Goal: Information Seeking & Learning: Check status

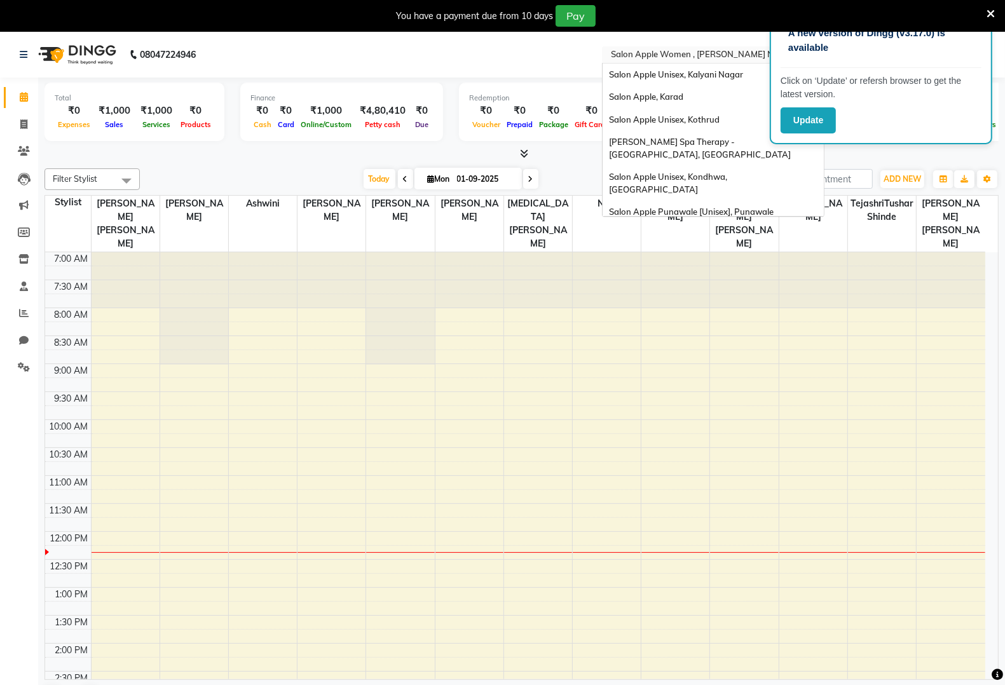
click at [666, 52] on input "text" at bounding box center [700, 56] width 184 height 13
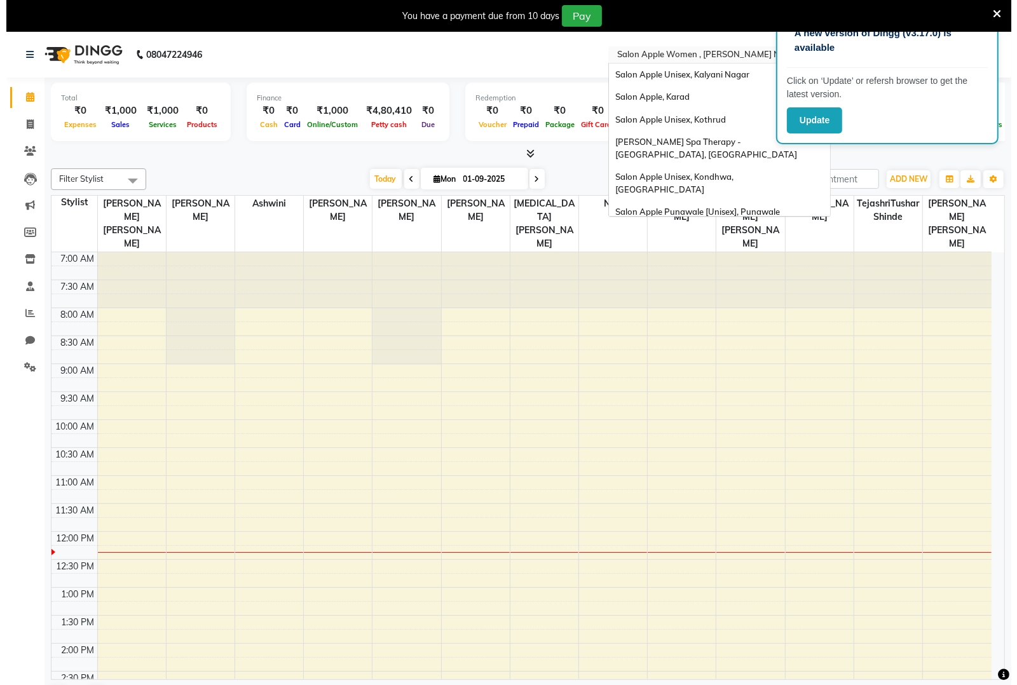
scroll to position [817, 0]
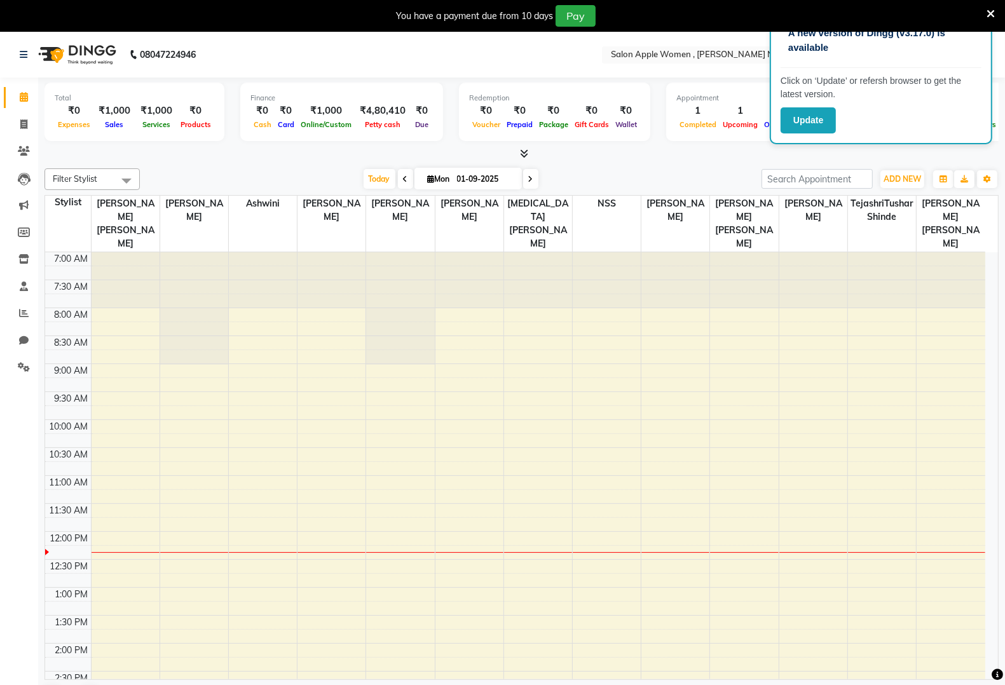
click at [989, 11] on icon at bounding box center [991, 13] width 8 height 11
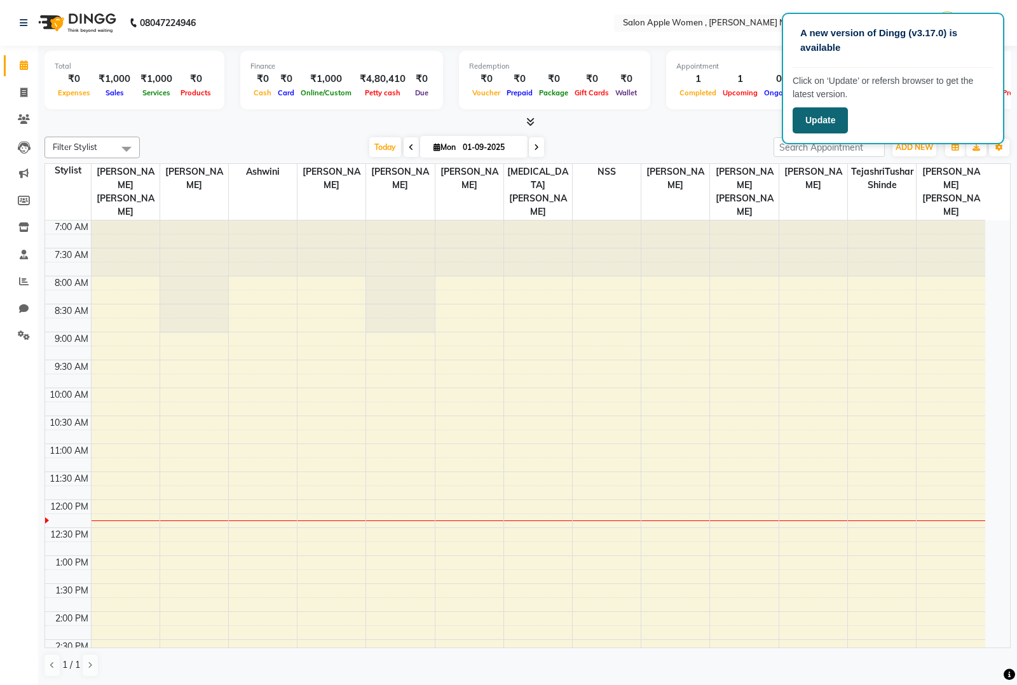
click at [830, 125] on button "Update" at bounding box center [820, 120] width 55 height 26
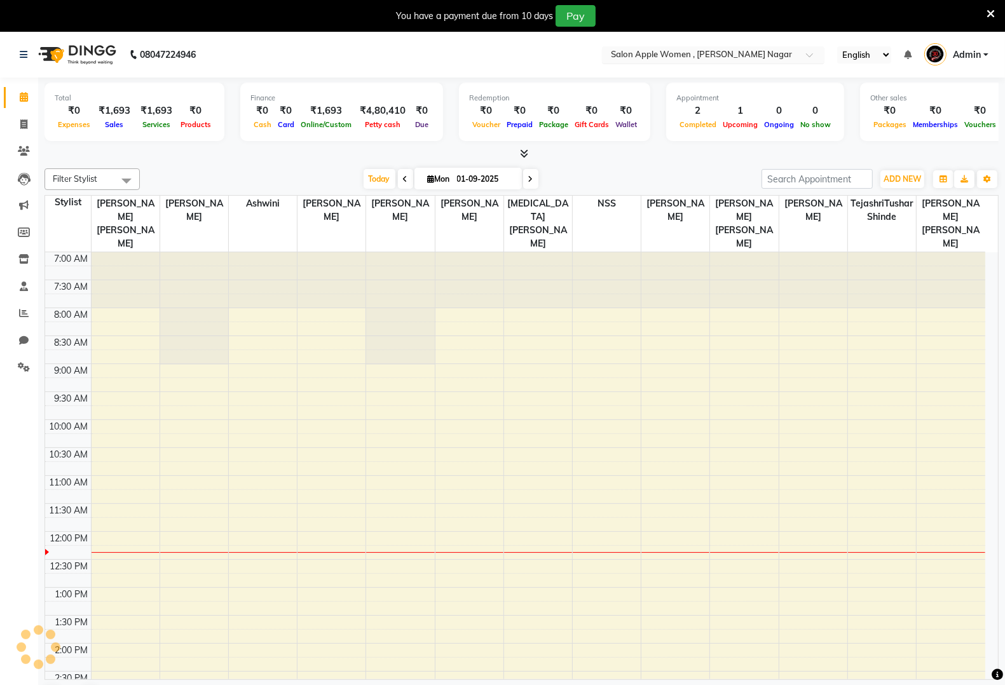
click at [792, 50] on input "text" at bounding box center [700, 56] width 184 height 13
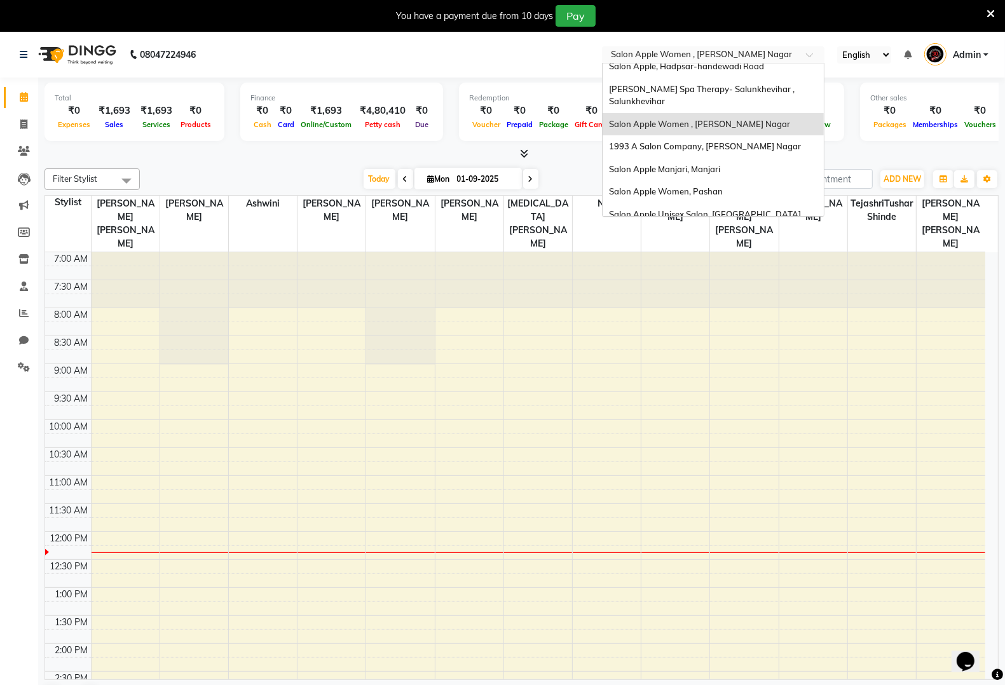
click at [726, 119] on span "Salon Apple Women , [PERSON_NAME] Nagar" at bounding box center [699, 124] width 181 height 10
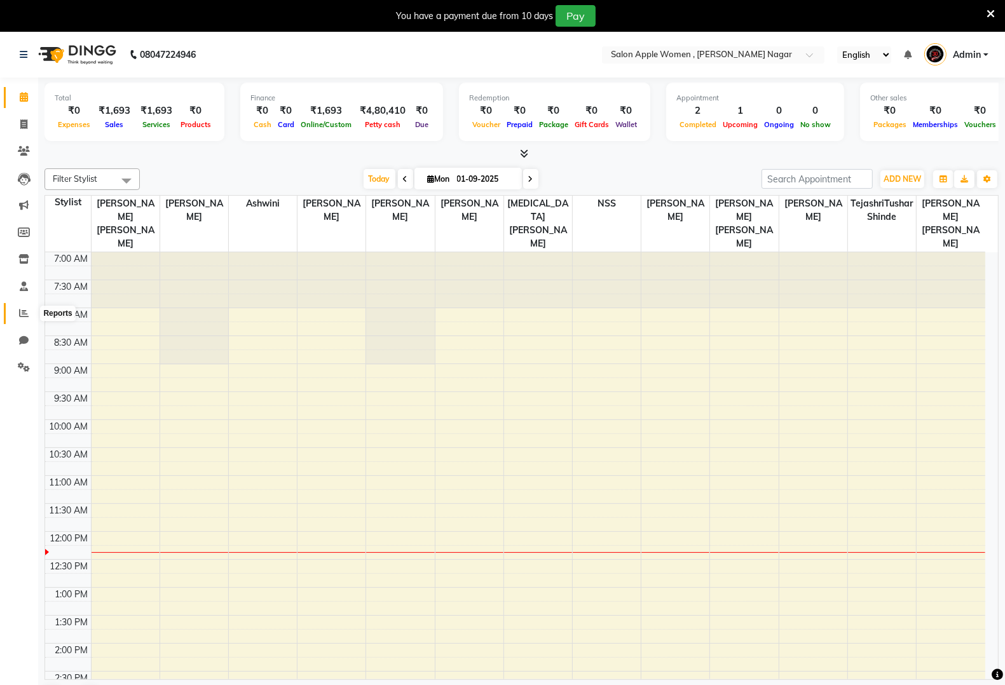
click at [21, 318] on icon at bounding box center [24, 313] width 10 height 10
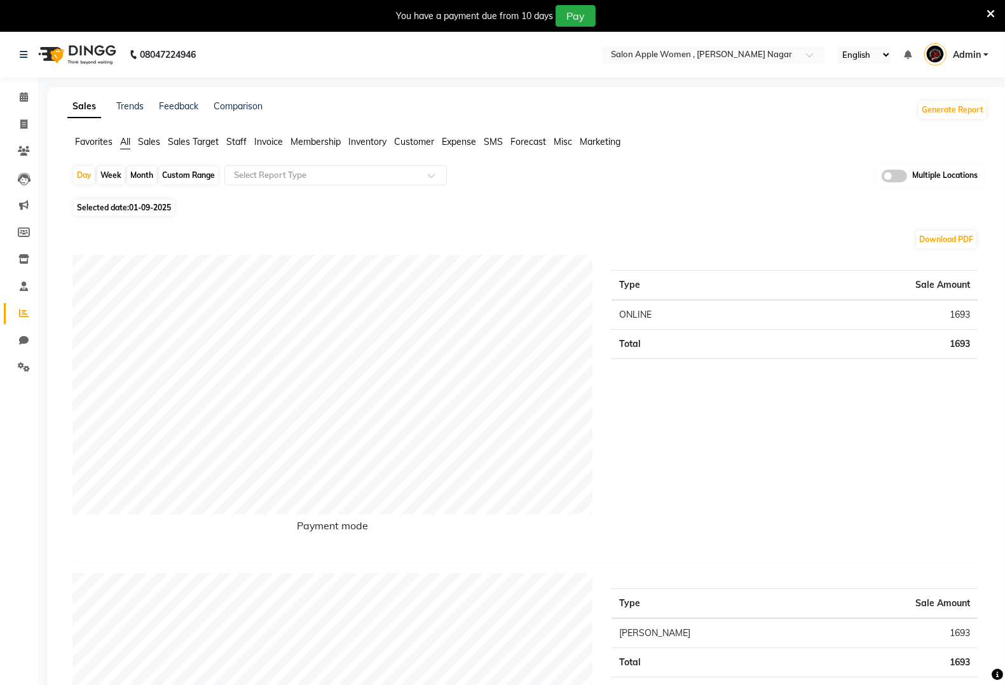
click at [122, 207] on span "Selected date: 01-09-2025" at bounding box center [124, 208] width 100 height 16
select select "9"
select select "2025"
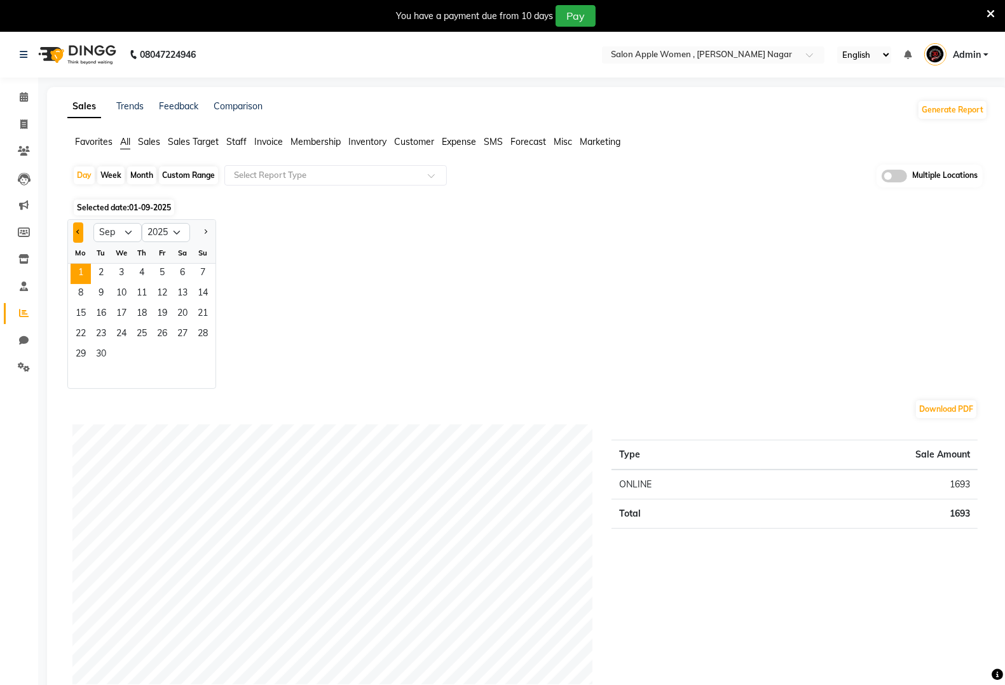
click at [78, 229] on button "Previous month" at bounding box center [78, 233] width 10 height 20
select select "8"
click at [212, 355] on span "31" at bounding box center [203, 355] width 20 height 20
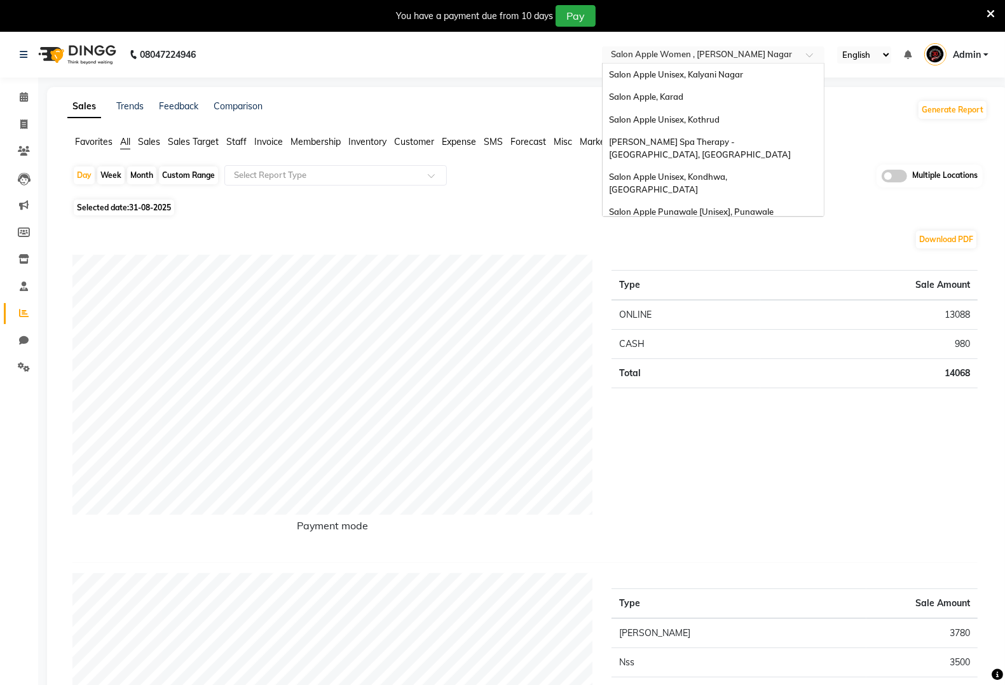
click at [725, 50] on input "text" at bounding box center [700, 56] width 184 height 13
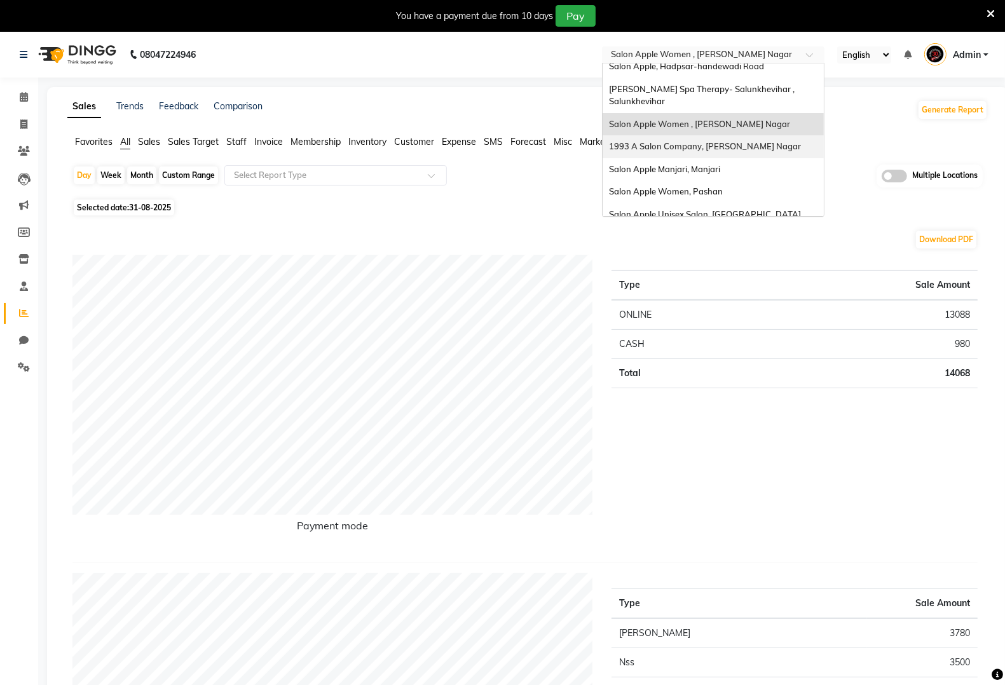
click at [731, 135] on div "1993 A Salon Company, [PERSON_NAME] Nagar" at bounding box center [713, 146] width 221 height 23
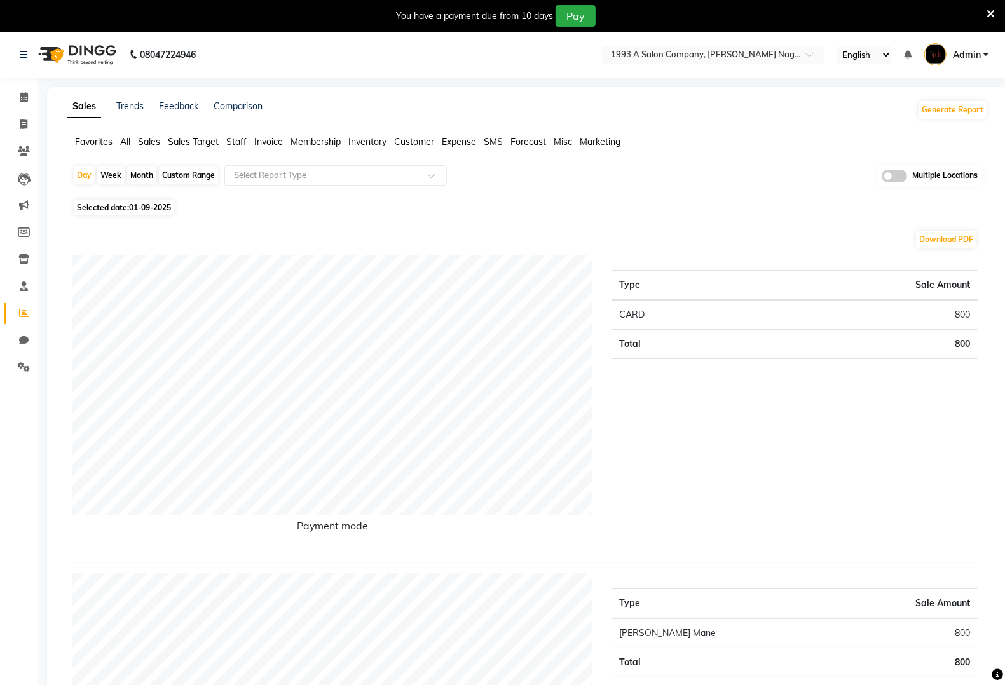
click at [717, 65] on nav "08047224946 Select Location × 1993 A Salon Company, Viman Nagar English ENGLISH…" at bounding box center [502, 55] width 1005 height 46
click at [720, 58] on input "text" at bounding box center [700, 56] width 184 height 13
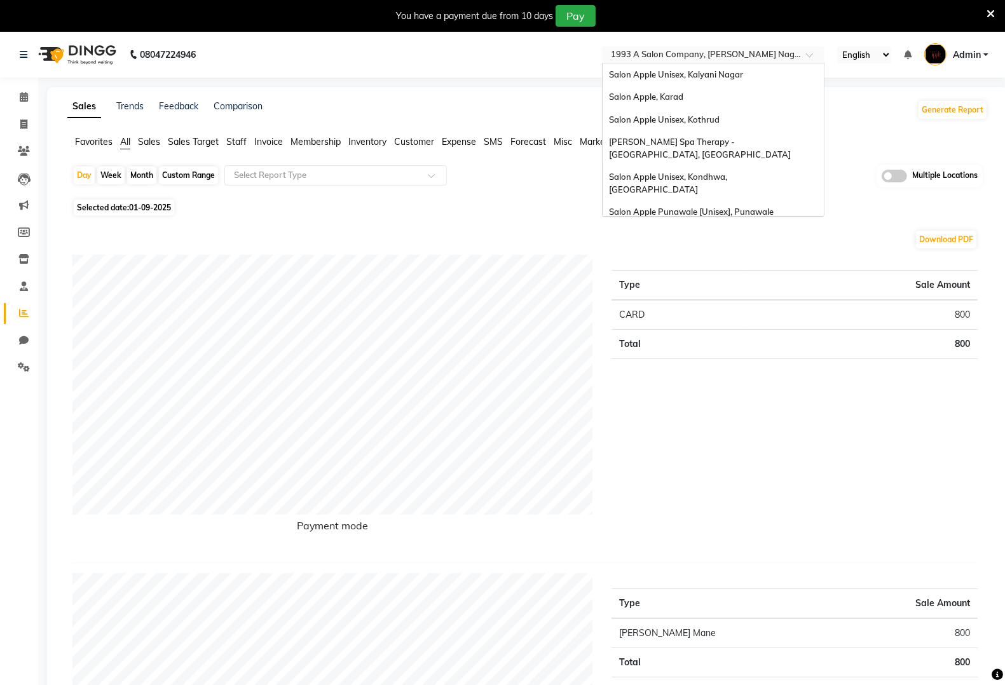
scroll to position [839, 0]
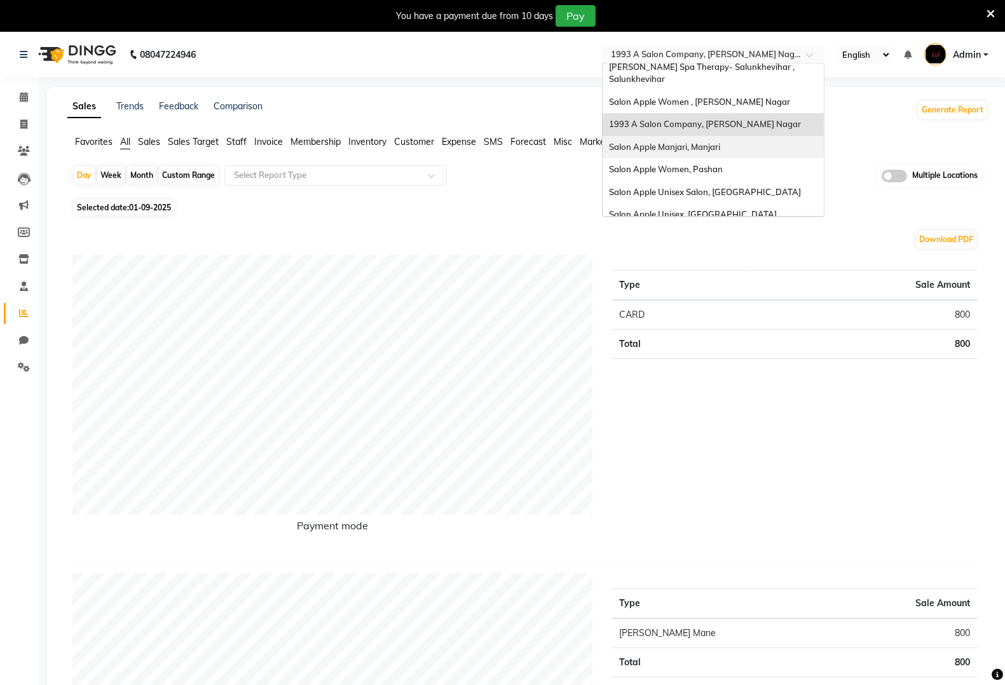
click at [714, 142] on span "Salon Apple Manjari, Manjari" at bounding box center [664, 147] width 111 height 10
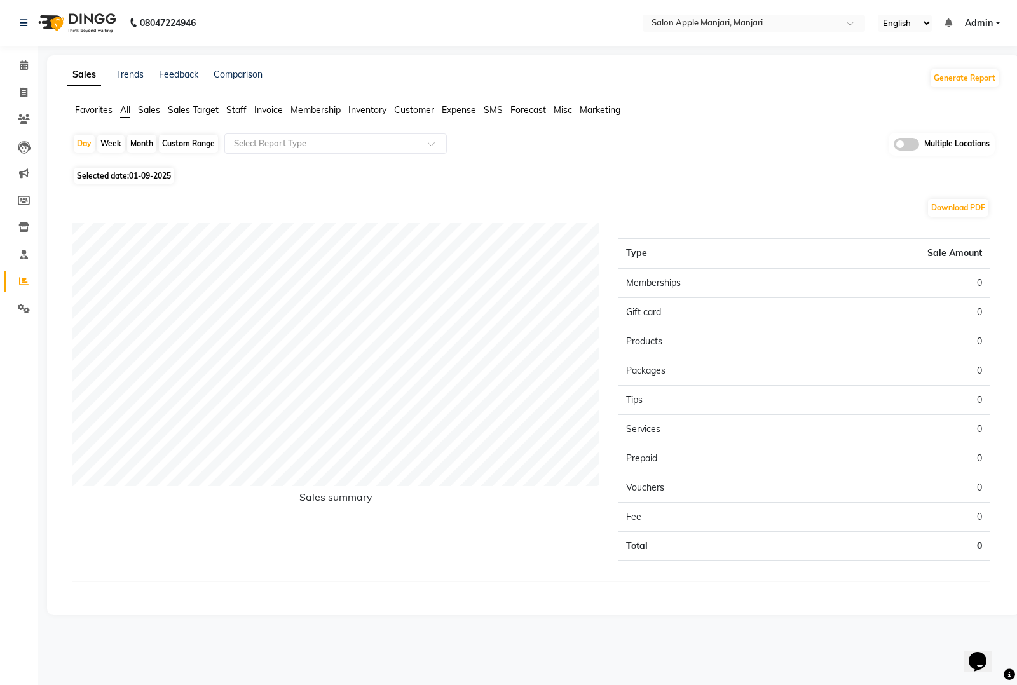
click at [122, 175] on span "Selected date: [DATE]" at bounding box center [124, 176] width 100 height 16
select select "9"
select select "2025"
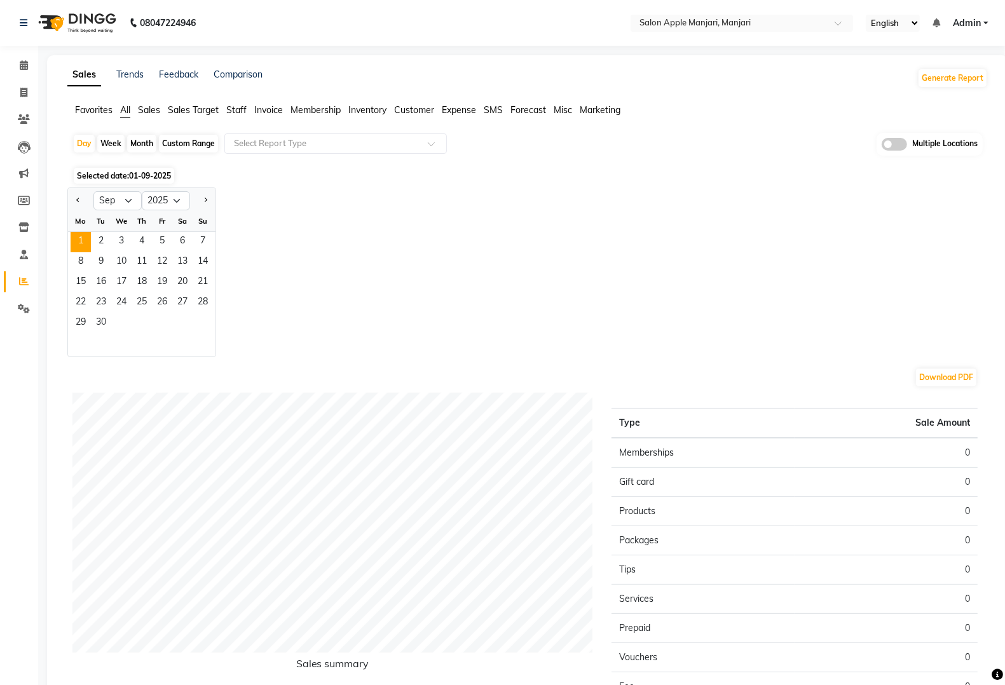
drag, startPoint x: 563, startPoint y: 284, endPoint x: 555, endPoint y: 277, distance: 10.8
click at [560, 281] on div "Jan Feb Mar Apr May Jun Jul Aug Sep Oct Nov Dec 2015 2016 2017 2018 2019 2020 2…" at bounding box center [527, 273] width 921 height 170
click at [121, 202] on select "Jan Feb Mar Apr May Jun [DATE] Aug Sep Oct Nov Dec" at bounding box center [117, 200] width 48 height 19
select select "8"
click at [93, 192] on select "Jan Feb Mar Apr May Jun [DATE] Aug Sep Oct Nov Dec" at bounding box center [117, 200] width 48 height 19
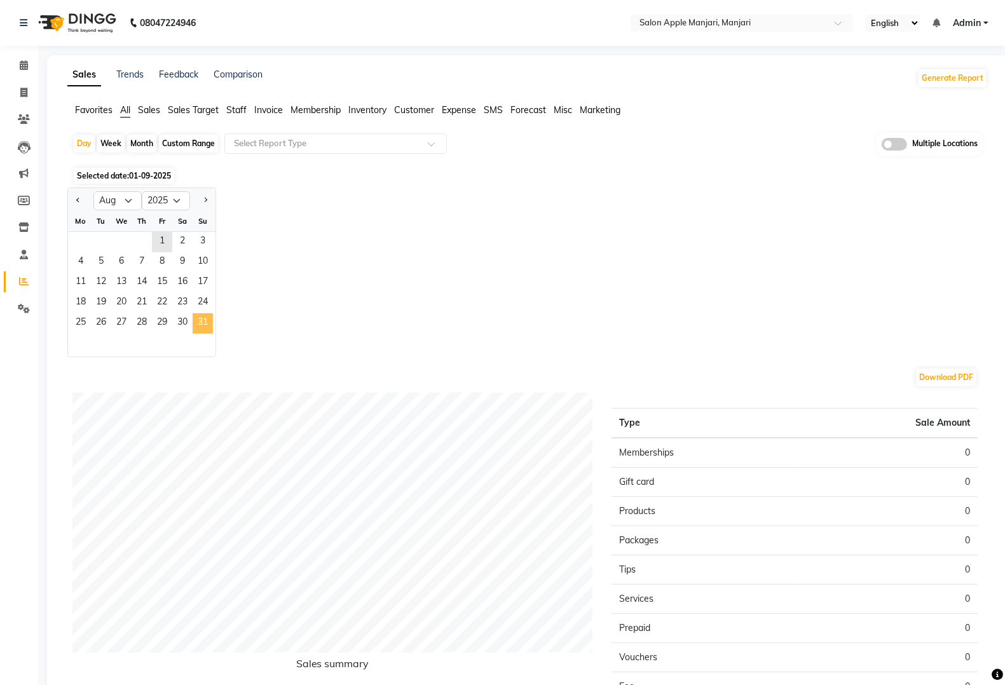
click at [197, 322] on span "31" at bounding box center [203, 323] width 20 height 20
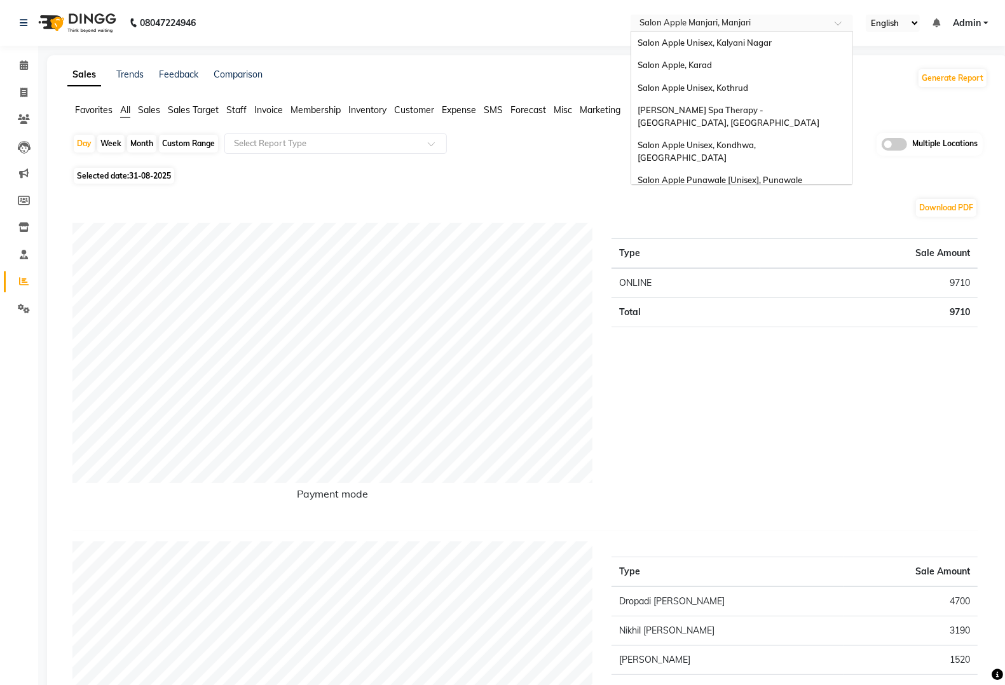
click at [789, 27] on input "text" at bounding box center [729, 24] width 184 height 13
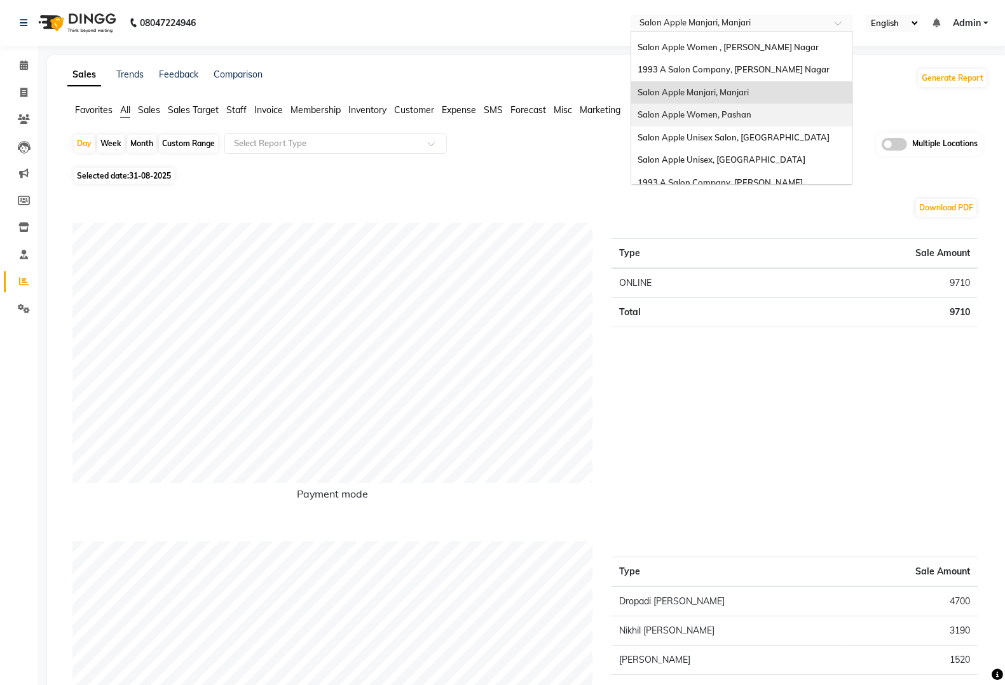
click at [767, 104] on div "Salon Apple Women, Pashan" at bounding box center [741, 115] width 221 height 23
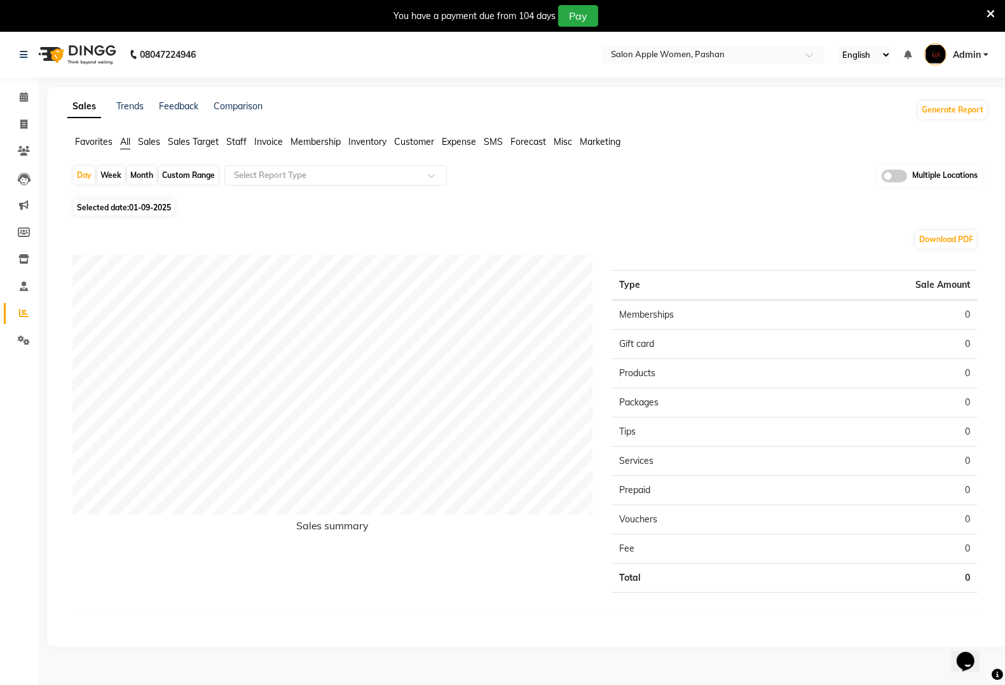
click at [105, 207] on span "Selected date: [DATE]" at bounding box center [124, 208] width 100 height 16
select select "9"
select select "2025"
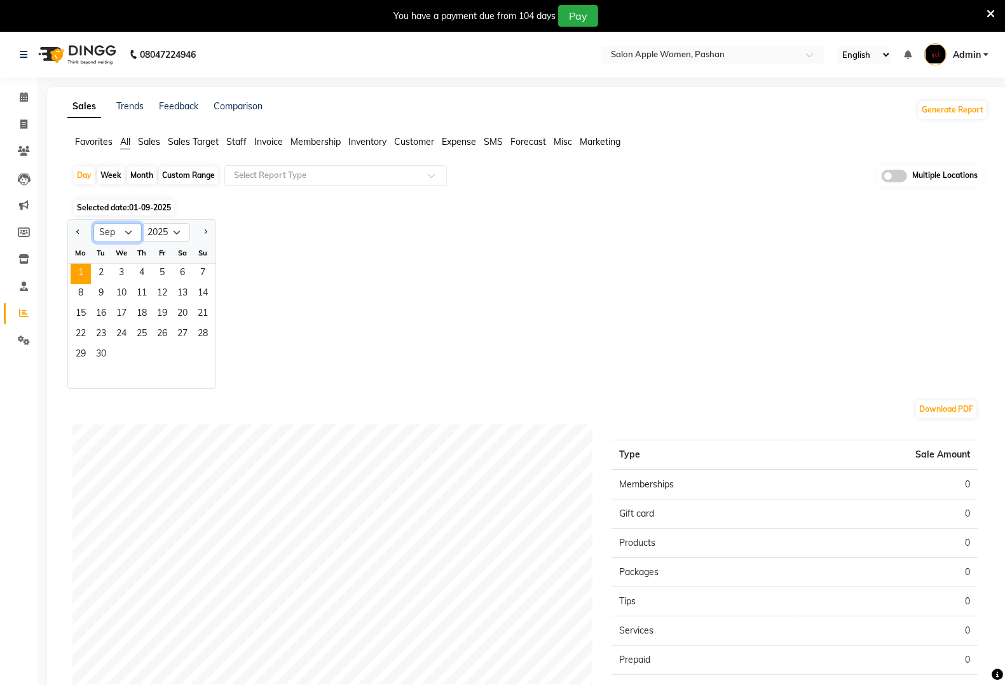
click at [120, 230] on select "Jan Feb Mar Apr May Jun [DATE] Aug Sep Oct Nov Dec" at bounding box center [117, 232] width 48 height 19
select select "8"
click at [93, 224] on select "Jan Feb Mar Apr May Jun [DATE] Aug Sep Oct Nov Dec" at bounding box center [117, 232] width 48 height 19
click at [200, 354] on span "31" at bounding box center [203, 355] width 20 height 20
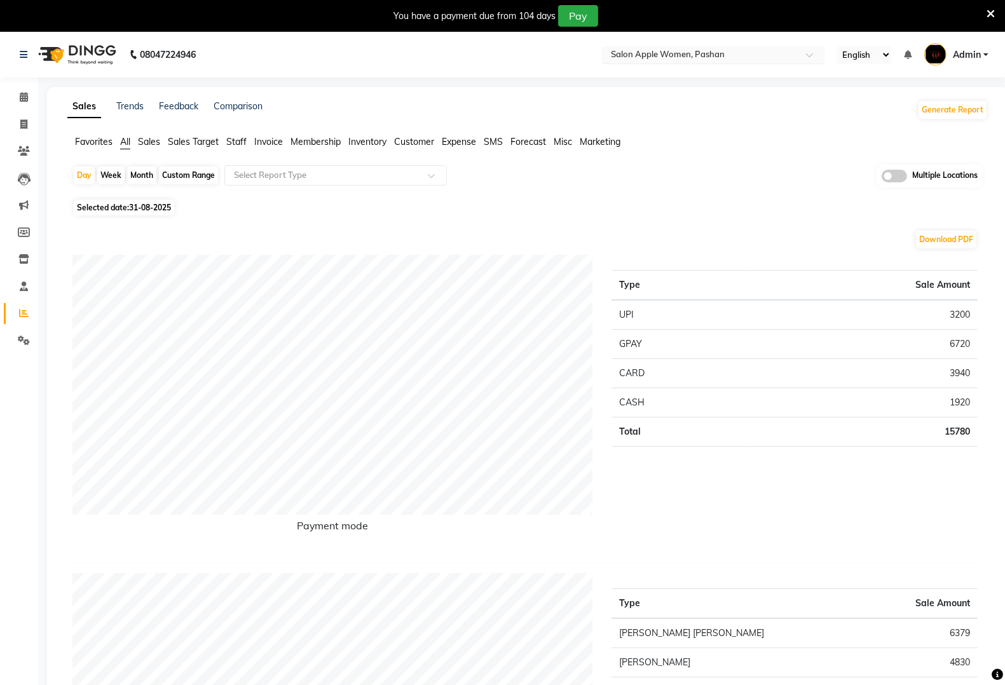
click at [762, 51] on input "text" at bounding box center [700, 56] width 184 height 13
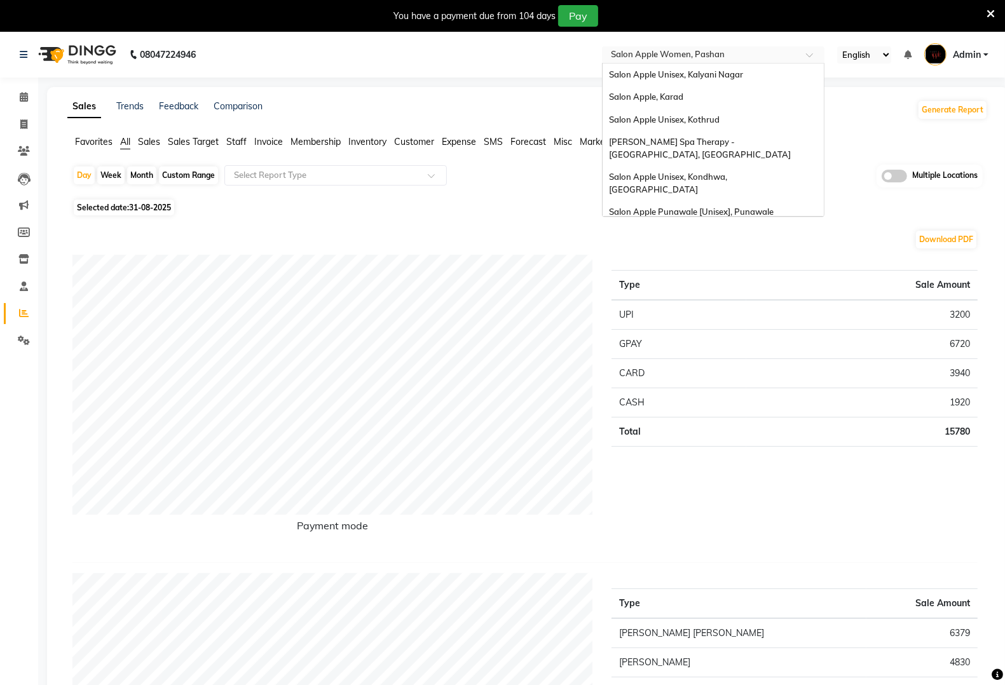
scroll to position [884, 0]
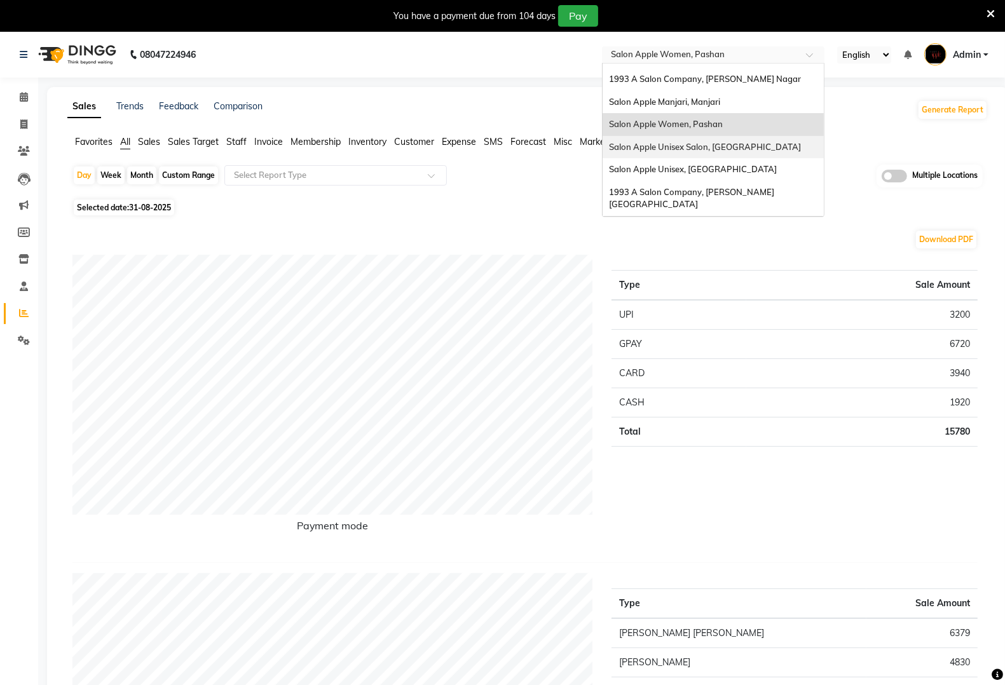
click at [763, 142] on span "Salon Apple Unisex Salon, [GEOGRAPHIC_DATA]" at bounding box center [705, 147] width 192 height 10
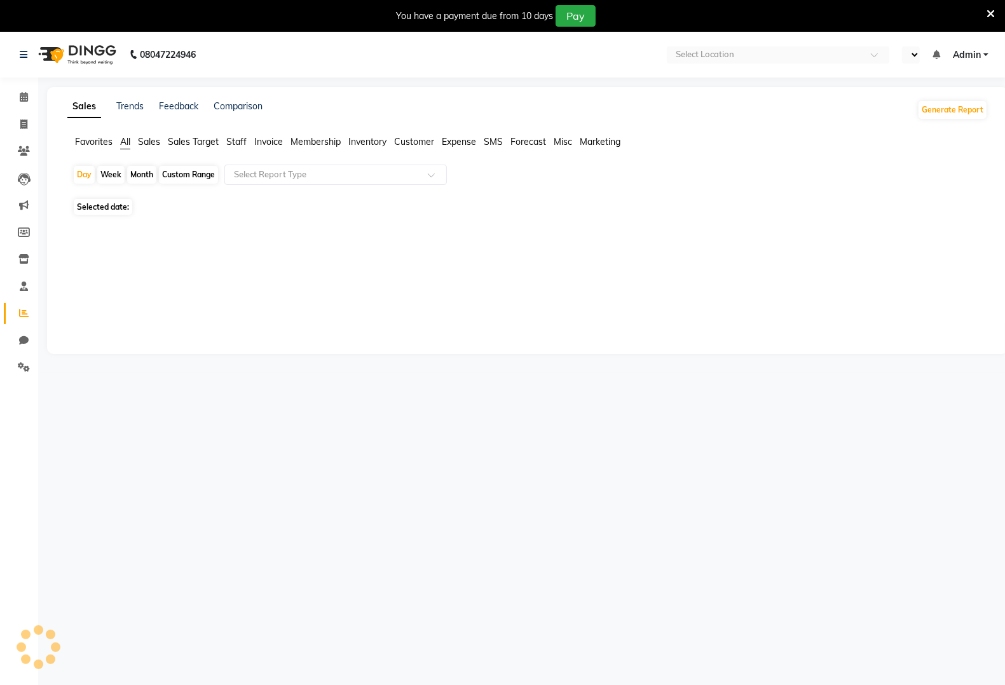
select select "en"
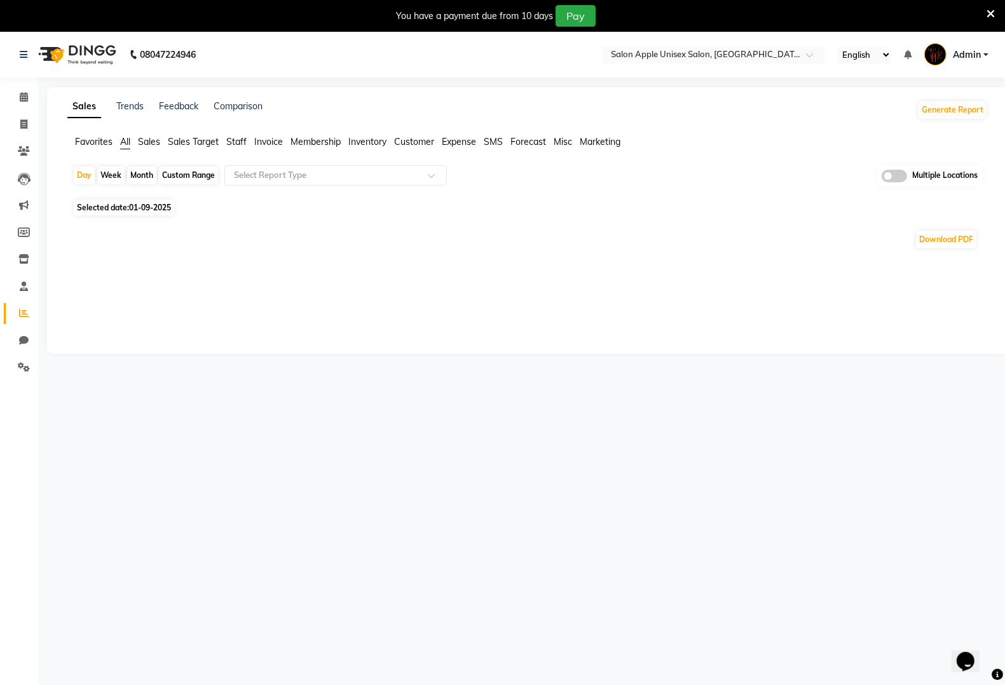
click at [124, 210] on span "Selected date: [DATE]" at bounding box center [124, 208] width 100 height 16
select select "9"
select select "2025"
click at [151, 205] on span "01-09-2025" at bounding box center [150, 208] width 42 height 10
select select "9"
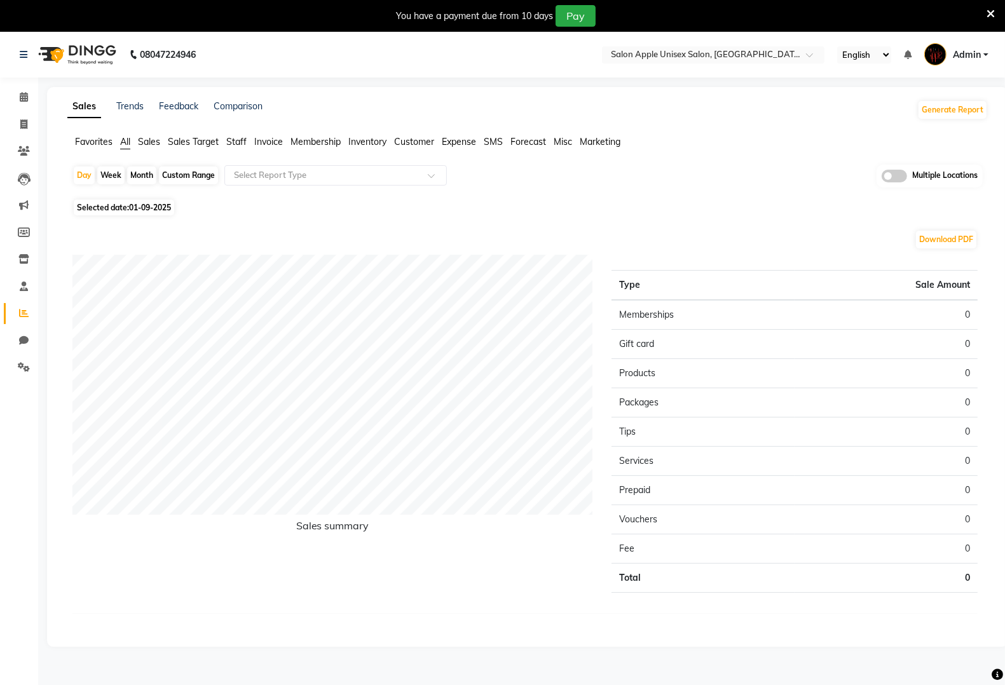
select select "2025"
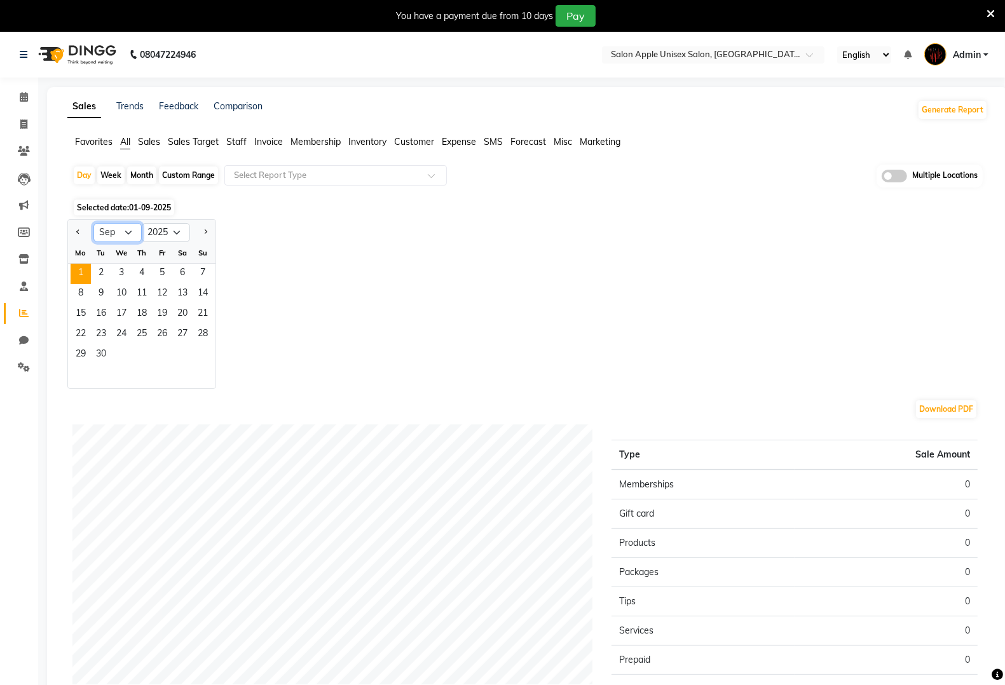
click at [106, 230] on select "Jan Feb Mar Apr May Jun [DATE] Aug Sep Oct Nov Dec" at bounding box center [117, 232] width 48 height 19
select select "8"
click at [93, 224] on select "Jan Feb Mar Apr May Jun [DATE] Aug Sep Oct Nov Dec" at bounding box center [117, 232] width 48 height 19
click at [202, 356] on span "31" at bounding box center [203, 355] width 20 height 20
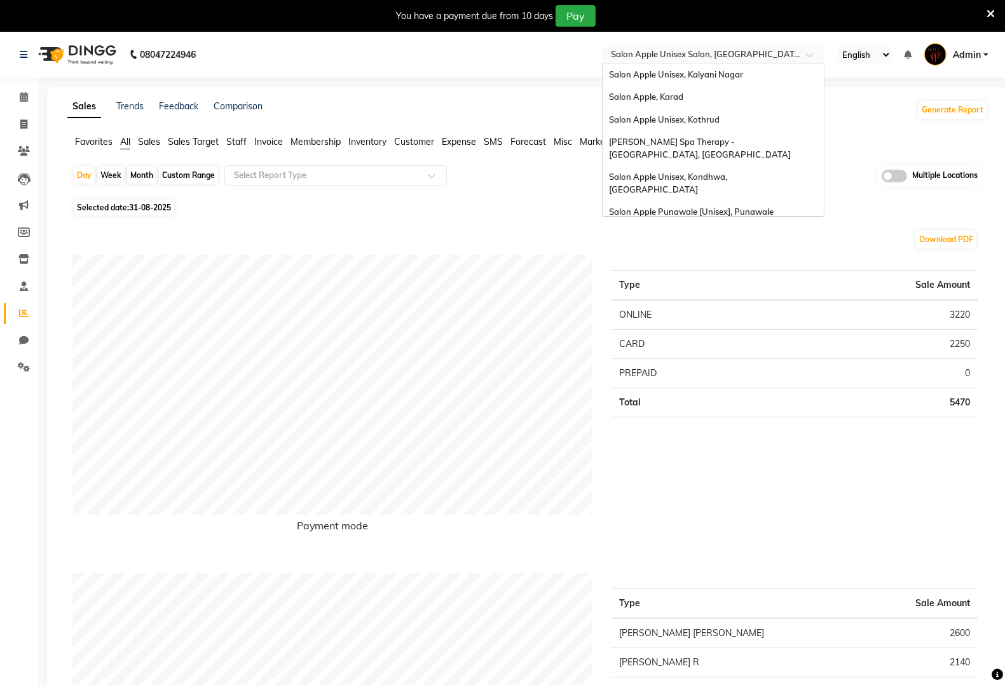
scroll to position [907, 0]
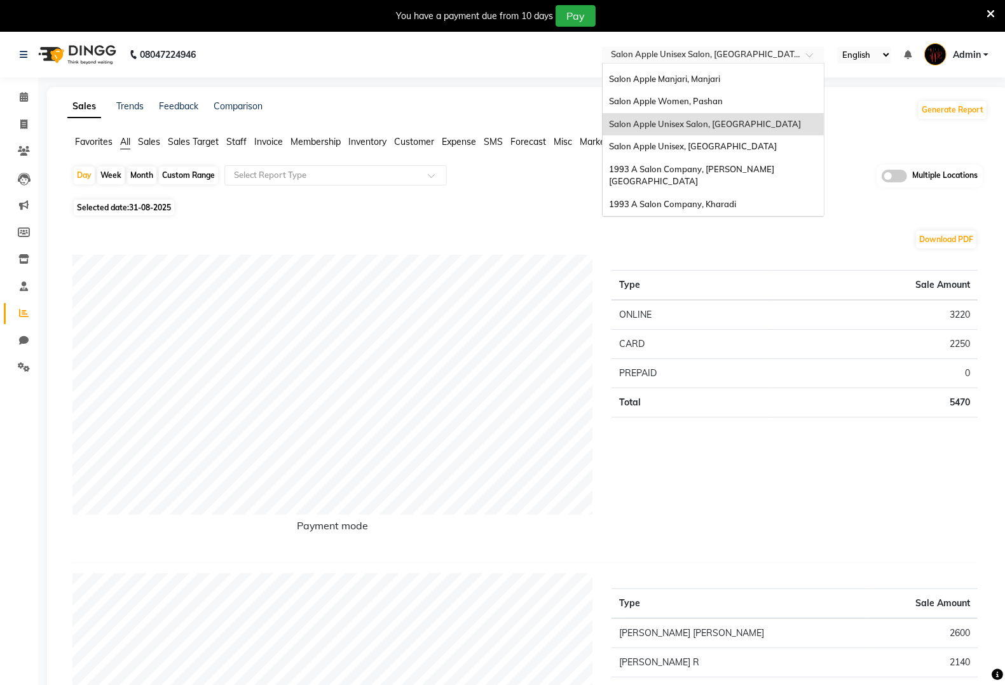
click at [725, 60] on input "text" at bounding box center [700, 56] width 184 height 13
click at [725, 141] on span "Salon Apple Unisex, [GEOGRAPHIC_DATA]" at bounding box center [693, 146] width 168 height 10
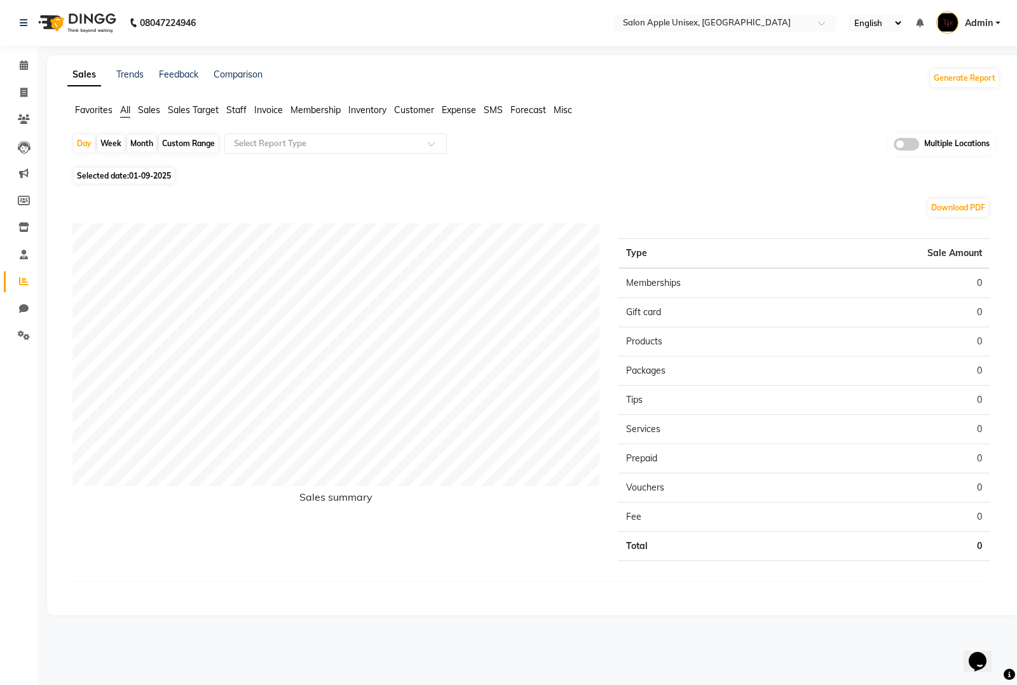
click at [144, 178] on span "01-09-2025" at bounding box center [150, 176] width 42 height 10
select select "9"
select select "2025"
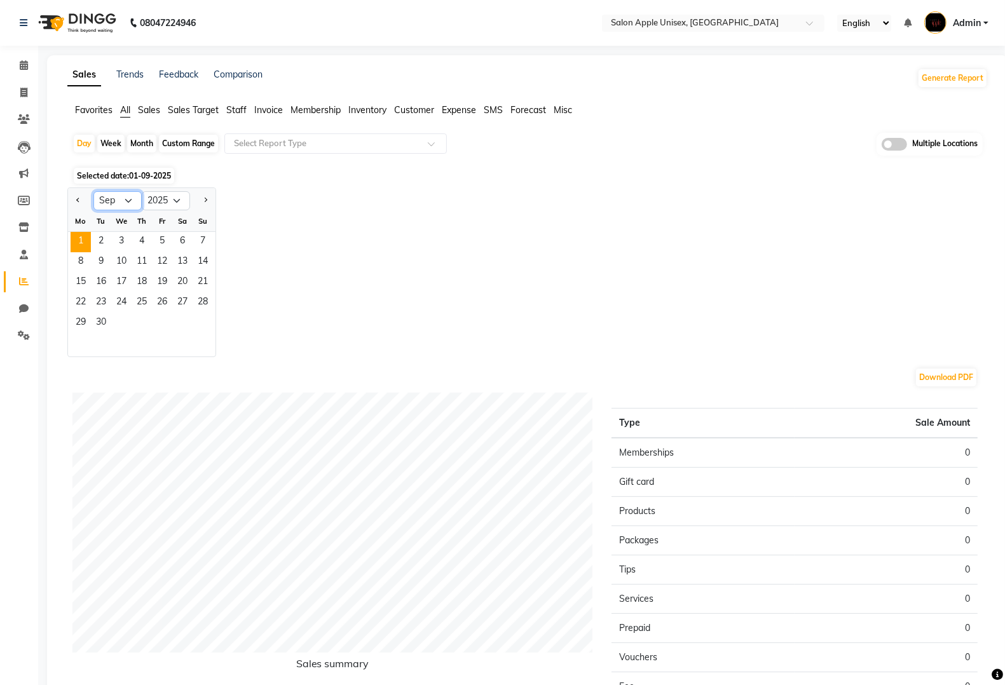
click at [119, 197] on select "Jan Feb Mar Apr May Jun [DATE] Aug Sep Oct Nov Dec" at bounding box center [117, 200] width 48 height 19
select select "8"
click at [93, 192] on select "Jan Feb Mar Apr May Jun [DATE] Aug Sep Oct Nov Dec" at bounding box center [117, 200] width 48 height 19
click at [208, 326] on span "31" at bounding box center [203, 323] width 20 height 20
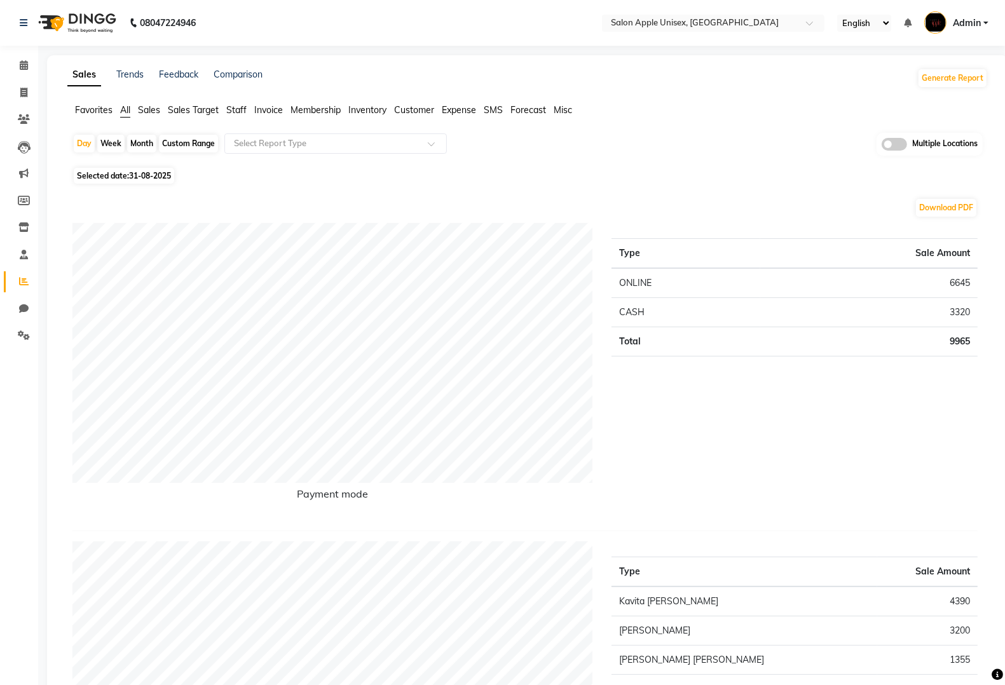
click at [141, 175] on span "31-08-2025" at bounding box center [150, 176] width 42 height 10
select select "8"
select select "2025"
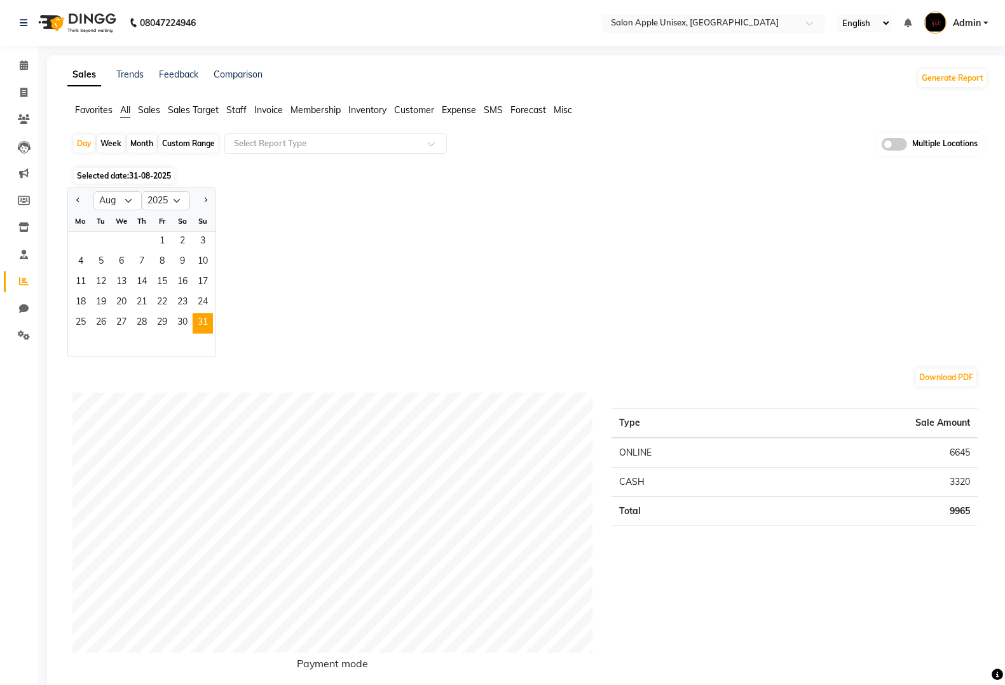
click at [645, 18] on input "text" at bounding box center [700, 24] width 184 height 13
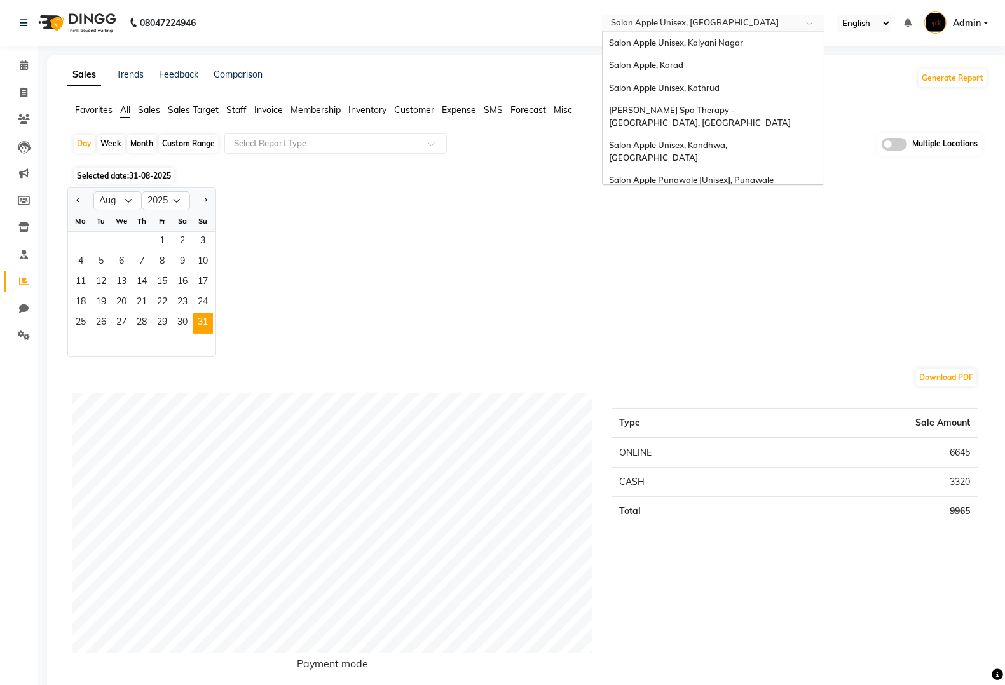
scroll to position [930, 0]
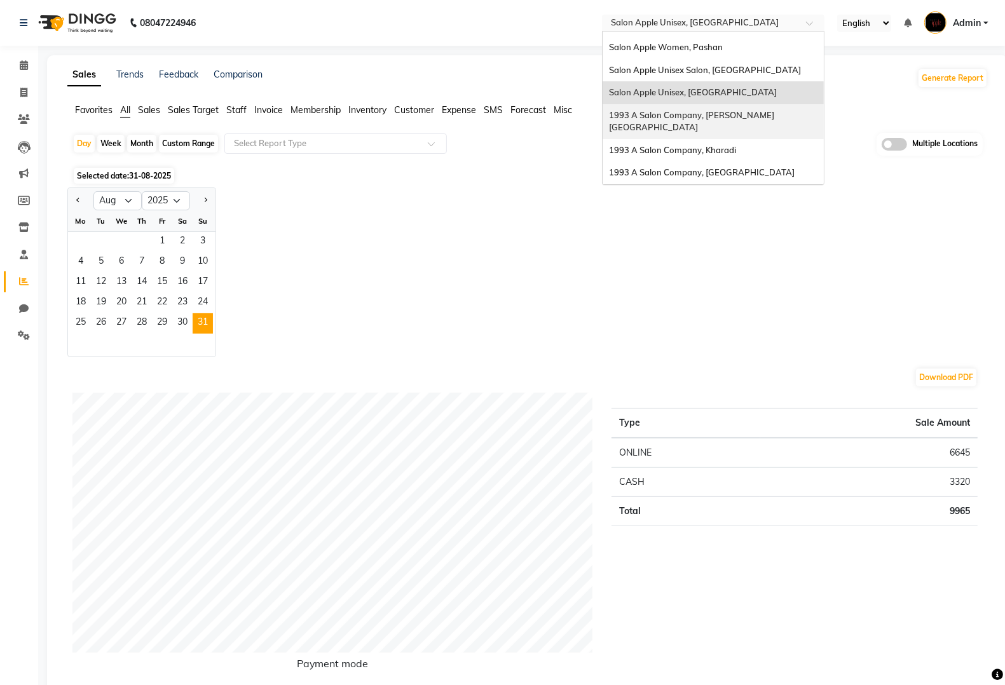
click at [678, 104] on div "1993 A Salon Company, [PERSON_NAME][GEOGRAPHIC_DATA]" at bounding box center [713, 121] width 221 height 35
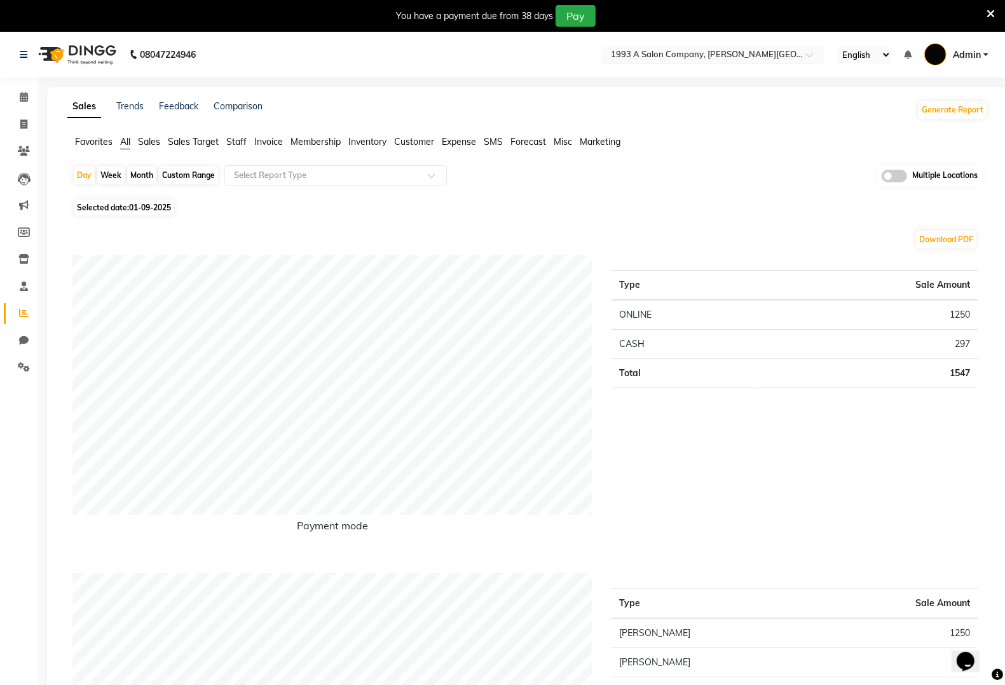
click at [699, 50] on input "text" at bounding box center [700, 56] width 184 height 13
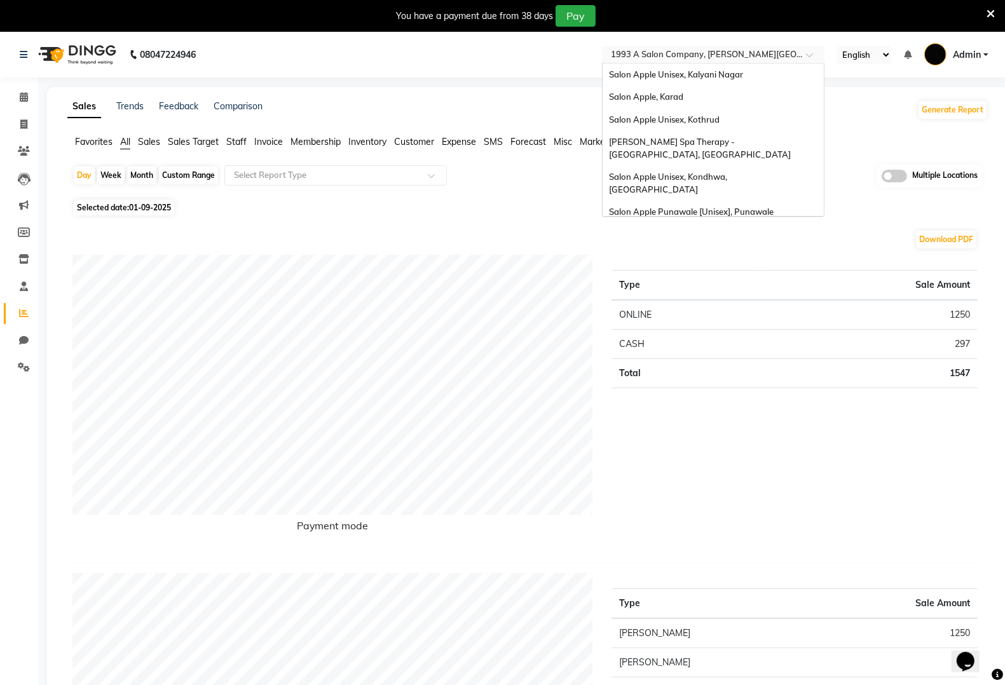
scroll to position [952, 0]
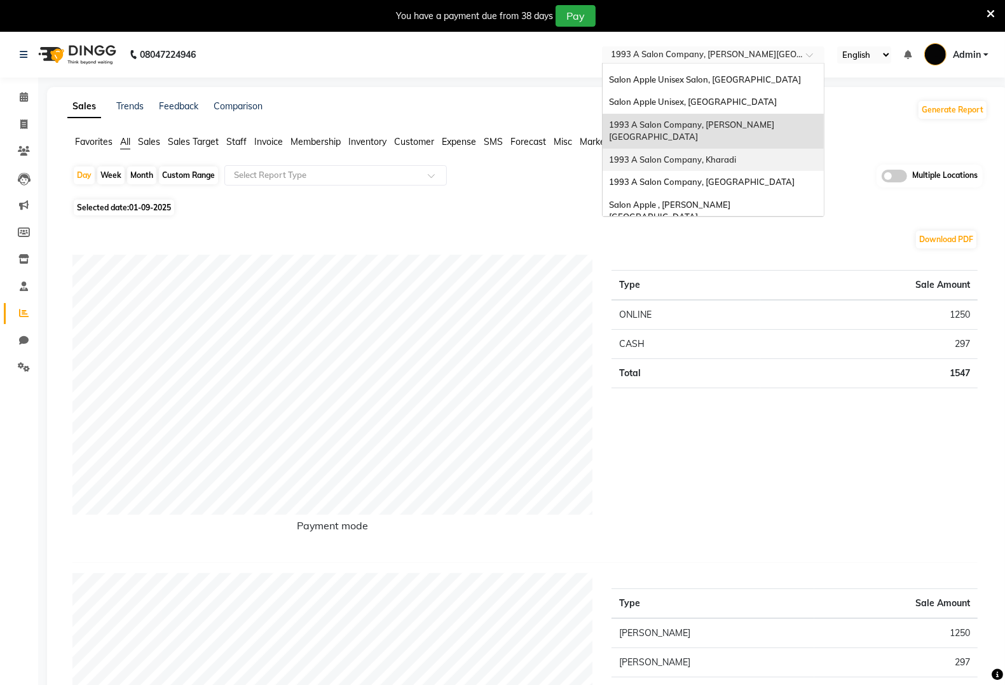
click at [691, 155] on span "1993 A Salon Company, Kharadi" at bounding box center [672, 160] width 127 height 10
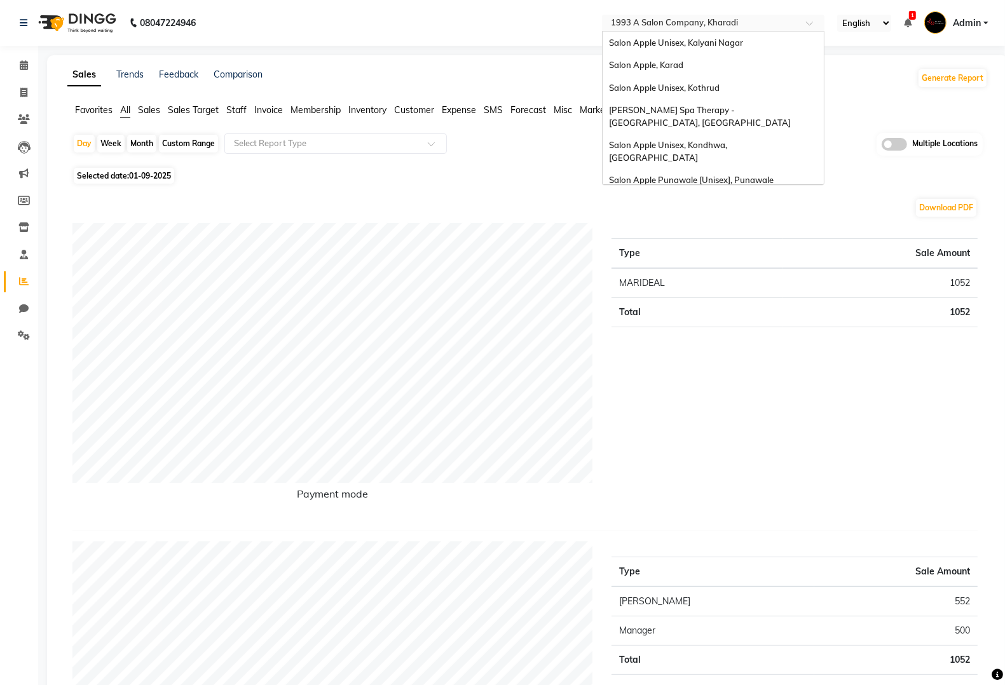
click at [706, 18] on input "text" at bounding box center [700, 24] width 184 height 13
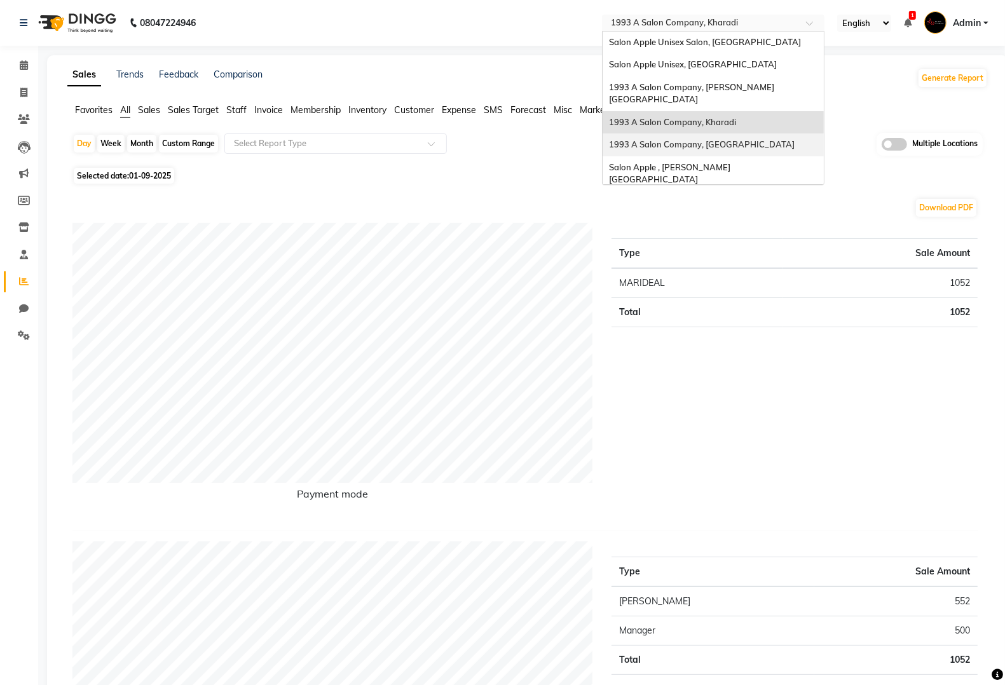
click at [701, 139] on span "1993 A Salon Company, [GEOGRAPHIC_DATA]" at bounding box center [702, 144] width 186 height 10
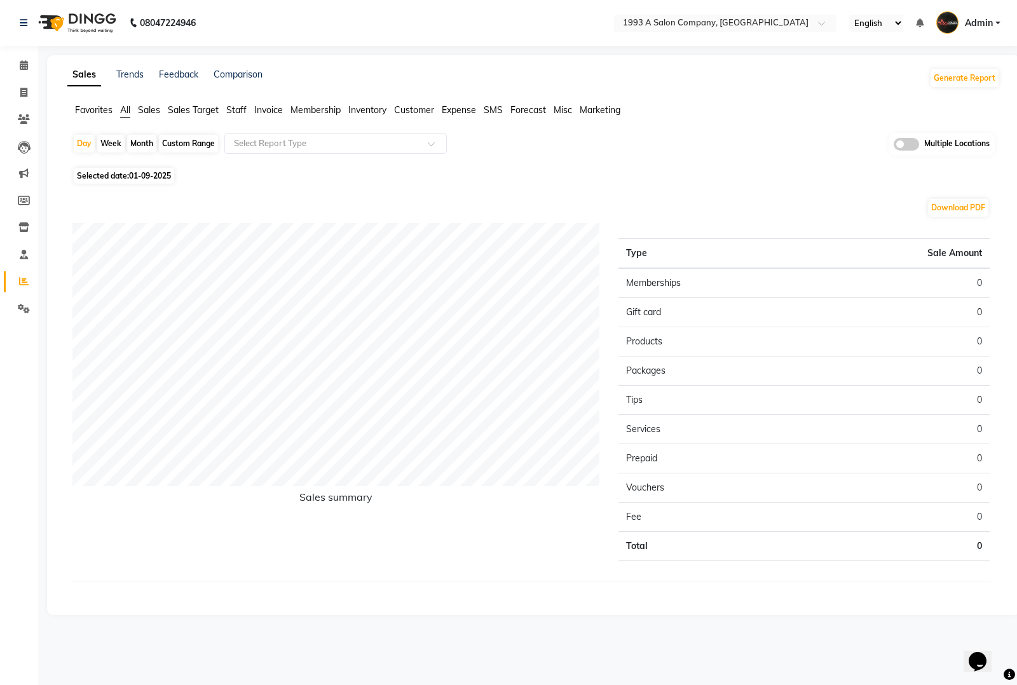
click at [141, 172] on span "01-09-2025" at bounding box center [150, 176] width 42 height 10
select select "9"
select select "2025"
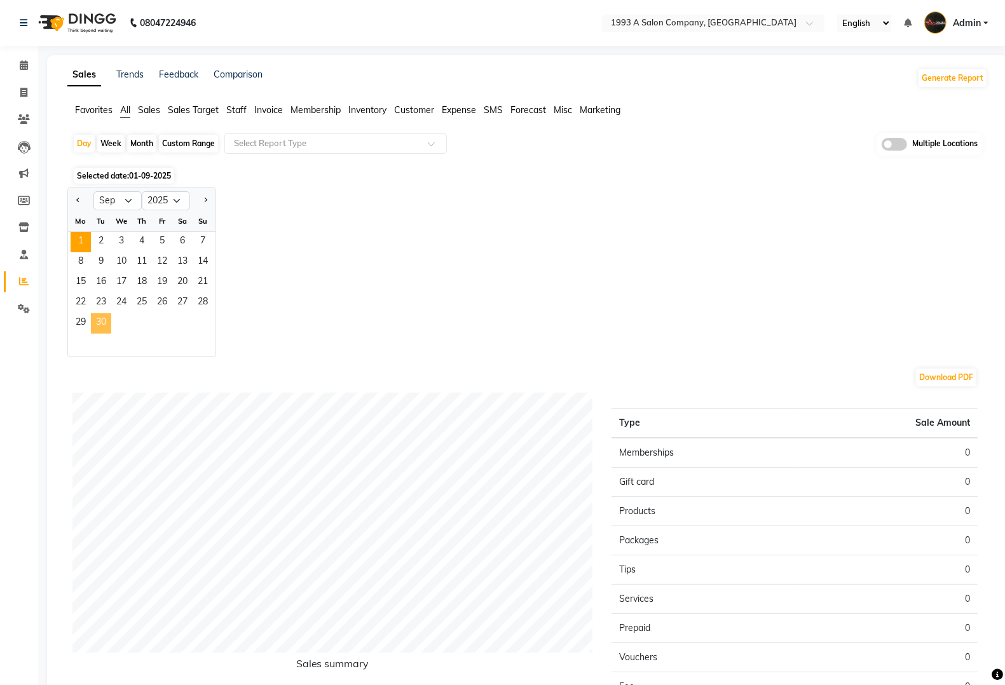
click at [99, 326] on span "30" at bounding box center [101, 323] width 20 height 20
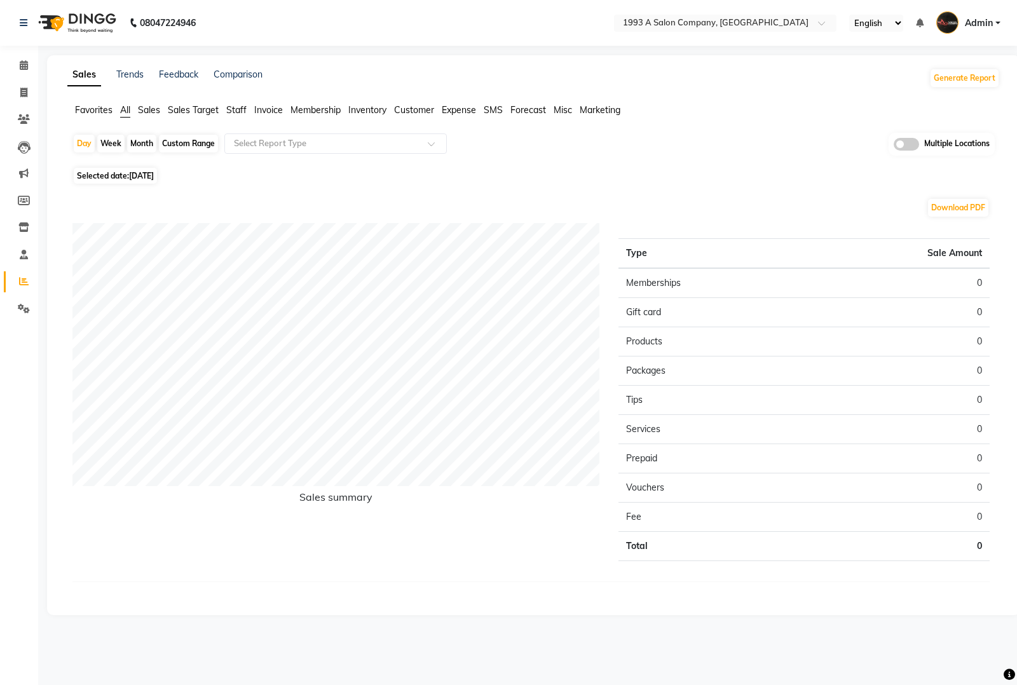
click at [121, 175] on span "Selected date: 30-09-2025" at bounding box center [115, 176] width 83 height 16
select select "9"
select select "2025"
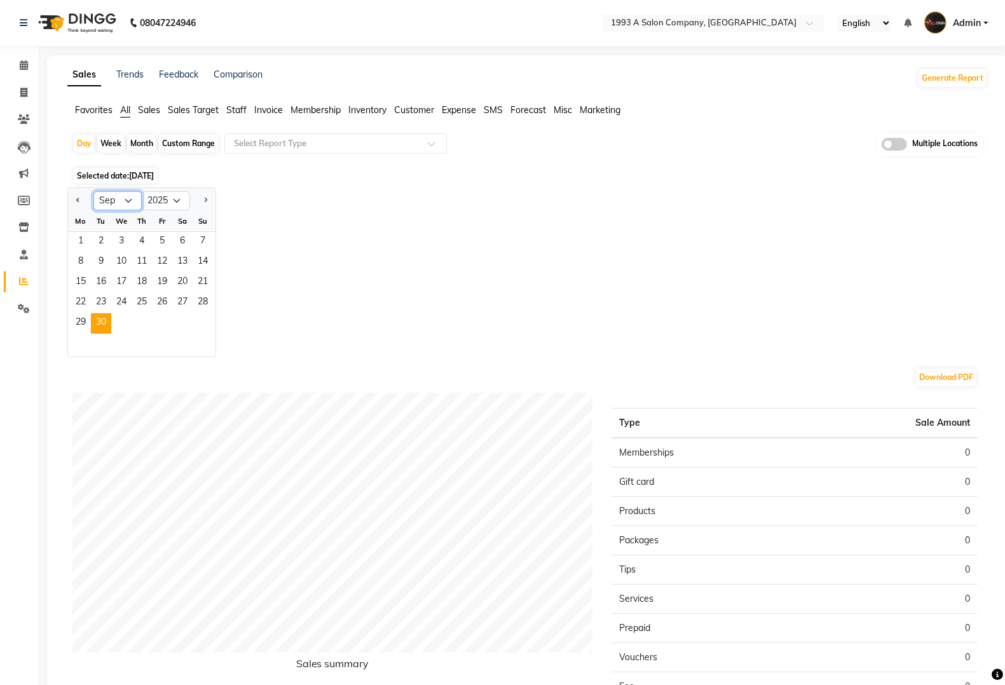
click at [120, 205] on select "Jan Feb Mar Apr May Jun [DATE] Aug Sep Oct Nov Dec" at bounding box center [117, 200] width 48 height 19
select select "8"
click at [93, 192] on select "Jan Feb Mar Apr May Jun [DATE] Aug Sep Oct Nov Dec" at bounding box center [117, 200] width 48 height 19
click at [201, 323] on span "31" at bounding box center [203, 323] width 20 height 20
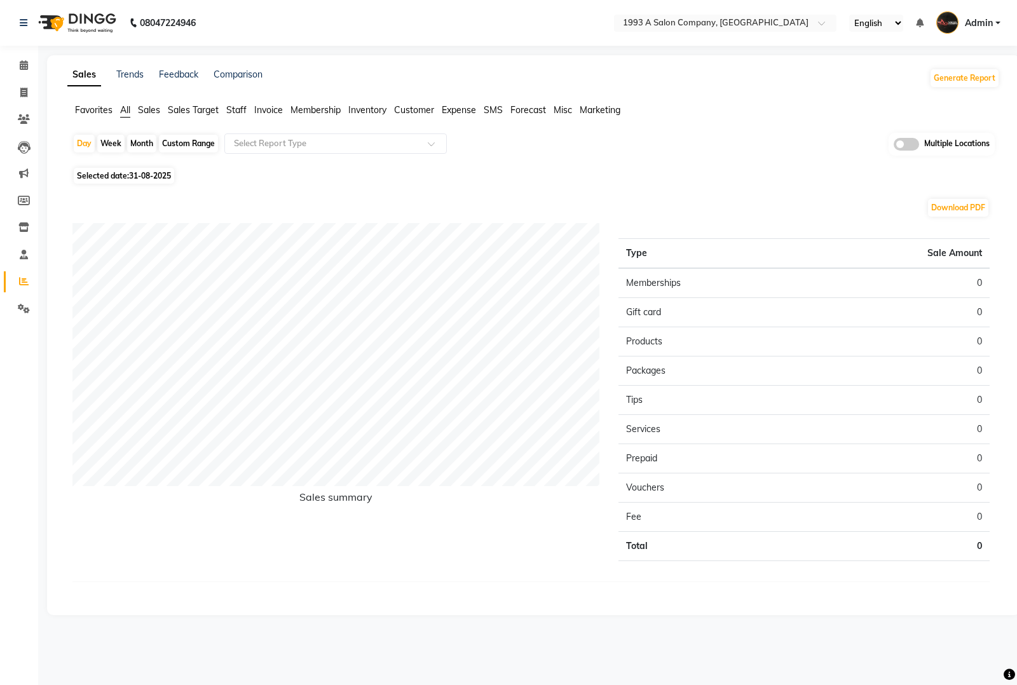
click at [131, 173] on span "31-08-2025" at bounding box center [150, 176] width 42 height 10
select select "8"
select select "2025"
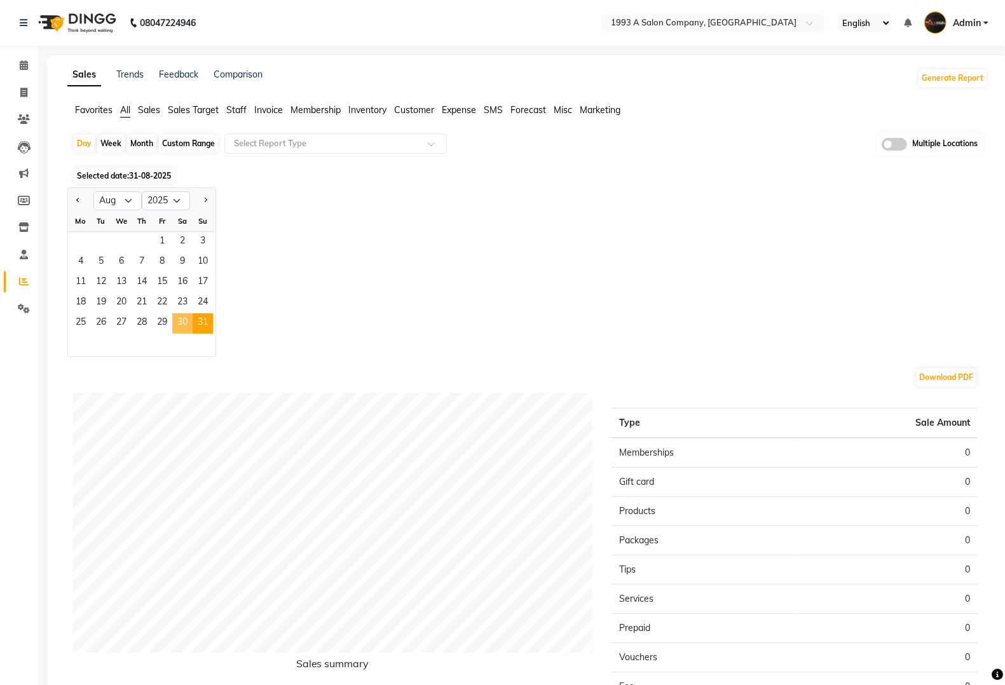
click at [175, 325] on span "30" at bounding box center [182, 323] width 20 height 20
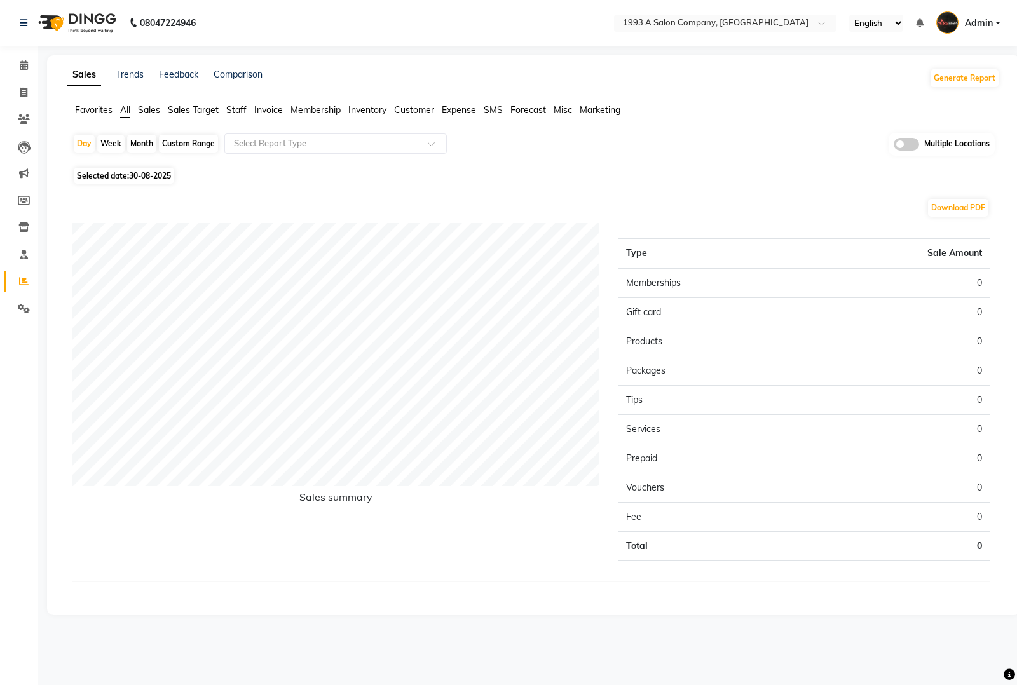
click at [132, 176] on span "30-08-2025" at bounding box center [150, 176] width 42 height 10
select select "8"
select select "2025"
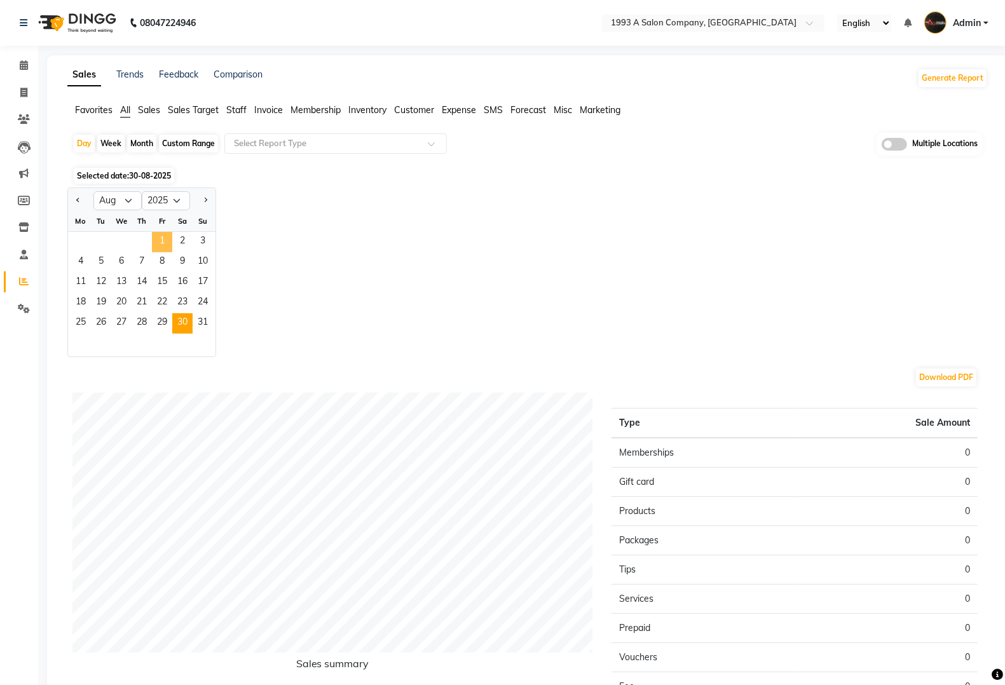
click at [161, 244] on span "1" at bounding box center [162, 242] width 20 height 20
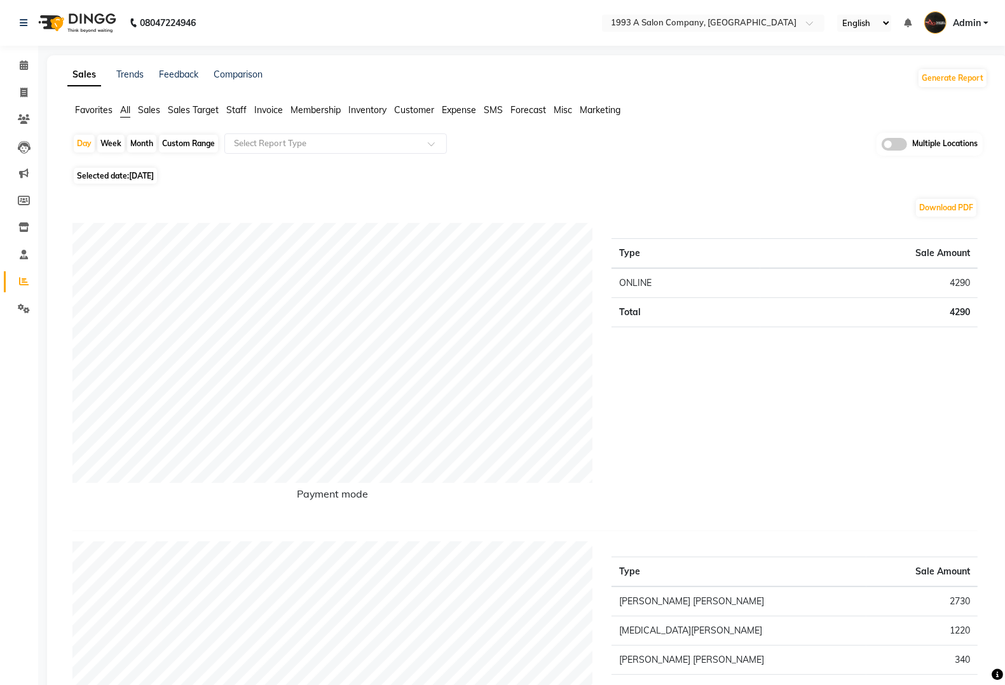
click at [154, 175] on span "01-08-2025" at bounding box center [141, 176] width 25 height 10
select select "8"
select select "2025"
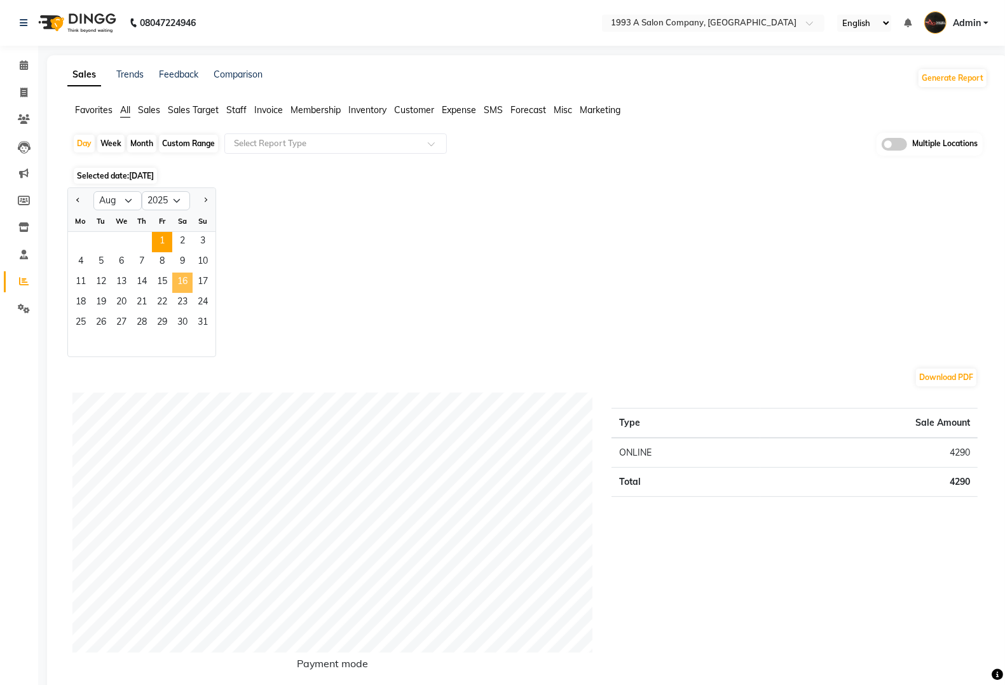
click at [175, 275] on span "16" at bounding box center [182, 283] width 20 height 20
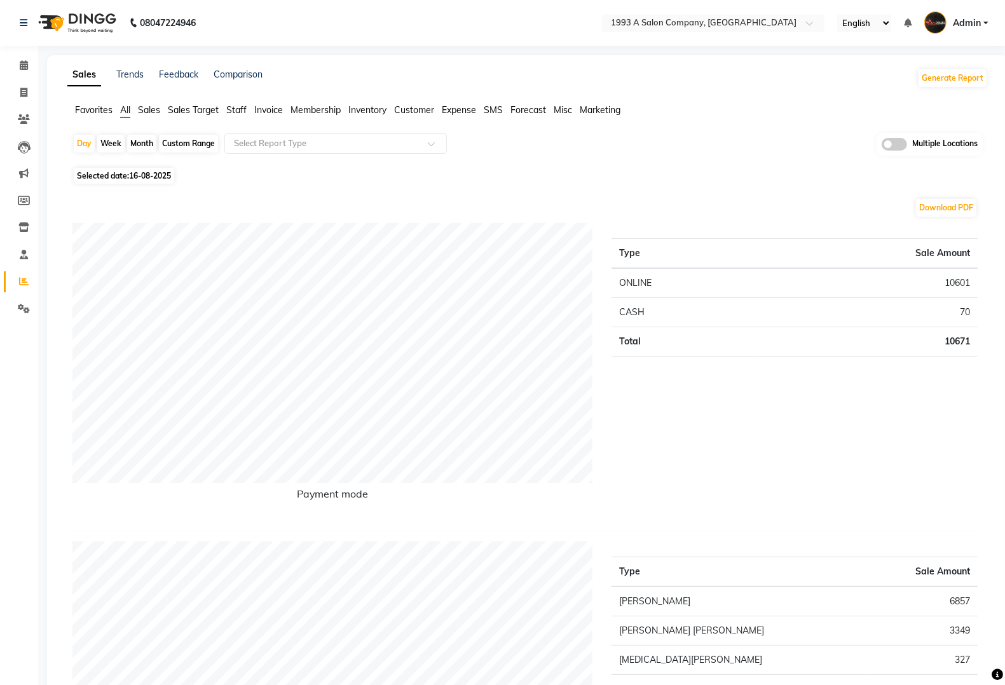
click at [149, 180] on span "16-08-2025" at bounding box center [150, 176] width 42 height 10
select select "8"
select select "2025"
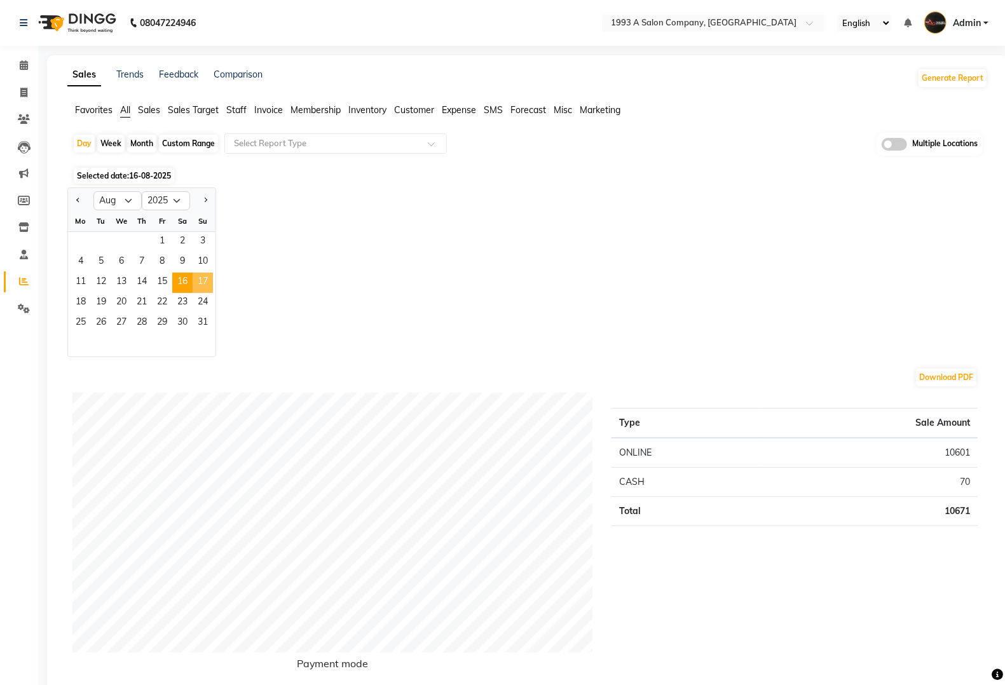
click at [197, 285] on span "17" at bounding box center [203, 283] width 20 height 20
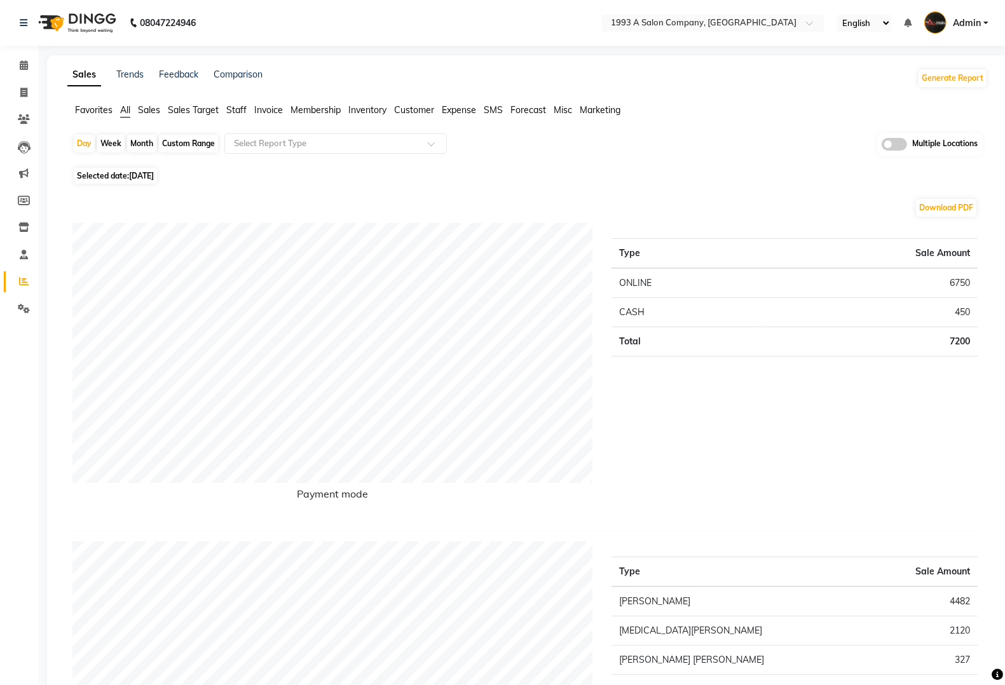
click at [151, 173] on span "17-08-2025" at bounding box center [141, 176] width 25 height 10
select select "8"
select select "2025"
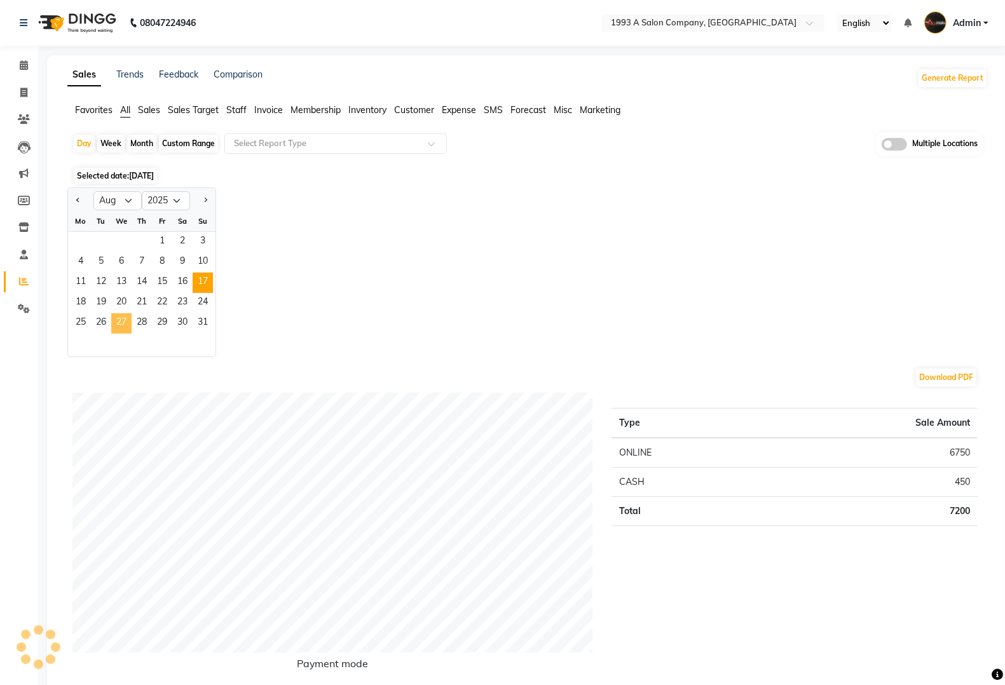
click at [113, 316] on span "27" at bounding box center [121, 323] width 20 height 20
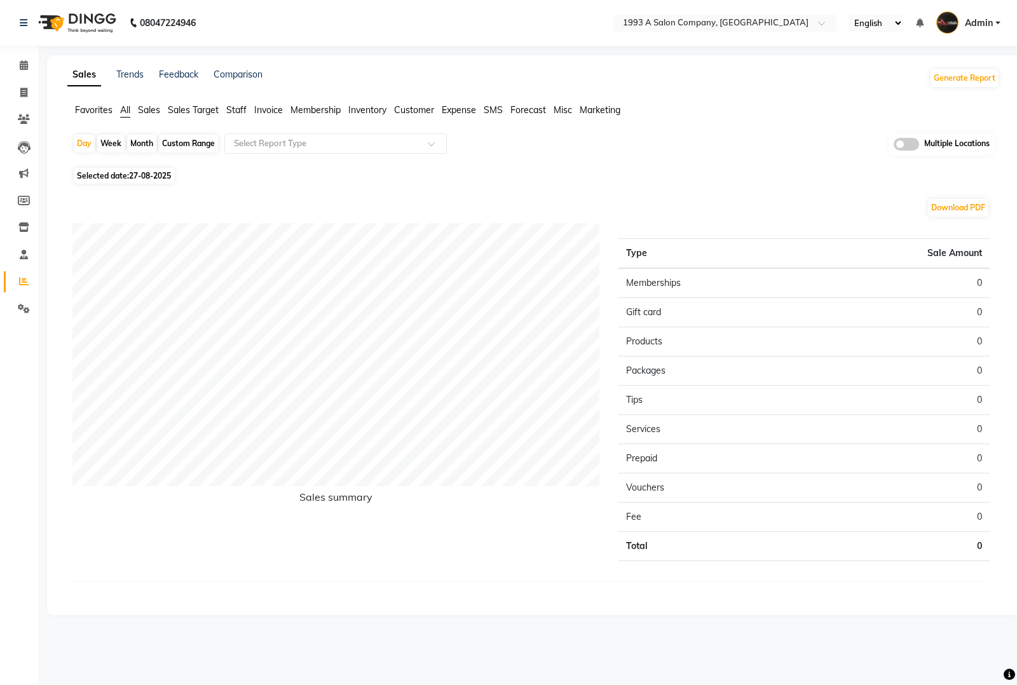
click at [143, 170] on span "Selected date: 27-08-2025" at bounding box center [124, 176] width 100 height 16
select select "8"
select select "2025"
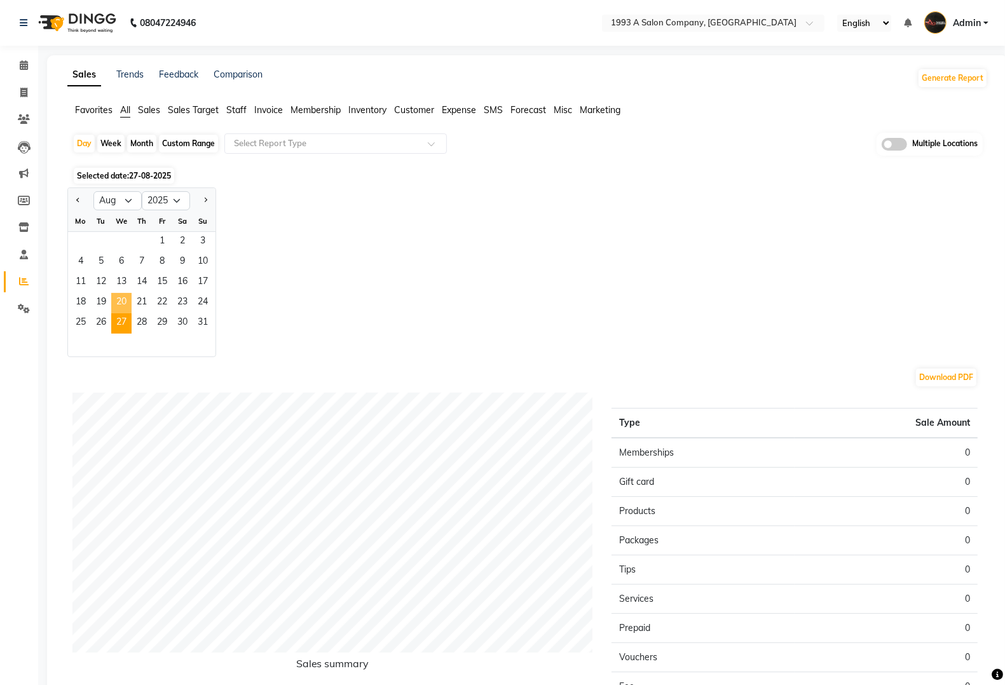
click at [128, 296] on span "20" at bounding box center [121, 303] width 20 height 20
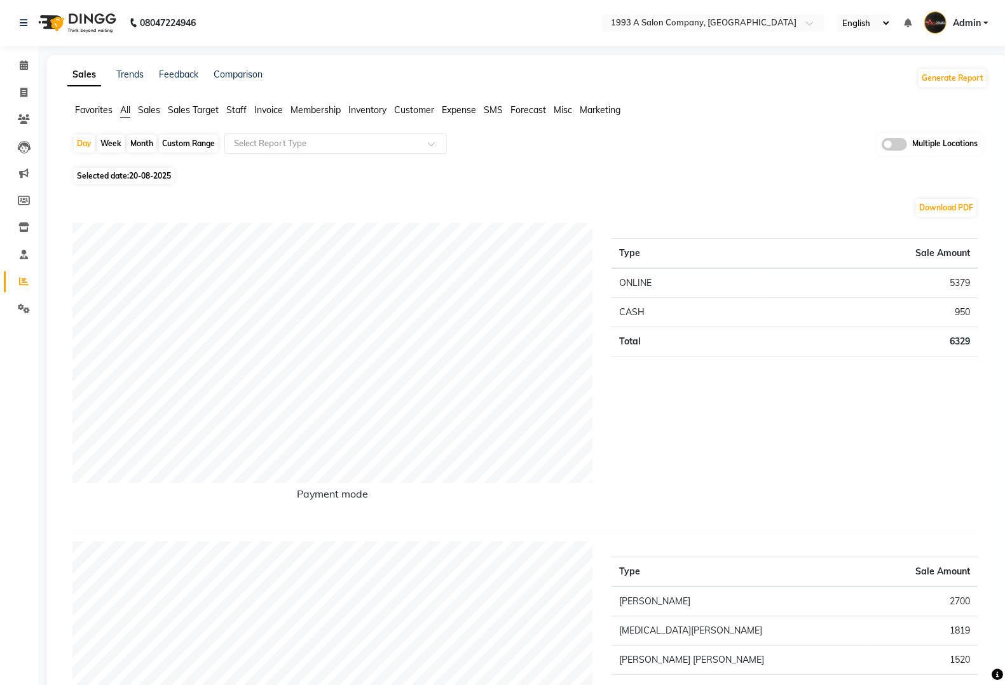
click at [153, 177] on span "20-08-2025" at bounding box center [150, 176] width 42 height 10
select select "8"
select select "2025"
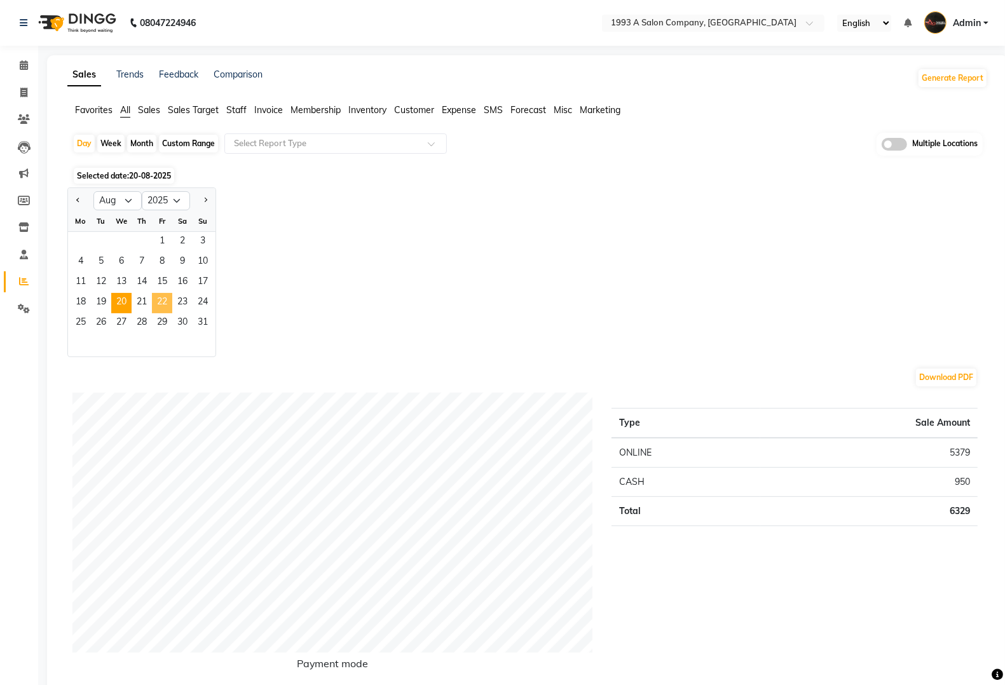
click at [160, 300] on span "22" at bounding box center [162, 303] width 20 height 20
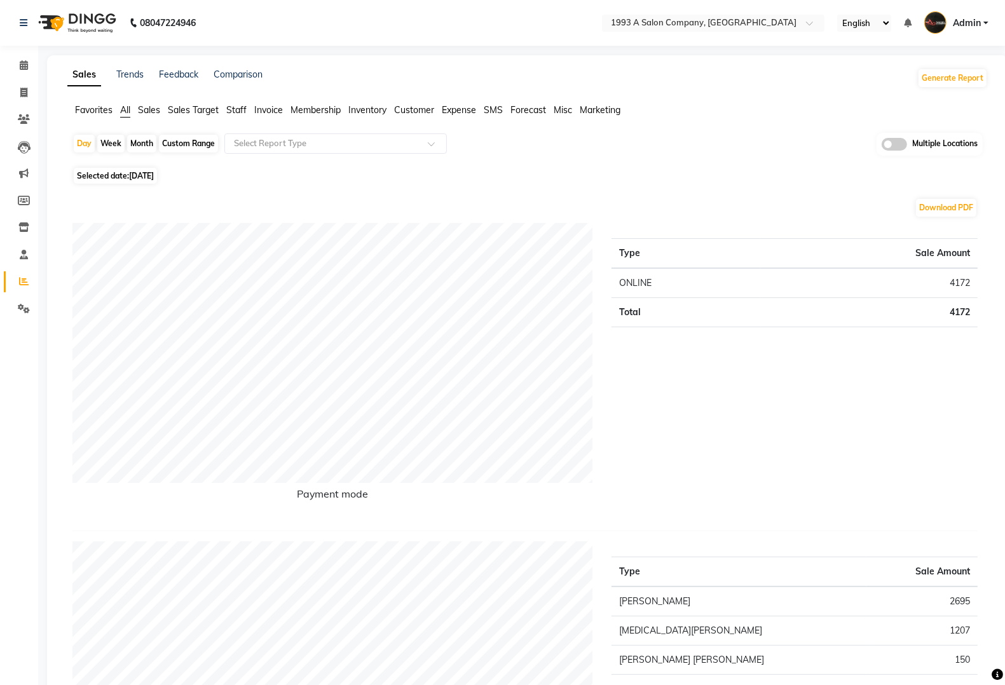
click at [154, 178] on span "22-08-2025" at bounding box center [141, 176] width 25 height 10
select select "8"
select select "2025"
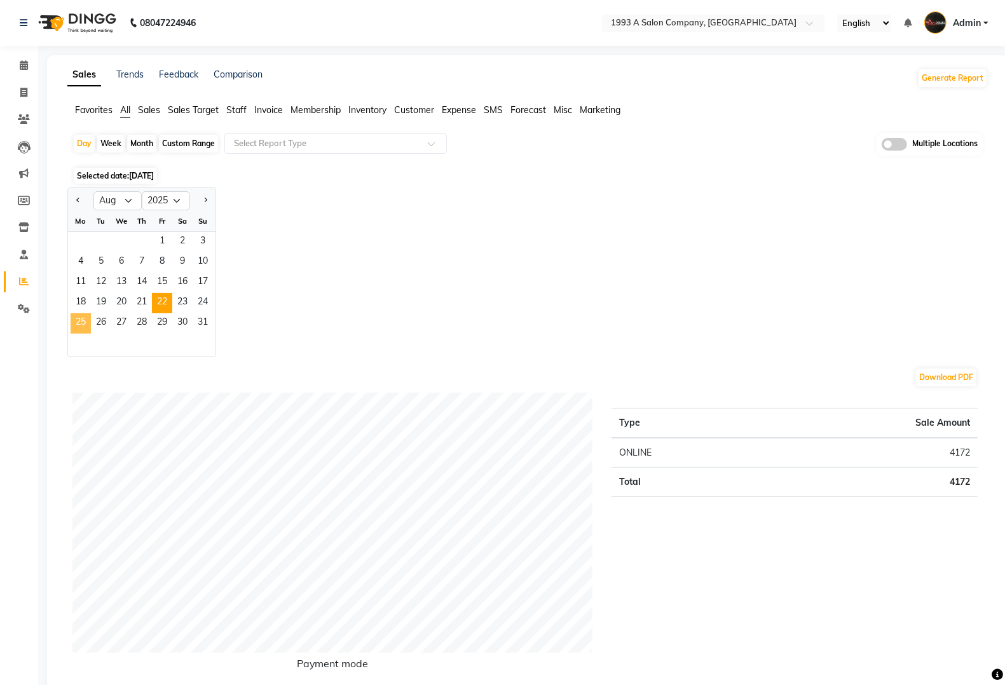
click at [80, 322] on span "25" at bounding box center [81, 323] width 20 height 20
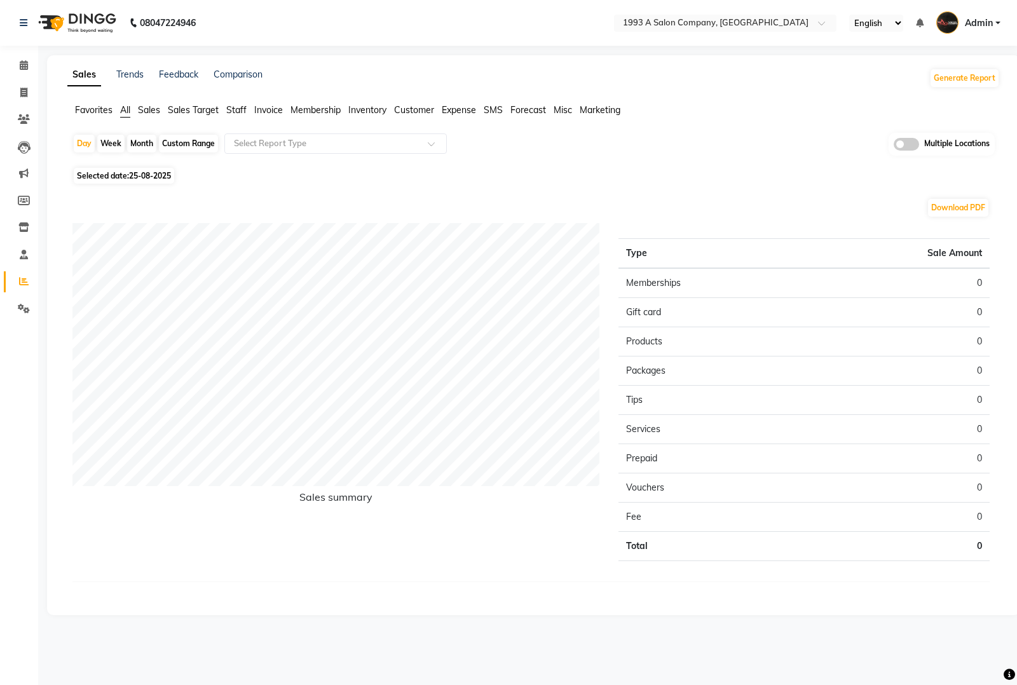
click at [135, 176] on span "25-08-2025" at bounding box center [150, 176] width 42 height 10
select select "8"
select select "2025"
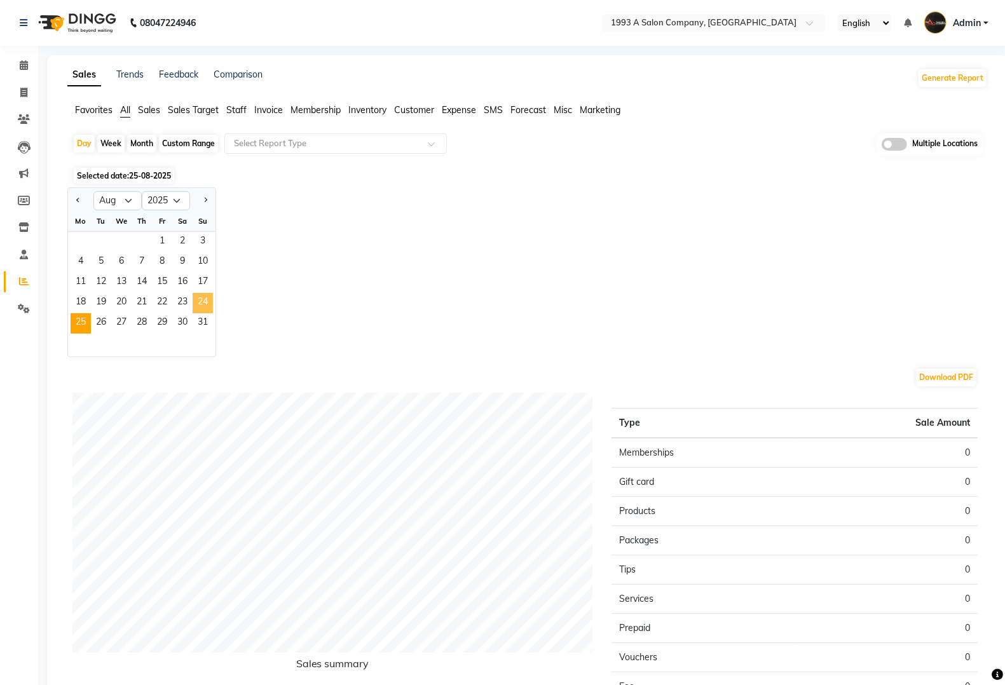
click at [207, 303] on span "24" at bounding box center [203, 303] width 20 height 20
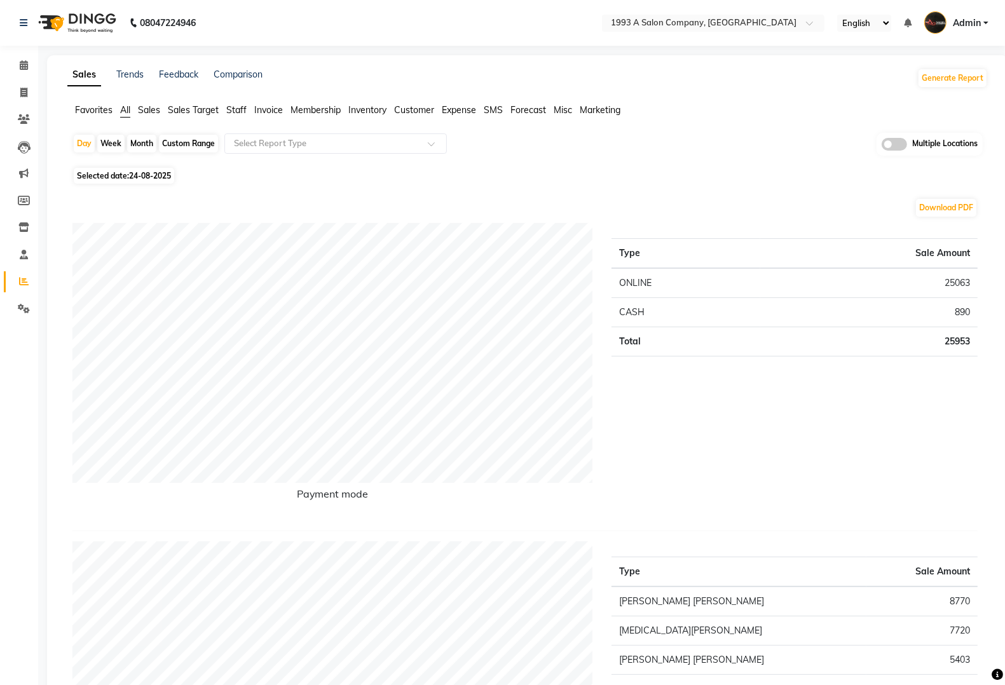
click at [160, 180] on span "24-08-2025" at bounding box center [150, 176] width 42 height 10
select select "8"
select select "2025"
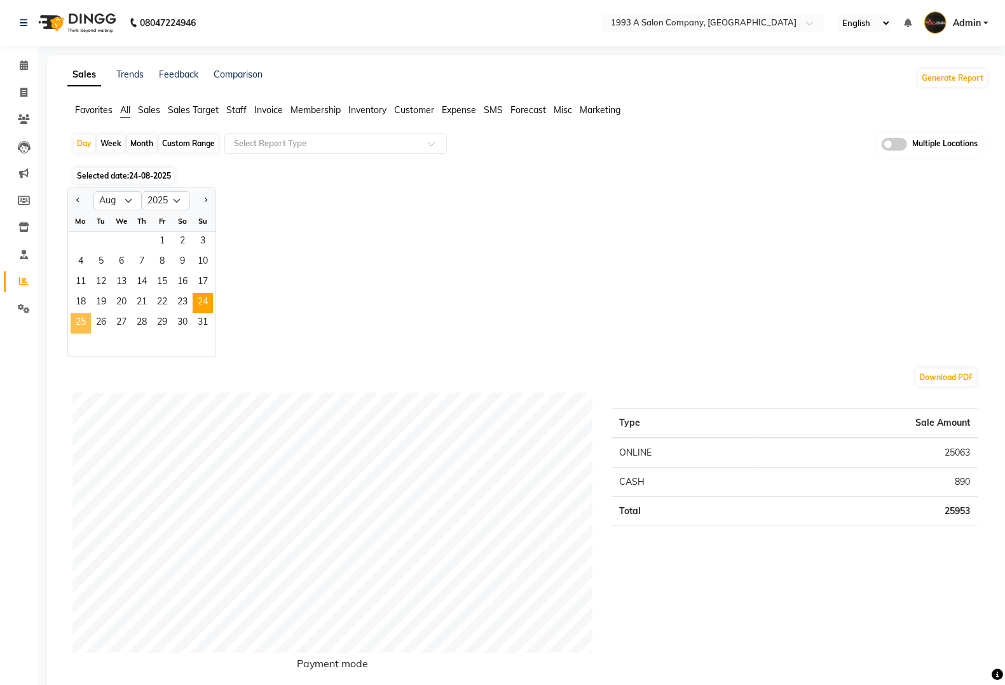
click at [75, 320] on span "25" at bounding box center [81, 323] width 20 height 20
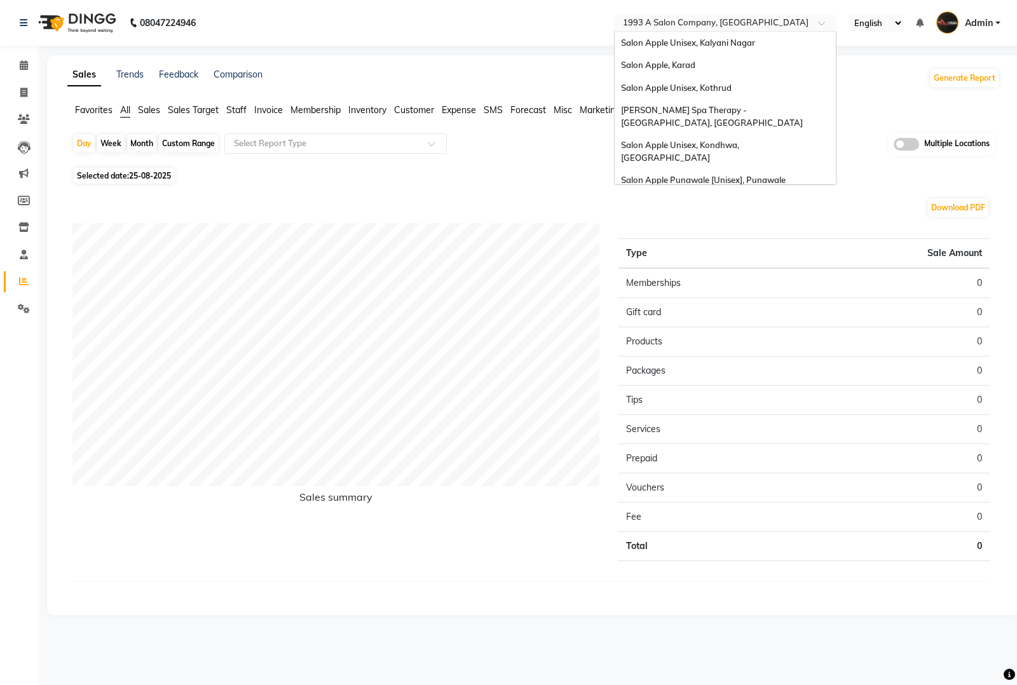
click at [790, 24] on input "text" at bounding box center [713, 24] width 184 height 13
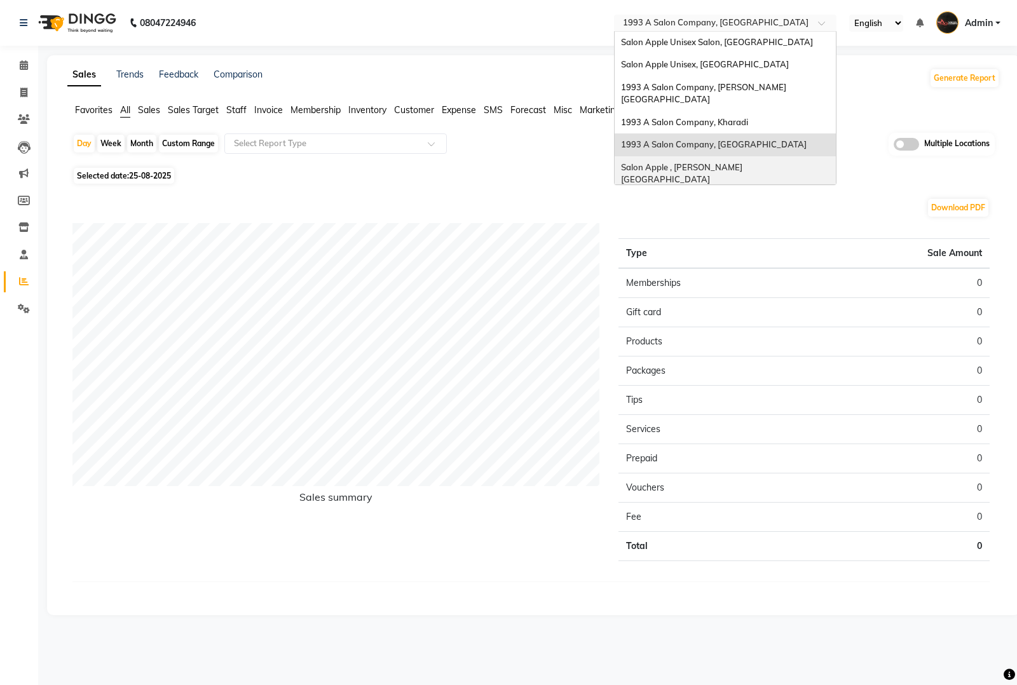
click at [768, 156] on div "Salon Apple , [PERSON_NAME][GEOGRAPHIC_DATA]" at bounding box center [725, 173] width 221 height 35
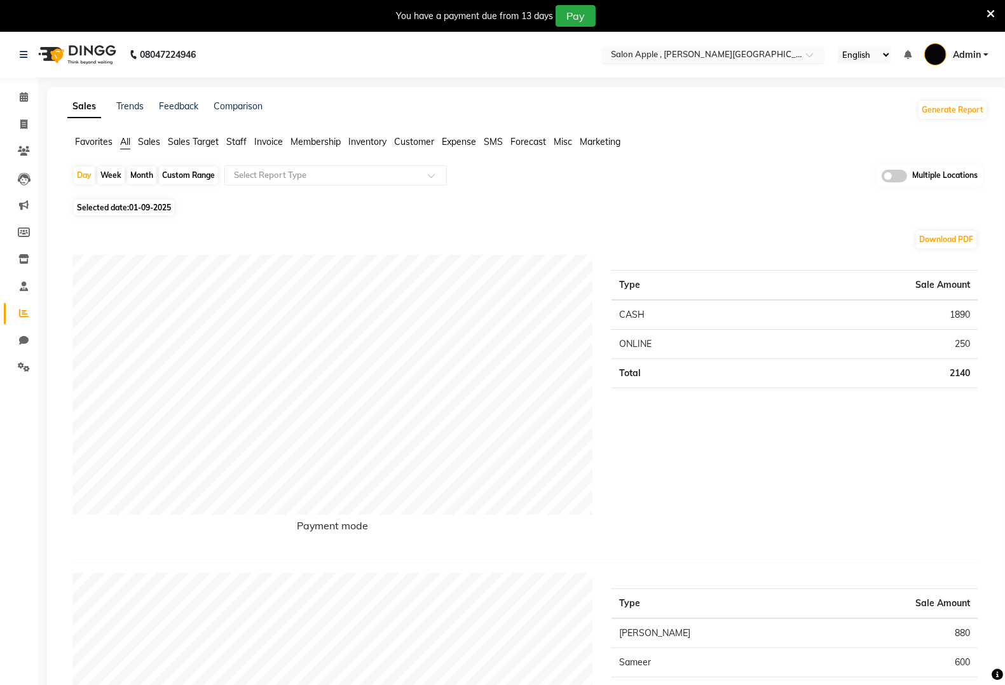
click at [763, 46] on div "Select Location × Salon Apple , Dhole Patil Road" at bounding box center [713, 54] width 223 height 17
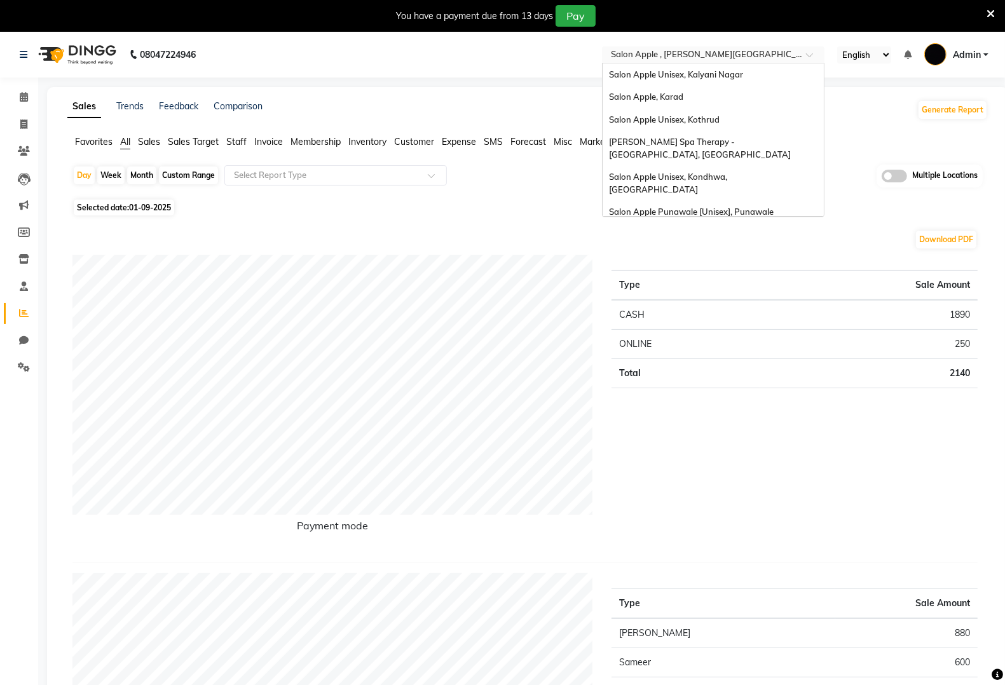
scroll to position [958, 0]
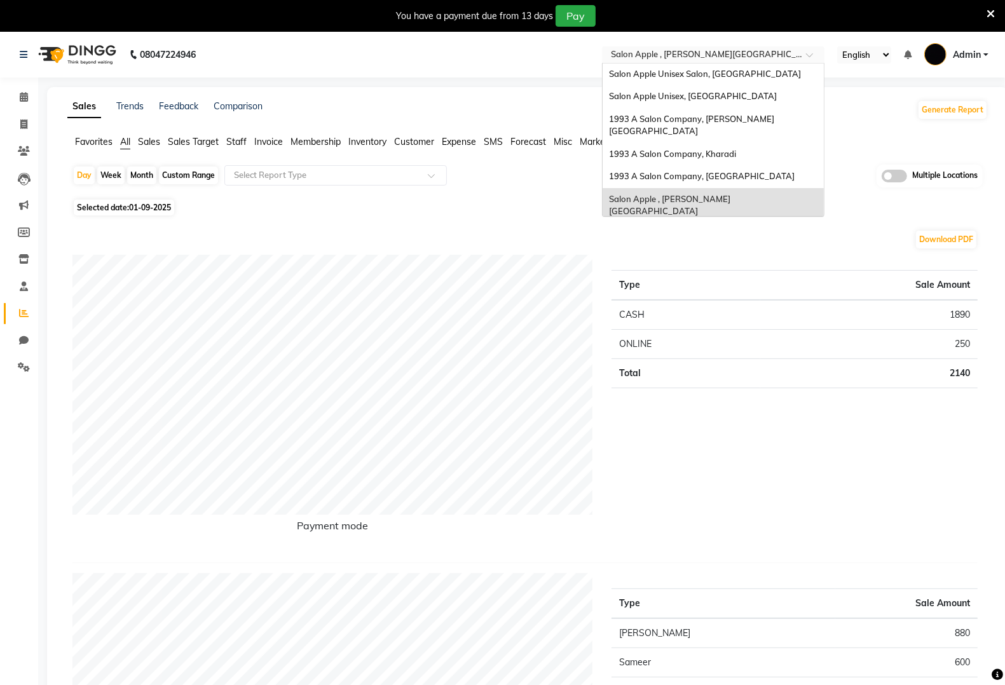
click at [728, 229] on span "Salon Apple Women, Aranyeshwar" at bounding box center [677, 234] width 137 height 10
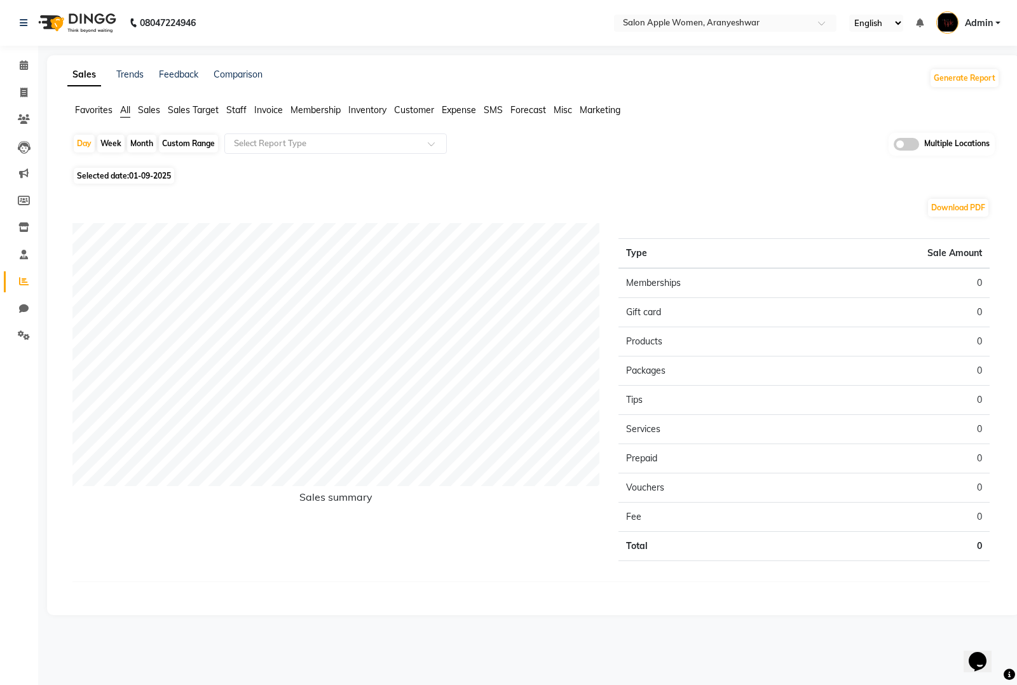
click at [162, 172] on span "01-09-2025" at bounding box center [150, 176] width 42 height 10
select select "9"
select select "2025"
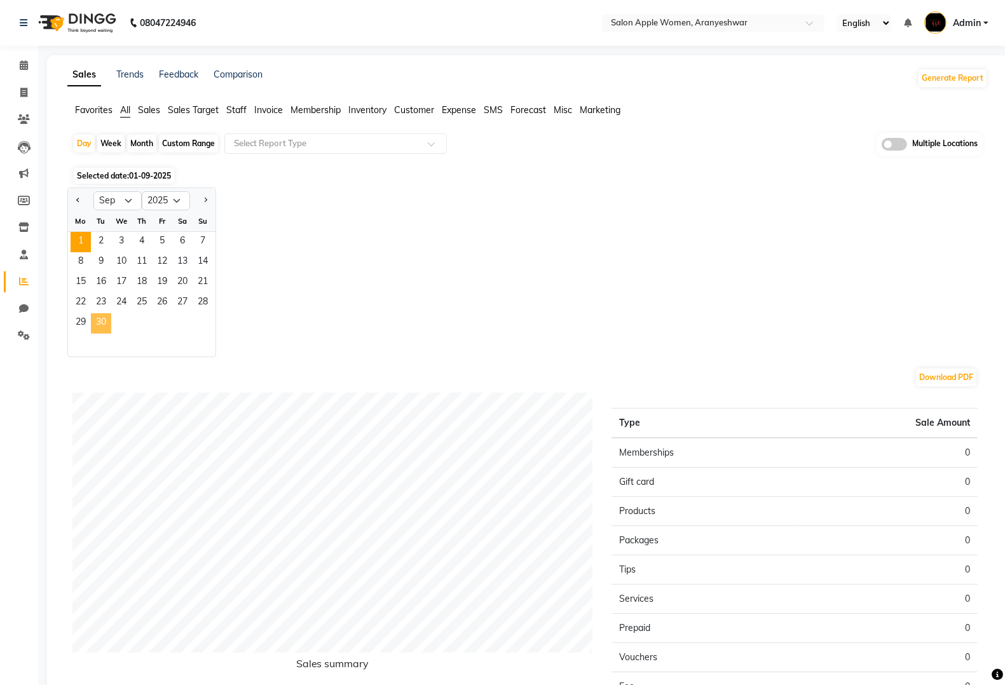
click at [110, 318] on span "30" at bounding box center [101, 323] width 20 height 20
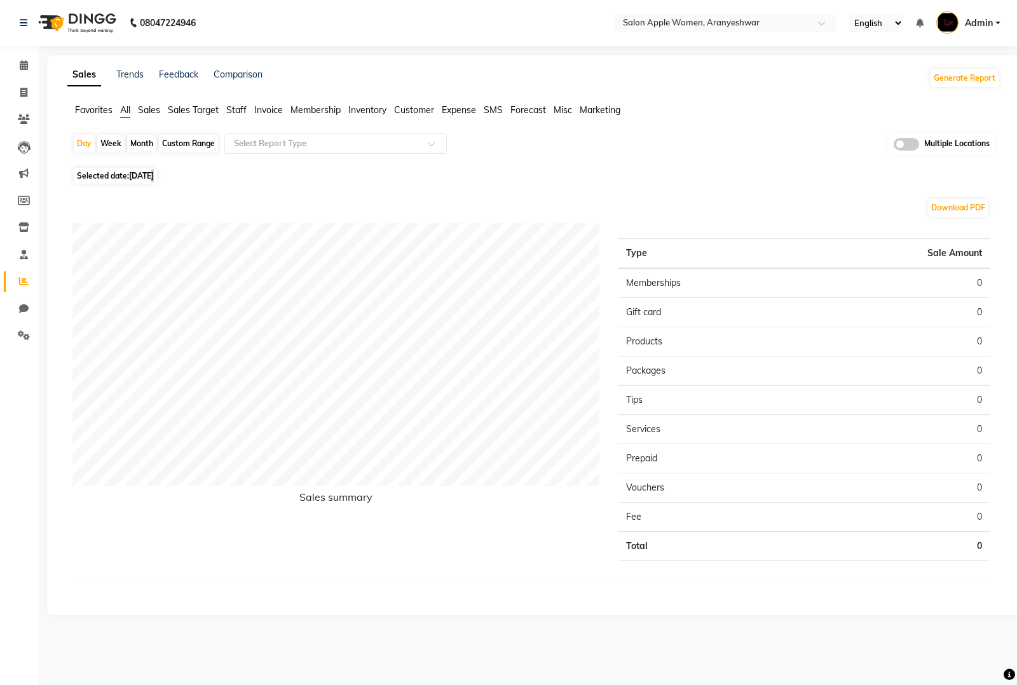
click at [154, 177] on span "[DATE]" at bounding box center [141, 176] width 25 height 10
select select "9"
select select "2025"
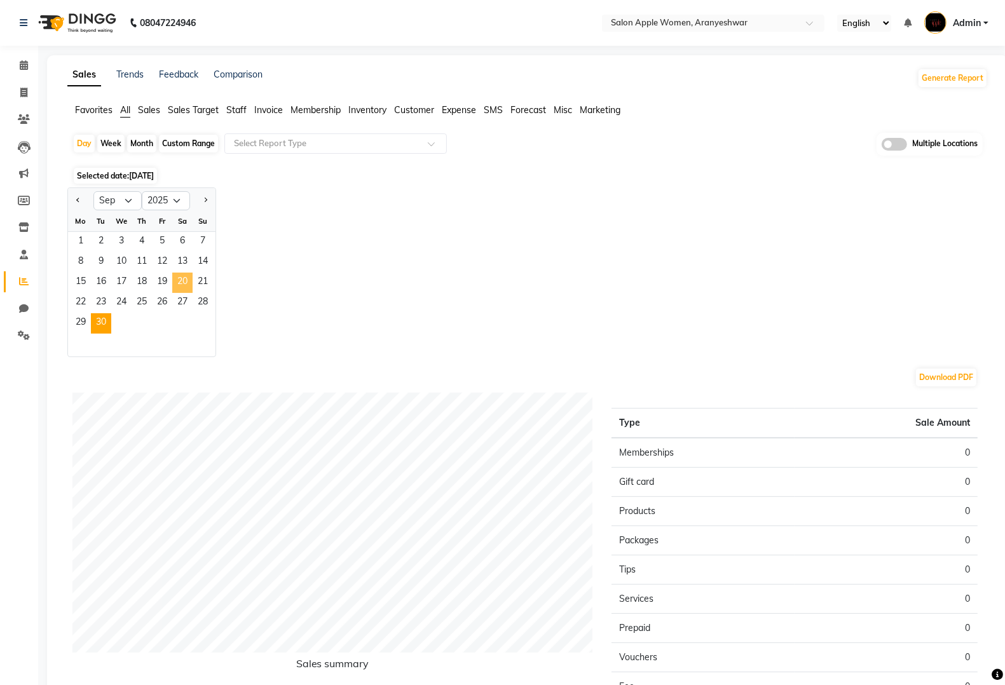
click at [182, 282] on span "20" at bounding box center [182, 283] width 20 height 20
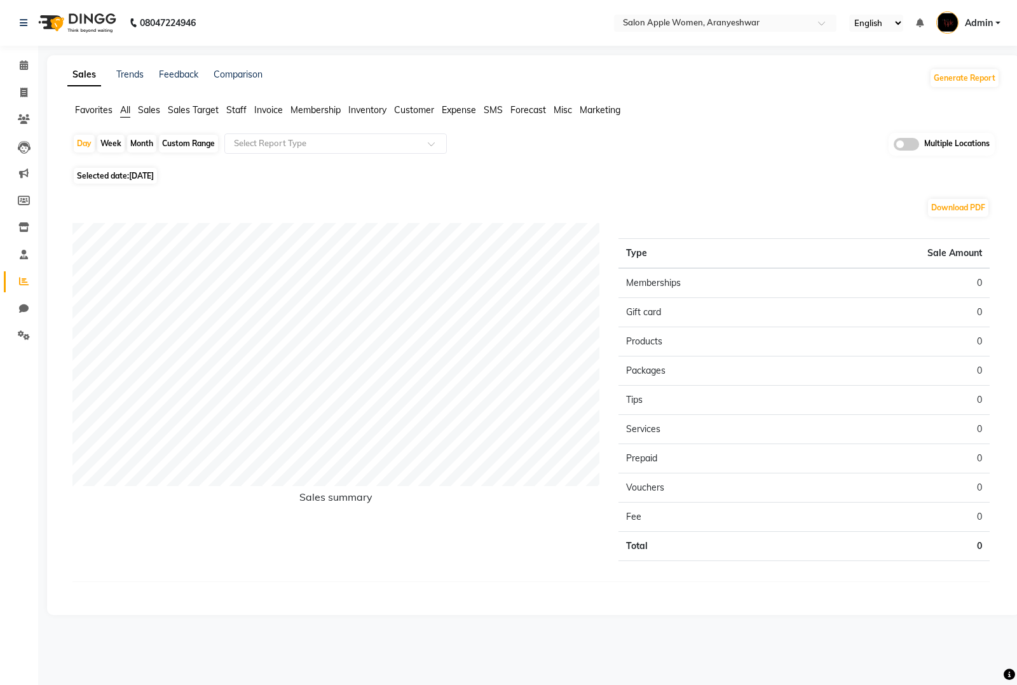
click at [146, 176] on span "[DATE]" at bounding box center [141, 176] width 25 height 10
select select "9"
select select "2025"
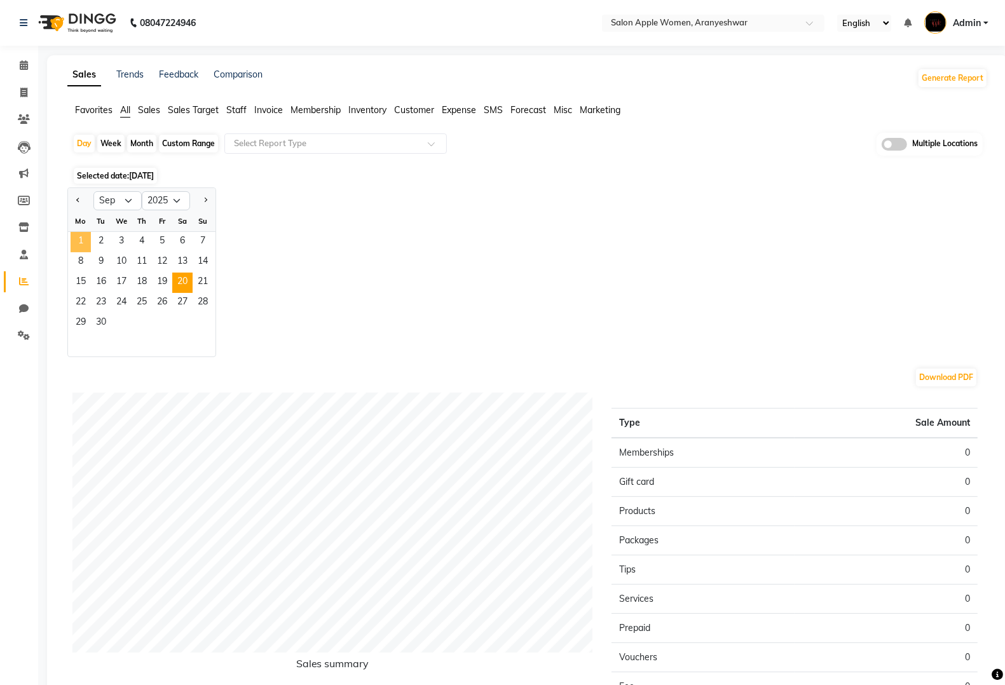
click at [77, 240] on span "1" at bounding box center [81, 242] width 20 height 20
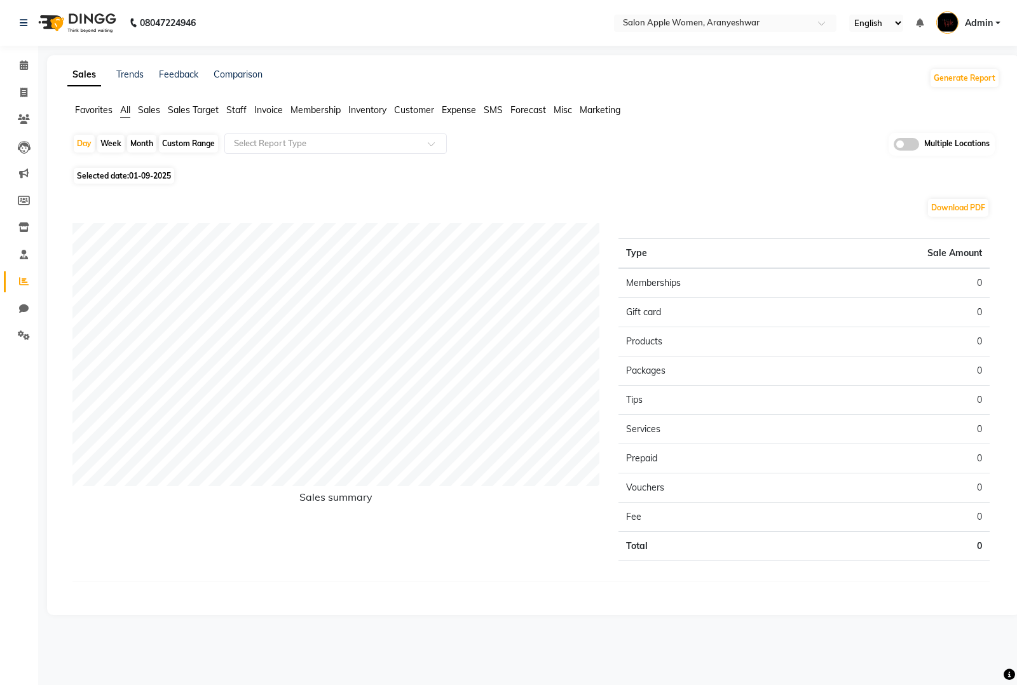
click at [139, 181] on span "Selected date: [DATE]" at bounding box center [124, 176] width 100 height 16
select select "9"
select select "2025"
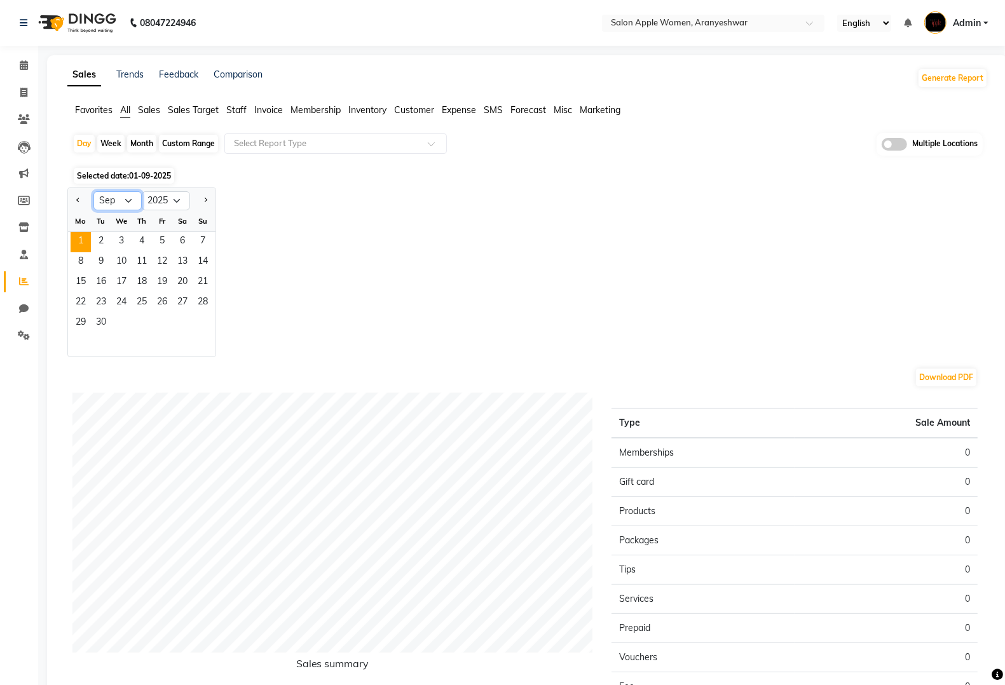
click at [125, 203] on select "Jan Feb Mar Apr May Jun [DATE] Aug Sep Oct Nov Dec" at bounding box center [117, 200] width 48 height 19
select select "8"
click at [93, 192] on select "Jan Feb Mar Apr May Jun [DATE] Aug Sep Oct Nov Dec" at bounding box center [117, 200] width 48 height 19
click at [166, 247] on span "1" at bounding box center [162, 242] width 20 height 20
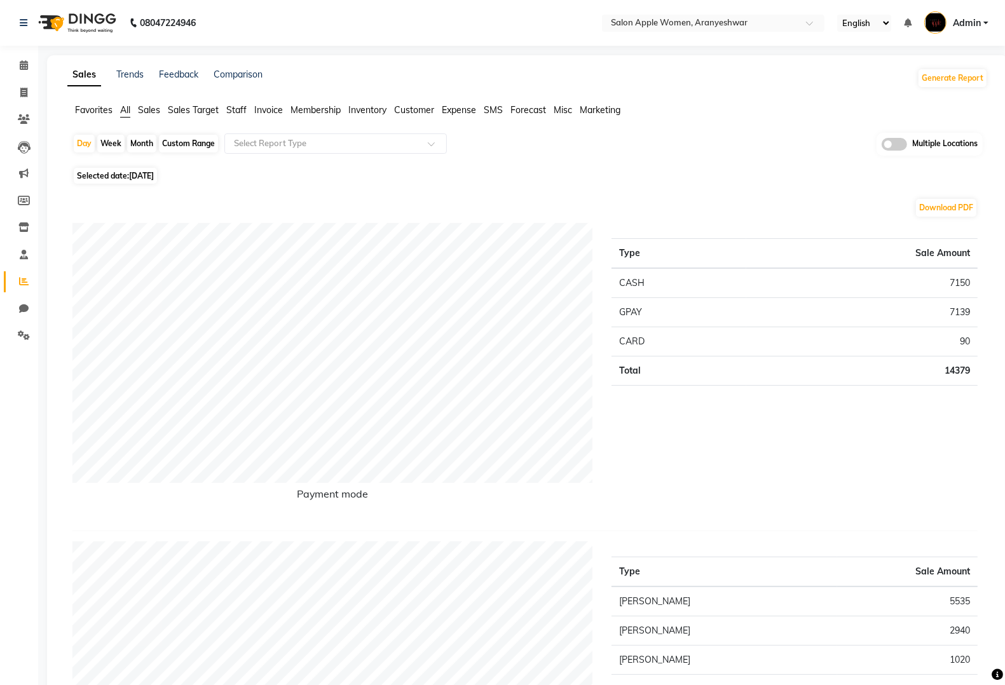
click at [154, 177] on span "[DATE]" at bounding box center [141, 176] width 25 height 10
select select "8"
select select "2025"
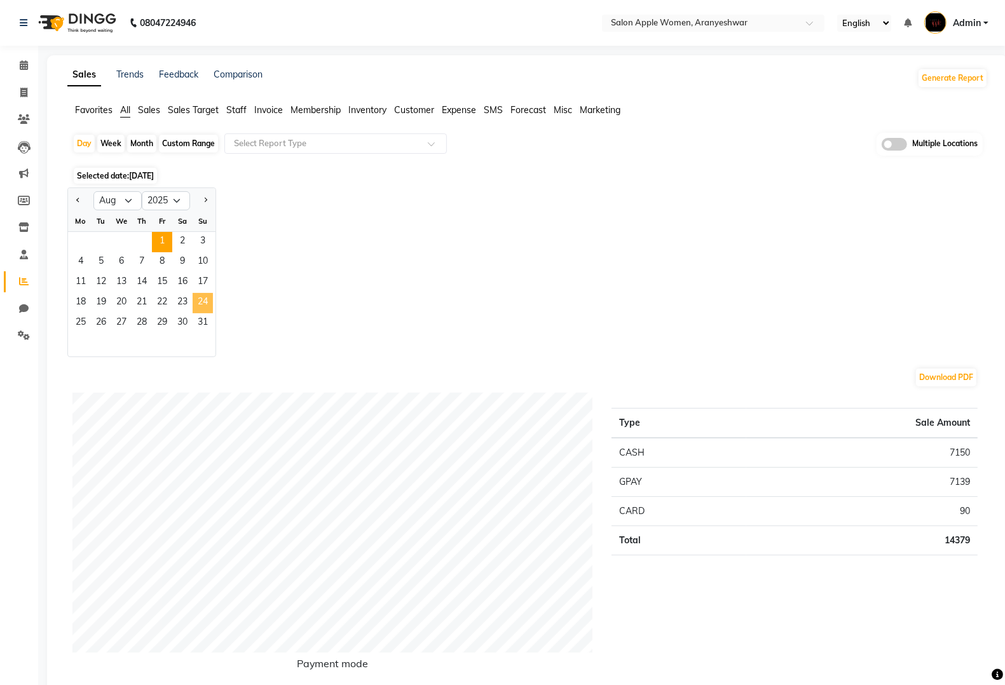
click at [198, 296] on span "24" at bounding box center [203, 303] width 20 height 20
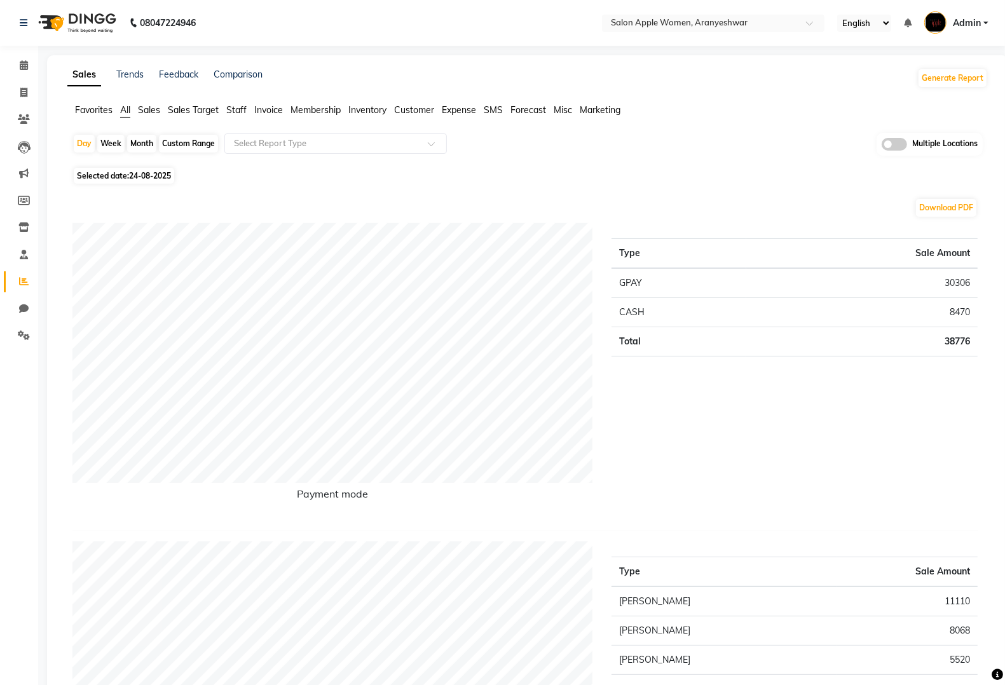
click at [156, 175] on span "24-08-2025" at bounding box center [150, 176] width 42 height 10
select select "8"
select select "2025"
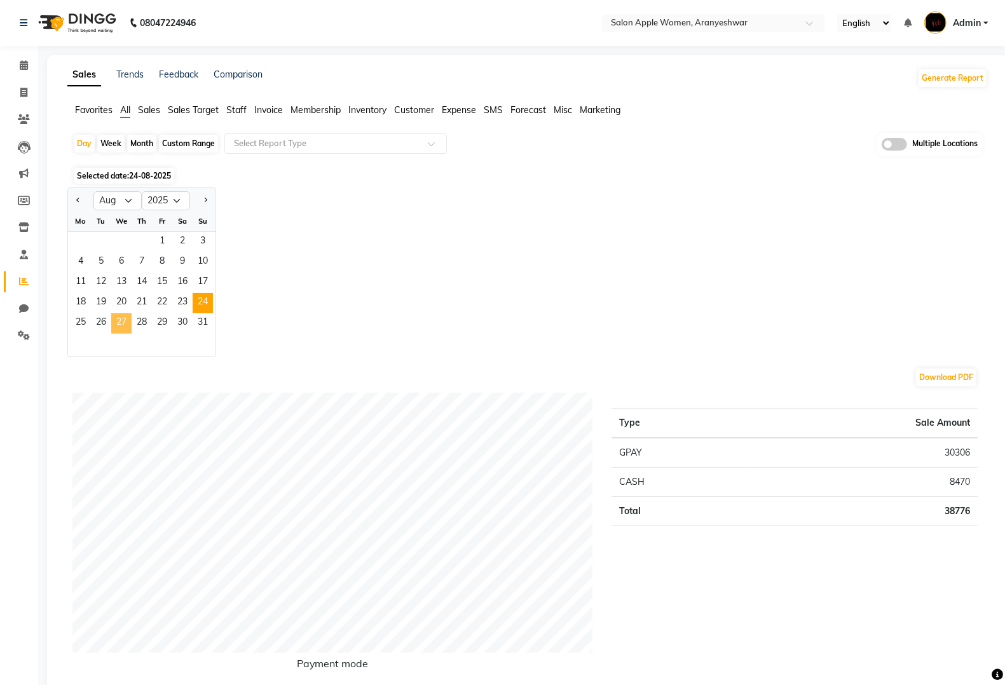
click at [127, 316] on span "27" at bounding box center [121, 323] width 20 height 20
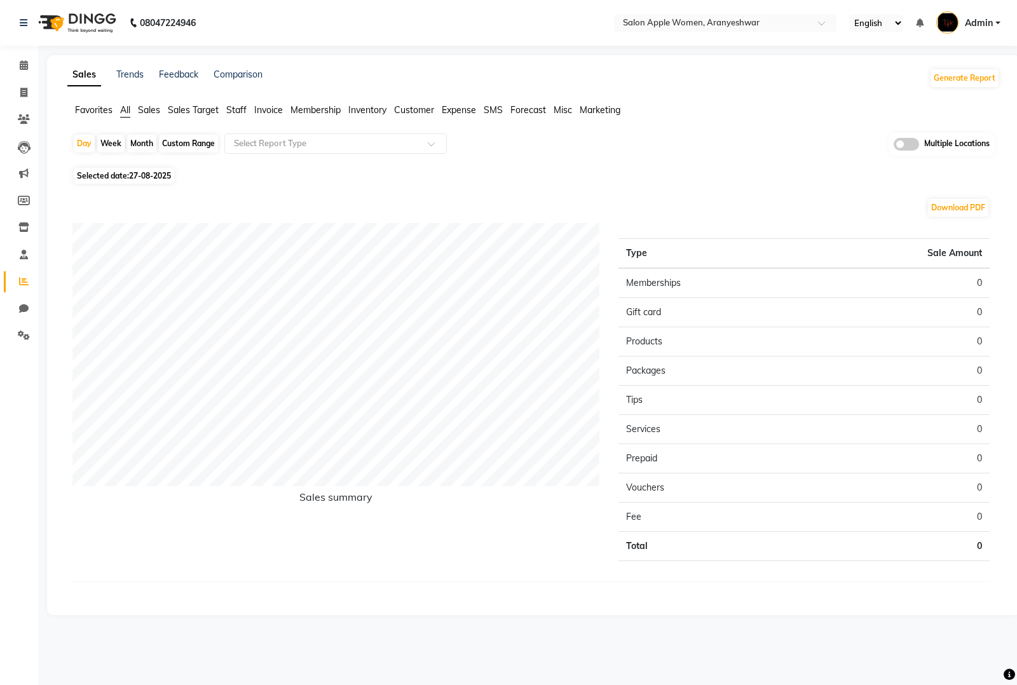
click at [160, 175] on span "27-08-2025" at bounding box center [150, 176] width 42 height 10
select select "8"
select select "2025"
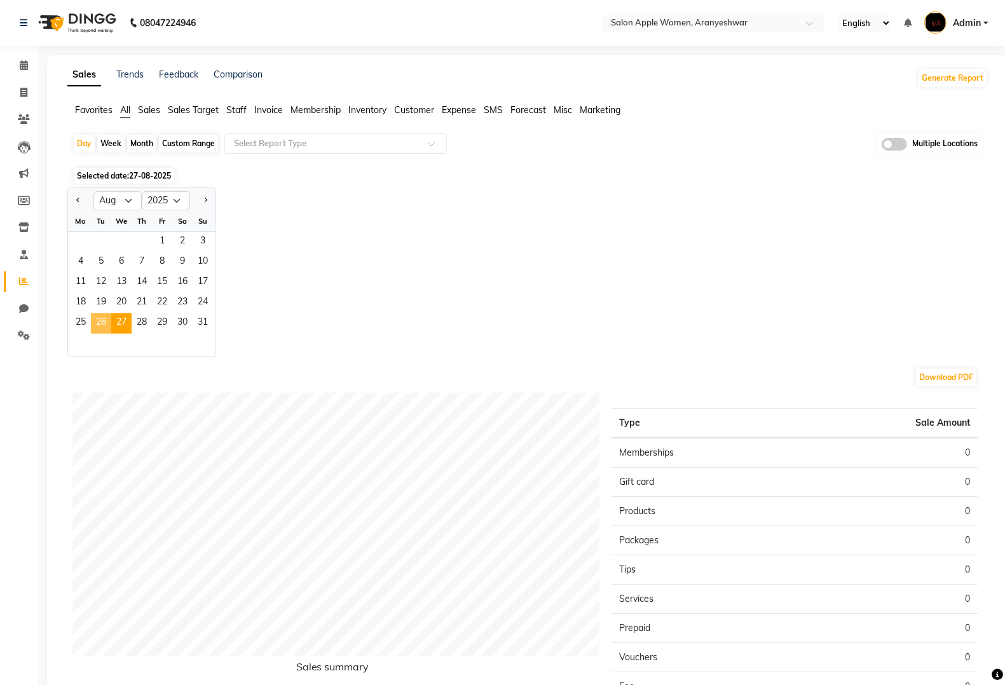
click at [103, 324] on span "26" at bounding box center [101, 323] width 20 height 20
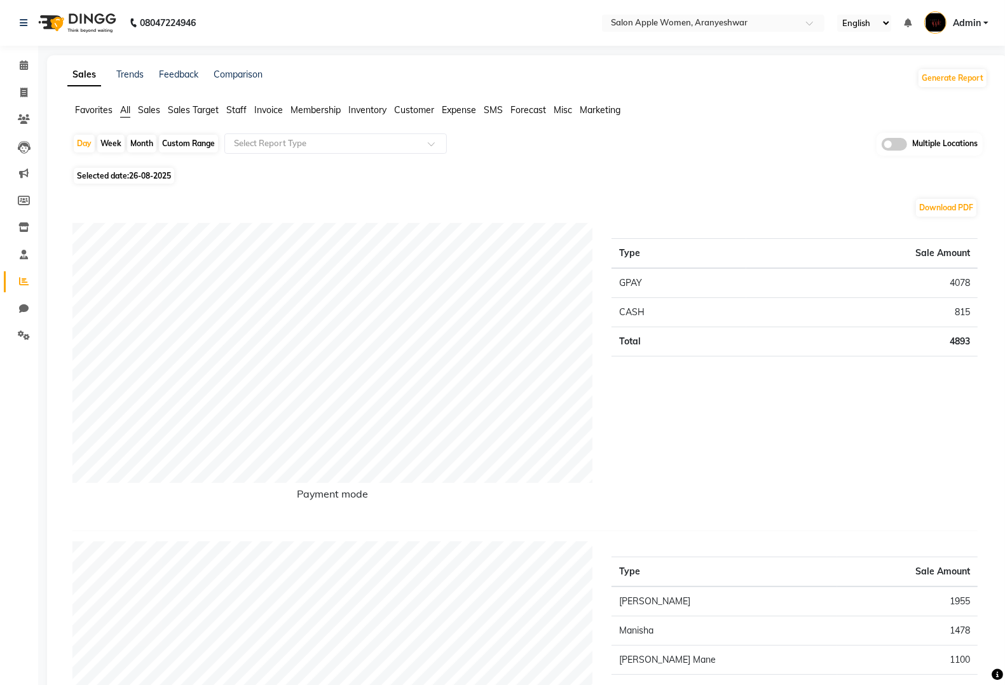
click at [156, 178] on span "26-08-2025" at bounding box center [150, 176] width 42 height 10
select select "8"
select select "2025"
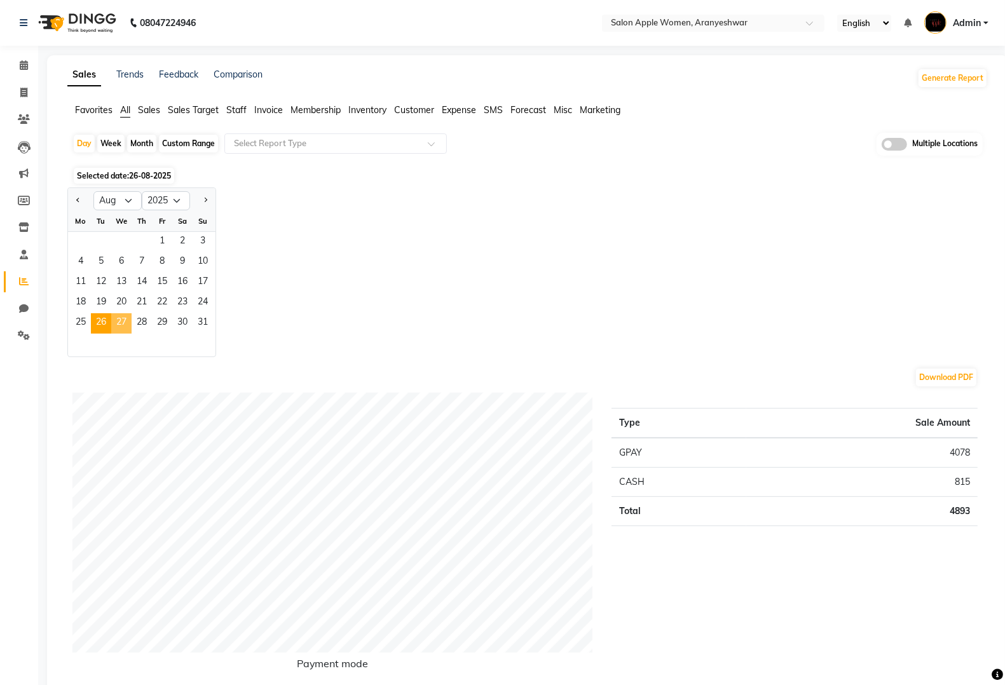
click at [125, 321] on span "27" at bounding box center [121, 323] width 20 height 20
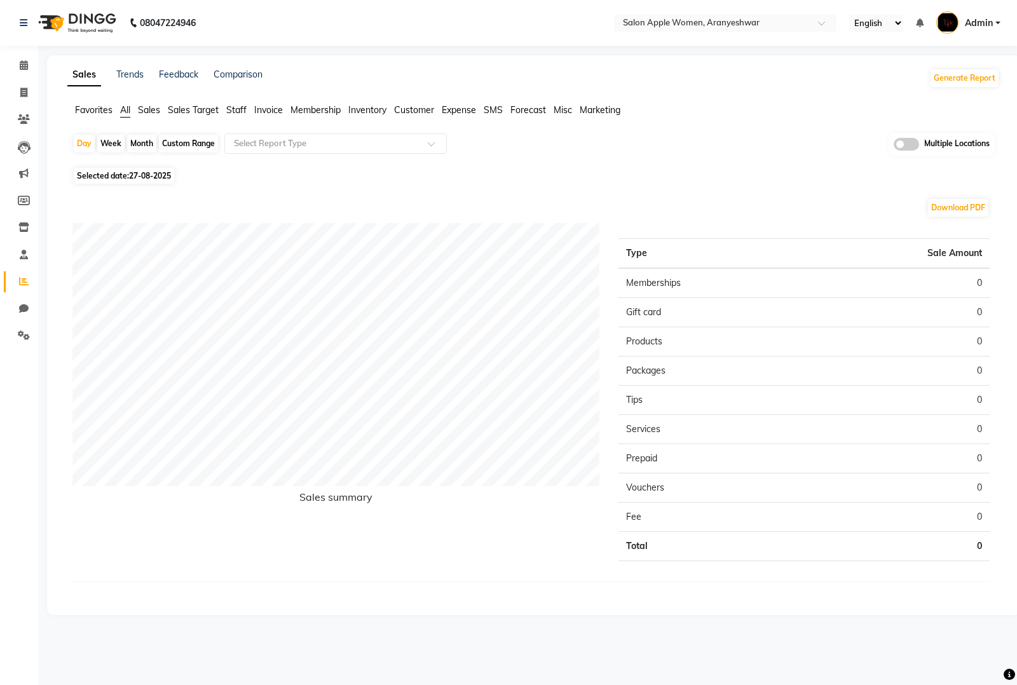
click at [162, 180] on span "Selected date: [DATE]" at bounding box center [124, 176] width 100 height 16
select select "8"
select select "2025"
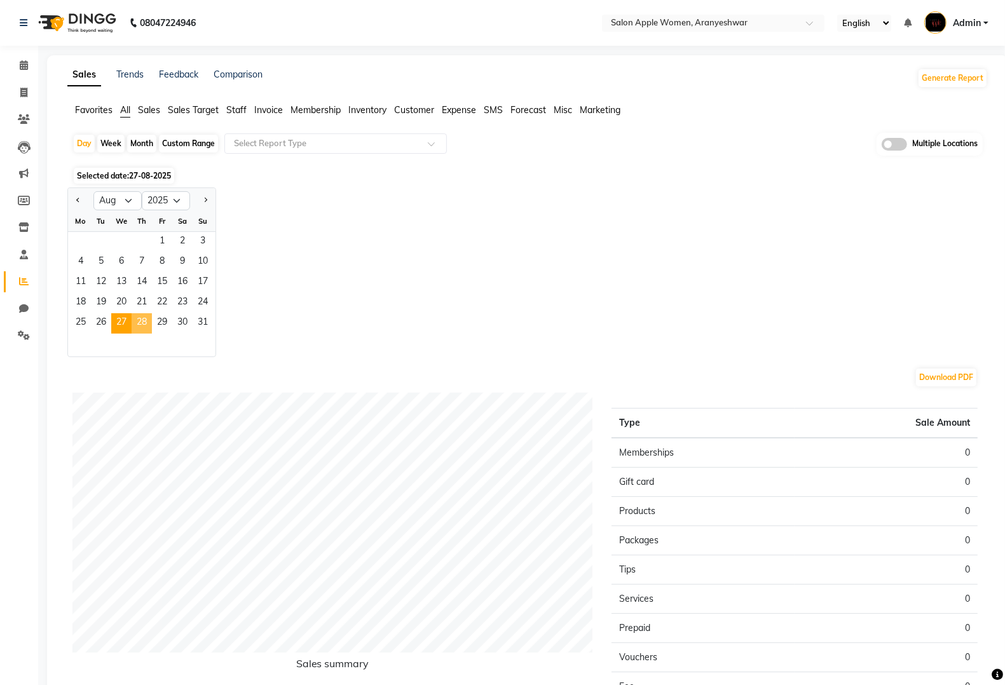
click at [135, 321] on span "28" at bounding box center [142, 323] width 20 height 20
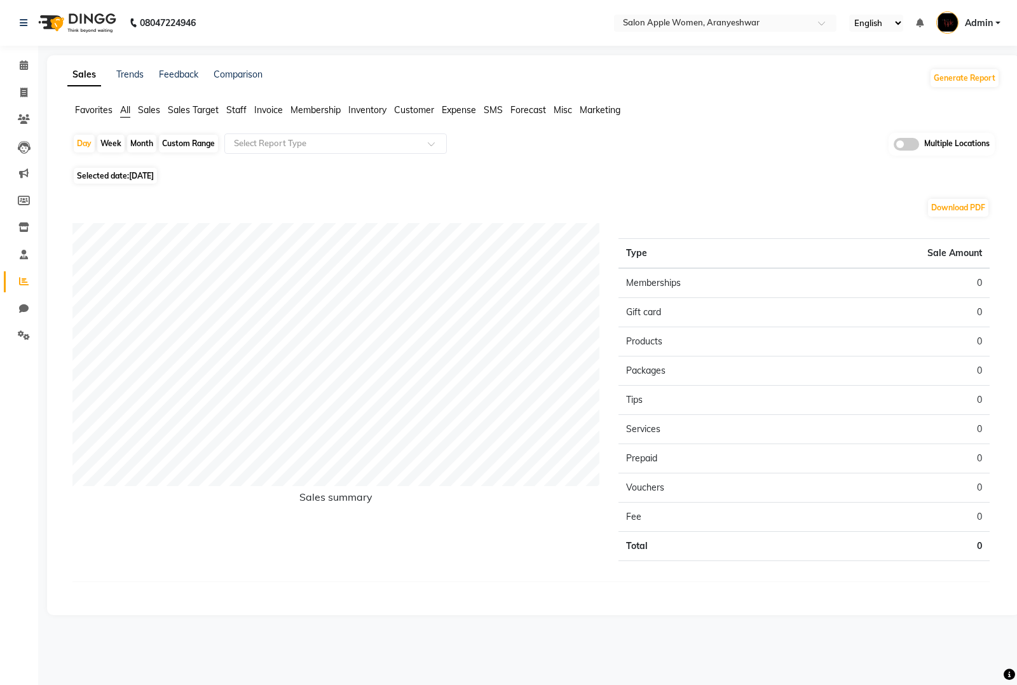
click at [151, 179] on span "[DATE]" at bounding box center [141, 176] width 25 height 10
select select "8"
select select "2025"
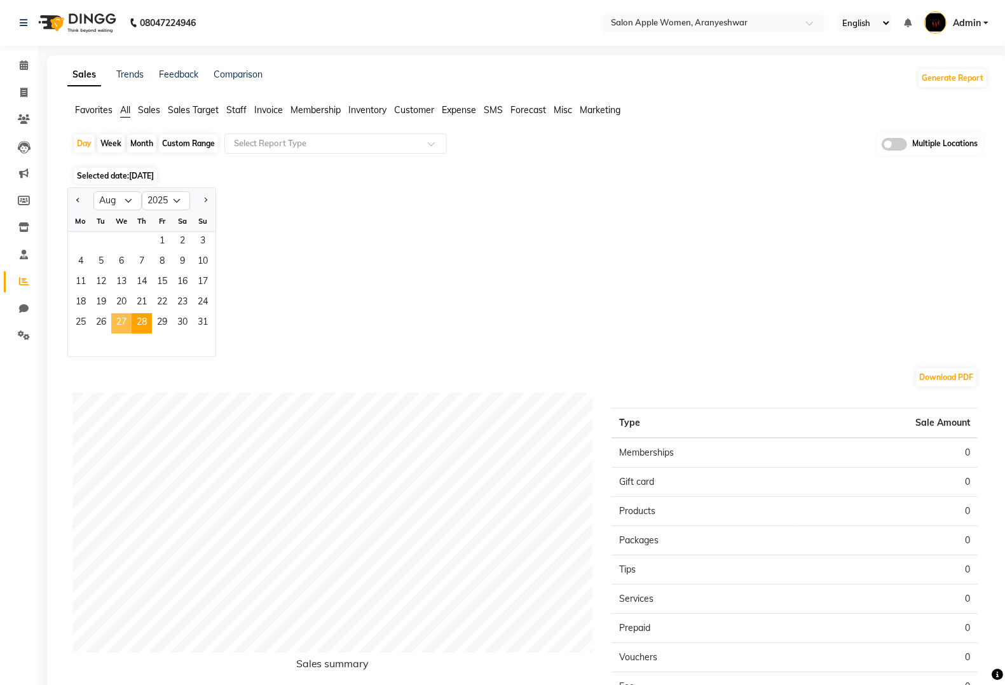
click at [115, 319] on span "27" at bounding box center [121, 323] width 20 height 20
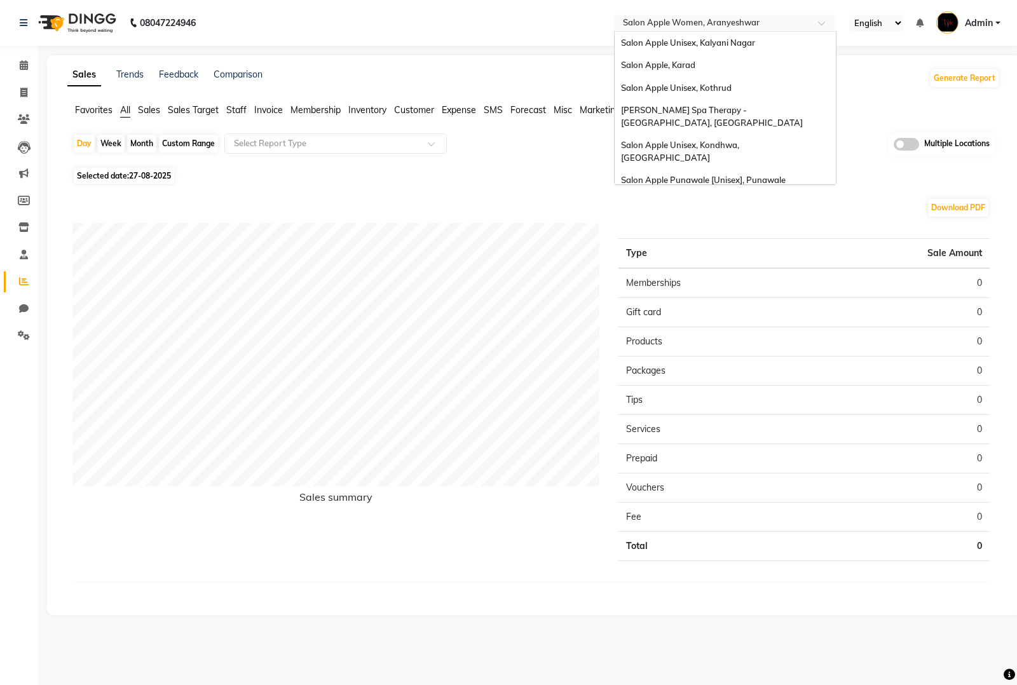
scroll to position [958, 0]
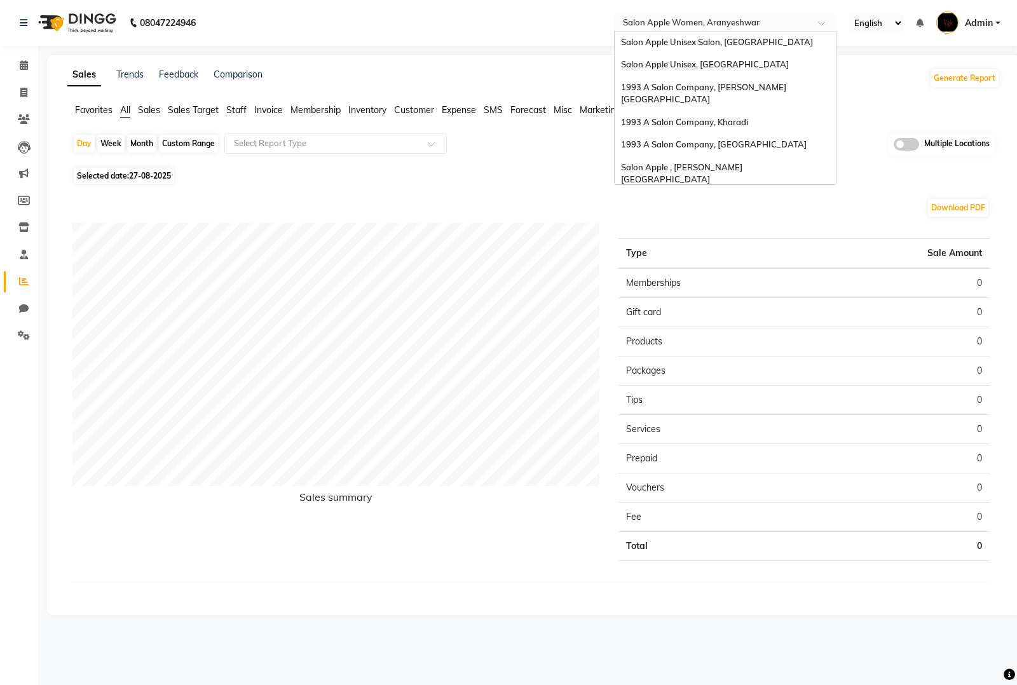
click at [749, 17] on div "× Salon Apple Women, Aranyeshwar" at bounding box center [691, 23] width 137 height 13
click at [717, 214] on div "Salon Apple Unisex, [GEOGRAPHIC_DATA]" at bounding box center [725, 225] width 221 height 23
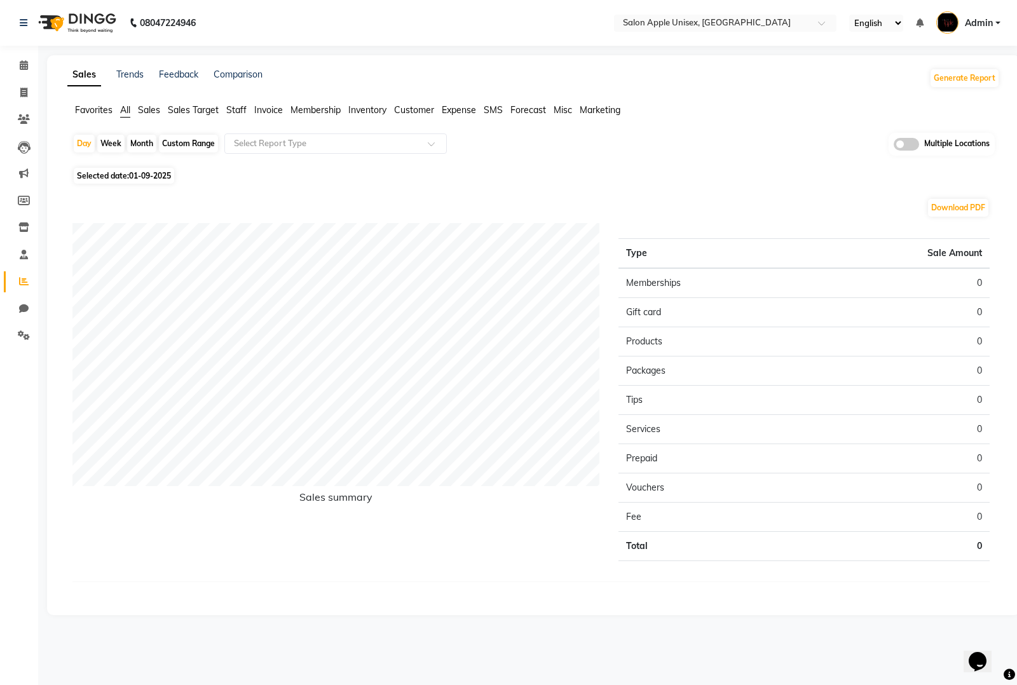
click at [167, 174] on span "01-09-2025" at bounding box center [150, 176] width 42 height 10
select select "9"
select select "2025"
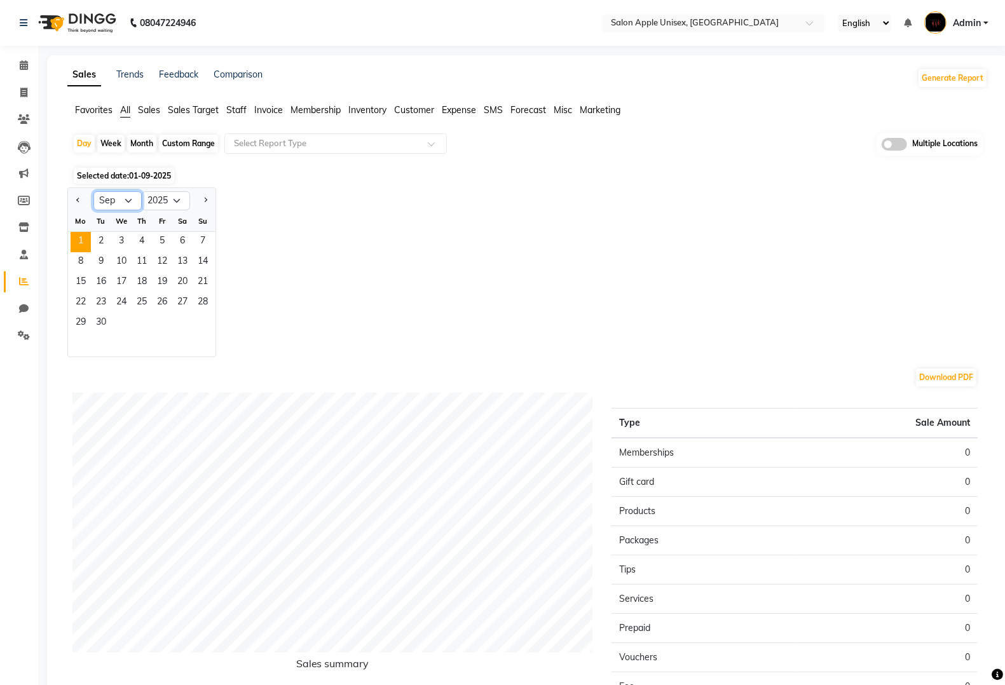
click at [110, 204] on select "Jan Feb Mar Apr May Jun [DATE] Aug Sep Oct Nov Dec" at bounding box center [117, 200] width 48 height 19
select select "8"
click at [93, 192] on select "Jan Feb Mar Apr May Jun [DATE] Aug Sep Oct Nov Dec" at bounding box center [117, 200] width 48 height 19
click at [195, 323] on span "31" at bounding box center [203, 323] width 20 height 20
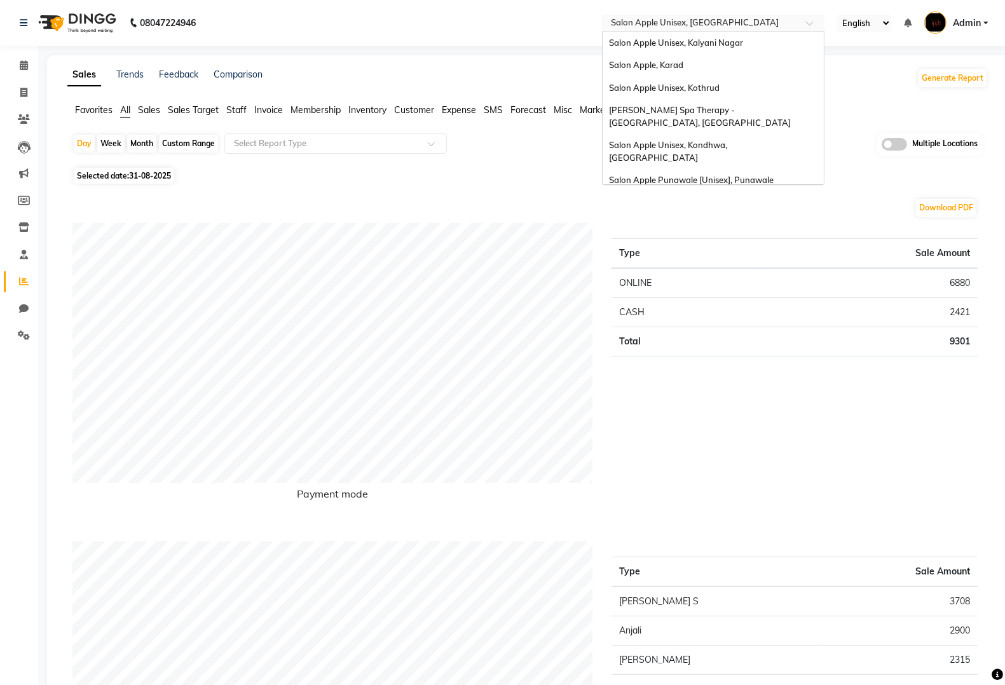
scroll to position [958, 0]
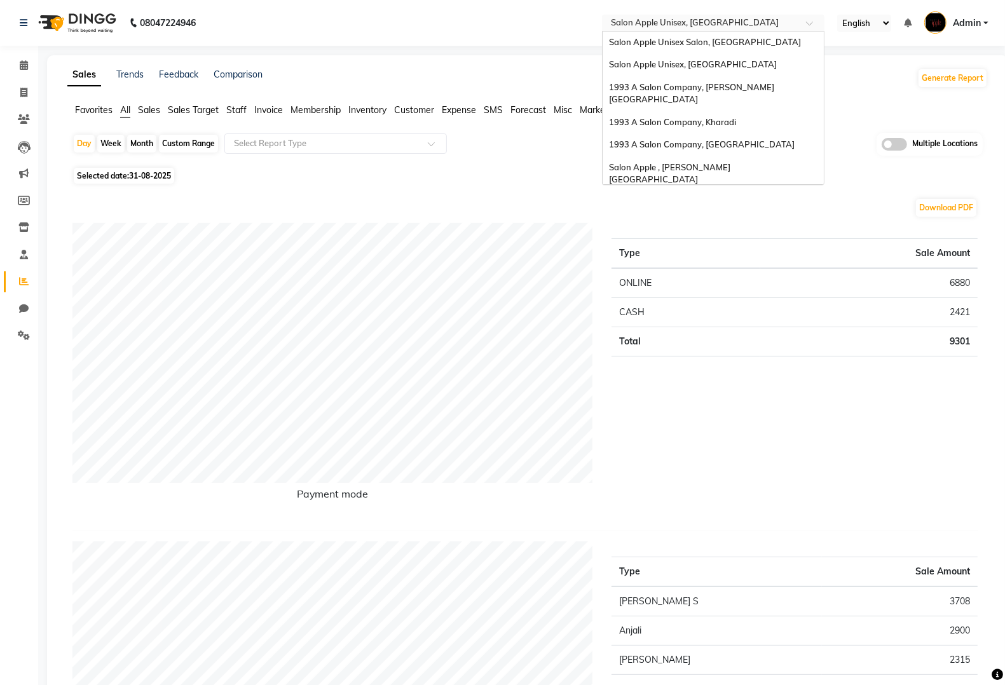
click at [752, 15] on div "Select Location × Salon Apple Unisex, [GEOGRAPHIC_DATA]" at bounding box center [713, 23] width 223 height 17
click at [691, 237] on div "Salon Apple Mens, Aranyeshwar 2" at bounding box center [713, 248] width 221 height 23
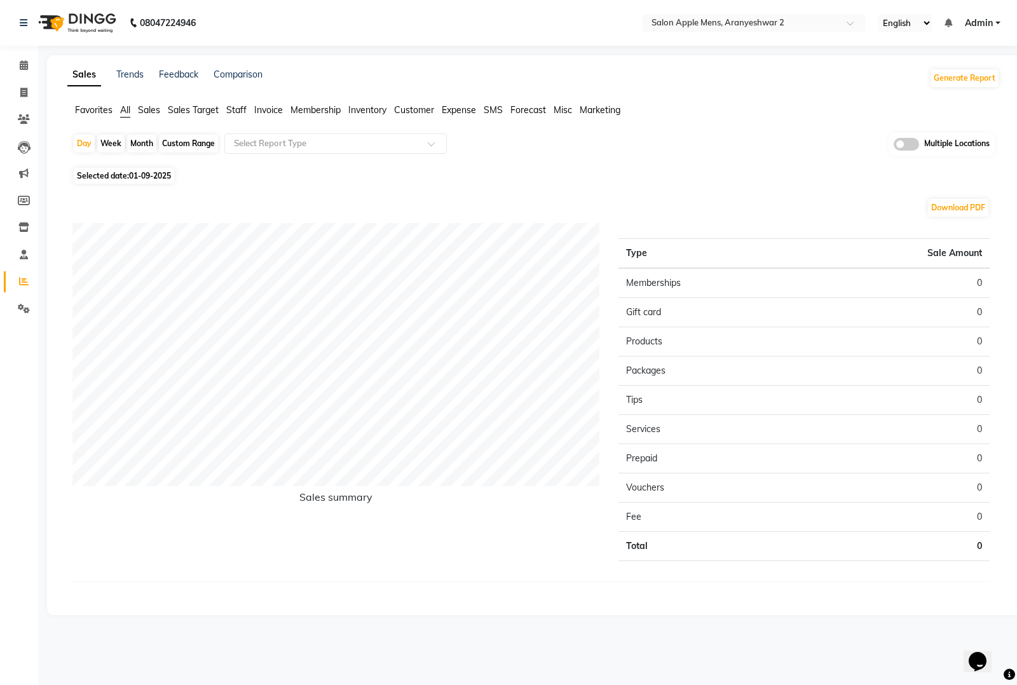
click at [162, 174] on span "01-09-2025" at bounding box center [150, 176] width 42 height 10
select select "9"
select select "2025"
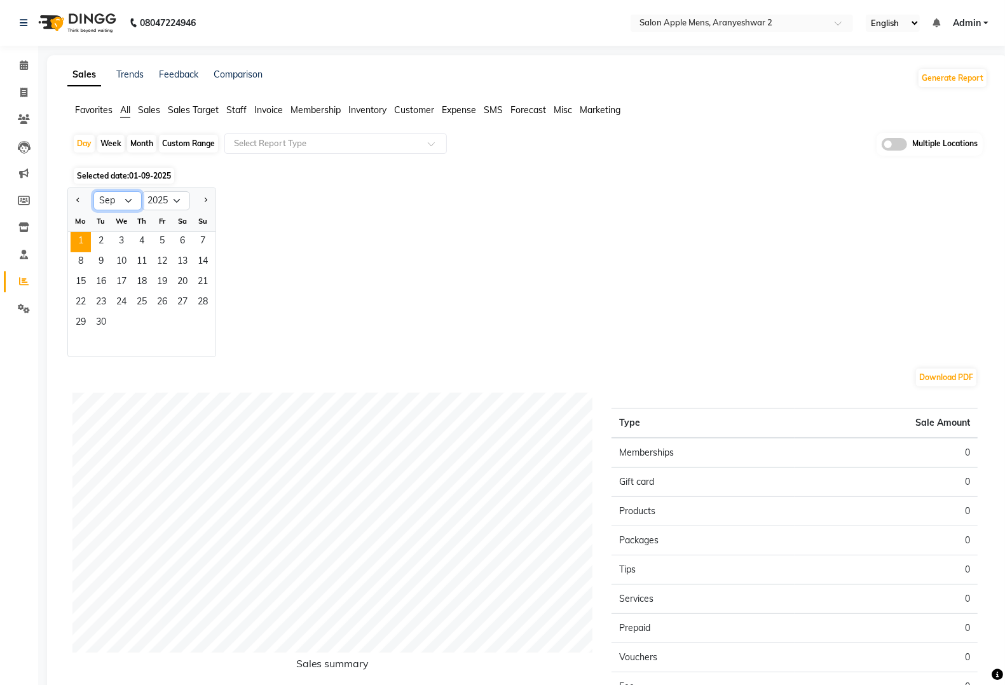
click at [126, 198] on select "Jan Feb Mar Apr May Jun [DATE] Aug Sep Oct Nov Dec" at bounding box center [117, 200] width 48 height 19
select select "8"
click at [93, 192] on select "Jan Feb Mar Apr May Jun [DATE] Aug Sep Oct Nov Dec" at bounding box center [117, 200] width 48 height 19
click at [182, 320] on span "30" at bounding box center [182, 323] width 20 height 20
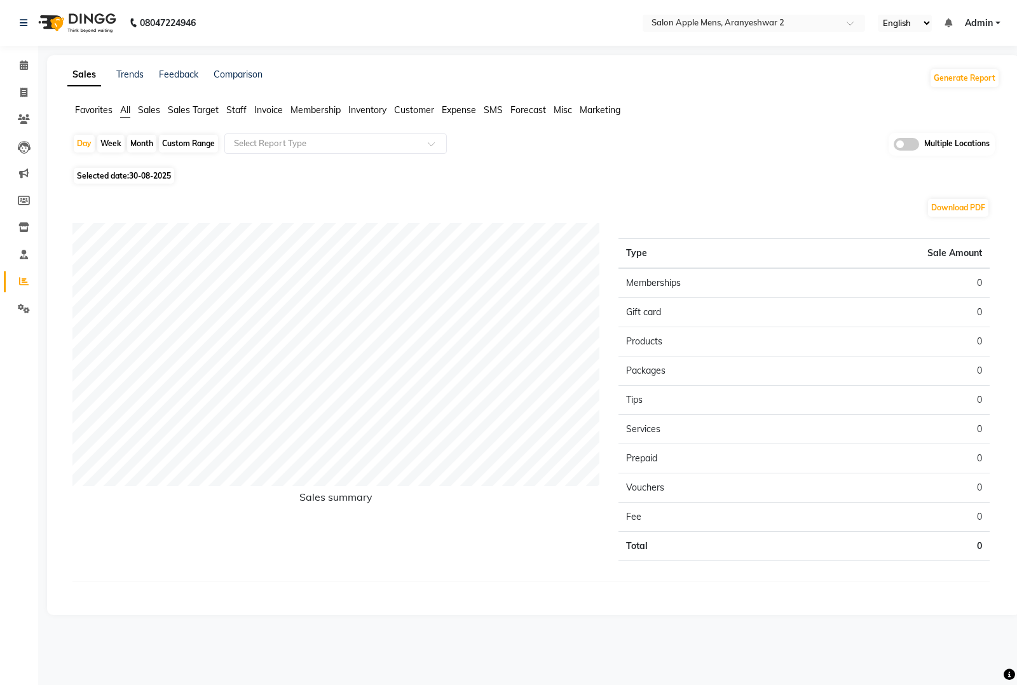
click at [132, 175] on span "30-08-2025" at bounding box center [150, 176] width 42 height 10
select select "8"
select select "2025"
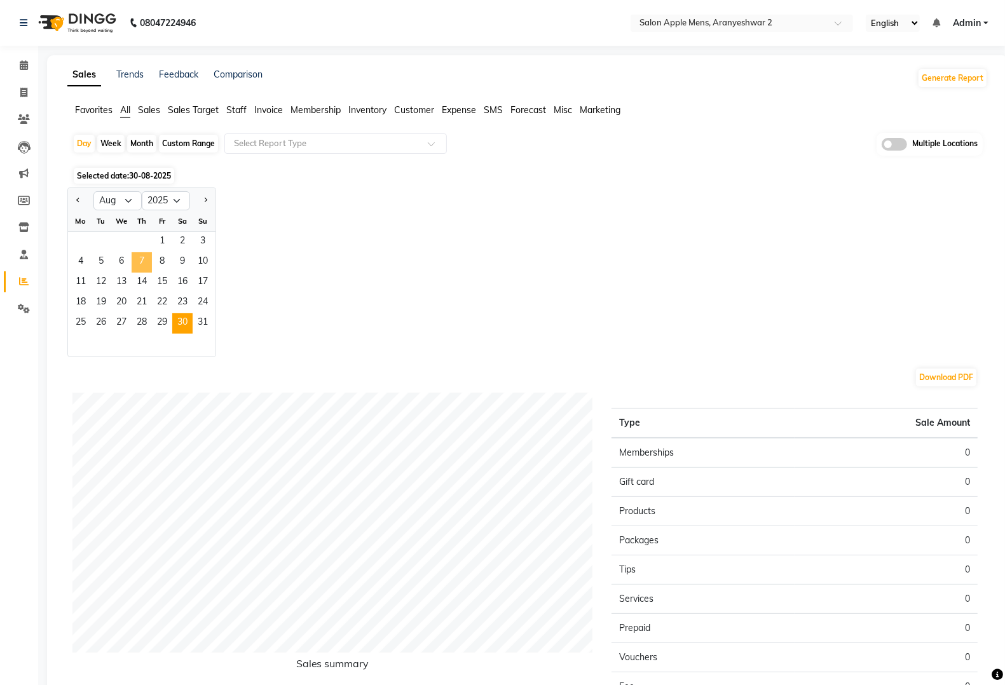
click at [144, 269] on span "7" at bounding box center [142, 262] width 20 height 20
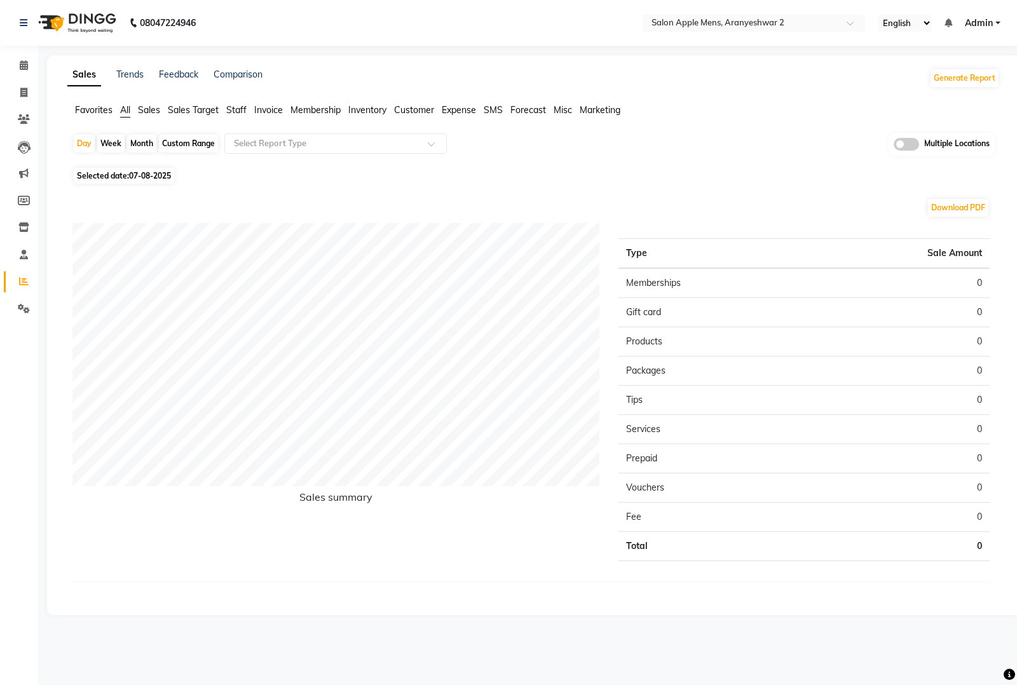
click at [134, 165] on div "Day Week Month Custom Range Select Report Type Multiple Locations Selected date…" at bounding box center [533, 368] width 933 height 470
click at [134, 178] on span "07-08-2025" at bounding box center [150, 176] width 42 height 10
select select "8"
select select "2025"
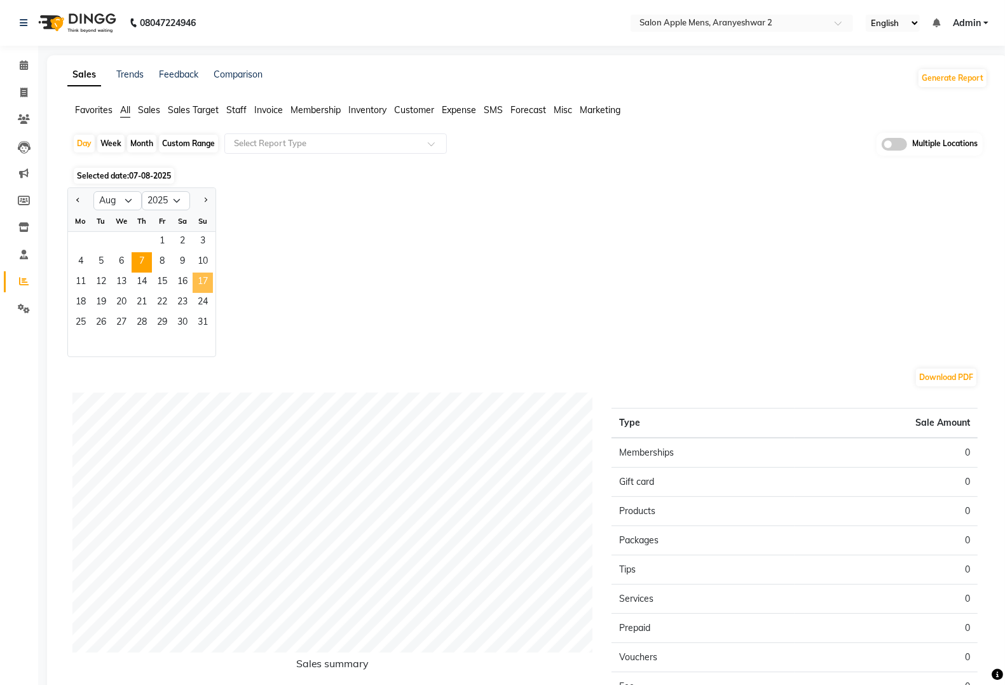
click at [207, 291] on span "17" at bounding box center [203, 283] width 20 height 20
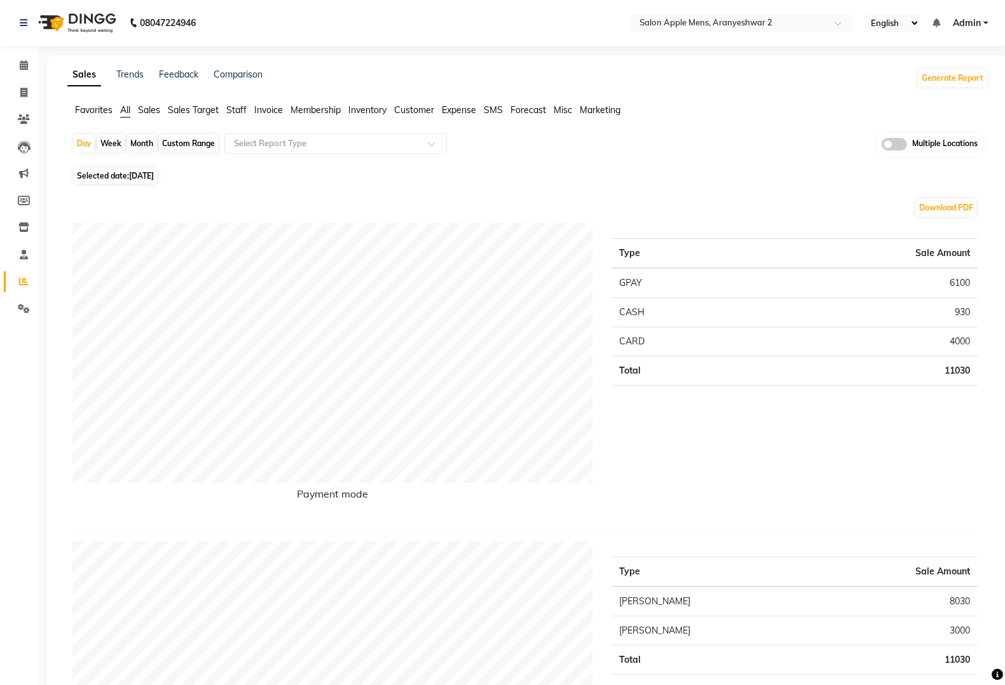
click at [147, 181] on span "Selected date: 17-08-2025" at bounding box center [115, 176] width 83 height 16
select select "8"
select select "2025"
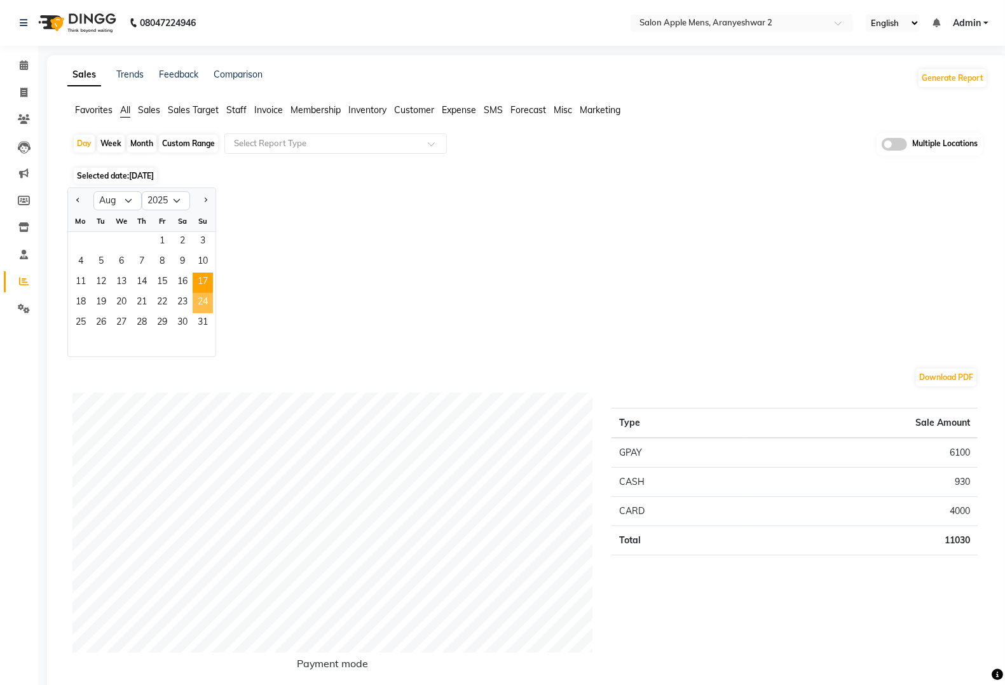
click at [208, 302] on span "24" at bounding box center [203, 303] width 20 height 20
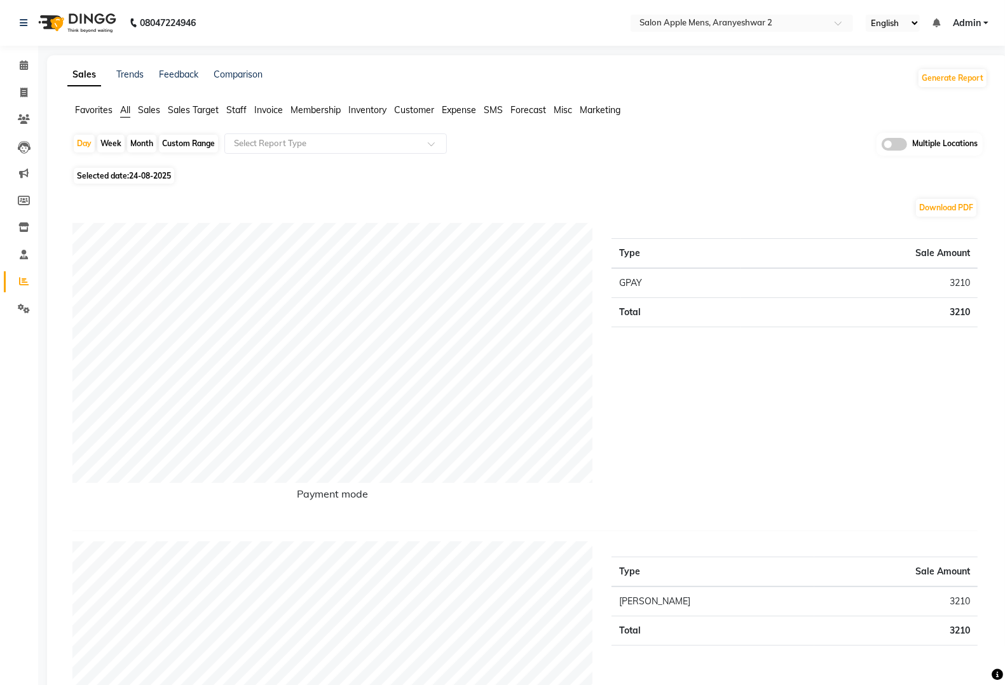
click at [134, 177] on span "24-08-2025" at bounding box center [150, 176] width 42 height 10
select select "8"
select select "2025"
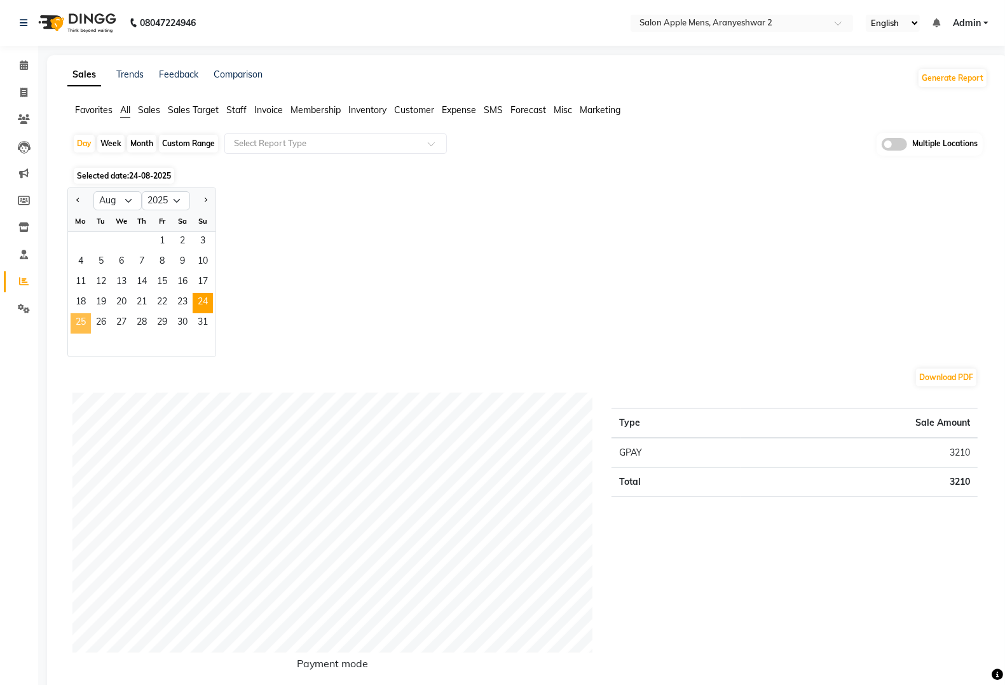
click at [83, 319] on span "25" at bounding box center [81, 323] width 20 height 20
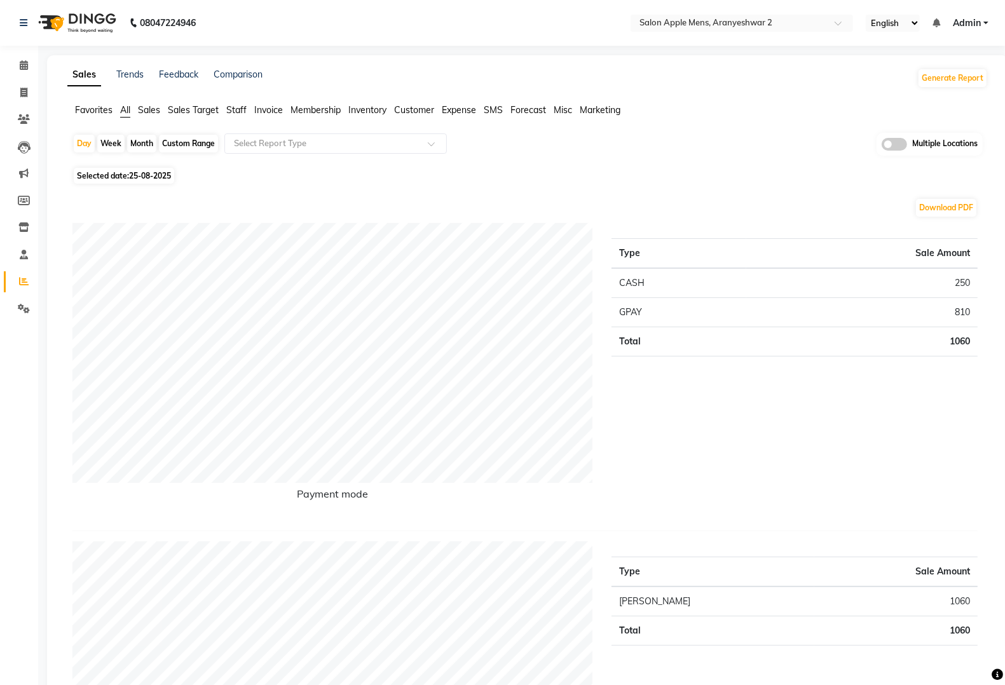
click at [129, 176] on span "Selected date: 25-08-2025" at bounding box center [124, 176] width 100 height 16
select select "8"
select select "2025"
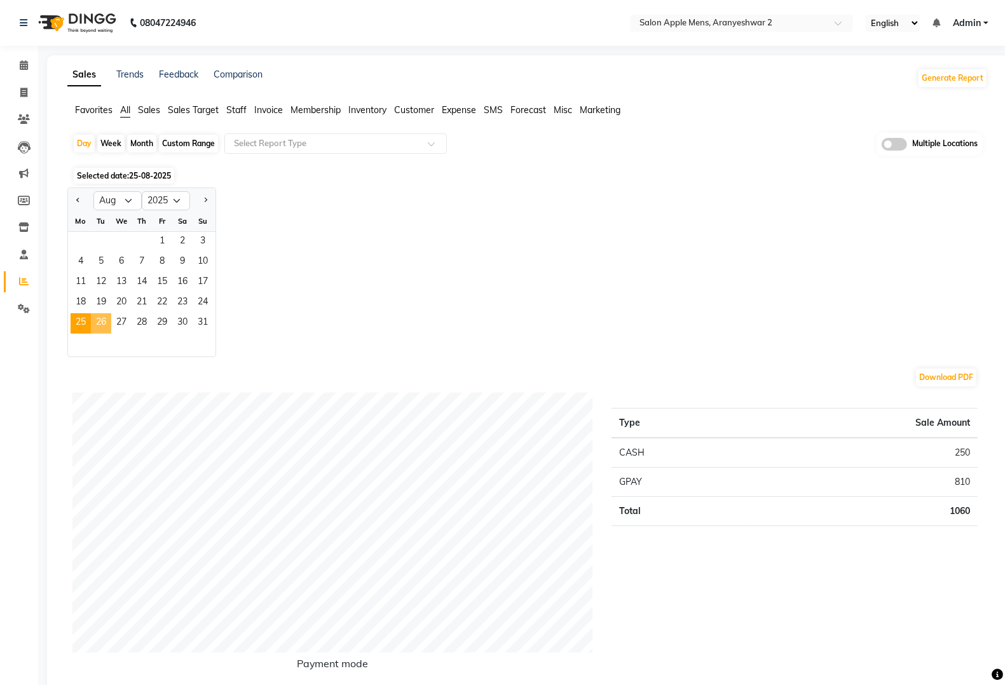
click at [93, 322] on span "26" at bounding box center [101, 323] width 20 height 20
click at [125, 326] on span "27" at bounding box center [121, 323] width 20 height 20
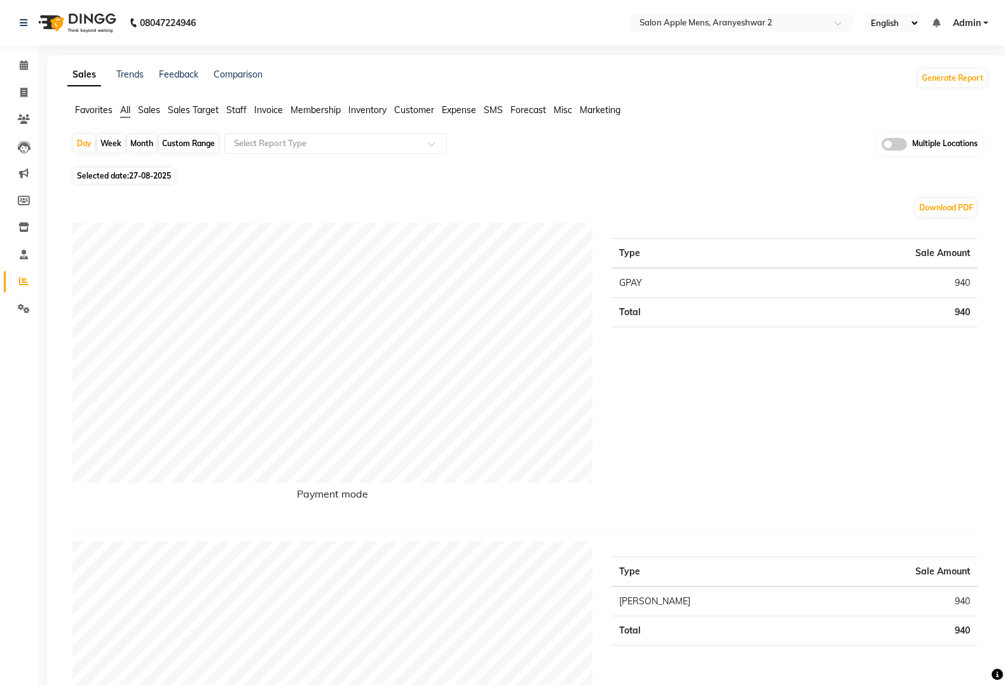
click at [153, 172] on span "27-08-2025" at bounding box center [150, 176] width 42 height 10
select select "8"
select select "2025"
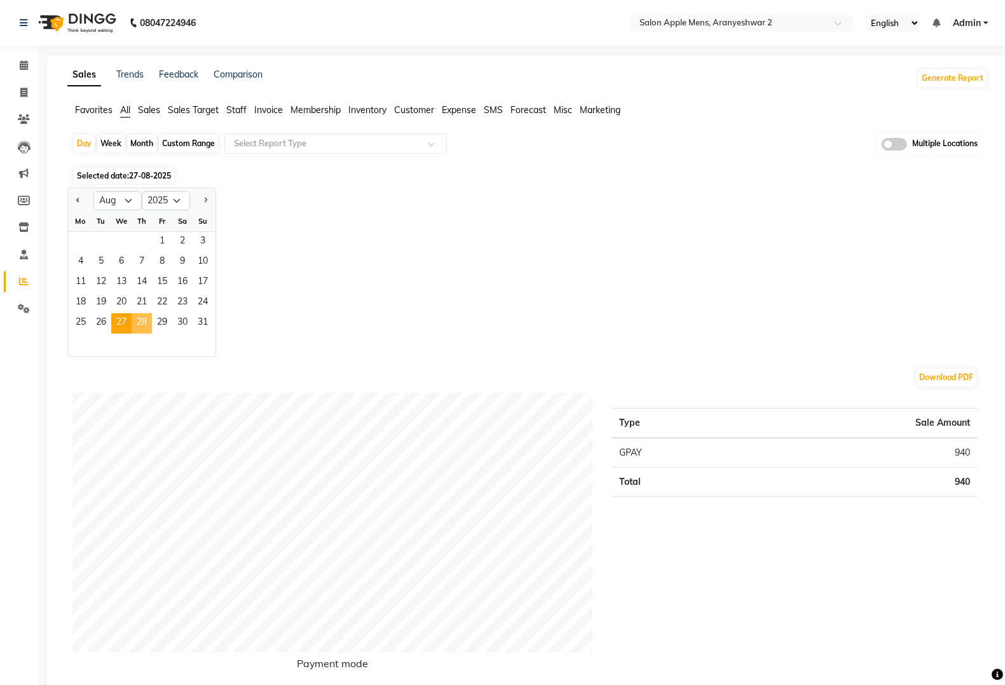
click at [140, 326] on span "28" at bounding box center [142, 323] width 20 height 20
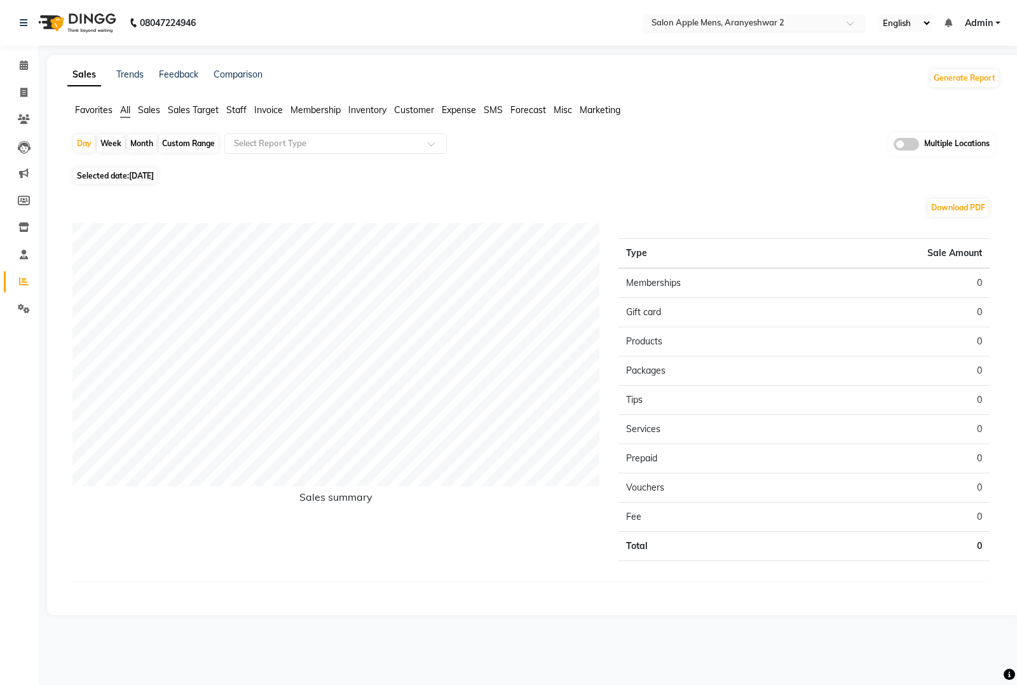
click at [788, 29] on input "text" at bounding box center [741, 24] width 184 height 13
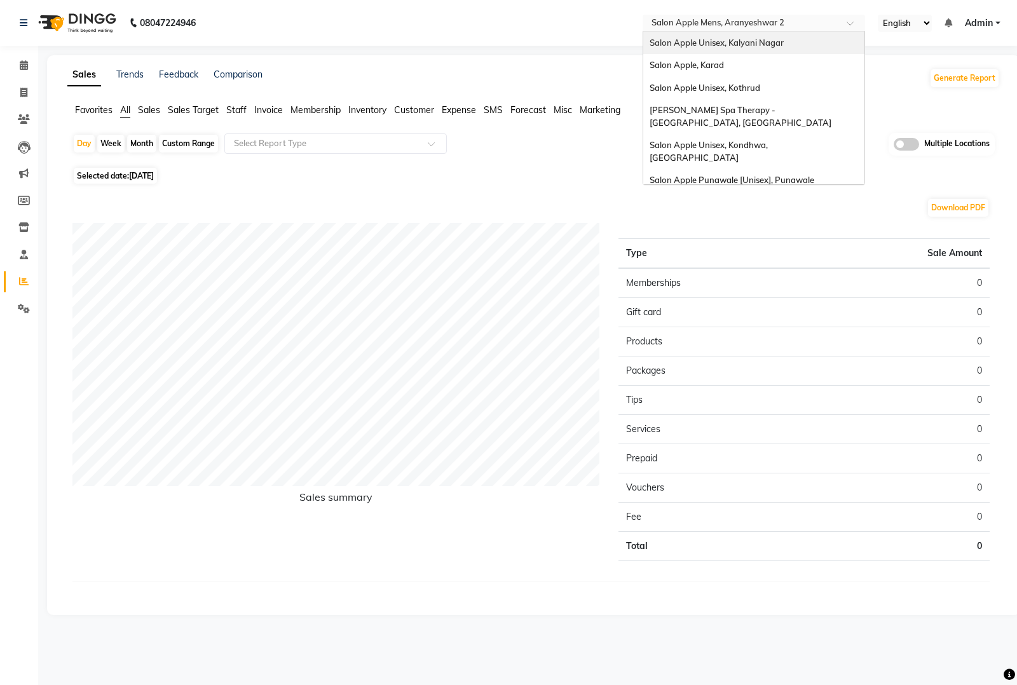
click at [792, 32] on div "Salon Apple Unisex, Kalyani Nagar" at bounding box center [753, 43] width 221 height 23
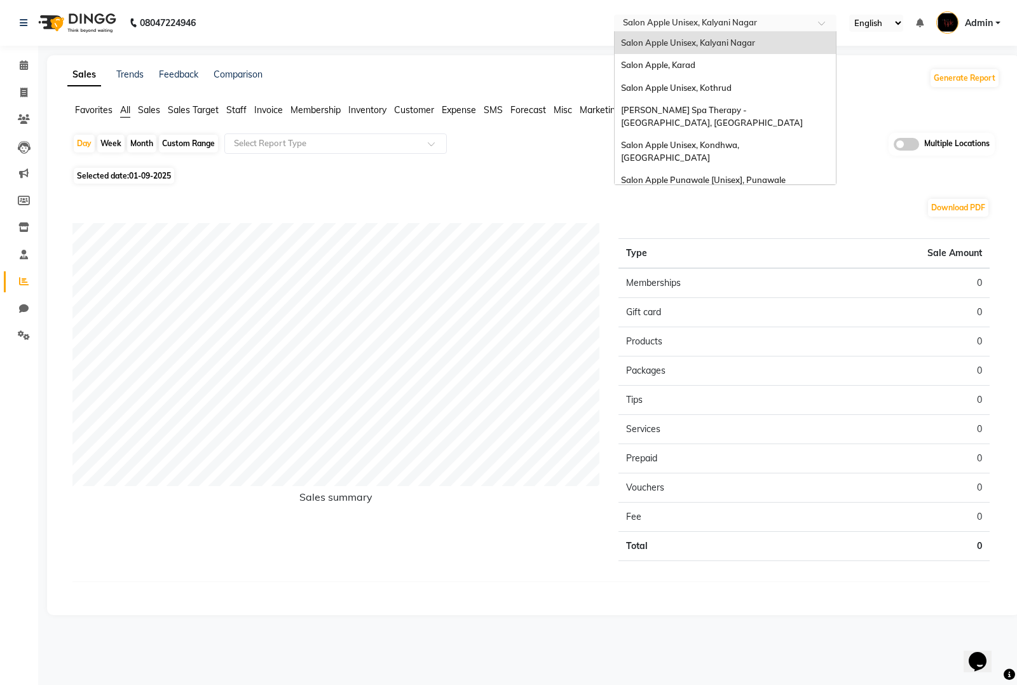
click at [781, 27] on input "text" at bounding box center [713, 24] width 184 height 13
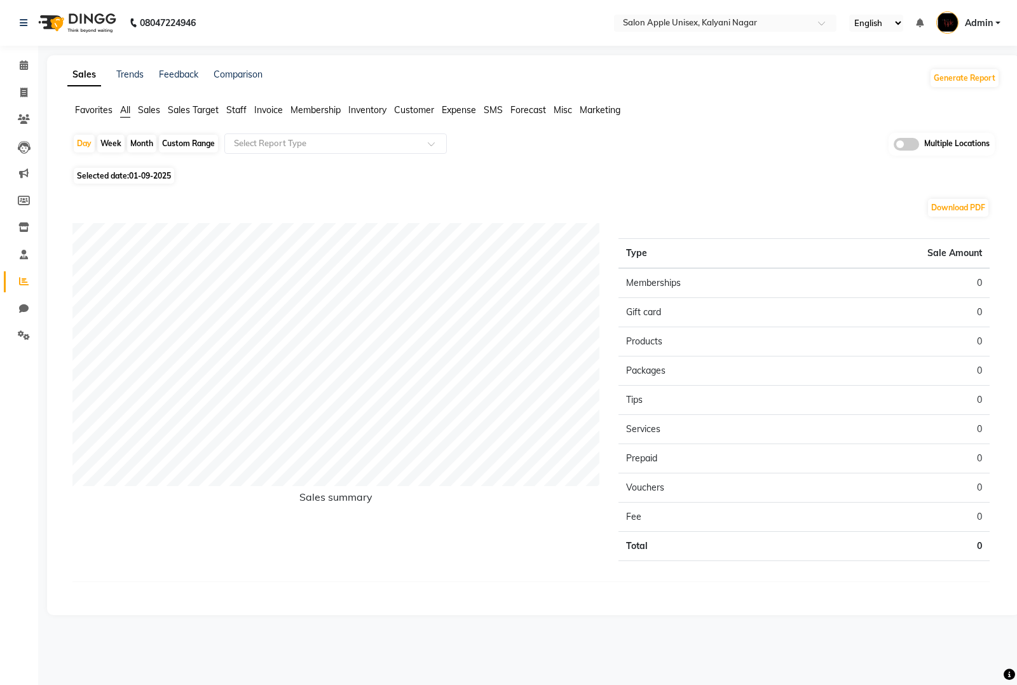
click at [166, 176] on span "01-09-2025" at bounding box center [150, 176] width 42 height 10
select select "9"
select select "2025"
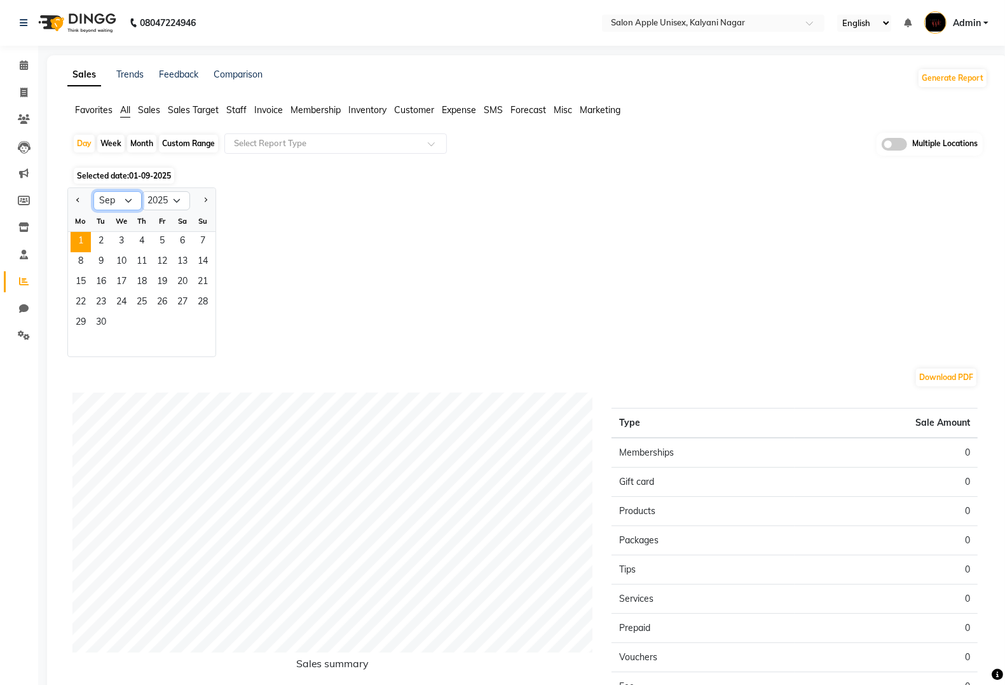
click at [114, 207] on select "Jan Feb Mar Apr May Jun [DATE] Aug Sep Oct Nov Dec" at bounding box center [117, 200] width 48 height 19
select select "8"
click at [93, 192] on select "Jan Feb Mar Apr May Jun [DATE] Aug Sep Oct Nov Dec" at bounding box center [117, 200] width 48 height 19
click at [203, 327] on span "31" at bounding box center [203, 323] width 20 height 20
click at [179, 326] on span "30" at bounding box center [182, 323] width 20 height 20
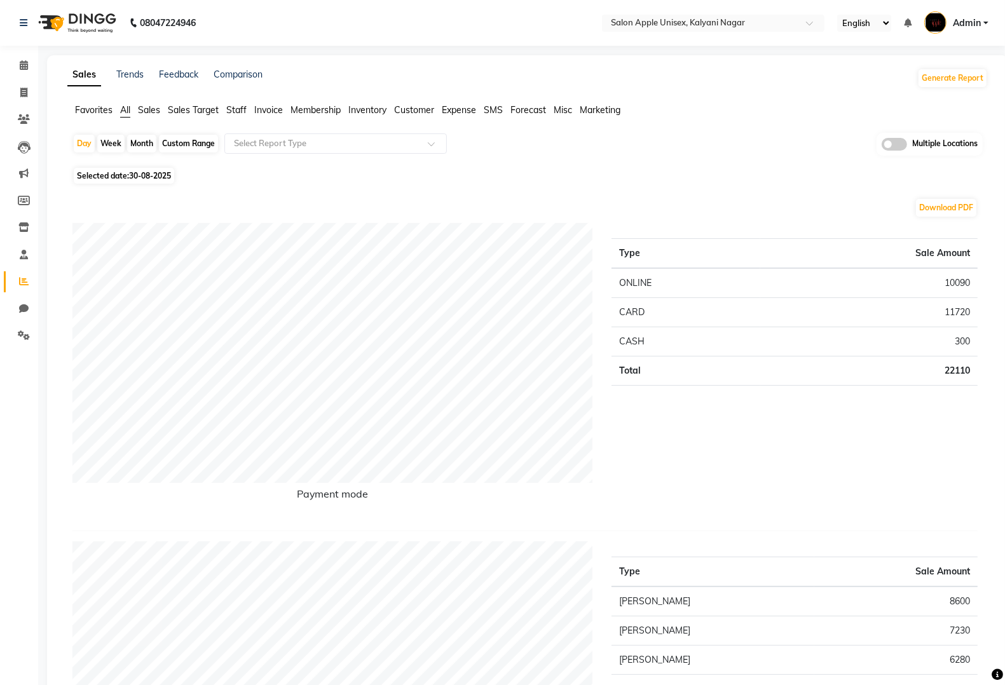
click at [164, 178] on span "30-08-2025" at bounding box center [150, 176] width 42 height 10
select select "8"
select select "2025"
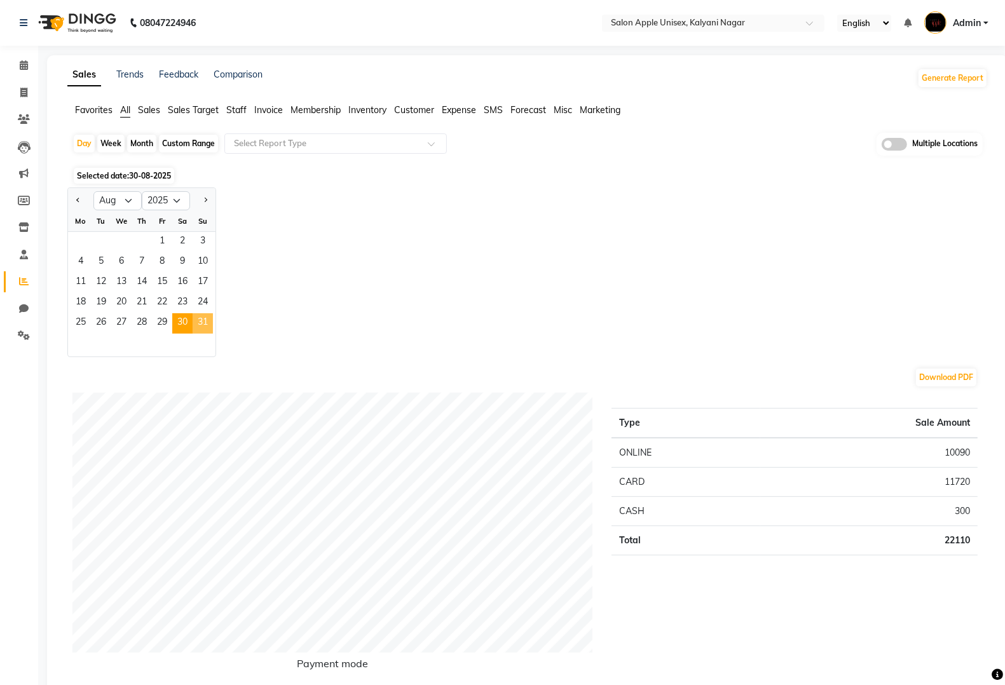
click at [205, 324] on span "31" at bounding box center [203, 323] width 20 height 20
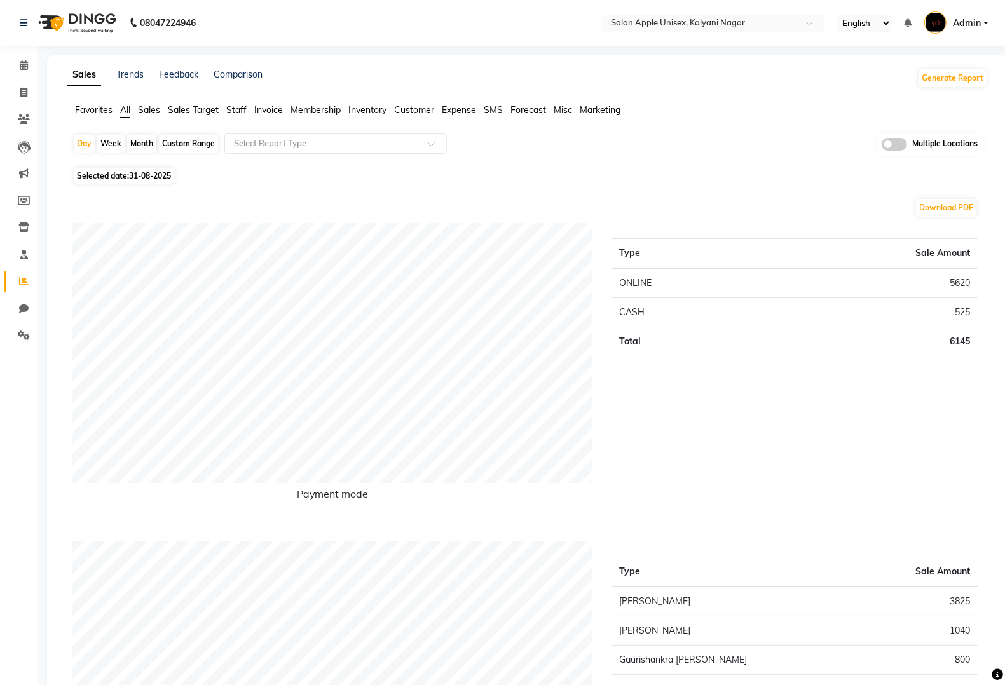
click at [743, 26] on input "text" at bounding box center [700, 24] width 184 height 13
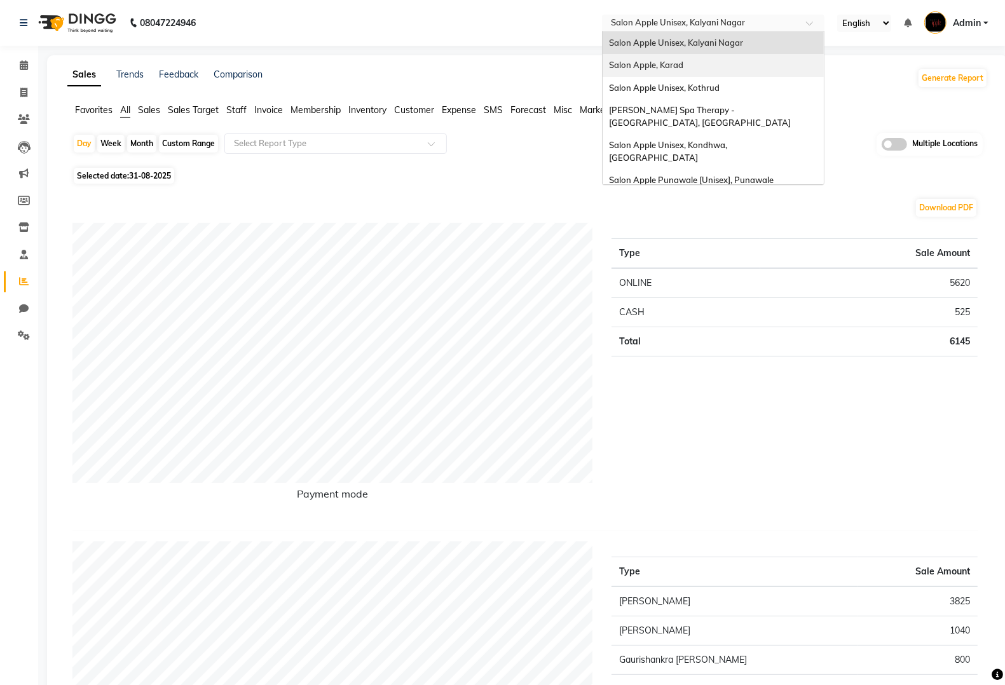
click at [734, 68] on div "Salon Apple, Karad" at bounding box center [713, 65] width 221 height 23
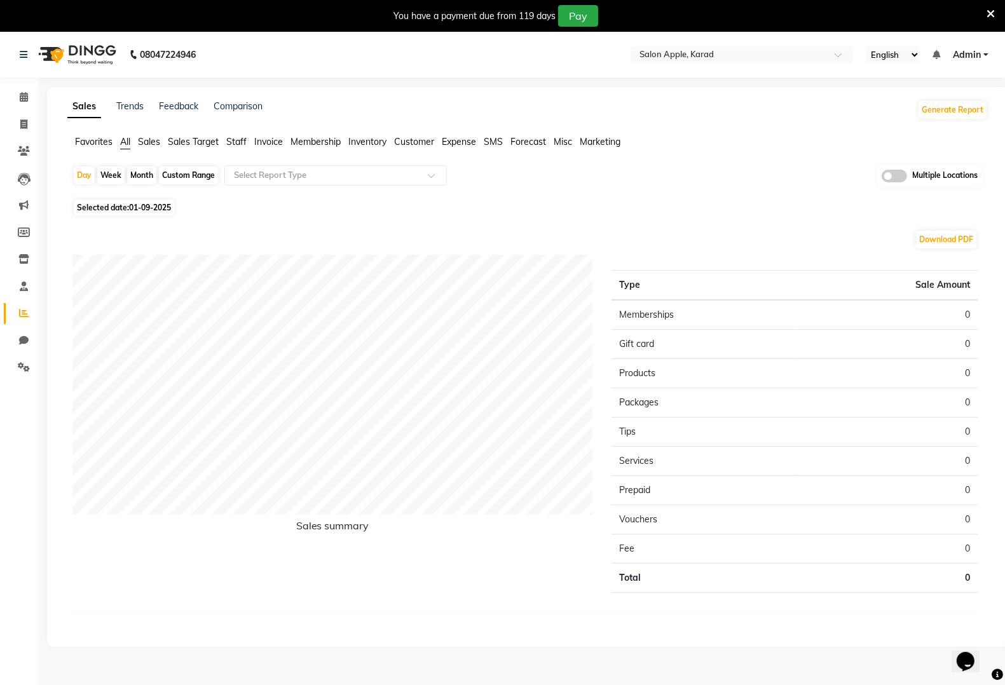
click at [156, 208] on span "01-09-2025" at bounding box center [150, 208] width 42 height 10
select select "9"
select select "2025"
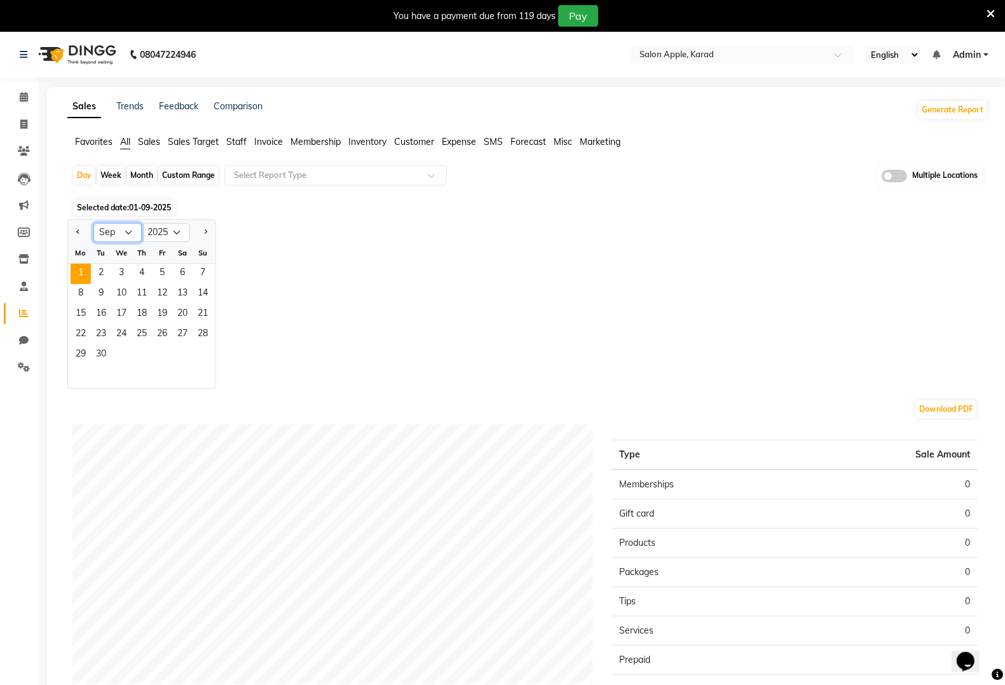
click at [113, 229] on select "Jan Feb Mar Apr May Jun [DATE] Aug Sep Oct Nov Dec" at bounding box center [117, 232] width 48 height 19
select select "8"
click at [93, 224] on select "Jan Feb Mar Apr May Jun [DATE] Aug Sep Oct Nov Dec" at bounding box center [117, 232] width 48 height 19
click at [195, 351] on span "31" at bounding box center [203, 355] width 20 height 20
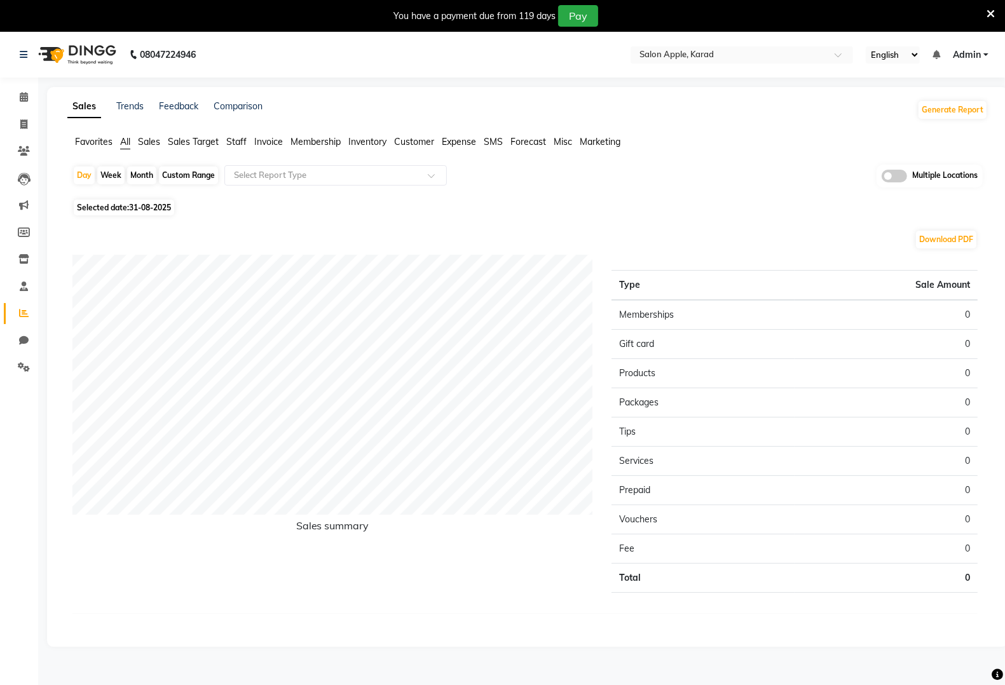
drag, startPoint x: 163, startPoint y: 207, endPoint x: 154, endPoint y: 217, distance: 14.4
click at [160, 209] on span "31-08-2025" at bounding box center [150, 208] width 42 height 10
select select "8"
select select "2025"
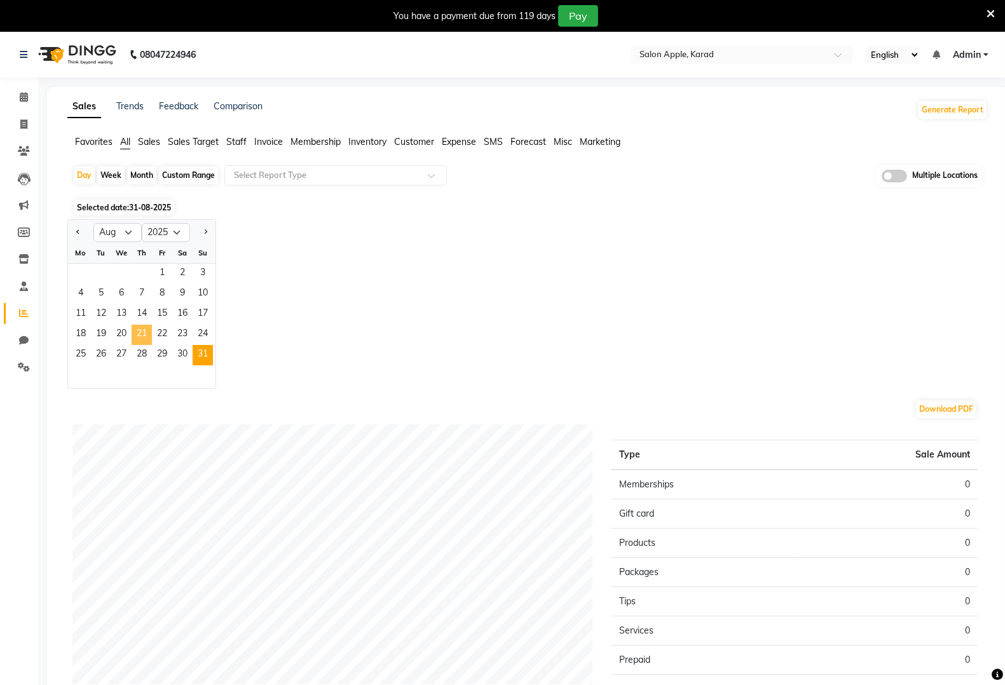
click at [142, 339] on span "21" at bounding box center [142, 335] width 20 height 20
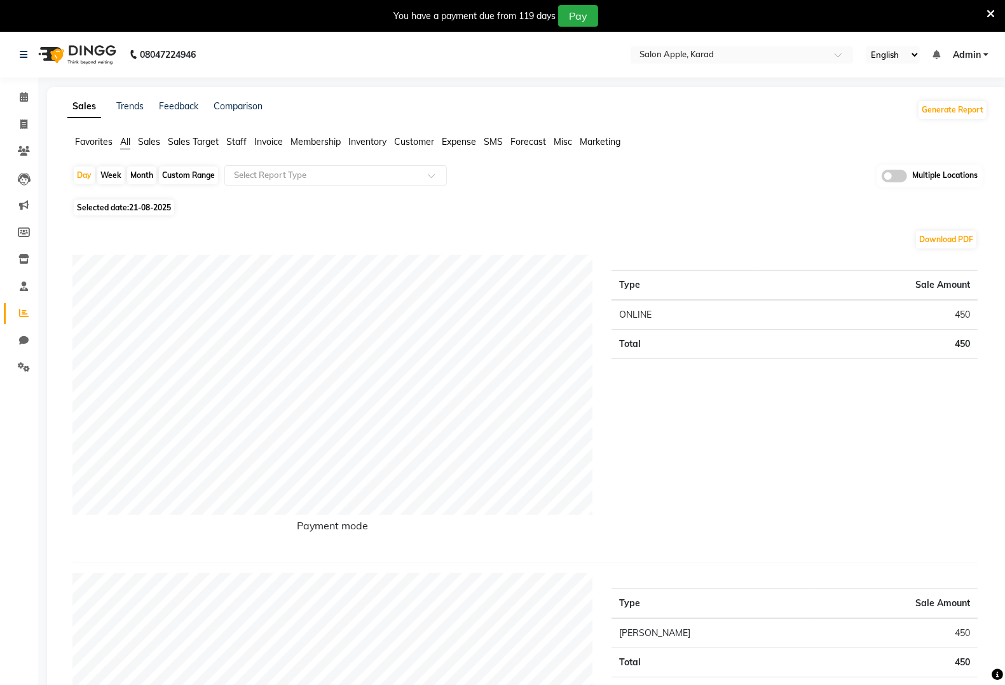
click at [158, 208] on span "21-08-2025" at bounding box center [150, 208] width 42 height 10
select select "8"
select select "2025"
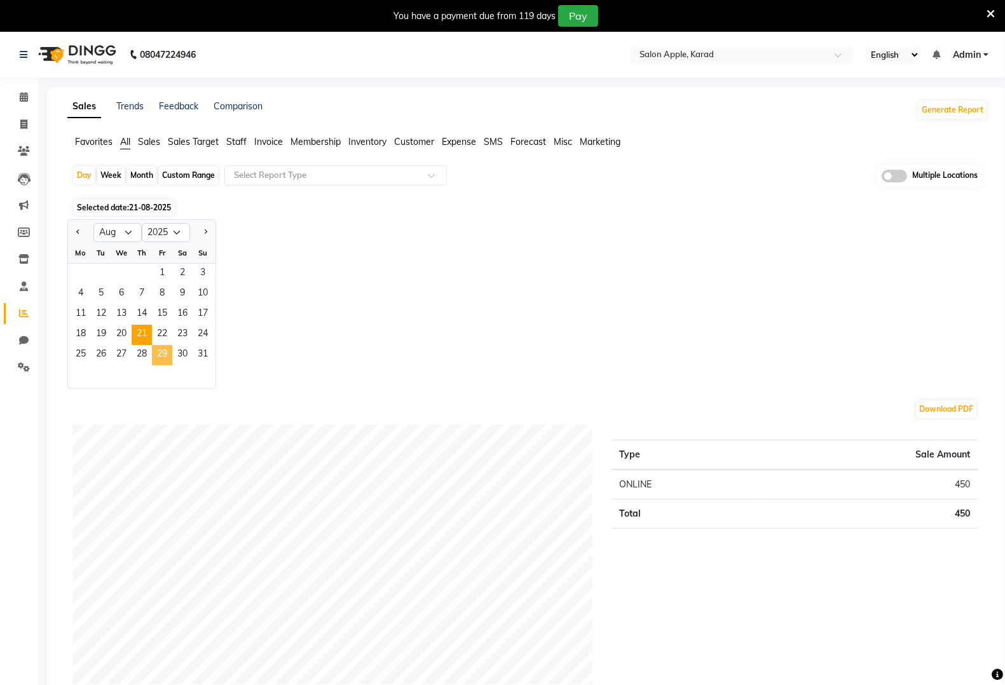
click at [164, 354] on span "29" at bounding box center [162, 355] width 20 height 20
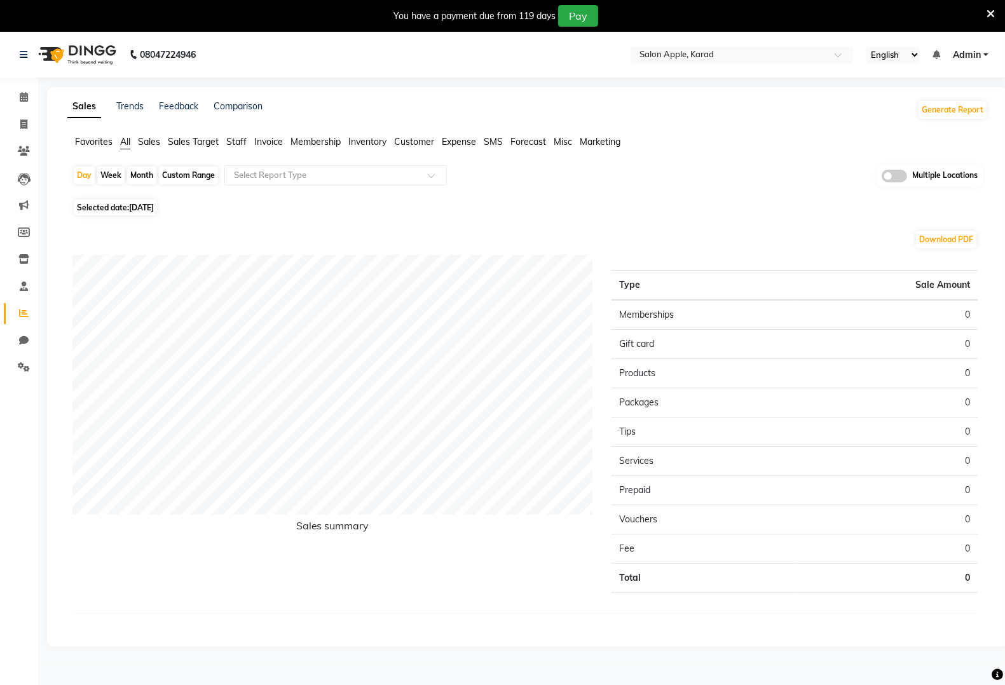
click at [154, 210] on span "29-08-2025" at bounding box center [141, 208] width 25 height 10
select select "8"
select select "2025"
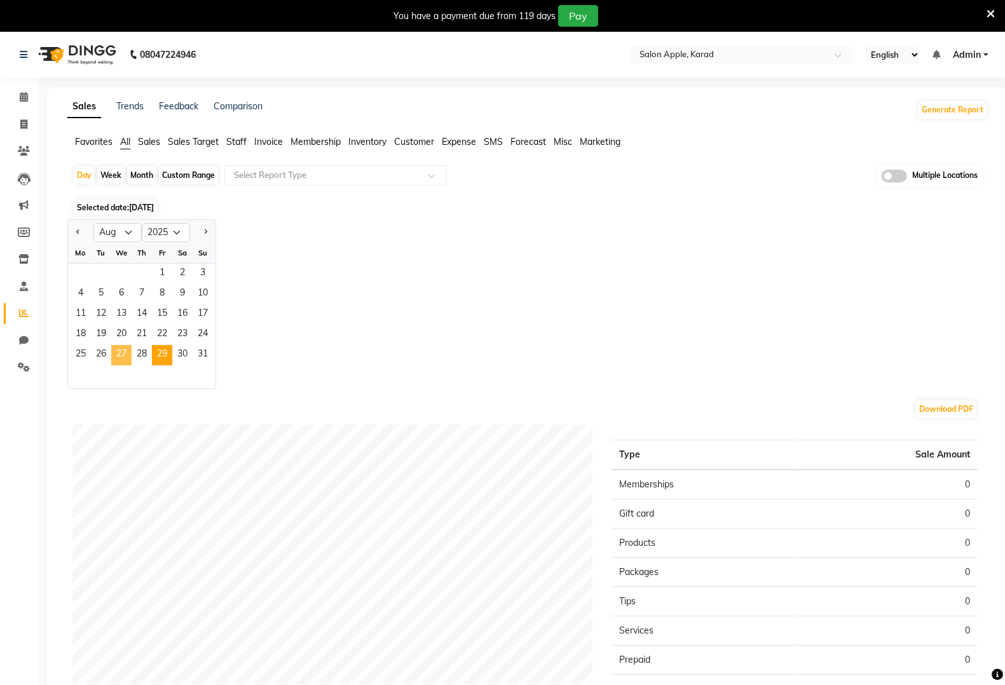
click at [112, 351] on span "27" at bounding box center [121, 355] width 20 height 20
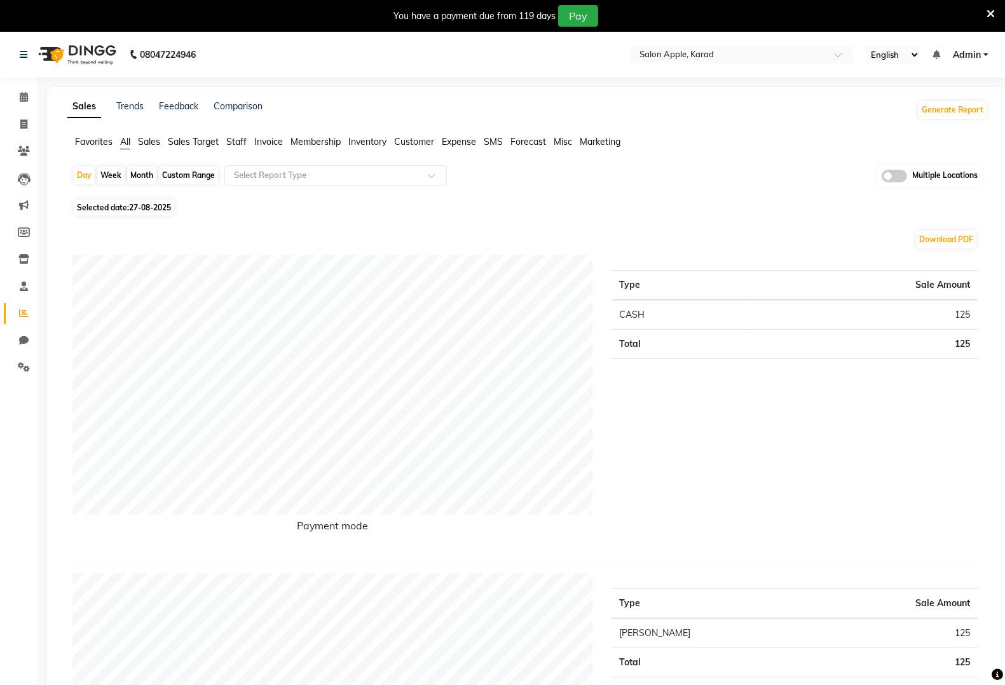
click at [148, 209] on span "27-08-2025" at bounding box center [150, 208] width 42 height 10
select select "8"
select select "2025"
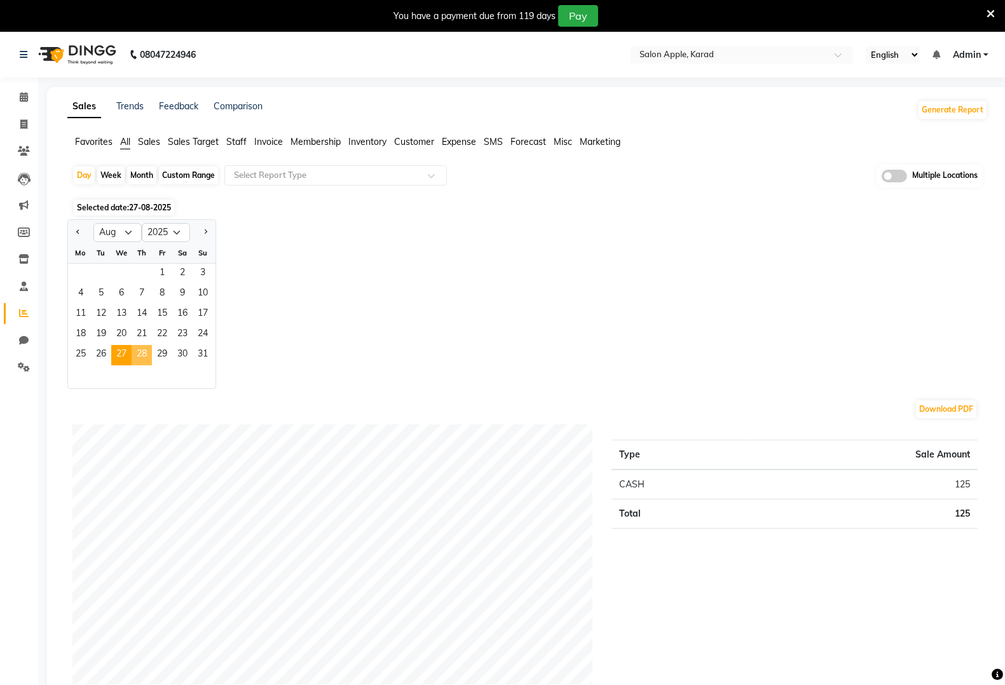
click at [145, 355] on span "28" at bounding box center [142, 355] width 20 height 20
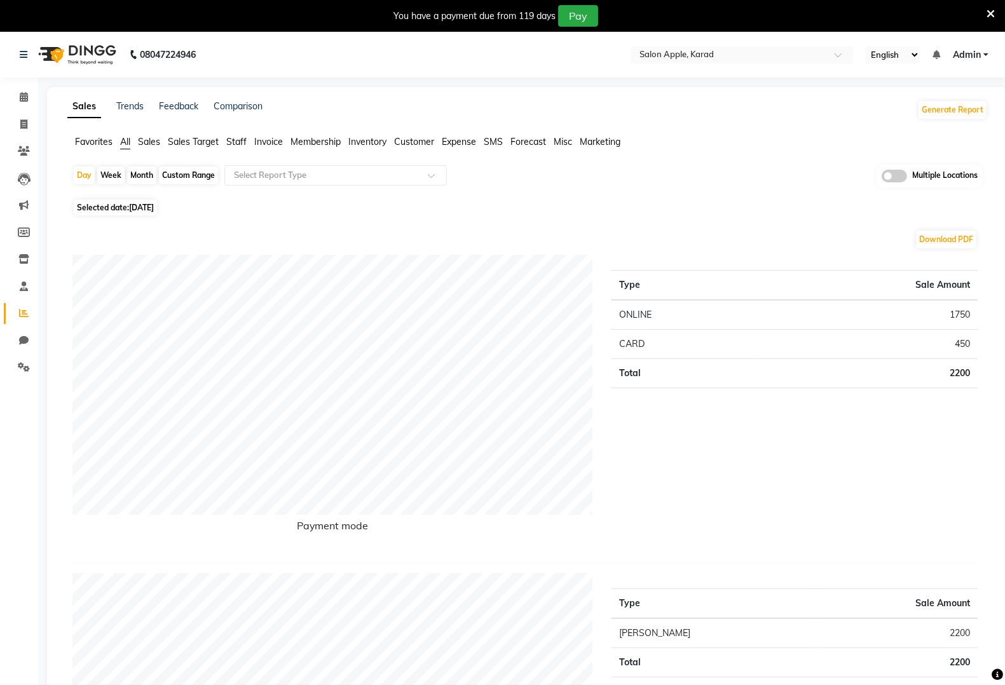
click at [154, 211] on span "28-08-2025" at bounding box center [141, 208] width 25 height 10
select select "8"
select select "2025"
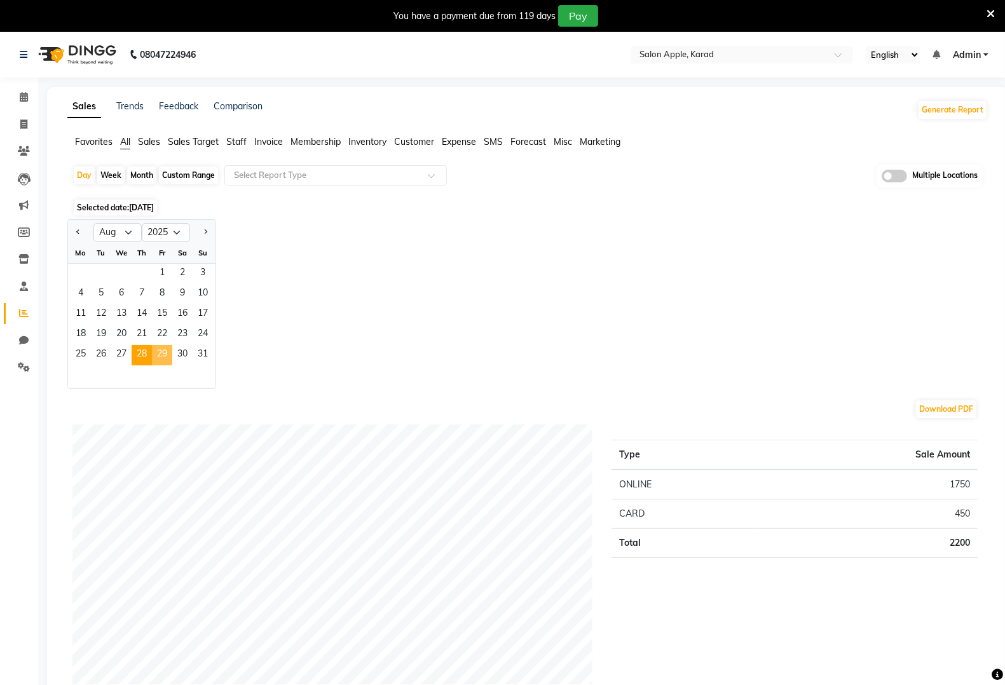
click at [161, 362] on span "29" at bounding box center [162, 355] width 20 height 20
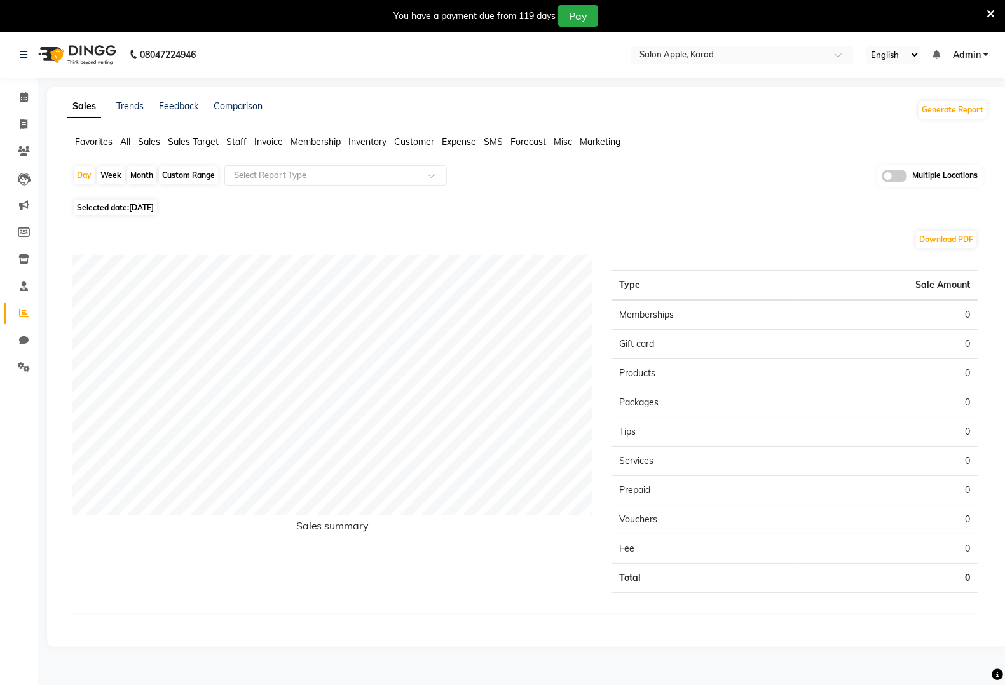
click at [154, 204] on span "29-08-2025" at bounding box center [141, 208] width 25 height 10
select select "8"
select select "2025"
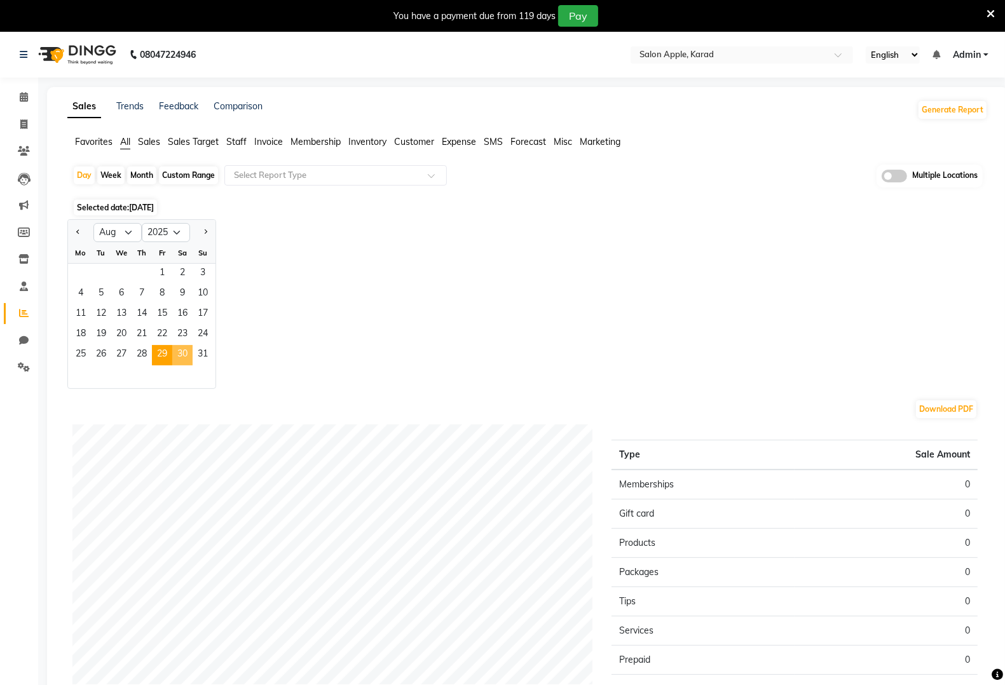
click at [186, 357] on span "30" at bounding box center [182, 355] width 20 height 20
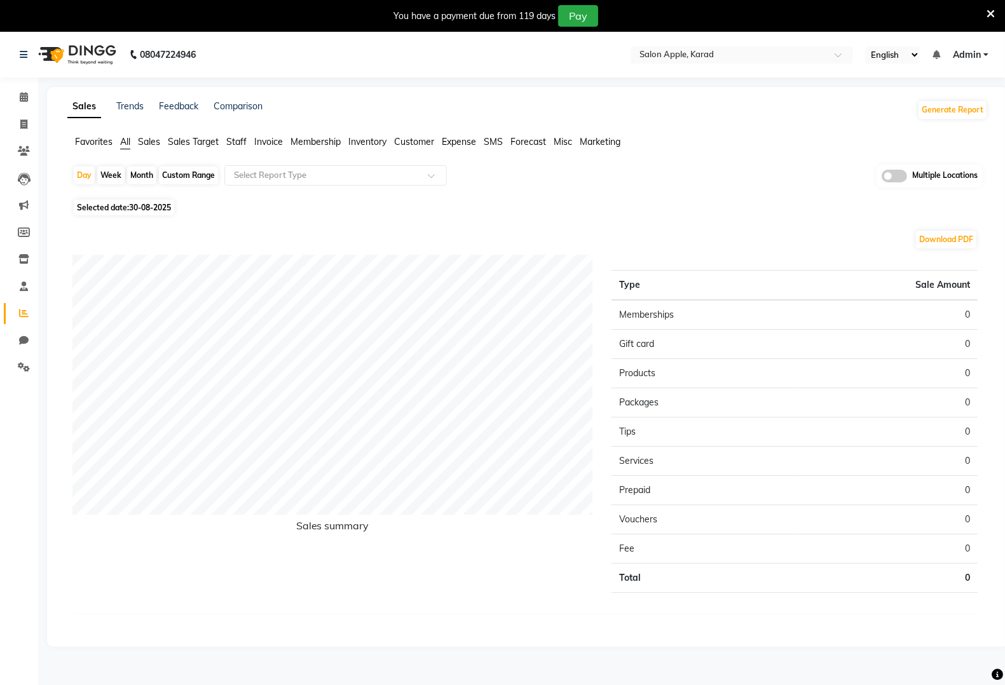
click at [160, 205] on span "30-08-2025" at bounding box center [150, 208] width 42 height 10
select select "8"
select select "2025"
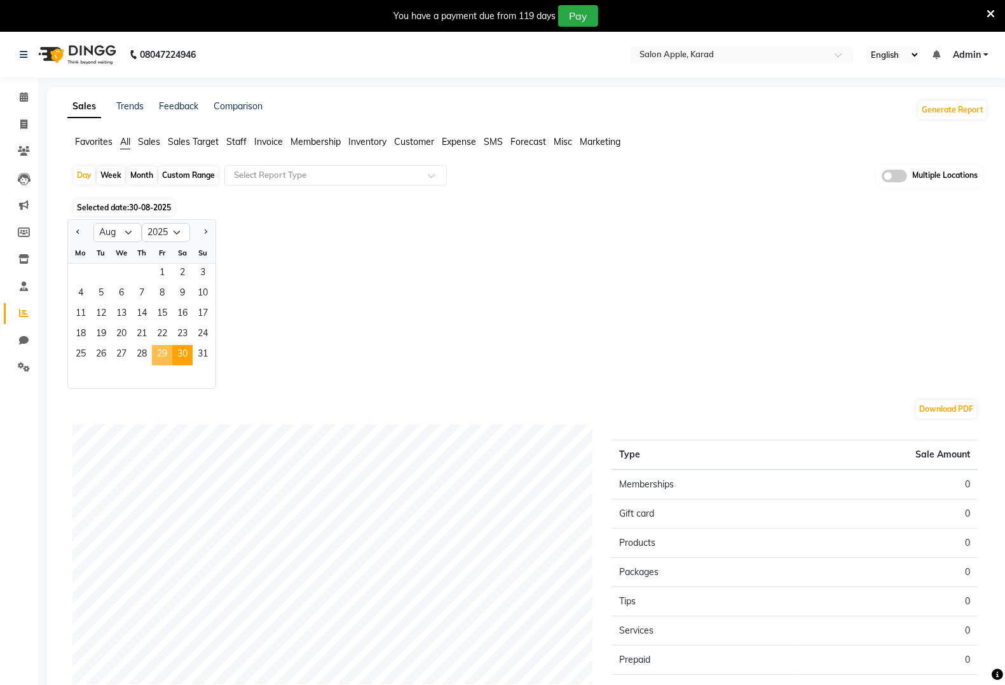
click at [163, 354] on span "29" at bounding box center [162, 355] width 20 height 20
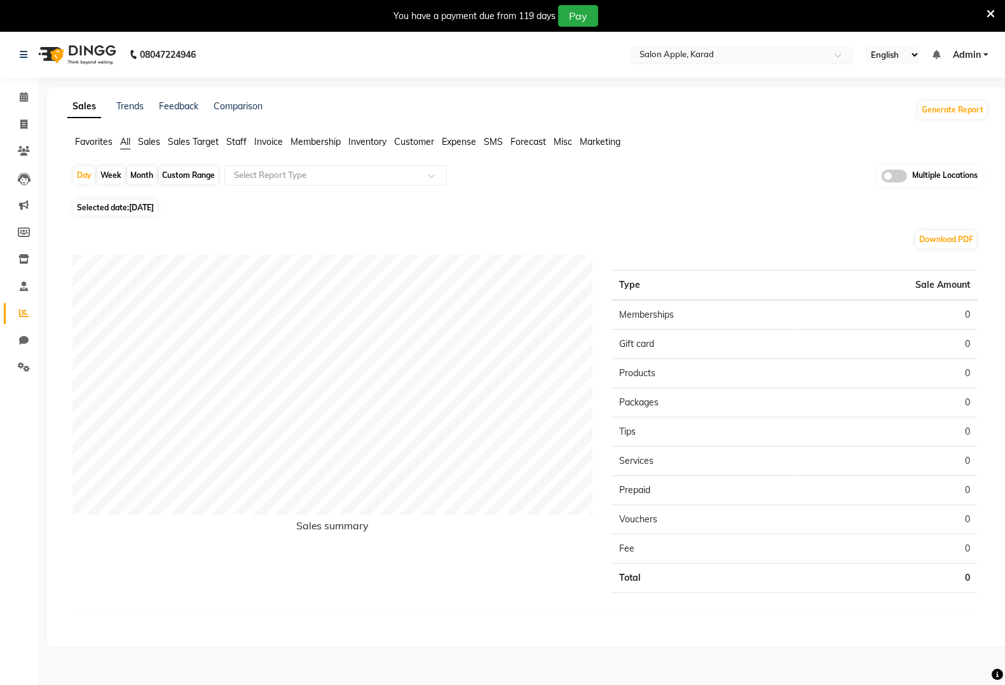
click at [739, 52] on input "text" at bounding box center [729, 56] width 184 height 13
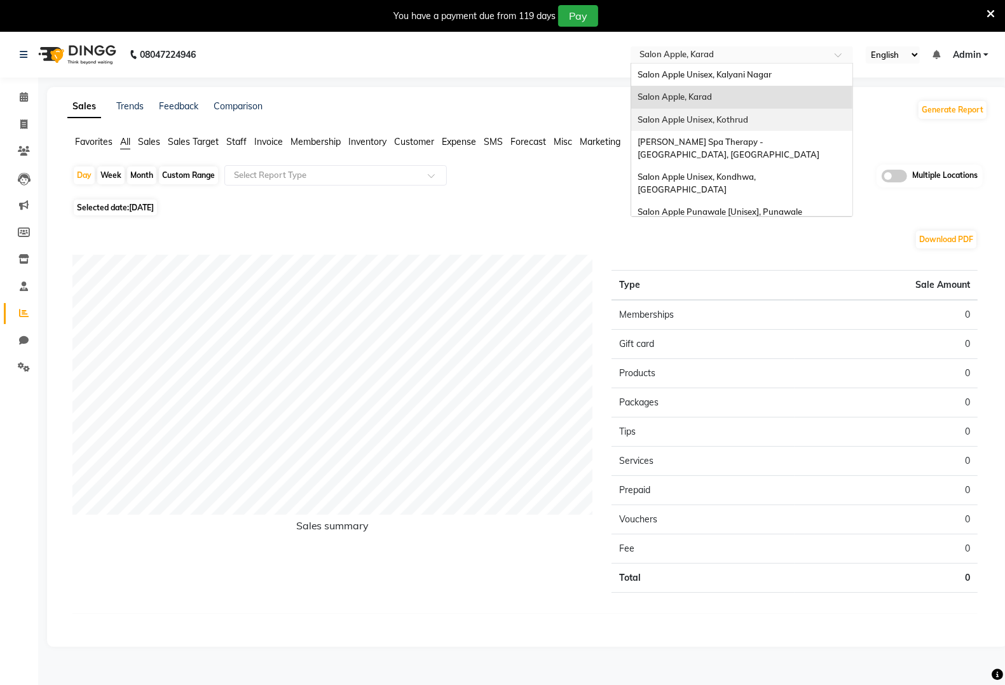
click at [713, 128] on div "Salon Apple Unisex, Kothrud" at bounding box center [741, 120] width 221 height 23
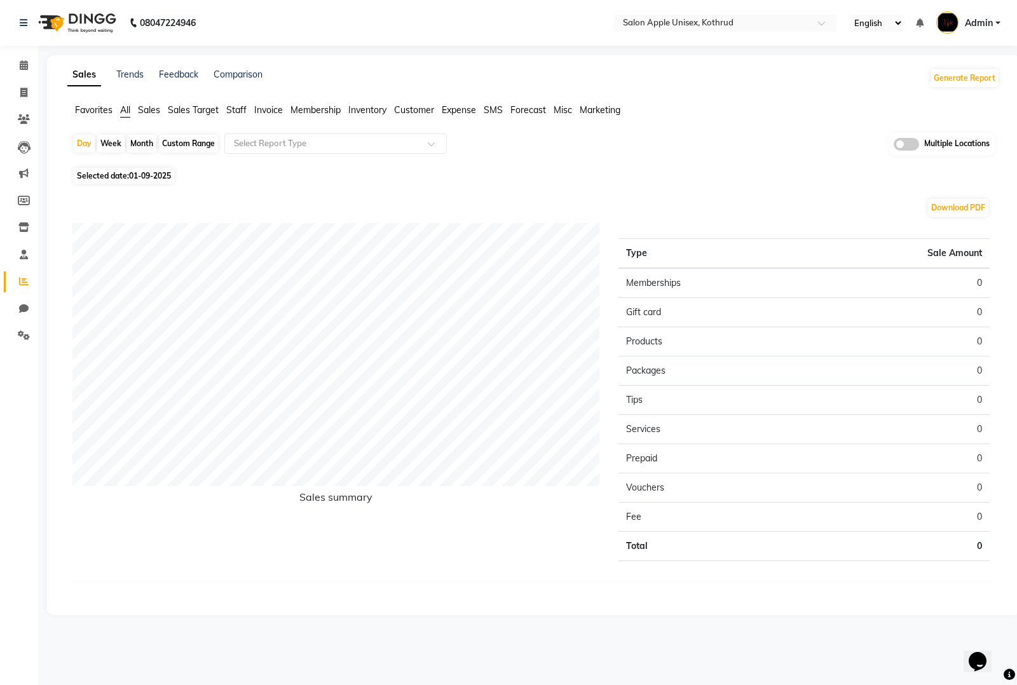
click at [167, 177] on span "01-09-2025" at bounding box center [150, 176] width 42 height 10
select select "9"
select select "2025"
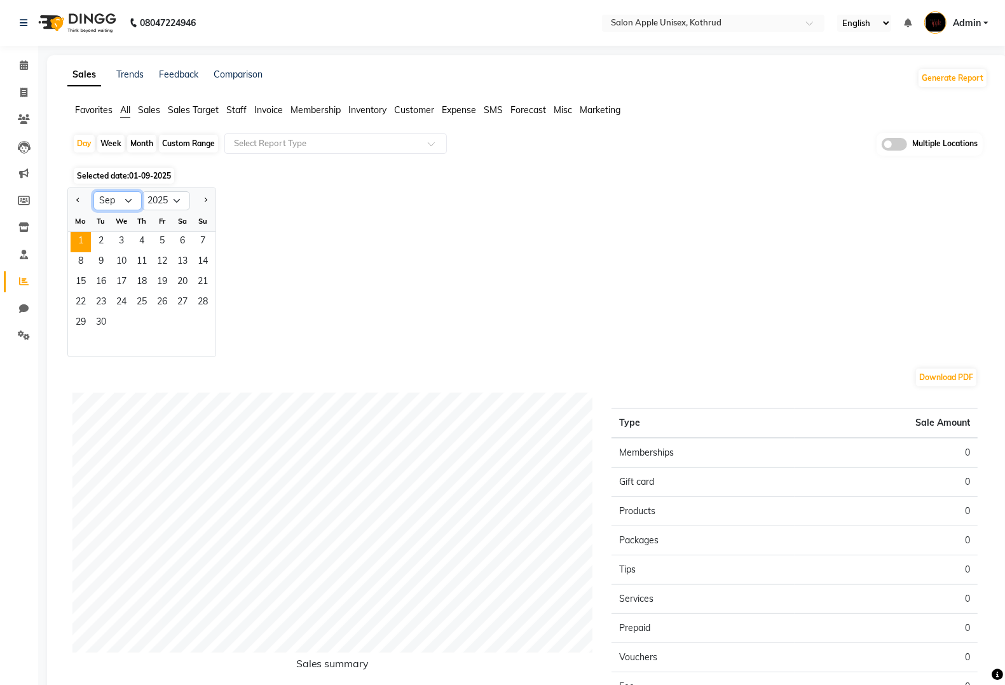
drag, startPoint x: 125, startPoint y: 202, endPoint x: 121, endPoint y: 210, distance: 10.0
click at [125, 202] on select "Jan Feb Mar Apr May Jun [DATE] Aug Sep Oct Nov Dec" at bounding box center [117, 200] width 48 height 19
select select "8"
click at [93, 192] on select "Jan Feb Mar Apr May Jun [DATE] Aug Sep Oct Nov Dec" at bounding box center [117, 200] width 48 height 19
click at [198, 325] on span "31" at bounding box center [203, 323] width 20 height 20
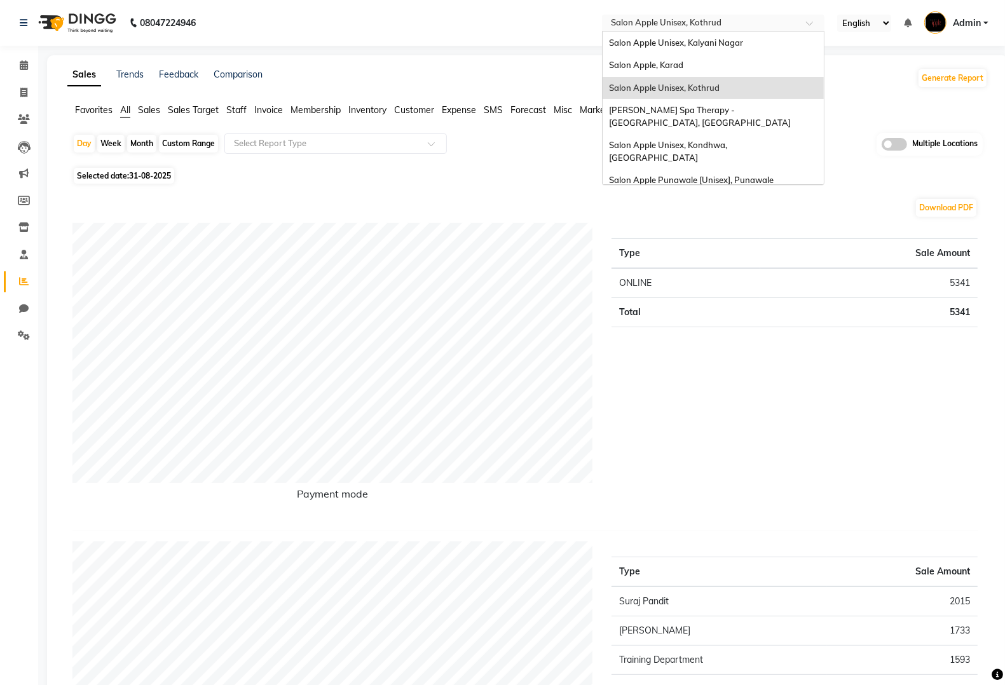
click at [754, 17] on div "Select Location × Salon Apple Unisex, [GEOGRAPHIC_DATA]" at bounding box center [704, 23] width 198 height 13
click at [728, 113] on span "[PERSON_NAME] Spa Therapy - [GEOGRAPHIC_DATA], [GEOGRAPHIC_DATA]" at bounding box center [700, 116] width 182 height 23
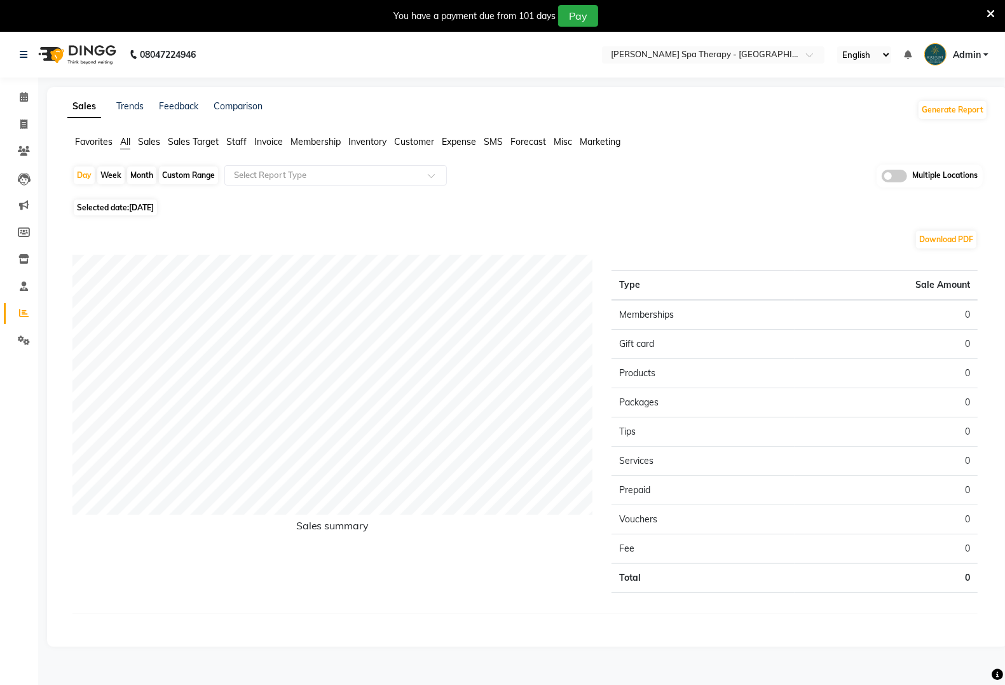
click span "01-09-2025"
select select "9"
select select "2025"
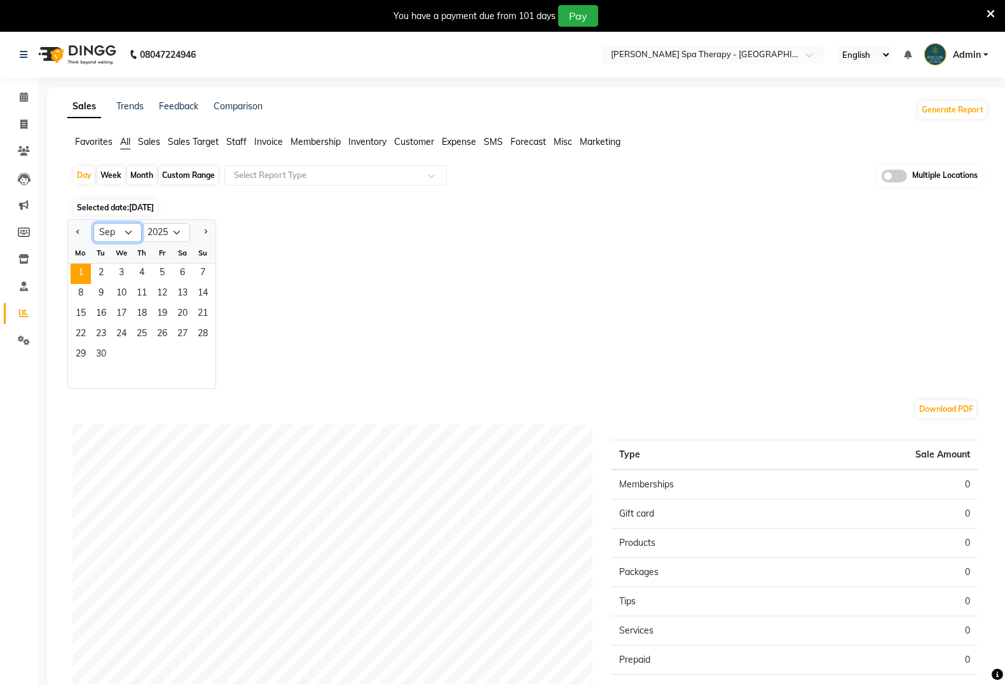
click select "Jan Feb Mar Apr May Jun [DATE] Aug Sep Oct Nov Dec"
select select "8"
click select "Jan Feb Mar Apr May Jun [DATE] Aug Sep Oct Nov Dec"
drag, startPoint x: 162, startPoint y: 270, endPoint x: 156, endPoint y: 272, distance: 6.6
click span "1"
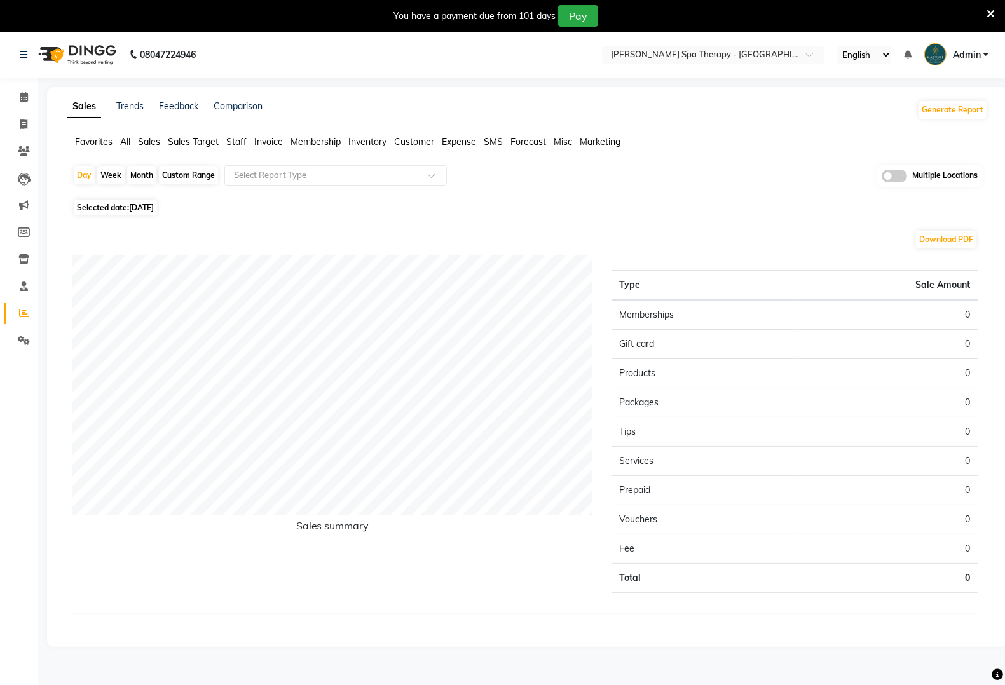
click span "01-08-2025"
select select "8"
select select "2025"
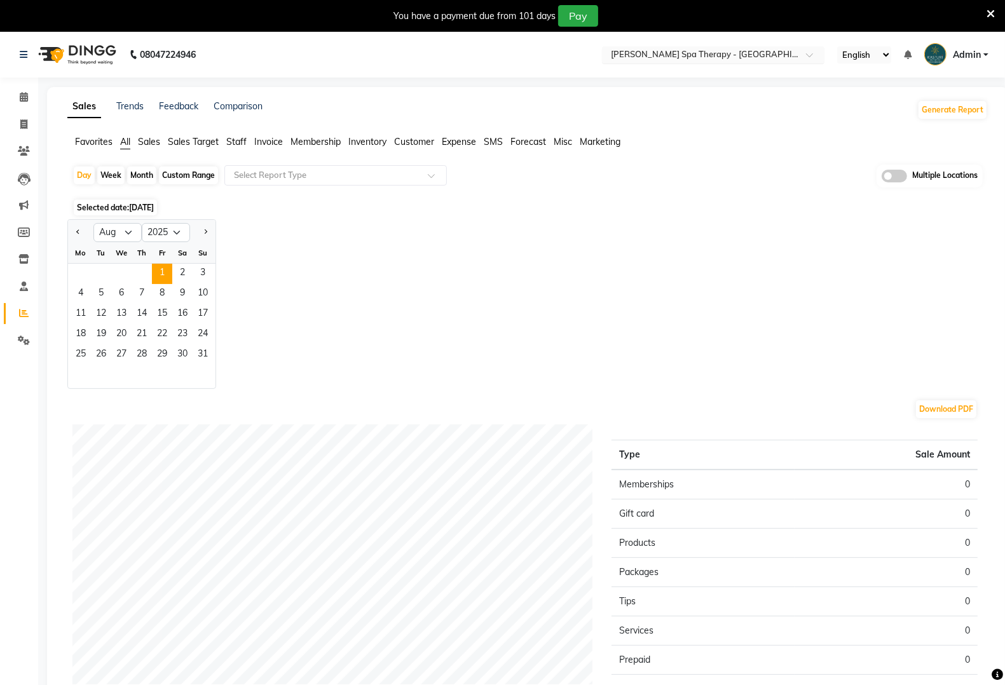
click input "text"
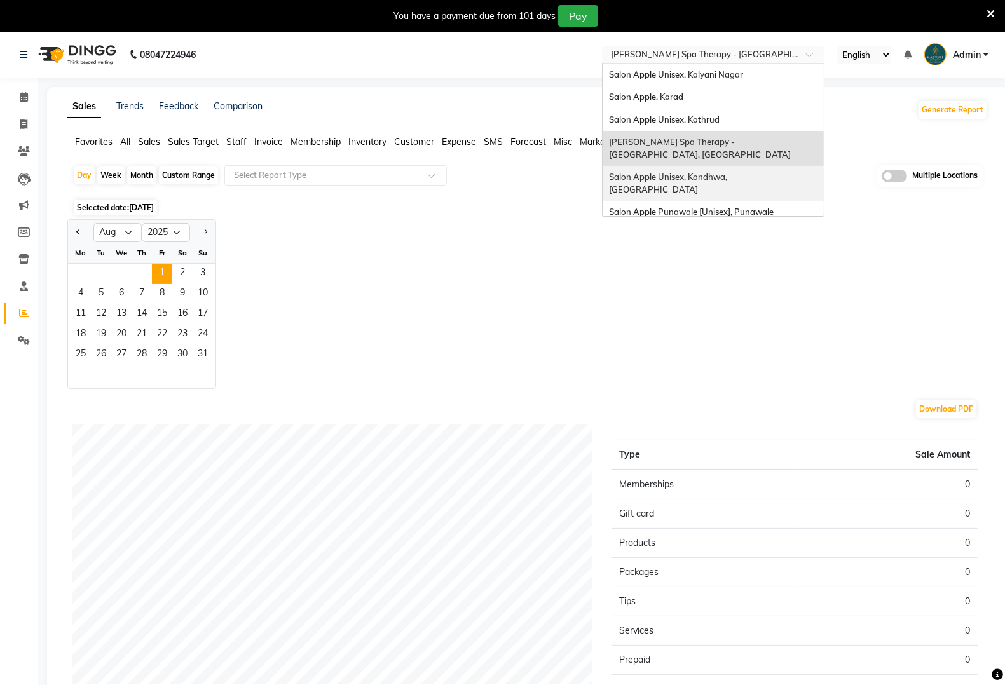
click div "Salon Apple Unisex, Kondhwa, [GEOGRAPHIC_DATA]"
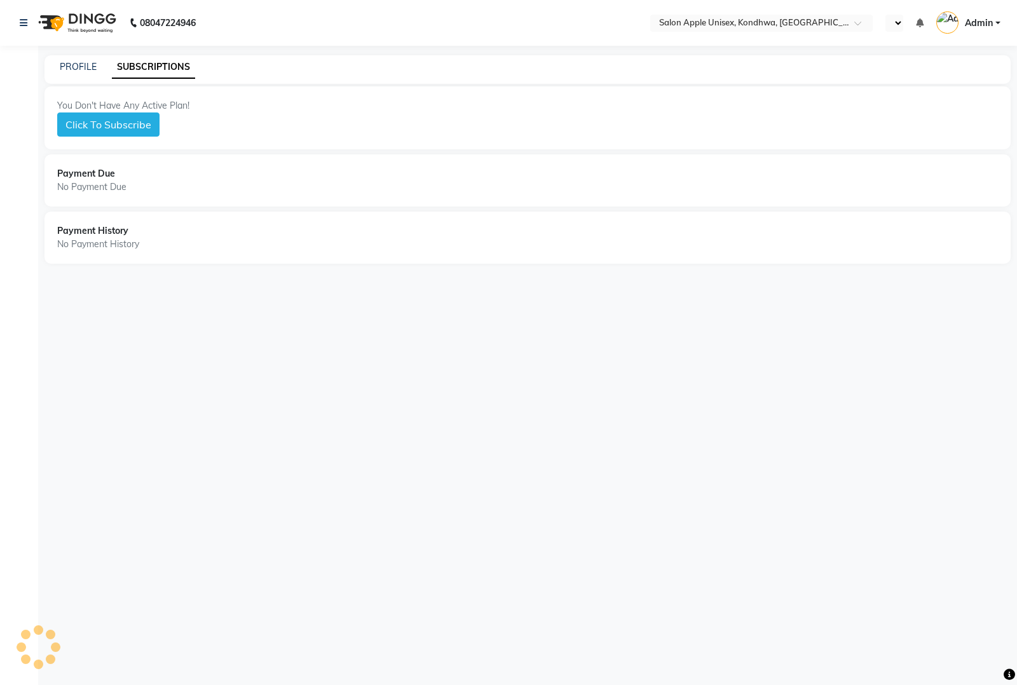
select select "en"
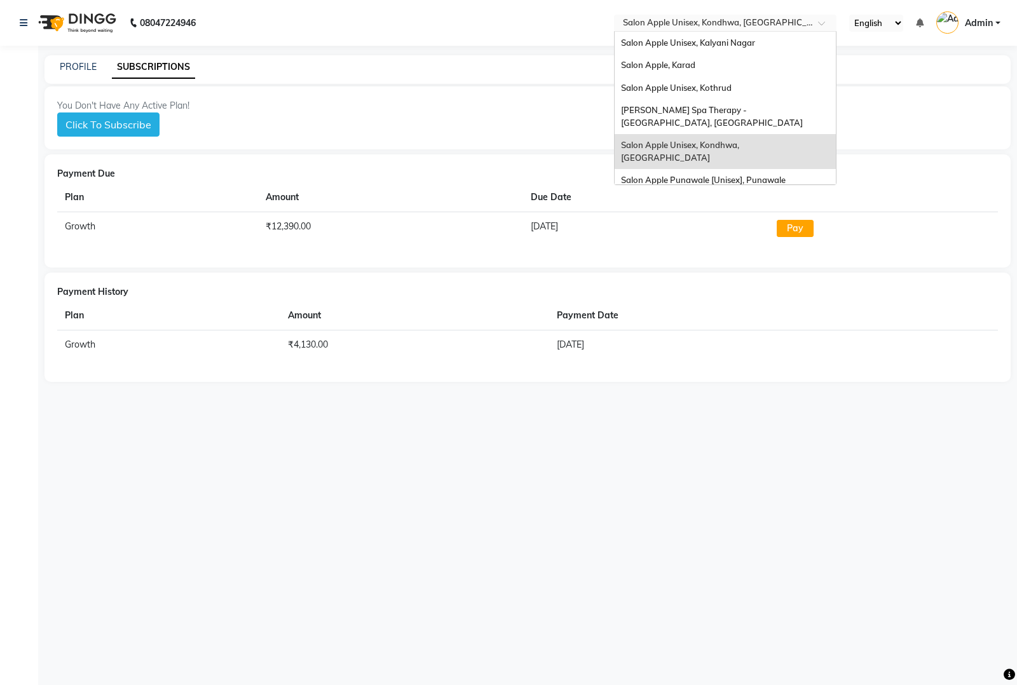
click at [809, 20] on div at bounding box center [725, 24] width 223 height 13
click at [762, 175] on span "Salon Apple Punawale [Unisex], Punawale" at bounding box center [703, 180] width 165 height 10
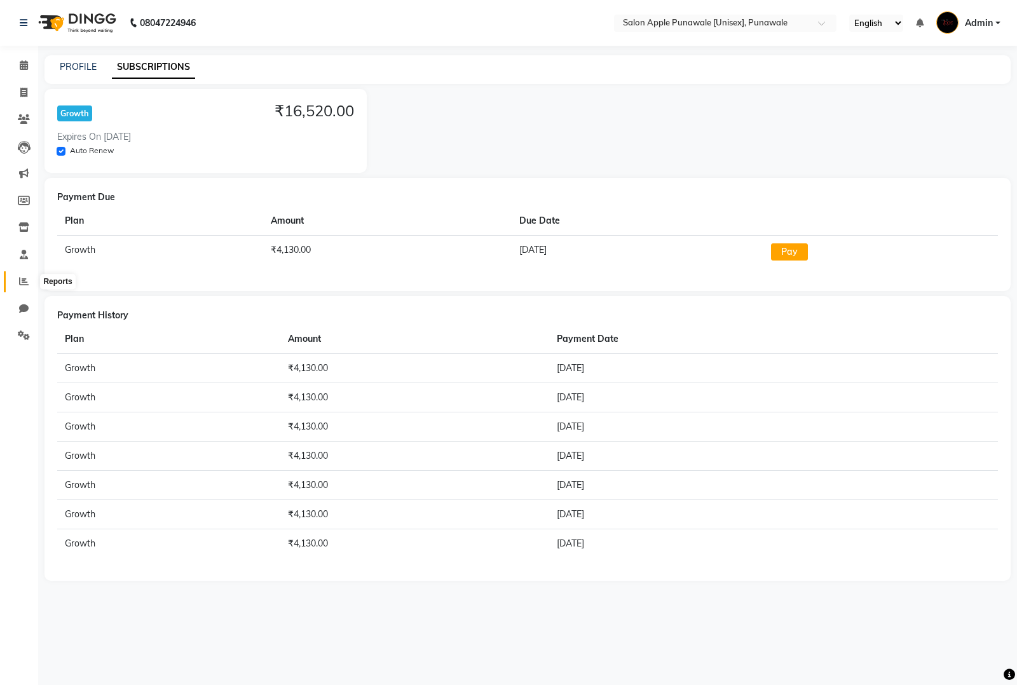
click at [20, 278] on icon at bounding box center [24, 282] width 10 height 10
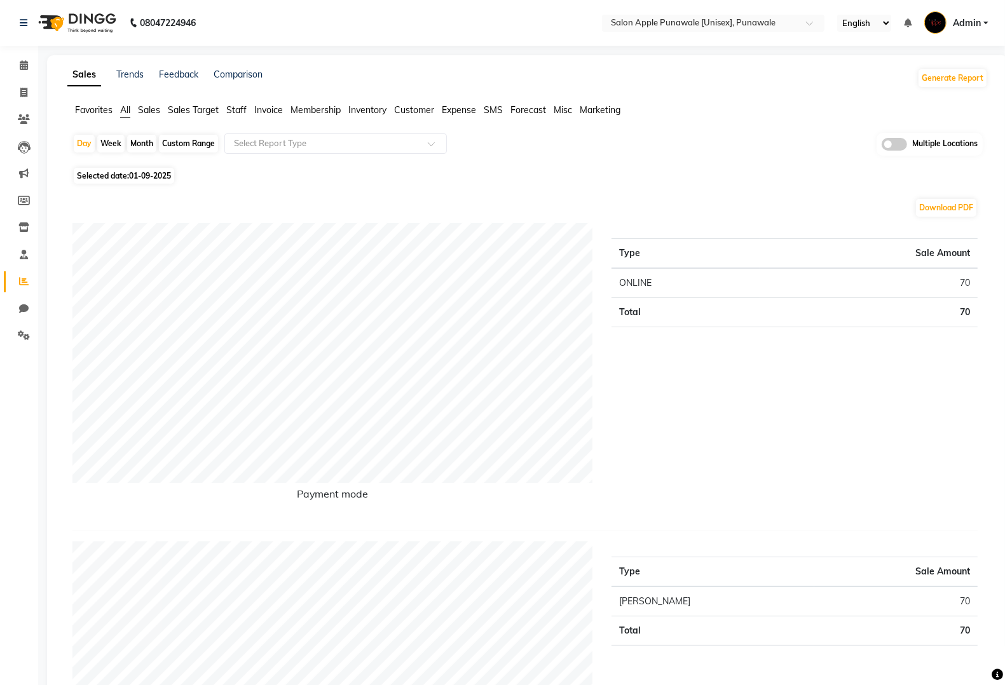
click at [99, 182] on span "Selected date: [DATE]" at bounding box center [124, 176] width 100 height 16
select select "9"
select select "2025"
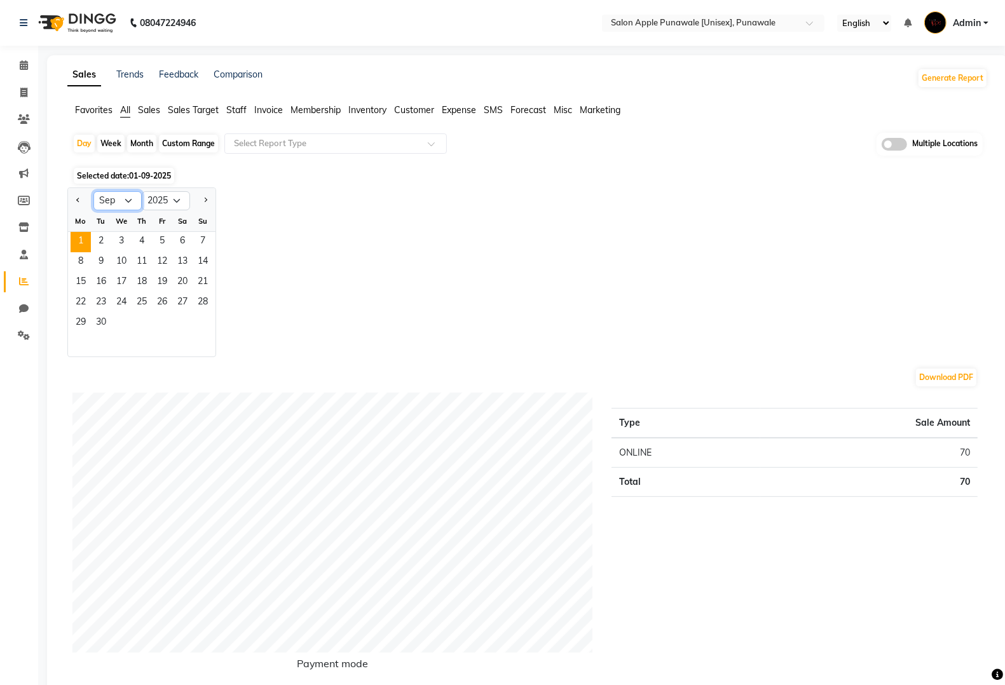
drag, startPoint x: 116, startPoint y: 197, endPoint x: 106, endPoint y: 208, distance: 14.8
click at [116, 197] on select "Jan Feb Mar Apr May Jun [DATE] Aug Sep Oct Nov Dec" at bounding box center [117, 200] width 48 height 19
select select "8"
click at [93, 192] on select "Jan Feb Mar Apr May Jun [DATE] Aug Sep Oct Nov Dec" at bounding box center [117, 200] width 48 height 19
click at [208, 327] on span "31" at bounding box center [203, 323] width 20 height 20
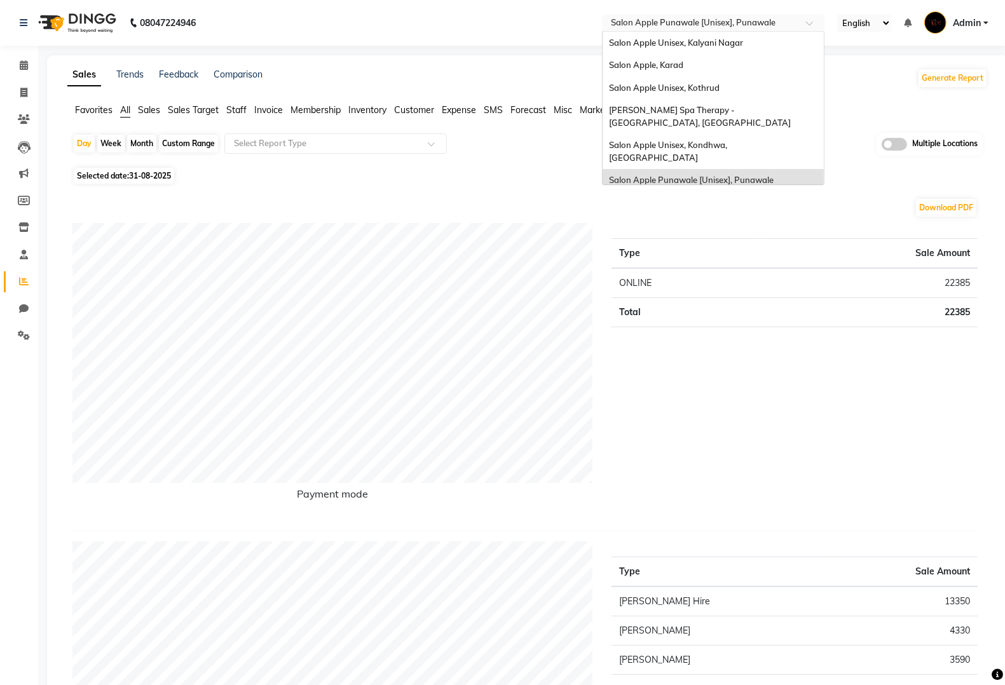
click at [763, 20] on input "text" at bounding box center [700, 24] width 184 height 13
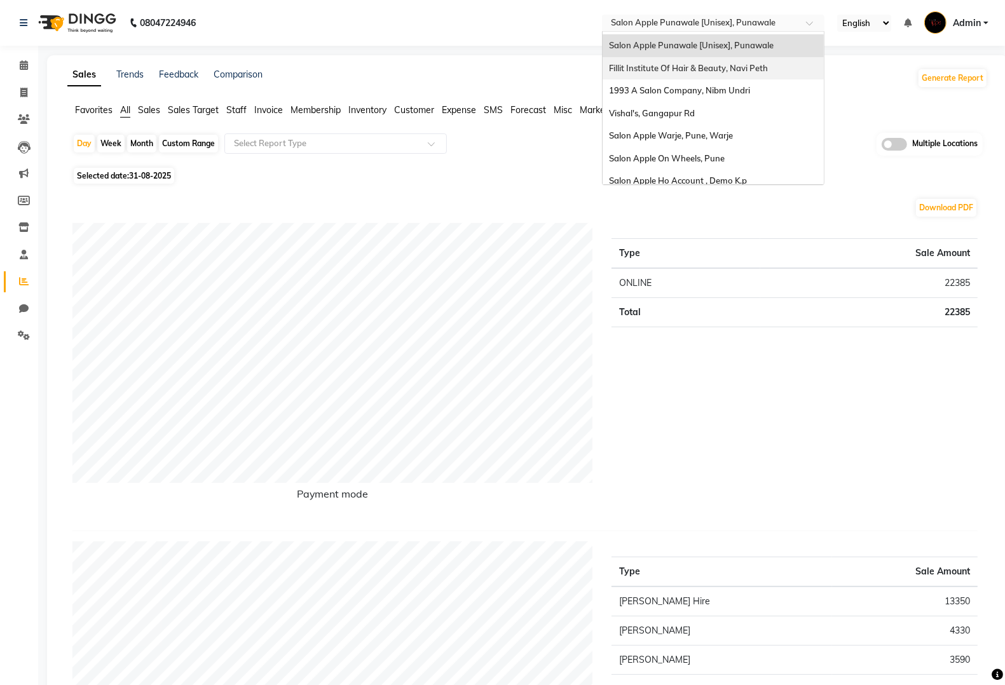
scroll to position [159, 0]
click at [715, 61] on span "1993 A Salon Company, Nibm Undri" at bounding box center [679, 66] width 141 height 10
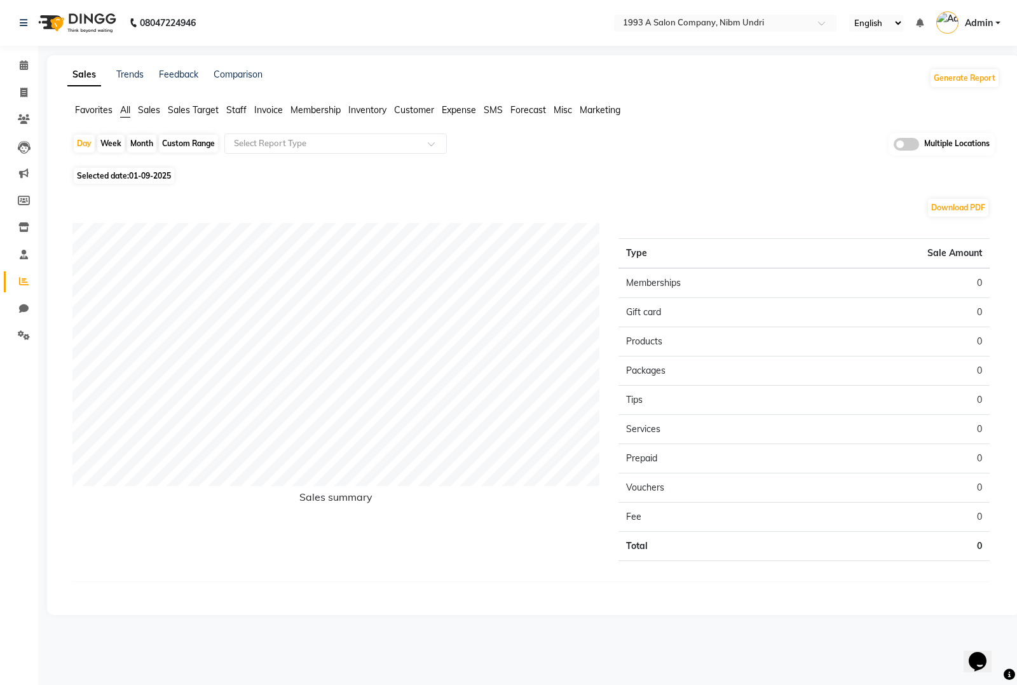
click at [144, 177] on span "01-09-2025" at bounding box center [150, 176] width 42 height 10
select select "9"
select select "2025"
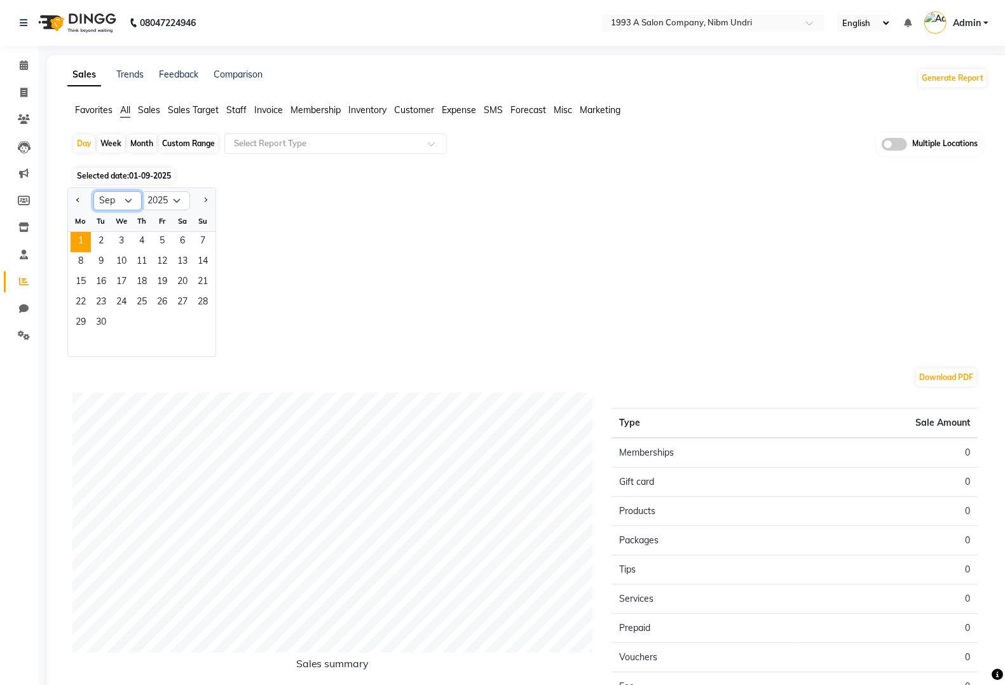
click at [113, 200] on select "Jan Feb Mar Apr May Jun [DATE] Aug Sep Oct Nov Dec" at bounding box center [117, 200] width 48 height 19
select select "8"
click at [93, 192] on select "Jan Feb Mar Apr May Jun [DATE] Aug Sep Oct Nov Dec" at bounding box center [117, 200] width 48 height 19
click at [193, 322] on span "31" at bounding box center [203, 323] width 20 height 20
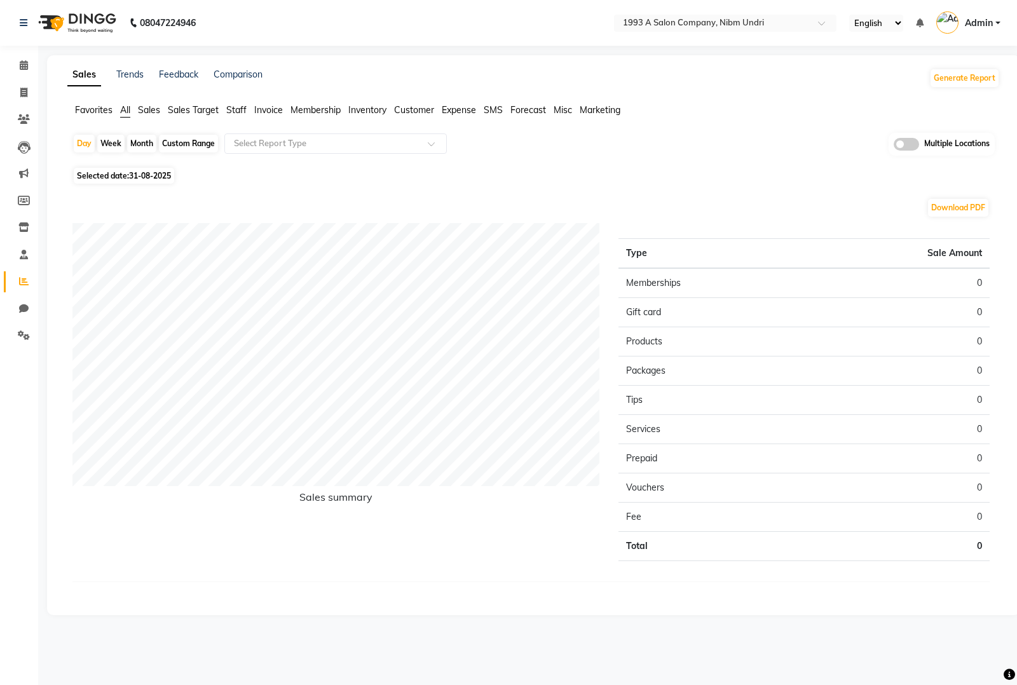
click at [156, 175] on span "31-08-2025" at bounding box center [150, 176] width 42 height 10
select select "8"
select select "2025"
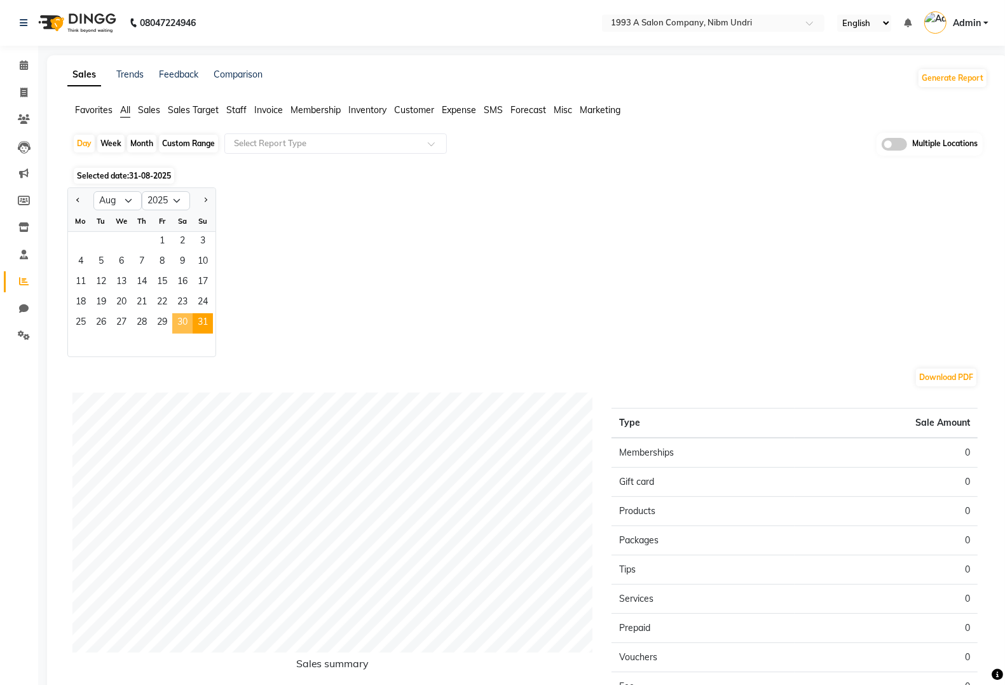
click at [172, 324] on span "30" at bounding box center [182, 323] width 20 height 20
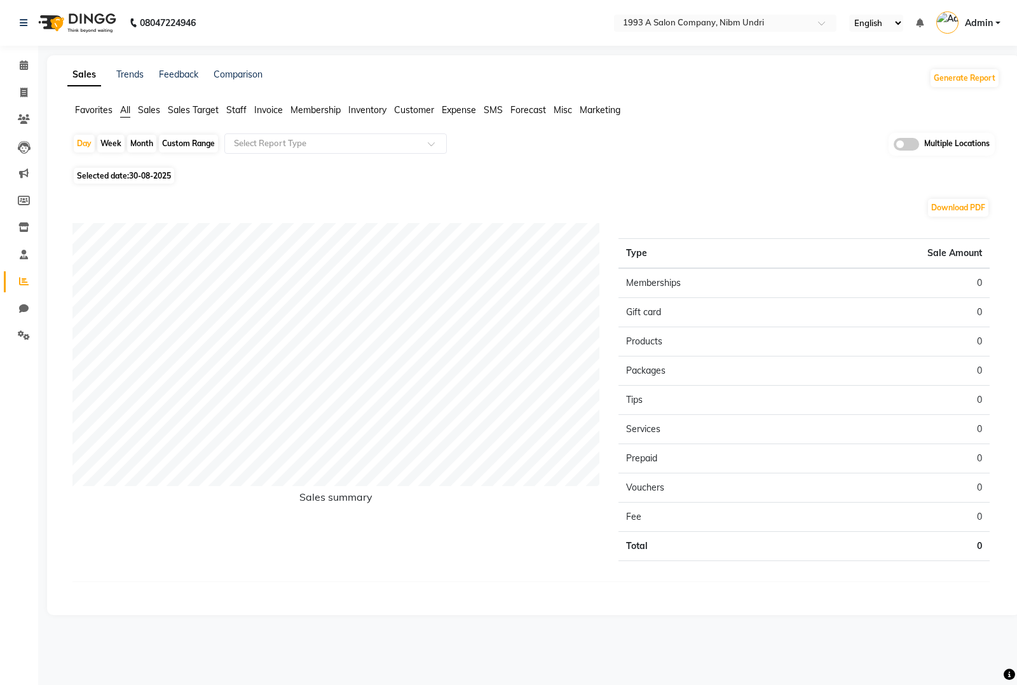
click at [140, 163] on div "Day Week Month Custom Range Select Report Type Multiple Locations" at bounding box center [533, 148] width 923 height 31
click at [142, 173] on span "30-08-2025" at bounding box center [150, 176] width 42 height 10
select select "8"
select select "2025"
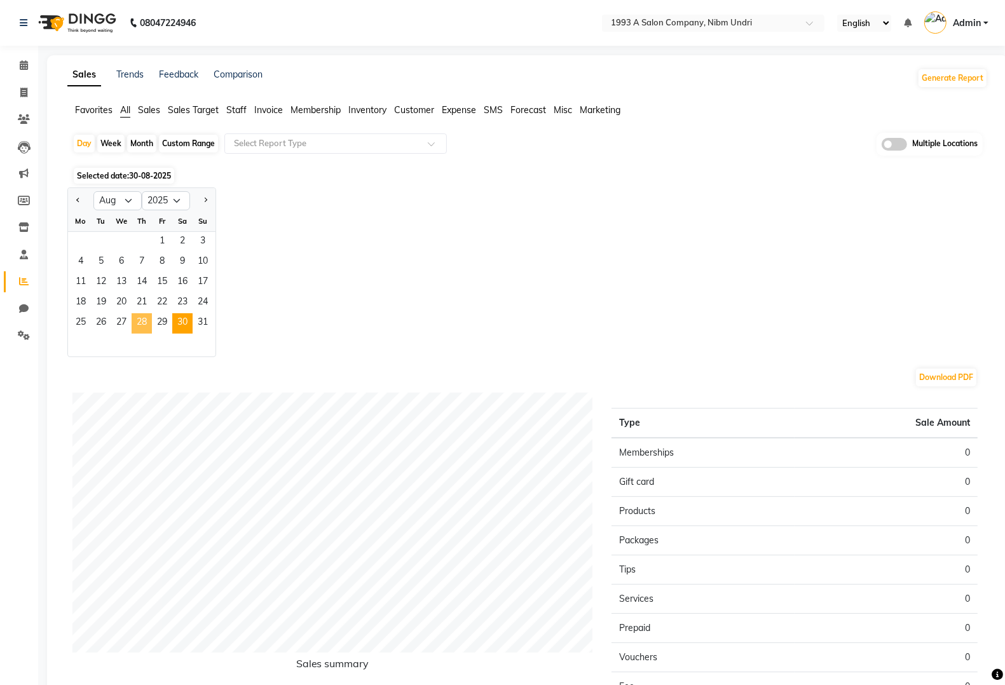
click at [145, 324] on span "28" at bounding box center [142, 323] width 20 height 20
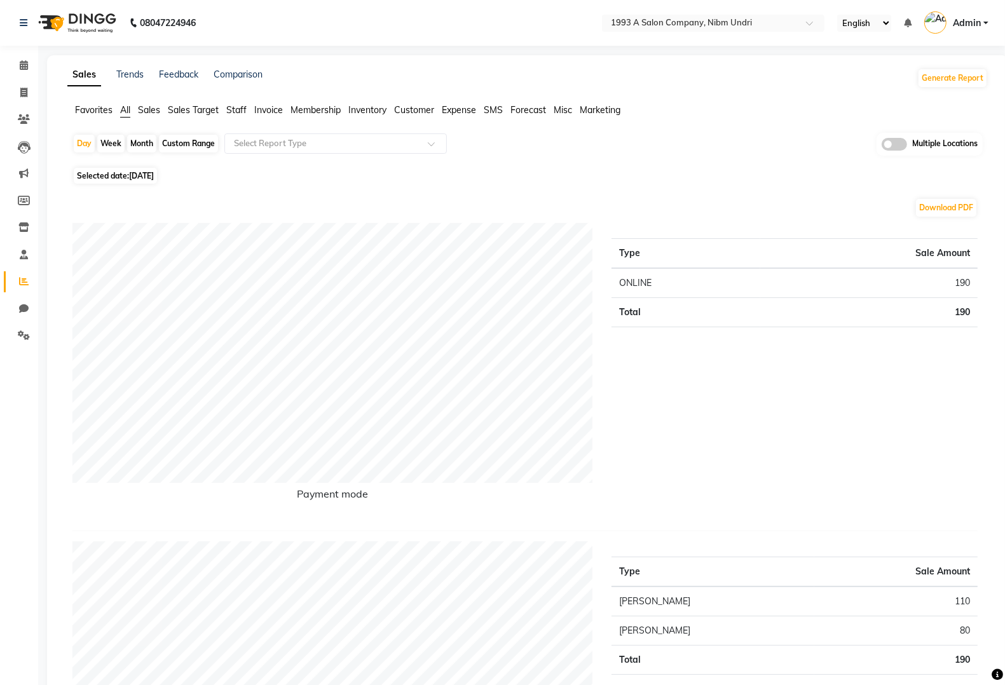
click at [154, 172] on span "28-08-2025" at bounding box center [141, 176] width 25 height 10
select select "8"
select select "2025"
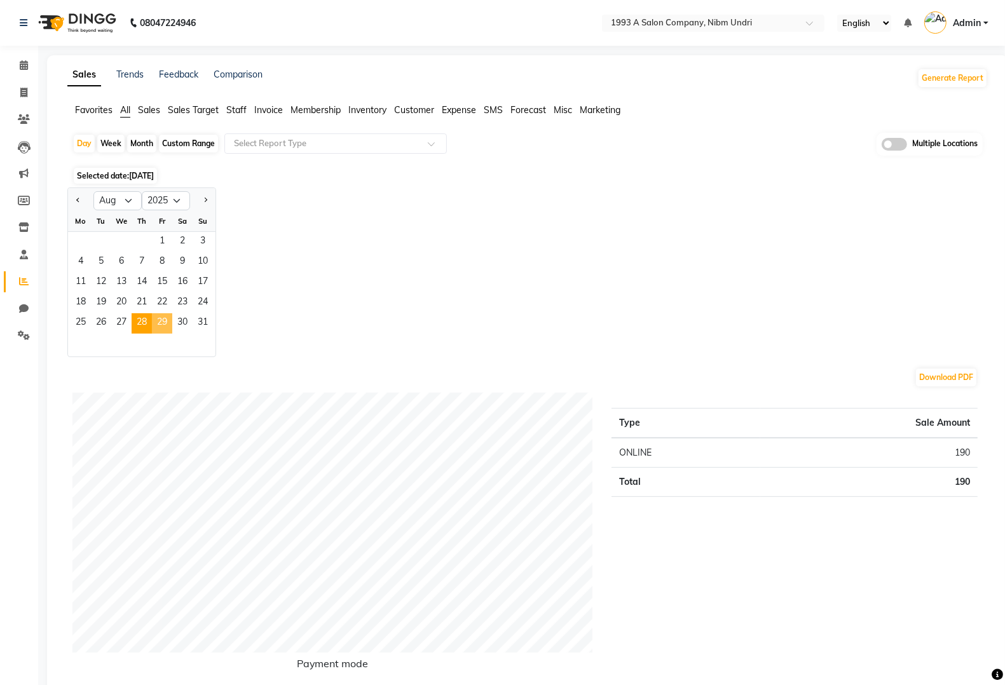
click at [168, 325] on span "29" at bounding box center [162, 323] width 20 height 20
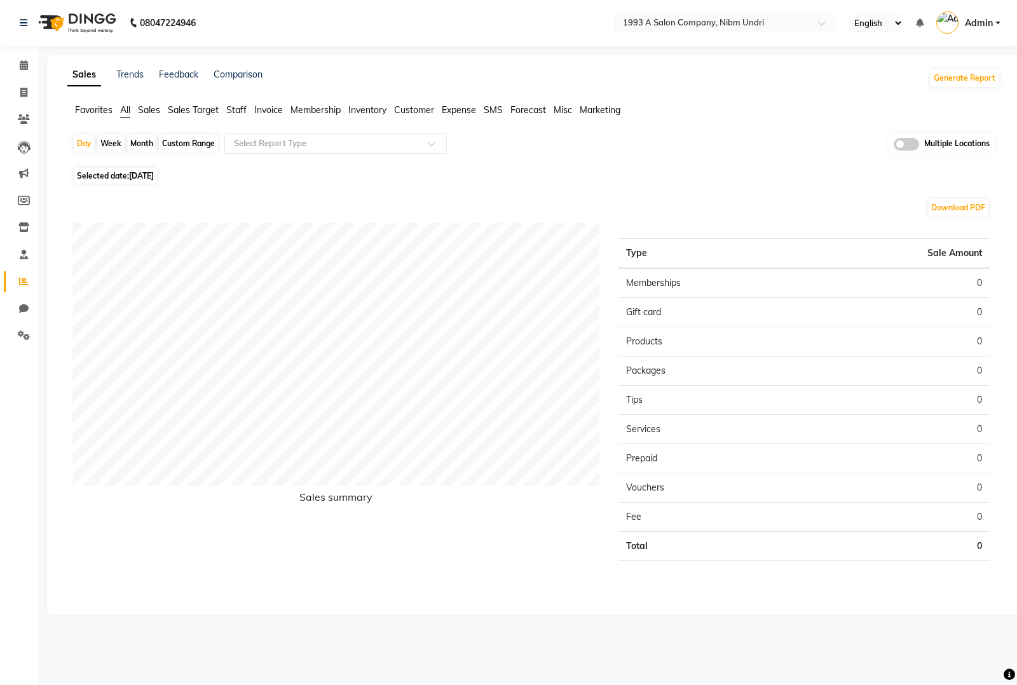
click at [719, 13] on nav "08047224946 Select Location × 1993 A Salon Company, Nibm Undri English ENGLISH …" at bounding box center [508, 23] width 1017 height 46
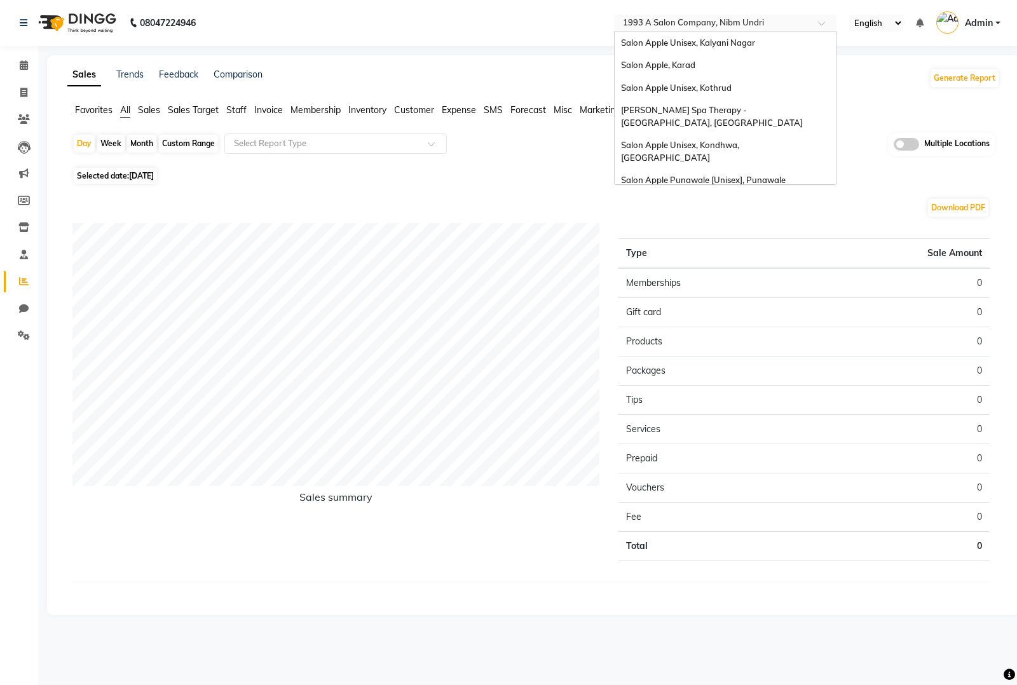
click at [715, 18] on input "text" at bounding box center [713, 24] width 184 height 13
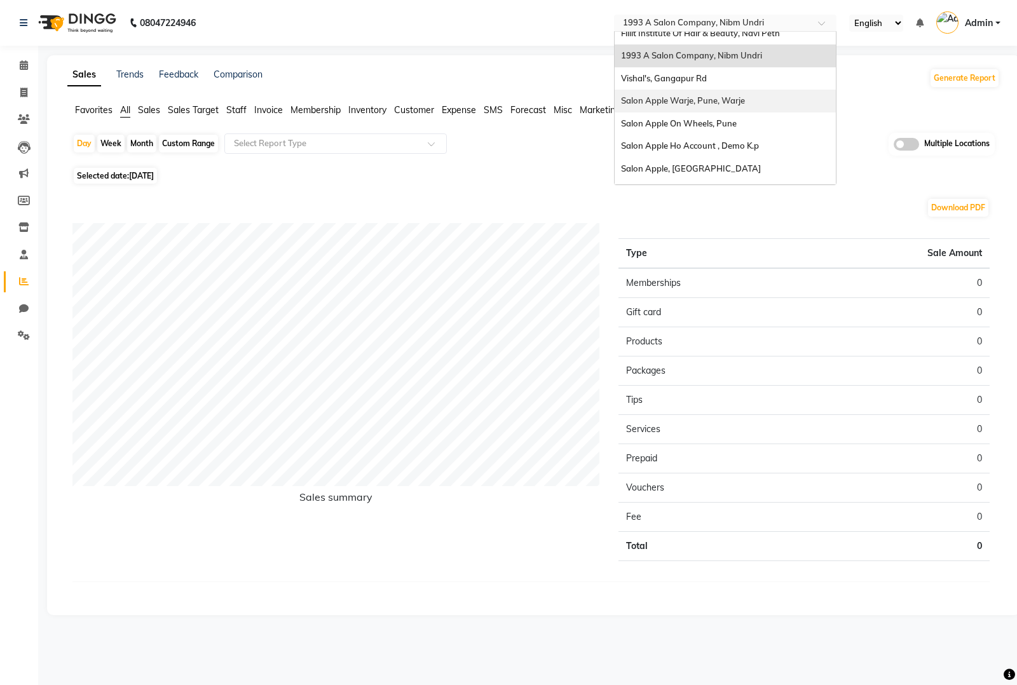
click at [710, 95] on span "Salon Apple Warje, Pune, Warje" at bounding box center [683, 100] width 124 height 10
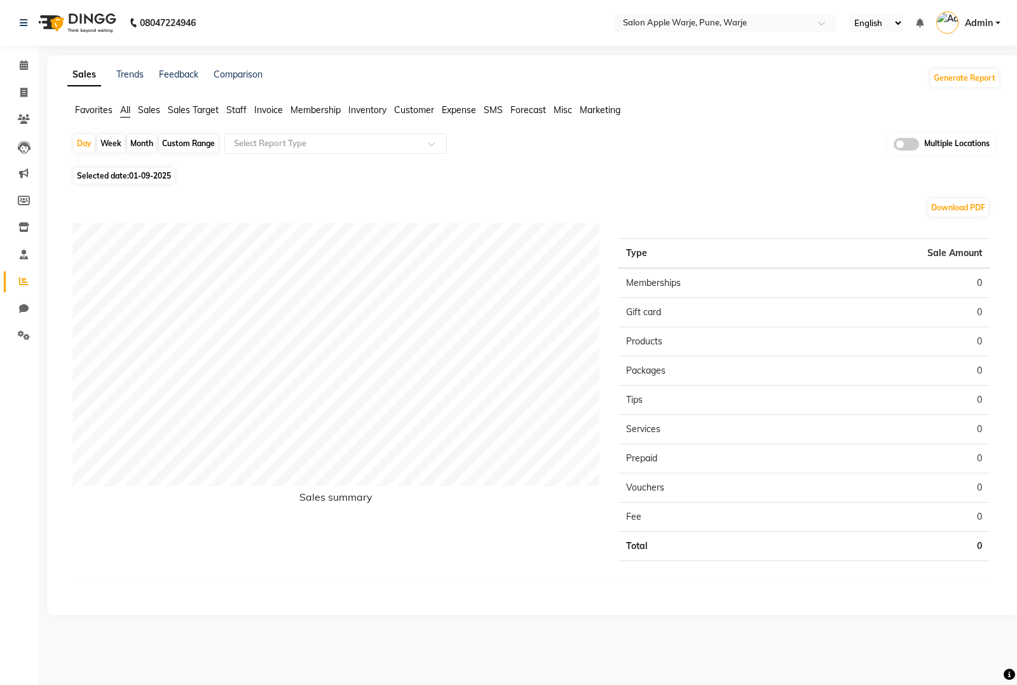
click at [153, 175] on span "01-09-2025" at bounding box center [150, 176] width 42 height 10
select select "9"
select select "2025"
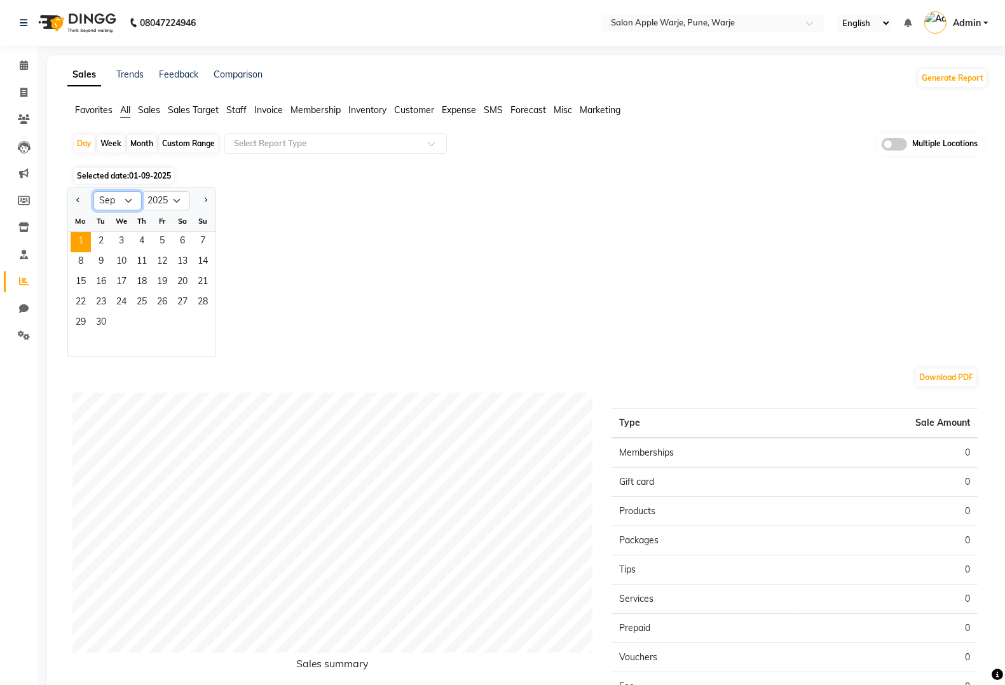
click at [113, 204] on select "Jan Feb Mar Apr May Jun [DATE] Aug Sep Oct Nov Dec" at bounding box center [117, 200] width 48 height 19
select select "8"
click at [93, 192] on select "Jan Feb Mar Apr May Jun [DATE] Aug Sep Oct Nov Dec" at bounding box center [117, 200] width 48 height 19
click at [168, 245] on span "1" at bounding box center [162, 242] width 20 height 20
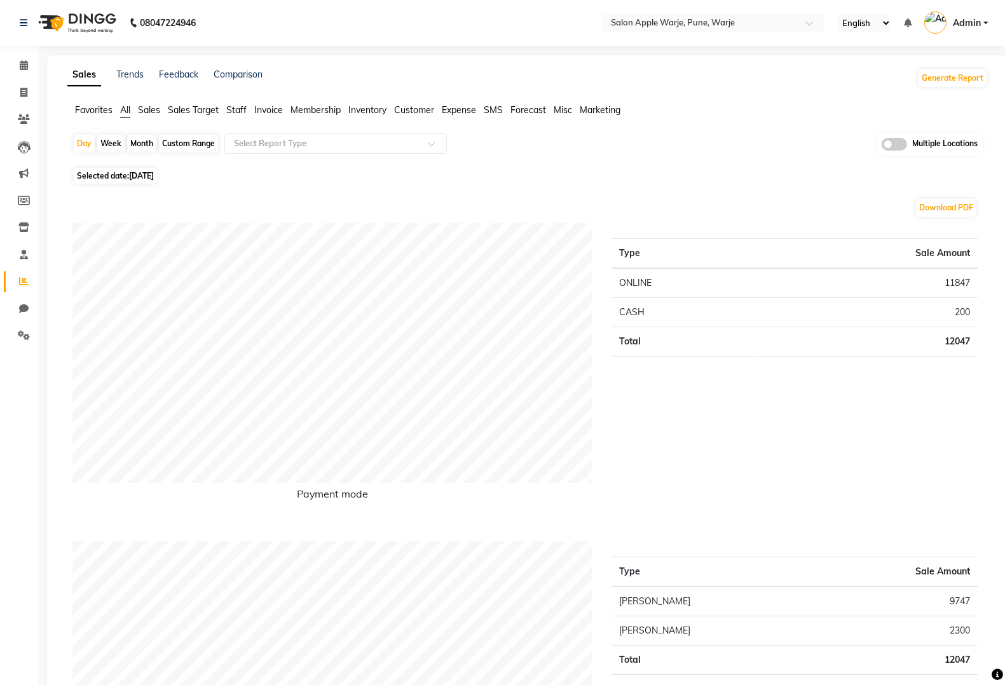
click at [142, 179] on span "[DATE]" at bounding box center [141, 176] width 25 height 10
select select "8"
select select "2025"
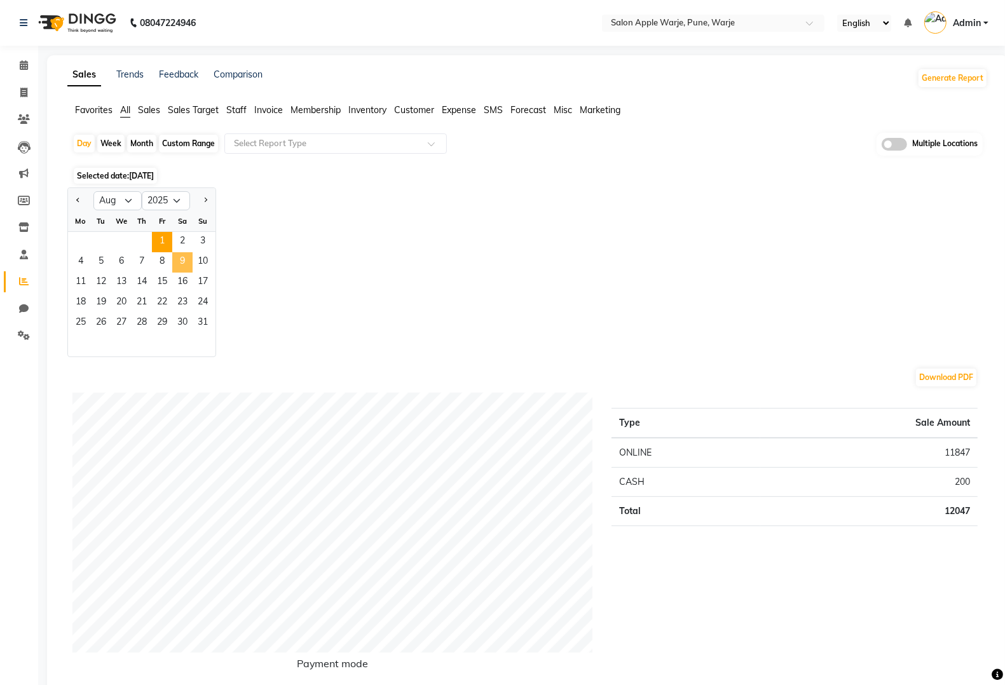
click at [182, 258] on span "9" at bounding box center [182, 262] width 20 height 20
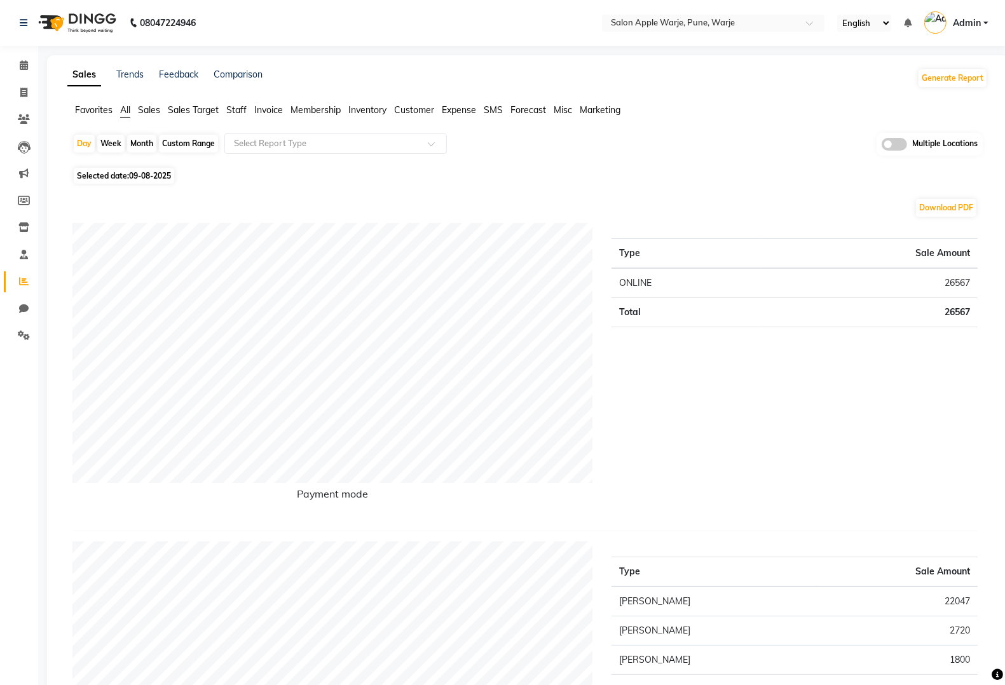
click at [147, 178] on span "09-08-2025" at bounding box center [150, 176] width 42 height 10
select select "8"
select select "2025"
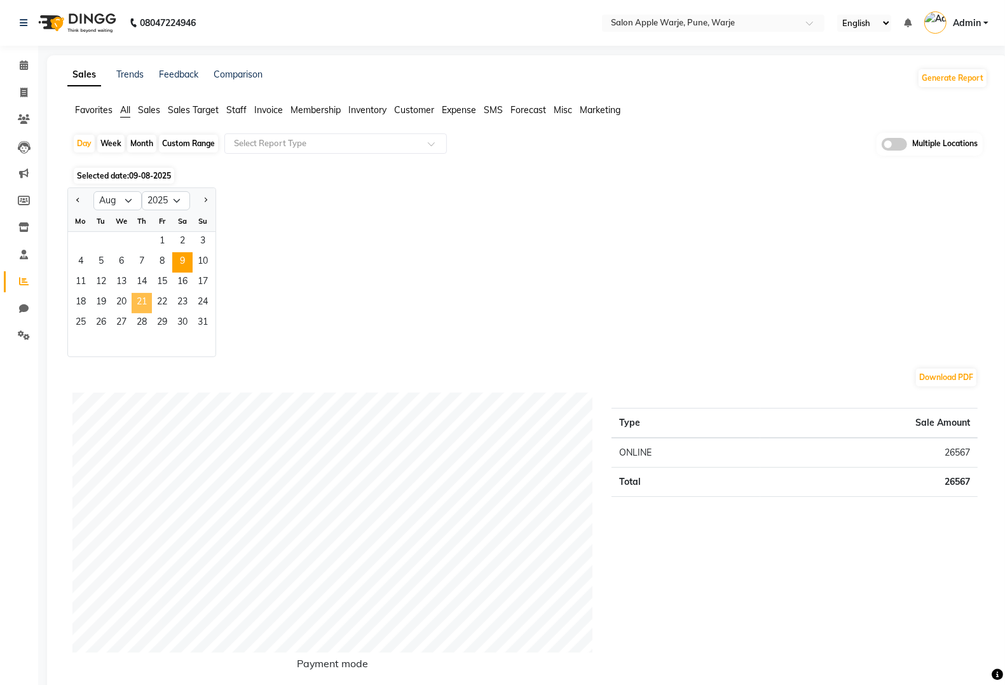
click at [132, 300] on span "21" at bounding box center [142, 303] width 20 height 20
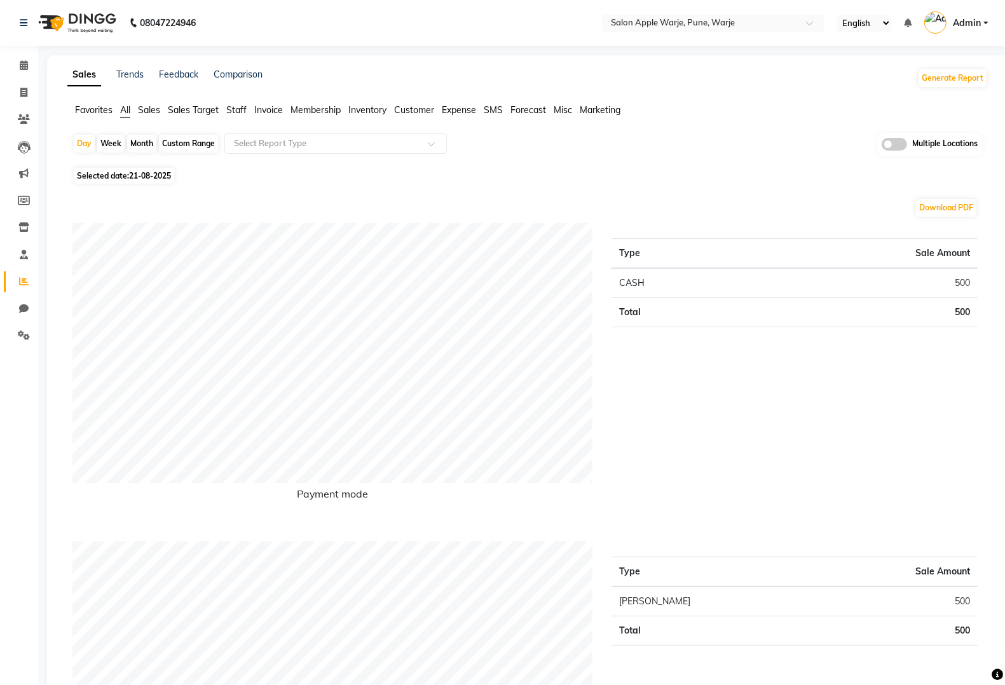
click at [141, 177] on span "21-08-2025" at bounding box center [150, 176] width 42 height 10
select select "8"
select select "2025"
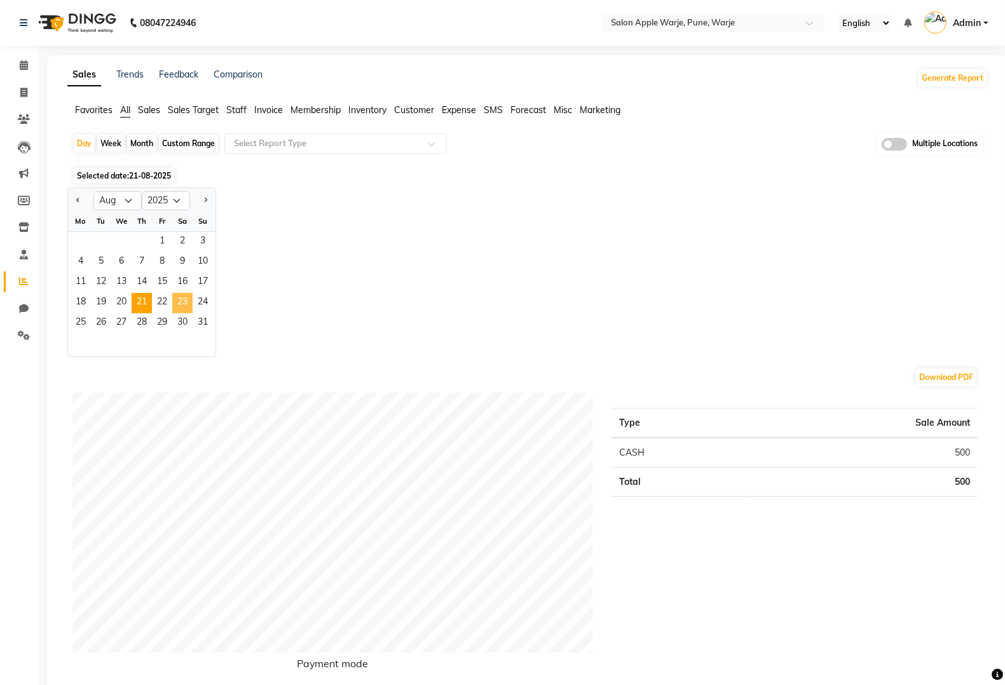
click at [191, 310] on span "23" at bounding box center [182, 303] width 20 height 20
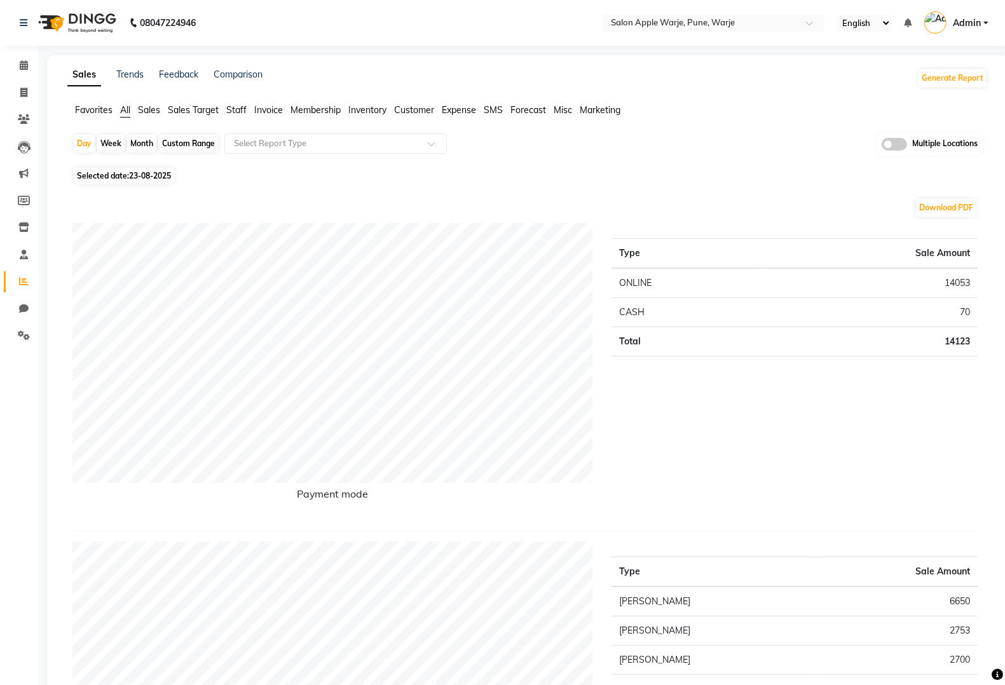
click at [157, 174] on span "23-08-2025" at bounding box center [150, 176] width 42 height 10
select select "8"
select select "2025"
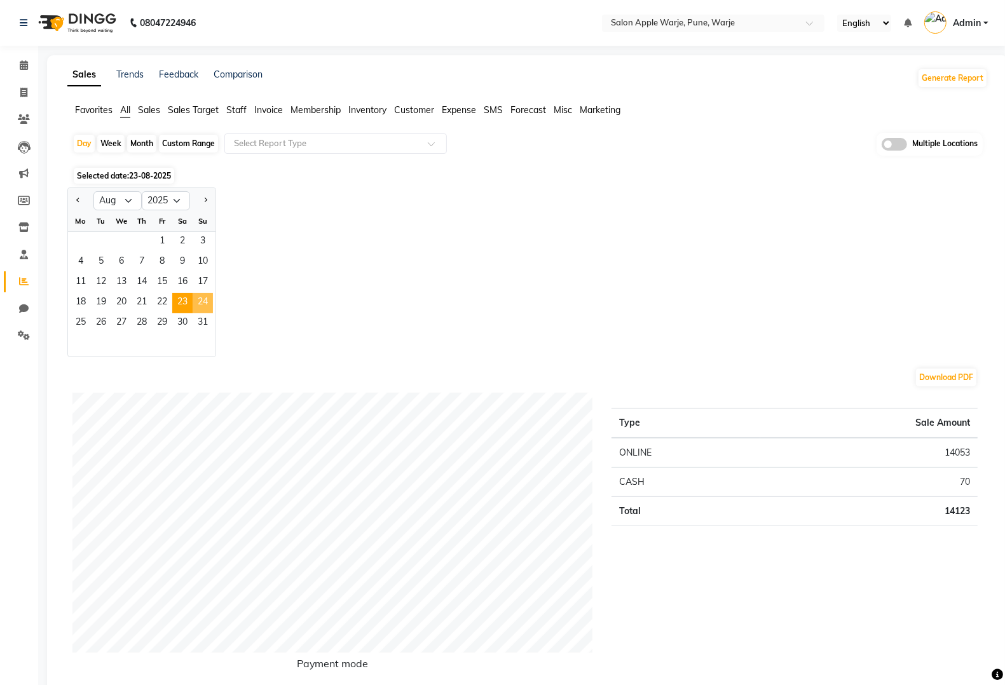
click at [207, 306] on span "24" at bounding box center [203, 303] width 20 height 20
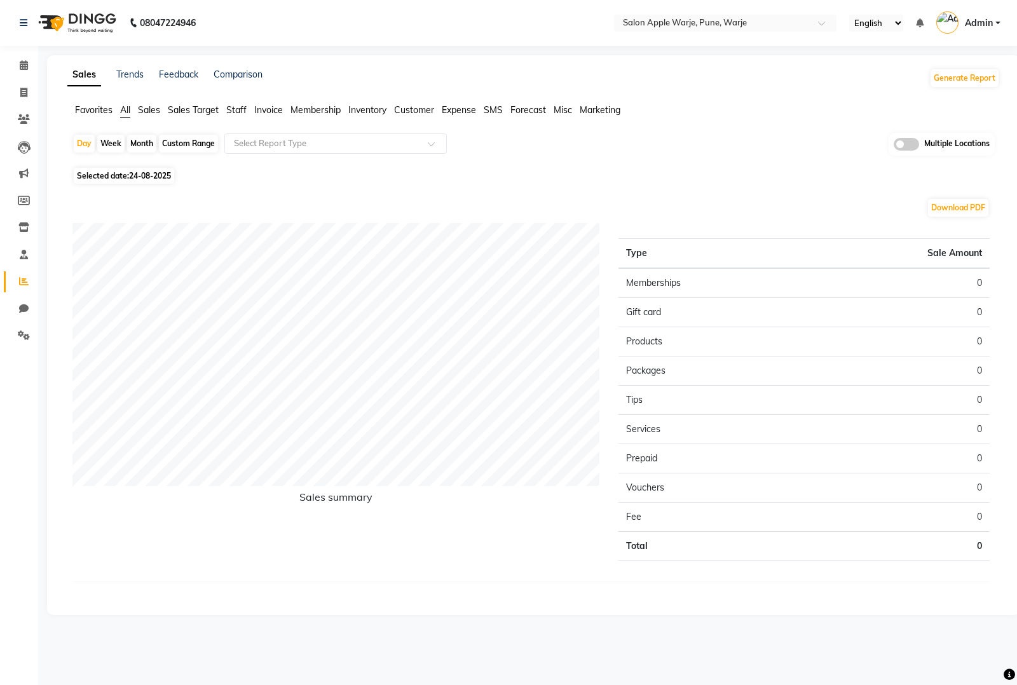
click at [143, 175] on span "24-08-2025" at bounding box center [150, 176] width 42 height 10
select select "8"
select select "2025"
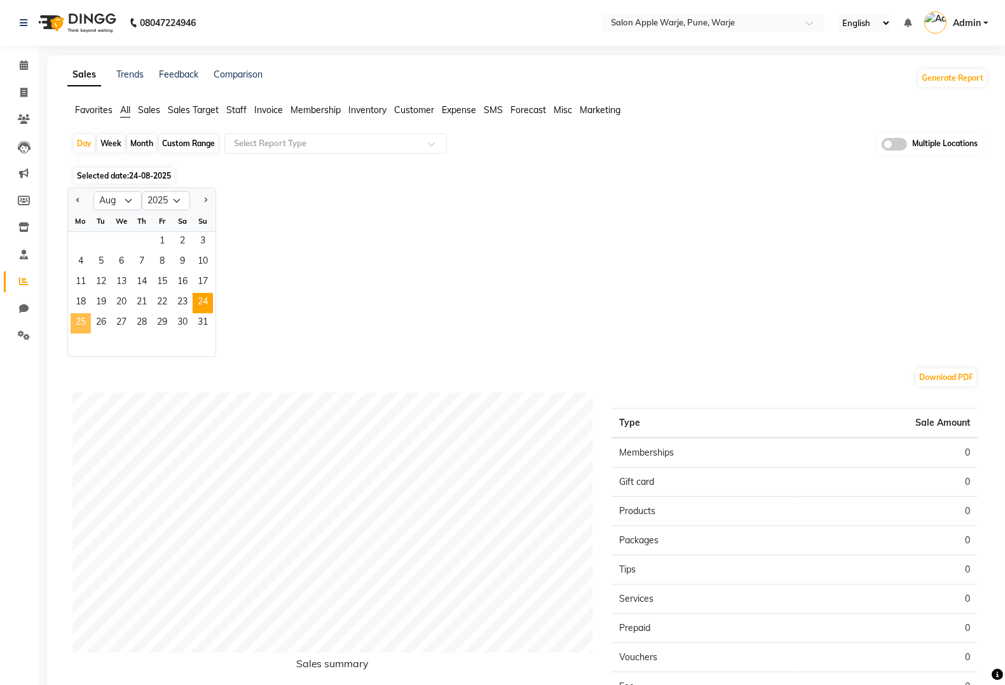
click at [77, 322] on span "25" at bounding box center [81, 323] width 20 height 20
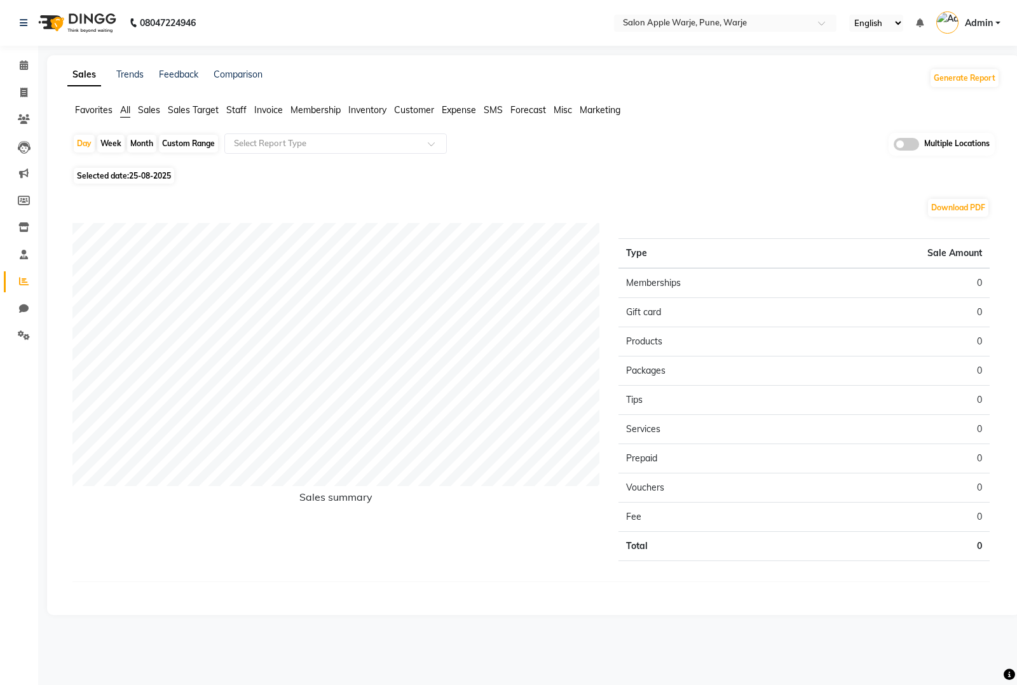
click at [156, 169] on span "Selected date: [DATE]" at bounding box center [124, 176] width 100 height 16
select select "8"
select select "2025"
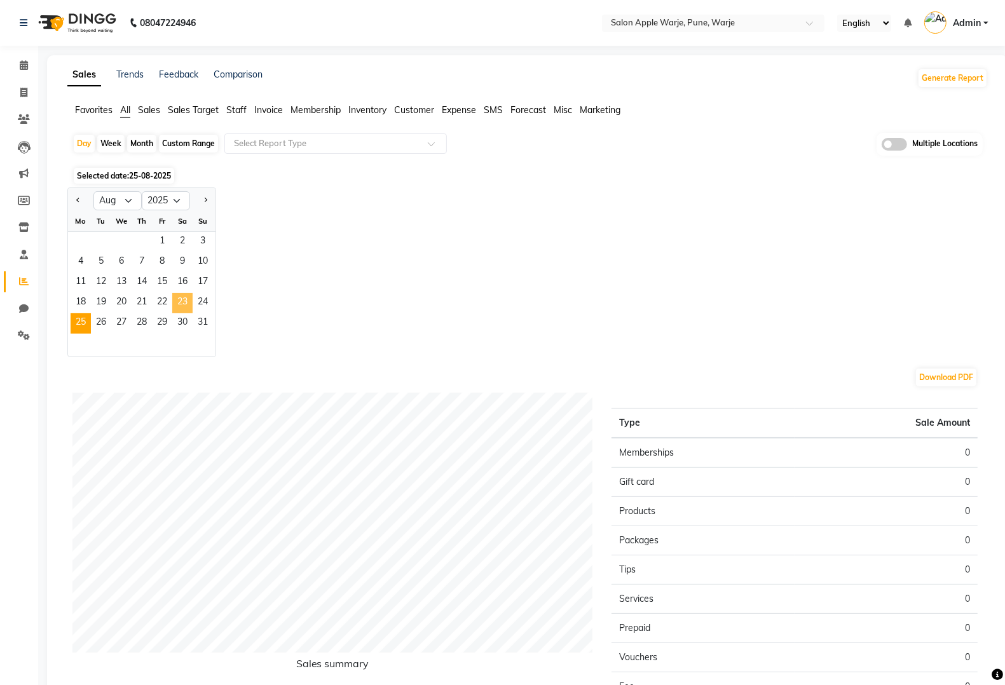
click at [179, 296] on span "23" at bounding box center [182, 303] width 20 height 20
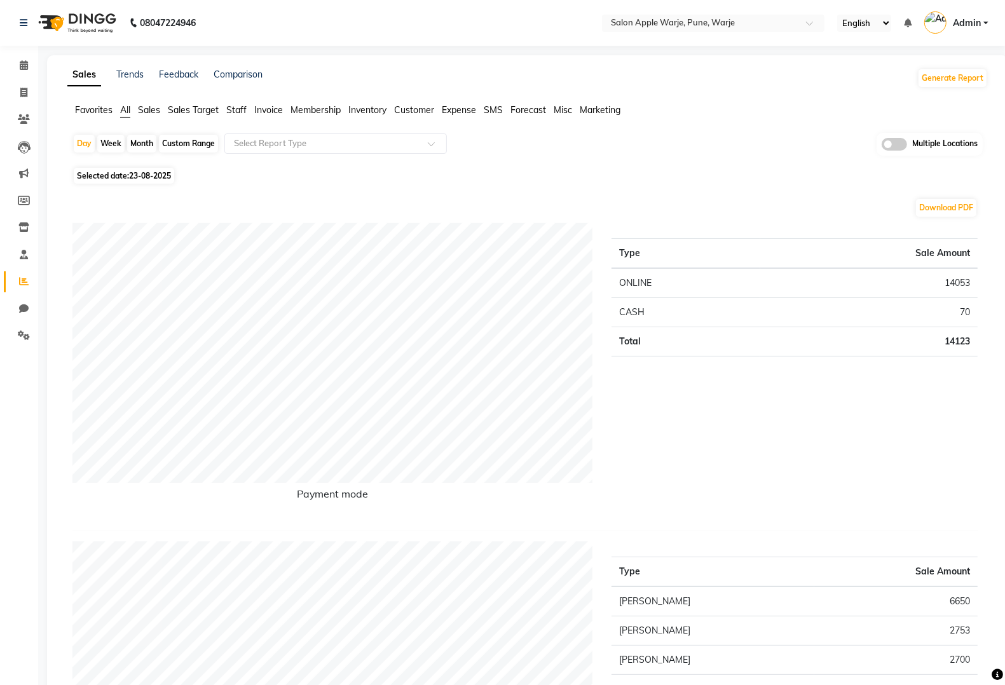
click at [139, 174] on span "23-08-2025" at bounding box center [150, 176] width 42 height 10
select select "8"
select select "2025"
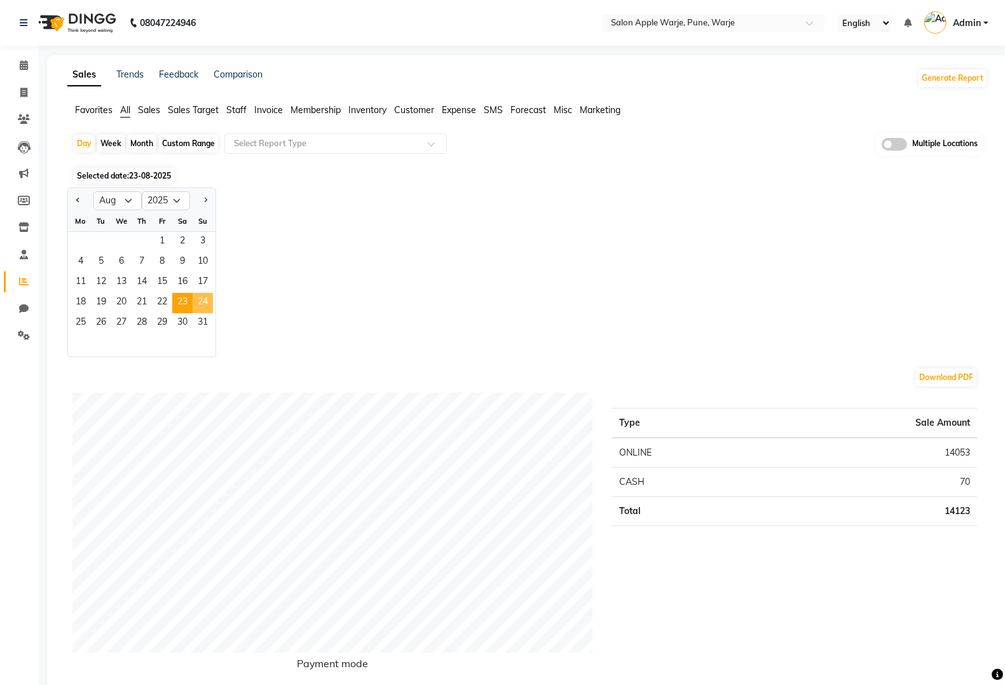
click at [194, 296] on span "24" at bounding box center [203, 303] width 20 height 20
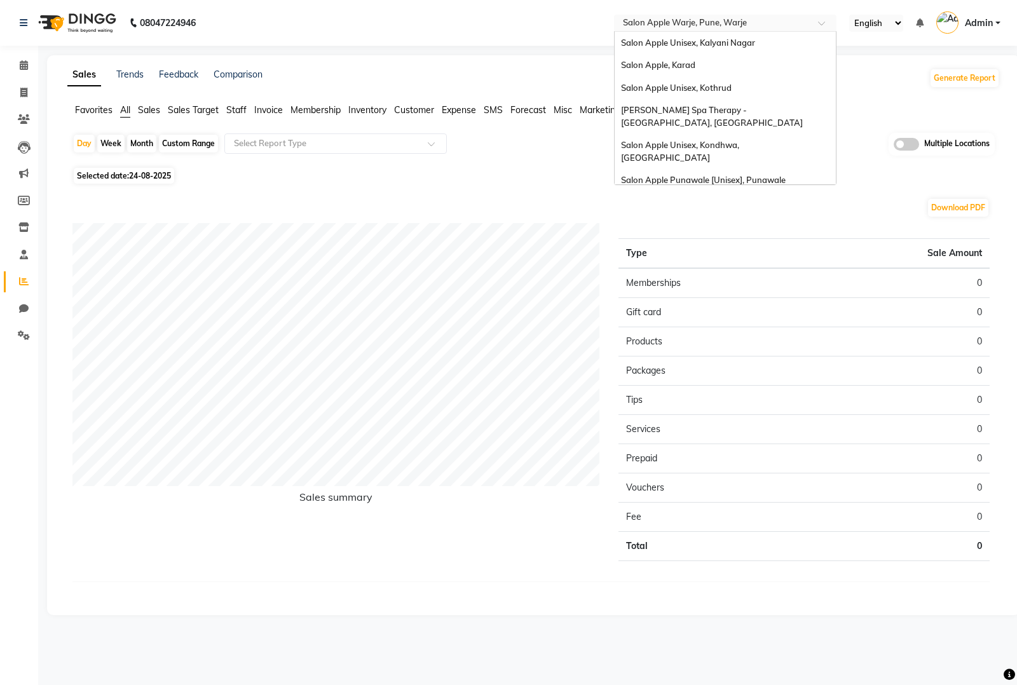
click at [787, 19] on input "text" at bounding box center [713, 24] width 184 height 13
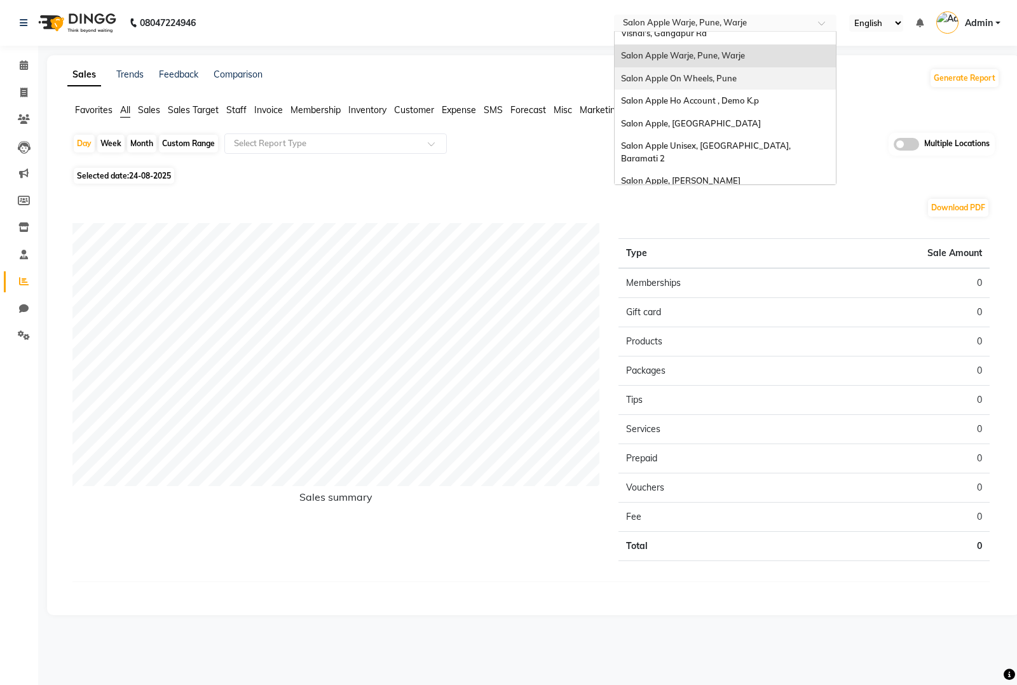
click at [757, 67] on div "Salon Apple On Wheels, Pune" at bounding box center [725, 78] width 221 height 23
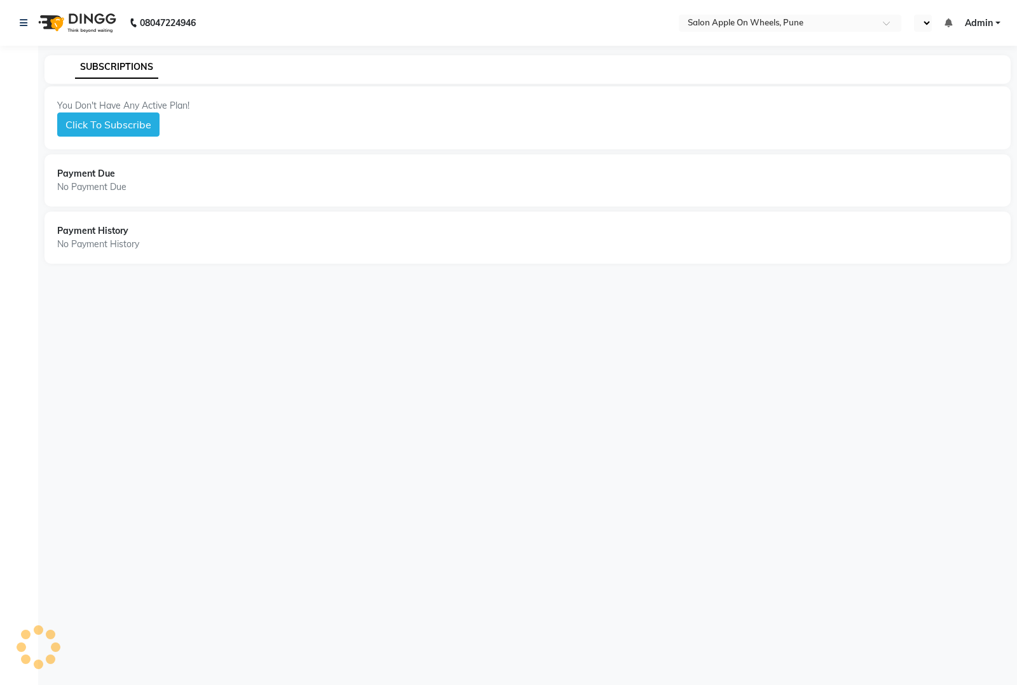
select select "en"
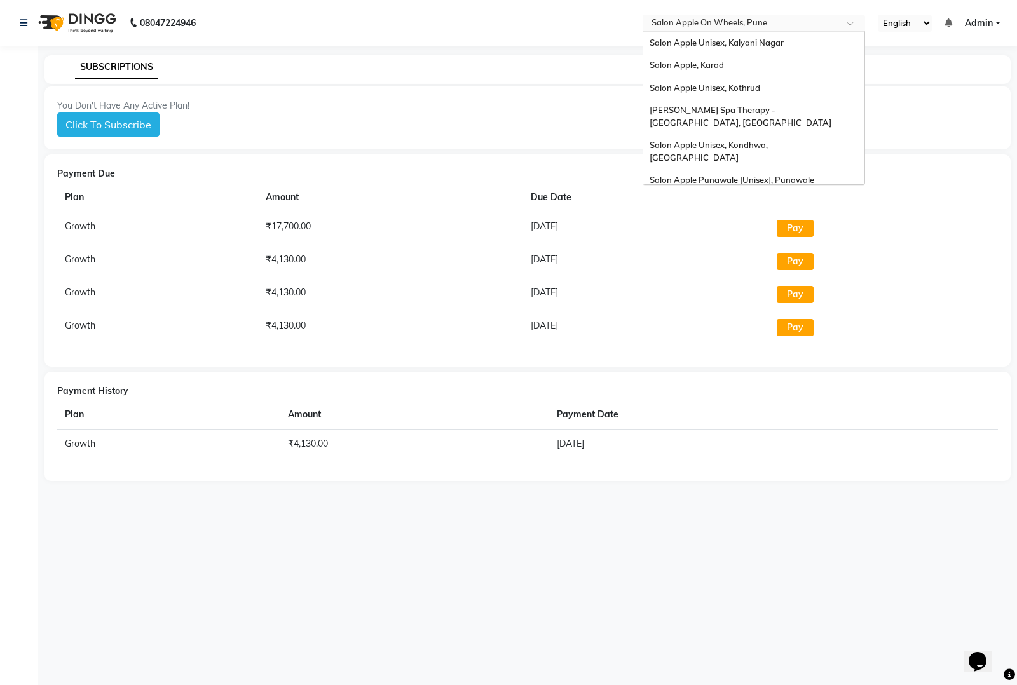
click at [722, 15] on div "Select Location × Salon Apple On Wheels, [GEOGRAPHIC_DATA]" at bounding box center [754, 23] width 223 height 17
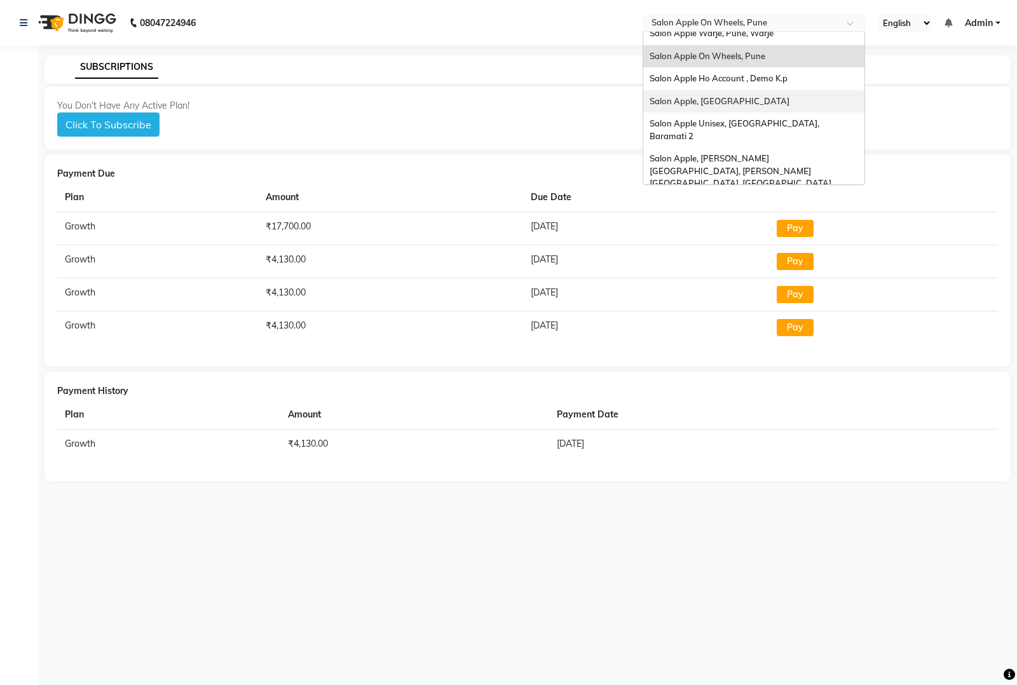
drag, startPoint x: 729, startPoint y: 74, endPoint x: 729, endPoint y: 83, distance: 8.9
click at [729, 83] on div "Salon Apple Unisex, Kalyani Nagar Salon Apple, [GEOGRAPHIC_DATA] Salon Apple Un…" at bounding box center [753, 387] width 221 height 1185
click at [729, 96] on span "Salon Apple, [GEOGRAPHIC_DATA]" at bounding box center [720, 101] width 140 height 10
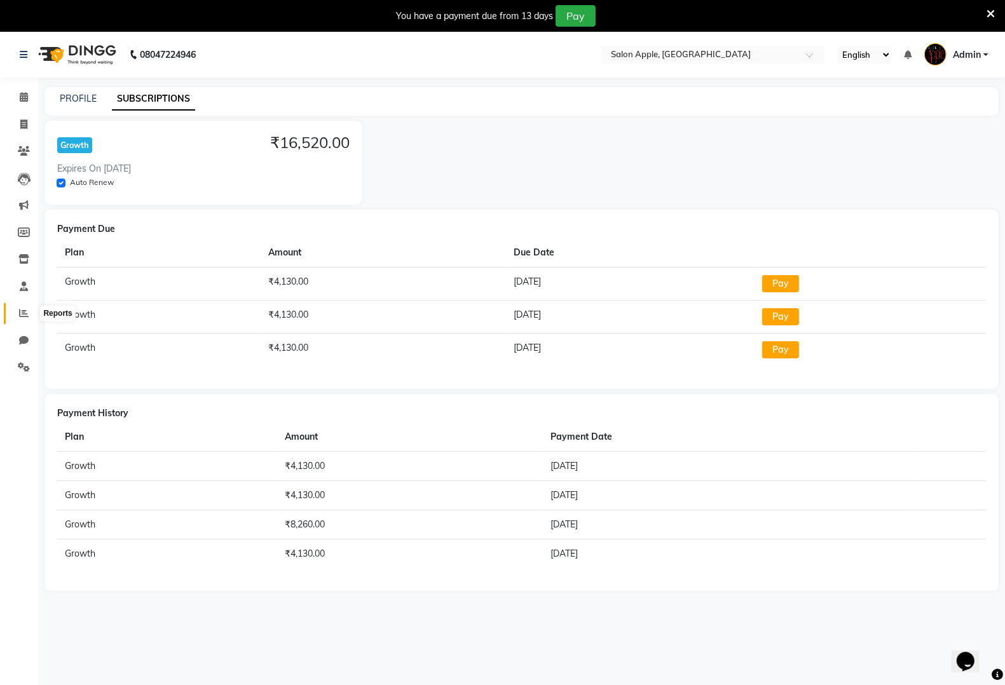
click at [24, 313] on icon at bounding box center [24, 313] width 10 height 10
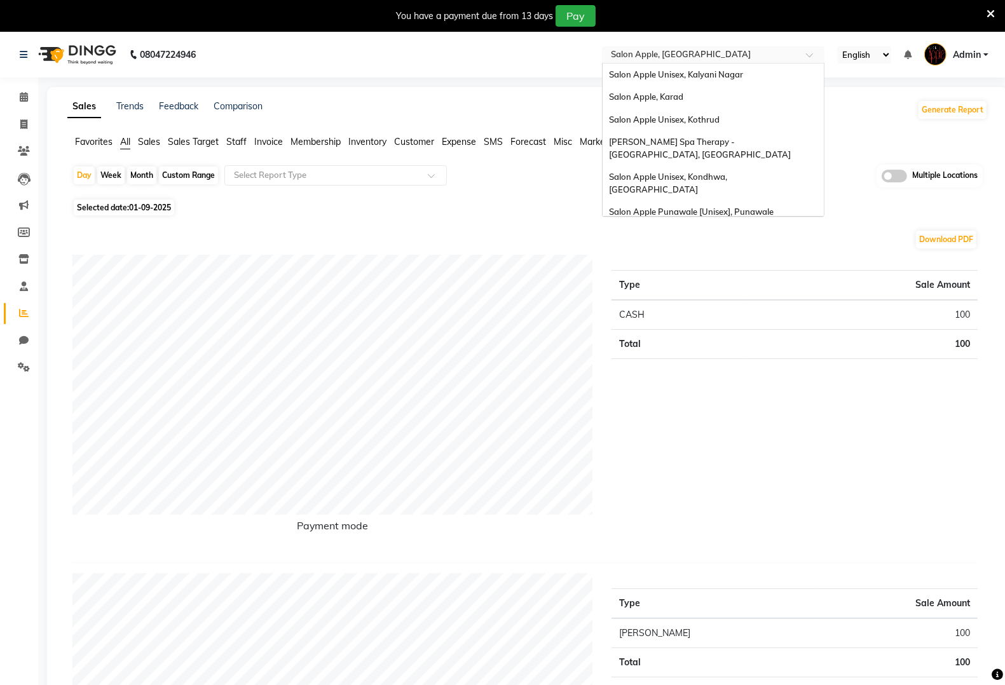
click at [732, 57] on input "text" at bounding box center [700, 56] width 184 height 13
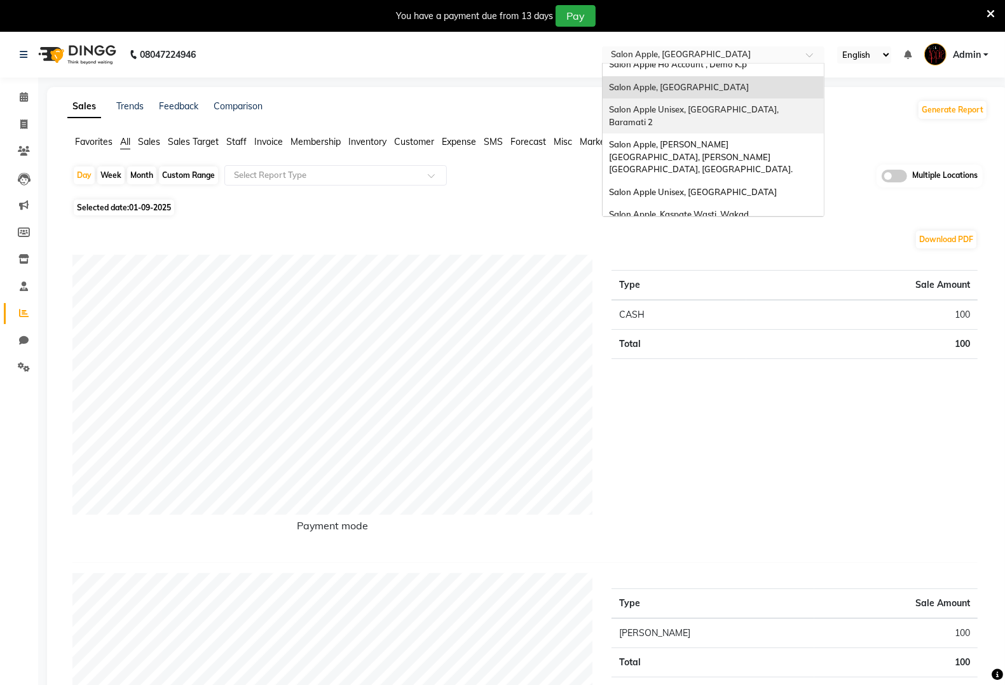
click at [722, 104] on span "Salon Apple Unisex, [GEOGRAPHIC_DATA], Baramati 2" at bounding box center [695, 115] width 172 height 23
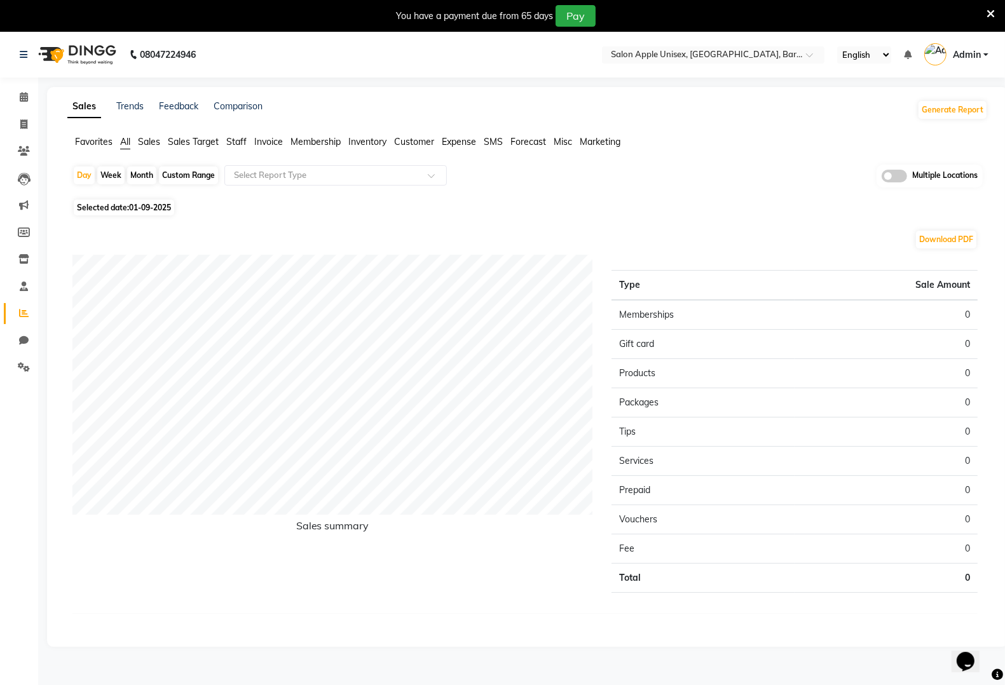
click at [140, 210] on span "01-09-2025" at bounding box center [150, 208] width 42 height 10
select select "9"
select select "2025"
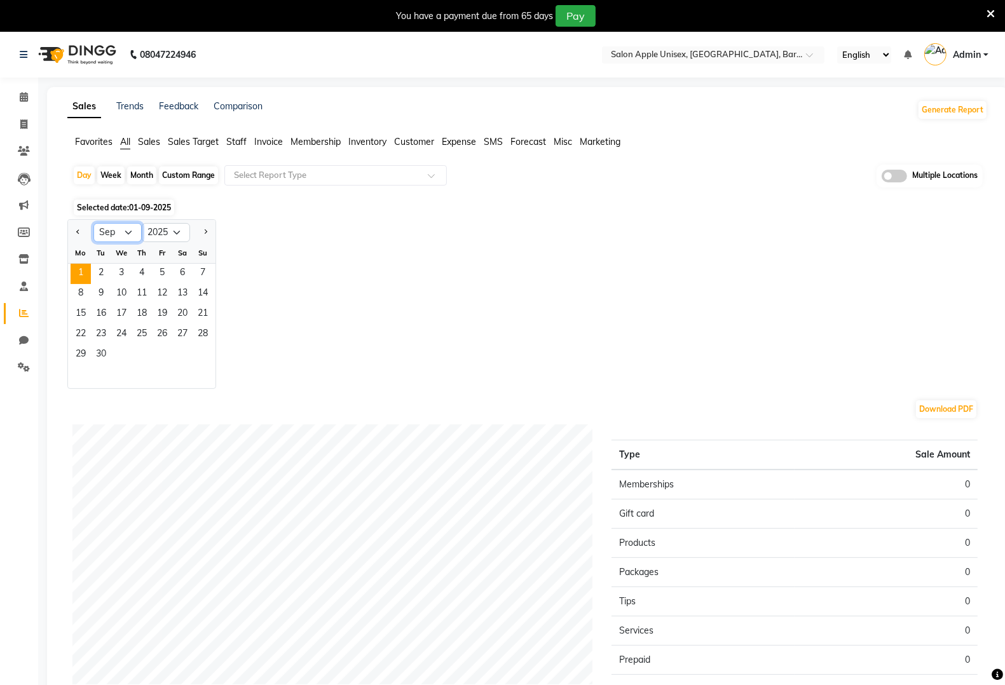
click at [121, 230] on select "Jan Feb Mar Apr May Jun [DATE] Aug Sep Oct Nov Dec" at bounding box center [117, 232] width 48 height 19
select select "8"
click at [93, 224] on select "Jan Feb Mar Apr May Jun [DATE] Aug Sep Oct Nov Dec" at bounding box center [117, 232] width 48 height 19
click at [172, 353] on span "30" at bounding box center [182, 355] width 20 height 20
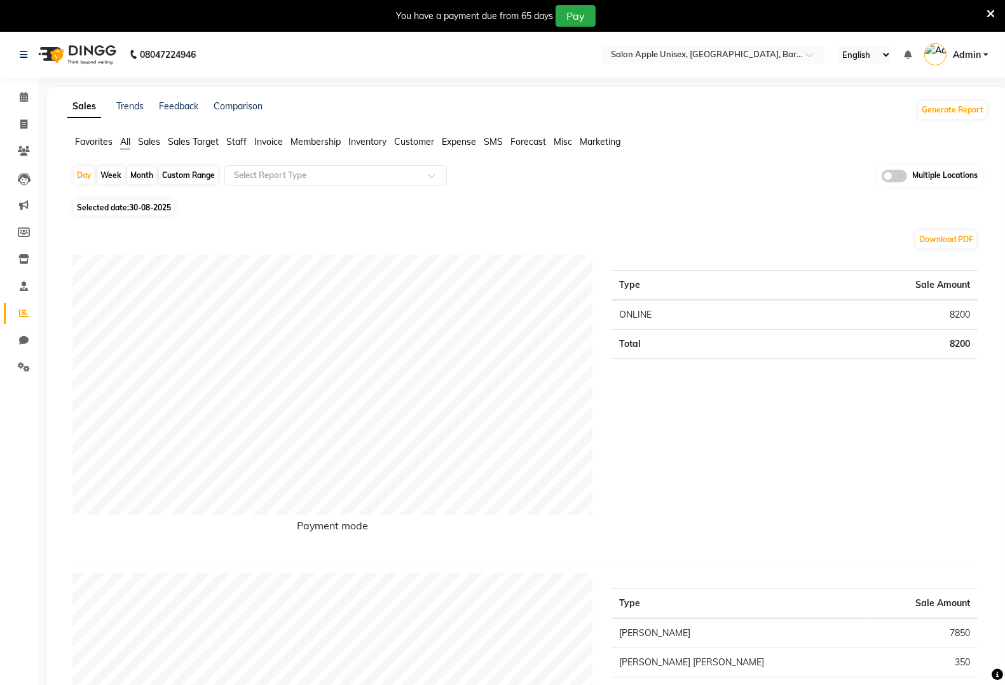
click at [155, 211] on span "30-08-2025" at bounding box center [150, 208] width 42 height 10
select select "8"
select select "2025"
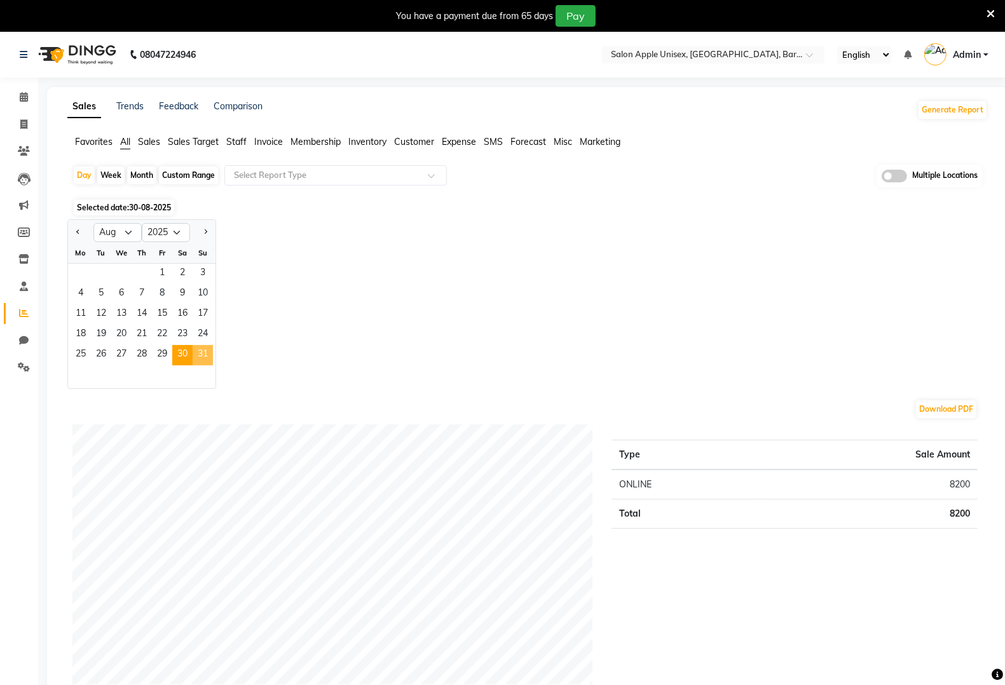
click at [209, 354] on span "31" at bounding box center [203, 355] width 20 height 20
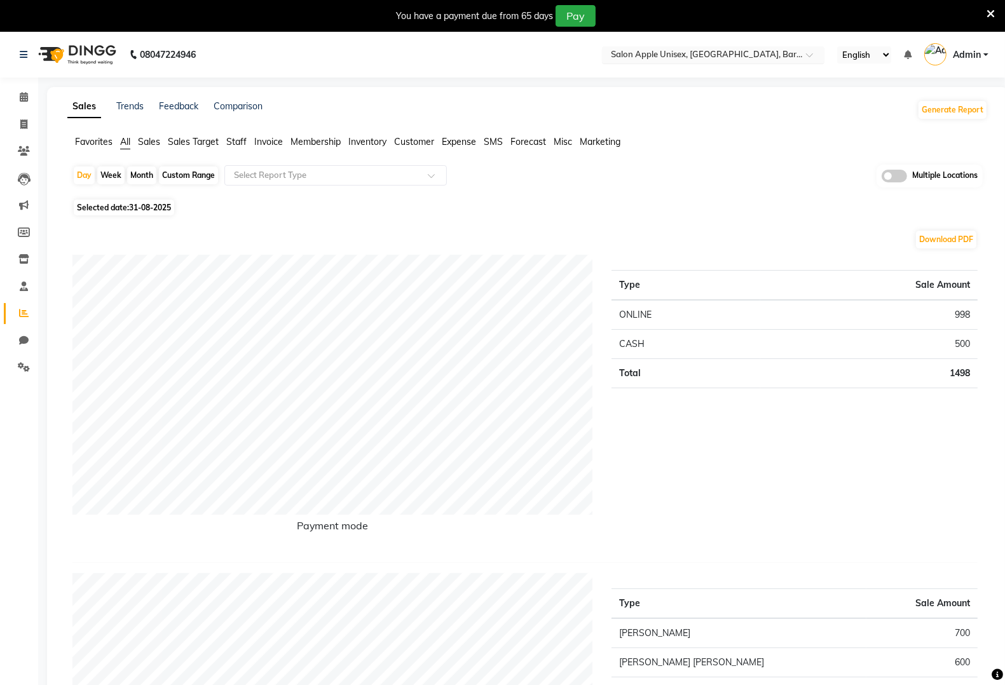
click at [776, 55] on input "text" at bounding box center [700, 56] width 184 height 13
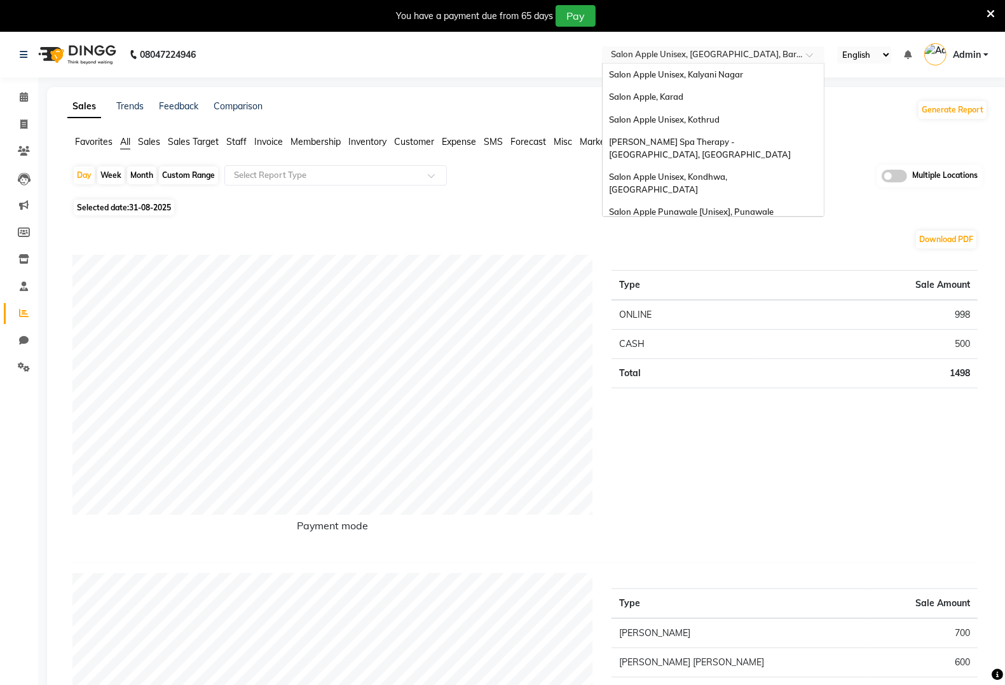
scroll to position [306, 0]
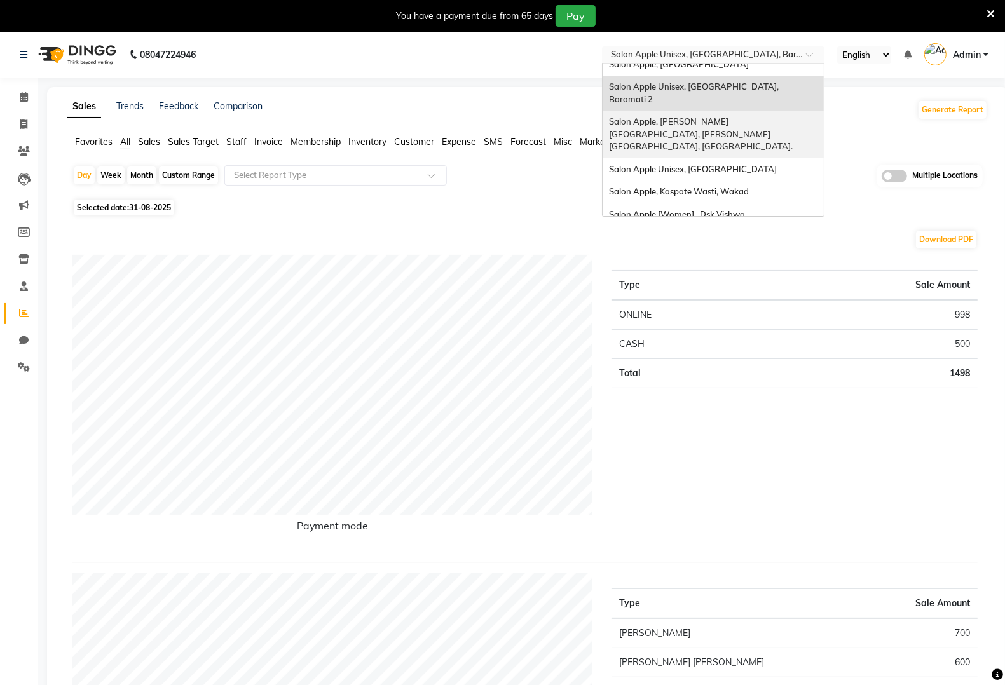
click at [760, 111] on div "Salon Apple, [PERSON_NAME][GEOGRAPHIC_DATA], [PERSON_NAME][GEOGRAPHIC_DATA], [G…" at bounding box center [713, 135] width 221 height 48
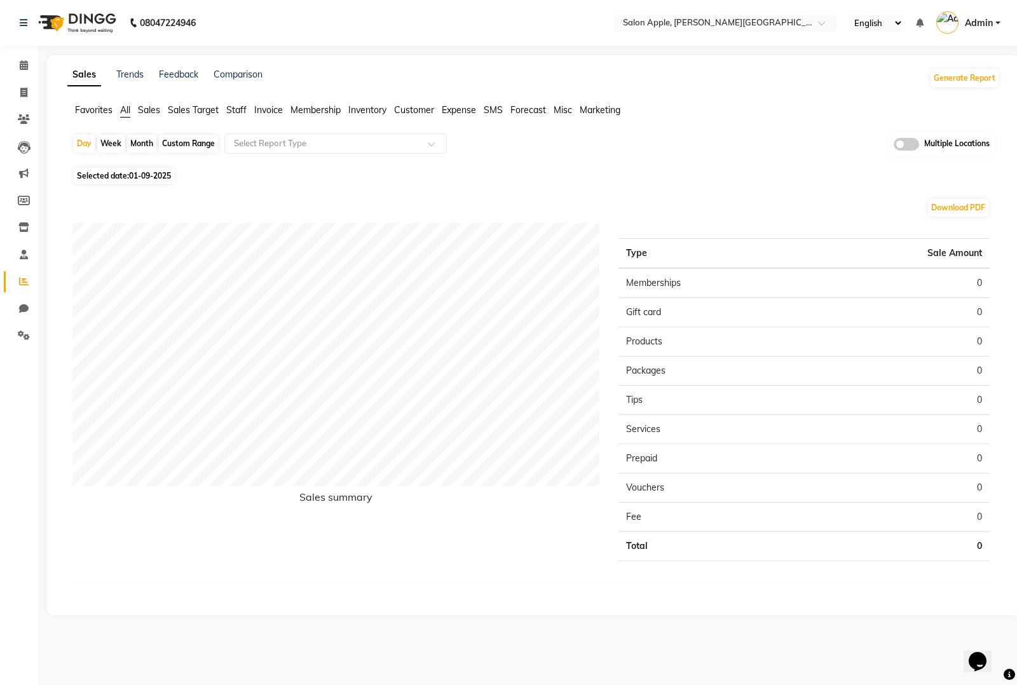
click at [132, 178] on span "01-09-2025" at bounding box center [150, 176] width 42 height 10
select select "9"
select select "2025"
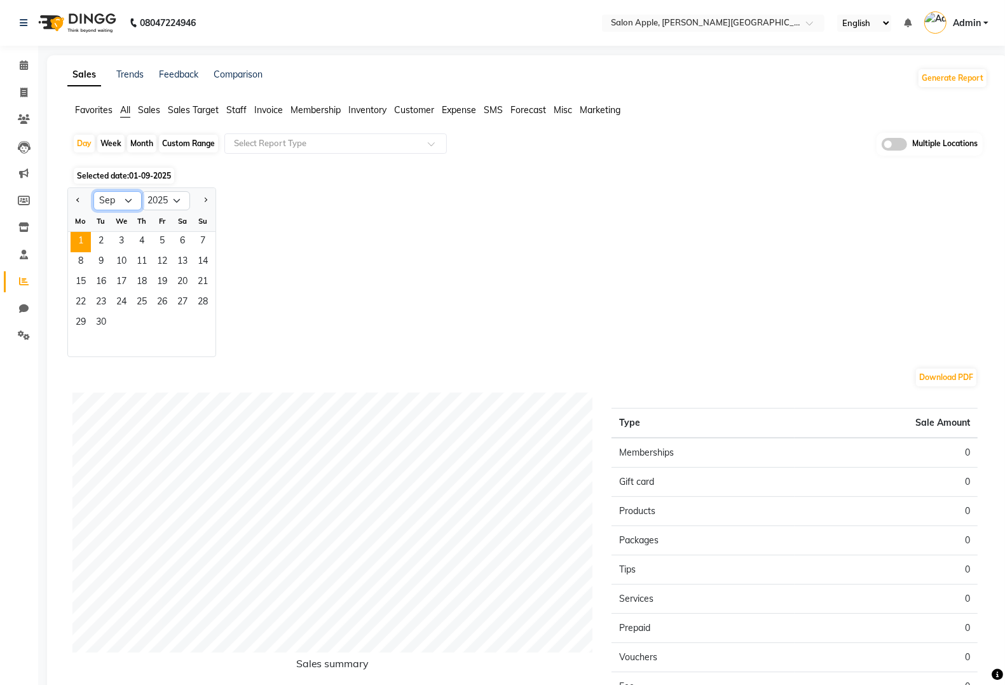
click at [116, 205] on select "Jan Feb Mar Apr May Jun [DATE] Aug Sep Oct Nov Dec" at bounding box center [117, 200] width 48 height 19
select select "8"
click at [93, 192] on select "Jan Feb Mar Apr May Jun [DATE] Aug Sep Oct Nov Dec" at bounding box center [117, 200] width 48 height 19
click at [201, 323] on span "31" at bounding box center [203, 323] width 20 height 20
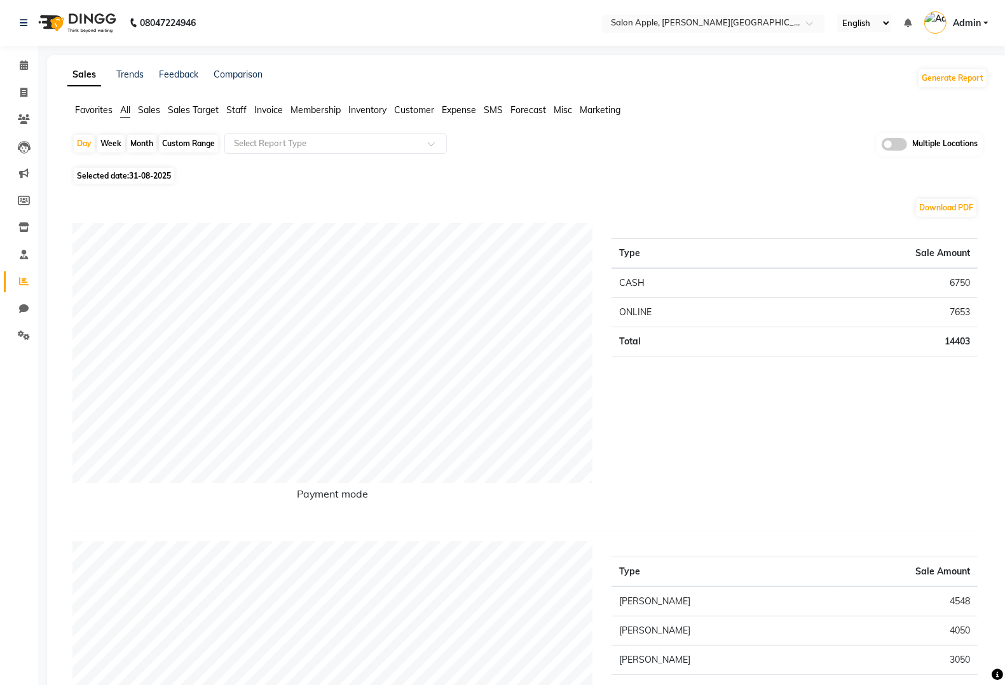
click at [785, 22] on input "text" at bounding box center [700, 24] width 184 height 13
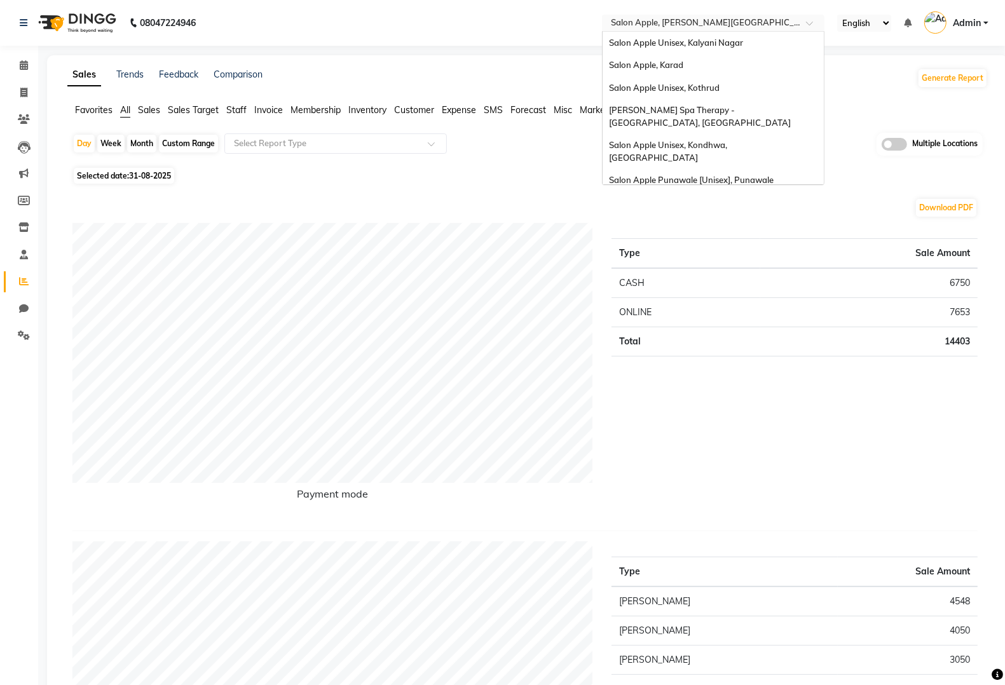
scroll to position [328, 0]
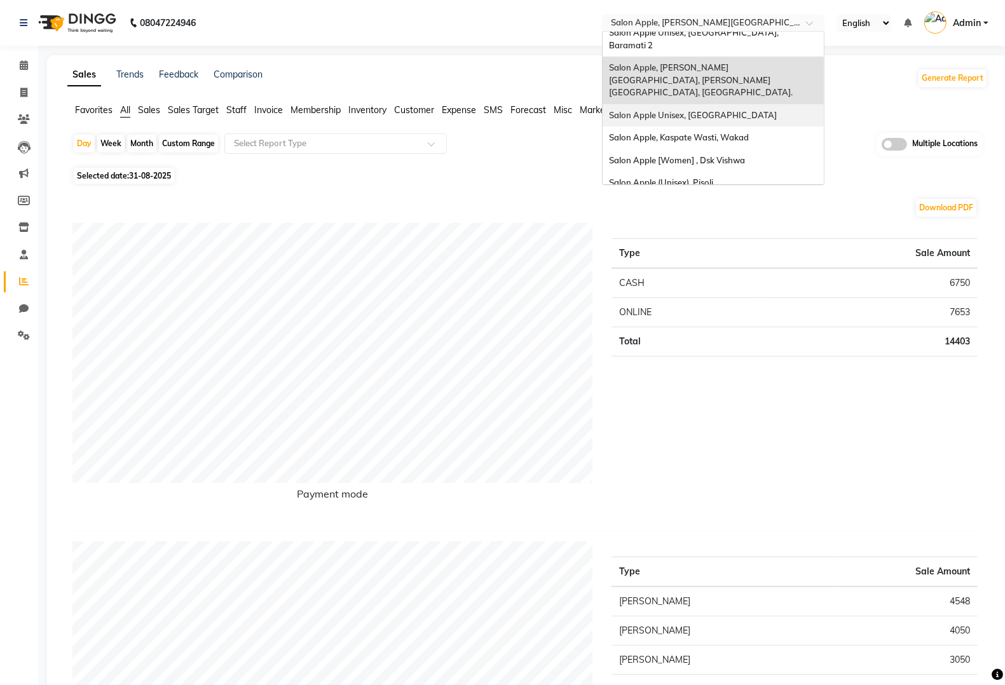
click at [755, 104] on div "Salon Apple Unisex, [GEOGRAPHIC_DATA]" at bounding box center [713, 115] width 221 height 23
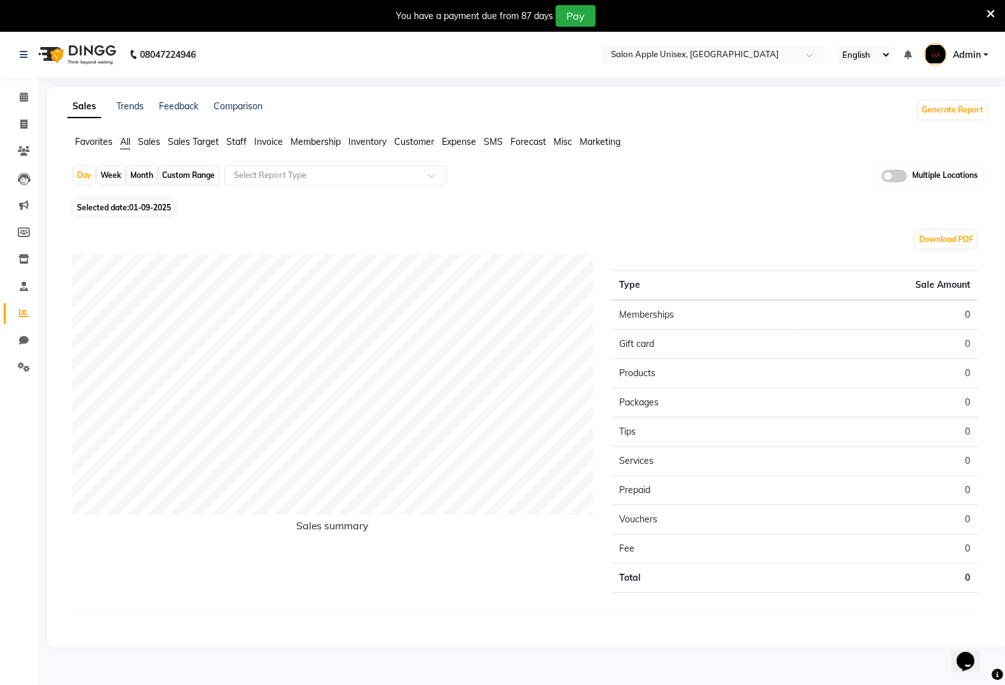
click at [148, 205] on span "01-09-2025" at bounding box center [150, 208] width 42 height 10
select select "9"
select select "2025"
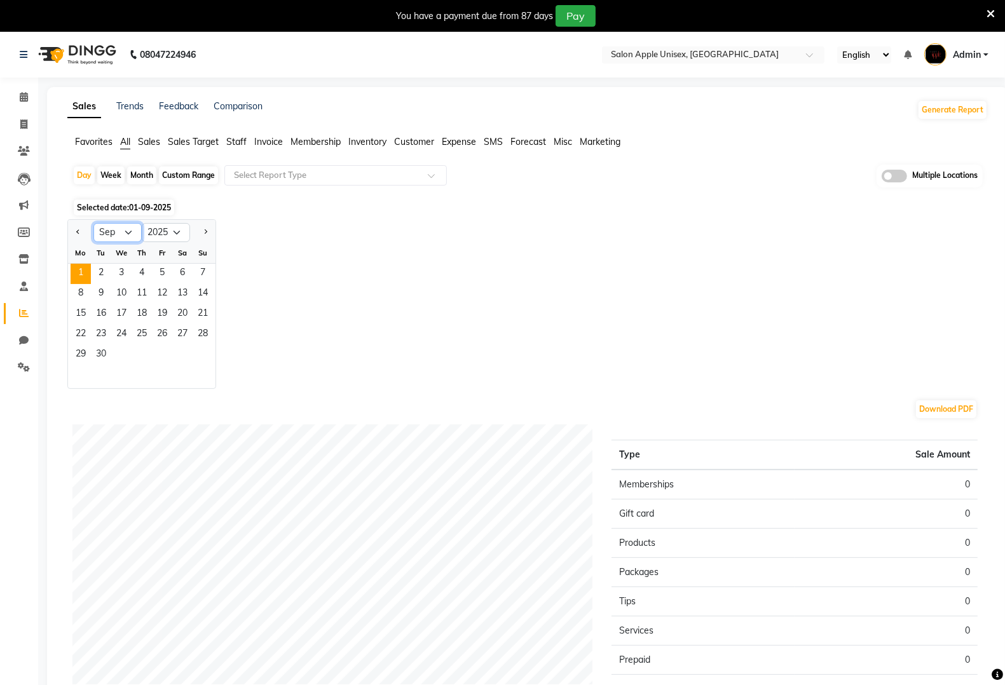
click at [125, 230] on select "Jan Feb Mar Apr May Jun [DATE] Aug Sep Oct Nov Dec" at bounding box center [117, 232] width 48 height 19
select select "8"
click at [93, 224] on select "Jan Feb Mar Apr May Jun [DATE] Aug Sep Oct Nov Dec" at bounding box center [117, 232] width 48 height 19
click at [203, 354] on span "31" at bounding box center [203, 355] width 20 height 20
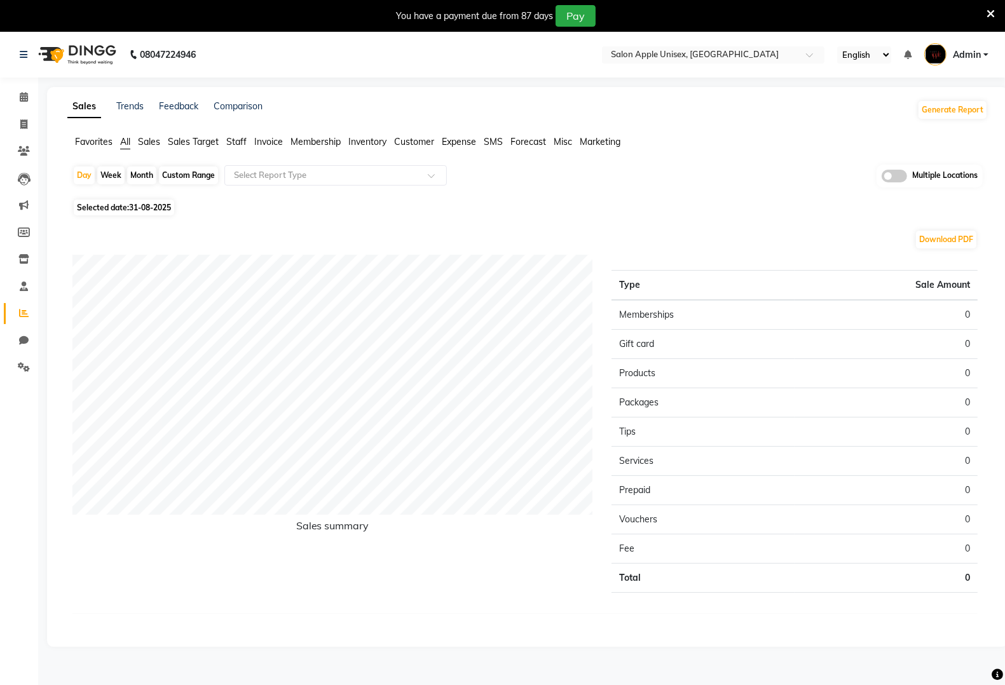
click at [153, 209] on span "31-08-2025" at bounding box center [150, 208] width 42 height 10
select select "8"
select select "2025"
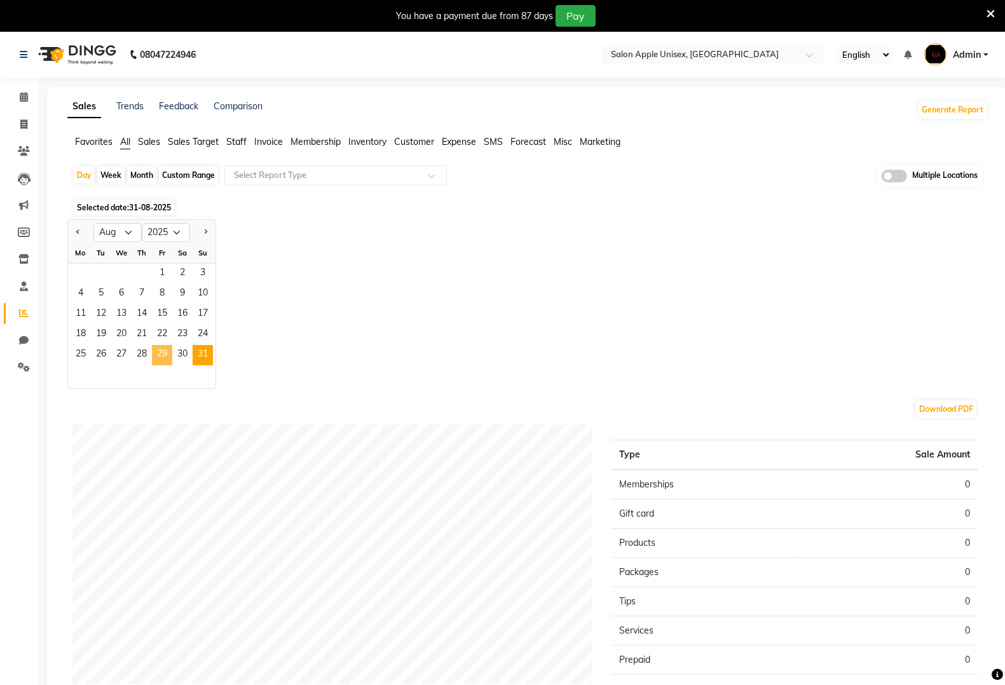
click at [160, 348] on span "29" at bounding box center [162, 355] width 20 height 20
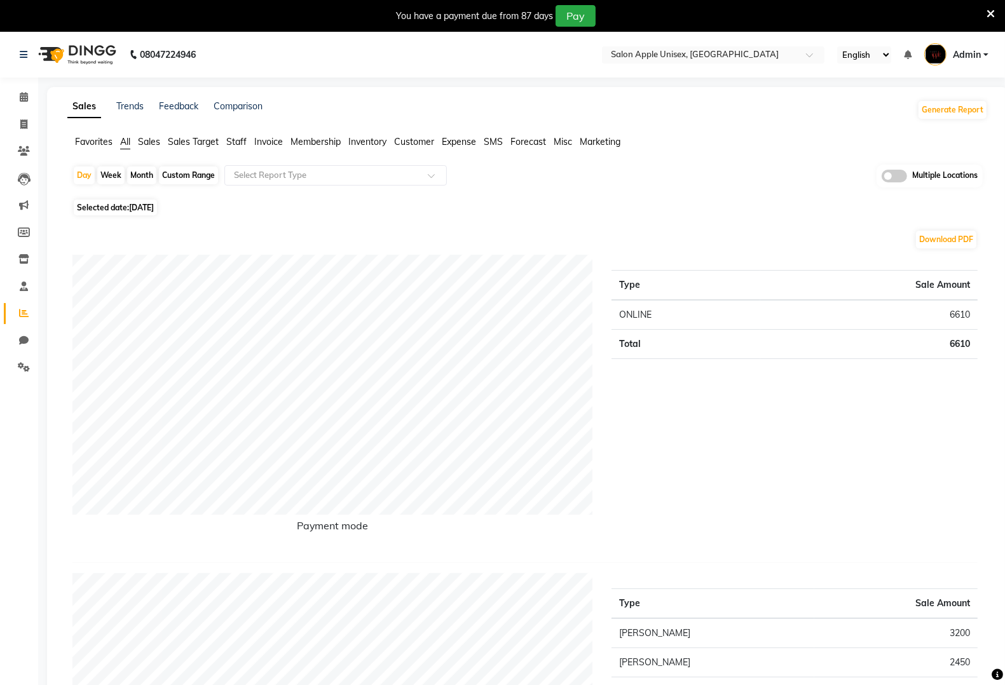
click at [146, 213] on span "Selected date: 29-08-2025" at bounding box center [115, 208] width 83 height 16
select select "8"
select select "2025"
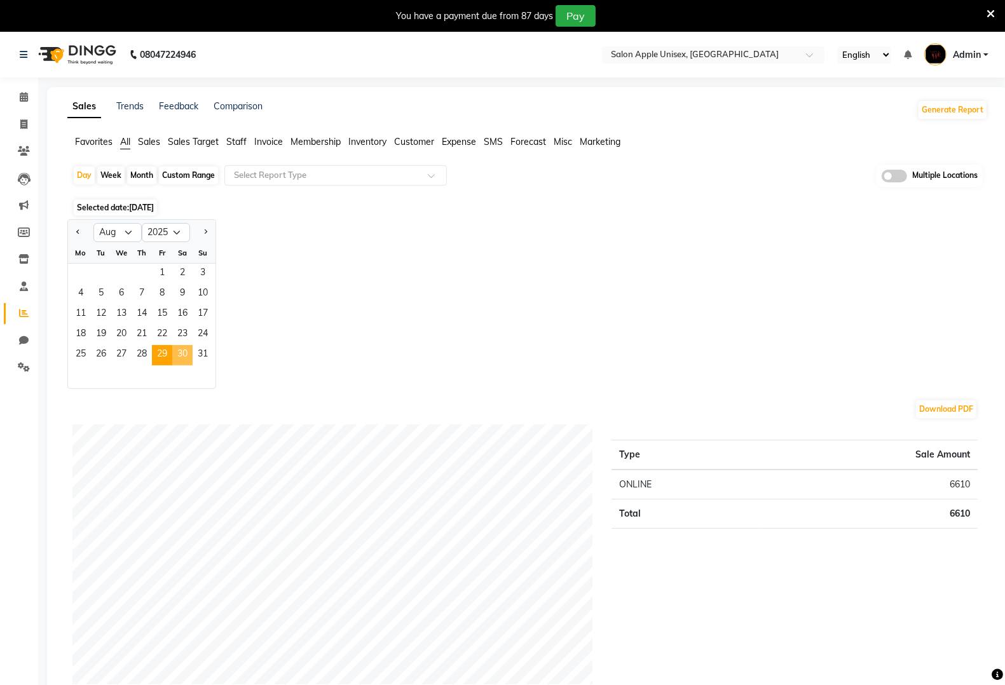
click at [188, 363] on span "30" at bounding box center [182, 355] width 20 height 20
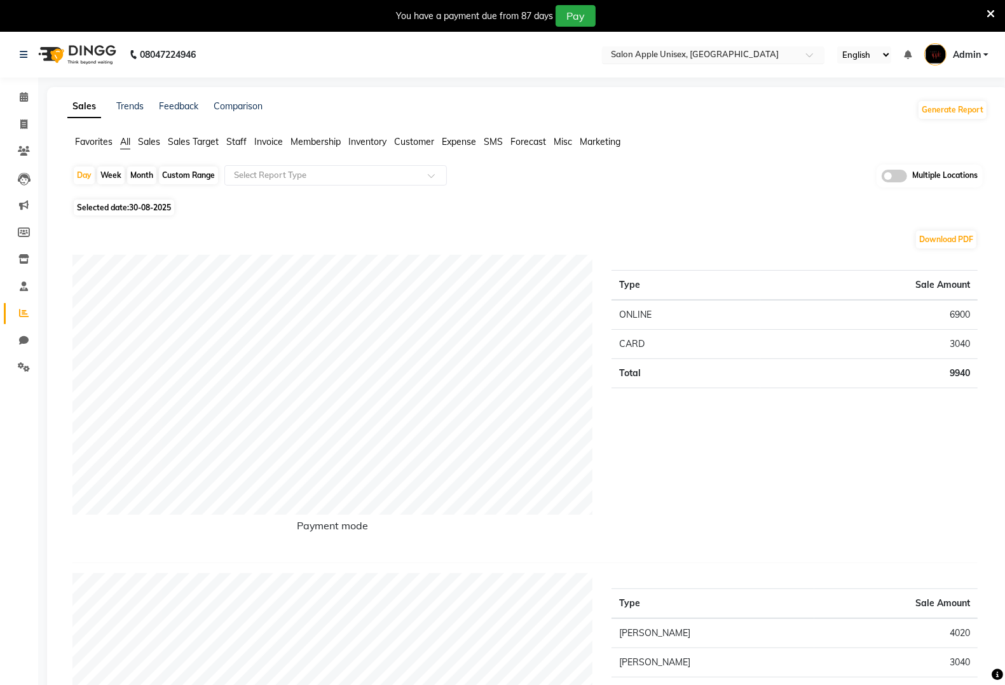
click at [752, 50] on input "text" at bounding box center [700, 56] width 184 height 13
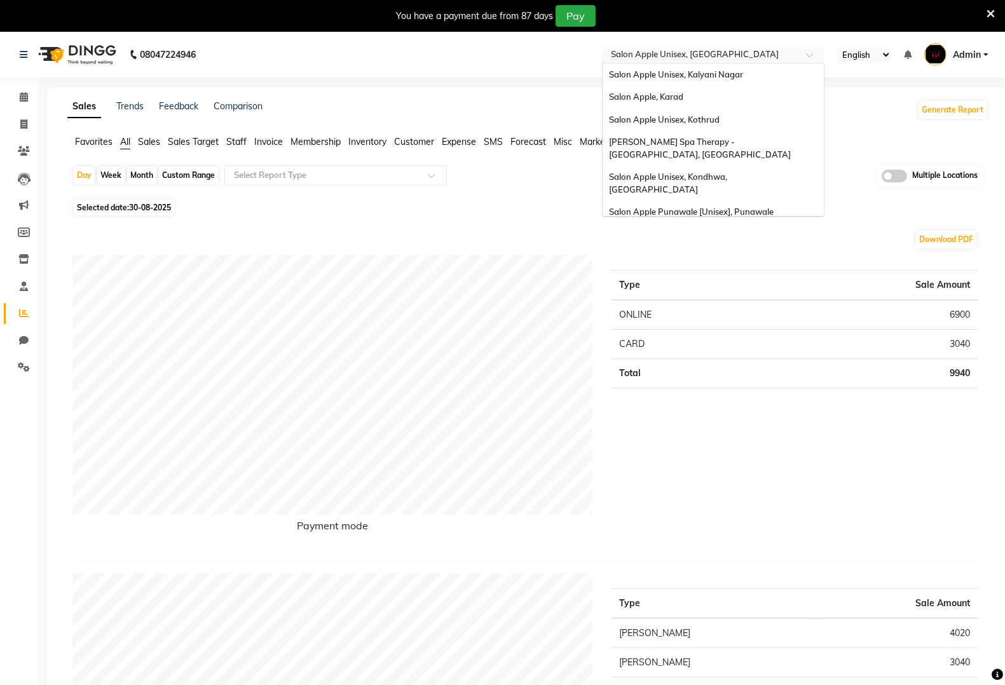
scroll to position [351, 0]
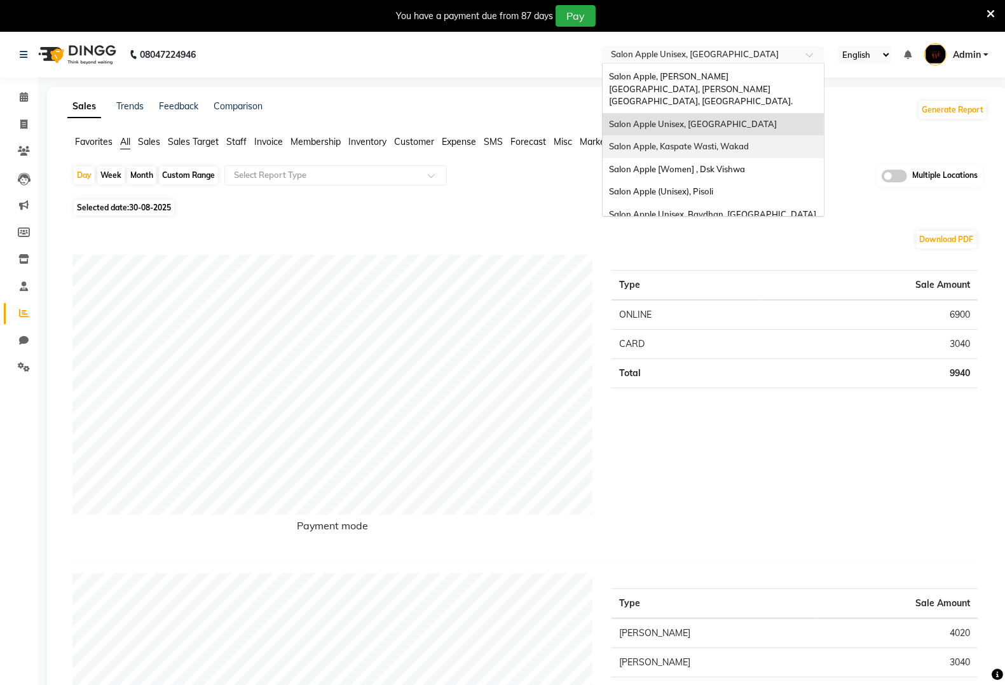
click at [734, 141] on span "Salon Apple, Kaspate Wasti, Wakad" at bounding box center [679, 146] width 140 height 10
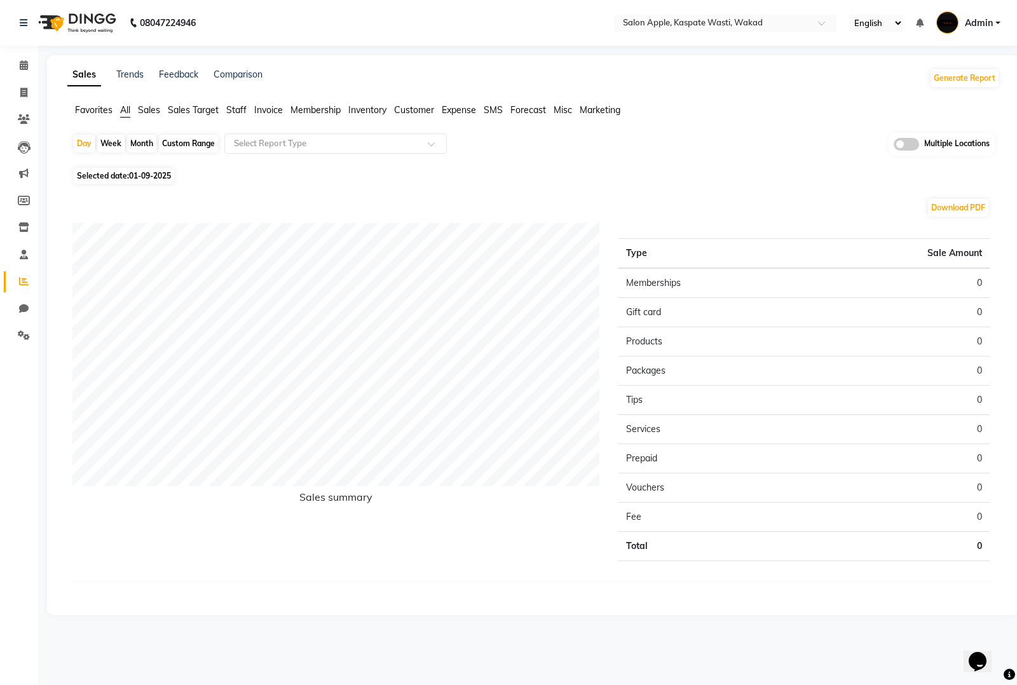
click at [150, 181] on span "Selected date: [DATE]" at bounding box center [124, 176] width 100 height 16
select select "9"
select select "2025"
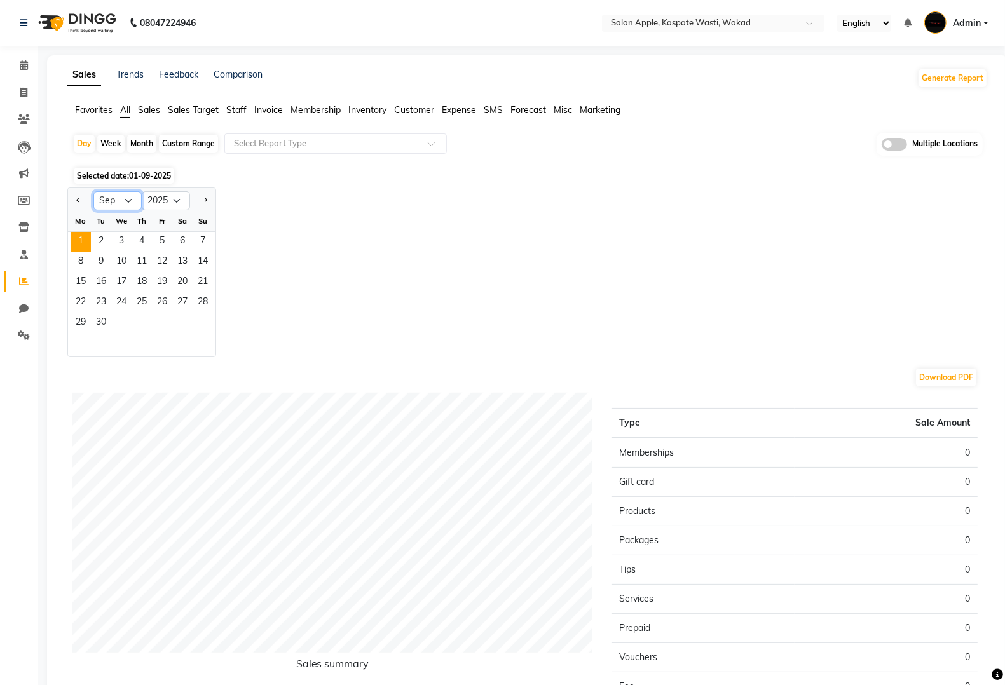
click at [125, 203] on select "Jan Feb Mar Apr May Jun [DATE] Aug Sep Oct Nov Dec" at bounding box center [117, 200] width 48 height 19
select select "8"
click at [93, 192] on select "Jan Feb Mar Apr May Jun [DATE] Aug Sep Oct Nov Dec" at bounding box center [117, 200] width 48 height 19
click at [195, 315] on span "31" at bounding box center [203, 323] width 20 height 20
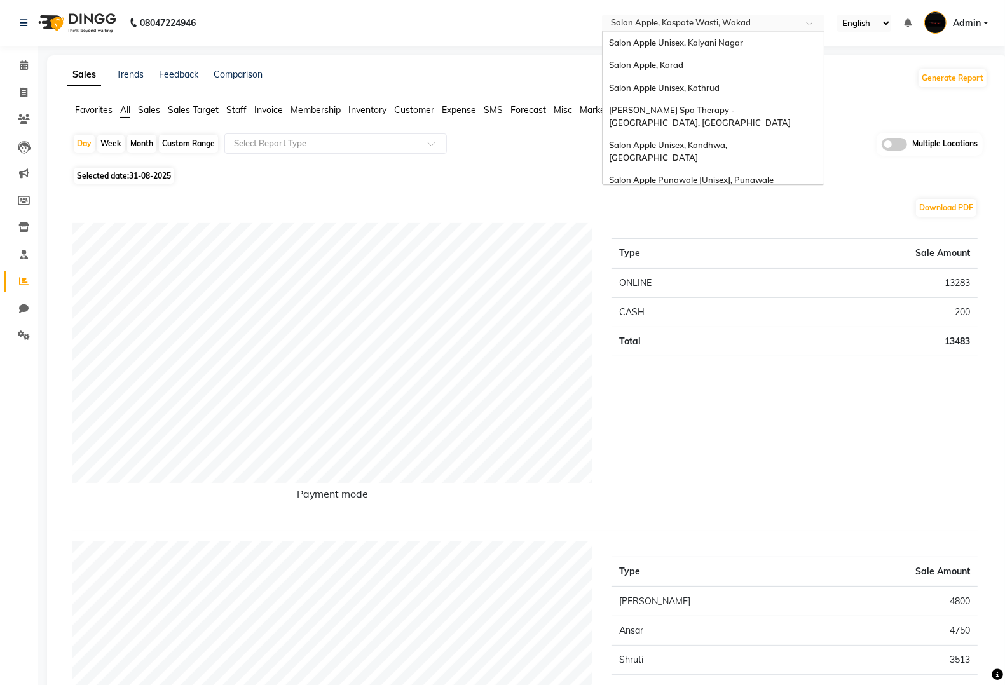
scroll to position [373, 0]
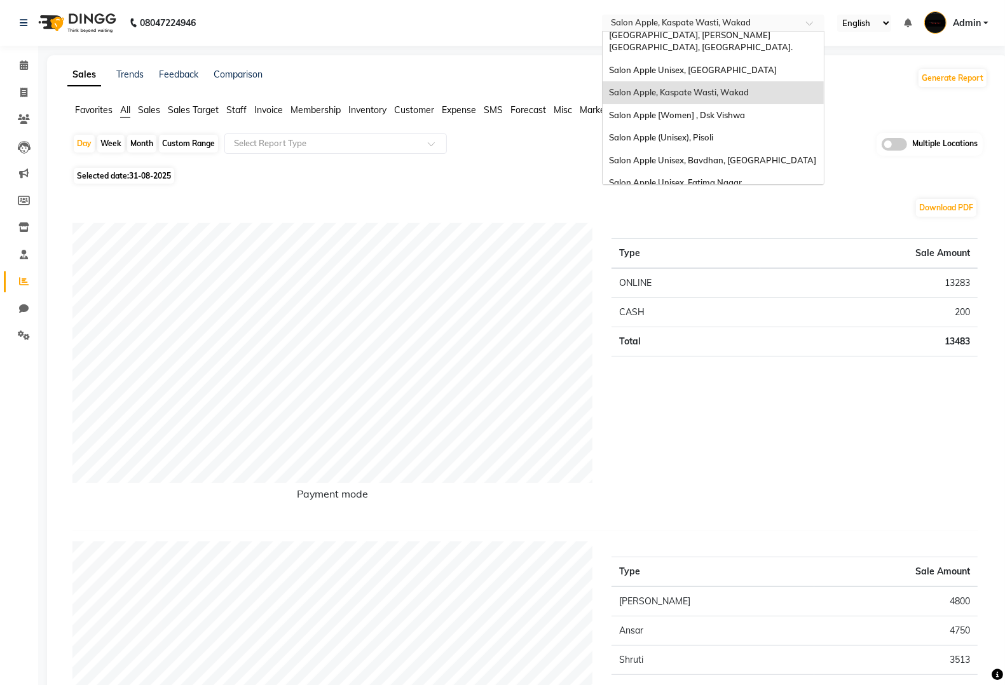
drag, startPoint x: 718, startPoint y: 22, endPoint x: 713, endPoint y: 35, distance: 13.7
click at [718, 21] on input "text" at bounding box center [700, 24] width 184 height 13
click at [712, 104] on div "Salon Apple [Women] , Dsk Vishwa" at bounding box center [713, 115] width 221 height 23
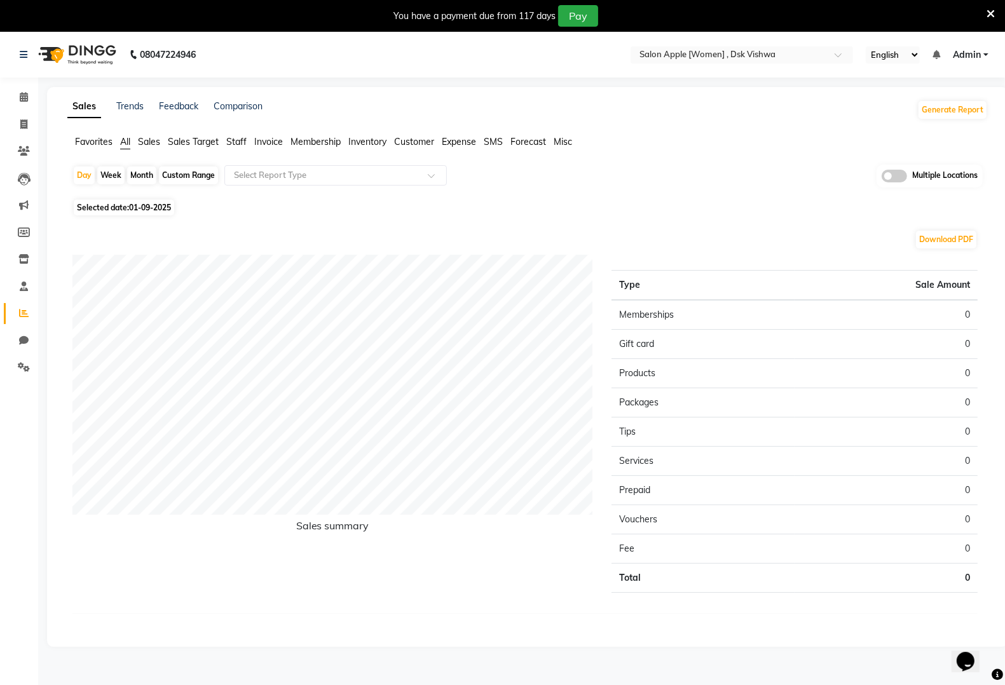
click at [150, 215] on span "Selected date: [DATE]" at bounding box center [124, 208] width 100 height 16
select select "9"
select select "2025"
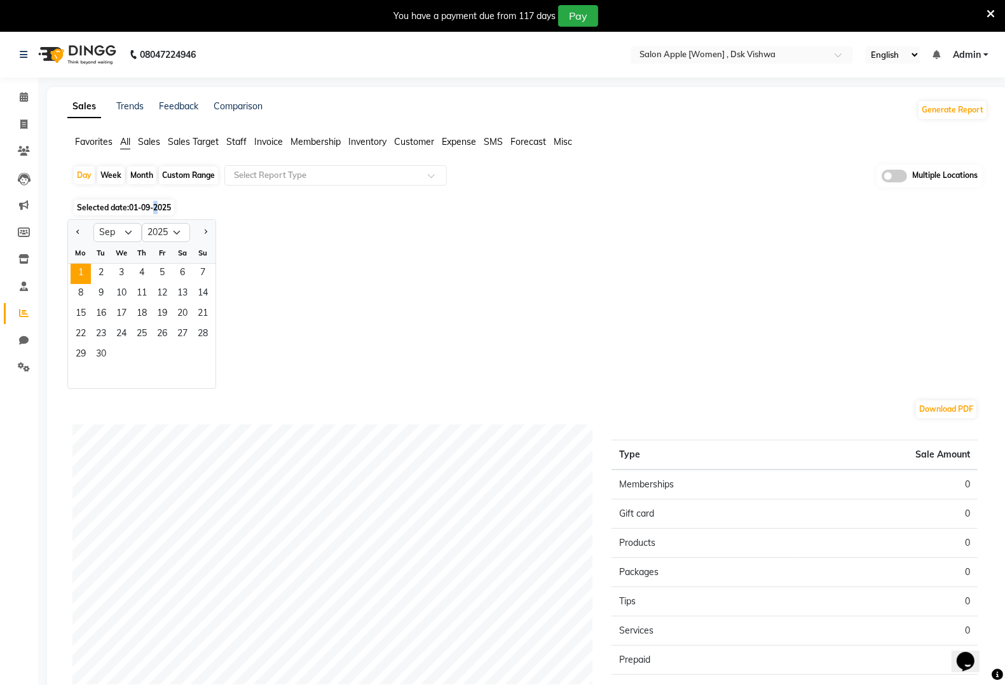
click at [158, 207] on span "01-09-2025" at bounding box center [150, 208] width 42 height 10
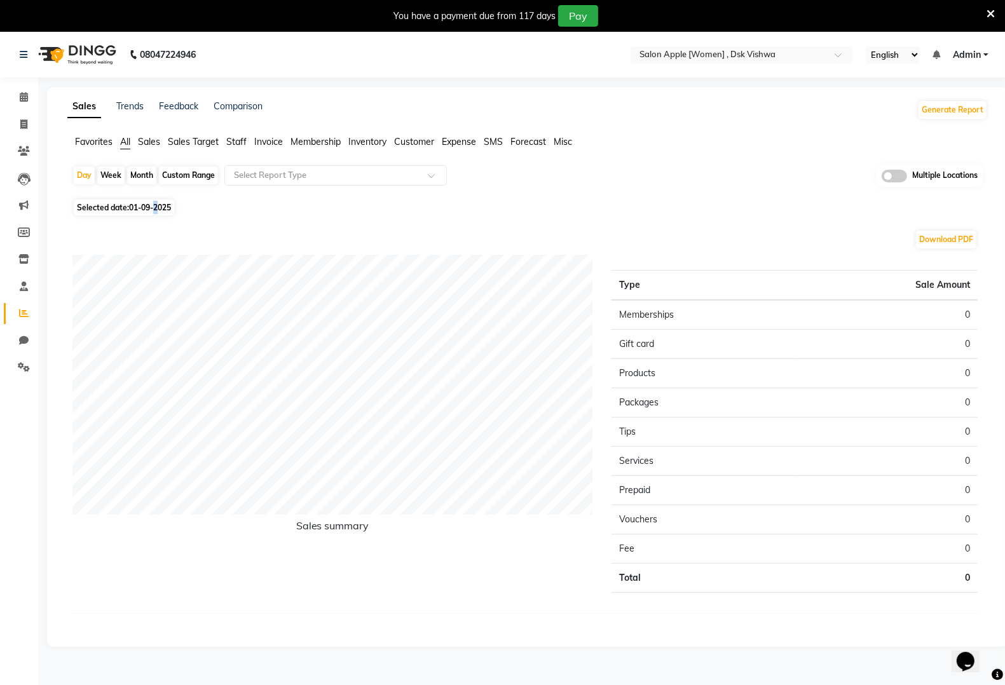
click at [158, 208] on span "01-09-2025" at bounding box center [150, 208] width 42 height 10
select select "9"
select select "2025"
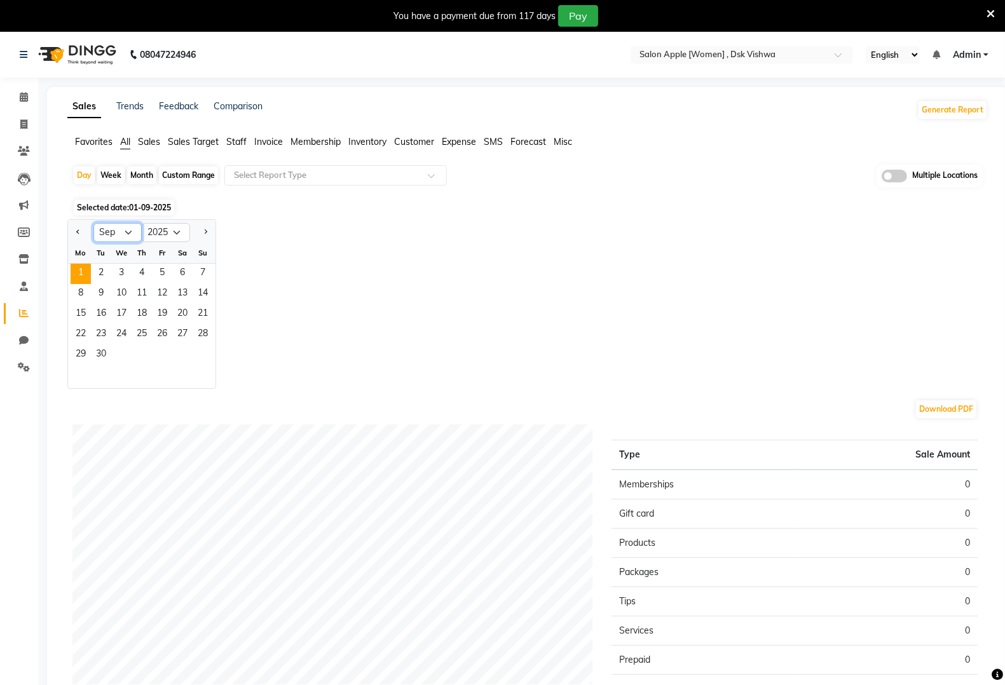
click at [120, 229] on select "Jan Feb Mar Apr May Jun [DATE] Aug Sep Oct Nov Dec" at bounding box center [117, 232] width 48 height 19
select select "8"
click at [93, 224] on select "Jan Feb Mar Apr May Jun [DATE] Aug Sep Oct Nov Dec" at bounding box center [117, 232] width 48 height 19
click at [197, 355] on span "31" at bounding box center [203, 355] width 20 height 20
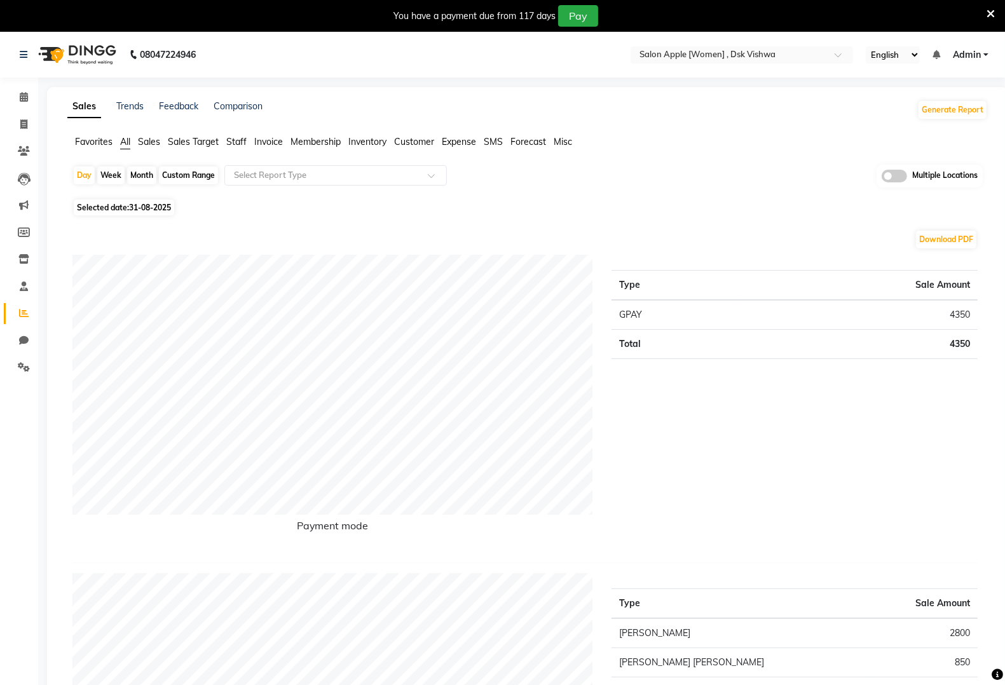
click at [722, 64] on nav "08047224946 Select Location × Salon Apple [Women] , Dsk Vishwa English ENGLISH …" at bounding box center [502, 55] width 1005 height 46
click at [727, 51] on input "text" at bounding box center [729, 56] width 184 height 13
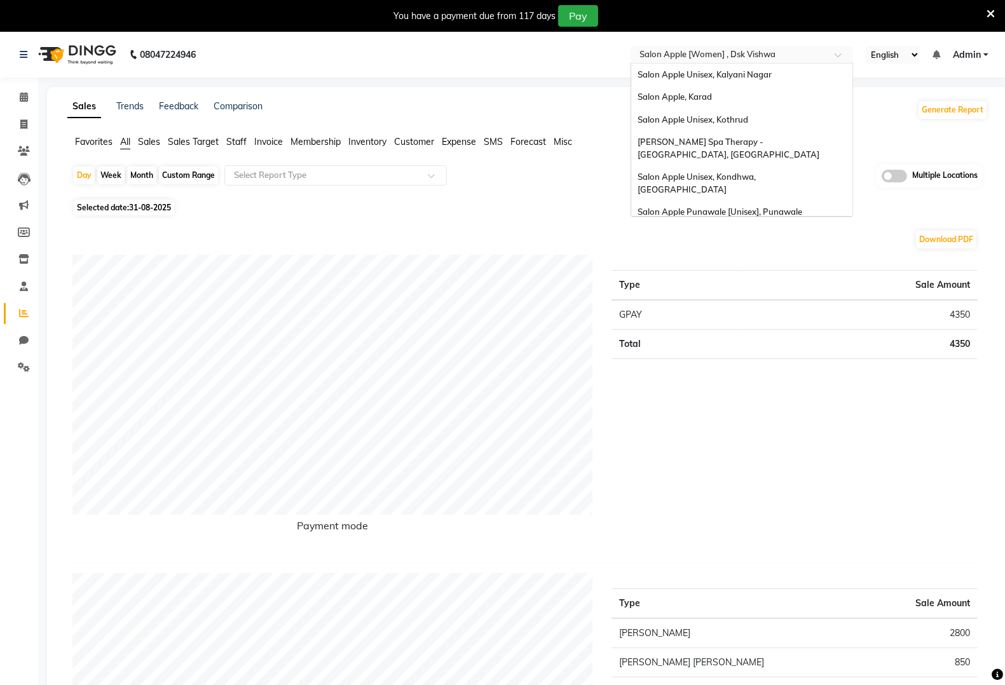
scroll to position [395, 0]
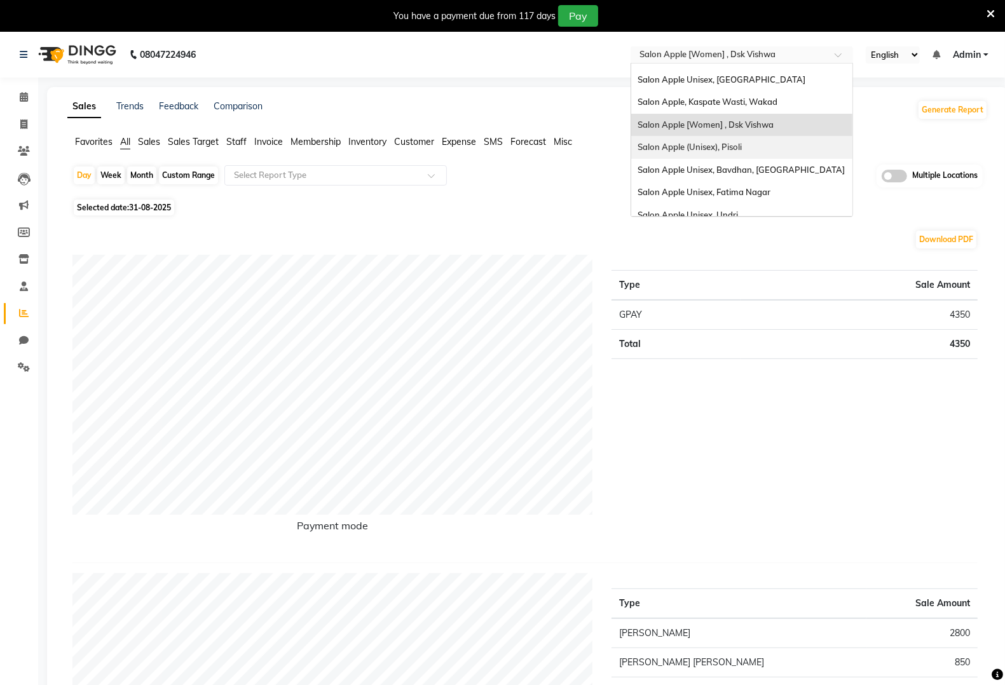
click at [727, 90] on div "Salon Apple Unisex, Kalyani Nagar Salon Apple, [GEOGRAPHIC_DATA] Salon Apple Un…" at bounding box center [741, 260] width 221 height 1185
click at [727, 136] on div "Salon Apple (Unisex), Pisoli" at bounding box center [741, 147] width 221 height 23
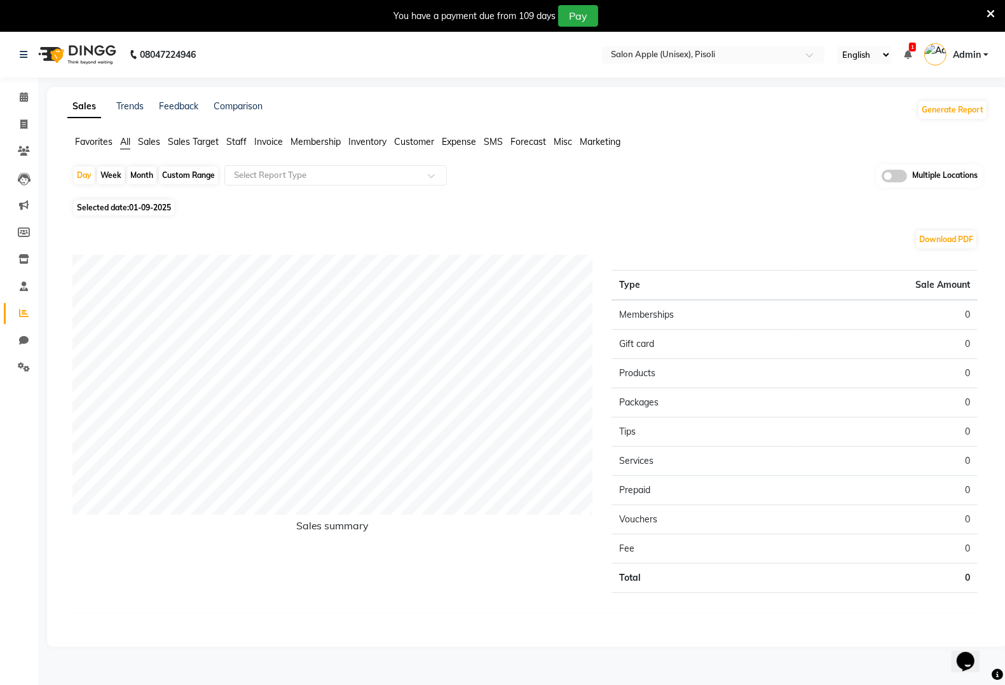
click at [164, 209] on span "01-09-2025" at bounding box center [150, 208] width 42 height 10
select select "9"
select select "2025"
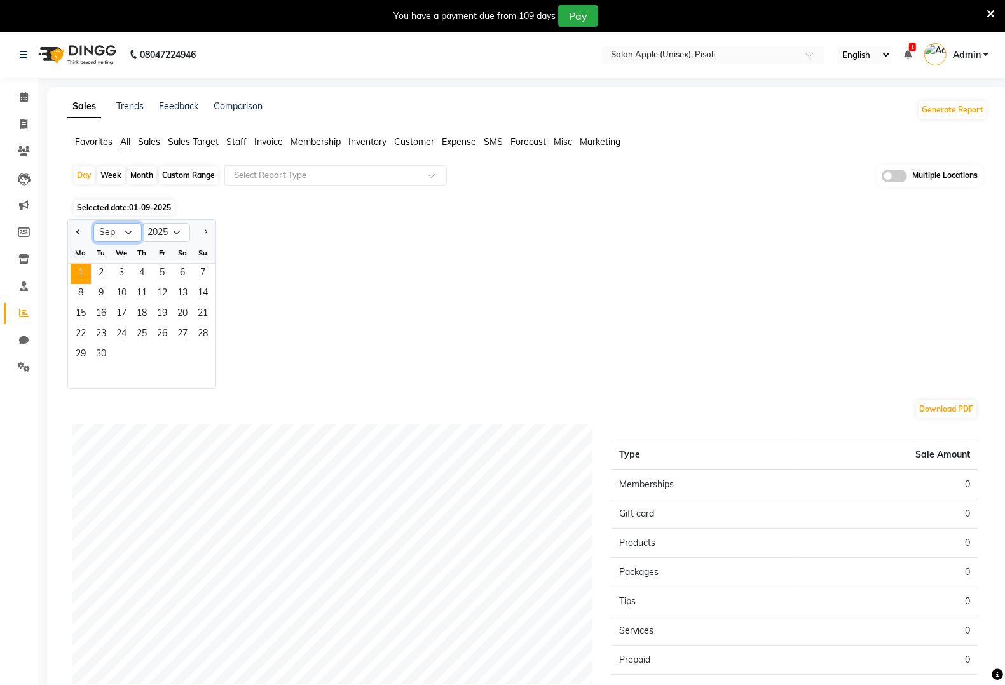
click at [127, 231] on select "Jan Feb Mar Apr May Jun Jul Aug Sep Oct Nov Dec" at bounding box center [117, 232] width 48 height 19
select select "8"
click at [93, 224] on select "Jan Feb Mar Apr May Jun [DATE] Aug Sep Oct Nov Dec" at bounding box center [117, 232] width 48 height 19
click at [205, 363] on span "31" at bounding box center [203, 355] width 20 height 20
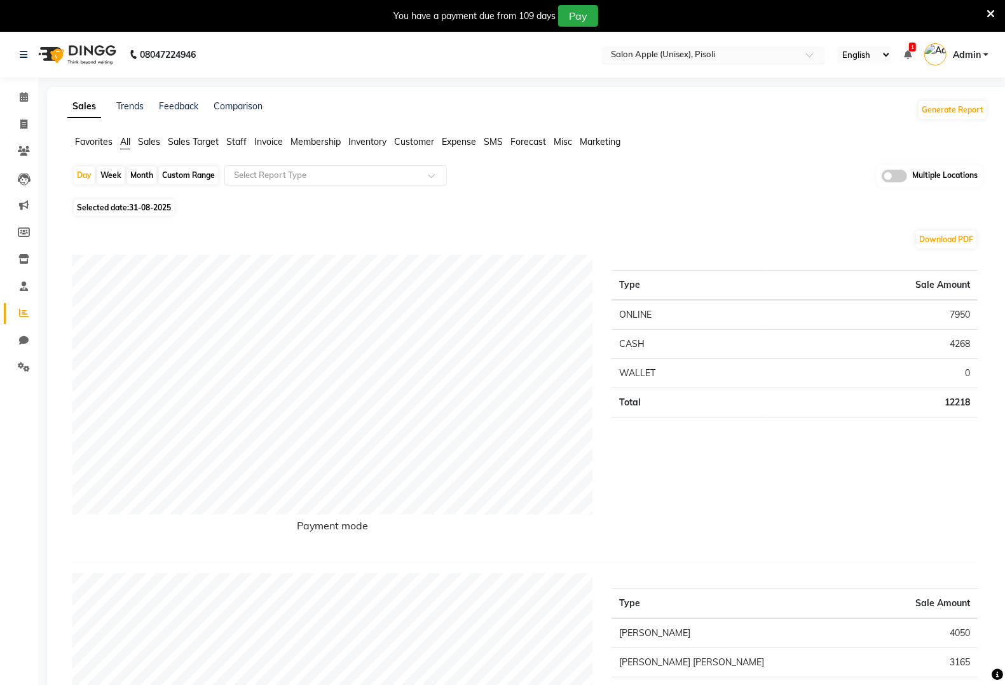
click at [697, 50] on input "text" at bounding box center [700, 56] width 184 height 13
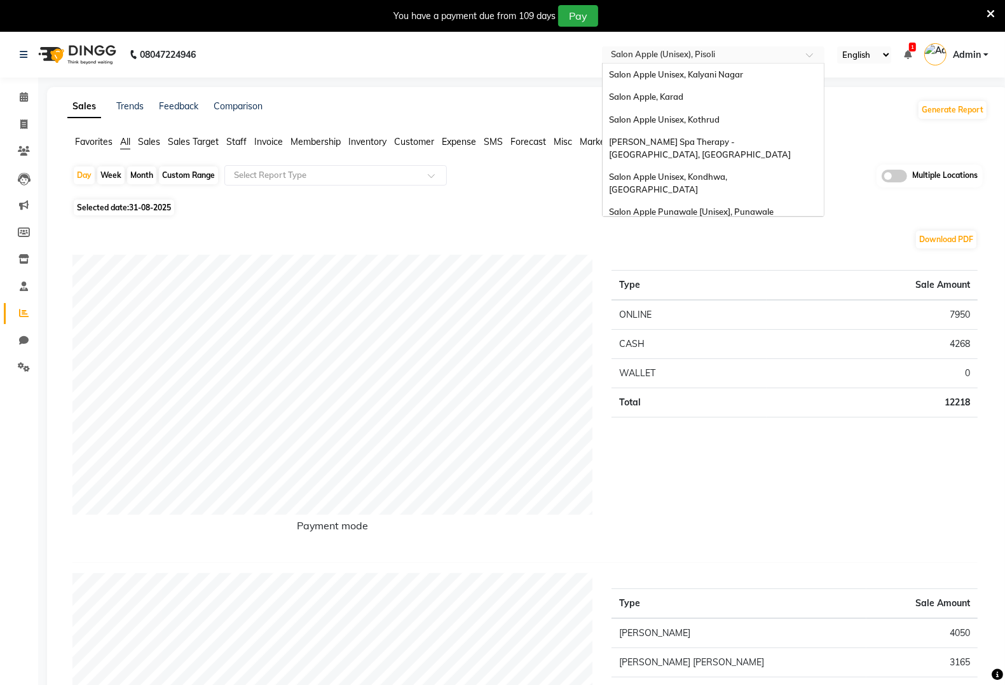
scroll to position [418, 0]
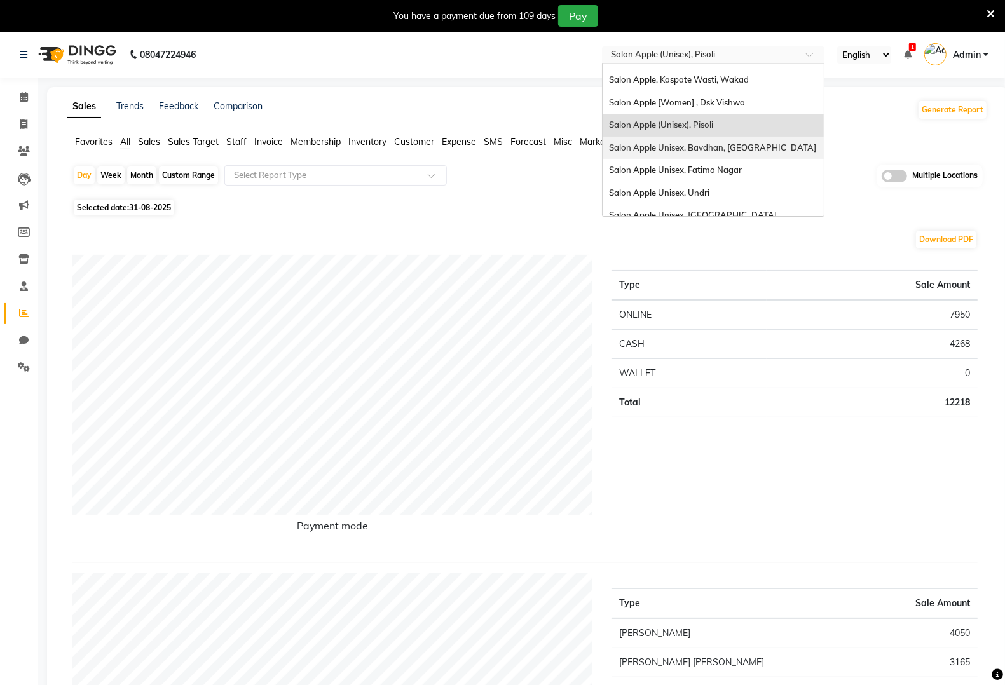
click at [707, 137] on div "Salon Apple Unisex, Bavdhan, [GEOGRAPHIC_DATA]" at bounding box center [713, 148] width 221 height 23
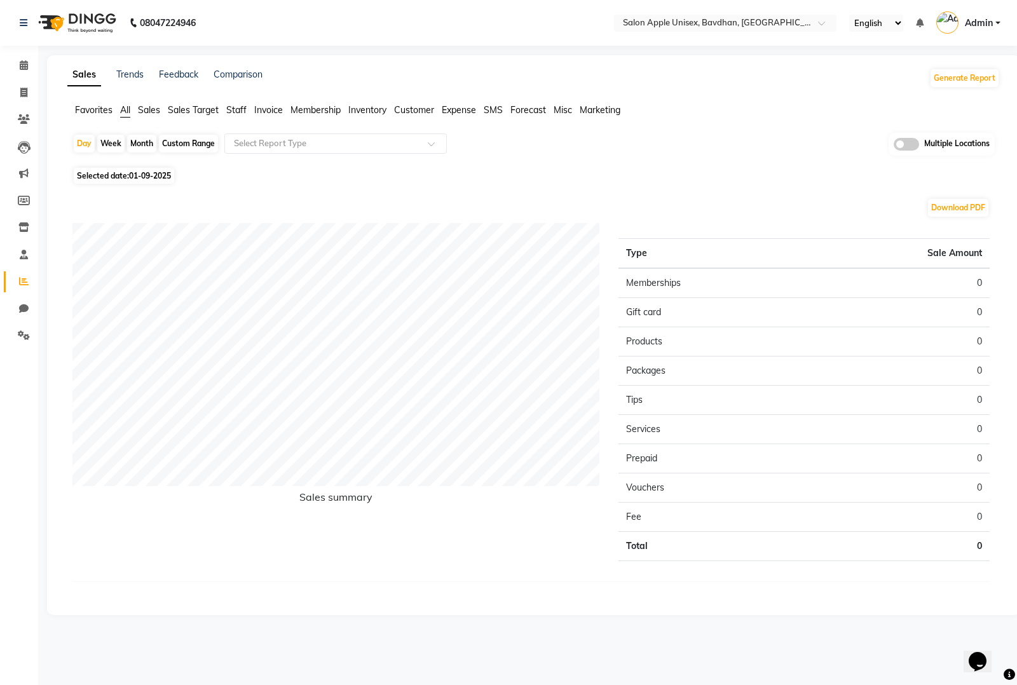
click at [139, 175] on span "01-09-2025" at bounding box center [150, 176] width 42 height 10
select select "9"
select select "2025"
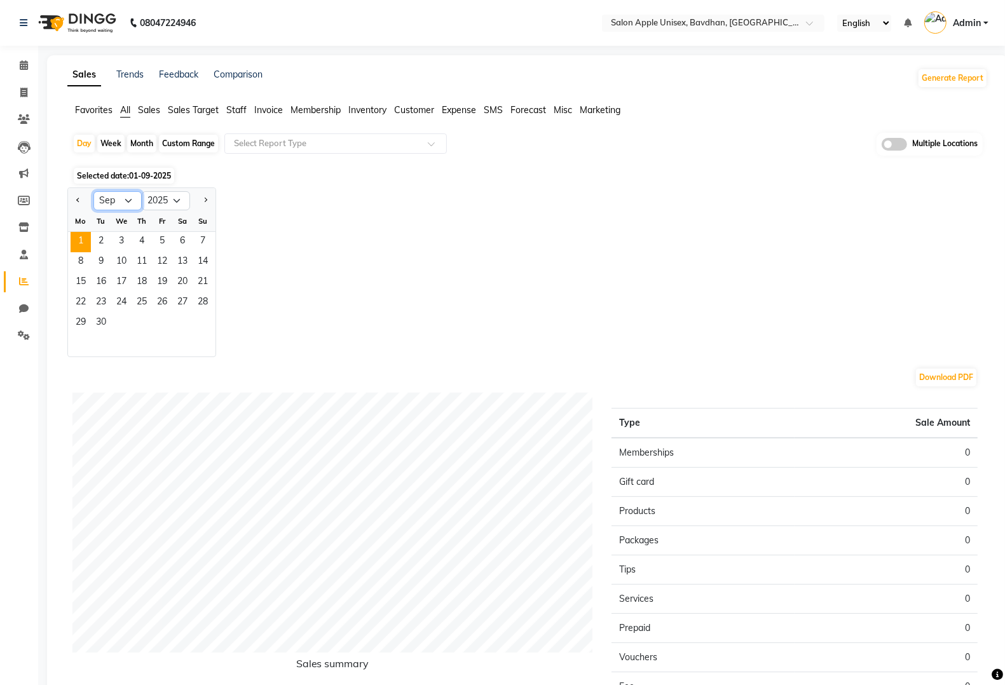
click at [119, 205] on select "Jan Feb Mar Apr May Jun [DATE] Aug Sep Oct Nov Dec" at bounding box center [117, 200] width 48 height 19
select select "8"
click at [93, 192] on select "Jan Feb Mar Apr May Jun [DATE] Aug Sep Oct Nov Dec" at bounding box center [117, 200] width 48 height 19
click at [198, 316] on span "31" at bounding box center [203, 323] width 20 height 20
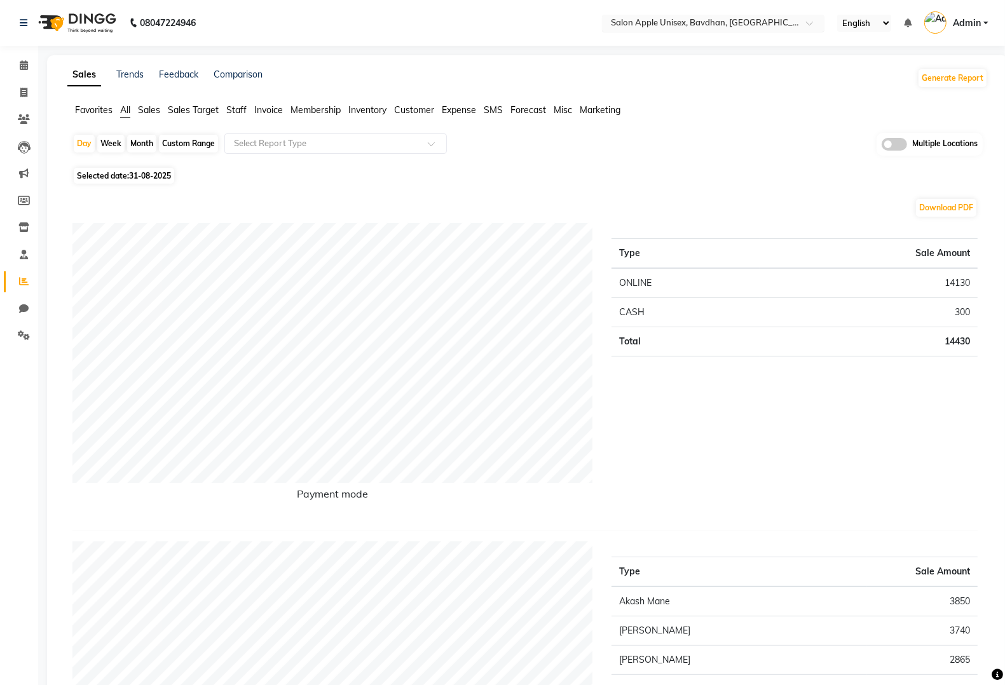
click at [707, 29] on input "text" at bounding box center [700, 24] width 184 height 13
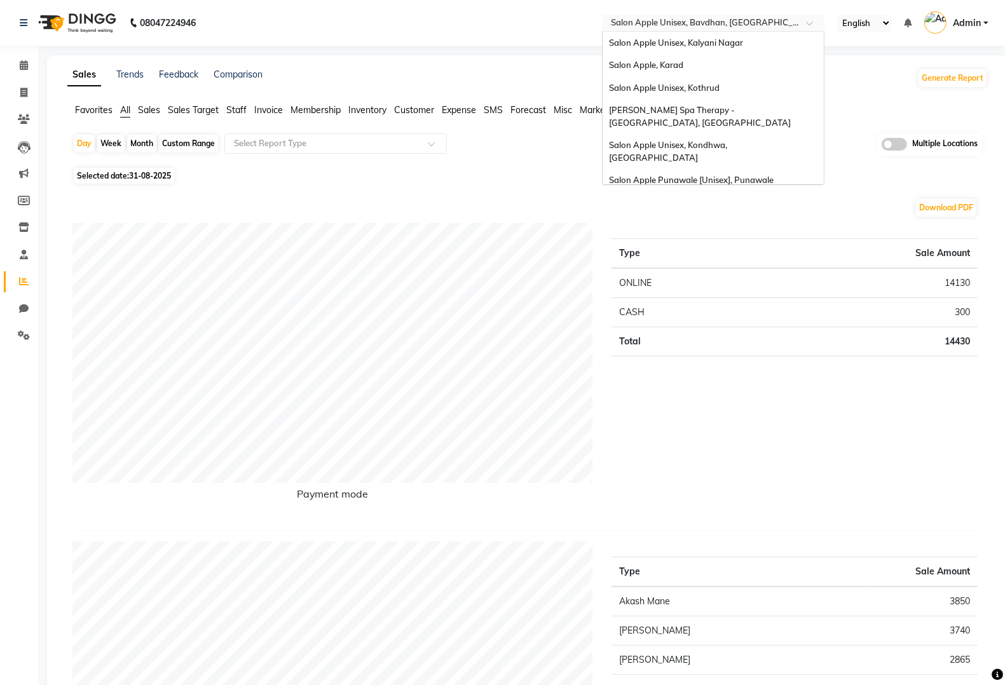
scroll to position [441, 0]
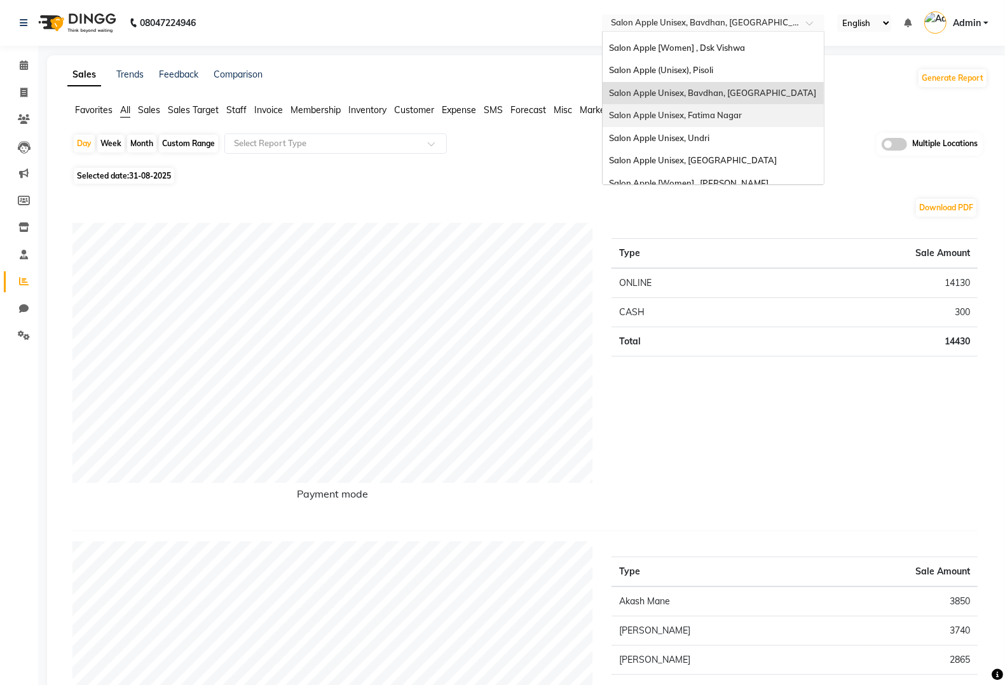
click at [719, 110] on span "Salon Apple Unisex, Fatima Nagar" at bounding box center [675, 115] width 133 height 10
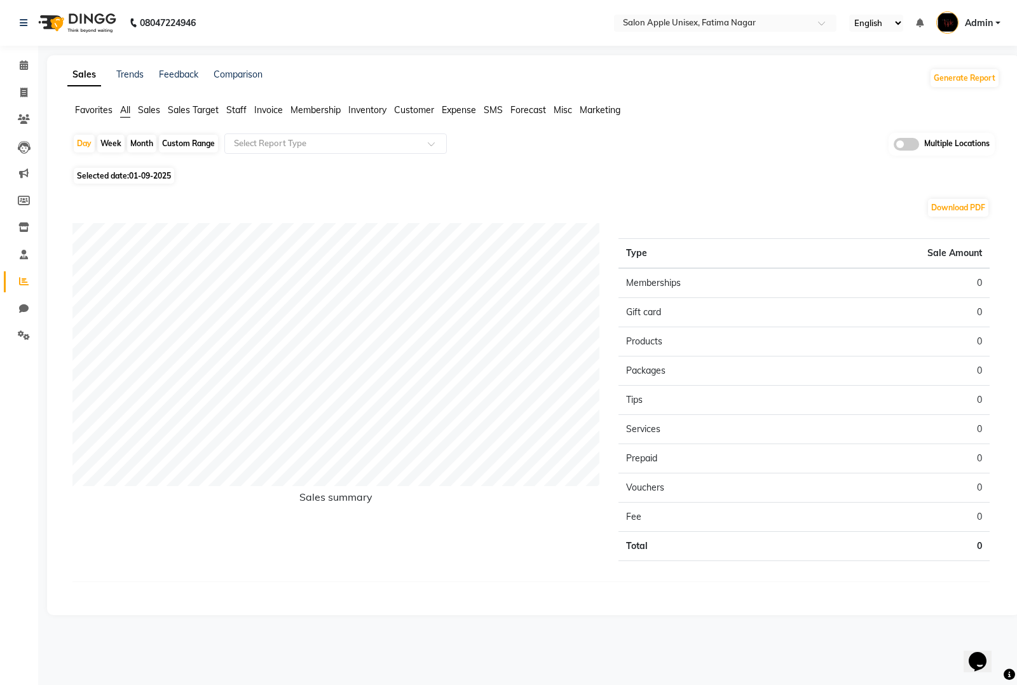
click at [162, 174] on span "01-09-2025" at bounding box center [150, 176] width 42 height 10
select select "9"
select select "2025"
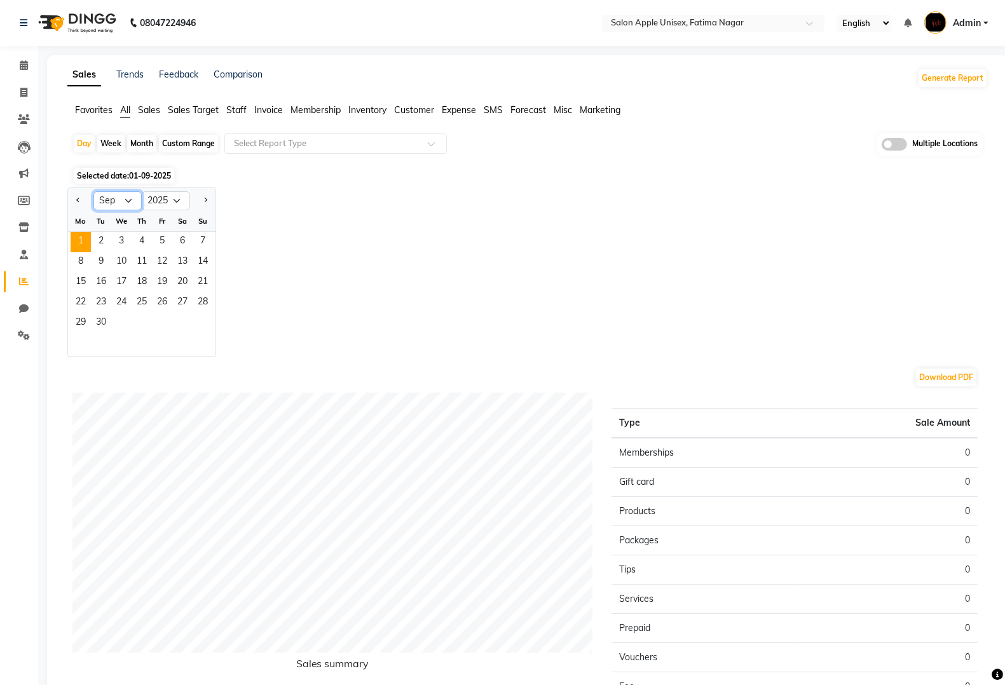
click at [130, 198] on select "Jan Feb Mar Apr May Jun [DATE] Aug Sep Oct Nov Dec" at bounding box center [117, 200] width 48 height 19
select select "8"
click at [93, 192] on select "Jan Feb Mar Apr May Jun [DATE] Aug Sep Oct Nov Dec" at bounding box center [117, 200] width 48 height 19
click at [202, 326] on span "31" at bounding box center [203, 323] width 20 height 20
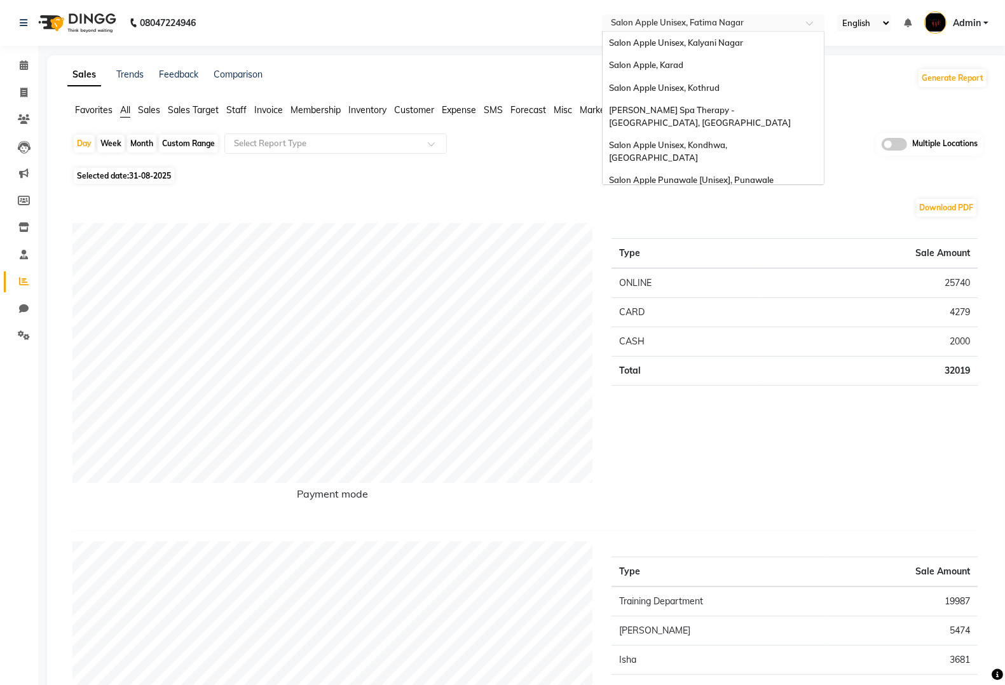
click at [720, 18] on input "text" at bounding box center [700, 24] width 184 height 13
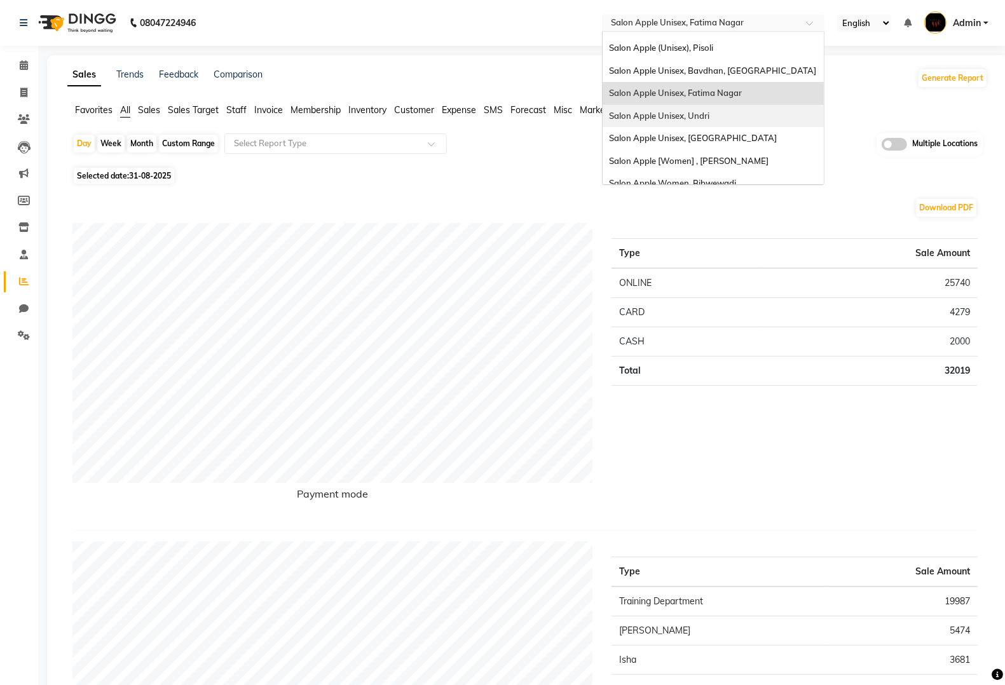
click at [735, 105] on div "Salon Apple Unisex, Undri" at bounding box center [713, 116] width 221 height 23
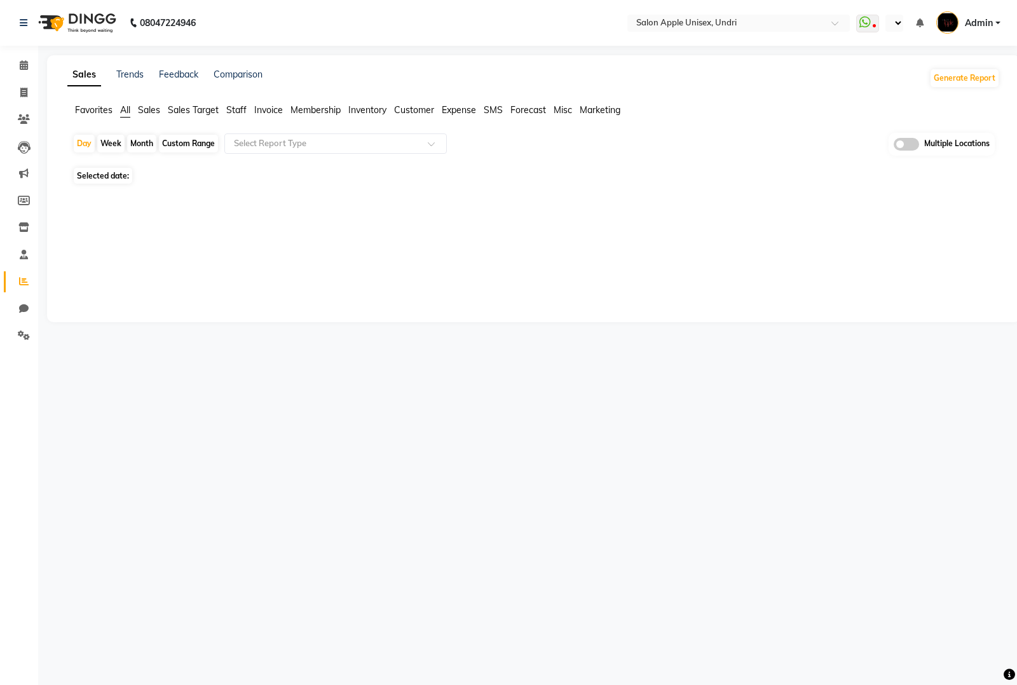
select select "en"
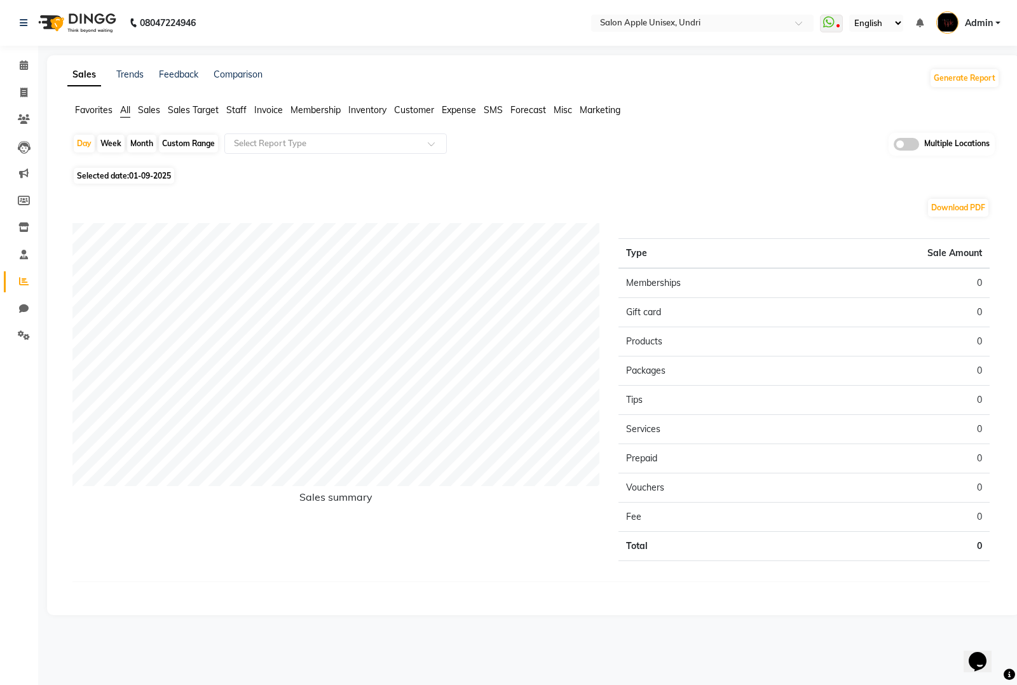
click at [118, 180] on span "Selected date: [DATE]" at bounding box center [124, 176] width 100 height 16
select select "9"
select select "2025"
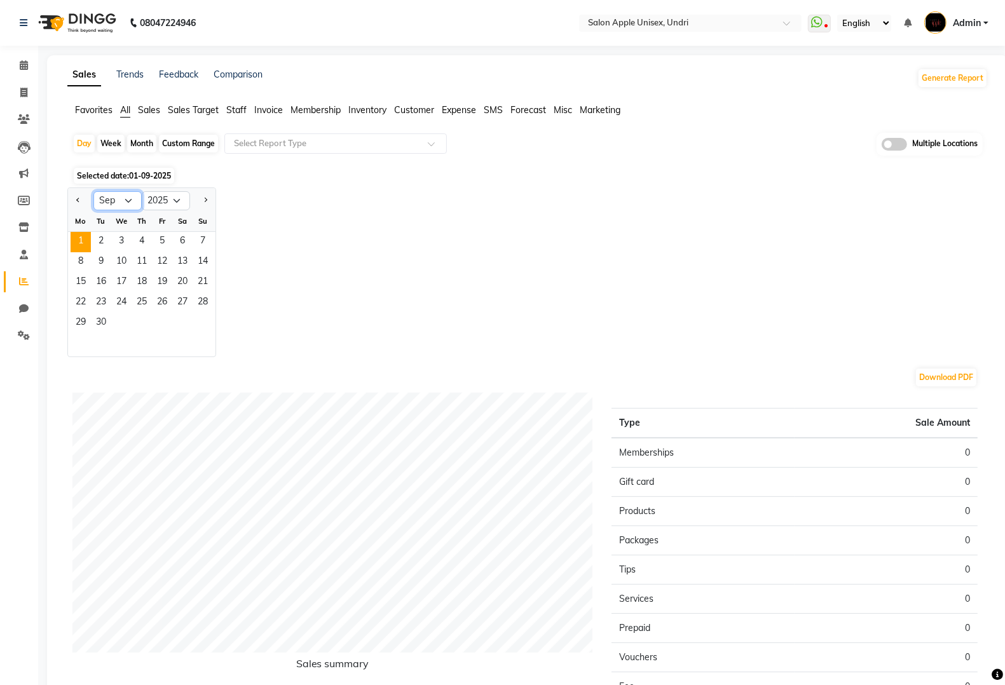
click at [127, 202] on select "Jan Feb Mar Apr May Jun [DATE] Aug Sep Oct Nov Dec" at bounding box center [117, 200] width 48 height 19
select select "8"
click at [93, 192] on select "Jan Feb Mar Apr May Jun [DATE] Aug Sep Oct Nov Dec" at bounding box center [117, 200] width 48 height 19
click at [202, 320] on span "31" at bounding box center [203, 323] width 20 height 20
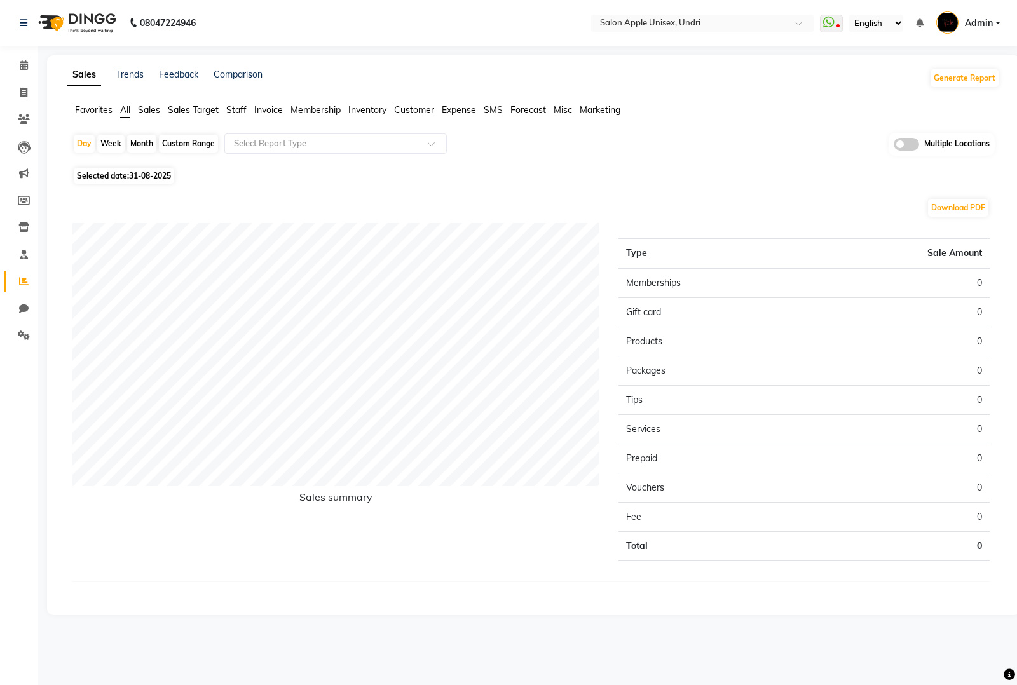
click at [143, 177] on span "31-08-2025" at bounding box center [150, 176] width 42 height 10
select select "8"
select select "2025"
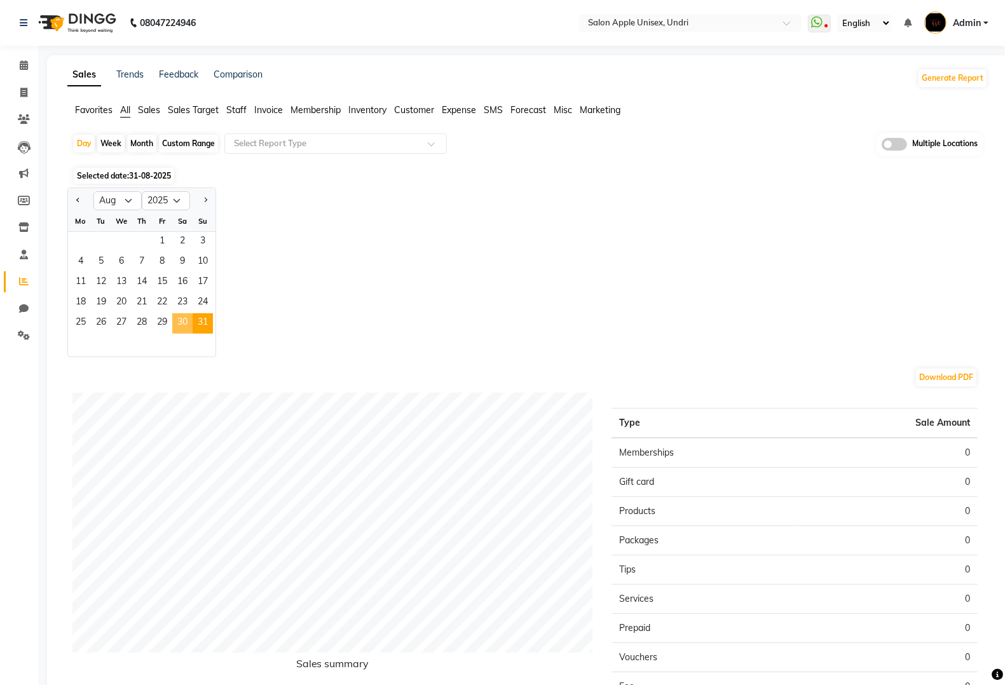
click at [186, 328] on span "30" at bounding box center [182, 323] width 20 height 20
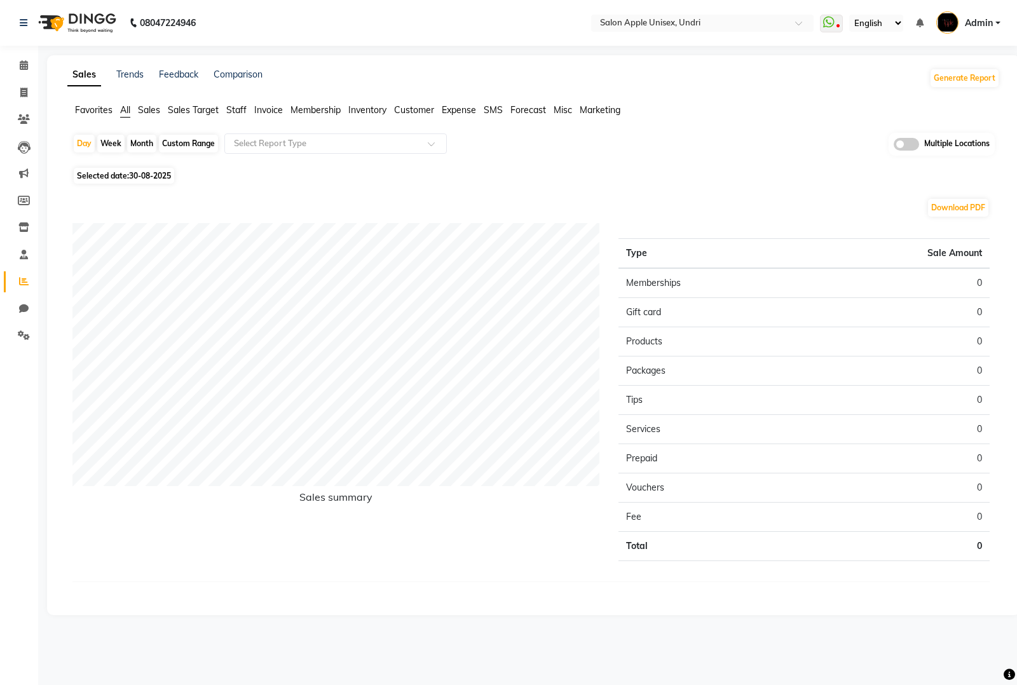
click at [127, 179] on span "Selected date: 30-08-2025" at bounding box center [124, 176] width 100 height 16
select select "8"
select select "2025"
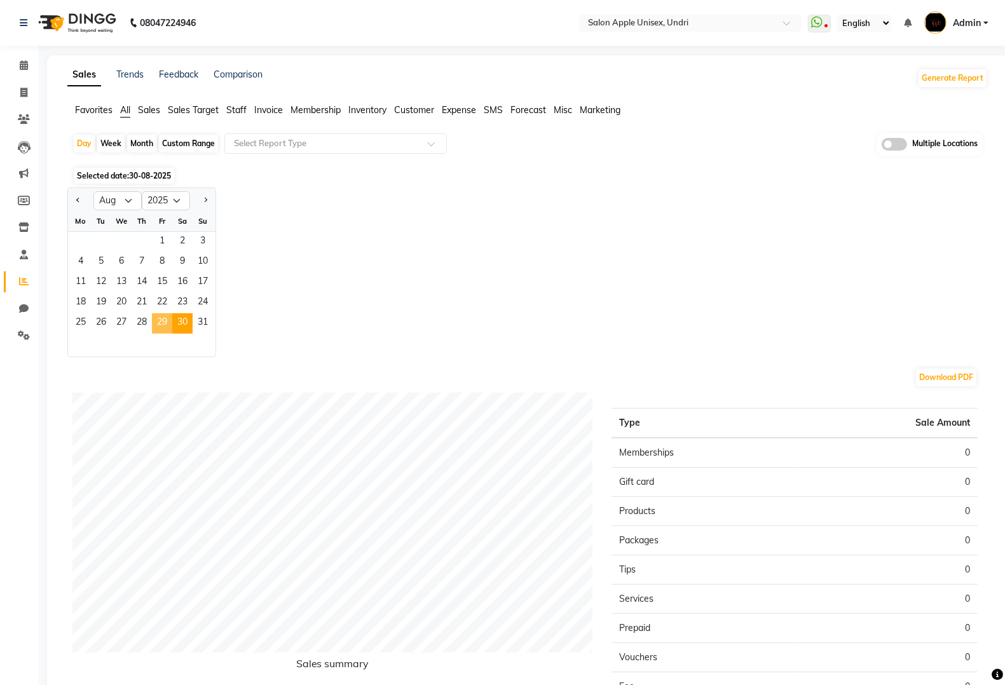
click at [169, 326] on span "29" at bounding box center [162, 323] width 20 height 20
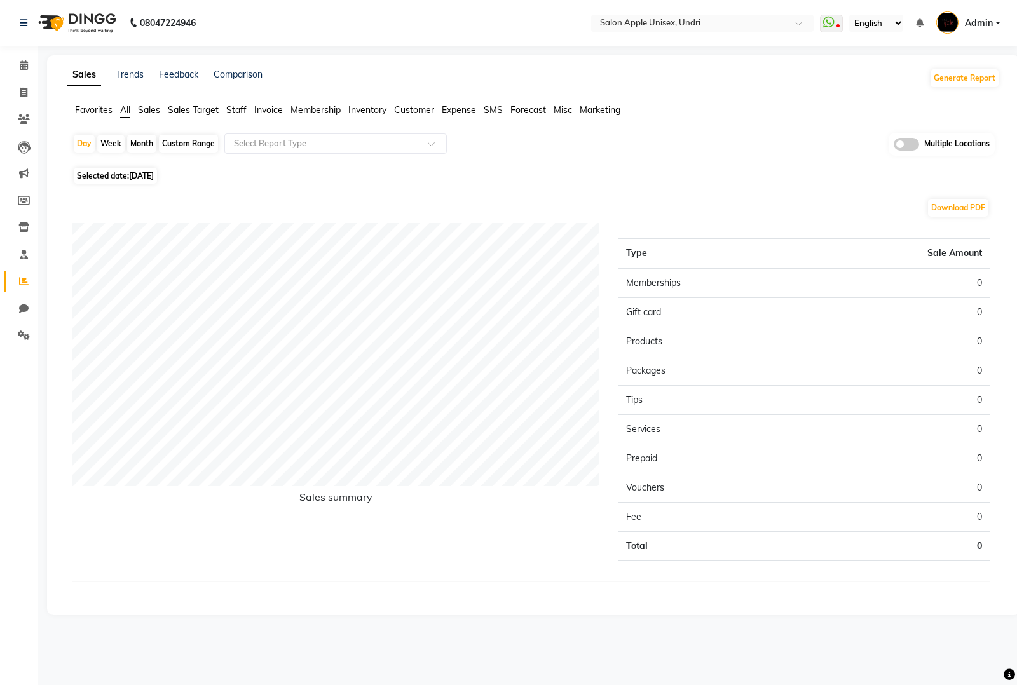
click at [142, 178] on span "29-08-2025" at bounding box center [141, 176] width 25 height 10
select select "8"
select select "2025"
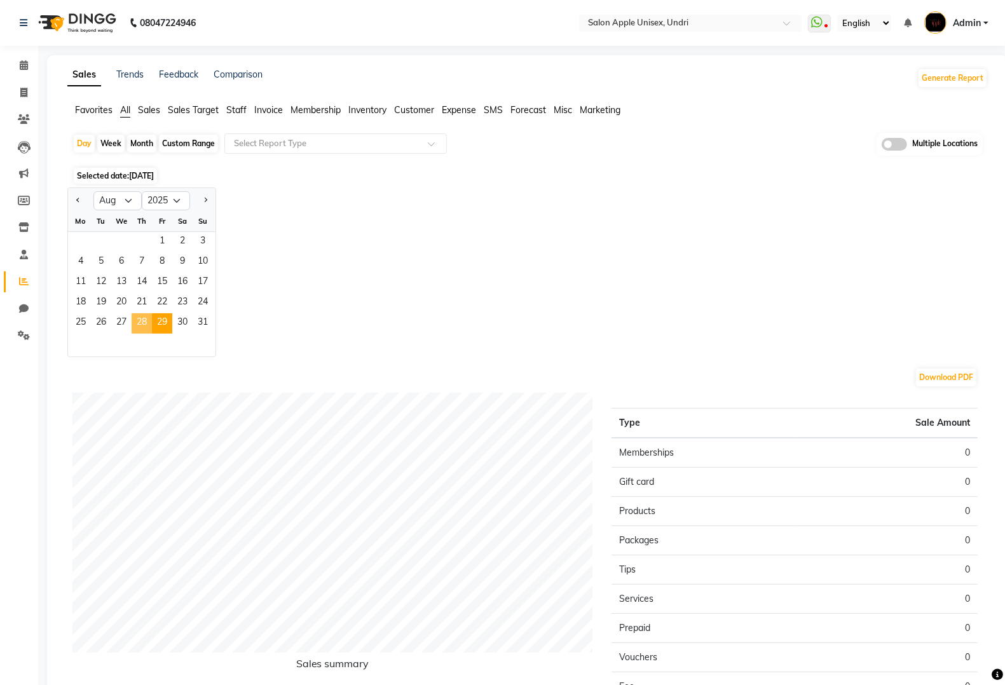
click at [140, 326] on span "28" at bounding box center [142, 323] width 20 height 20
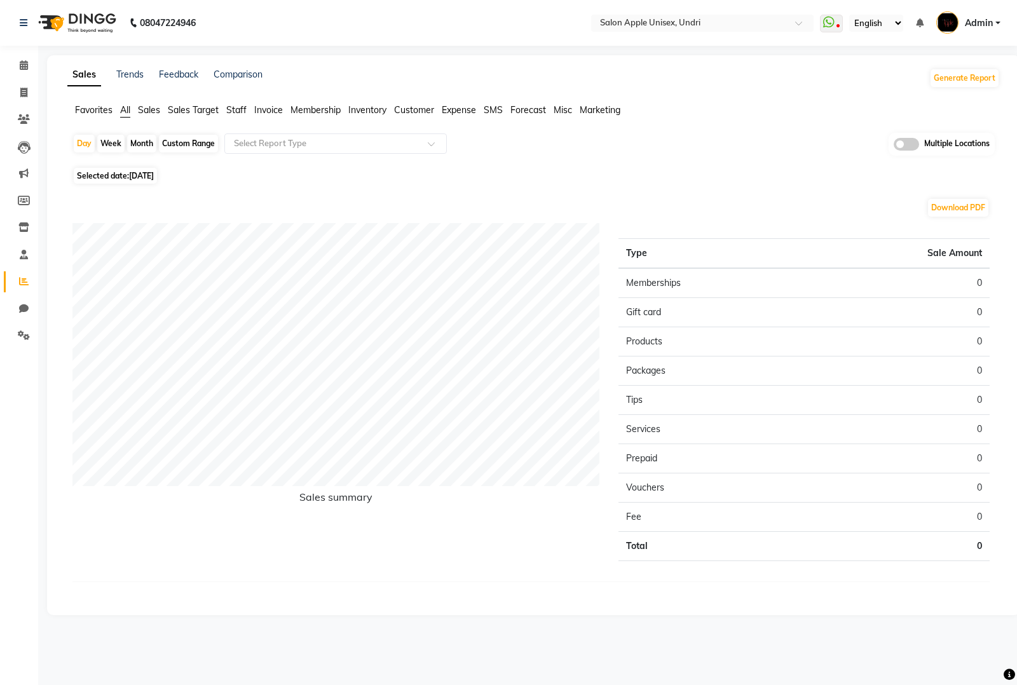
click at [127, 176] on span "Selected date: 28-08-2025" at bounding box center [115, 176] width 83 height 16
select select "8"
select select "2025"
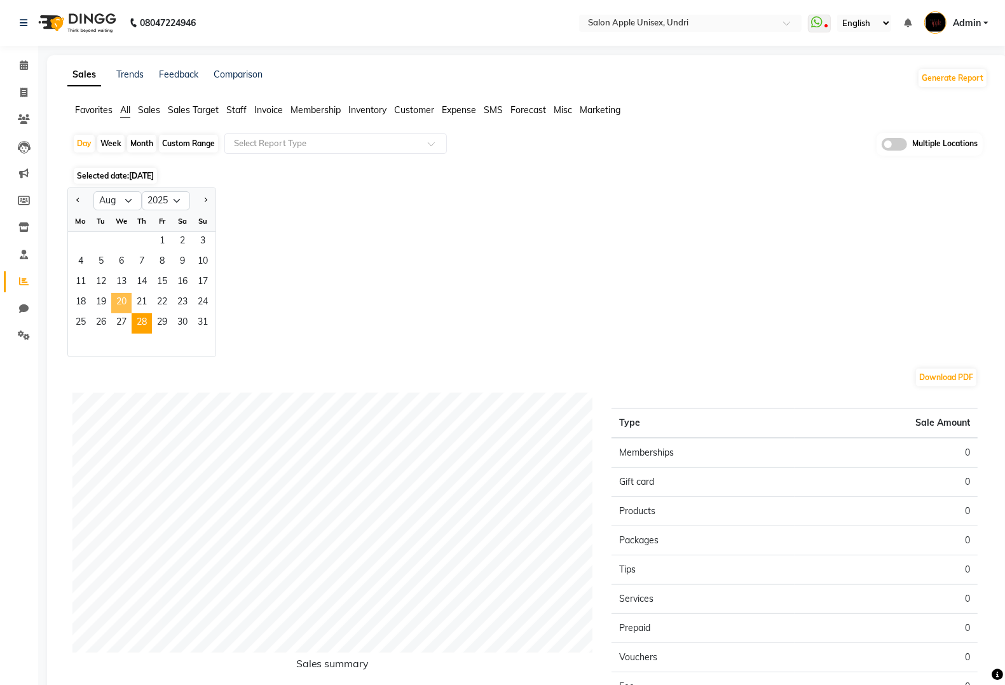
click at [119, 308] on span "20" at bounding box center [121, 303] width 20 height 20
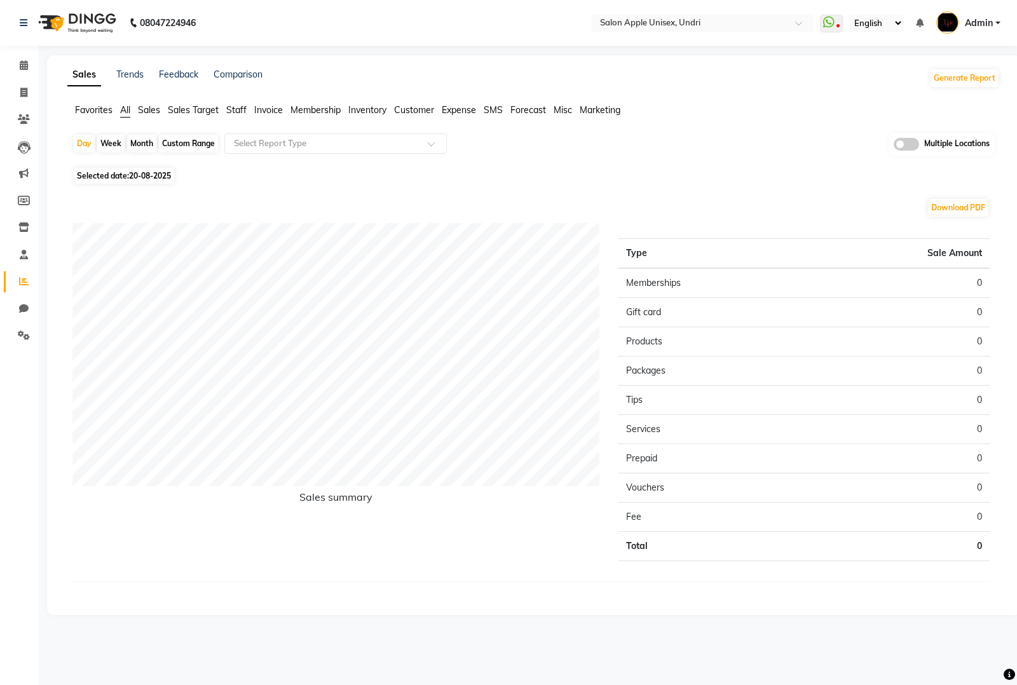
click at [113, 175] on span "Selected date: 20-08-2025" at bounding box center [124, 176] width 100 height 16
select select "8"
select select "2025"
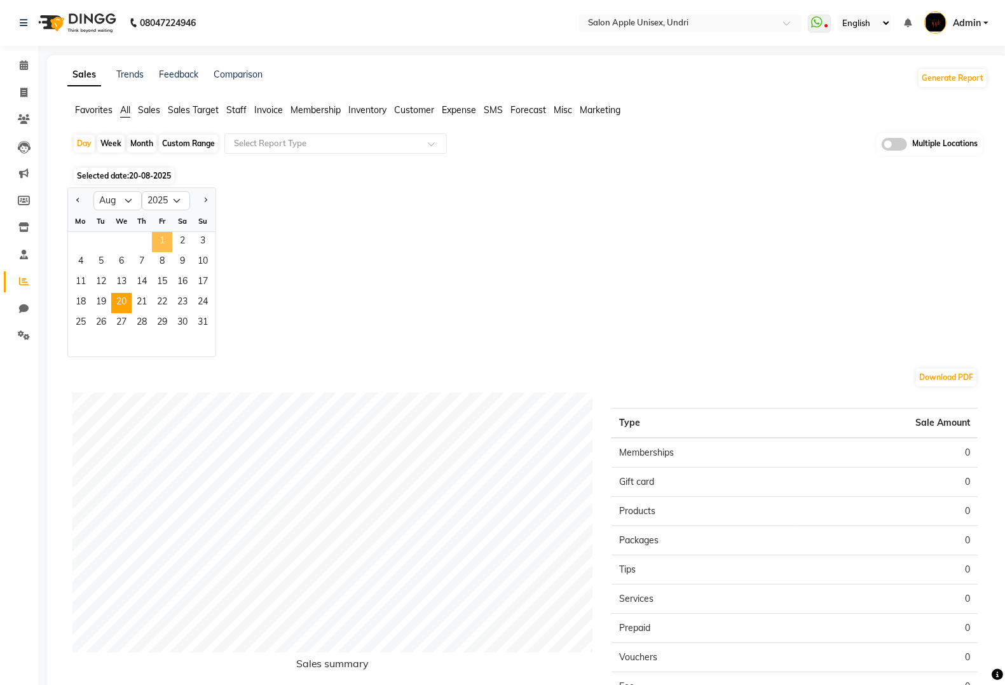
click at [160, 246] on span "1" at bounding box center [162, 242] width 20 height 20
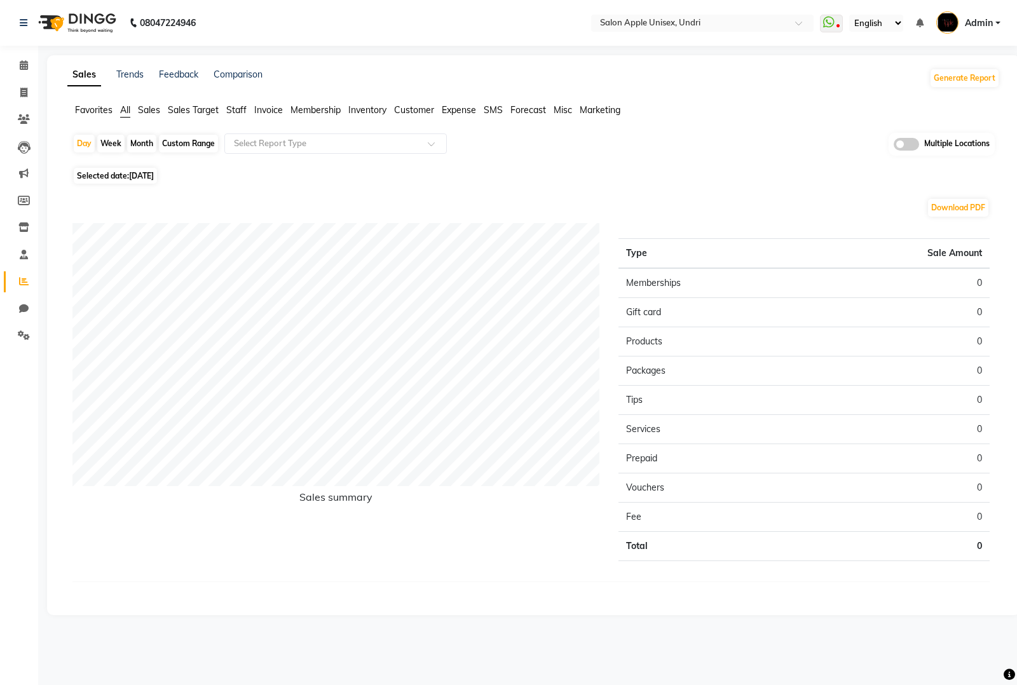
click at [146, 182] on span "Selected date: 01-08-2025" at bounding box center [115, 176] width 83 height 16
select select "8"
select select "2025"
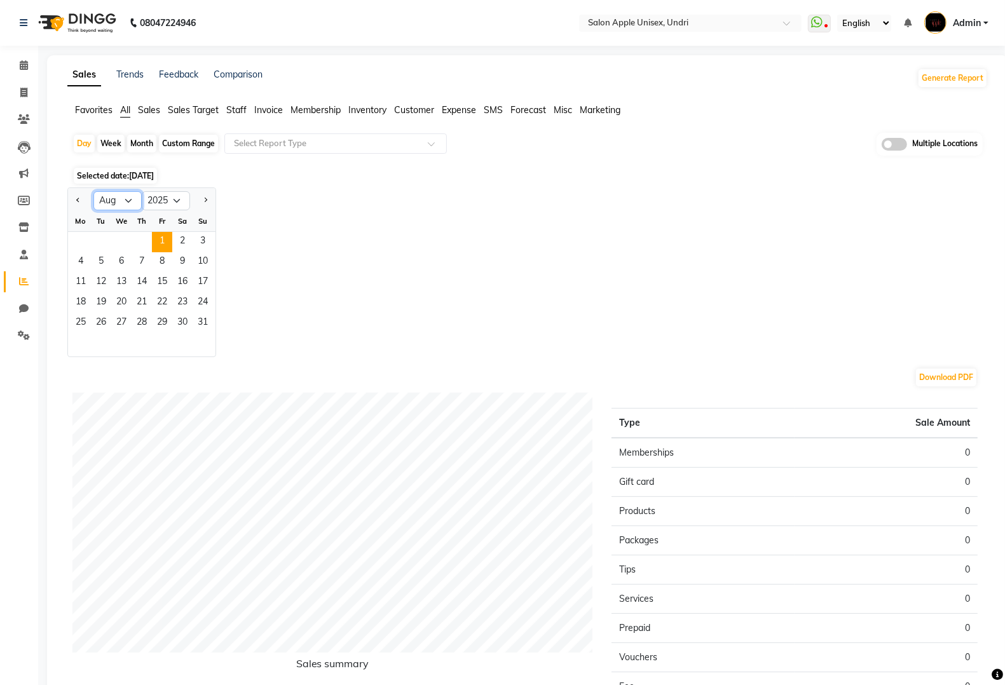
click at [125, 203] on select "Jan Feb Mar Apr May Jun [DATE] Aug Sep Oct Nov Dec" at bounding box center [117, 200] width 48 height 19
select select "7"
click at [93, 192] on select "Jan Feb Mar Apr May Jun [DATE] Aug Sep Oct Nov Dec" at bounding box center [117, 200] width 48 height 19
click at [144, 242] on span "3" at bounding box center [142, 242] width 20 height 20
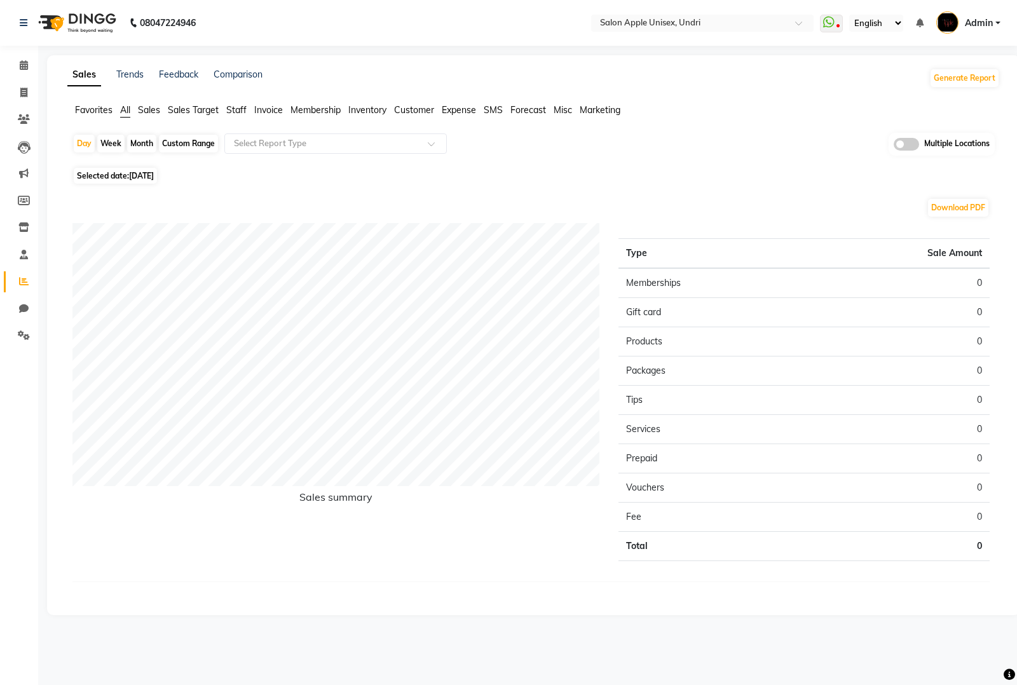
click at [134, 179] on span "03-07-2025" at bounding box center [141, 176] width 25 height 10
select select "7"
select select "2025"
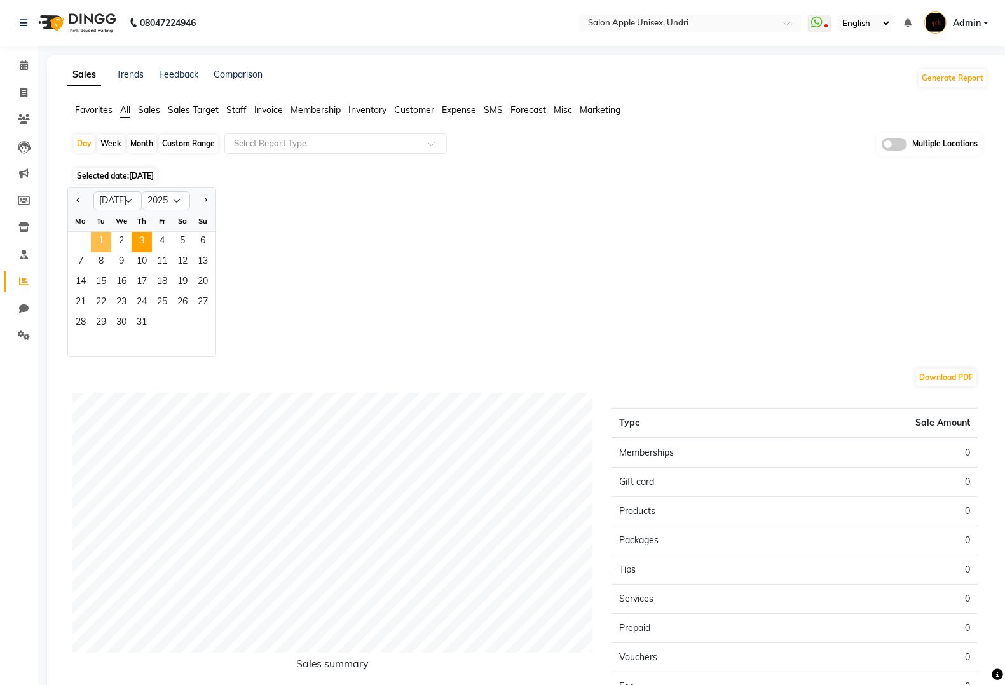
click at [106, 237] on span "1" at bounding box center [101, 242] width 20 height 20
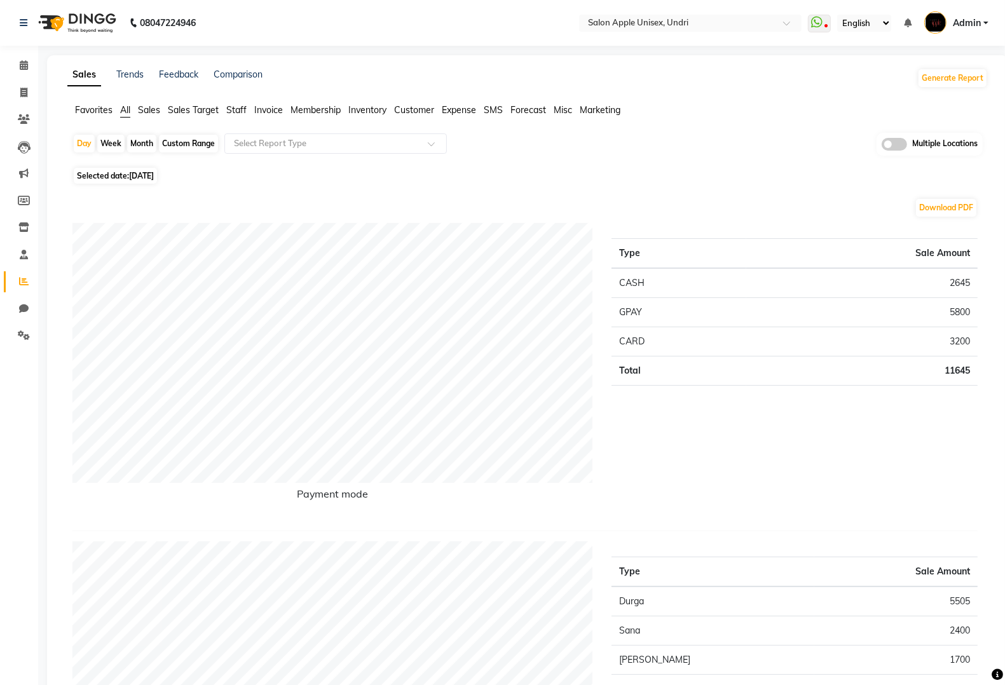
click at [135, 177] on span "01-07-2025" at bounding box center [141, 176] width 25 height 10
select select "7"
select select "2025"
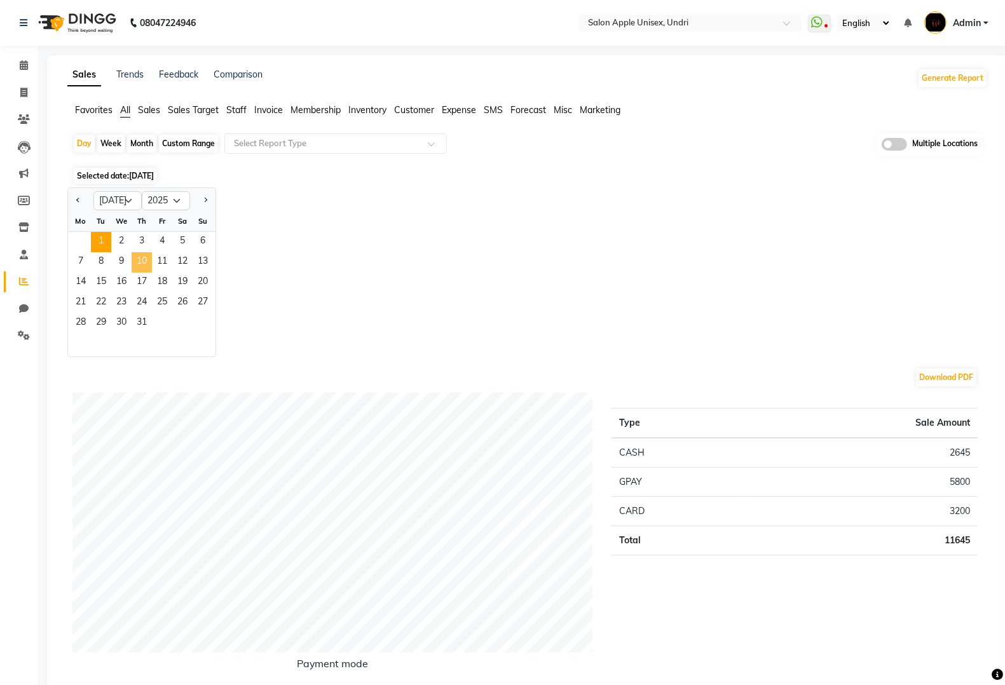
click at [148, 263] on span "10" at bounding box center [142, 262] width 20 height 20
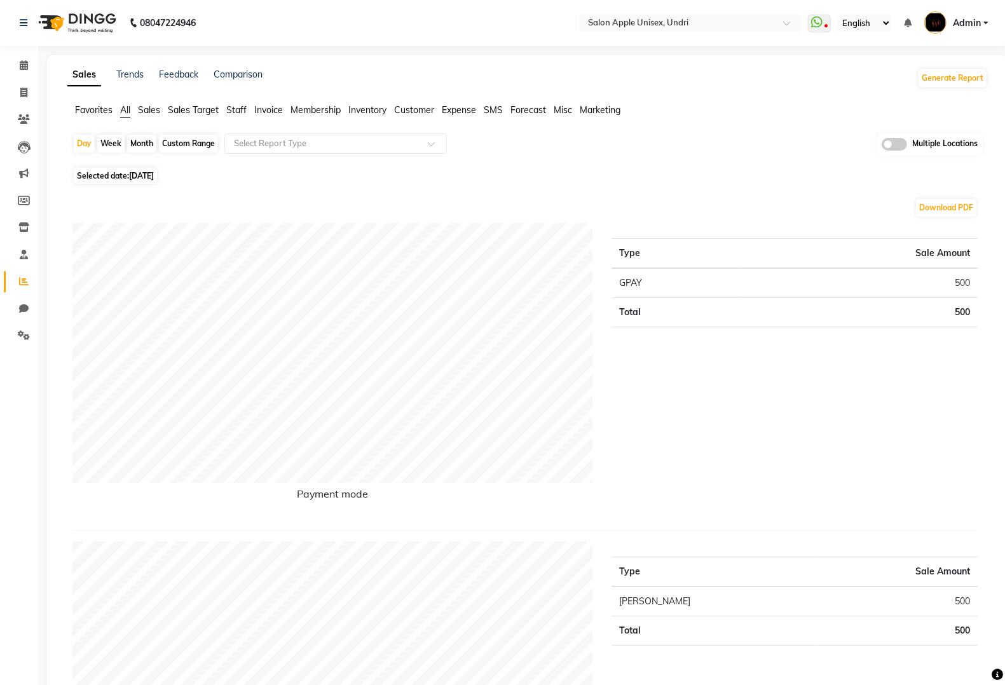
click at [137, 181] on span "Selected date: 10-07-2025" at bounding box center [115, 176] width 83 height 16
select select "7"
select select "2025"
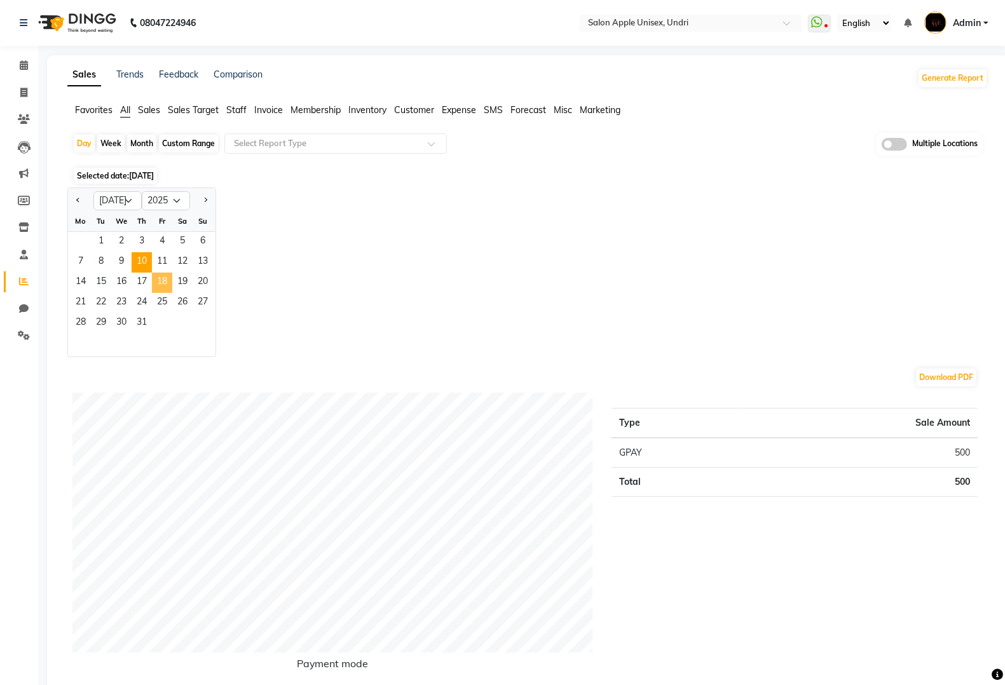
click at [166, 289] on span "18" at bounding box center [162, 283] width 20 height 20
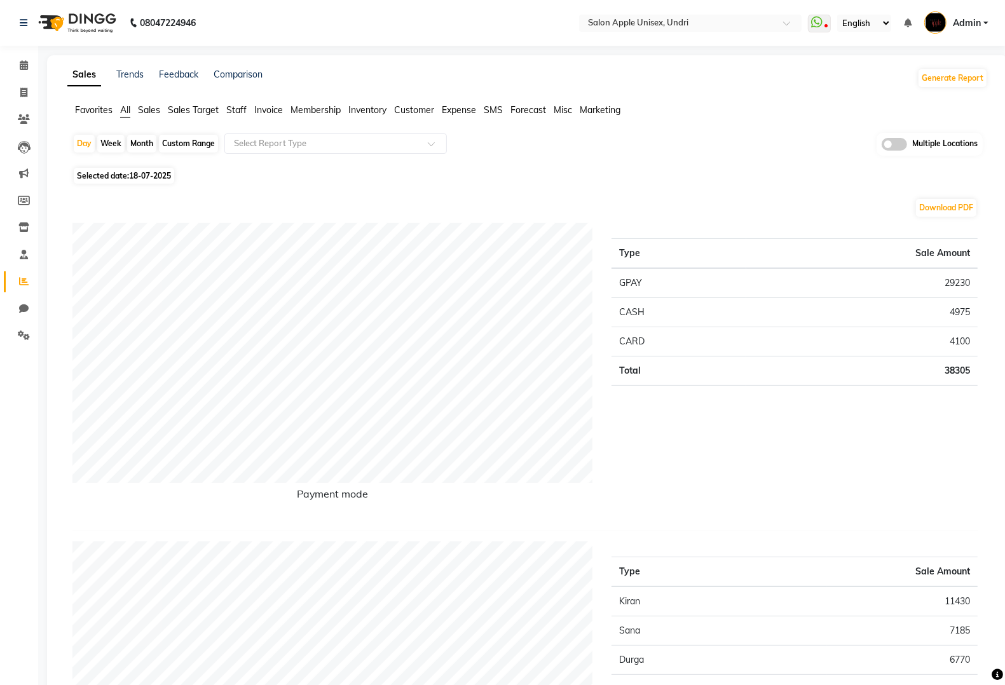
click at [125, 172] on span "Selected date: 18-07-2025" at bounding box center [124, 176] width 100 height 16
select select "7"
select select "2025"
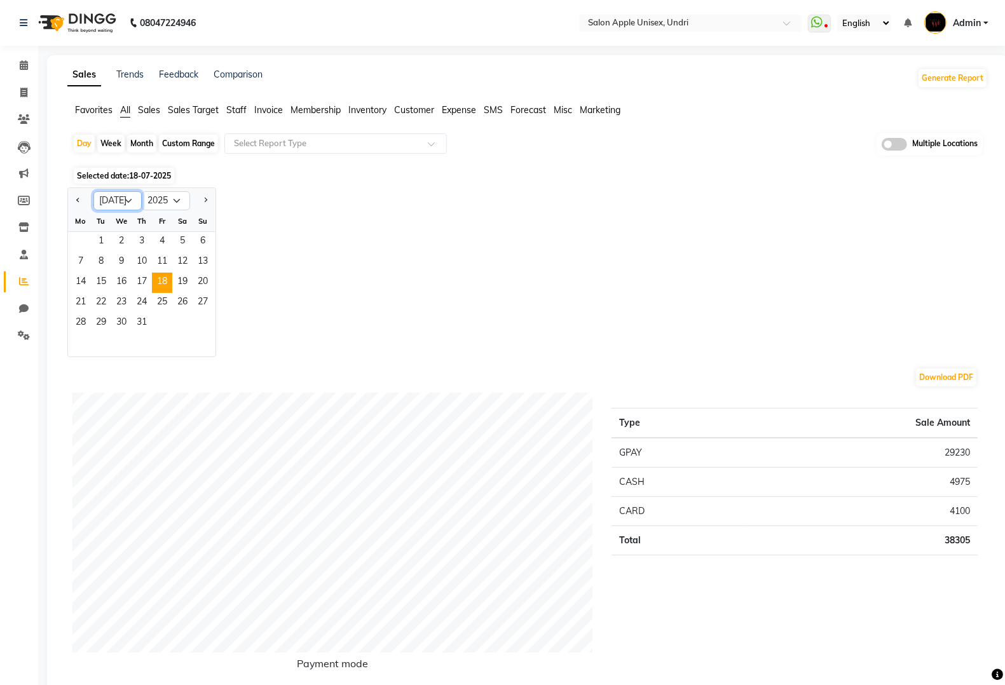
click at [125, 196] on select "Jan Feb Mar Apr May Jun [DATE] Aug Sep Oct Nov Dec" at bounding box center [117, 200] width 48 height 19
select select "8"
click at [93, 192] on select "Jan Feb Mar Apr May Jun [DATE] Aug Sep Oct Nov Dec" at bounding box center [117, 200] width 48 height 19
click at [154, 249] on span "1" at bounding box center [162, 242] width 20 height 20
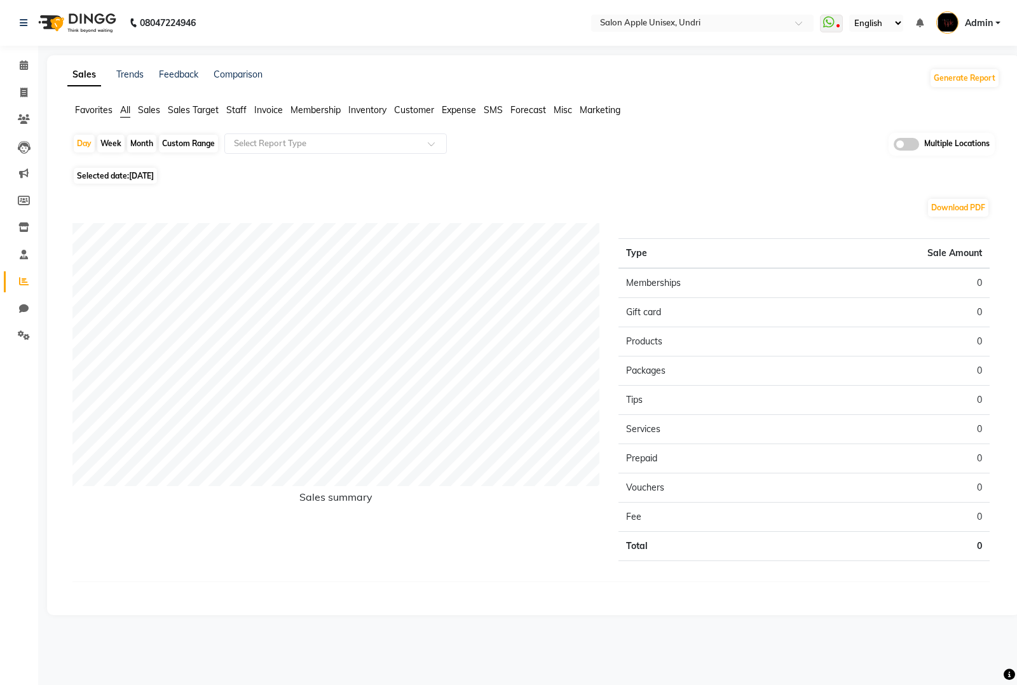
click at [149, 179] on span "01-08-2025" at bounding box center [141, 176] width 25 height 10
select select "8"
select select "2025"
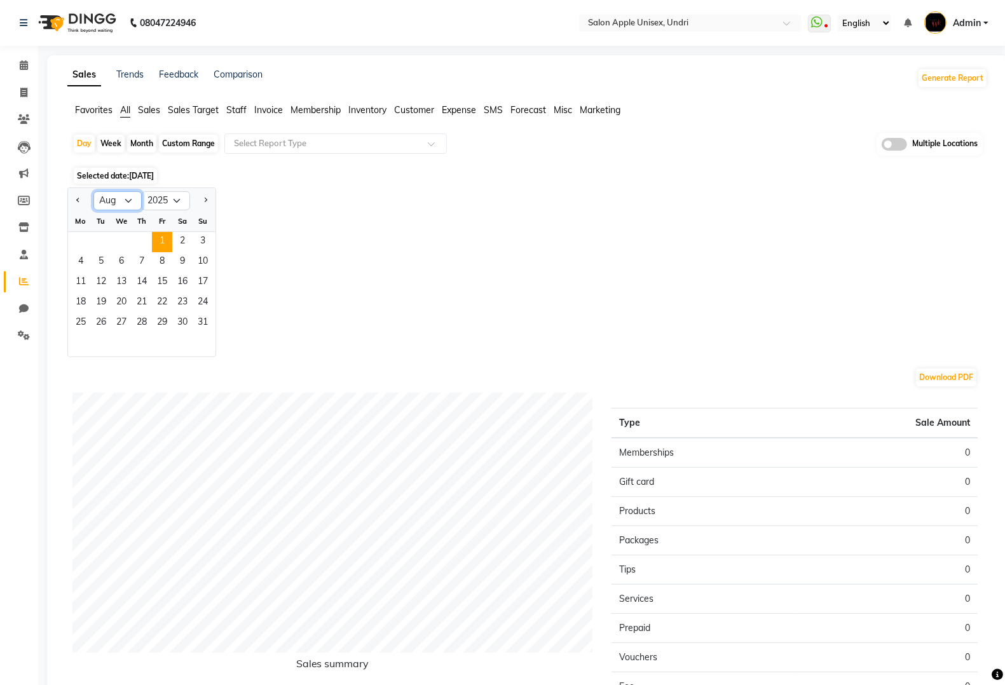
click at [128, 203] on select "Jan Feb Mar Apr May Jun Jul Aug Sep Oct Nov Dec" at bounding box center [117, 200] width 48 height 19
select select "7"
click at [93, 192] on select "Jan Feb Mar Apr May Jun Jul Aug Sep Oct Nov Dec" at bounding box center [117, 200] width 48 height 19
click at [150, 315] on span "31" at bounding box center [142, 323] width 20 height 20
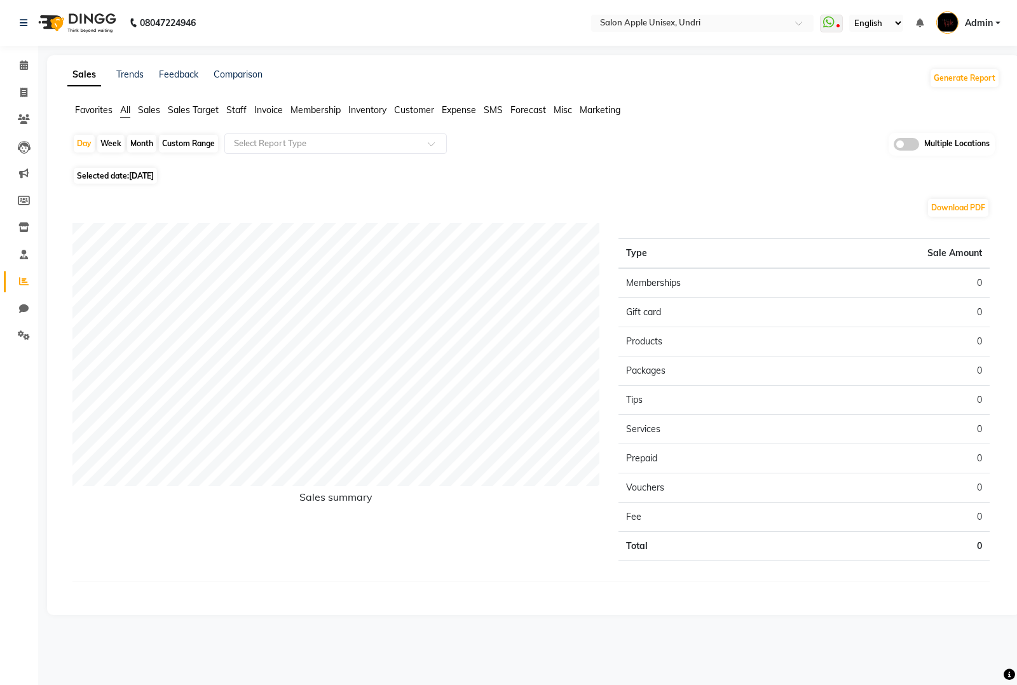
click at [143, 172] on span "31-07-2025" at bounding box center [141, 176] width 25 height 10
select select "7"
select select "2025"
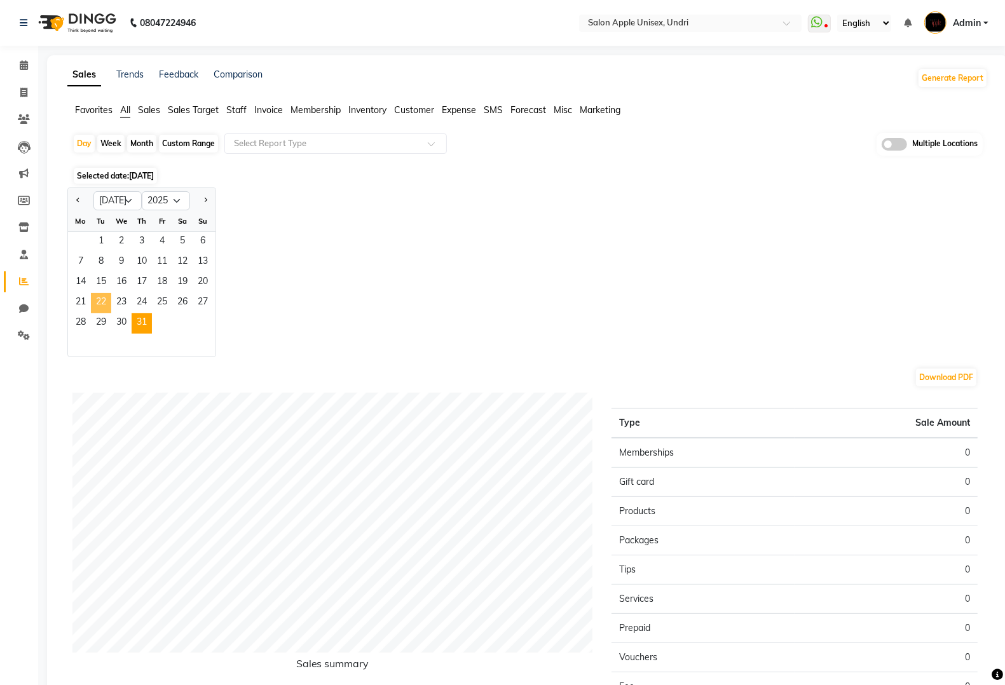
click at [109, 303] on span "22" at bounding box center [101, 303] width 20 height 20
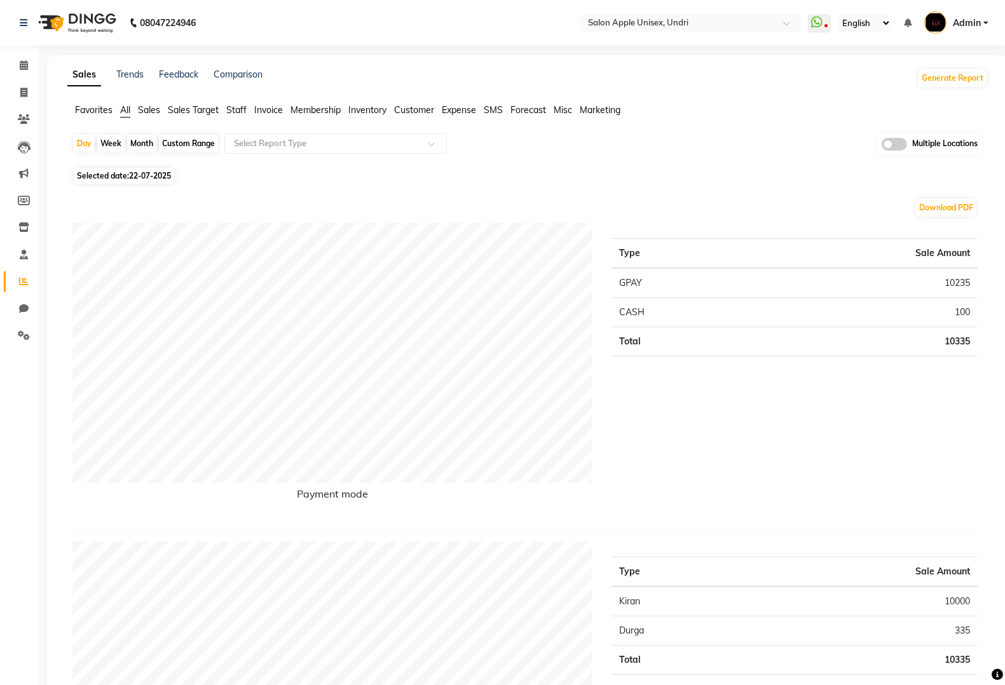
click at [142, 179] on span "22-07-2025" at bounding box center [150, 176] width 42 height 10
select select "7"
select select "2025"
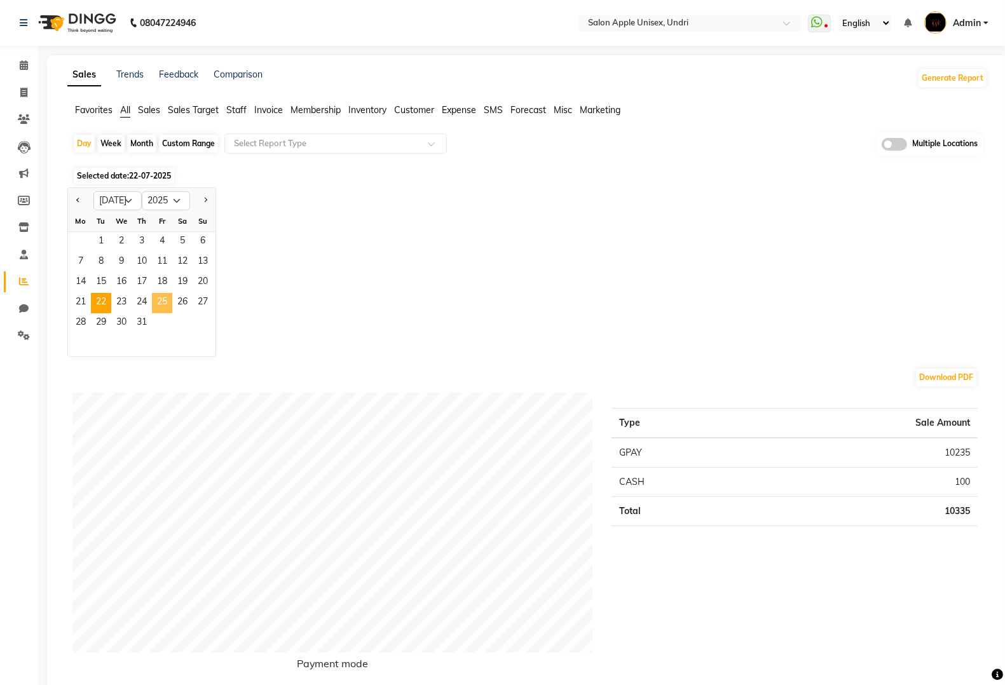
click at [159, 303] on span "25" at bounding box center [162, 303] width 20 height 20
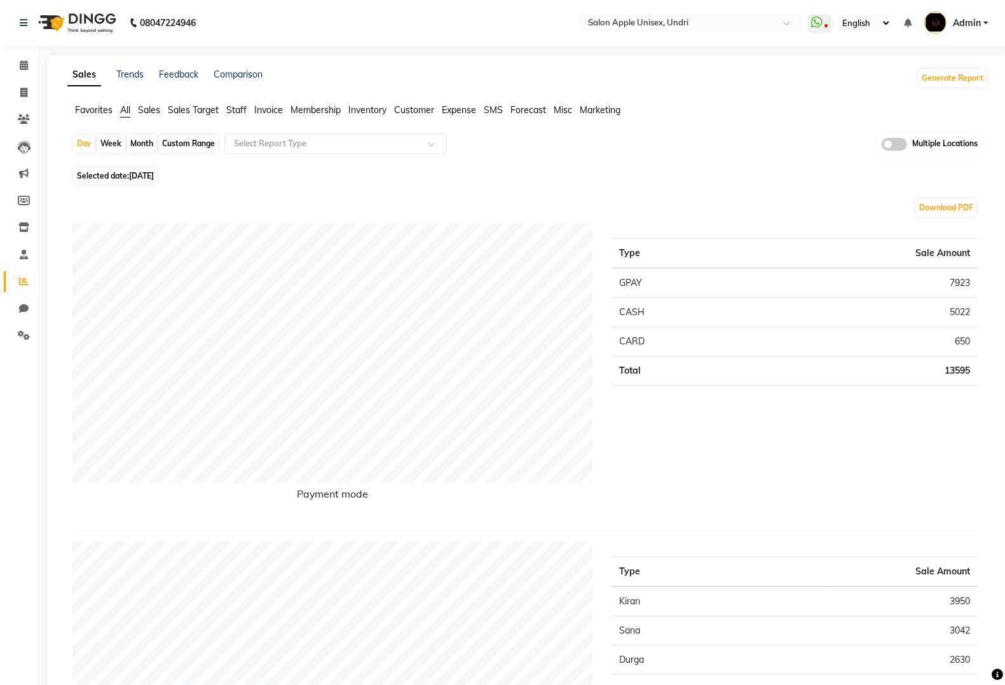
click at [134, 177] on span "25-07-2025" at bounding box center [141, 176] width 25 height 10
select select "7"
select select "2025"
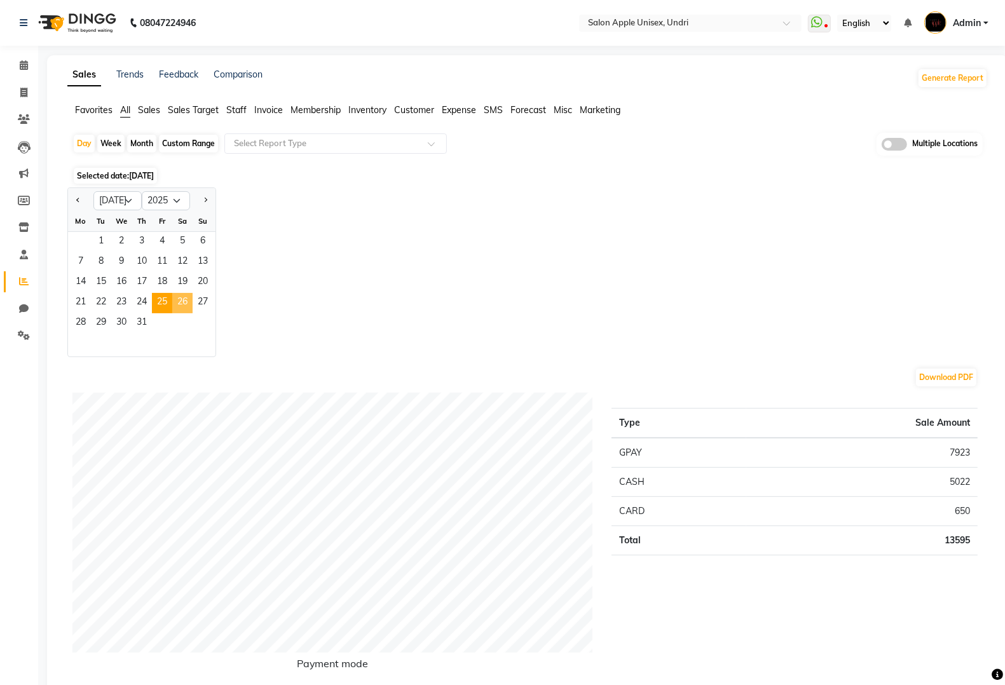
click at [181, 303] on span "26" at bounding box center [182, 303] width 20 height 20
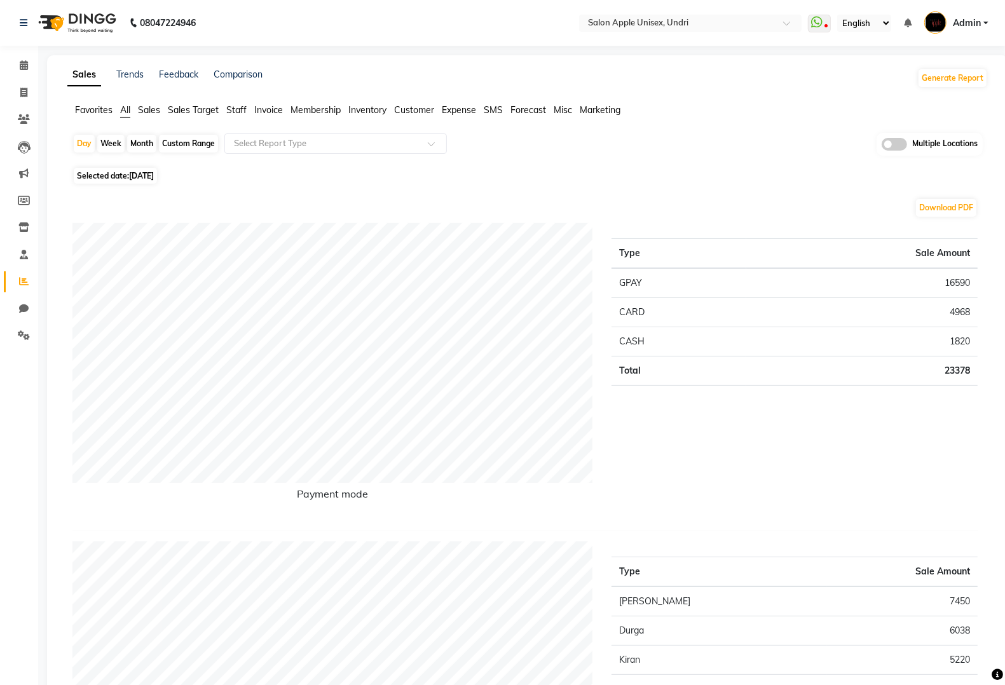
click at [149, 176] on span "26-07-2025" at bounding box center [141, 176] width 25 height 10
select select "7"
select select "2025"
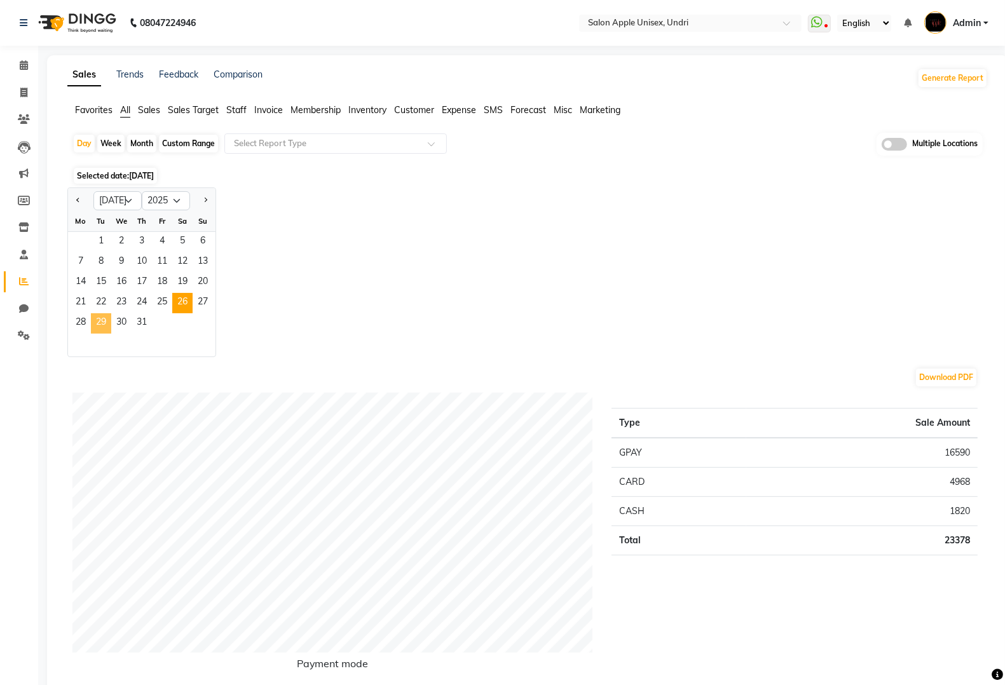
click at [97, 327] on span "29" at bounding box center [101, 323] width 20 height 20
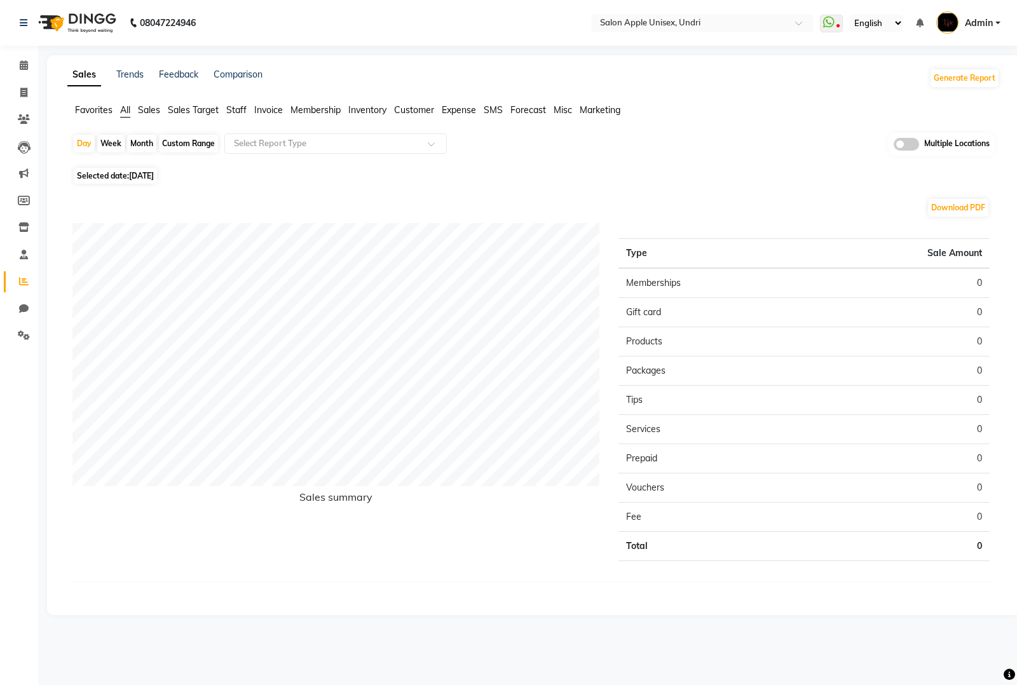
click at [139, 182] on span "Selected date: 29-07-2025" at bounding box center [115, 176] width 83 height 16
select select "7"
select select "2025"
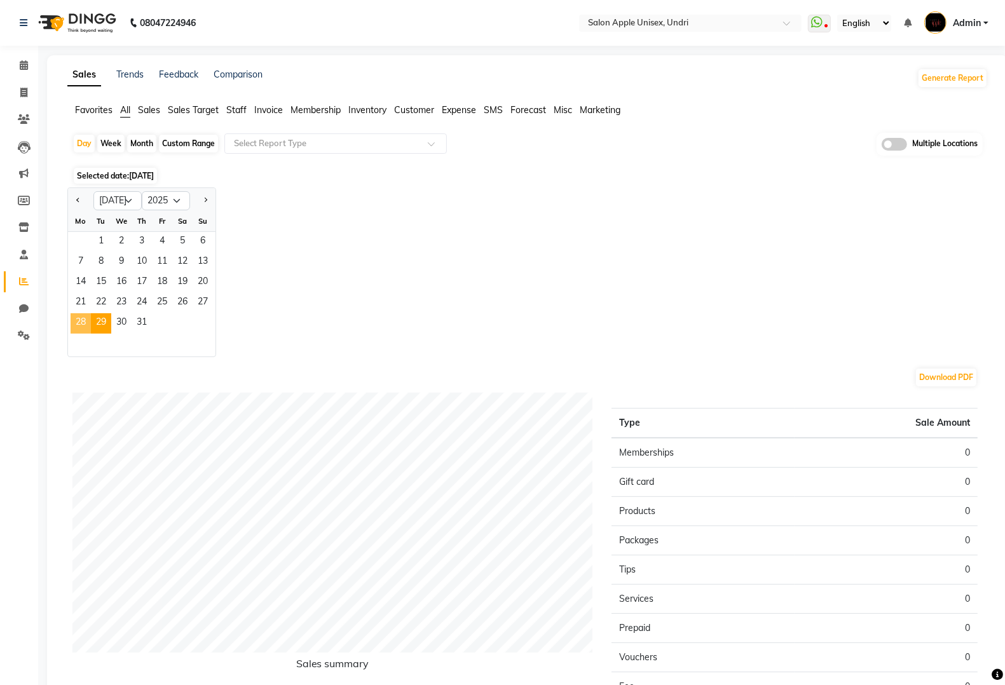
click at [84, 322] on span "28" at bounding box center [81, 323] width 20 height 20
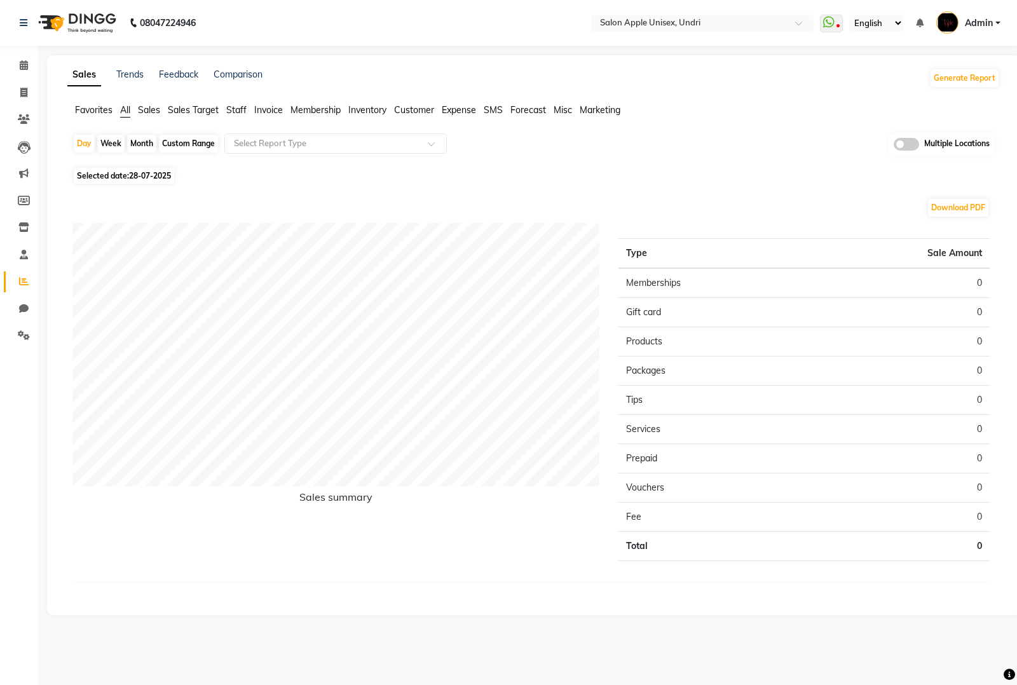
click at [151, 178] on span "28-07-2025" at bounding box center [150, 176] width 42 height 10
select select "7"
select select "2025"
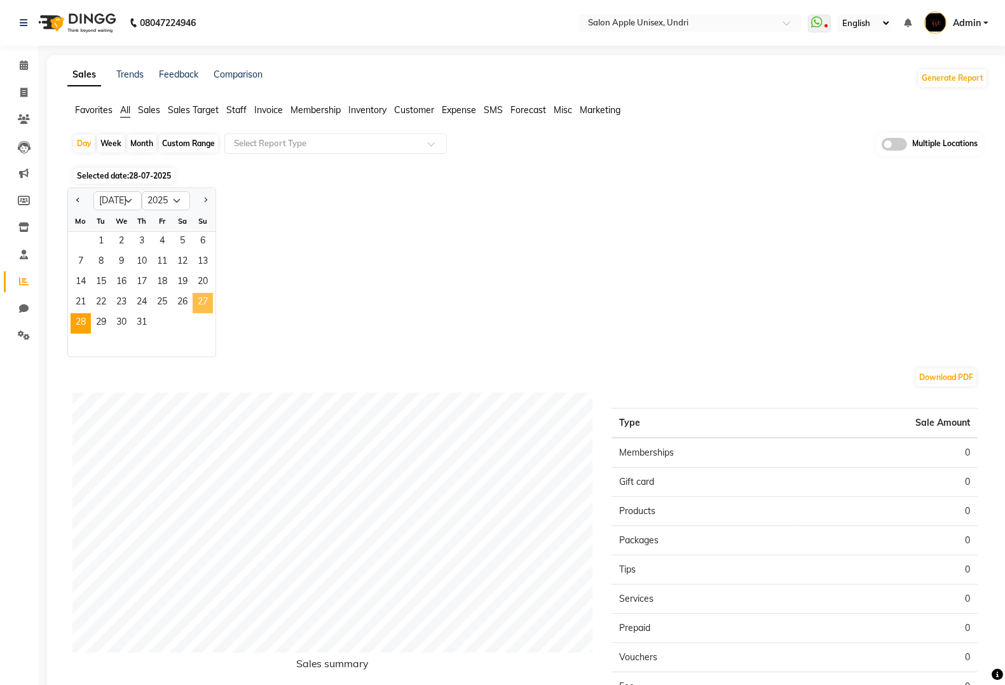
click at [198, 298] on span "27" at bounding box center [203, 303] width 20 height 20
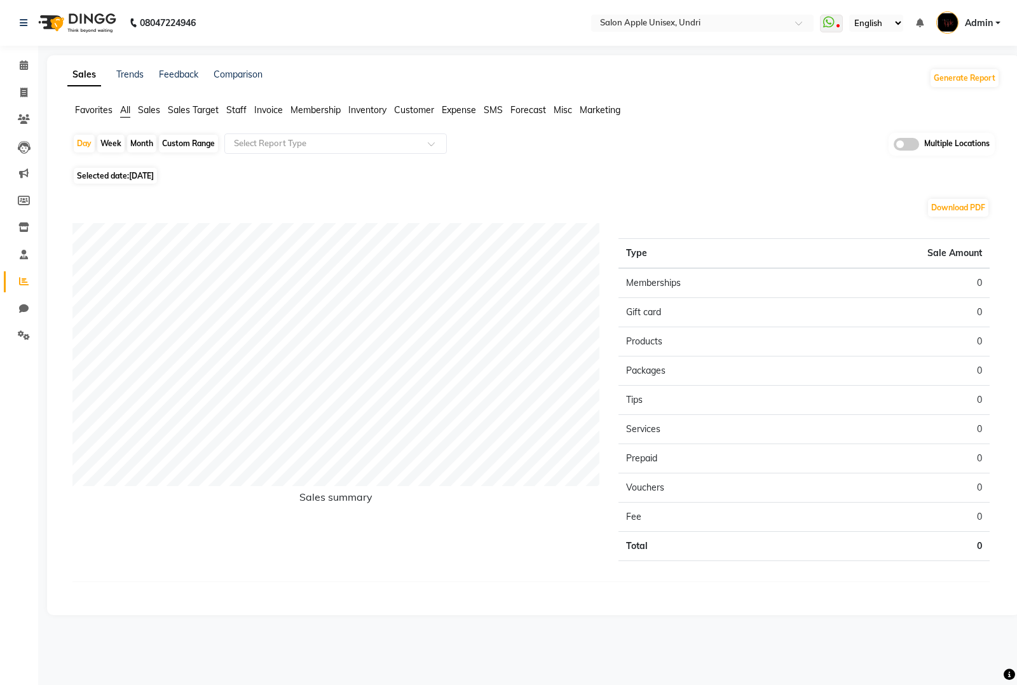
click at [130, 167] on div "Day Week Month Custom Range Select Report Type Multiple Locations Selected date…" at bounding box center [533, 368] width 933 height 470
click at [130, 177] on span "27-07-2025" at bounding box center [141, 176] width 25 height 10
select select "7"
select select "2025"
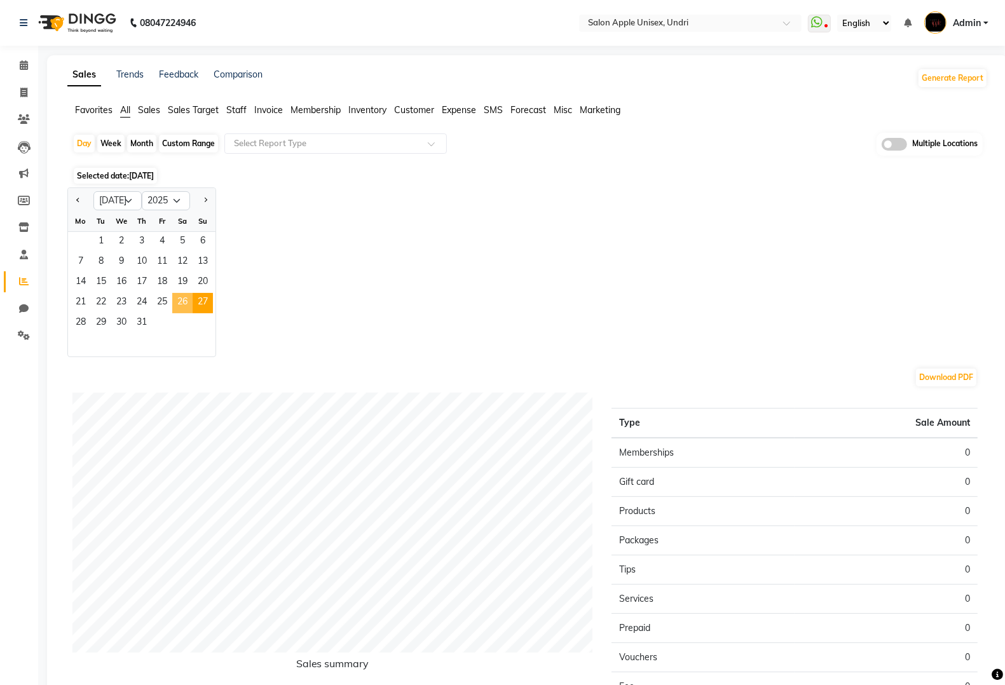
click at [183, 308] on span "26" at bounding box center [182, 303] width 20 height 20
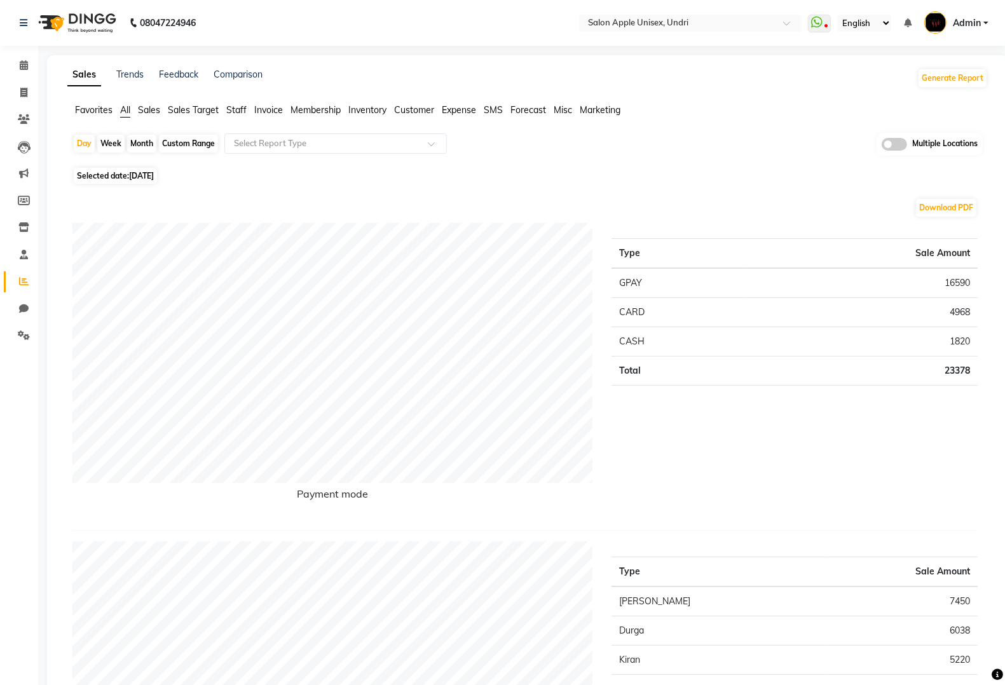
click at [153, 172] on span "26-07-2025" at bounding box center [141, 176] width 25 height 10
select select "7"
select select "2025"
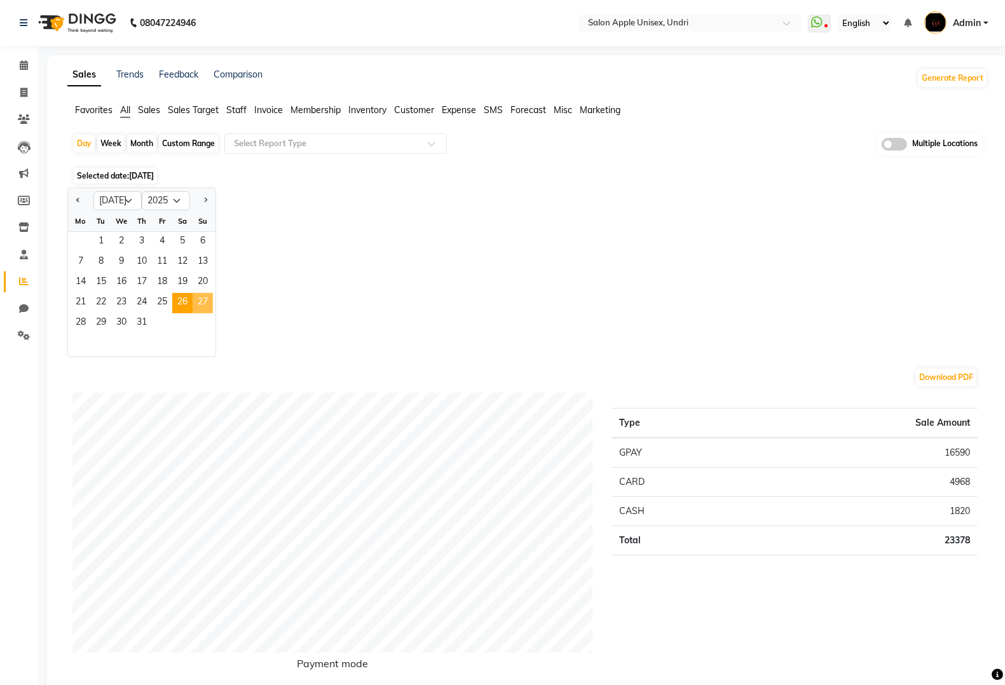
click at [200, 299] on span "27" at bounding box center [203, 303] width 20 height 20
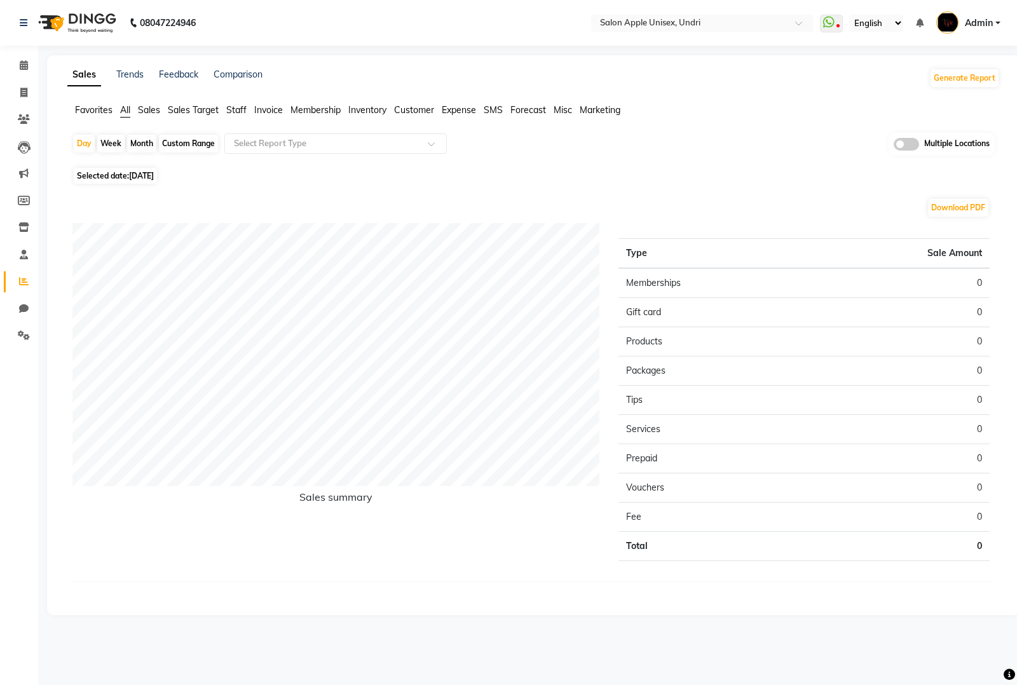
click at [730, 8] on nav "08047224946 Select Location × Salon Apple Unisex, Undri WhatsApp Status ✕ Statu…" at bounding box center [508, 23] width 1017 height 46
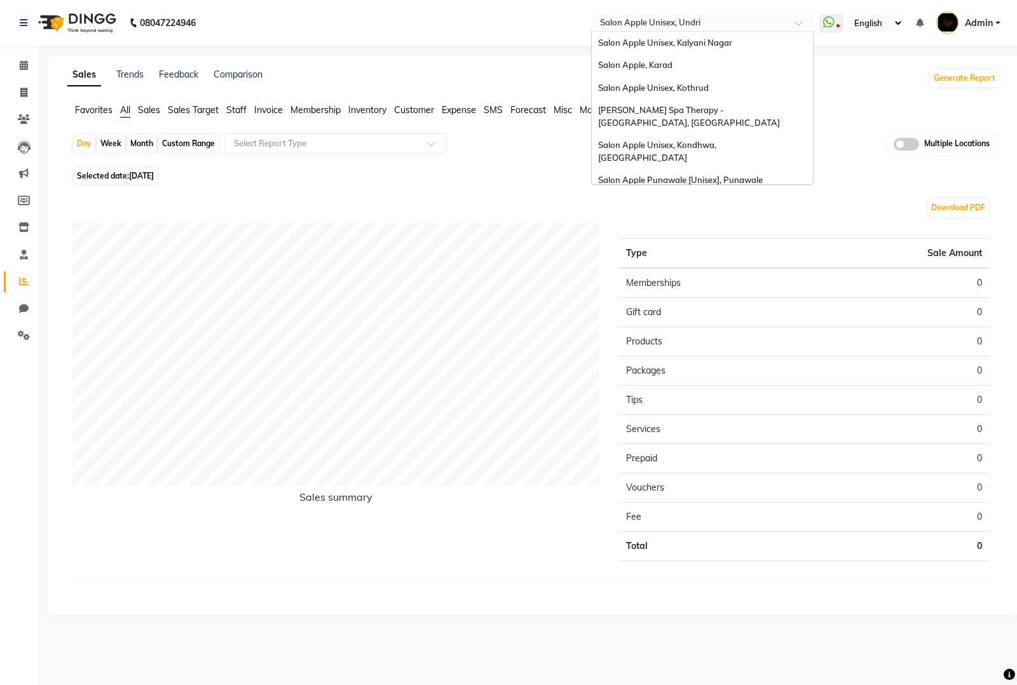
click at [713, 27] on input "text" at bounding box center [690, 24] width 184 height 13
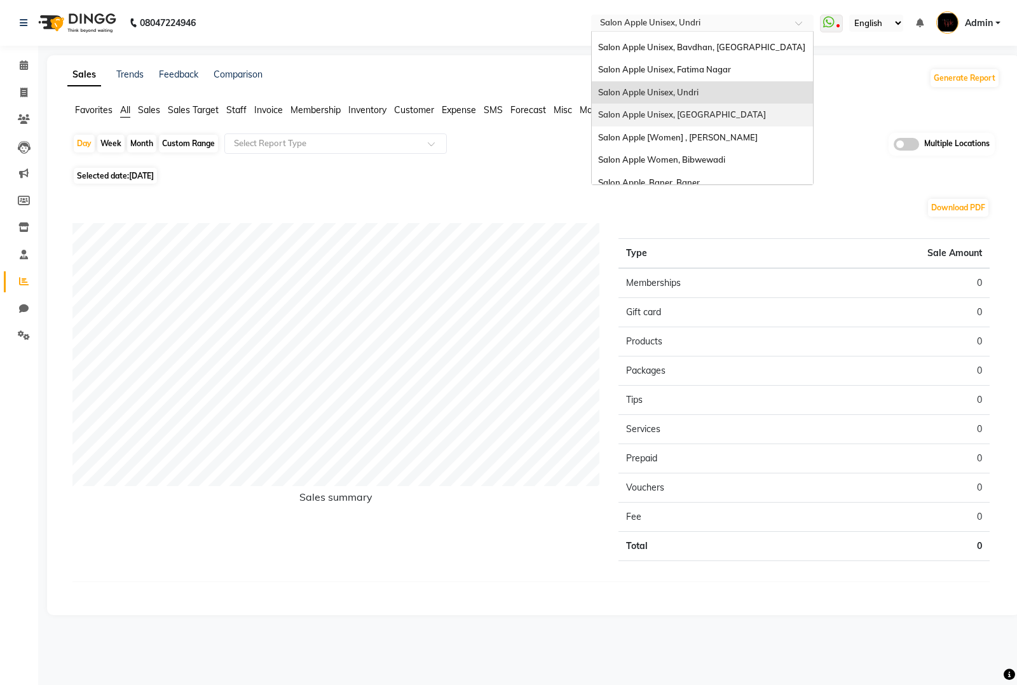
click at [701, 109] on span "Salon Apple Unisex, [GEOGRAPHIC_DATA]" at bounding box center [682, 114] width 168 height 10
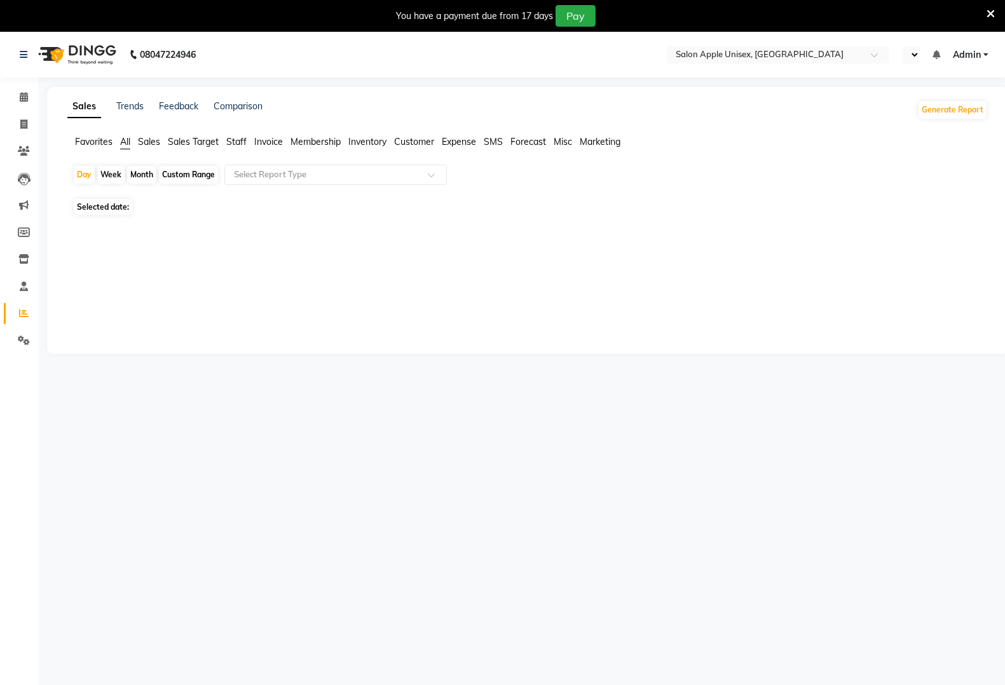
select select "en"
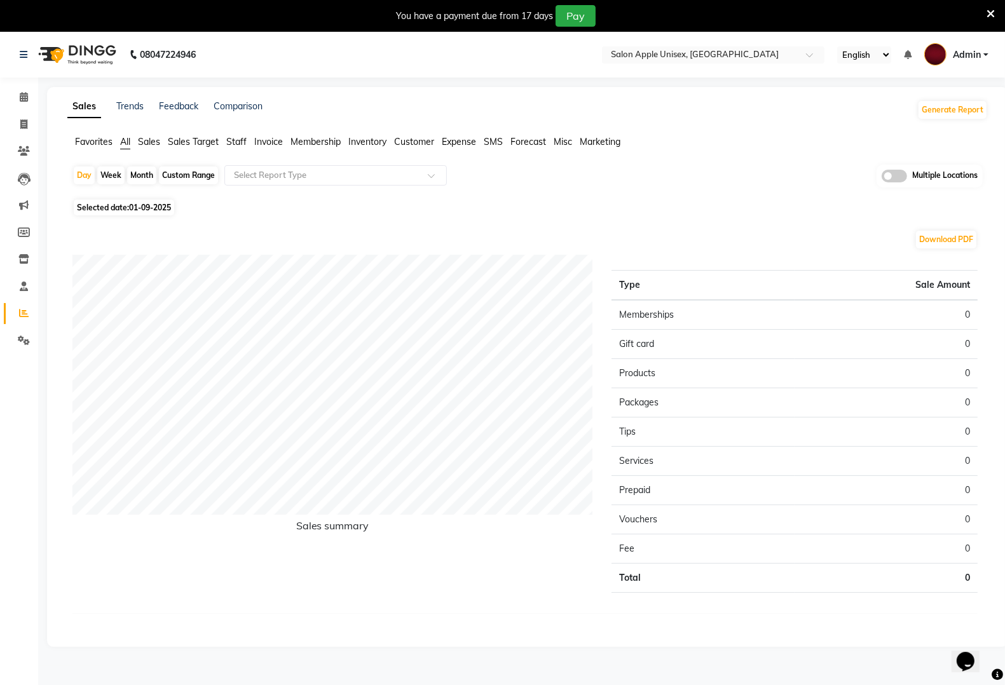
click at [166, 207] on span "01-09-2025" at bounding box center [150, 208] width 42 height 10
select select "9"
select select "2025"
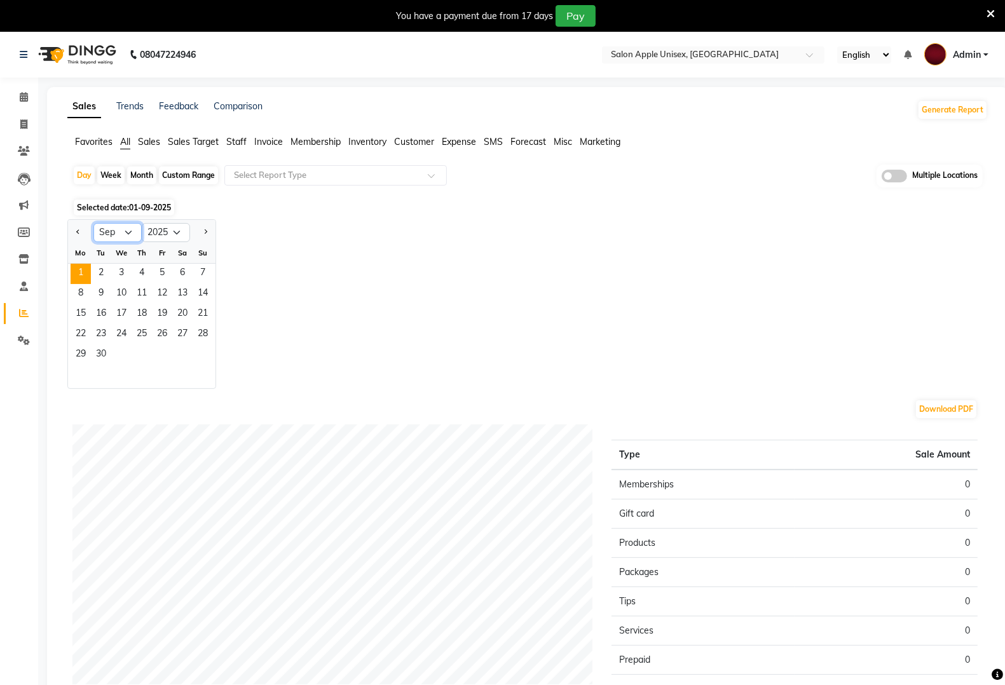
click at [128, 234] on select "Jan Feb Mar Apr May Jun [DATE] Aug Sep Oct Nov Dec" at bounding box center [117, 232] width 48 height 19
select select "8"
click at [93, 224] on select "Jan Feb Mar Apr May Jun [DATE] Aug Sep Oct Nov Dec" at bounding box center [117, 232] width 48 height 19
click at [203, 354] on span "31" at bounding box center [203, 355] width 20 height 20
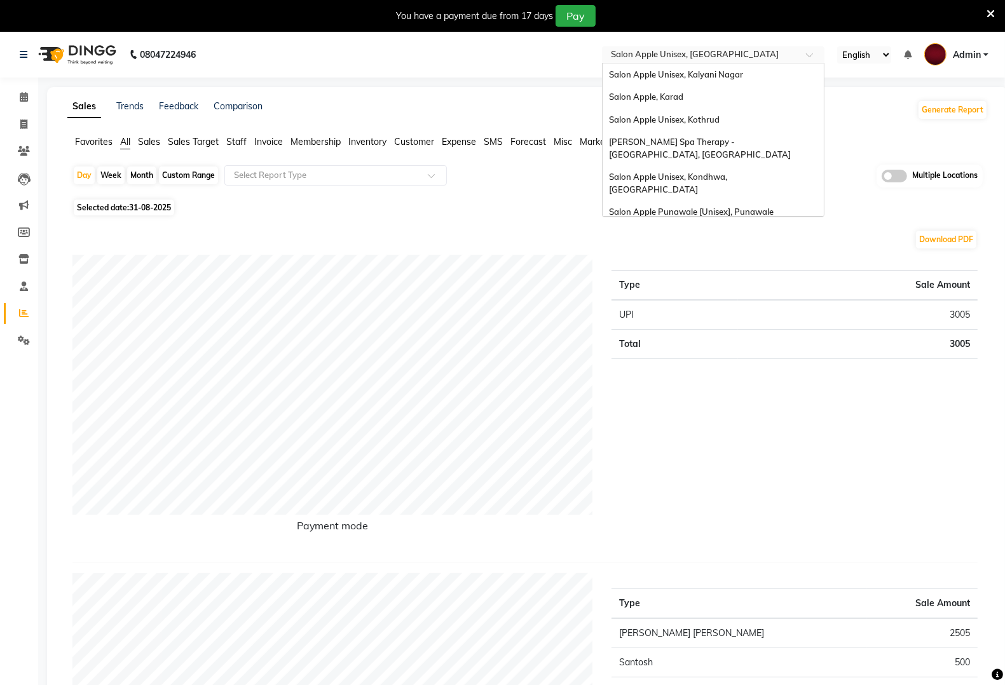
click at [770, 53] on input "text" at bounding box center [700, 56] width 184 height 13
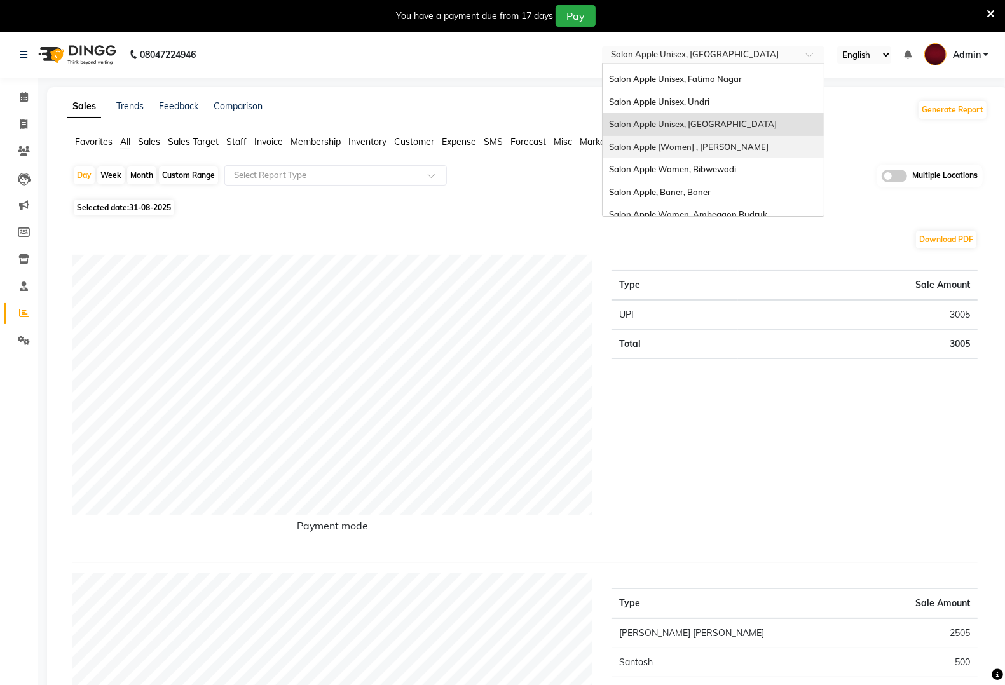
click at [738, 142] on span "Salon Apple [Women] , [PERSON_NAME]" at bounding box center [689, 147] width 160 height 10
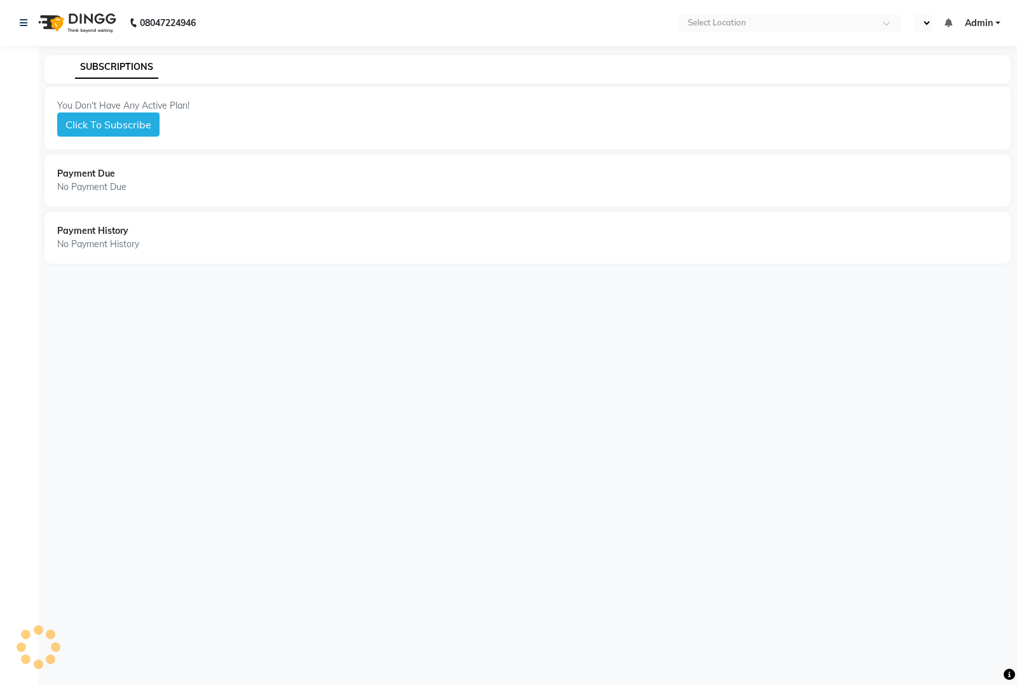
select select "en"
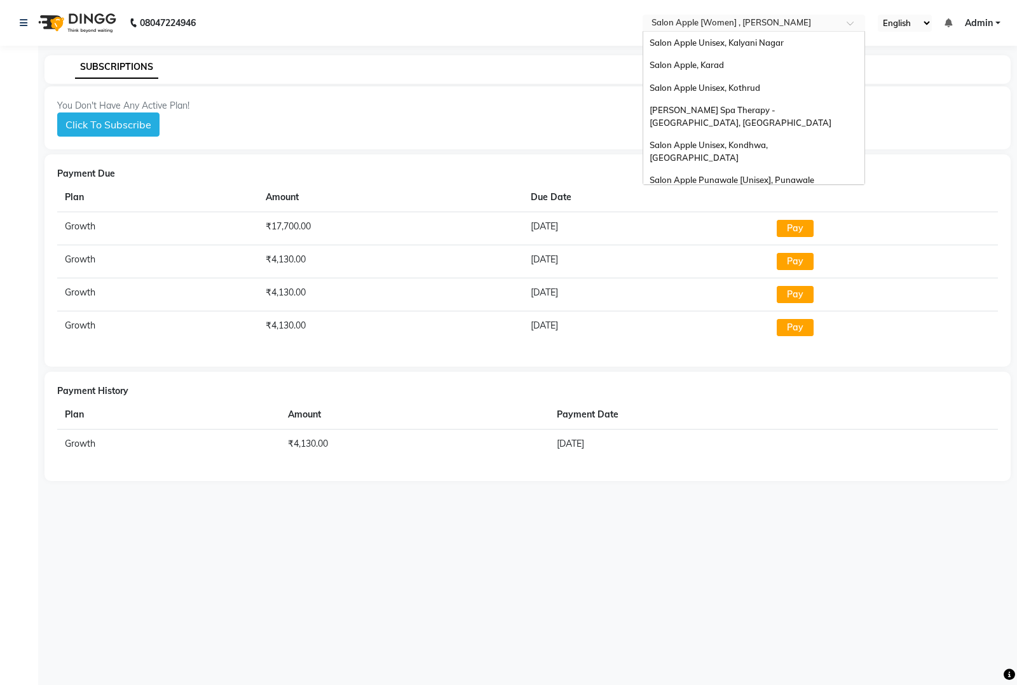
click at [750, 23] on input "text" at bounding box center [741, 24] width 184 height 13
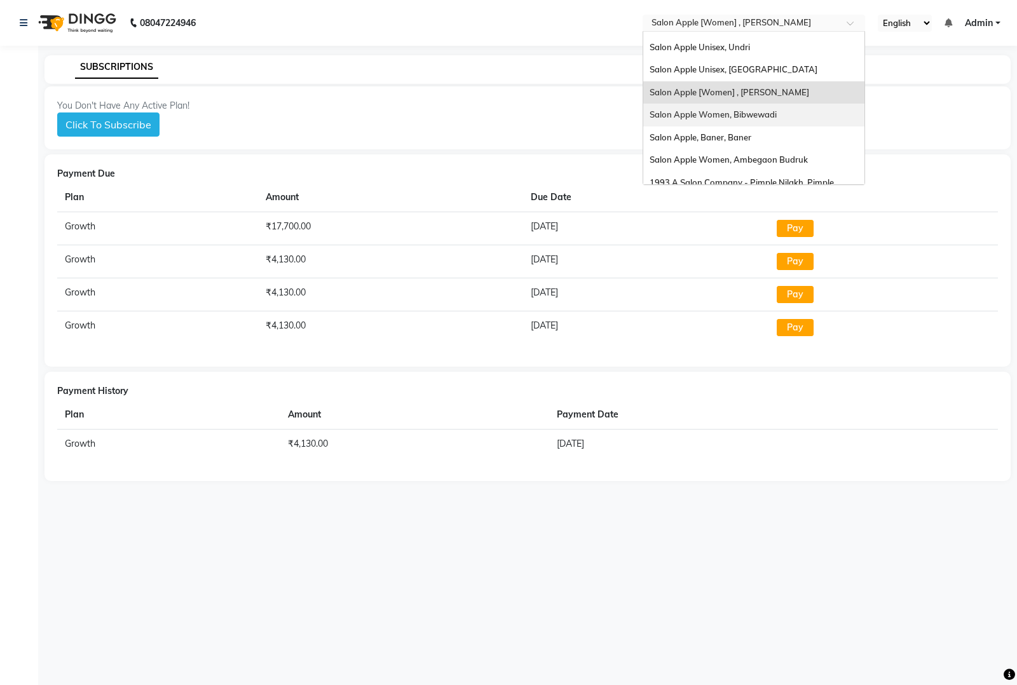
click at [766, 109] on span "Salon Apple Women, Bibwewadi" at bounding box center [713, 114] width 127 height 10
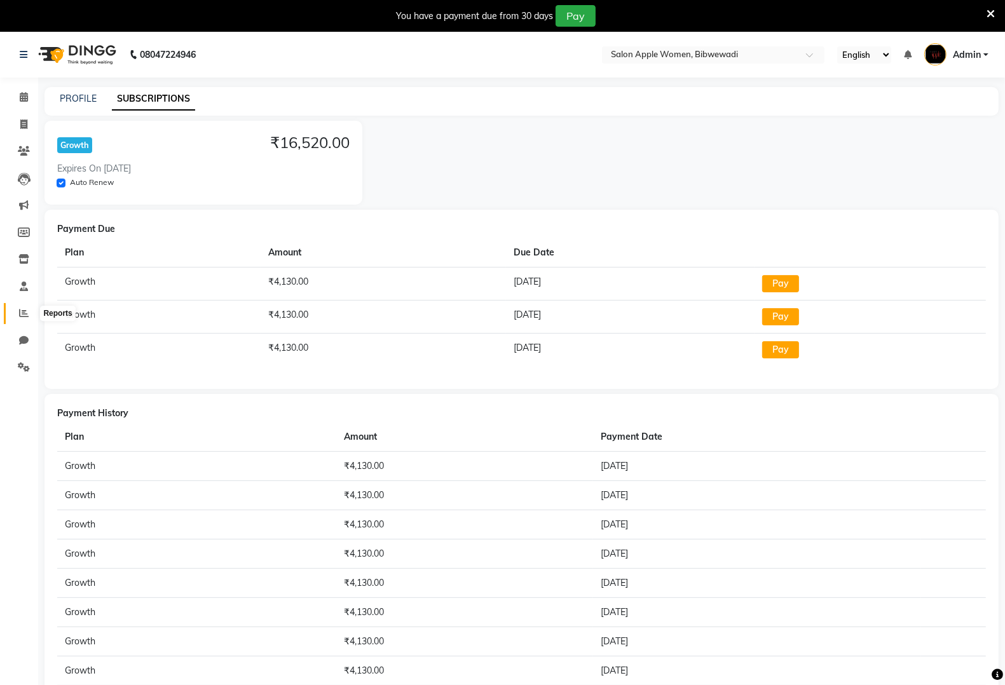
click at [24, 315] on icon at bounding box center [24, 313] width 10 height 10
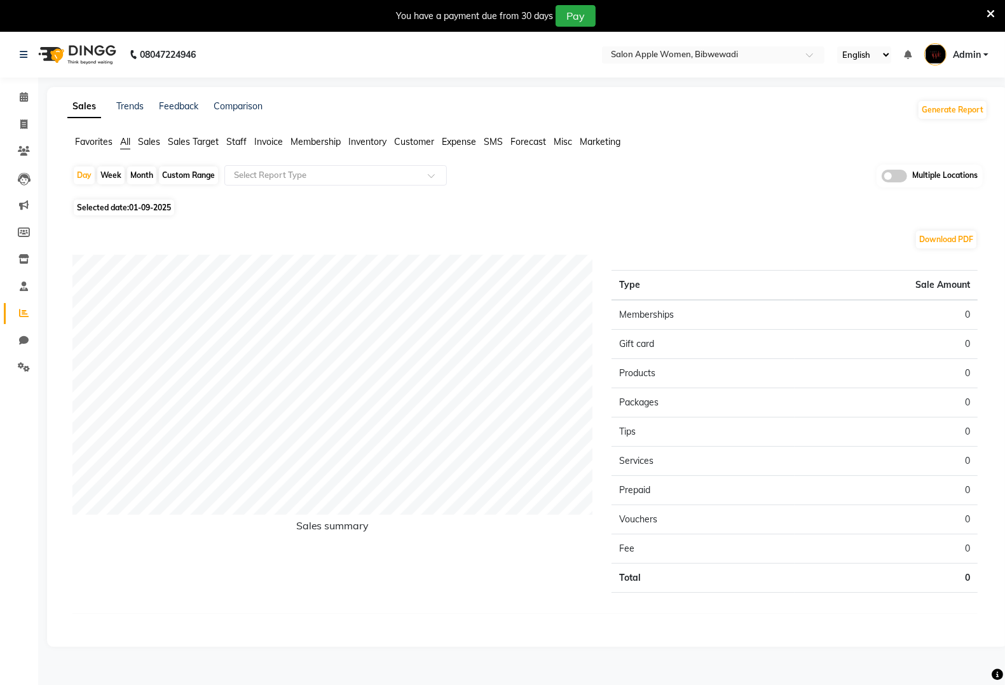
click at [153, 209] on span "01-09-2025" at bounding box center [150, 208] width 42 height 10
select select "9"
select select "2025"
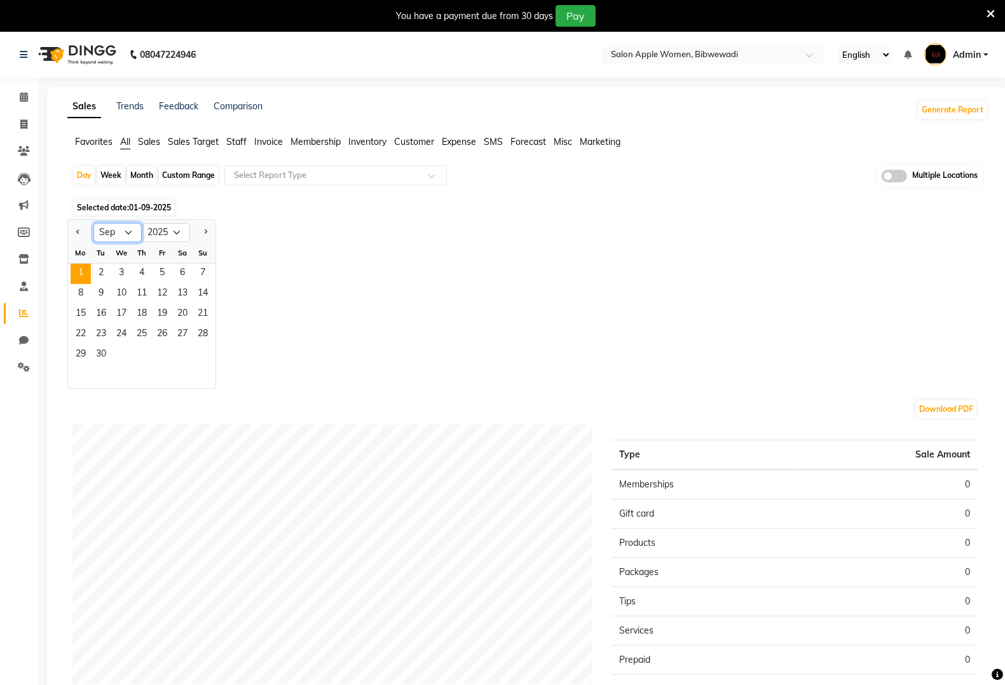
click at [134, 231] on select "Jan Feb Mar Apr May Jun [DATE] Aug Sep Oct Nov Dec" at bounding box center [117, 232] width 48 height 19
select select "8"
click at [93, 224] on select "Jan Feb Mar Apr May Jun [DATE] Aug Sep Oct Nov Dec" at bounding box center [117, 232] width 48 height 19
click at [211, 359] on span "31" at bounding box center [203, 355] width 20 height 20
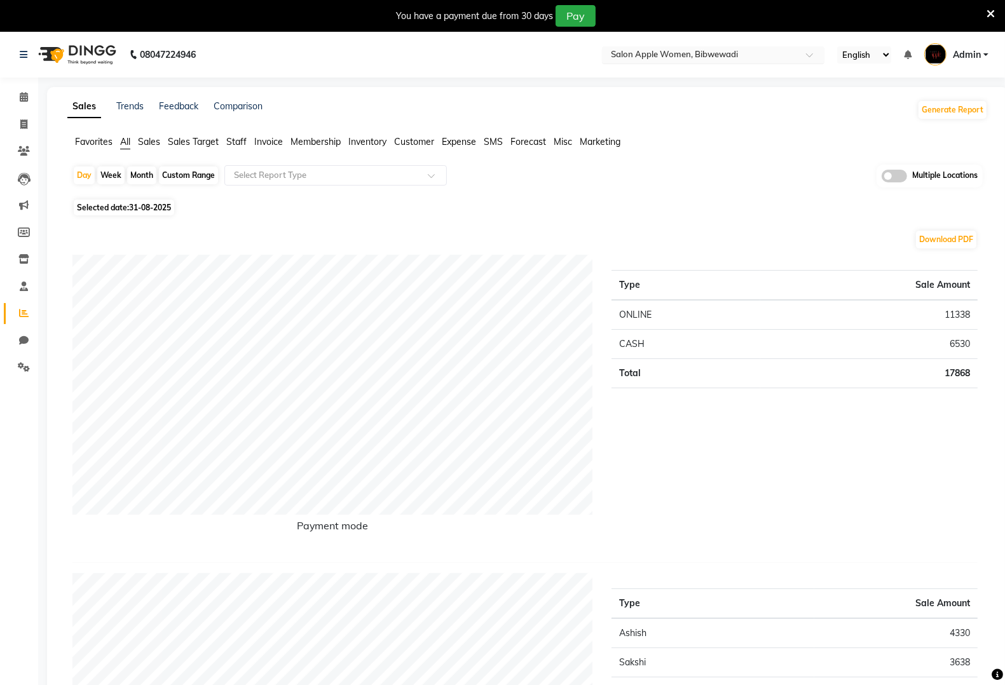
click at [732, 55] on input "text" at bounding box center [700, 56] width 184 height 13
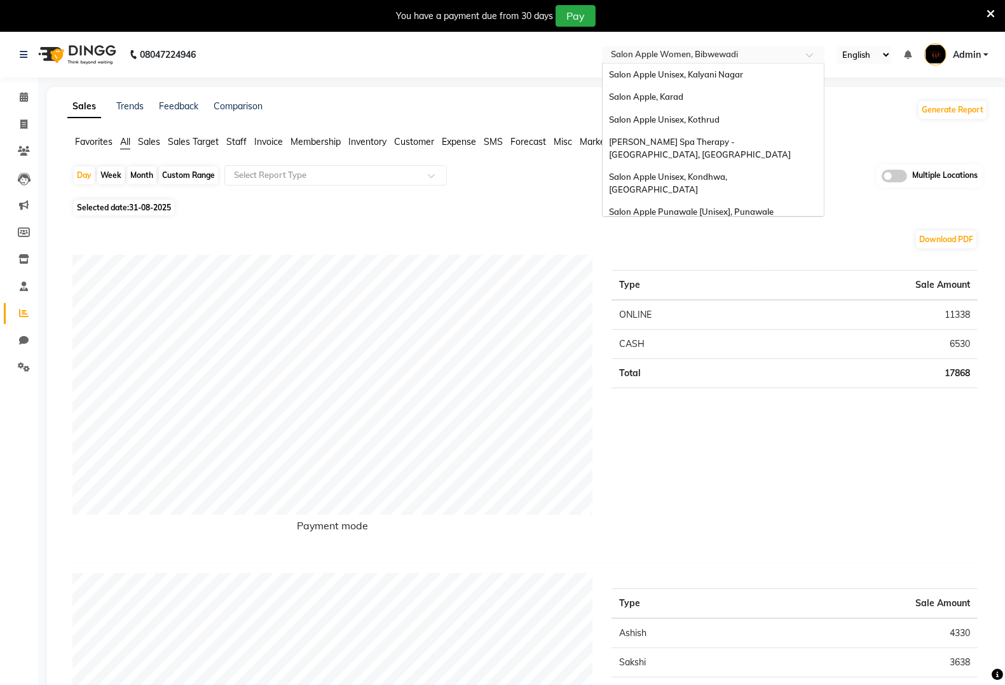
scroll to position [554, 0]
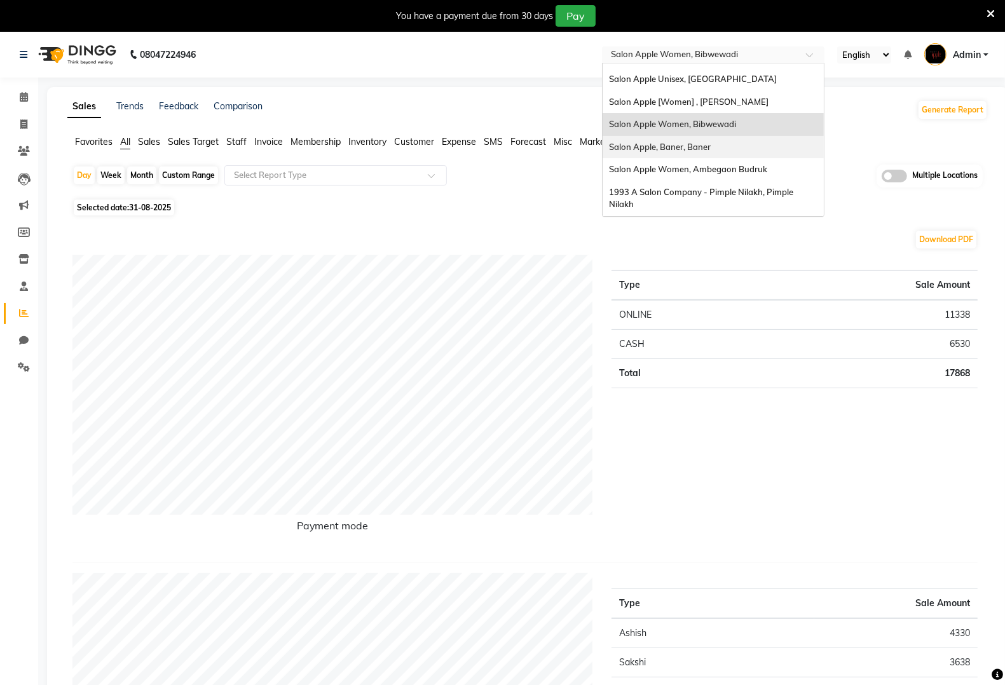
click at [729, 136] on div "Salon Apple, Baner, Baner" at bounding box center [713, 147] width 221 height 23
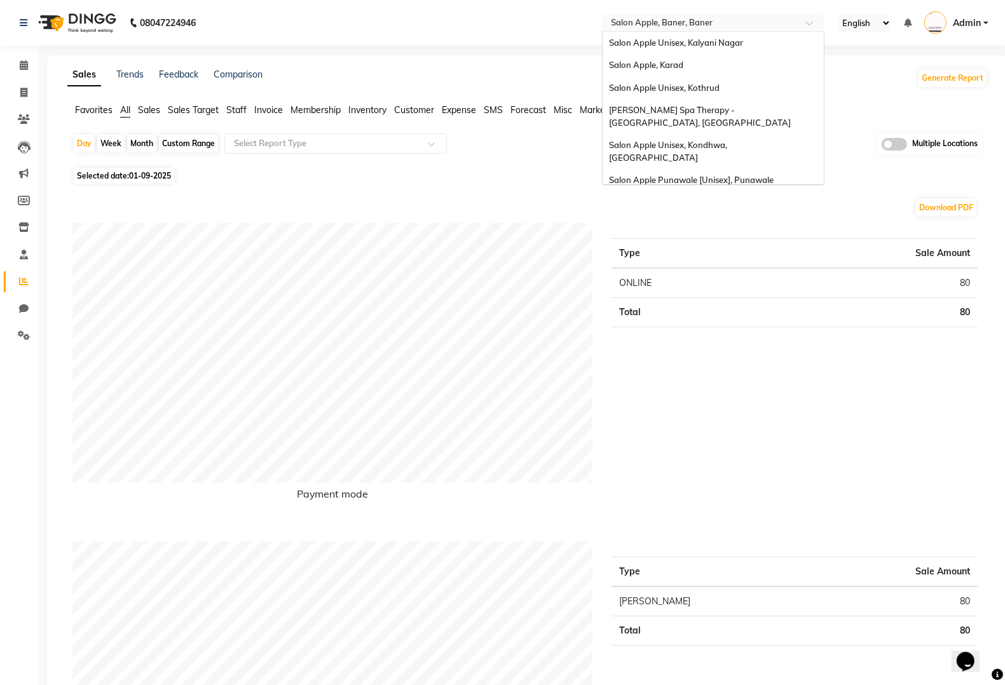
click at [682, 27] on input "text" at bounding box center [700, 24] width 184 height 13
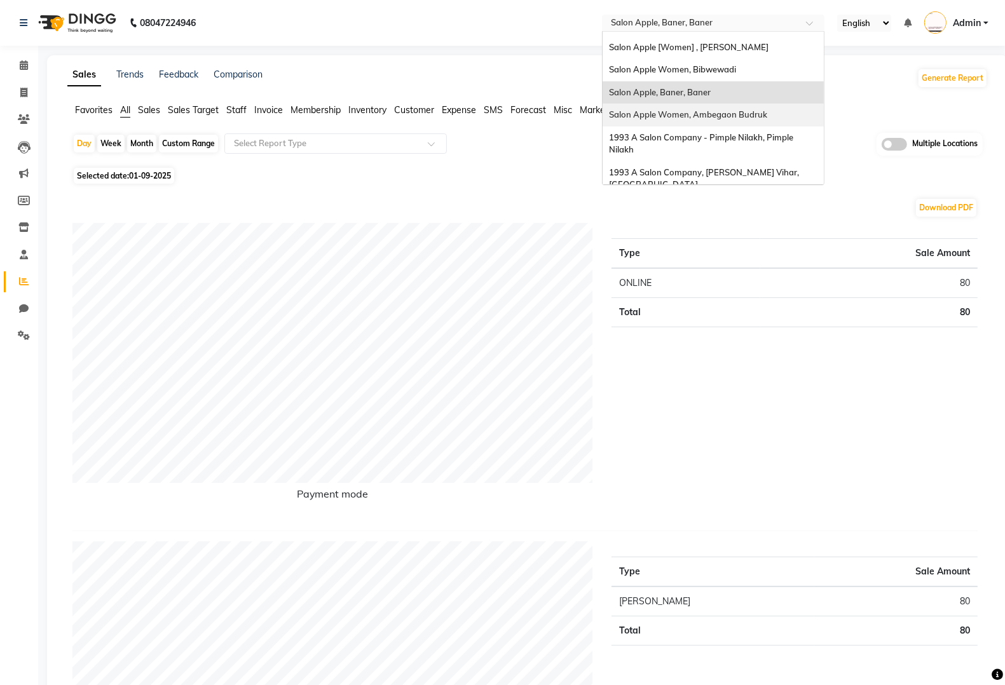
click at [691, 104] on div "Salon Apple Women, Ambegaon Budruk" at bounding box center [713, 115] width 221 height 23
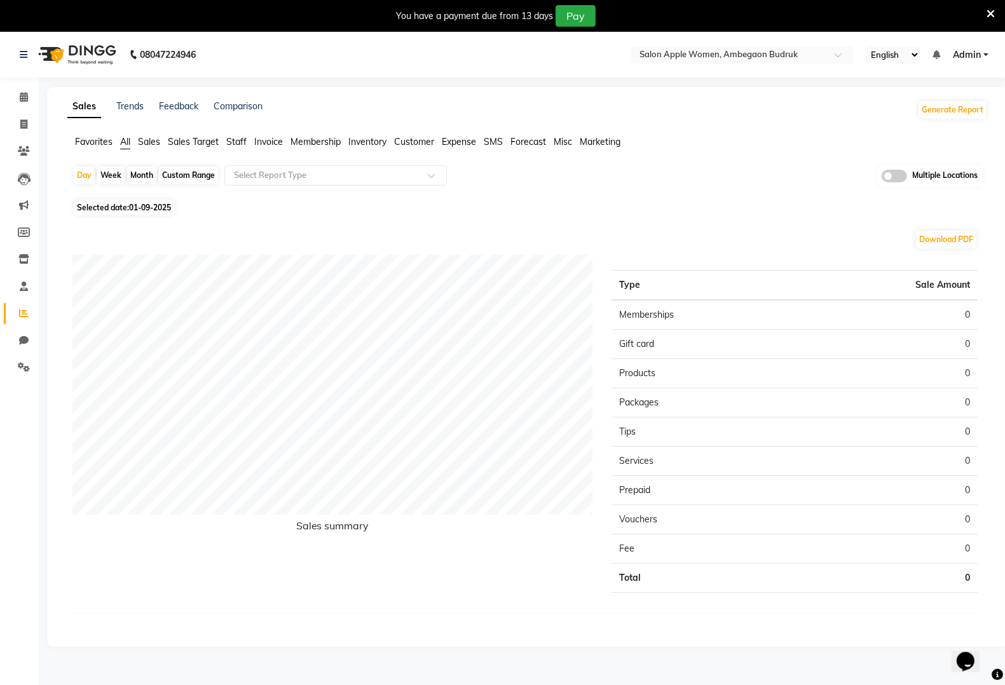
click at [166, 210] on span "01-09-2025" at bounding box center [150, 208] width 42 height 10
select select "9"
select select "2025"
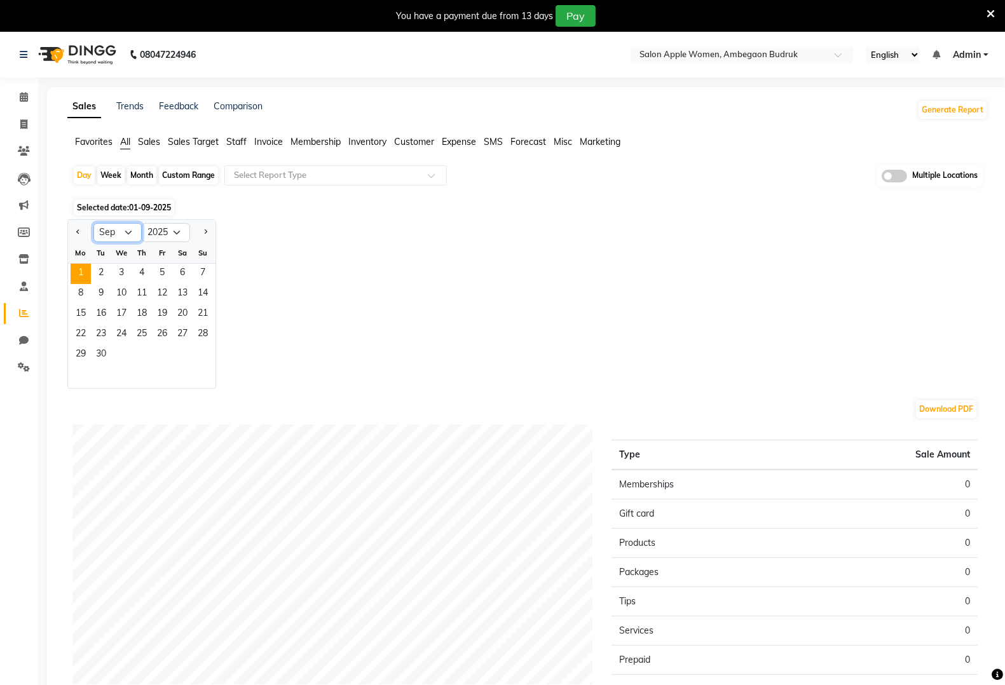
click at [116, 242] on select "Jan Feb Mar Apr May Jun [DATE] Aug Sep Oct Nov Dec" at bounding box center [117, 232] width 48 height 19
select select "8"
click at [93, 224] on select "Jan Feb Mar Apr May Jun [DATE] Aug Sep Oct Nov Dec" at bounding box center [117, 232] width 48 height 19
click at [205, 347] on span "31" at bounding box center [203, 355] width 20 height 20
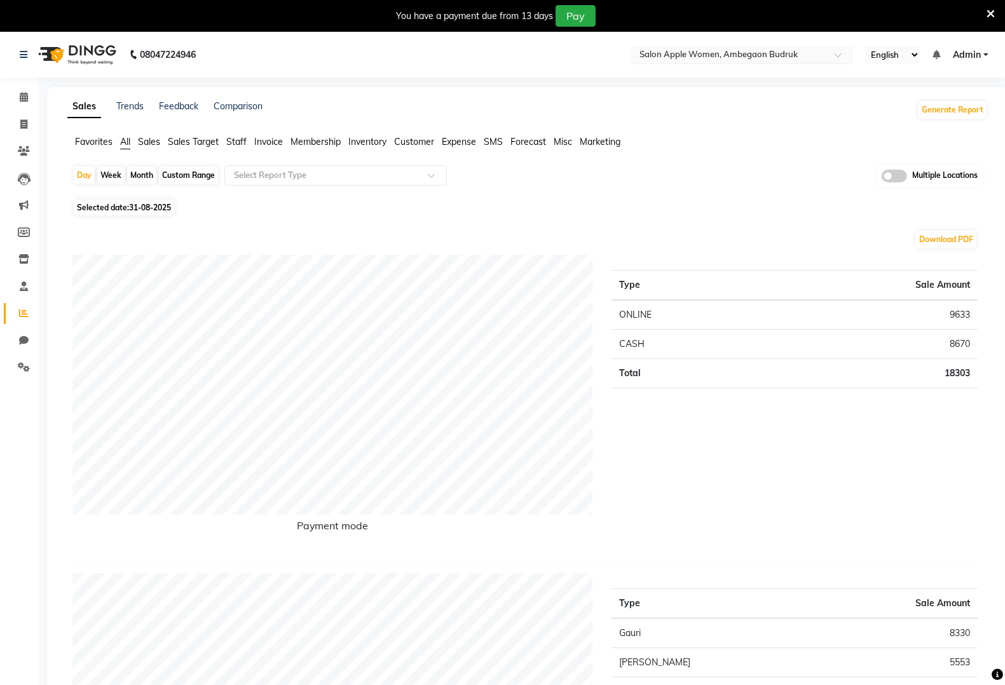
click at [814, 55] on input "text" at bounding box center [729, 56] width 184 height 13
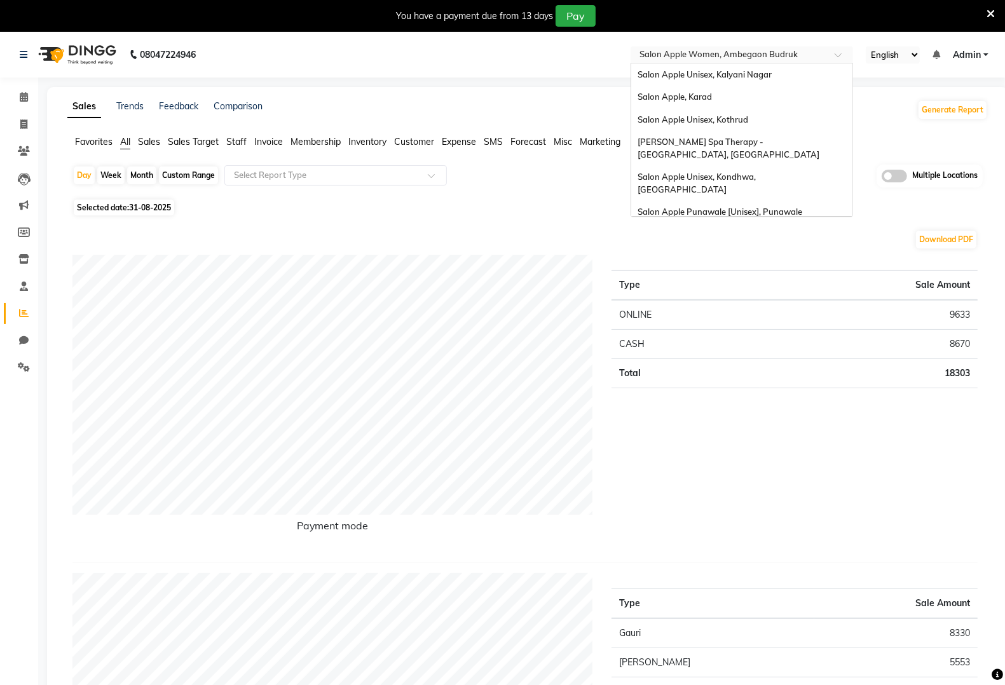
scroll to position [599, 0]
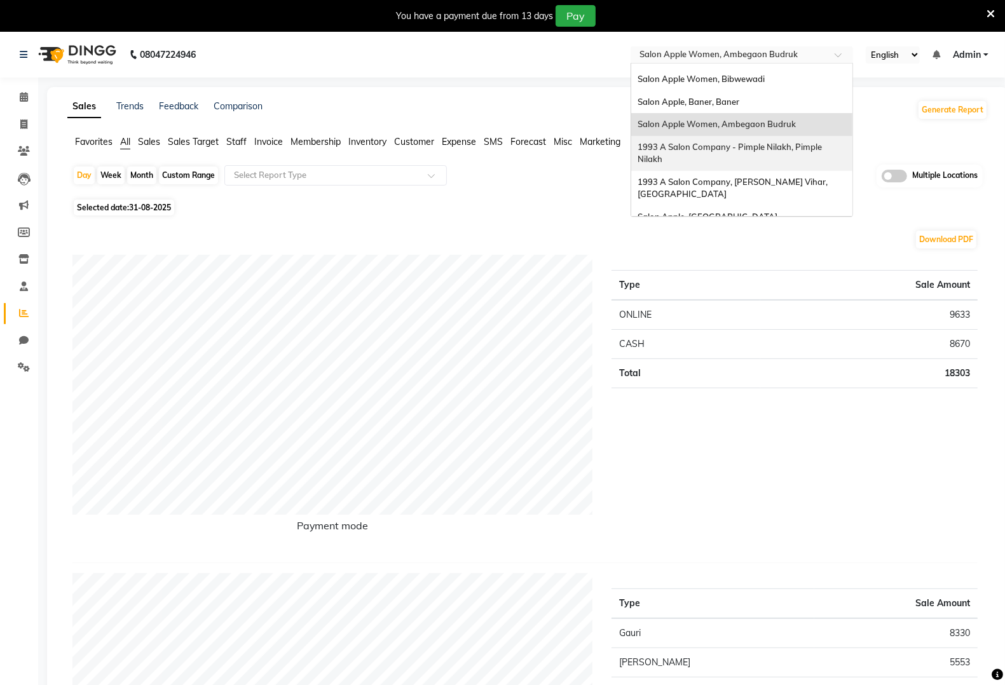
click at [798, 142] on span "1993 A Salon Company - Pimple Nilakh, Pimple Nilakh" at bounding box center [731, 153] width 186 height 23
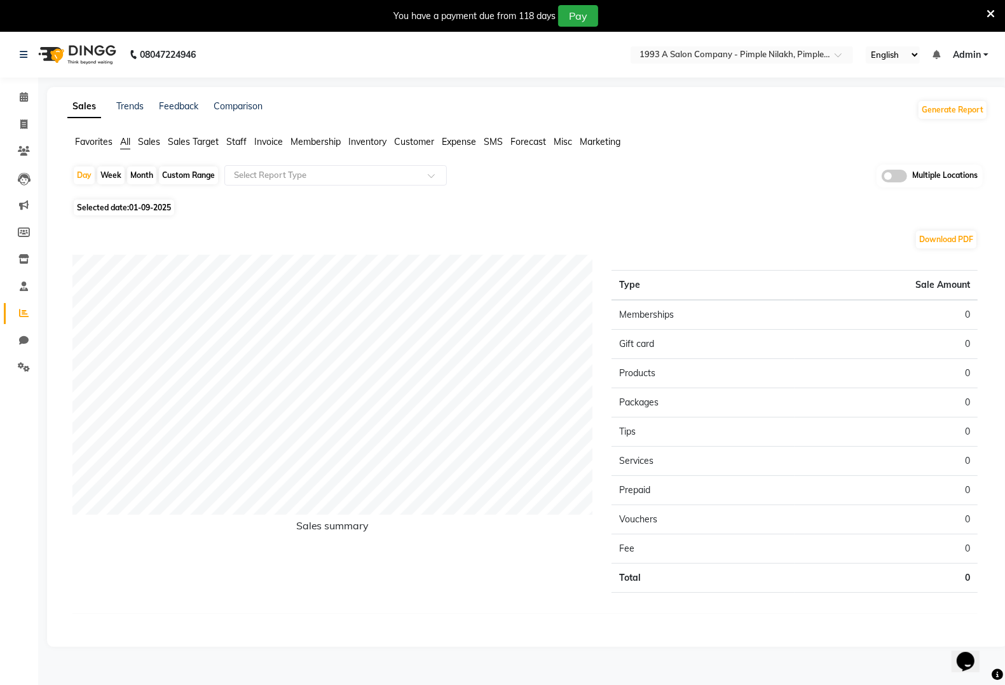
click at [158, 212] on span "01-09-2025" at bounding box center [150, 208] width 42 height 10
select select "9"
select select "2025"
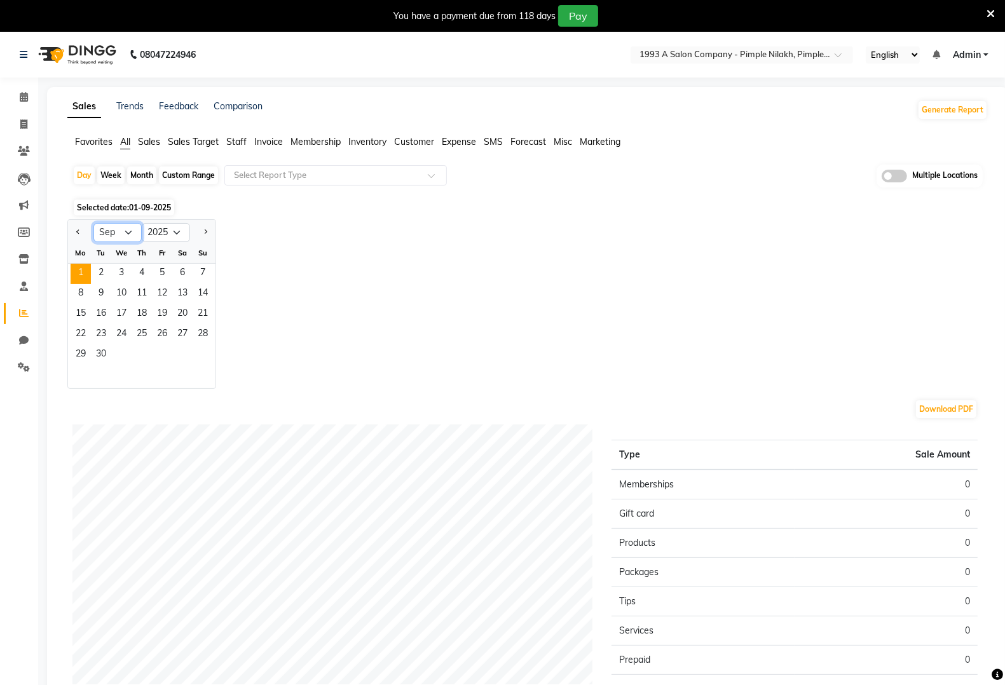
click at [124, 230] on select "Jan Feb Mar Apr May Jun Jul Aug Sep Oct Nov Dec" at bounding box center [117, 232] width 48 height 19
select select "8"
click at [93, 224] on select "Jan Feb Mar Apr May Jun Jul Aug Sep Oct Nov Dec" at bounding box center [117, 232] width 48 height 19
click at [196, 358] on span "31" at bounding box center [203, 355] width 20 height 20
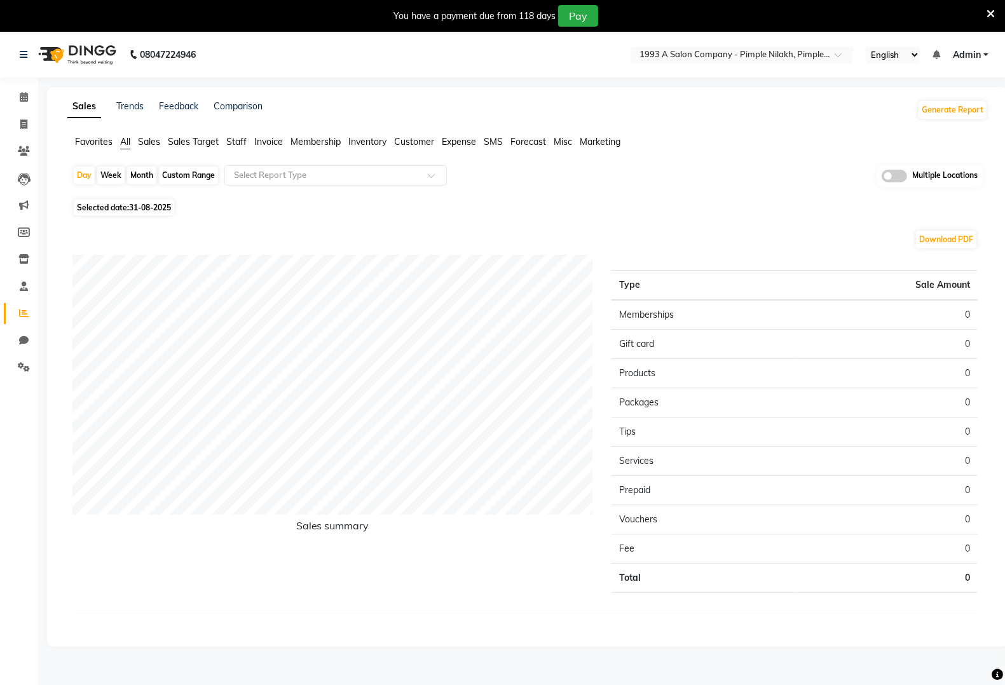
click at [154, 205] on span "31-08-2025" at bounding box center [150, 208] width 42 height 10
select select "8"
select select "2025"
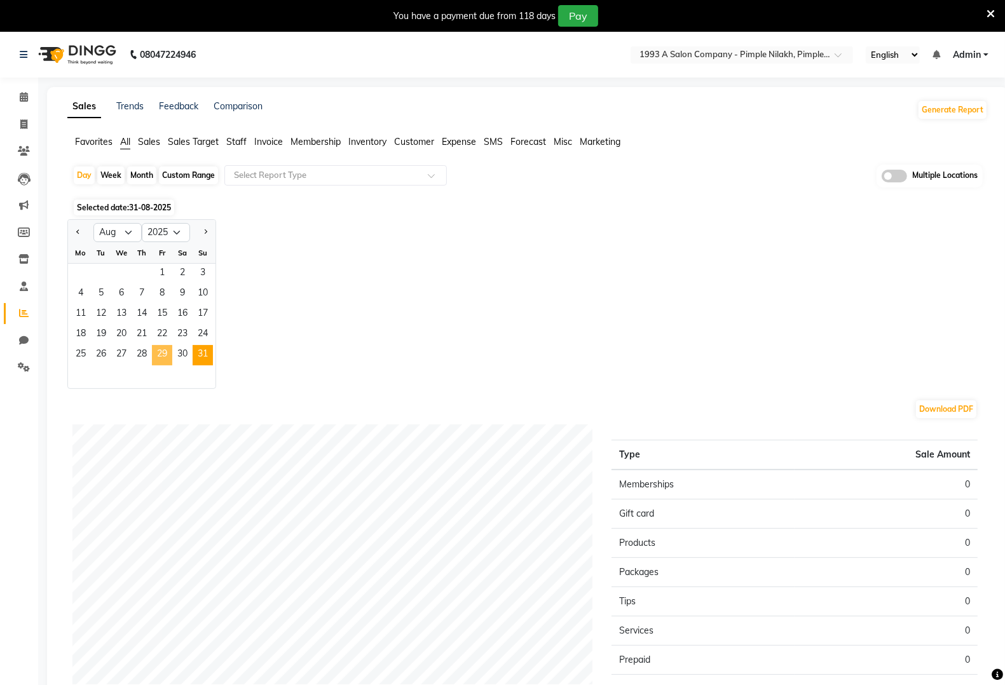
click at [157, 350] on span "29" at bounding box center [162, 355] width 20 height 20
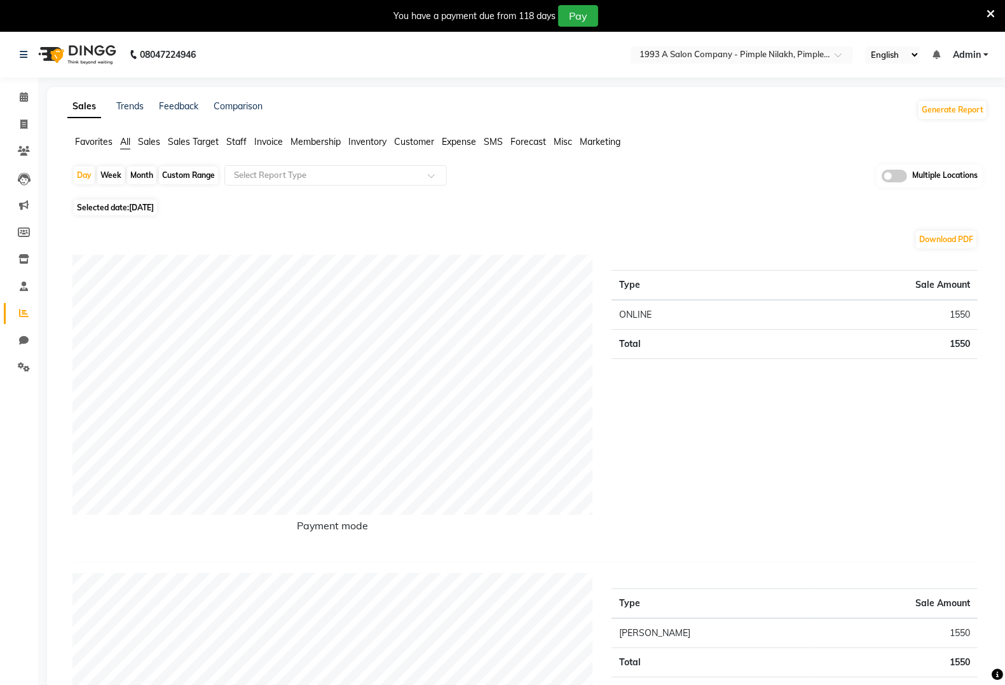
click at [154, 210] on span "29-08-2025" at bounding box center [141, 208] width 25 height 10
select select "8"
select select "2025"
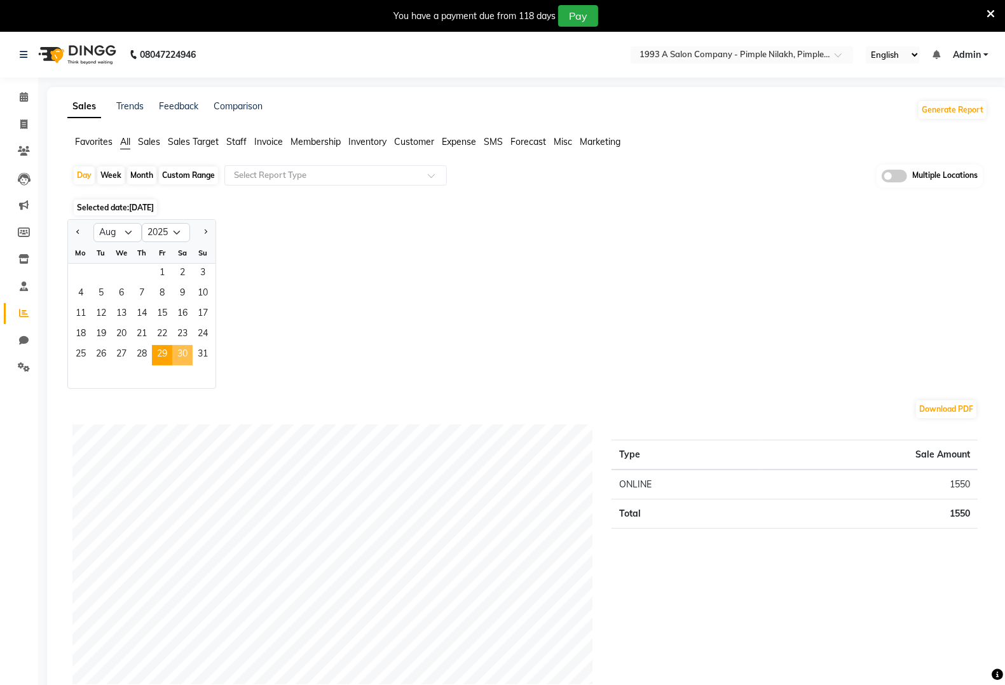
click at [179, 350] on span "30" at bounding box center [182, 355] width 20 height 20
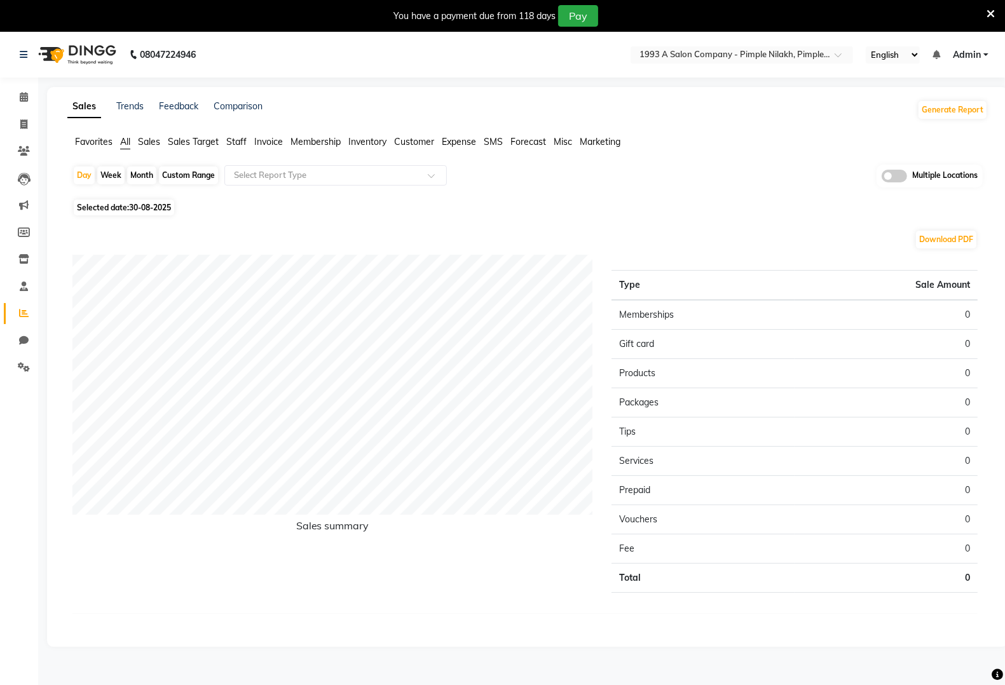
click at [153, 212] on span "30-08-2025" at bounding box center [150, 208] width 42 height 10
select select "8"
select select "2025"
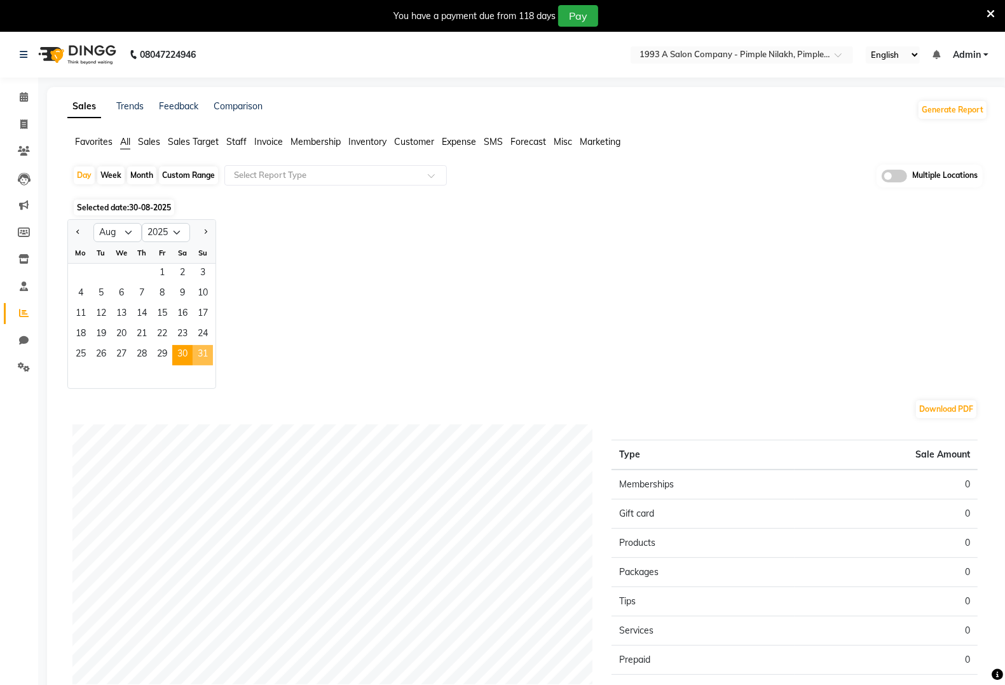
click at [204, 354] on span "31" at bounding box center [203, 355] width 20 height 20
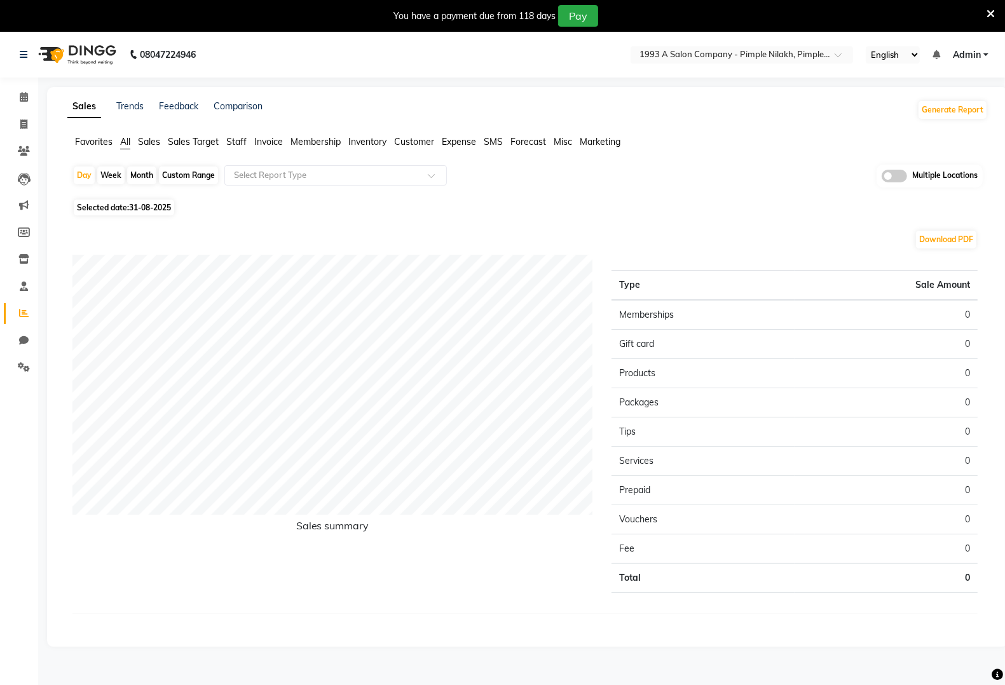
click at [155, 200] on span "Selected date: 31-08-2025" at bounding box center [124, 208] width 100 height 16
select select "8"
select select "2025"
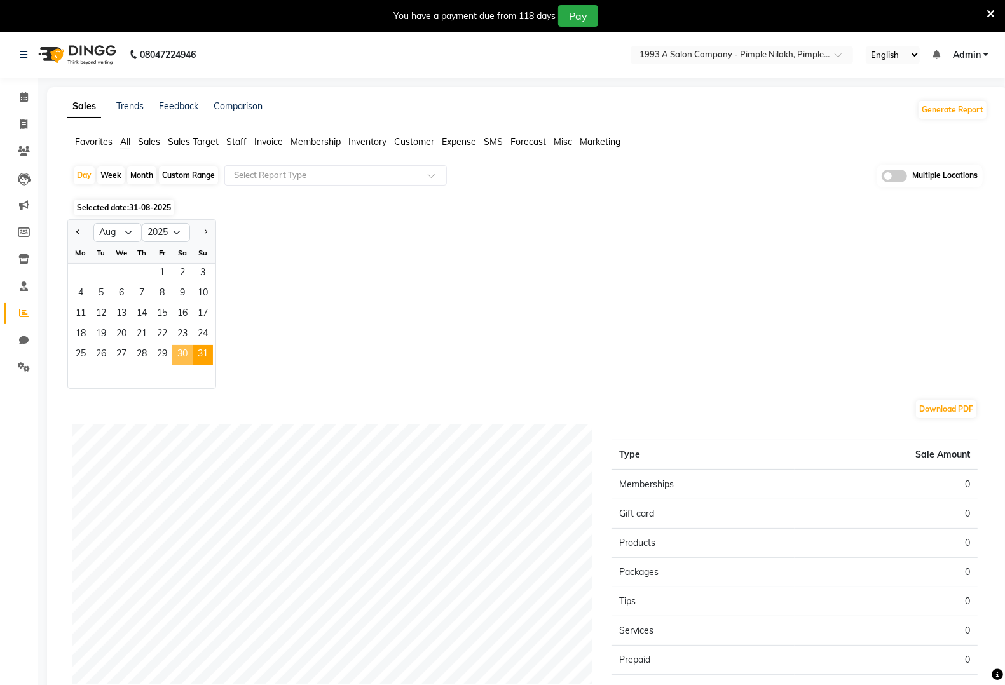
click at [181, 358] on span "30" at bounding box center [182, 355] width 20 height 20
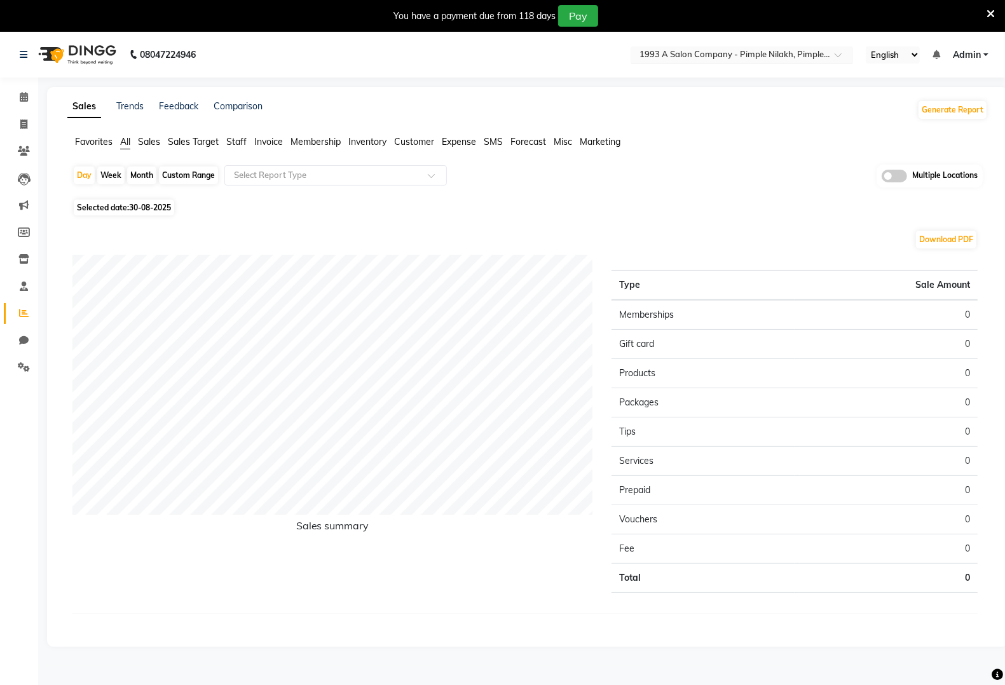
click at [738, 62] on ng-select "Select Location × 1993 A Salon Company - Pimple Nilakh, Pimple Nilakh" at bounding box center [742, 54] width 223 height 17
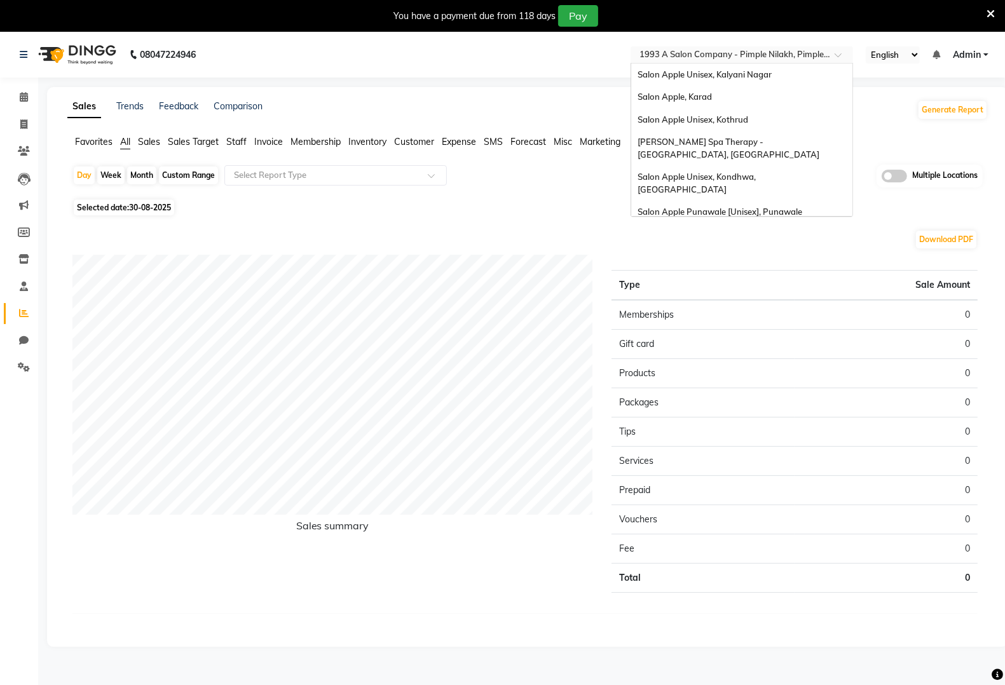
scroll to position [621, 0]
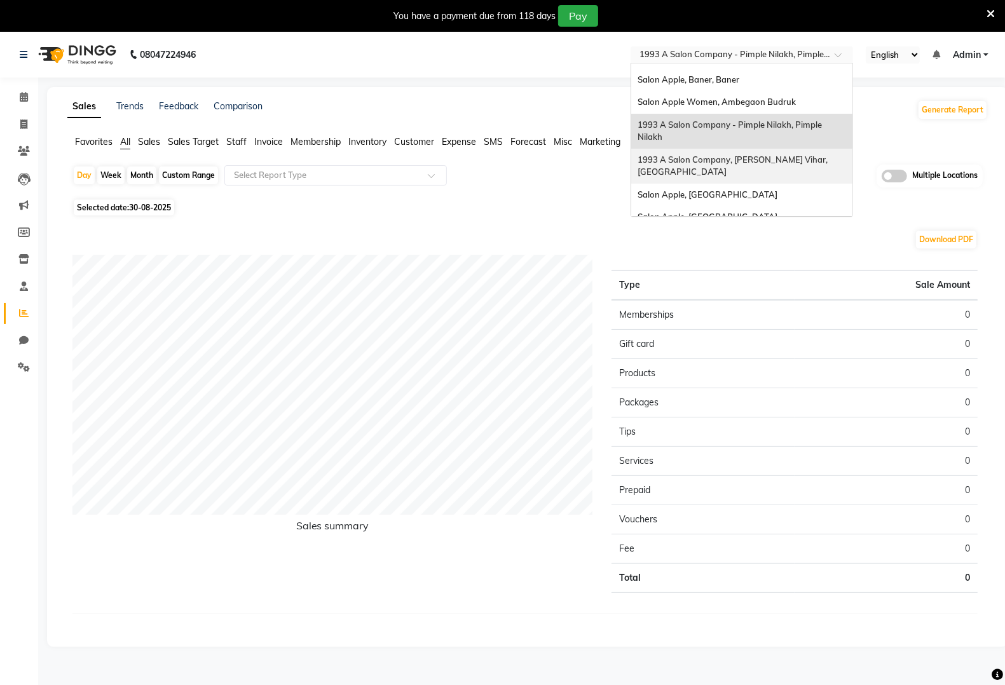
click at [722, 149] on div "1993 A Salon Company, [PERSON_NAME] Vihar, [GEOGRAPHIC_DATA]" at bounding box center [741, 166] width 221 height 35
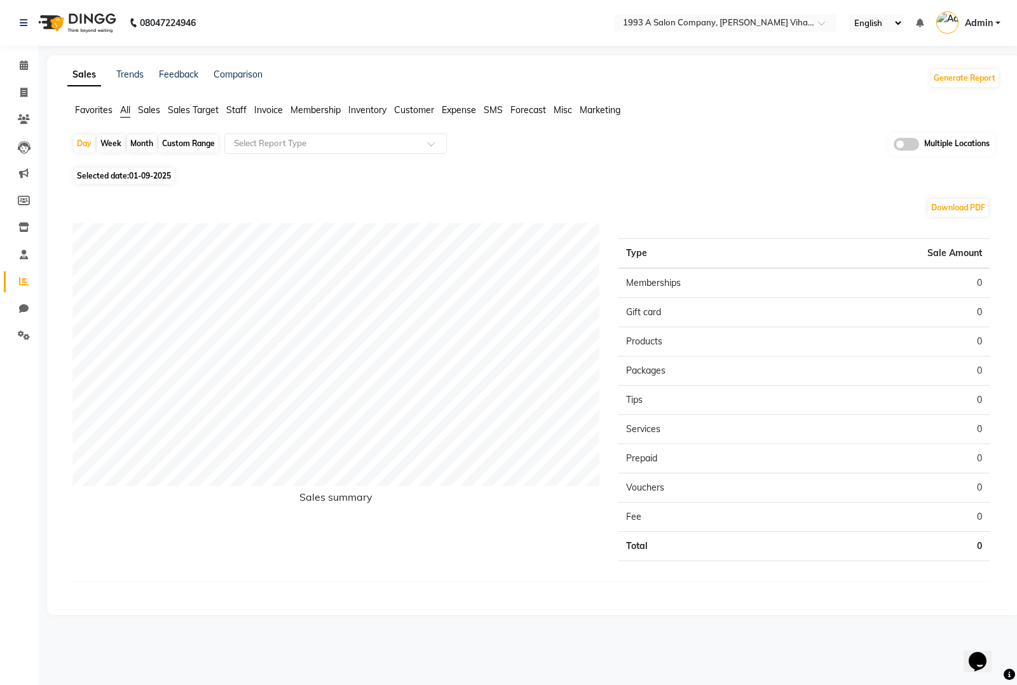
click at [148, 175] on span "01-09-2025" at bounding box center [150, 176] width 42 height 10
select select "9"
select select "2025"
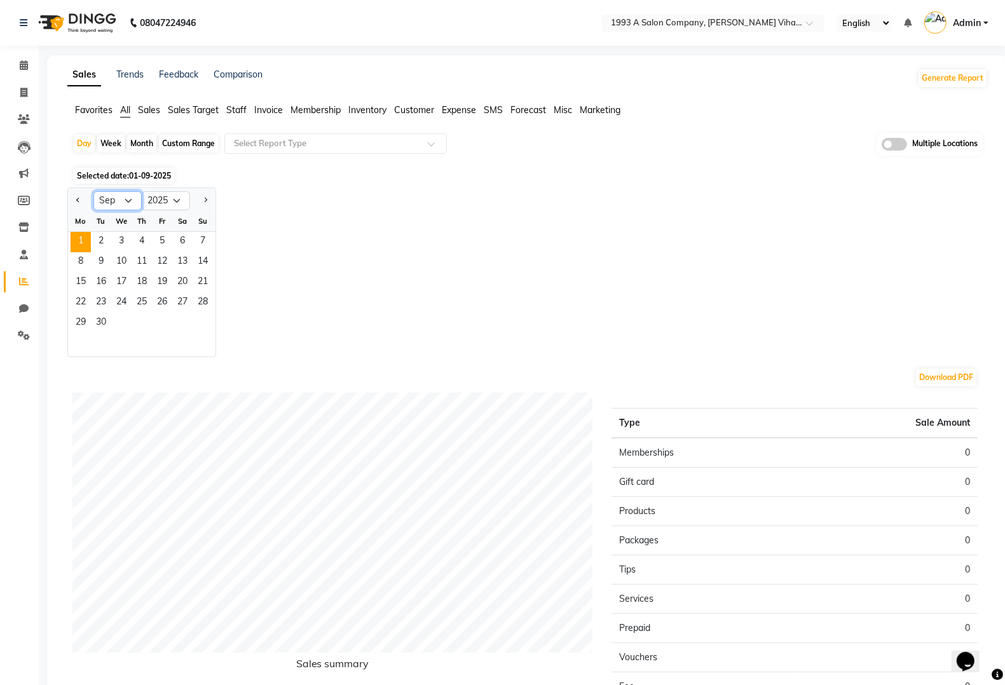
click at [125, 205] on select "Jan Feb Mar Apr May Jun [DATE] Aug Sep Oct Nov Dec" at bounding box center [117, 200] width 48 height 19
select select "8"
click at [93, 192] on select "Jan Feb Mar Apr May Jun [DATE] Aug Sep Oct Nov Dec" at bounding box center [117, 200] width 48 height 19
click at [204, 322] on span "31" at bounding box center [203, 323] width 20 height 20
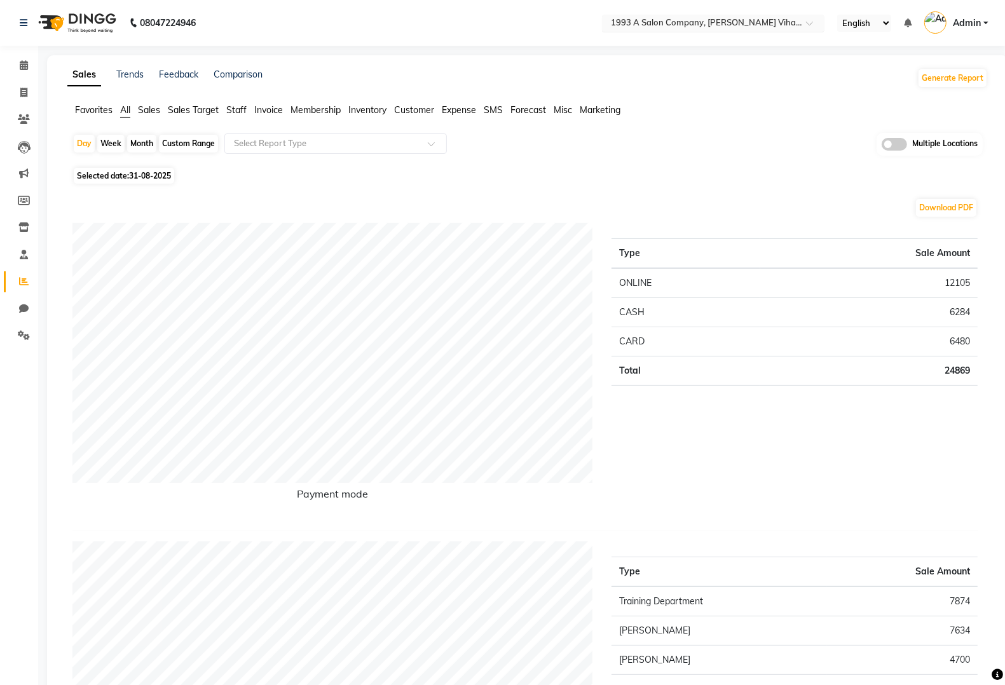
click at [781, 22] on input "text" at bounding box center [700, 24] width 184 height 13
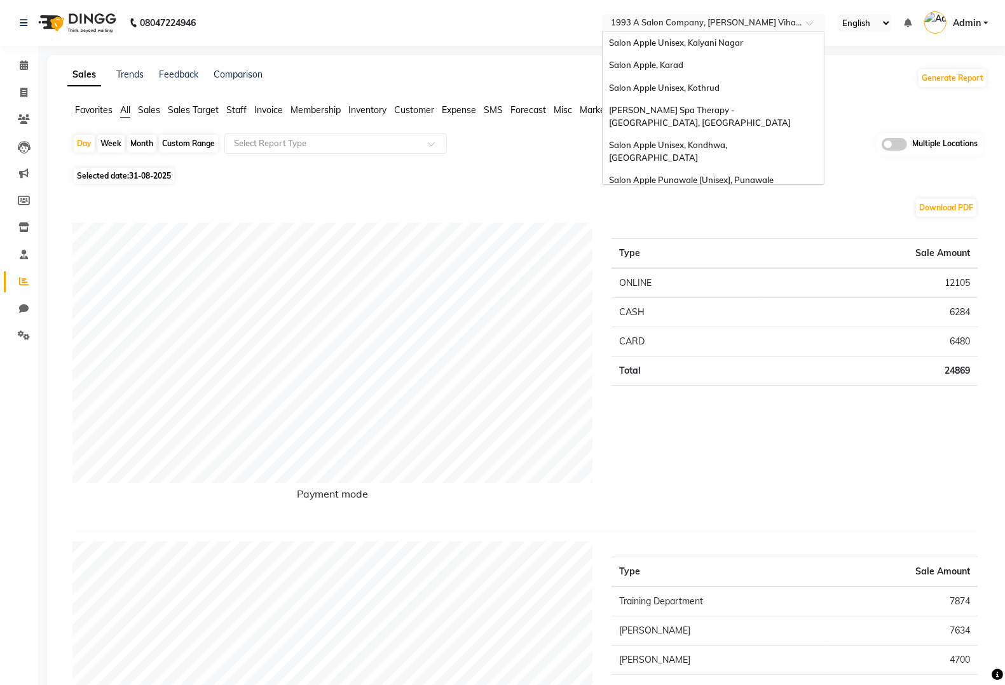
scroll to position [656, 0]
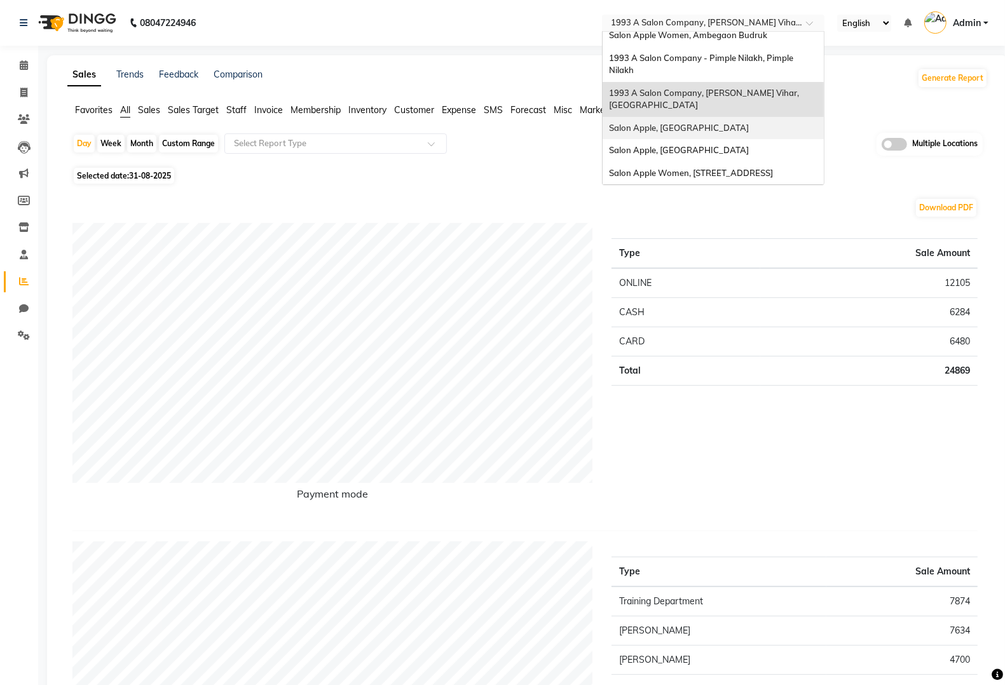
click at [719, 117] on div "Salon Apple, [GEOGRAPHIC_DATA]" at bounding box center [713, 128] width 221 height 23
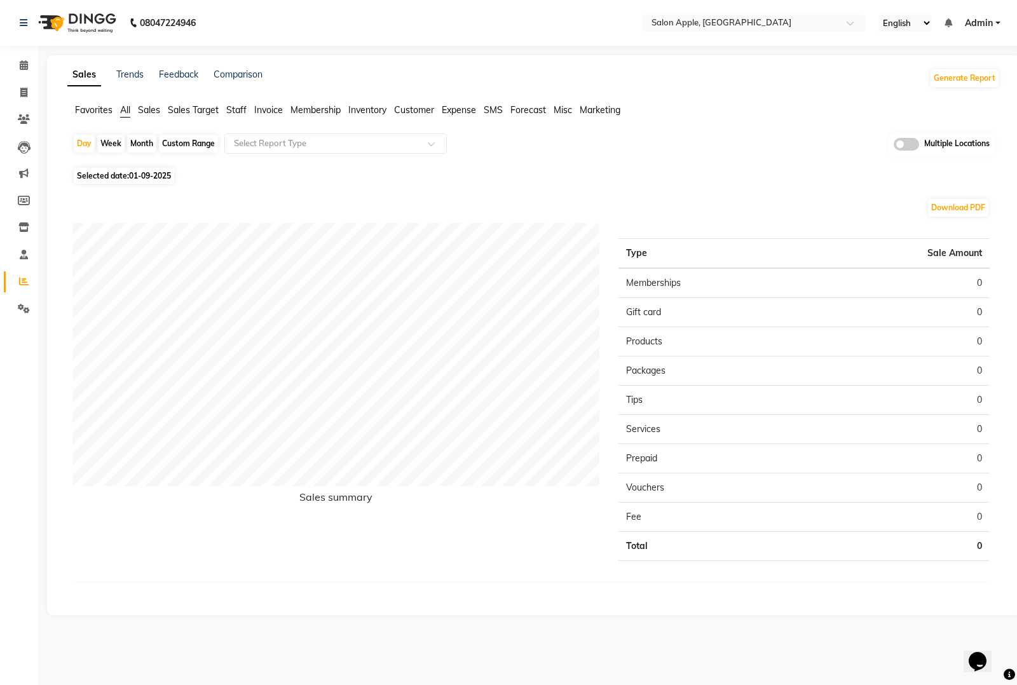
click at [121, 184] on div "Day Week Month Custom Range Select Report Type Multiple Locations Selected date…" at bounding box center [533, 368] width 933 height 470
click at [123, 178] on span "Selected date: 01-09-2025" at bounding box center [124, 176] width 100 height 16
select select "9"
select select "2025"
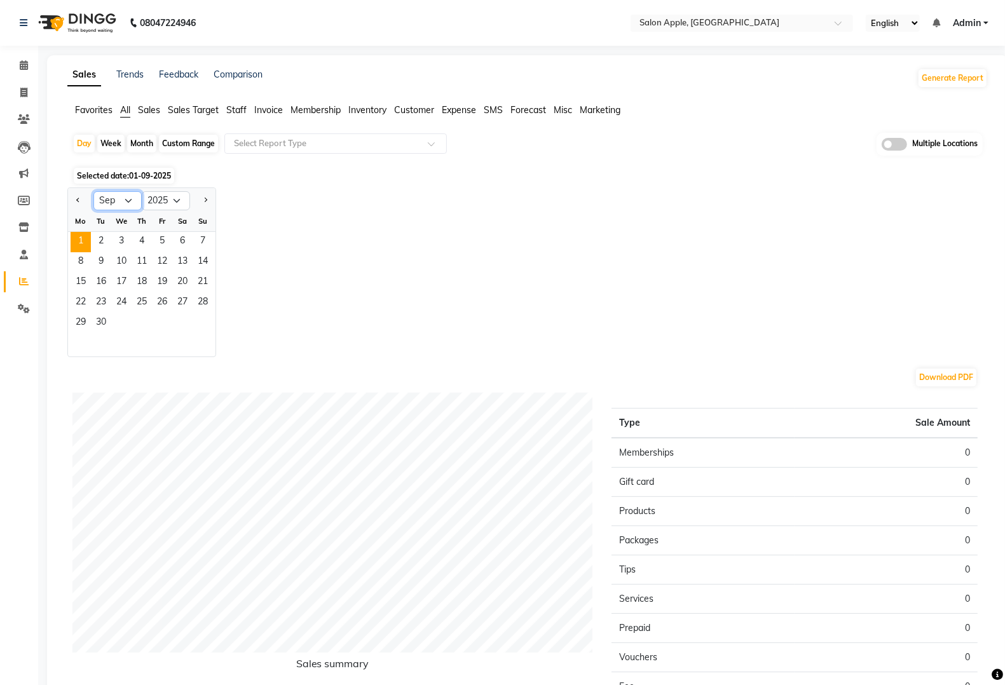
click at [125, 207] on select "Jan Feb Mar Apr May Jun [DATE] Aug Sep Oct Nov Dec" at bounding box center [117, 200] width 48 height 19
select select "8"
click at [93, 192] on select "Jan Feb Mar Apr May Jun [DATE] Aug Sep Oct Nov Dec" at bounding box center [117, 200] width 48 height 19
click at [203, 320] on span "31" at bounding box center [203, 323] width 20 height 20
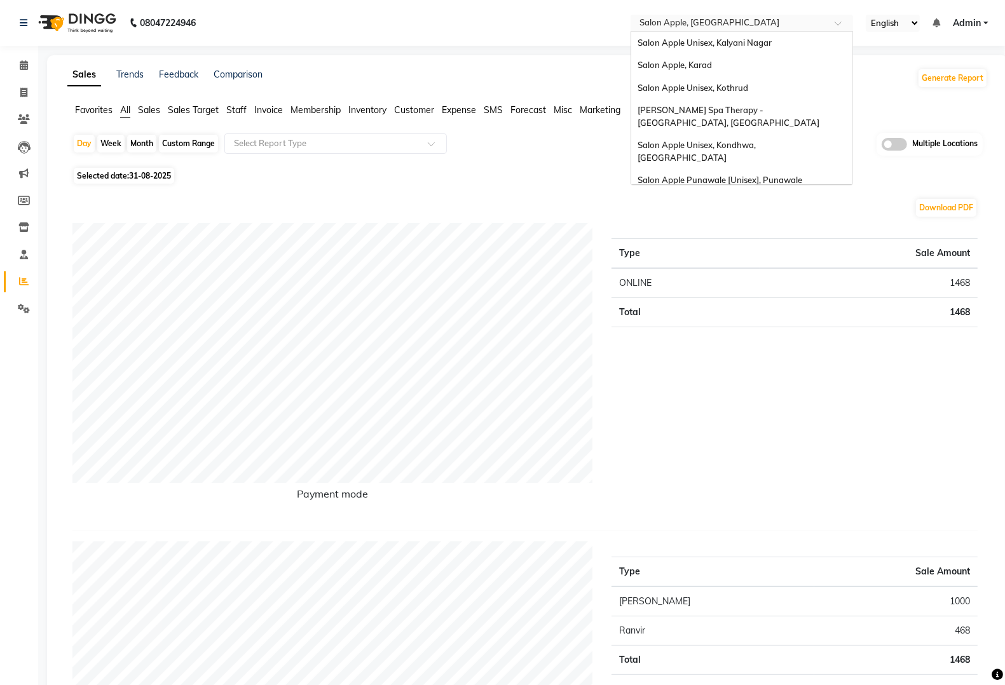
click at [774, 24] on input "text" at bounding box center [729, 24] width 184 height 13
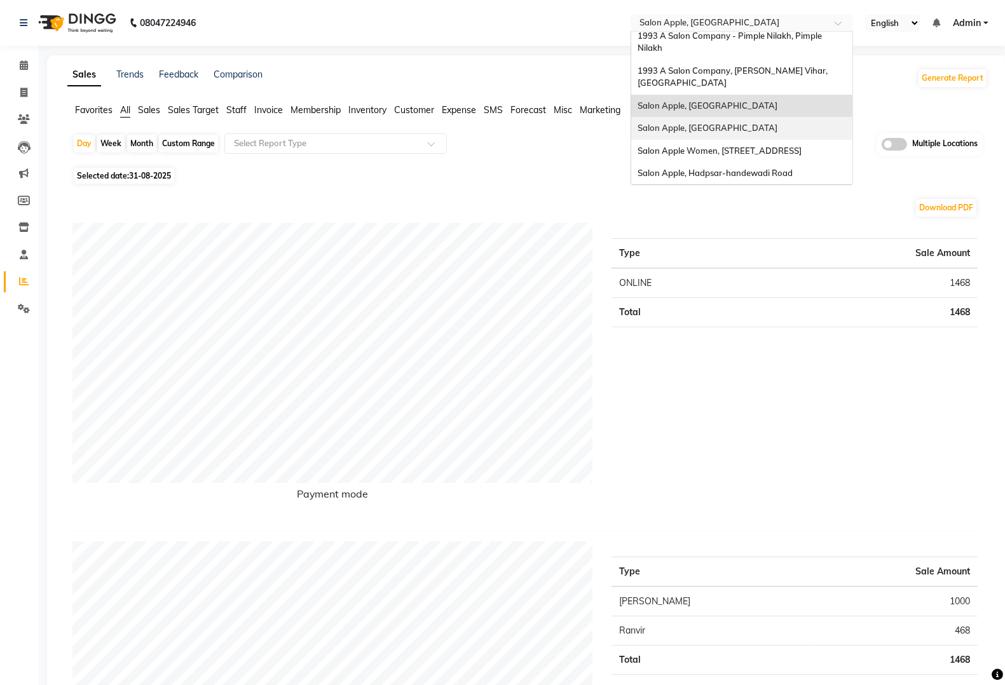
click at [745, 117] on div "Salon Apple, [GEOGRAPHIC_DATA]" at bounding box center [741, 128] width 221 height 23
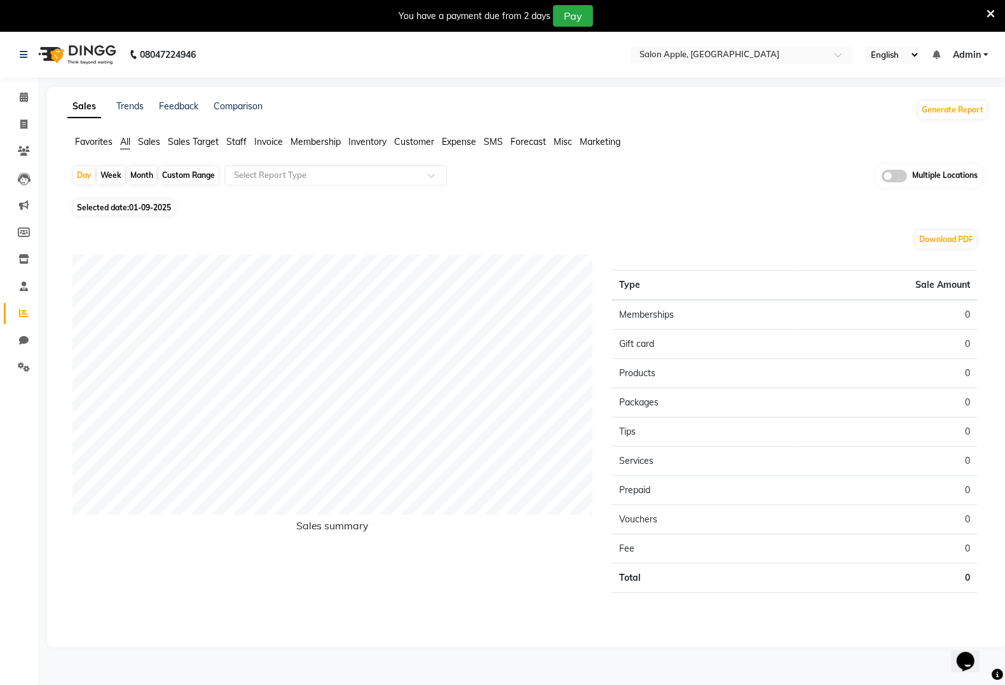
click at [116, 197] on div "Day Week Month Custom Range Select Report Type Multiple Locations Selected date…" at bounding box center [527, 400] width 921 height 470
click at [113, 205] on span "Selected date: [DATE]" at bounding box center [124, 208] width 100 height 16
select select "9"
select select "2025"
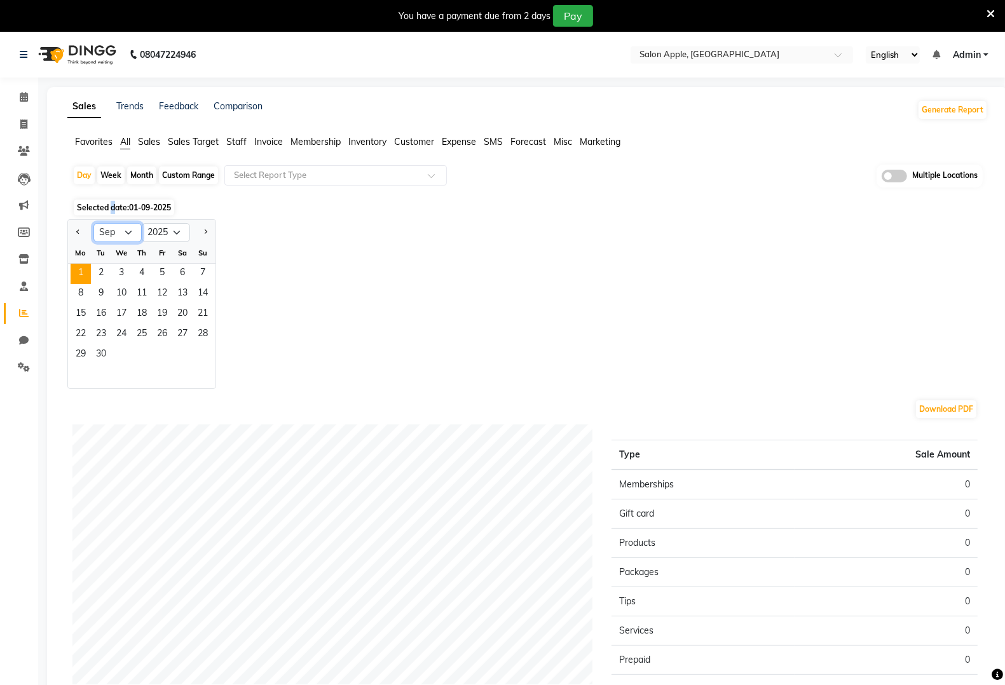
click at [128, 232] on select "Jan Feb Mar Apr May Jun [DATE] Aug Sep Oct Nov Dec" at bounding box center [117, 232] width 48 height 19
select select "8"
click at [93, 224] on select "Jan Feb Mar Apr May Jun [DATE] Aug Sep Oct Nov Dec" at bounding box center [117, 232] width 48 height 19
click at [198, 353] on span "31" at bounding box center [203, 355] width 20 height 20
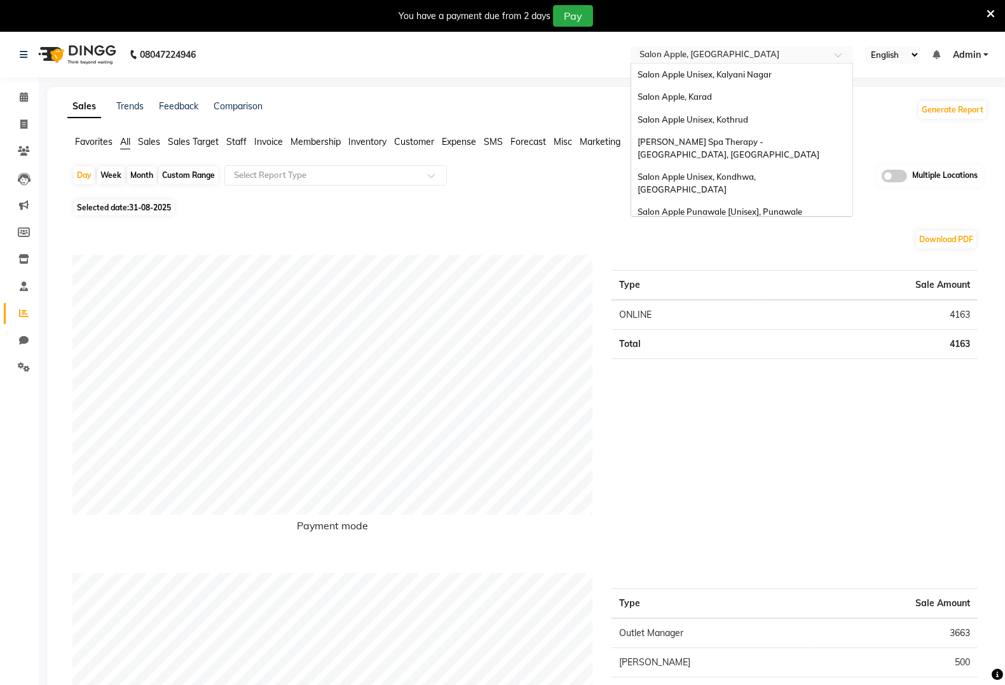
click at [713, 62] on ng-select "Select Location × Salon Apple, [GEOGRAPHIC_DATA] Salon [GEOGRAPHIC_DATA], [GEOG…" at bounding box center [742, 54] width 223 height 17
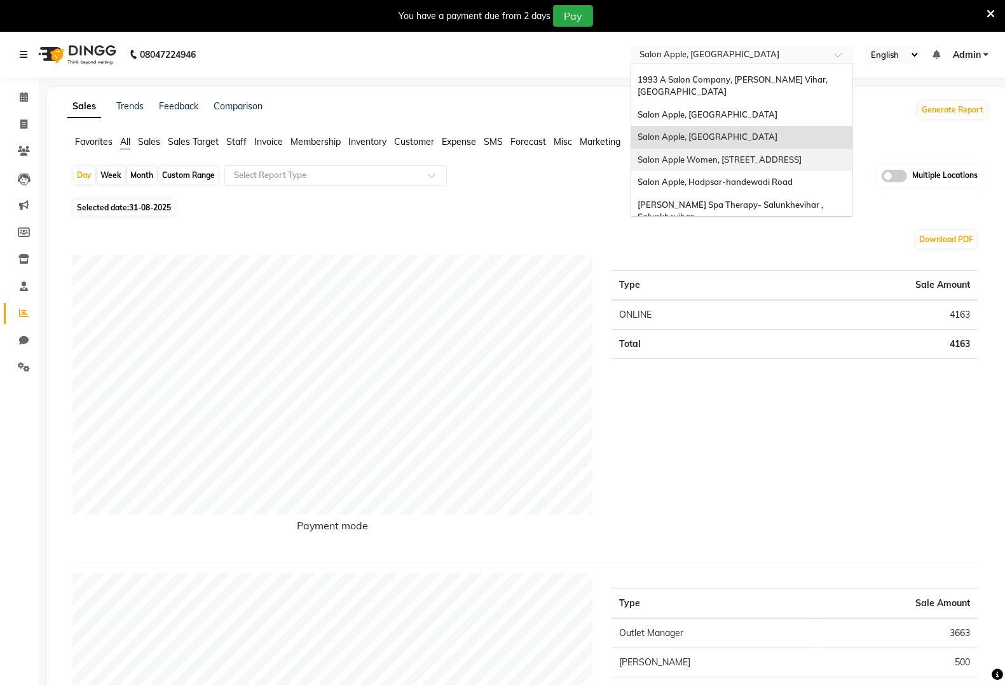
click at [703, 149] on div "Salon Apple Women, [STREET_ADDRESS]" at bounding box center [741, 160] width 221 height 23
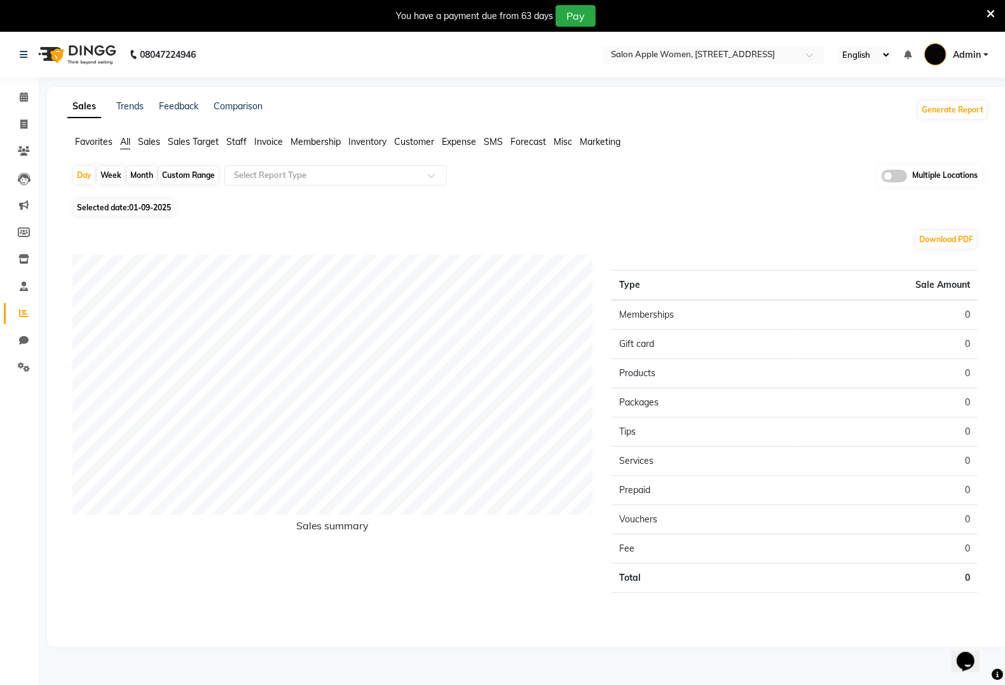
click at [163, 207] on span "01-09-2025" at bounding box center [150, 208] width 42 height 10
select select "9"
select select "2025"
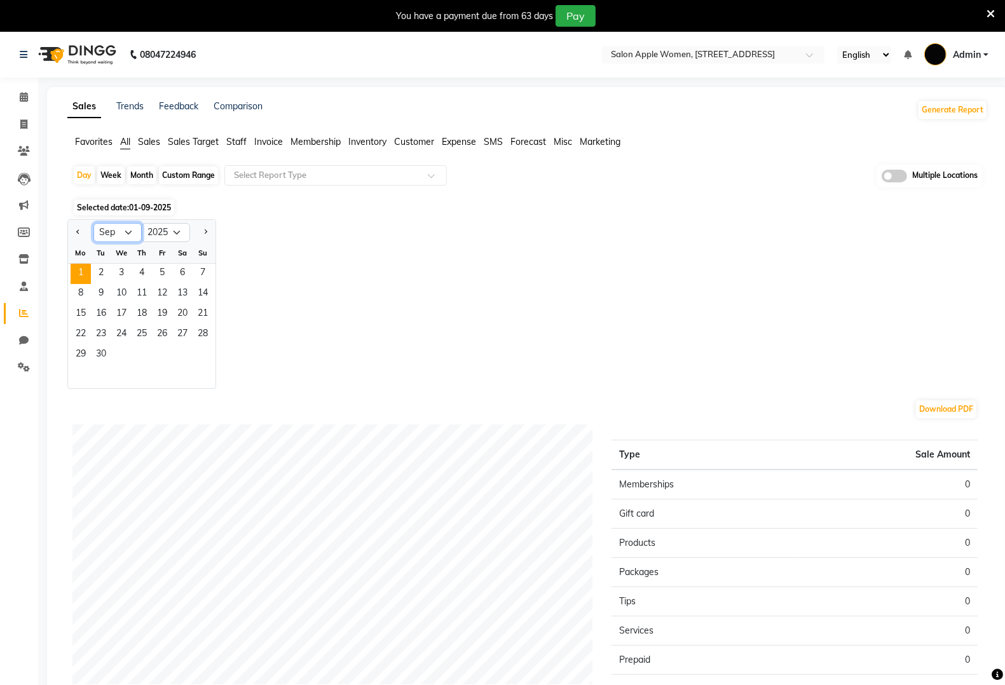
click at [123, 235] on select "Jan Feb Mar Apr May Jun [DATE] Aug Sep Oct Nov Dec" at bounding box center [117, 232] width 48 height 19
select select "8"
click at [93, 224] on select "Jan Feb Mar Apr May Jun [DATE] Aug Sep Oct Nov Dec" at bounding box center [117, 232] width 48 height 19
click at [170, 331] on span "22" at bounding box center [162, 335] width 20 height 20
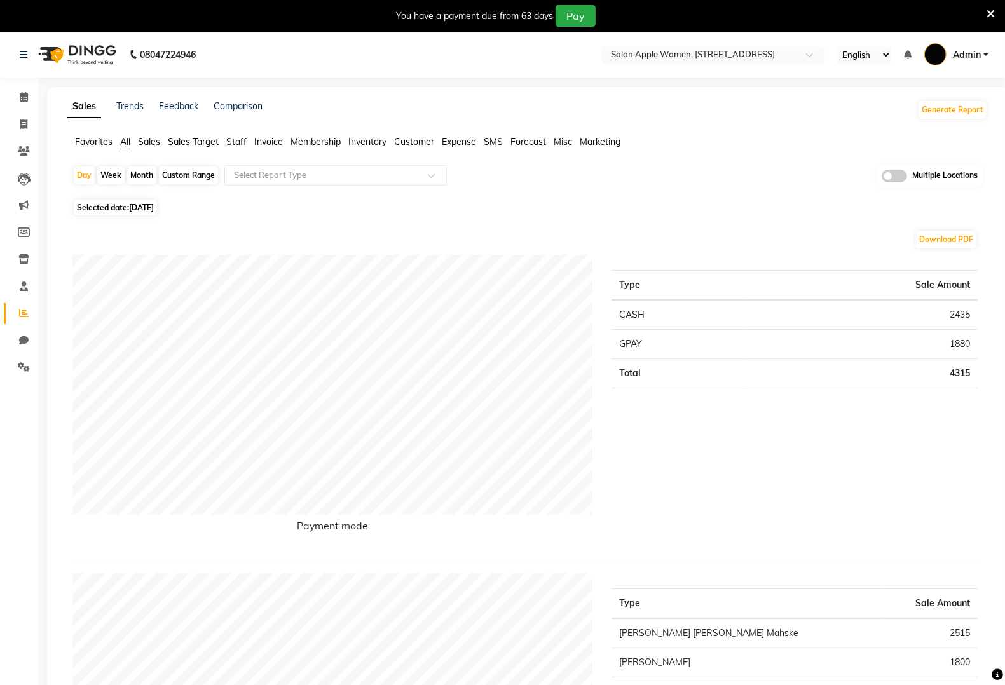
click at [150, 203] on span "[DATE]" at bounding box center [141, 208] width 25 height 10
select select "8"
select select "2025"
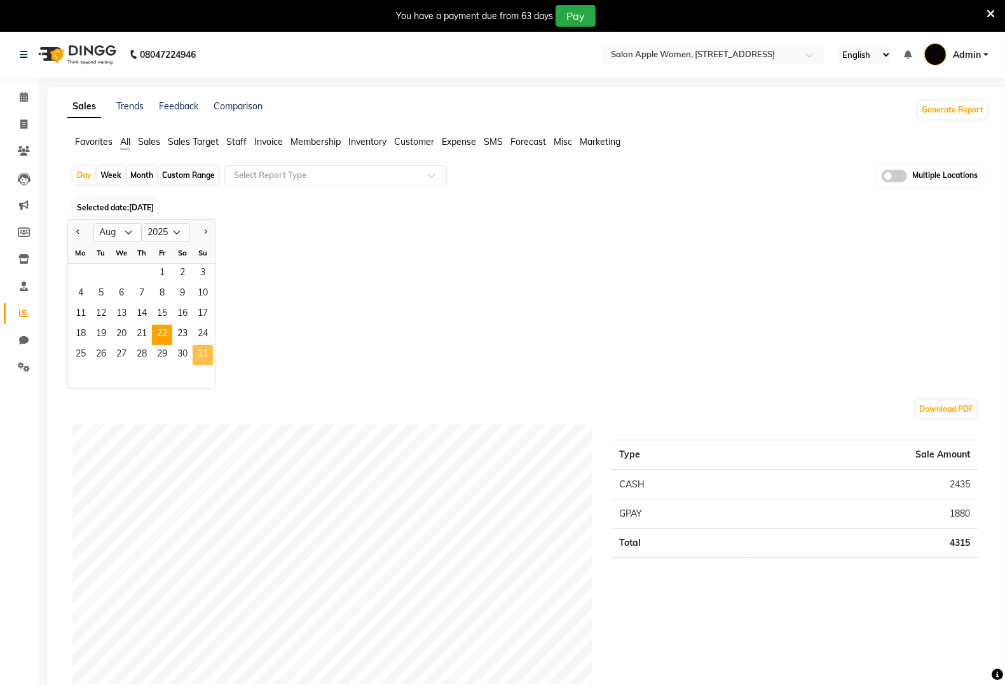
click at [205, 357] on span "31" at bounding box center [203, 355] width 20 height 20
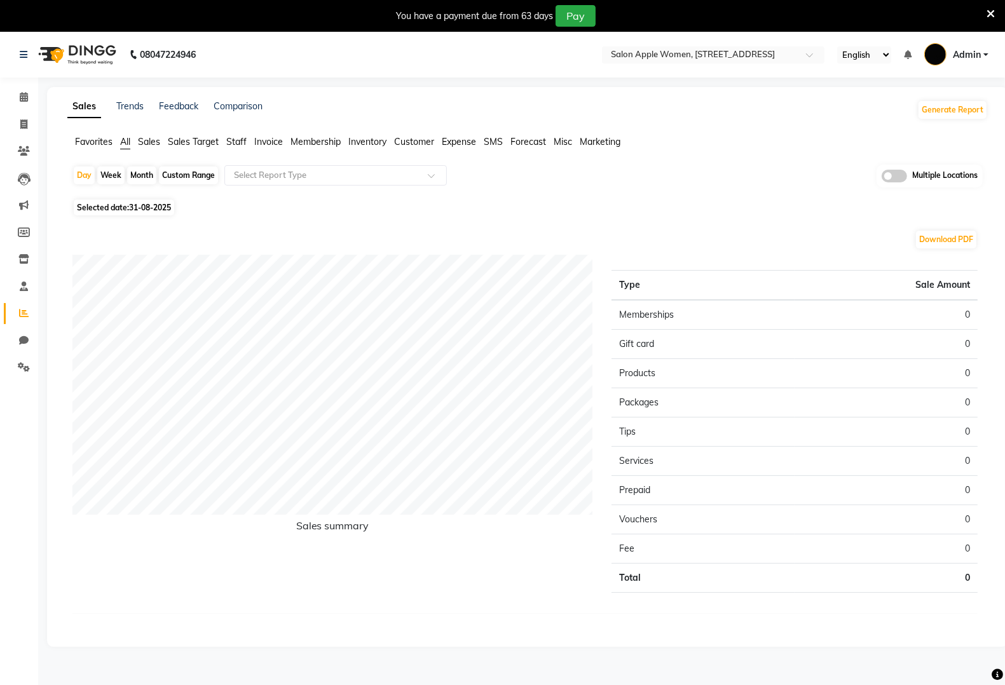
click at [144, 207] on span "31-08-2025" at bounding box center [150, 208] width 42 height 10
select select "8"
select select "2025"
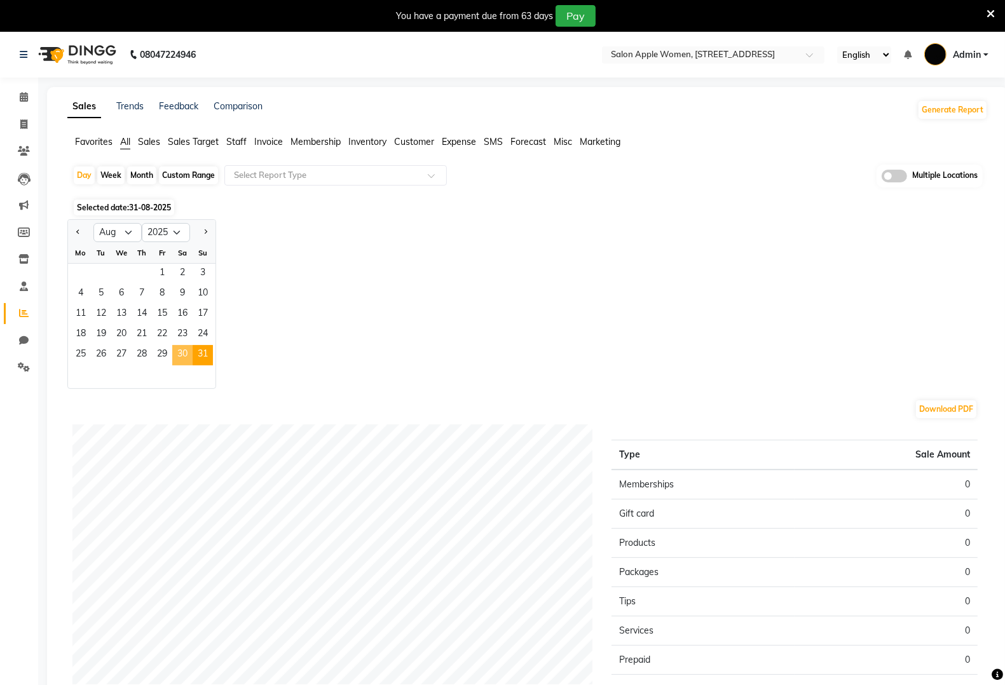
click at [174, 353] on span "30" at bounding box center [182, 355] width 20 height 20
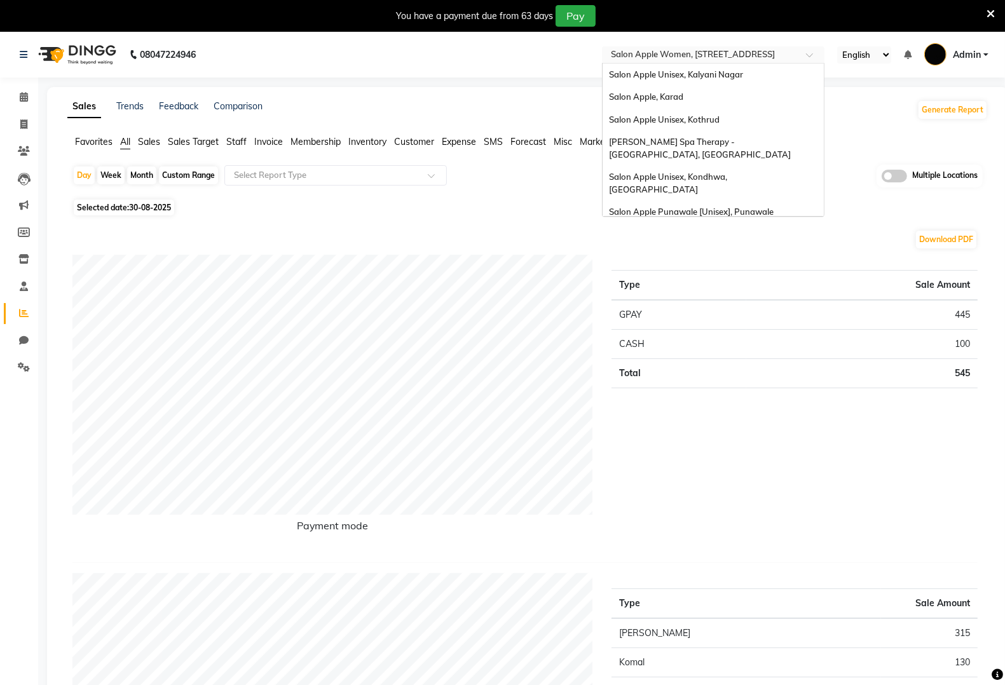
click at [755, 55] on input "text" at bounding box center [700, 56] width 184 height 13
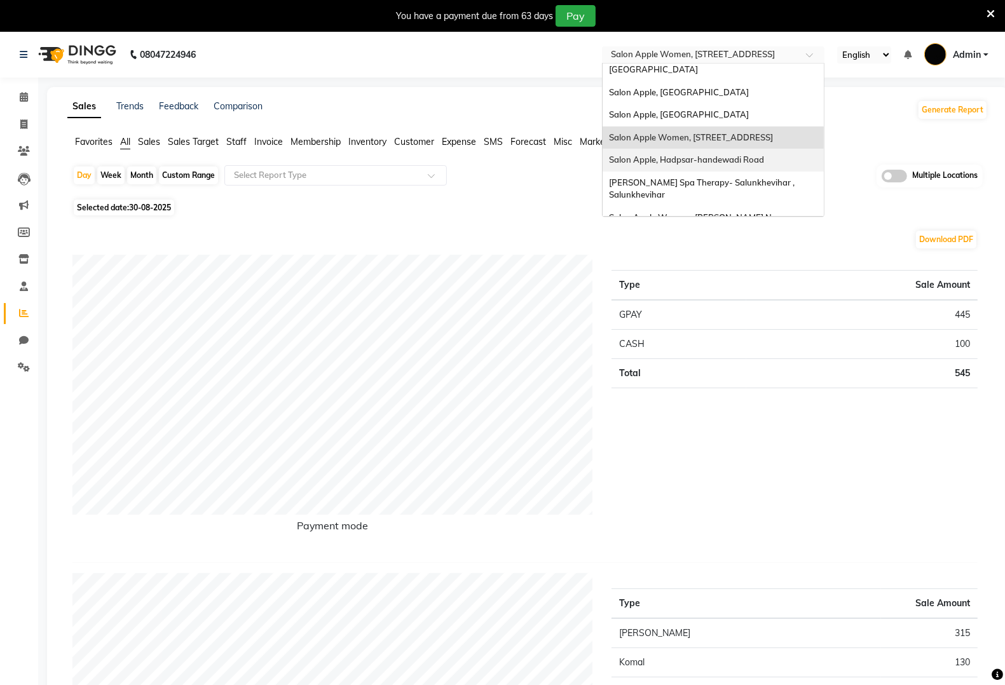
click at [744, 155] on span "Salon Apple, Hadpsar-handewadi Road" at bounding box center [686, 160] width 155 height 10
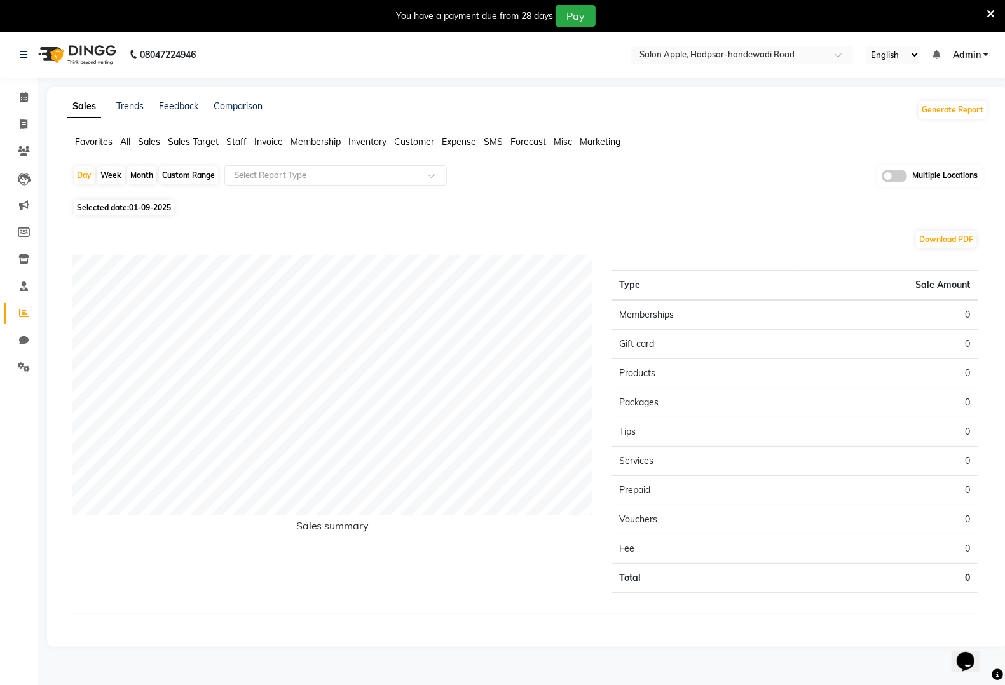
click at [163, 201] on span "Selected date: [DATE]" at bounding box center [124, 208] width 100 height 16
select select "9"
select select "2025"
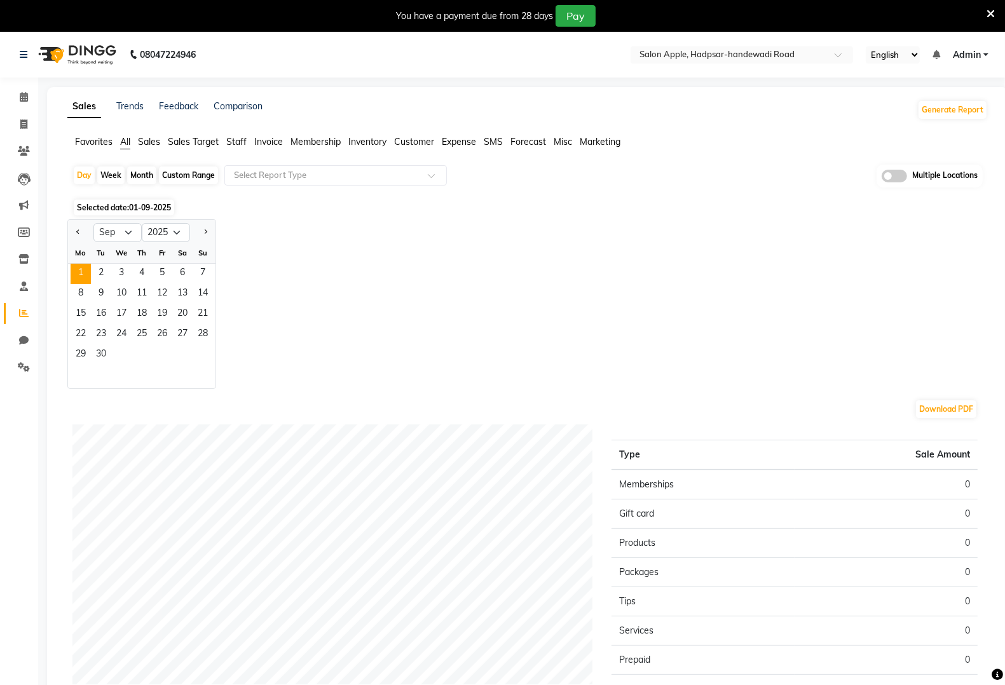
click at [120, 246] on div "We" at bounding box center [121, 253] width 20 height 20
click at [121, 228] on select "Jan Feb Mar Apr May Jun Jul Aug Sep Oct Nov Dec" at bounding box center [117, 232] width 48 height 19
select select "8"
click at [93, 224] on select "Jan Feb Mar Apr May Jun Jul Aug Sep Oct Nov Dec" at bounding box center [117, 232] width 48 height 19
click at [205, 350] on span "31" at bounding box center [203, 355] width 20 height 20
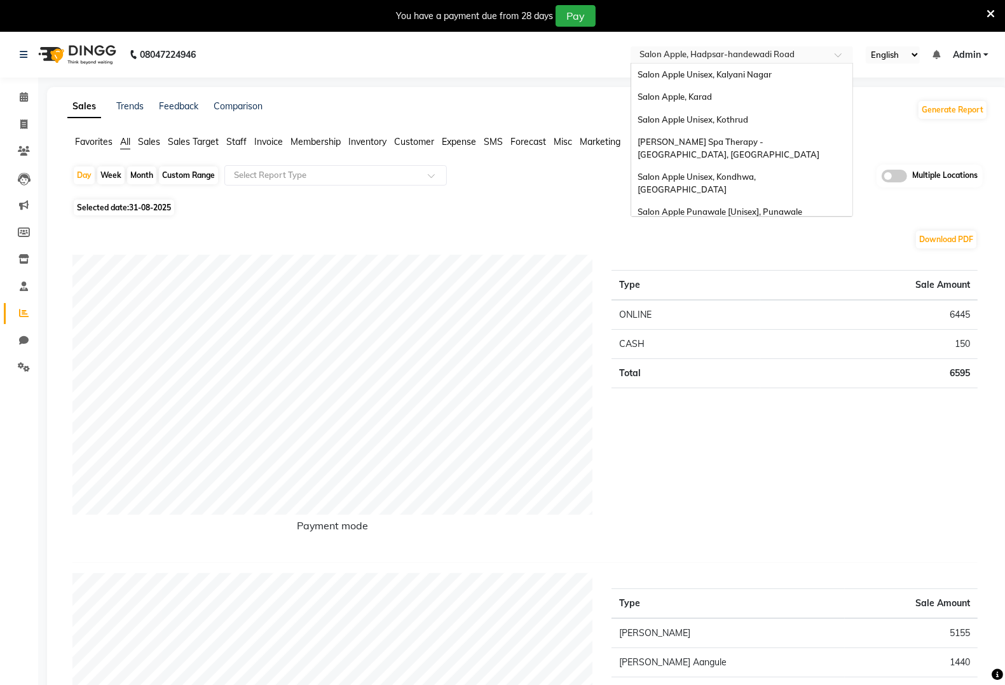
scroll to position [759, 0]
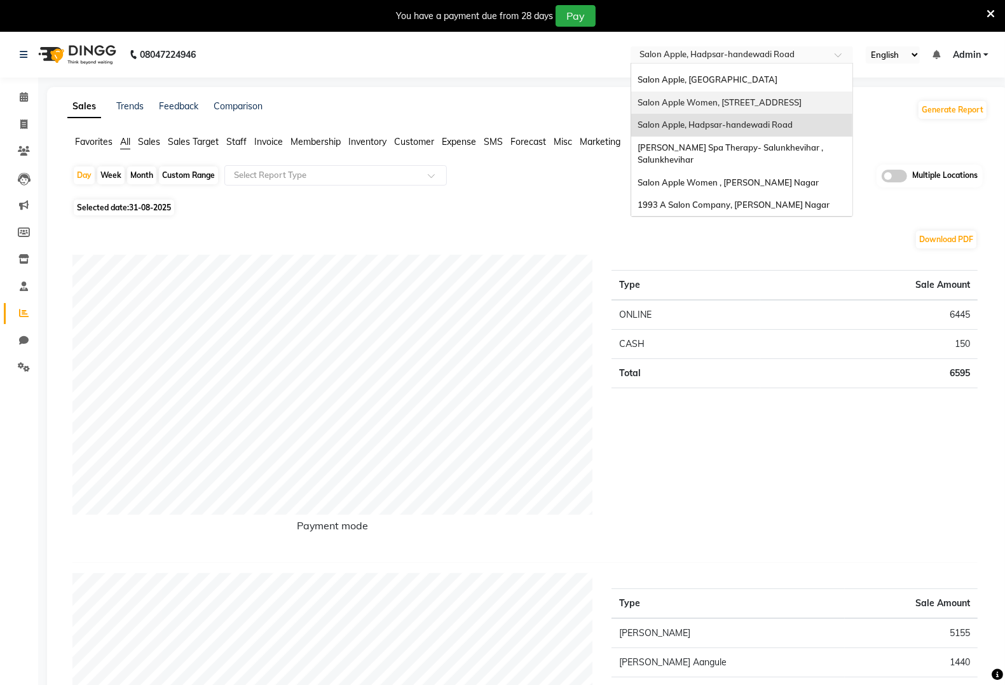
click at [724, 62] on ng-select "Select Location × Salon Apple, Hadpsar-handewadi Road Salon Apple Unisex, Kalya…" at bounding box center [742, 54] width 223 height 17
click at [723, 142] on span "[PERSON_NAME] Spa Therapy- Salunkhevihar , Salunkhevihar" at bounding box center [732, 153] width 188 height 23
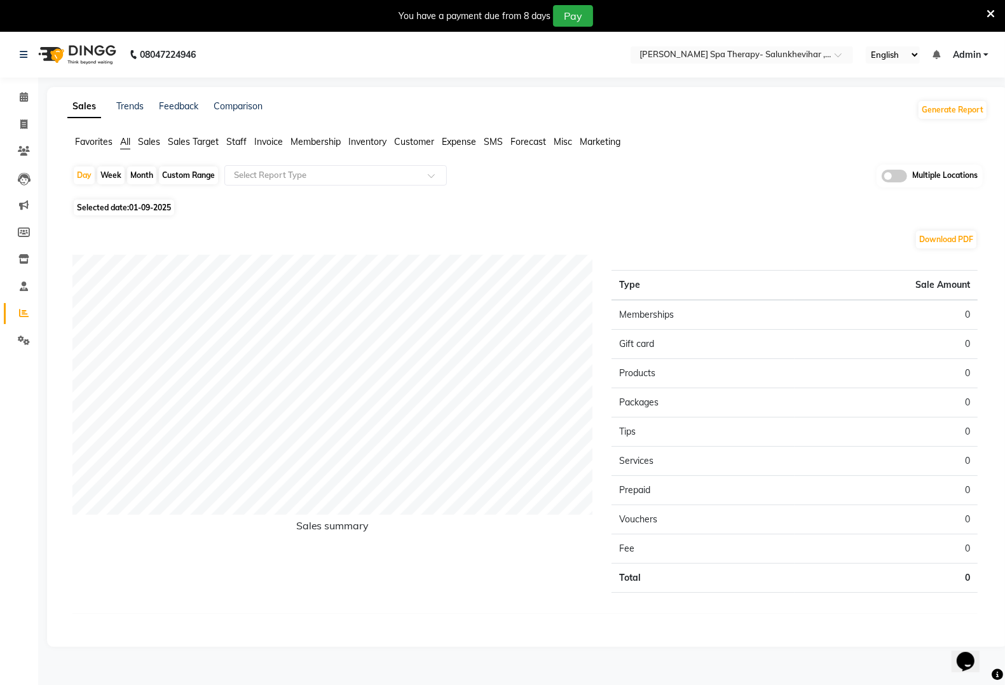
click at [127, 208] on span "Selected date: [DATE]" at bounding box center [124, 208] width 100 height 16
select select "9"
select select "2025"
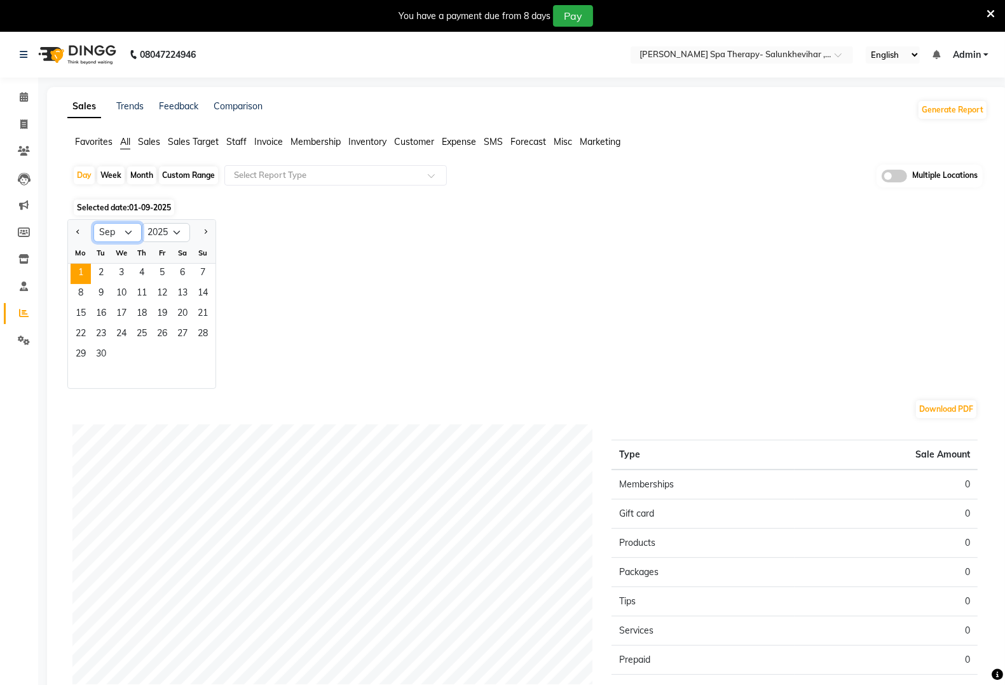
click at [111, 230] on select "Jan Feb Mar Apr May Jun [DATE] Aug Sep Oct Nov Dec" at bounding box center [117, 232] width 48 height 19
select select "8"
click at [93, 224] on select "Jan Feb Mar Apr May Jun [DATE] Aug Sep Oct Nov Dec" at bounding box center [117, 232] width 48 height 19
drag, startPoint x: 214, startPoint y: 358, endPoint x: 205, endPoint y: 356, distance: 9.1
click at [211, 357] on div "25 26 27 28 29 30 31" at bounding box center [142, 355] width 148 height 20
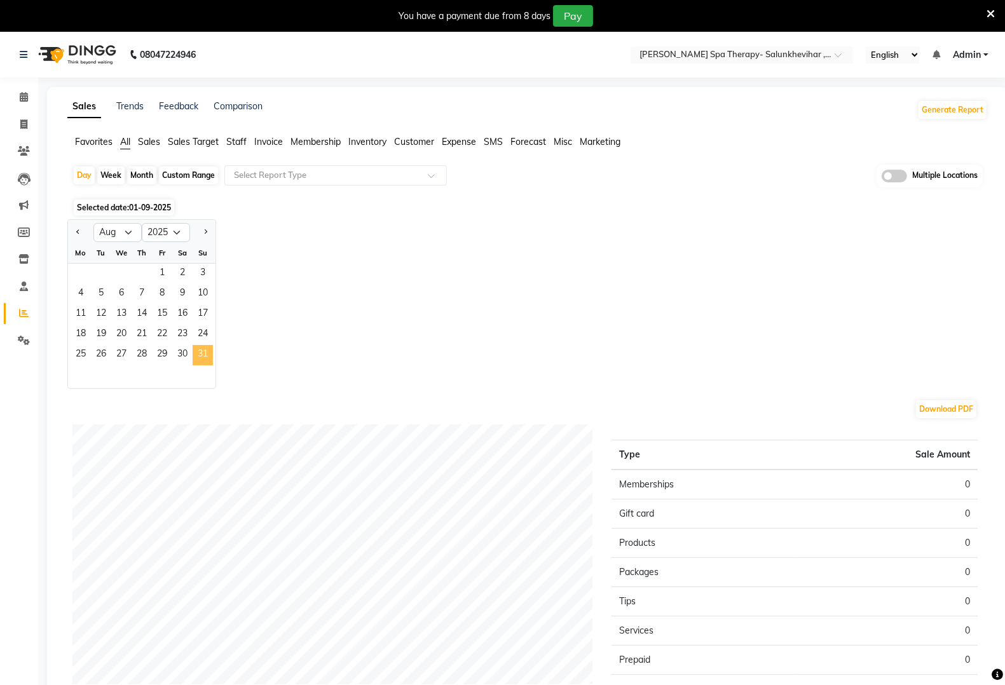
click at [202, 356] on span "31" at bounding box center [203, 355] width 20 height 20
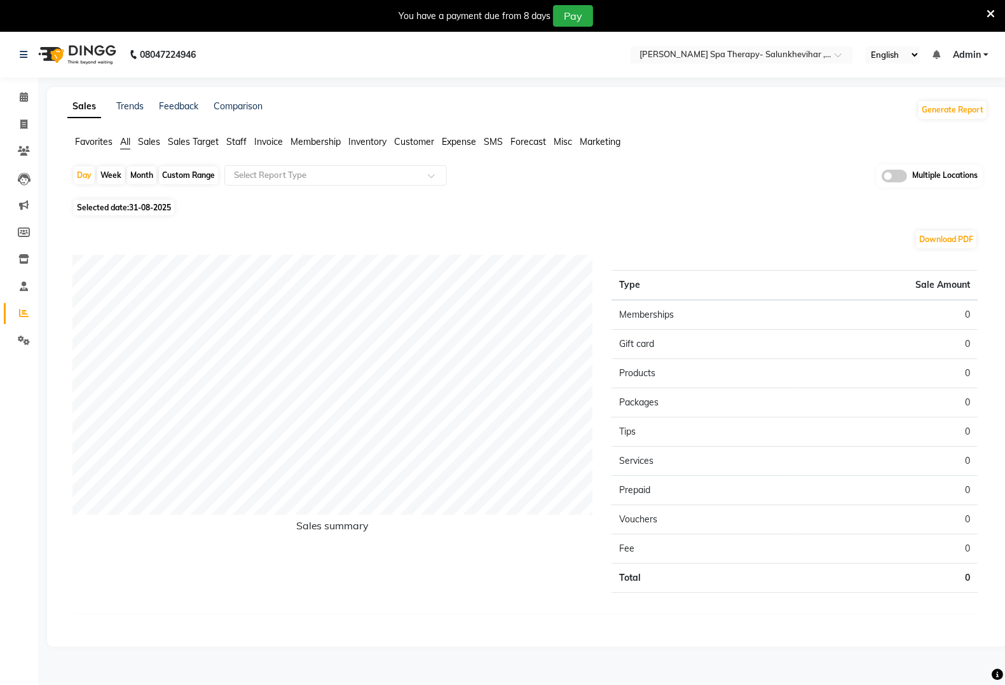
click at [149, 197] on div "Day Week Month Custom Range Select Report Type Multiple Locations Selected date…" at bounding box center [527, 400] width 921 height 470
click at [149, 205] on span "31-08-2025" at bounding box center [150, 208] width 42 height 10
select select "8"
select select "2025"
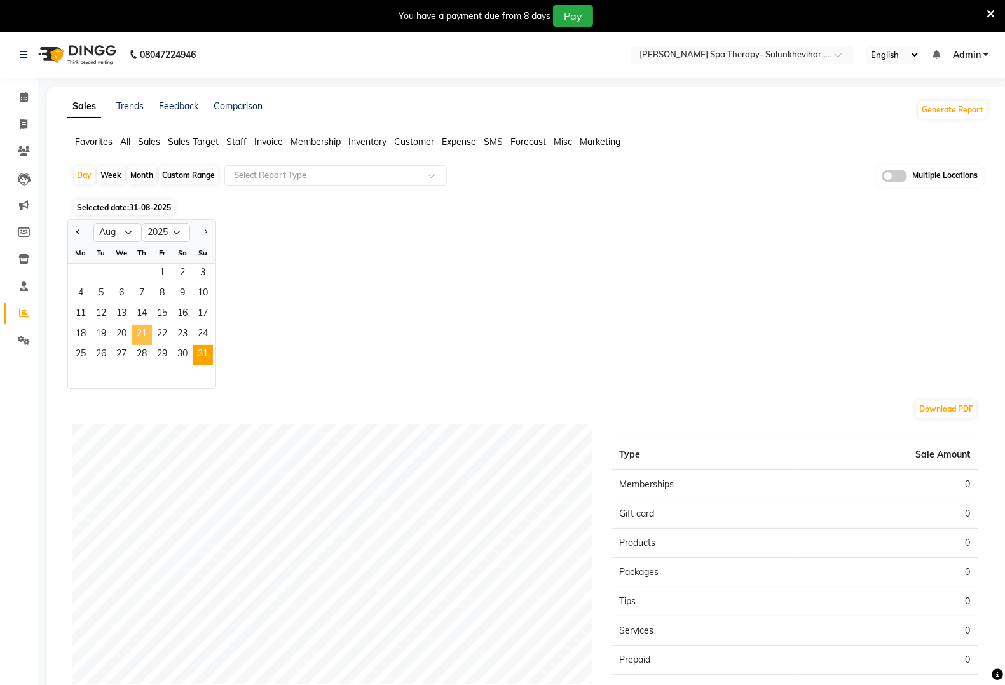
click at [147, 331] on span "21" at bounding box center [142, 335] width 20 height 20
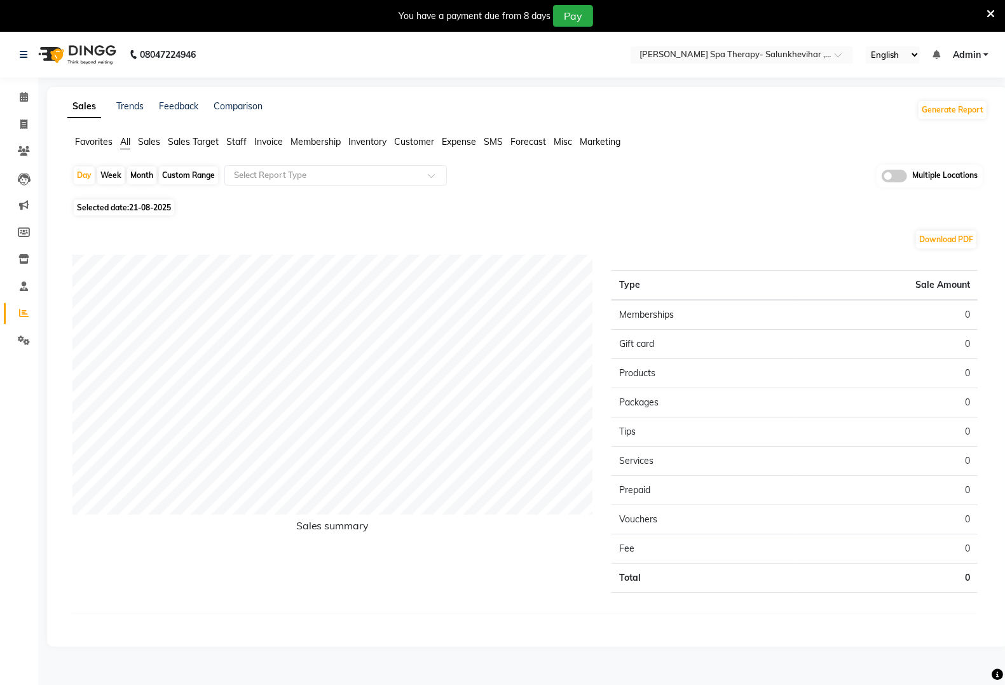
click at [144, 210] on span "21-08-2025" at bounding box center [150, 208] width 42 height 10
select select "8"
select select "2025"
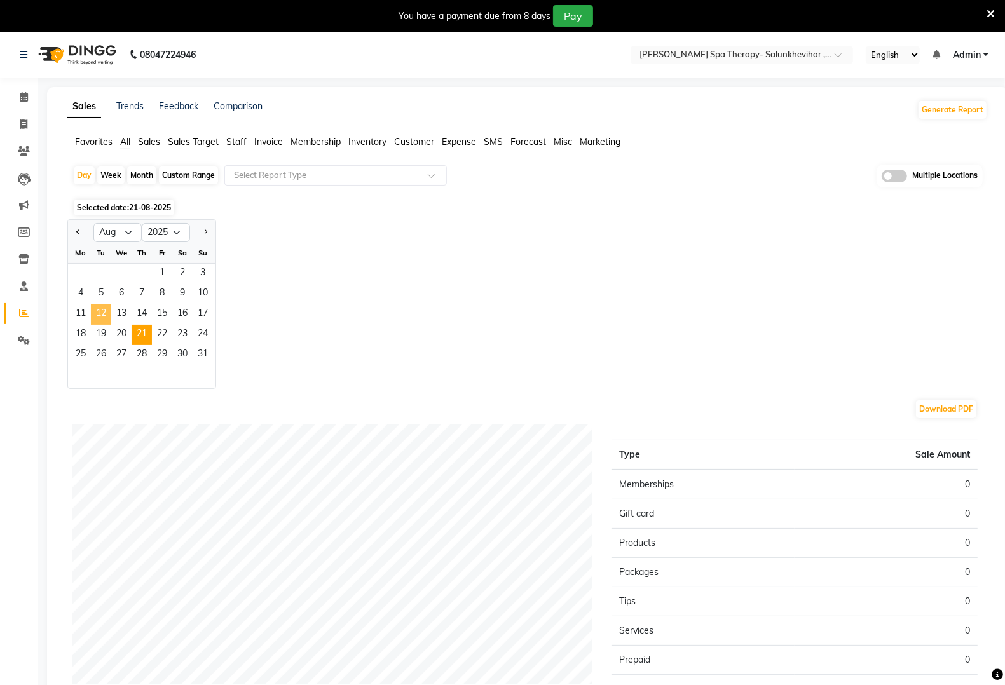
click at [110, 313] on span "12" at bounding box center [101, 315] width 20 height 20
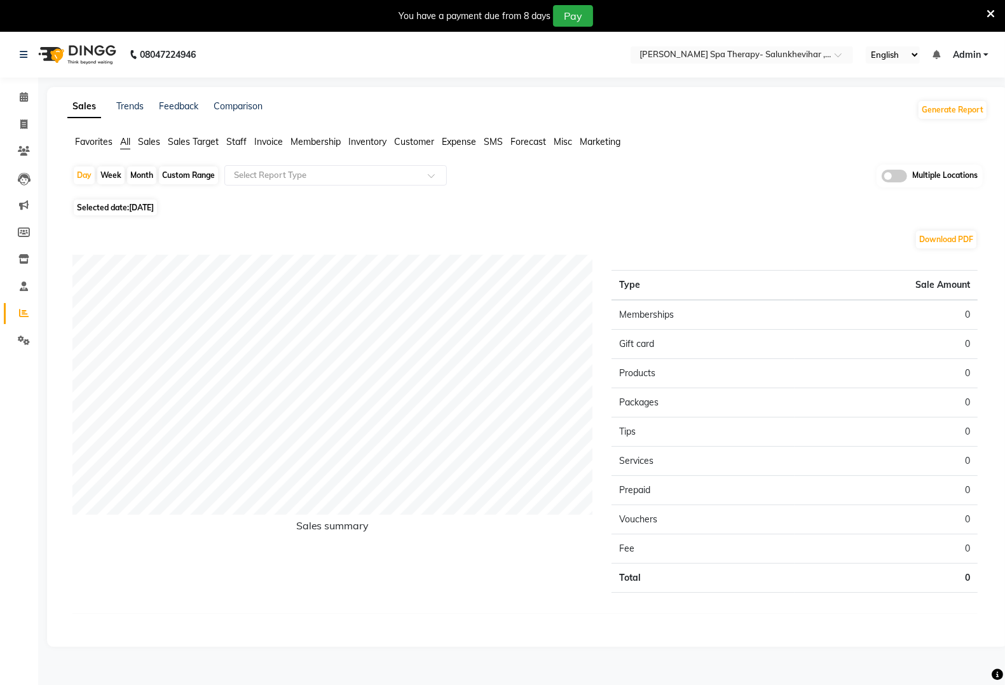
click at [144, 210] on span "[DATE]" at bounding box center [141, 208] width 25 height 10
select select "8"
select select "2025"
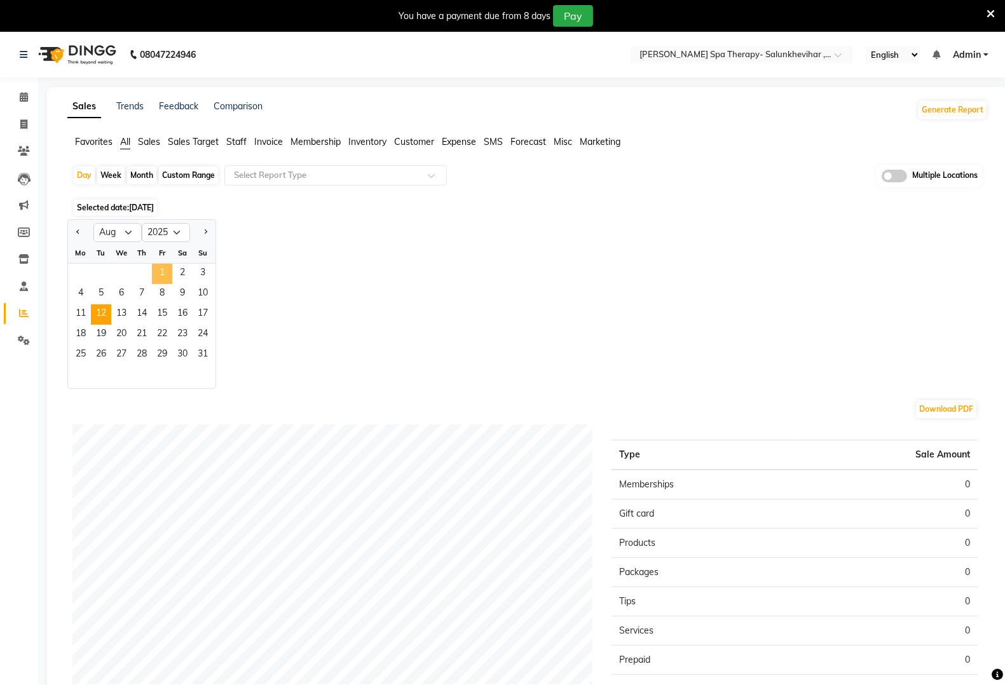
click at [157, 273] on span "1" at bounding box center [162, 274] width 20 height 20
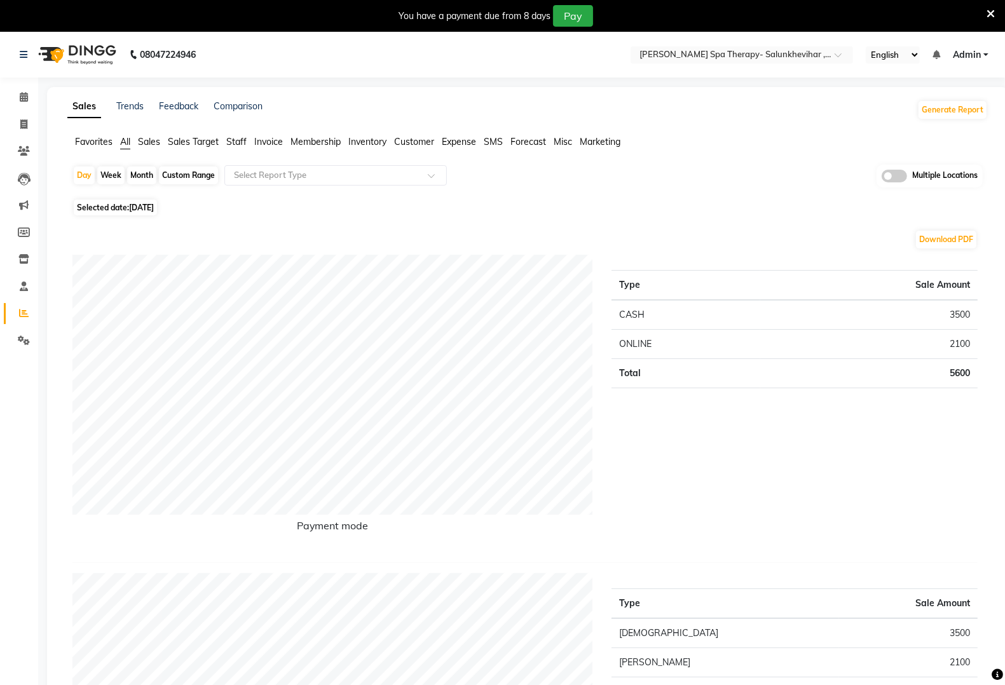
click at [146, 209] on span "[DATE]" at bounding box center [141, 208] width 25 height 10
select select "8"
select select "2025"
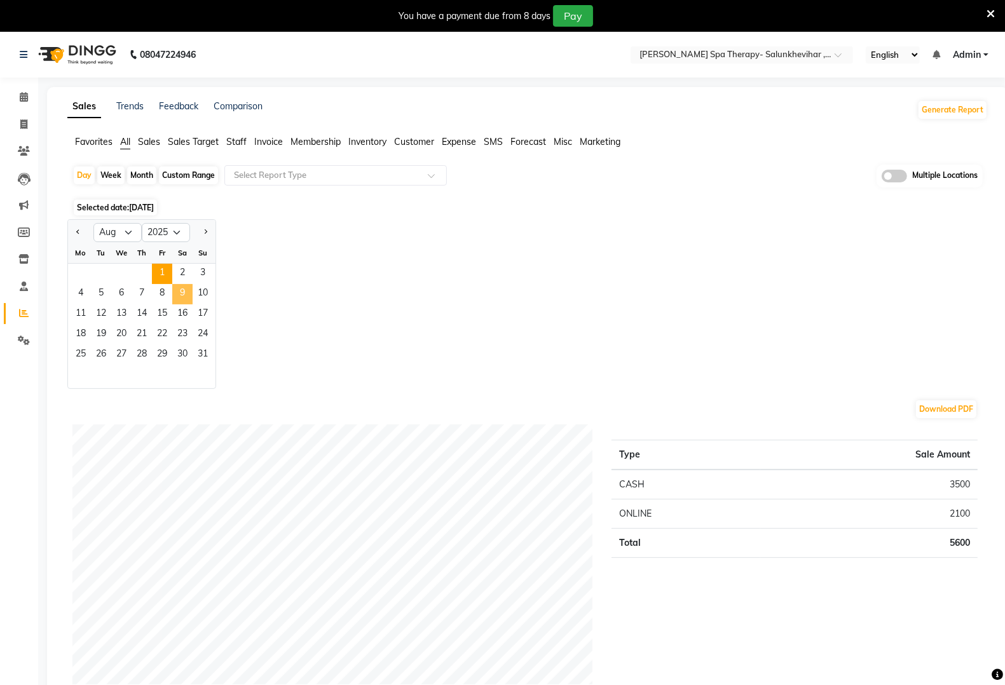
click at [179, 284] on span "9" at bounding box center [182, 294] width 20 height 20
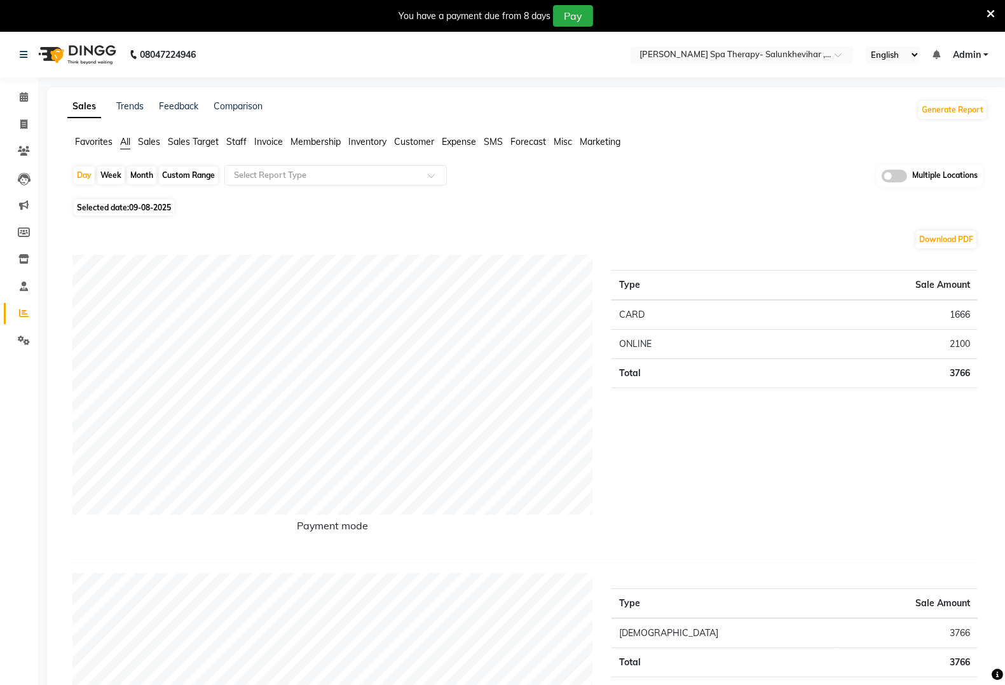
click at [154, 209] on span "09-08-2025" at bounding box center [150, 208] width 42 height 10
select select "8"
select select "2025"
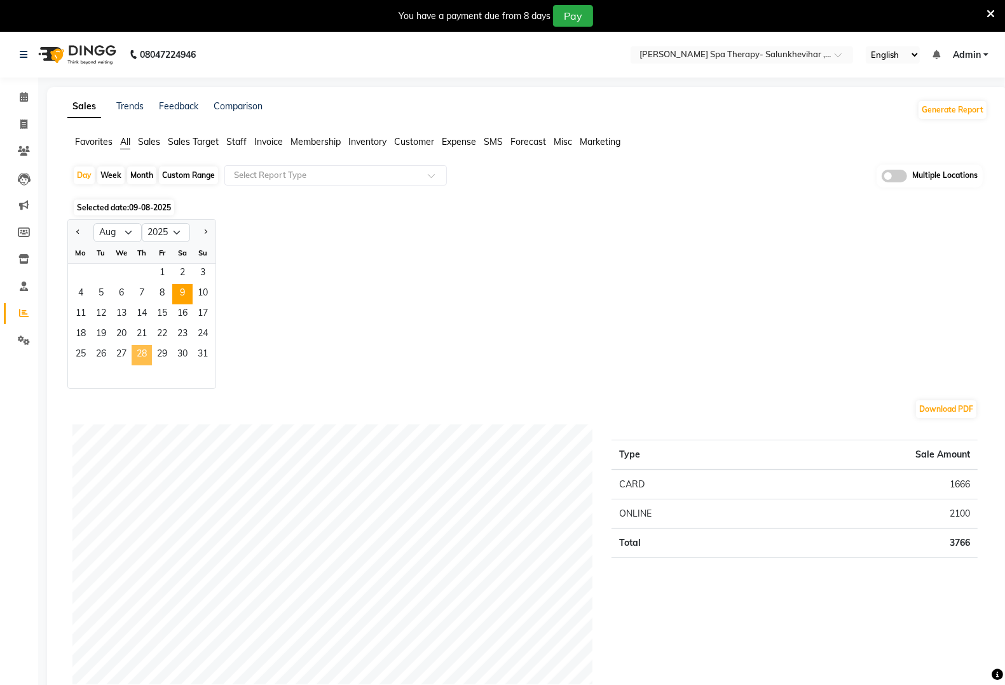
click at [146, 354] on span "28" at bounding box center [142, 355] width 20 height 20
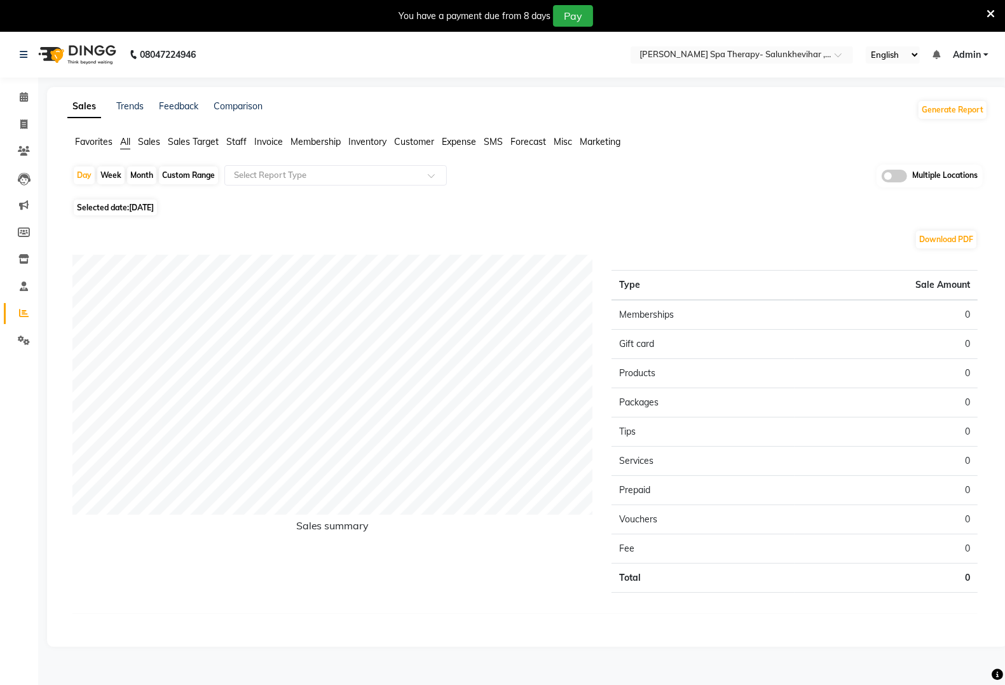
click at [153, 207] on span "[DATE]" at bounding box center [141, 208] width 25 height 10
select select "8"
select select "2025"
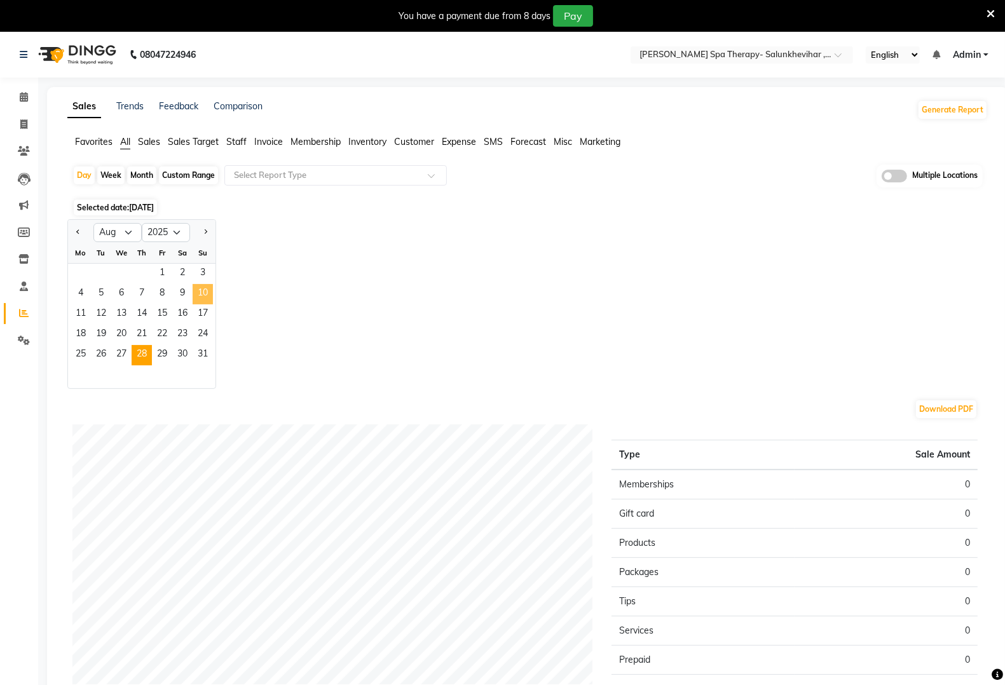
click at [201, 290] on span "10" at bounding box center [203, 294] width 20 height 20
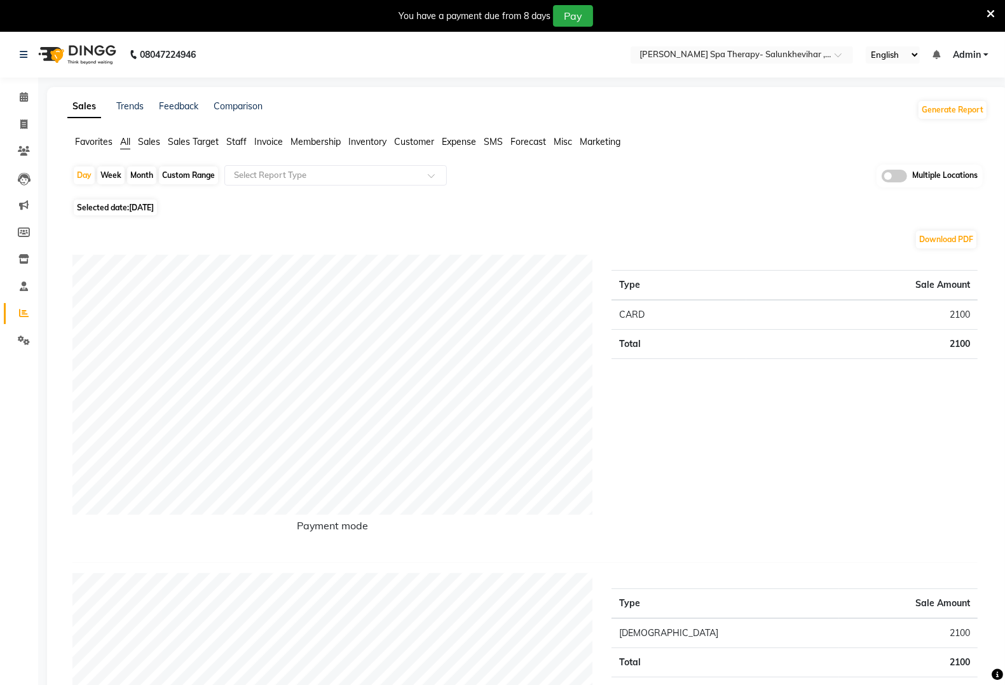
click at [154, 204] on span "[DATE]" at bounding box center [141, 208] width 25 height 10
select select "8"
select select "2025"
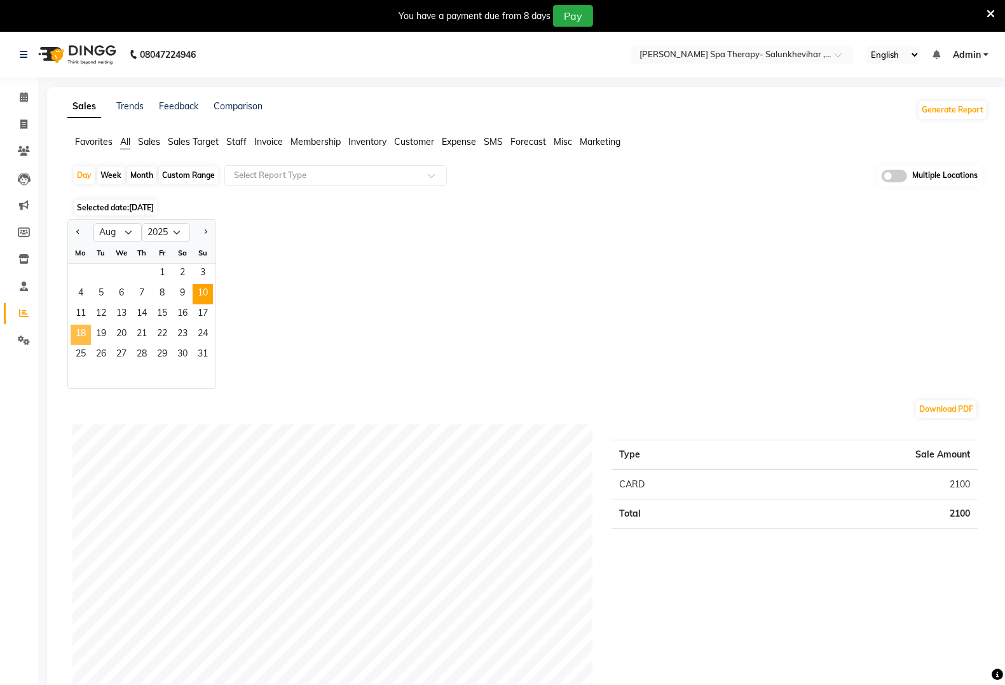
click at [90, 332] on span "18" at bounding box center [81, 335] width 20 height 20
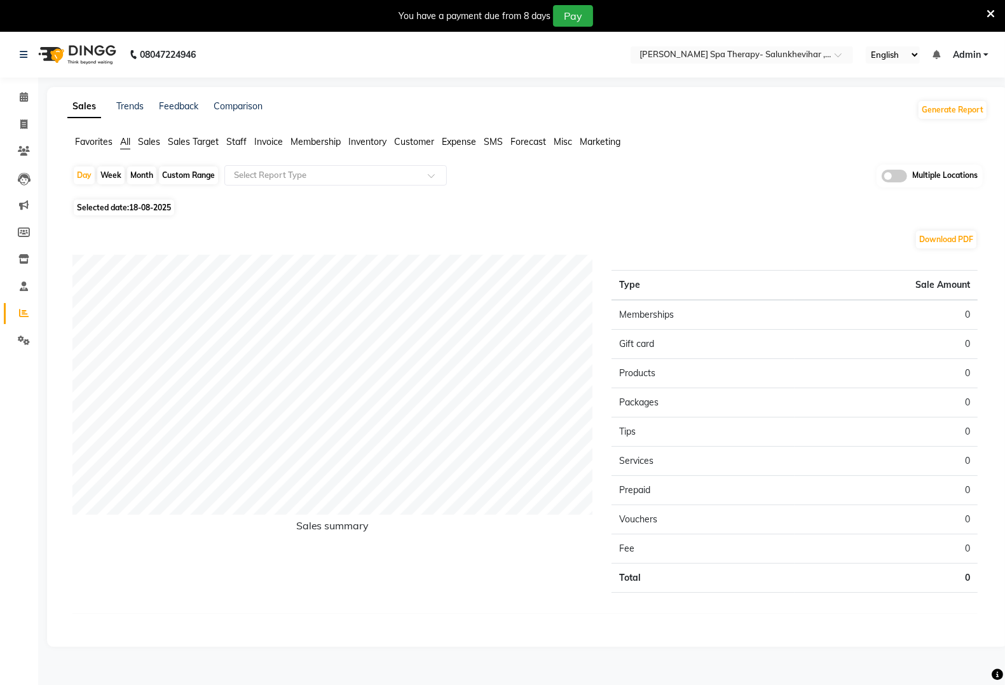
click at [132, 210] on span "18-08-2025" at bounding box center [150, 208] width 42 height 10
select select "8"
select select "2025"
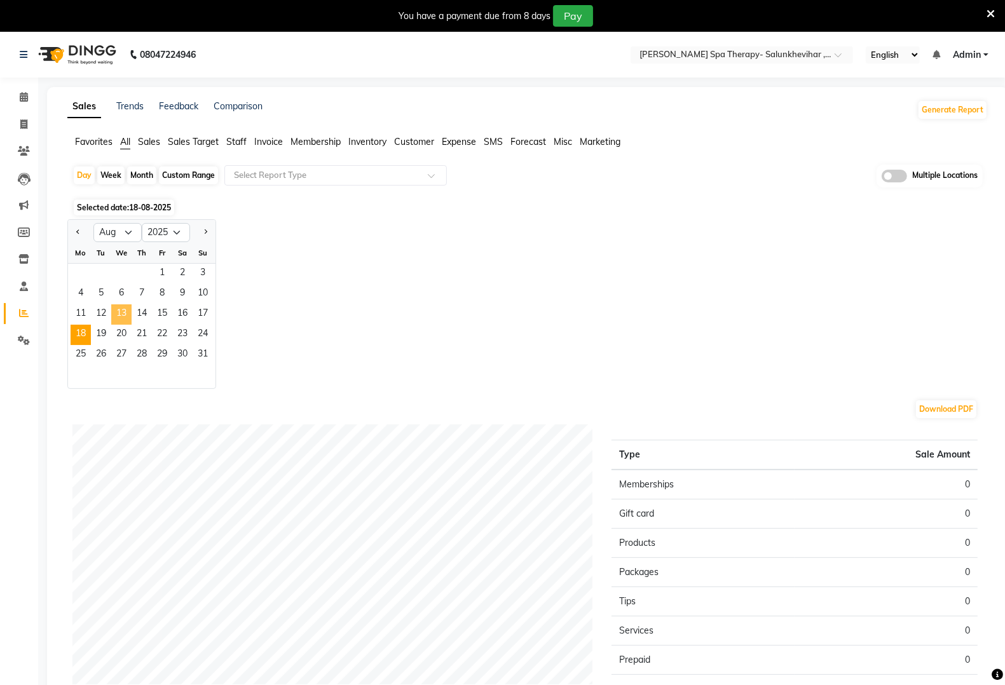
click at [126, 315] on span "13" at bounding box center [121, 315] width 20 height 20
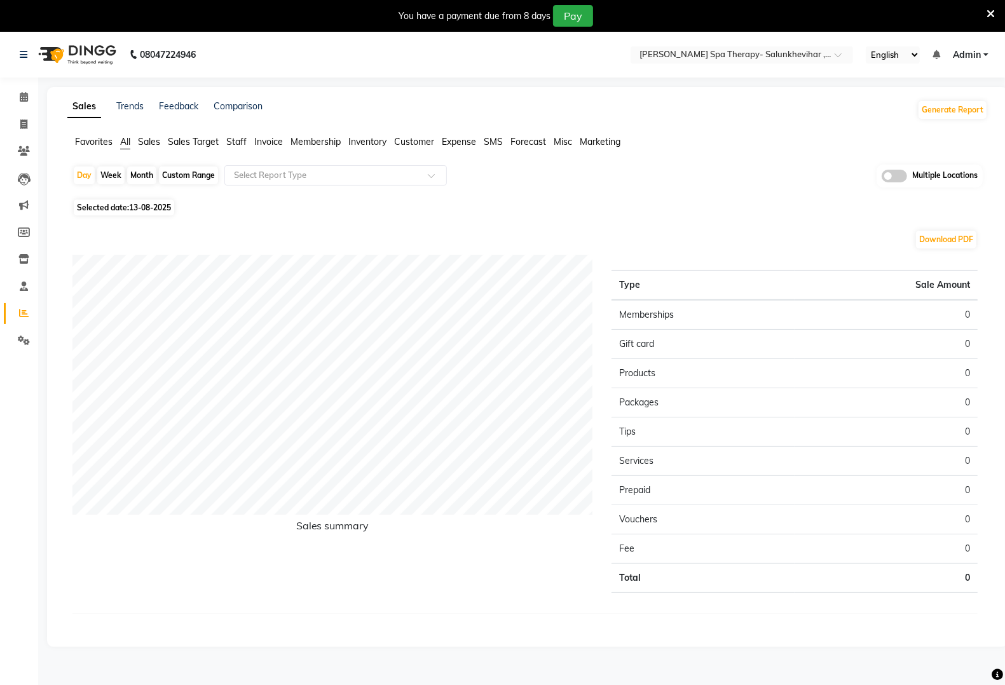
click at [138, 205] on span "13-08-2025" at bounding box center [150, 208] width 42 height 10
select select "8"
select select "2025"
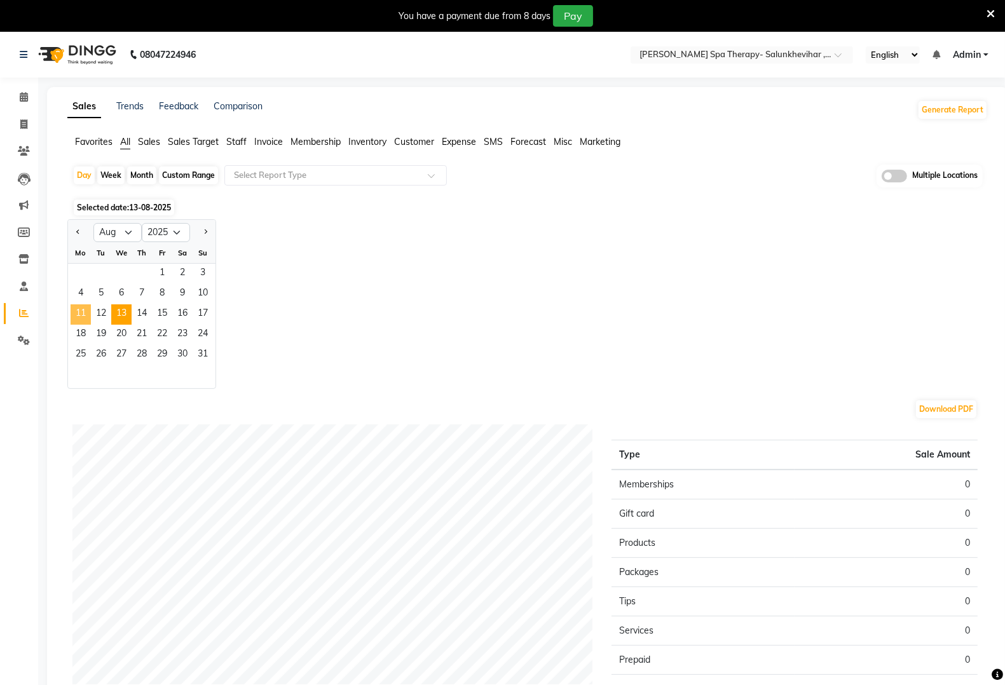
click at [77, 310] on span "11" at bounding box center [81, 315] width 20 height 20
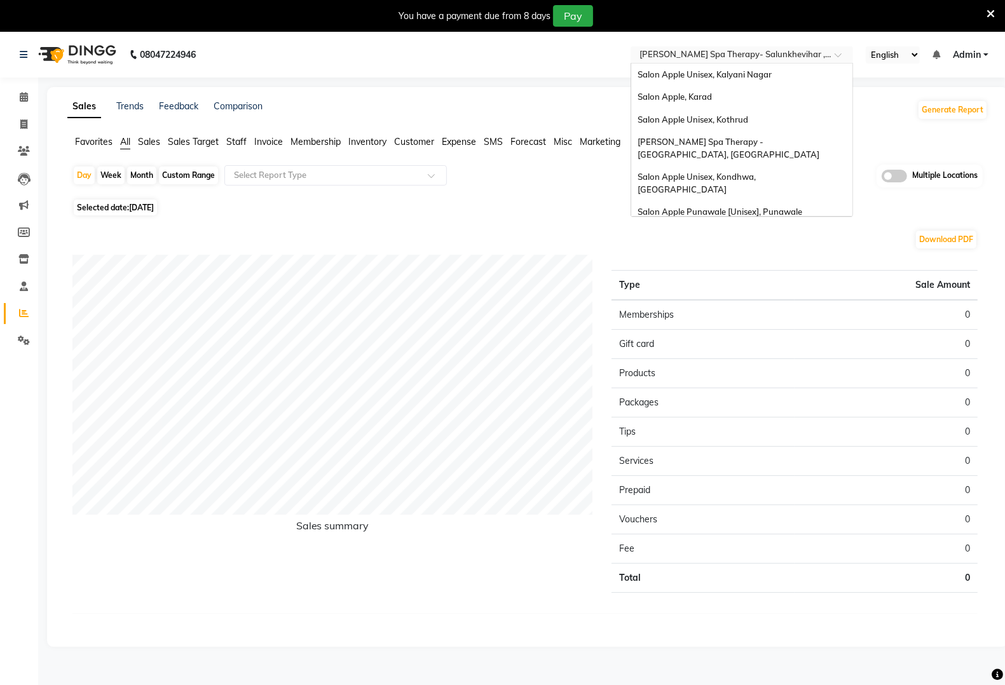
click at [809, 46] on div "Select Location × [PERSON_NAME] Spa Therapy- Salunkhevihar , Salunkhevihar" at bounding box center [742, 54] width 223 height 17
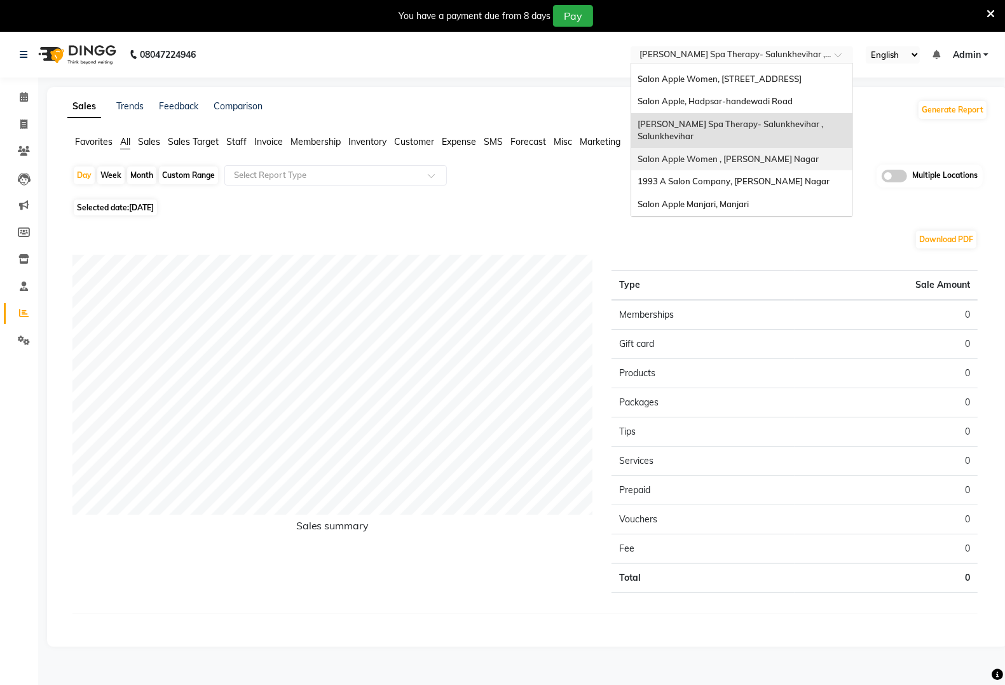
click at [806, 148] on div "Salon Apple Women , [PERSON_NAME] Nagar" at bounding box center [741, 159] width 221 height 23
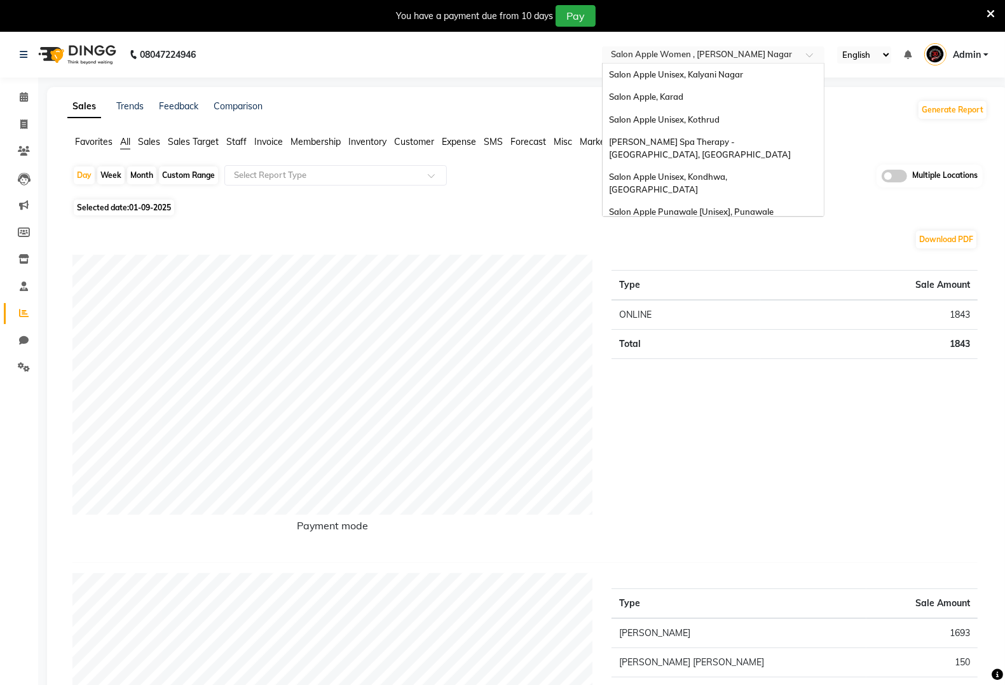
click at [665, 53] on input "text" at bounding box center [700, 56] width 184 height 13
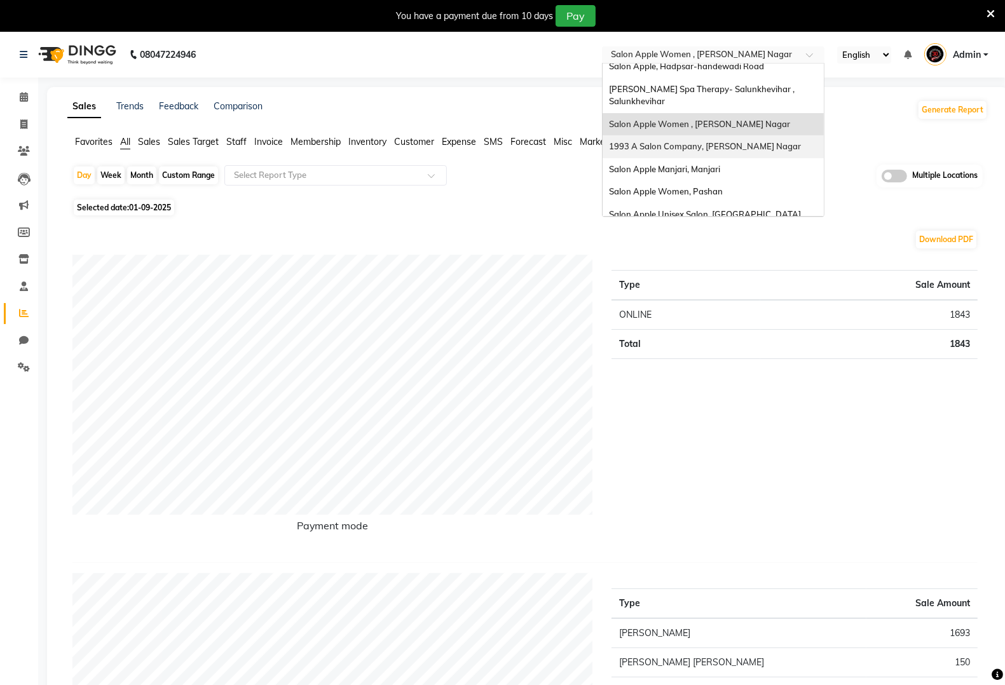
click at [682, 135] on div "1993 A Salon Company, [PERSON_NAME] Nagar" at bounding box center [713, 146] width 221 height 23
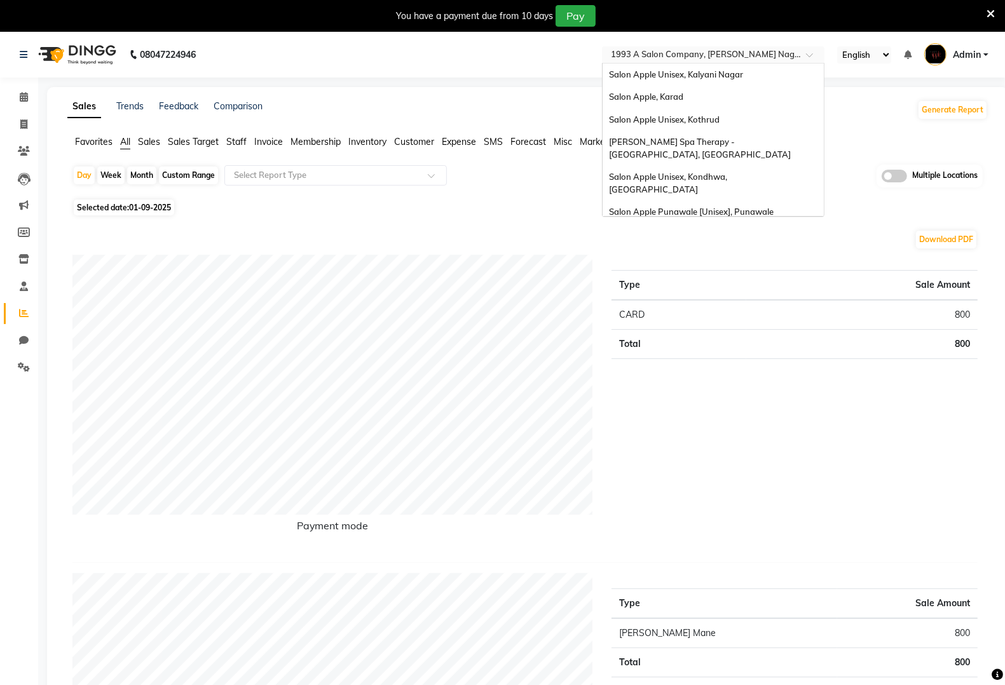
click at [739, 50] on input "text" at bounding box center [700, 56] width 184 height 13
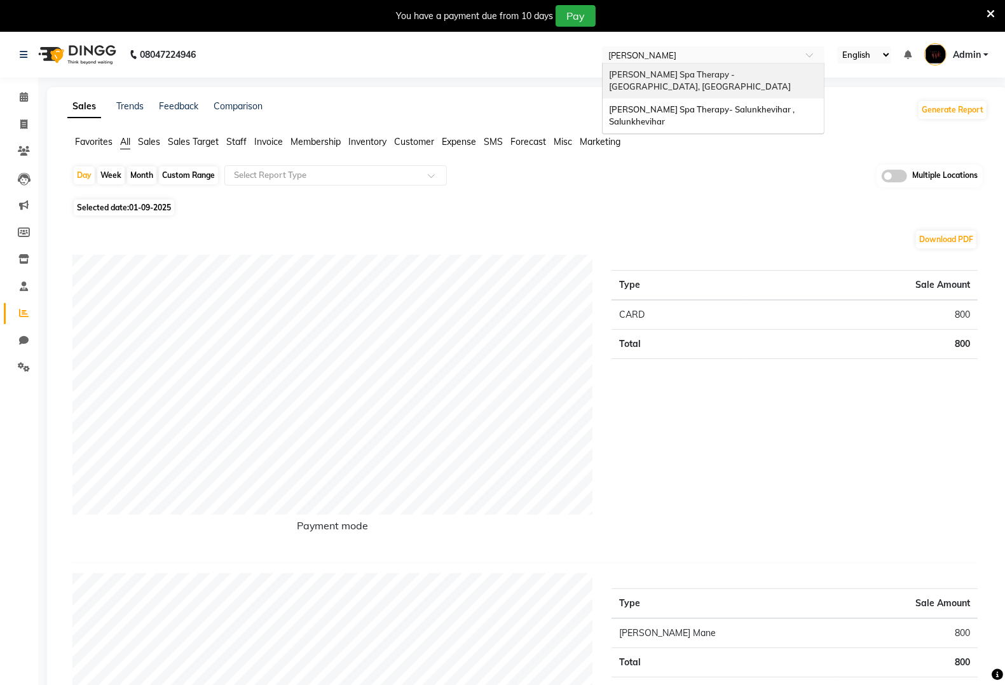
type input "[PERSON_NAME]"
click at [764, 78] on span "[PERSON_NAME] Spa Therapy - [GEOGRAPHIC_DATA], [GEOGRAPHIC_DATA]" at bounding box center [700, 80] width 182 height 23
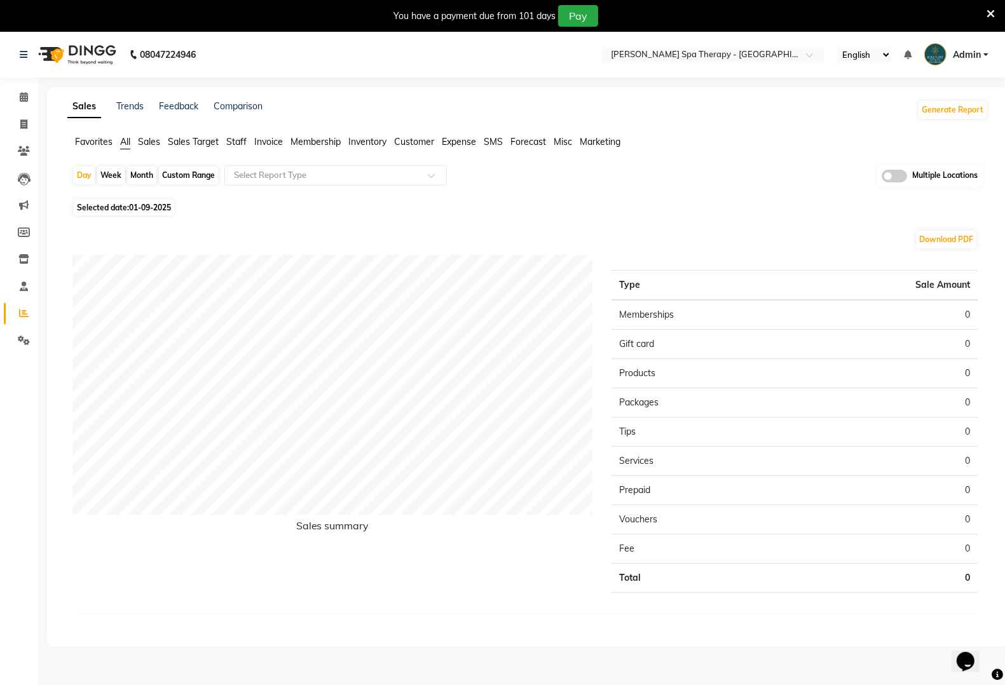
click at [118, 209] on span "Selected date: [DATE]" at bounding box center [124, 208] width 100 height 16
select select "9"
select select "2025"
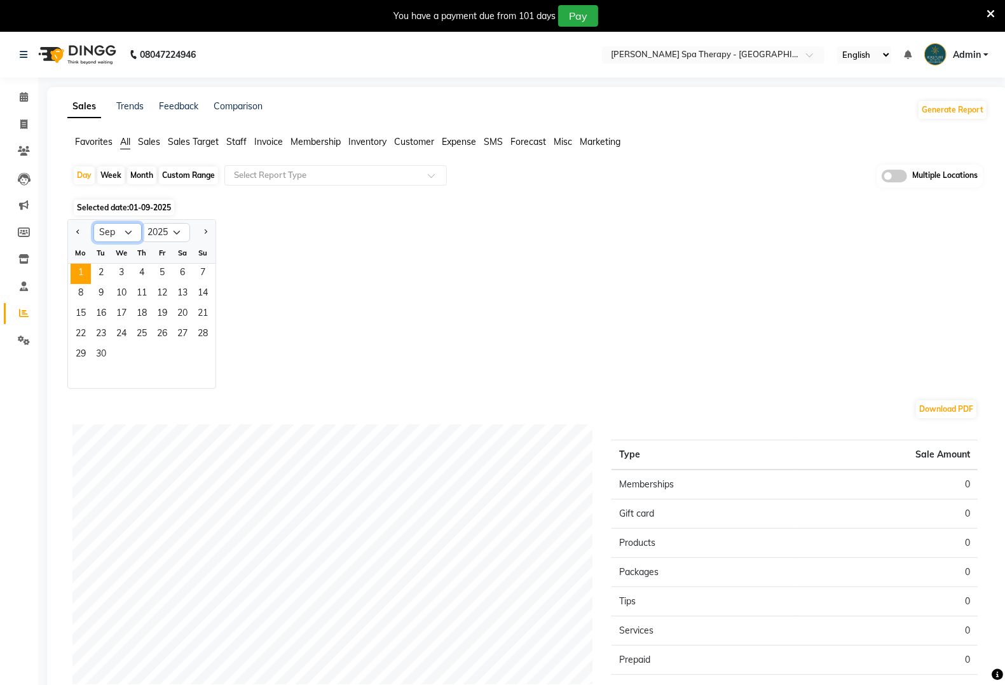
click at [121, 235] on select "Jan Feb Mar Apr May Jun [DATE] Aug Sep Oct Nov Dec" at bounding box center [117, 232] width 48 height 19
select select "7"
click at [93, 224] on select "Jan Feb Mar Apr May Jun Jul Aug Sep Oct Nov Dec" at bounding box center [117, 232] width 48 height 19
click at [105, 274] on span "1" at bounding box center [101, 274] width 20 height 20
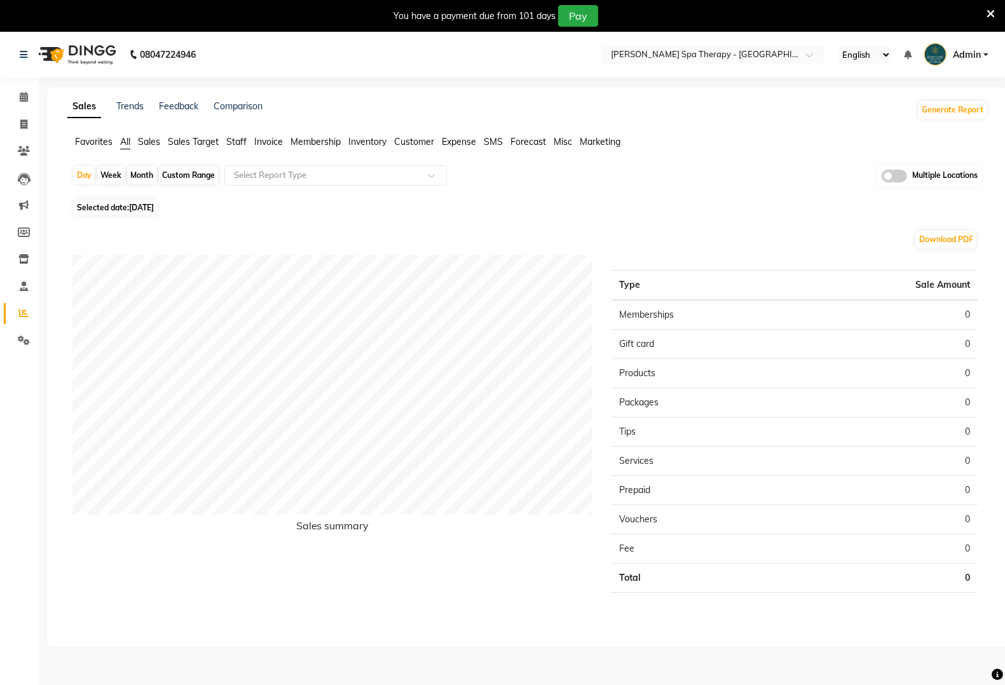
click at [128, 195] on div "Day Week Month Custom Range Select Report Type Multiple Locations" at bounding box center [527, 180] width 910 height 31
click at [126, 203] on span "Selected date: 01-07-2025" at bounding box center [115, 208] width 83 height 16
select select "7"
select select "2025"
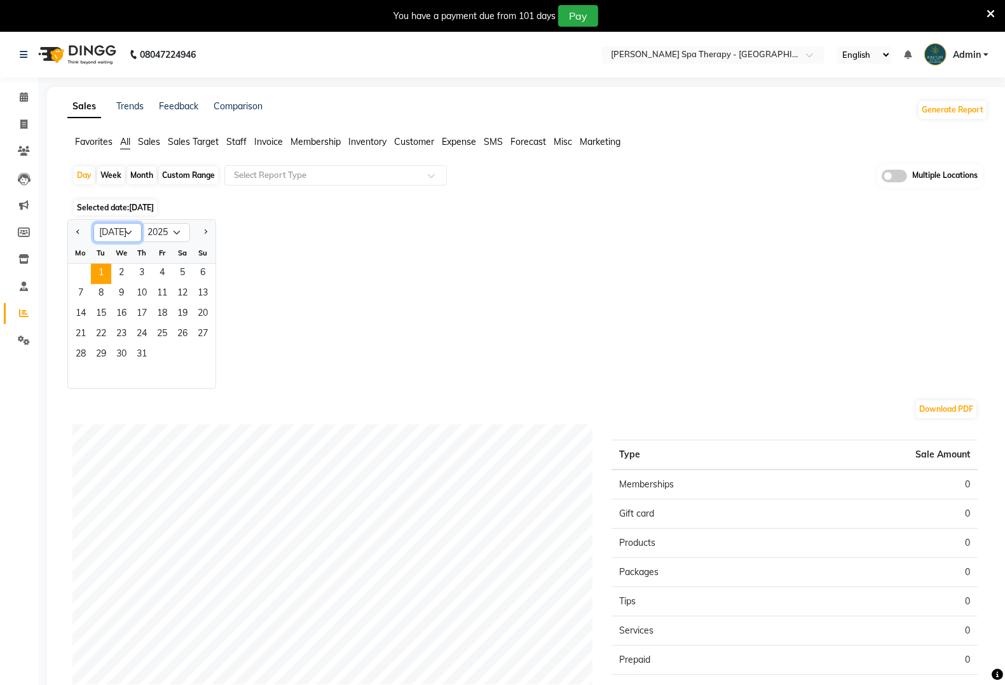
click at [125, 234] on select "Jan Feb Mar Apr May Jun Jul Aug Sep Oct Nov Dec" at bounding box center [117, 232] width 48 height 19
select select "6"
click at [93, 224] on select "Jan Feb Mar Apr May Jun Jul Aug Sep Oct Nov Dec" at bounding box center [117, 232] width 48 height 19
click at [199, 270] on span "1" at bounding box center [203, 274] width 20 height 20
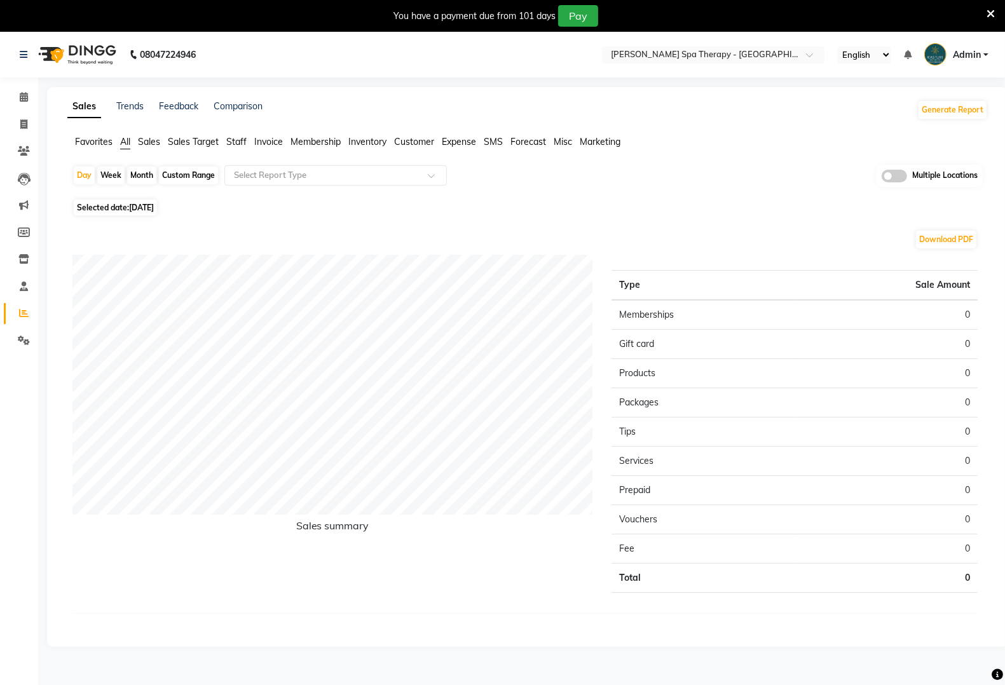
click at [125, 205] on span "Selected date: 01-06-2025" at bounding box center [115, 208] width 83 height 16
select select "6"
select select "2025"
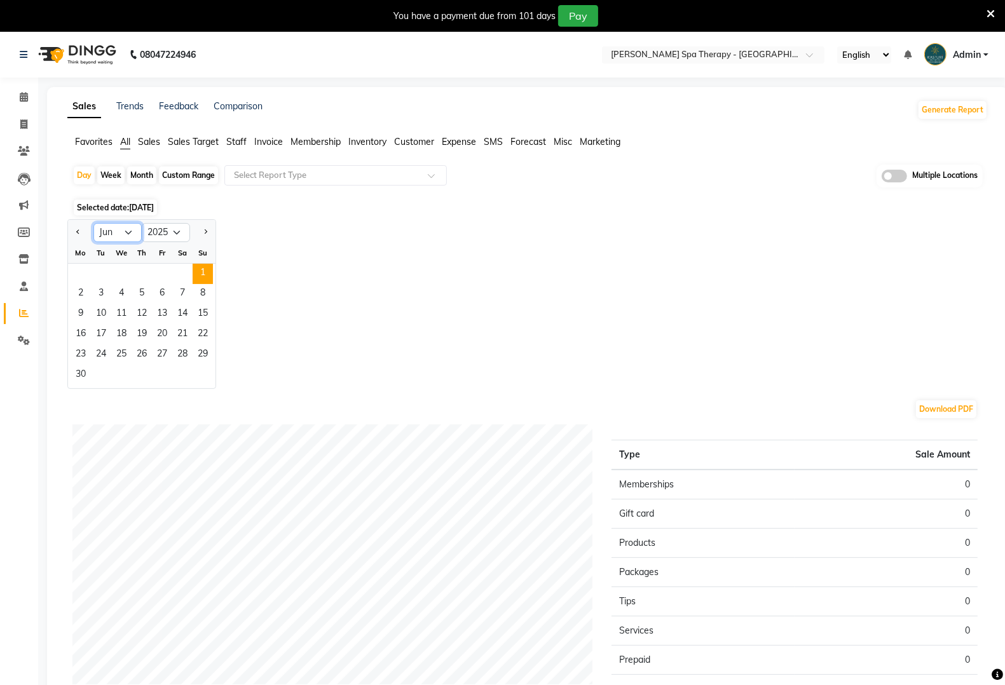
click at [132, 232] on select "Jan Feb Mar Apr May Jun Jul Aug Sep Oct Nov Dec" at bounding box center [117, 232] width 48 height 19
select select "4"
click at [93, 224] on select "Jan Feb Mar Apr May Jun Jul Aug Sep Oct Nov Dec" at bounding box center [117, 232] width 48 height 19
click at [137, 237] on select "Jan Feb Mar Apr May Jun Jul Aug Sep Oct Nov Dec" at bounding box center [117, 232] width 48 height 19
click at [93, 224] on select "Jan Feb Mar Apr May Jun Jul Aug Sep Oct Nov Dec" at bounding box center [117, 232] width 48 height 19
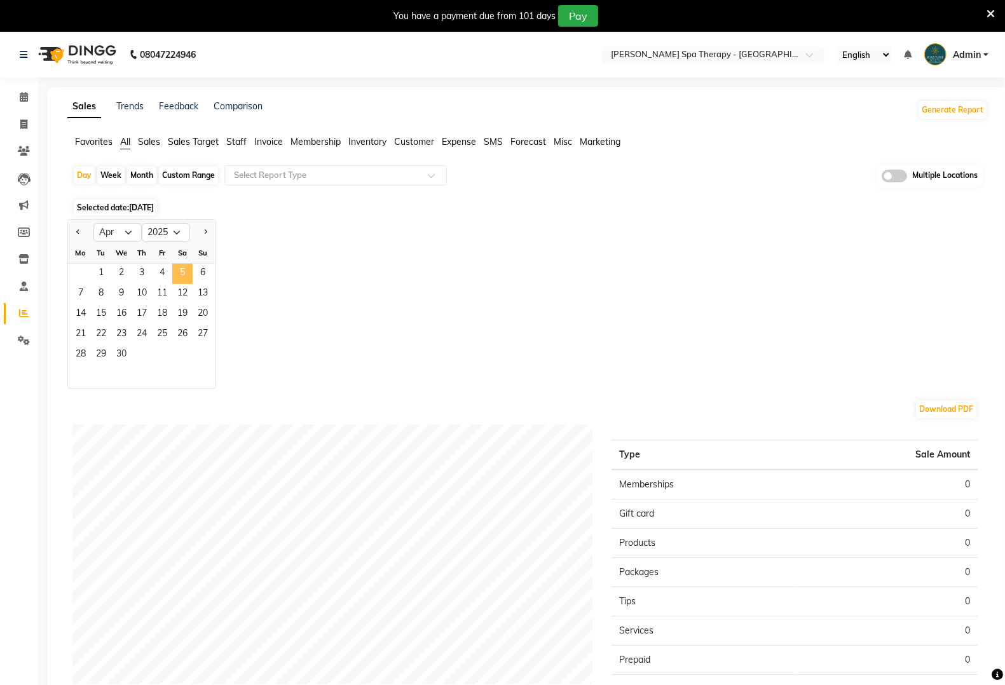
click at [175, 278] on span "5" at bounding box center [182, 274] width 20 height 20
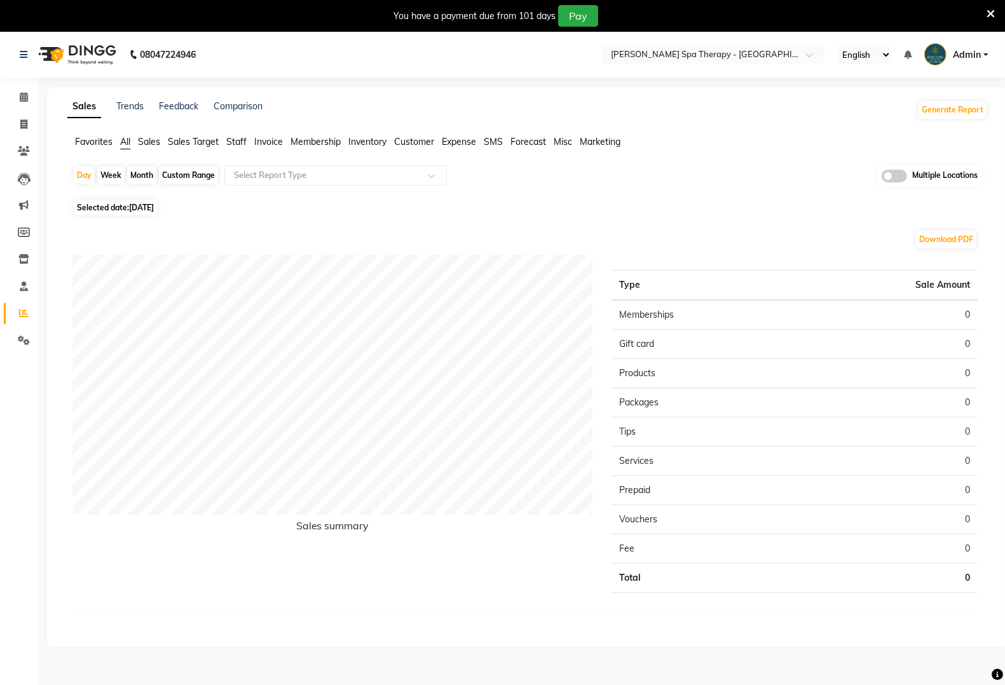
click at [145, 207] on span "05-04-2025" at bounding box center [141, 208] width 25 height 10
select select "4"
select select "2025"
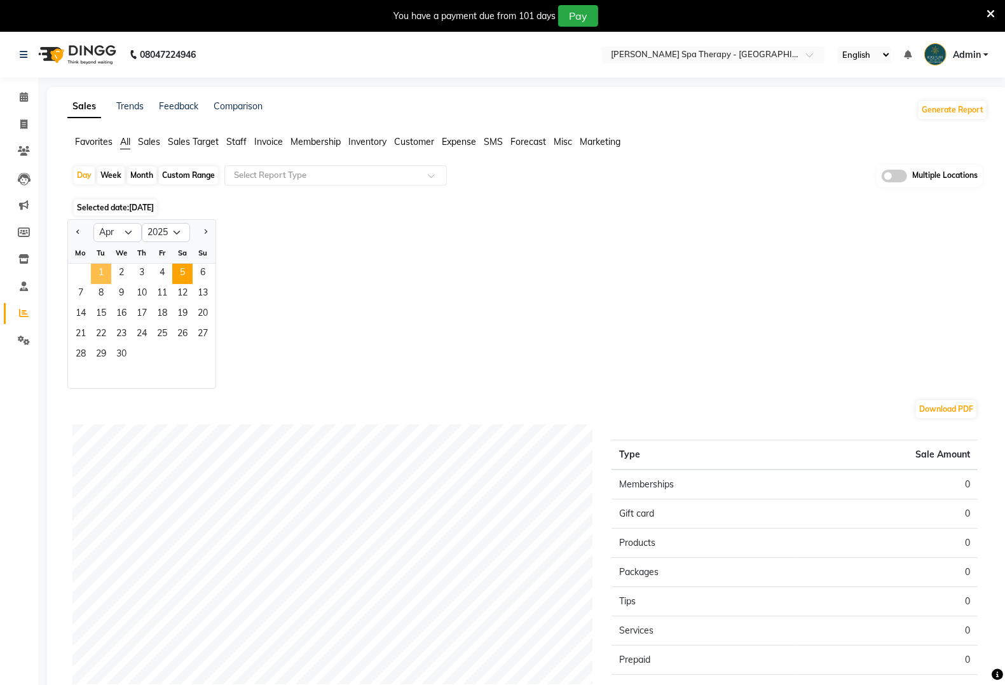
click at [105, 275] on span "1" at bounding box center [101, 274] width 20 height 20
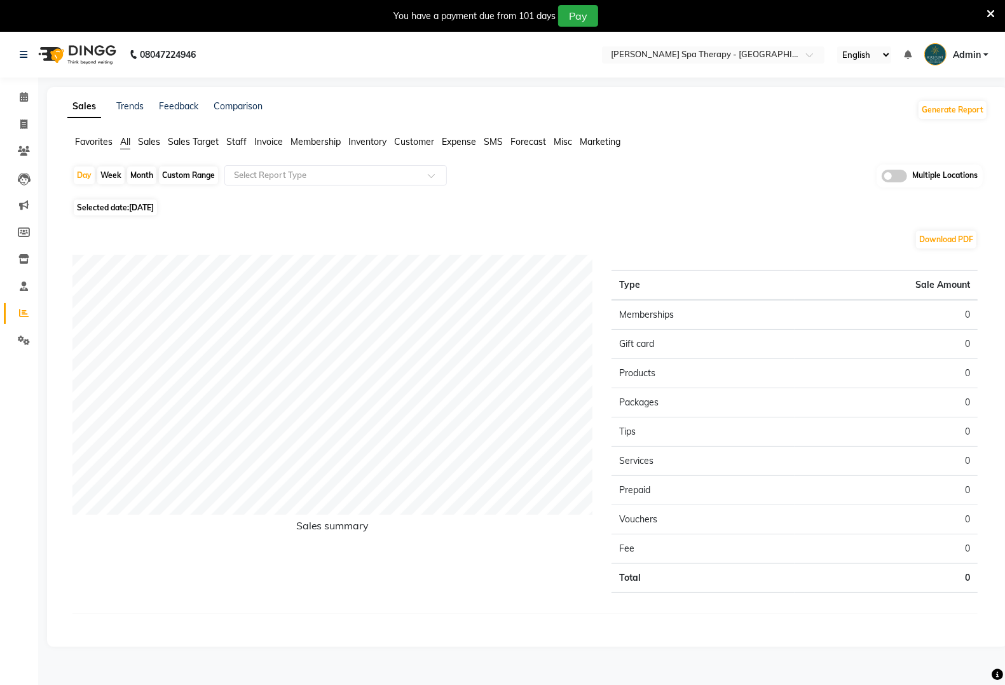
click at [138, 205] on span "01-04-2025" at bounding box center [141, 208] width 25 height 10
select select "4"
select select "2025"
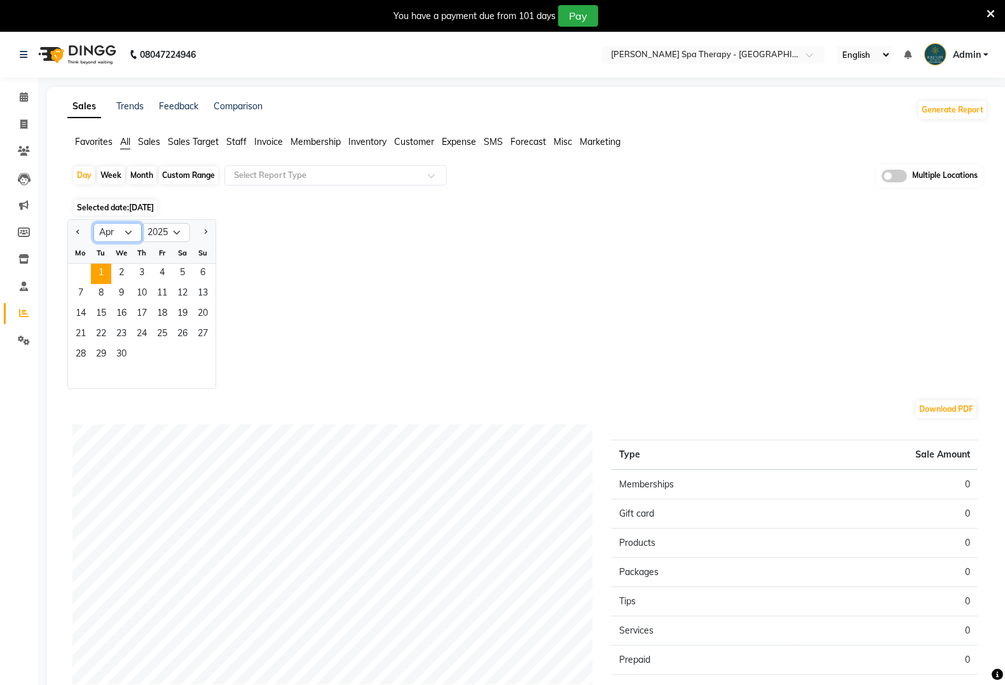
click at [134, 239] on select "Jan Feb Mar Apr May Jun Jul Aug Sep Oct Nov Dec" at bounding box center [117, 232] width 48 height 19
select select "1"
click at [93, 224] on select "Jan Feb Mar Apr May Jun Jul Aug Sep Oct Nov Dec" at bounding box center [117, 232] width 48 height 19
click at [118, 269] on span "1" at bounding box center [121, 274] width 20 height 20
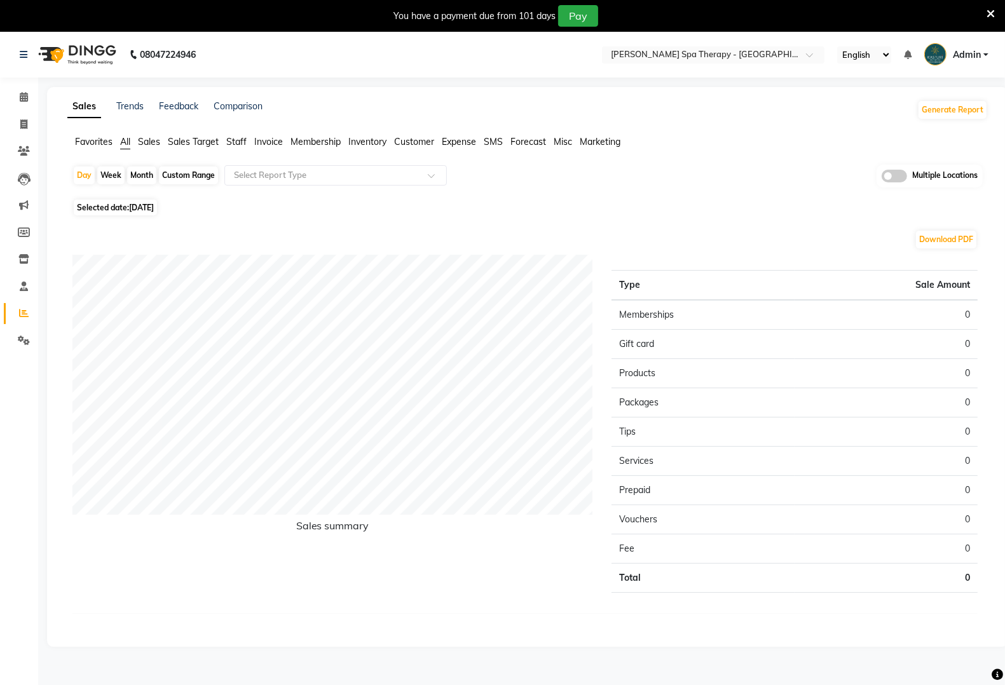
click at [137, 210] on span "01-01-2025" at bounding box center [141, 208] width 25 height 10
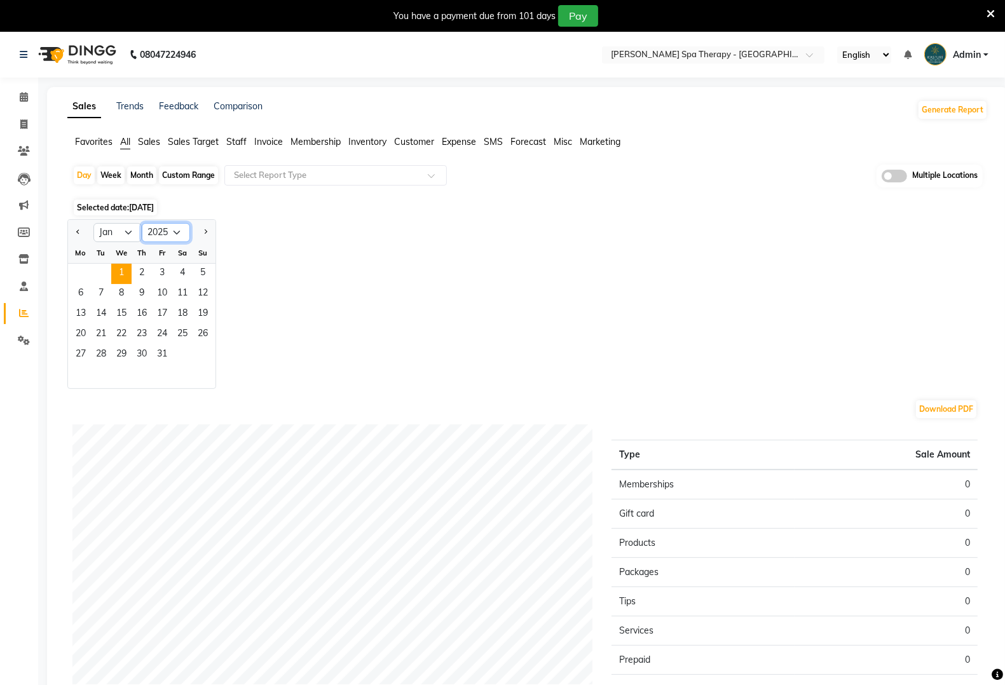
click at [157, 231] on select "2015 2016 2017 2018 2019 2020 2021 2022 2023 2024 2025 2026 2027 2028 2029 2030…" at bounding box center [166, 232] width 48 height 19
select select "2024"
click at [142, 224] on select "2015 2016 2017 2018 2019 2020 2021 2022 2023 2024 2025 2026 2027 2028 2029 2030…" at bounding box center [166, 232] width 48 height 19
click at [87, 275] on span "1" at bounding box center [81, 274] width 20 height 20
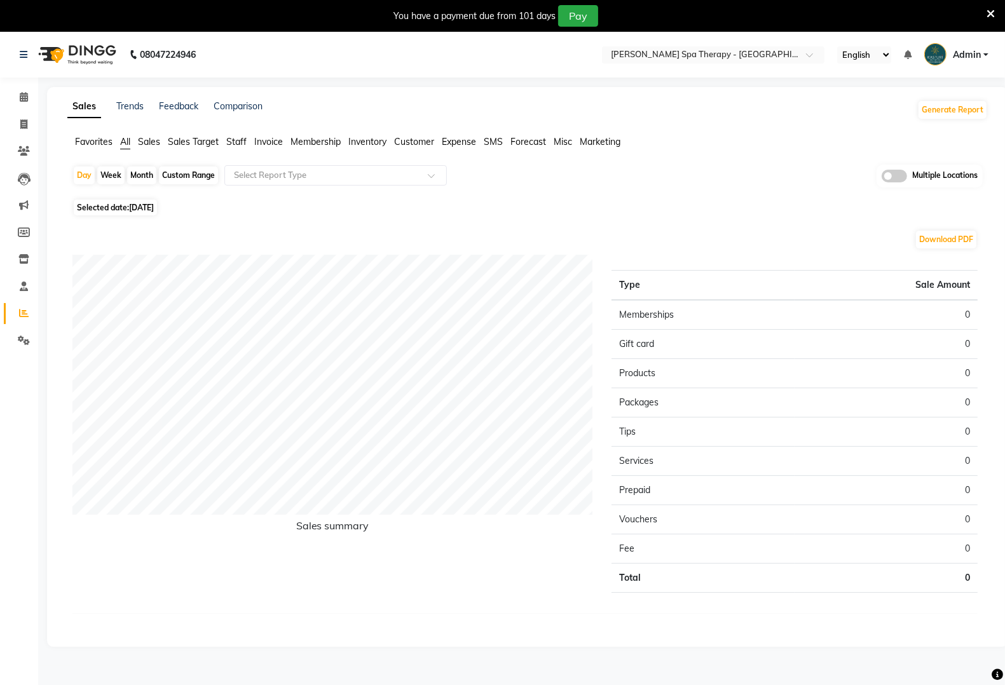
click at [144, 205] on span "01-01-2024" at bounding box center [141, 208] width 25 height 10
select select "2024"
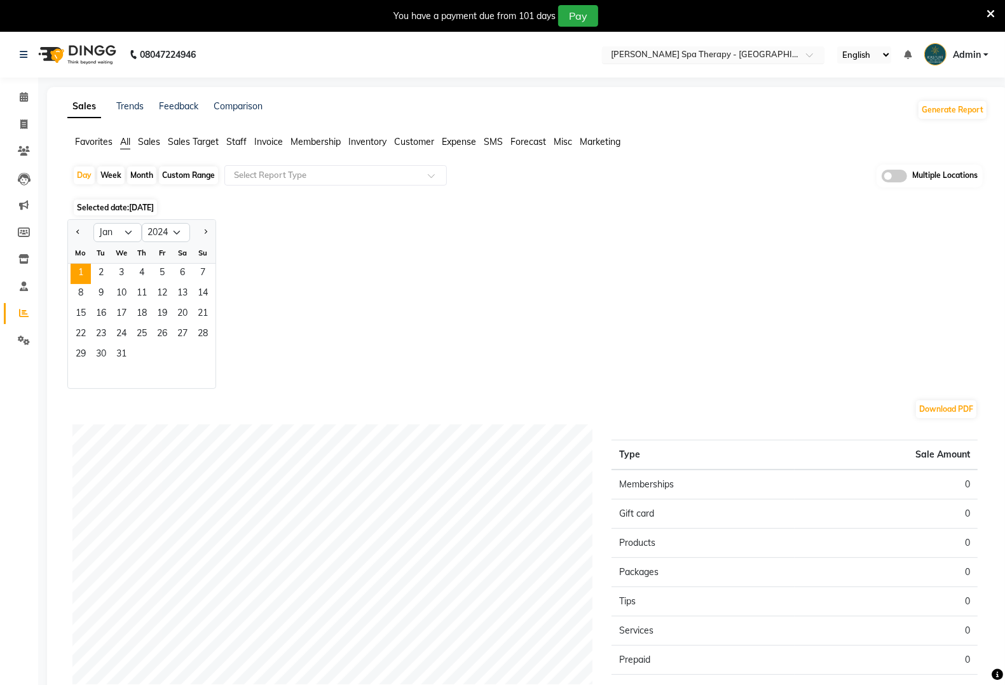
click at [671, 42] on nav "08047224946 Select Location × Kasturi Spa Therapy - Koregaon Park, Koregaon Par…" at bounding box center [502, 55] width 1005 height 46
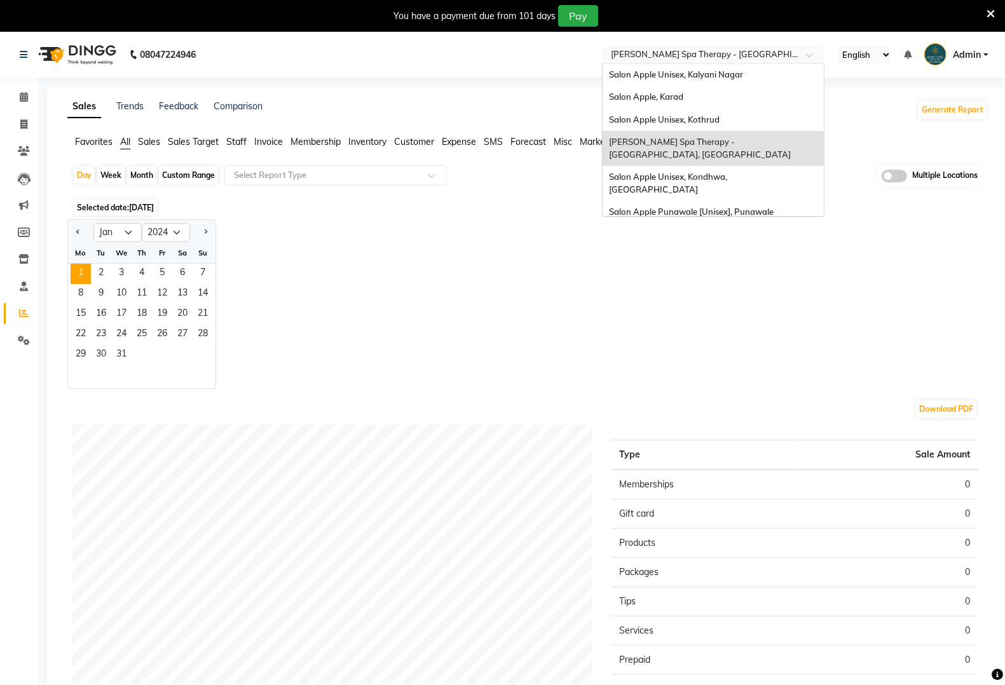
click at [665, 55] on input "text" at bounding box center [700, 56] width 184 height 13
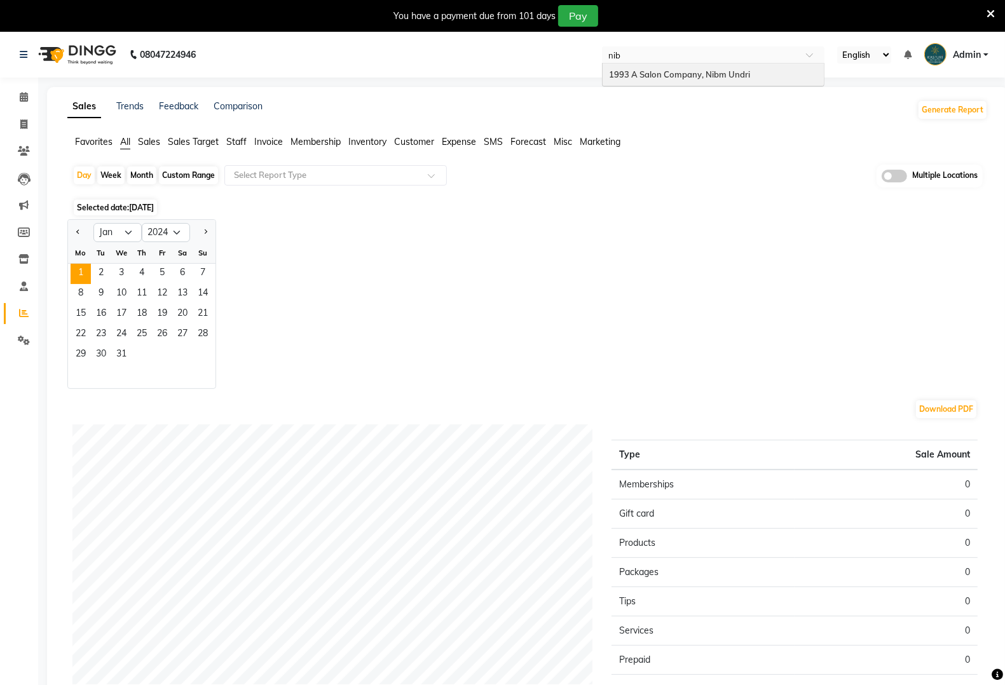
type input "nibm"
click at [764, 75] on div "1993 A Salon Company, Nibm Undri" at bounding box center [713, 75] width 221 height 23
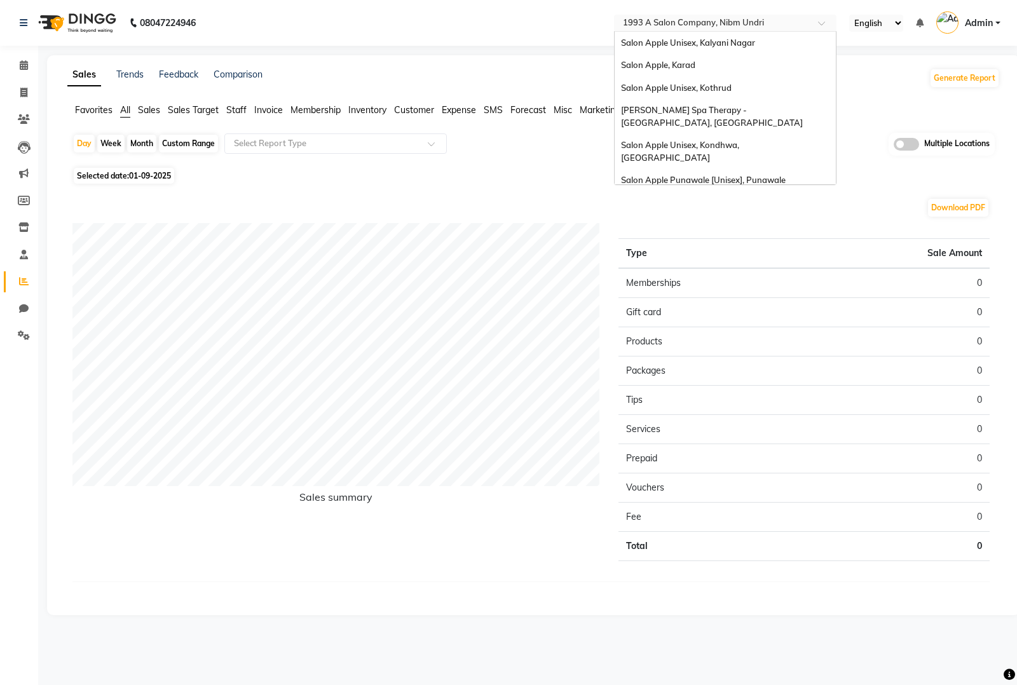
click at [739, 26] on input "text" at bounding box center [713, 24] width 184 height 13
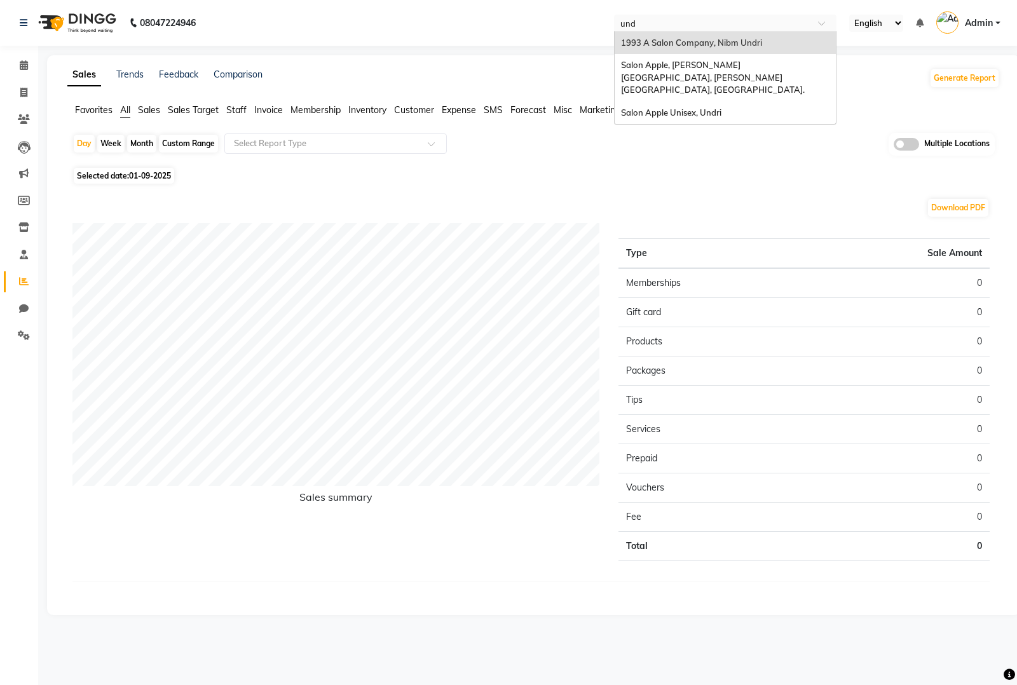
click at [681, 23] on input "und" at bounding box center [713, 24] width 184 height 13
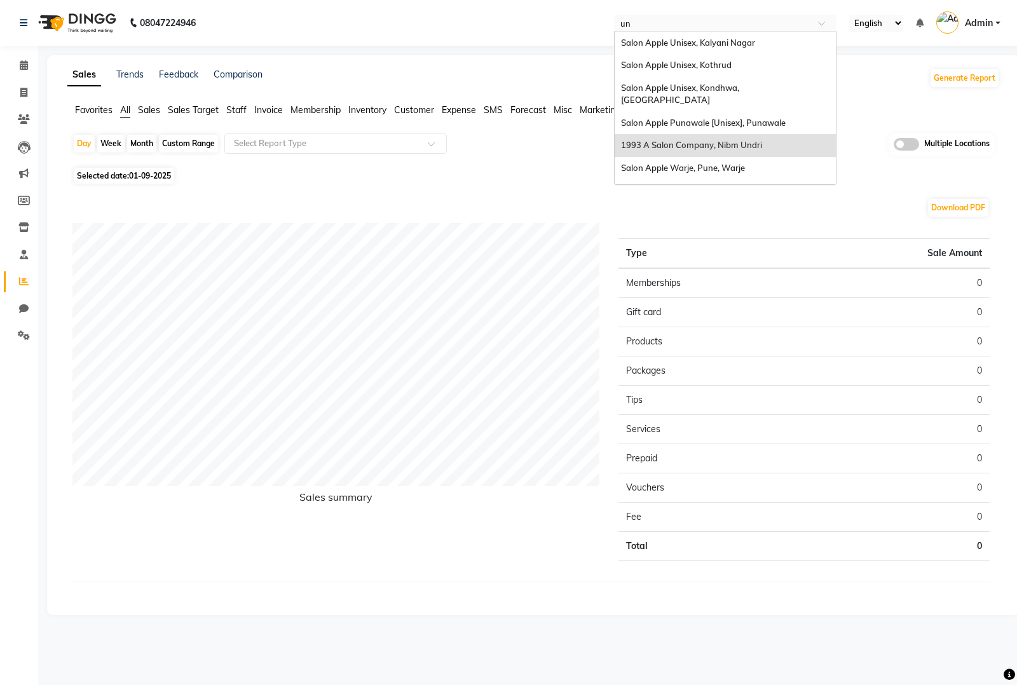
type input "u"
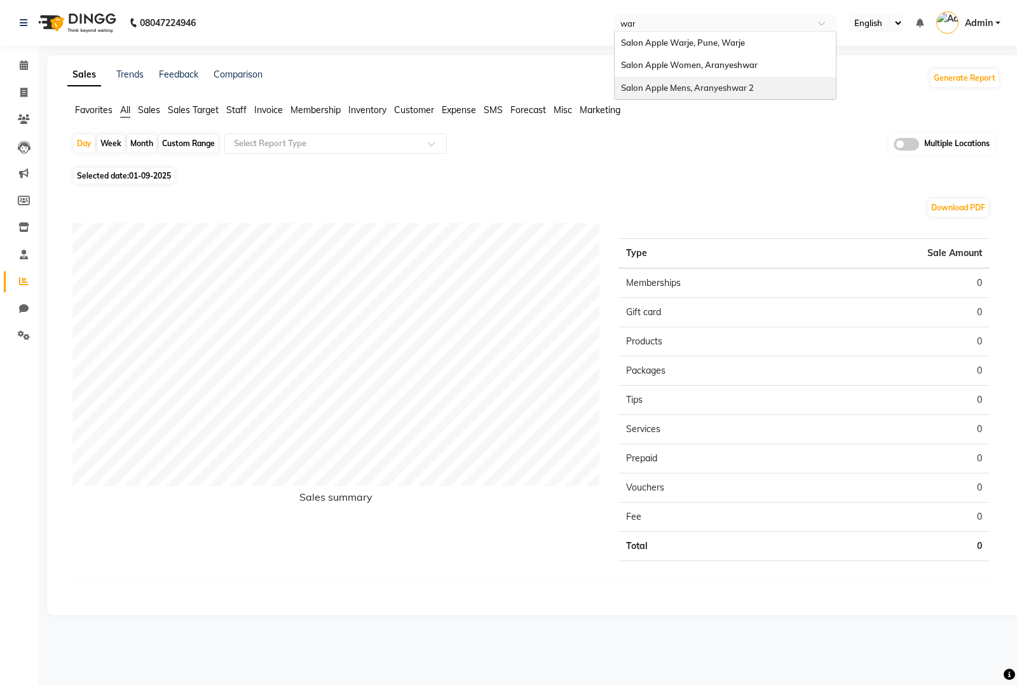
type input "war"
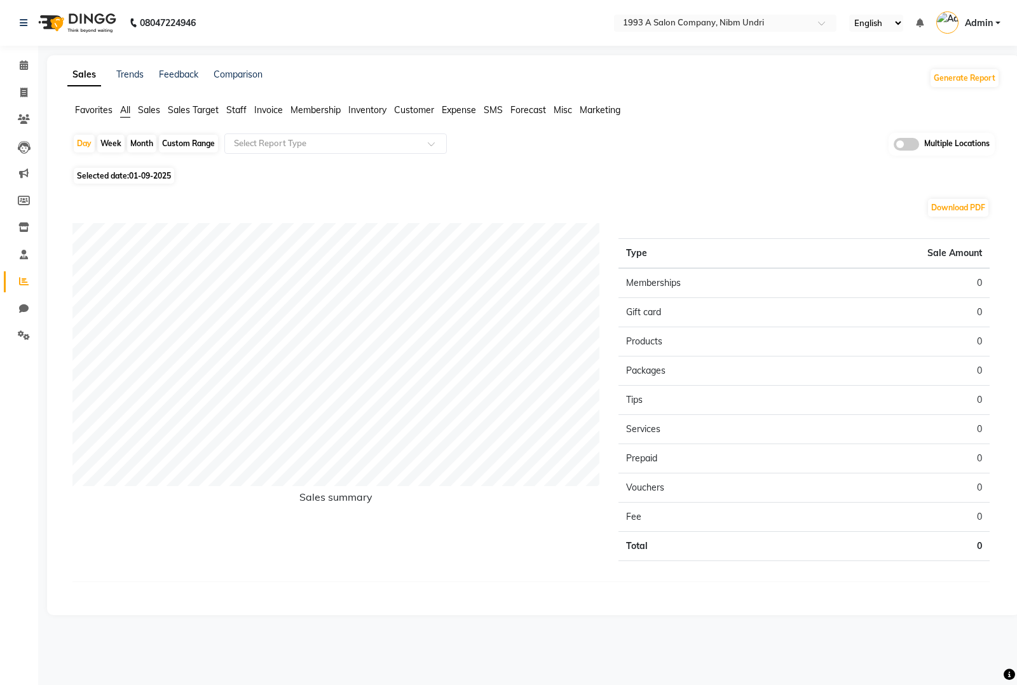
click at [503, 205] on div "Download PDF" at bounding box center [530, 208] width 917 height 20
click at [765, 20] on input "text" at bounding box center [713, 24] width 184 height 13
